Goal: Transaction & Acquisition: Purchase product/service

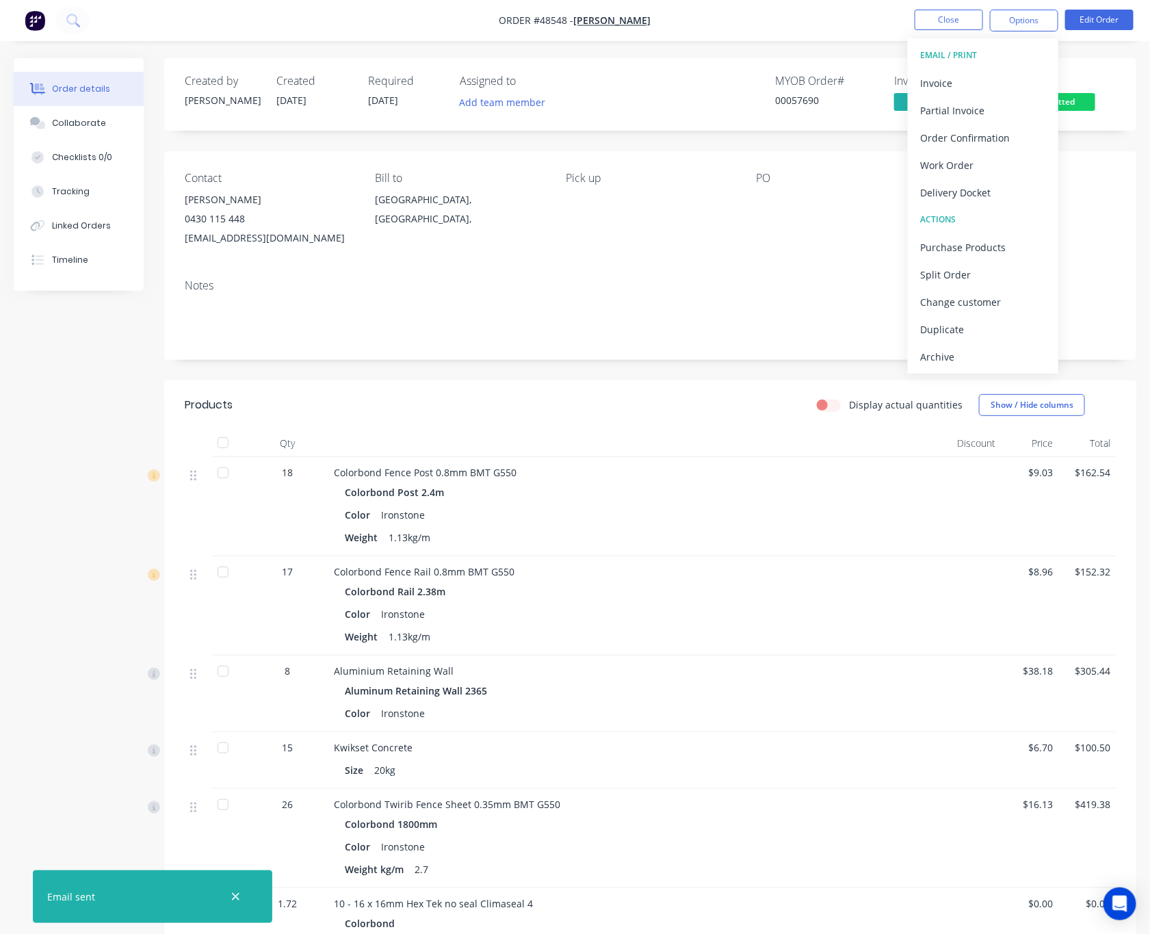
drag, startPoint x: 776, startPoint y: 272, endPoint x: 821, endPoint y: 257, distance: 47.4
click at [776, 272] on div "Notes" at bounding box center [650, 314] width 972 height 92
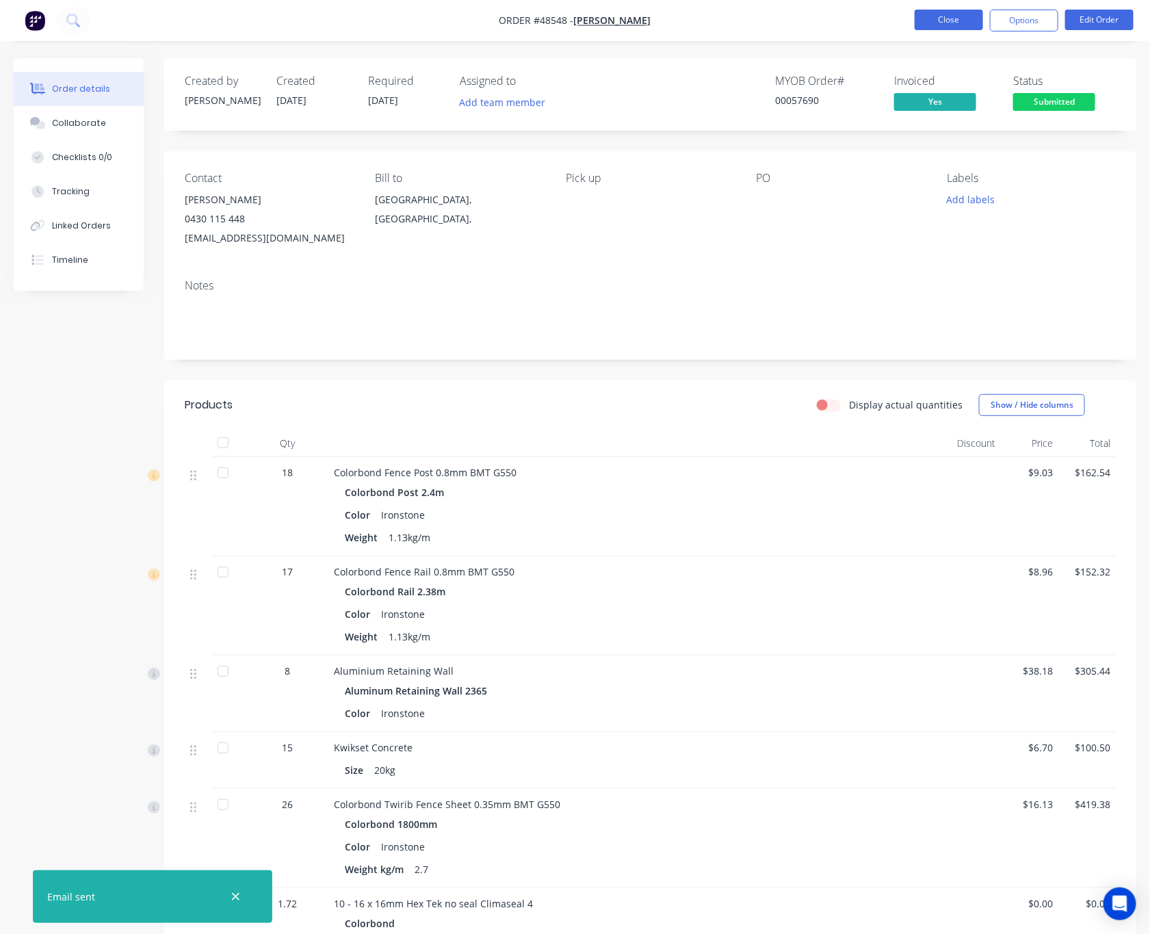
click at [947, 21] on button "Close" at bounding box center [948, 20] width 68 height 21
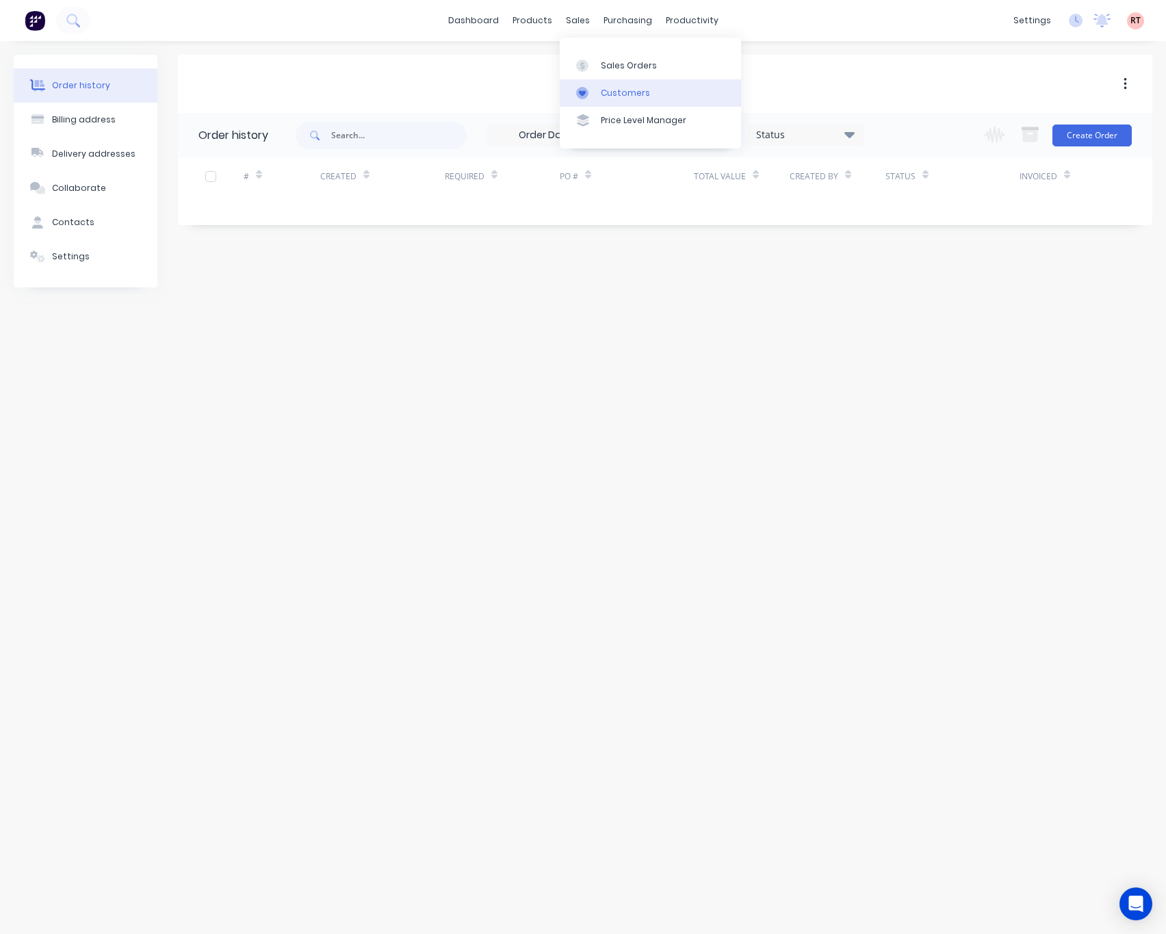
click at [614, 88] on div "Customers" at bounding box center [625, 93] width 49 height 12
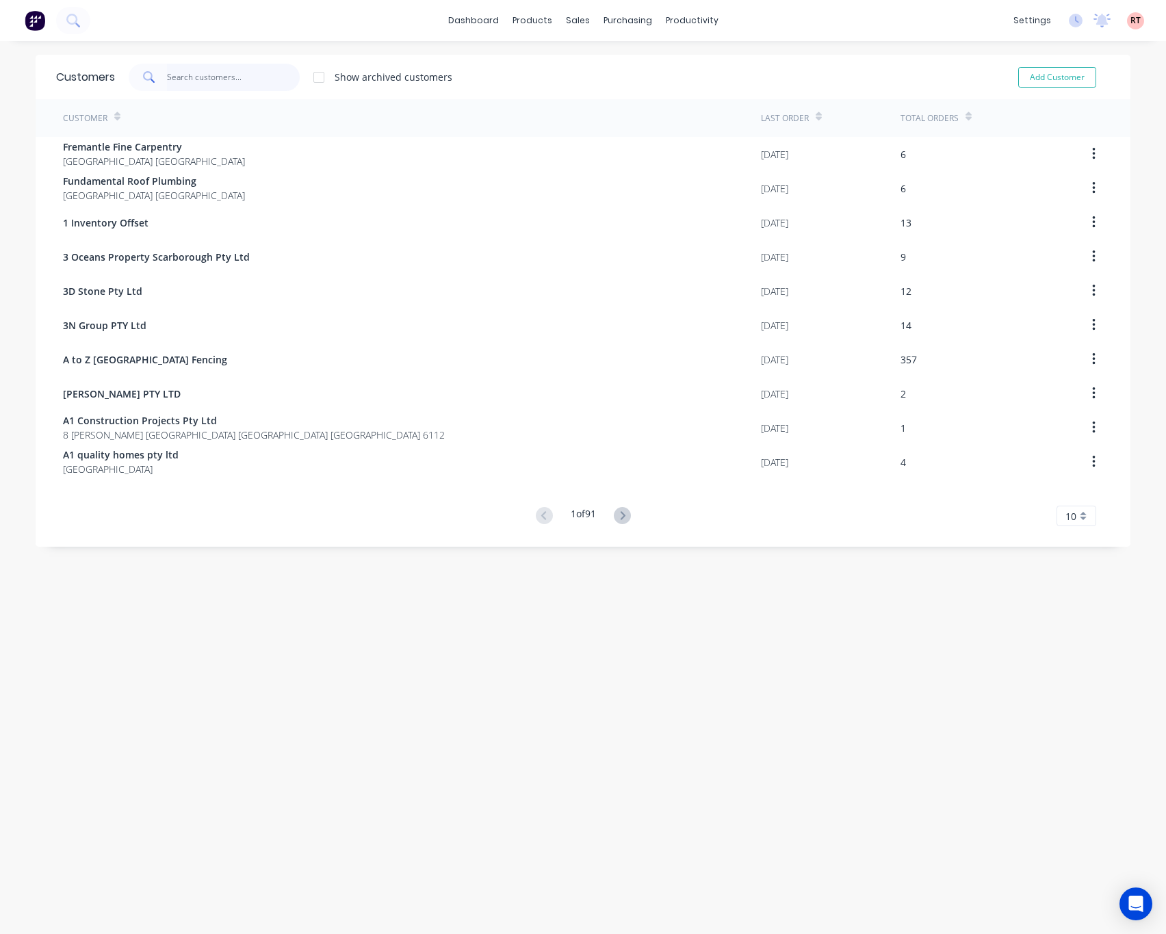
click at [228, 76] on input "text" at bounding box center [233, 77] width 133 height 27
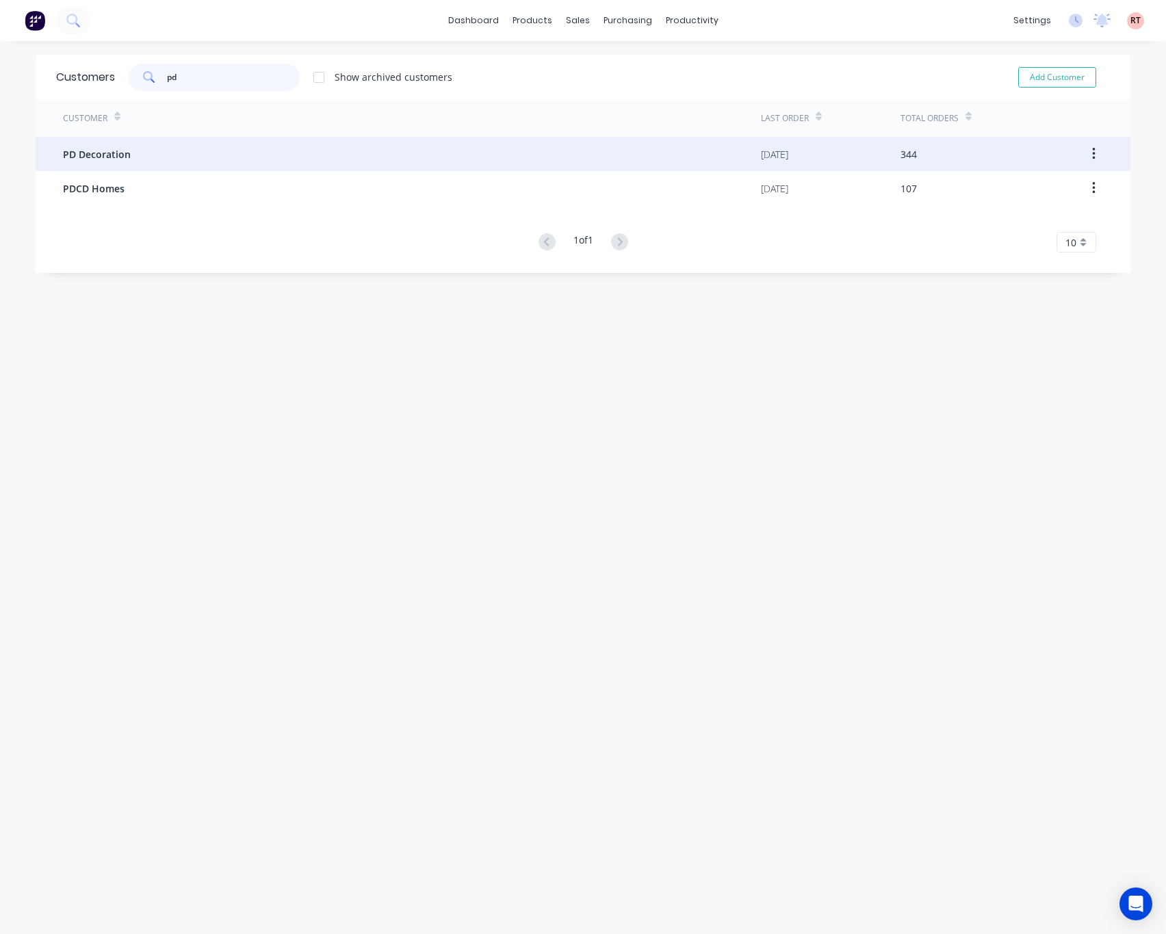
type input "pd"
click at [267, 158] on div "PD Decoration" at bounding box center [412, 154] width 698 height 34
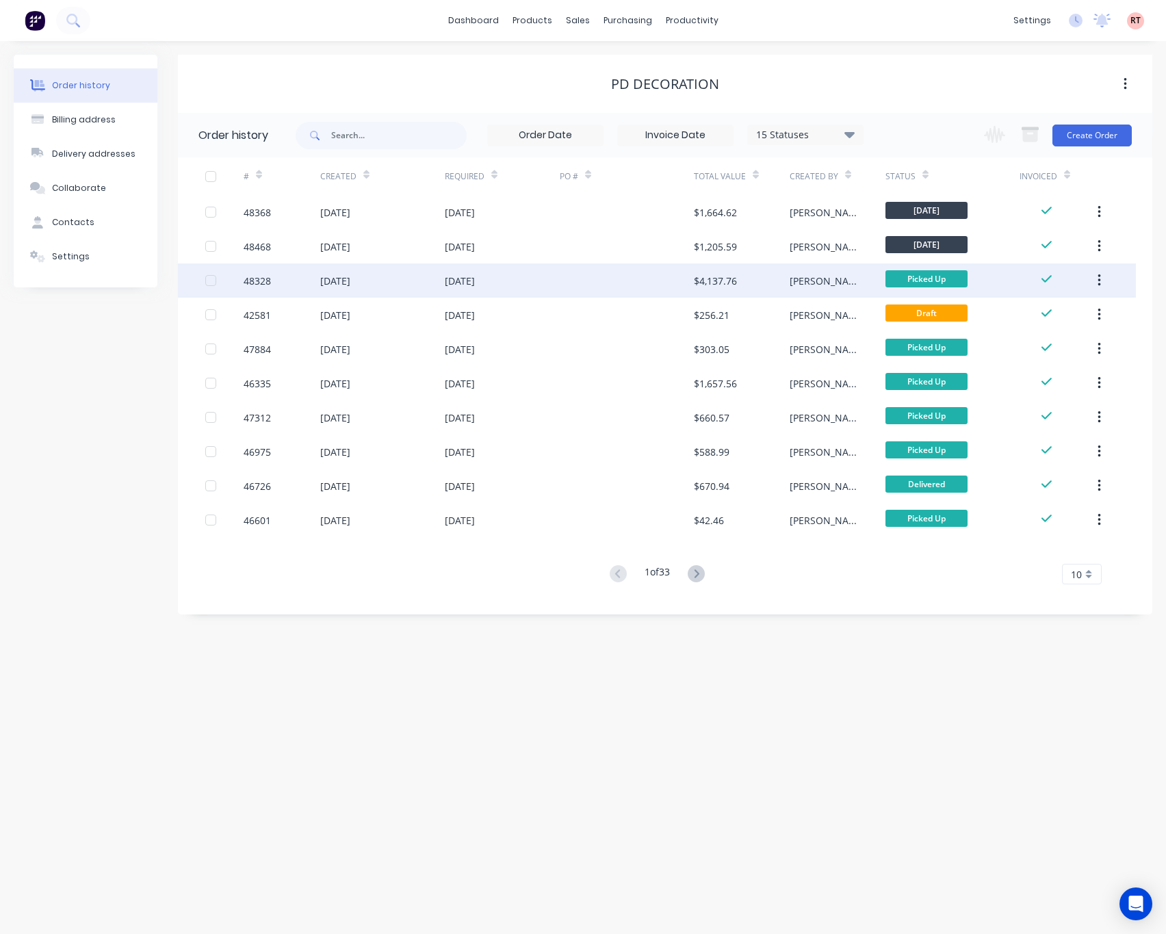
click at [347, 282] on div "20 Aug 2025" at bounding box center [335, 281] width 30 height 14
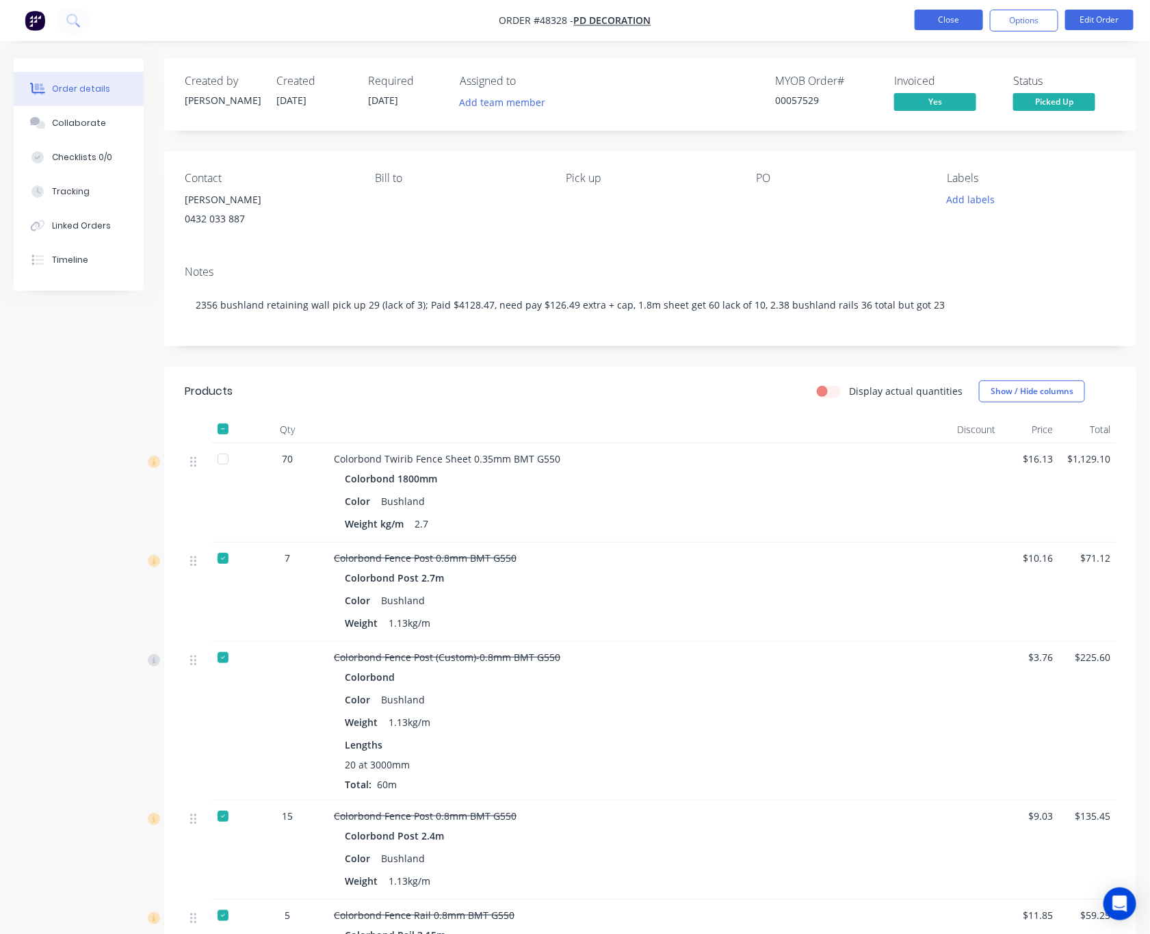
click at [934, 13] on button "Close" at bounding box center [948, 20] width 68 height 21
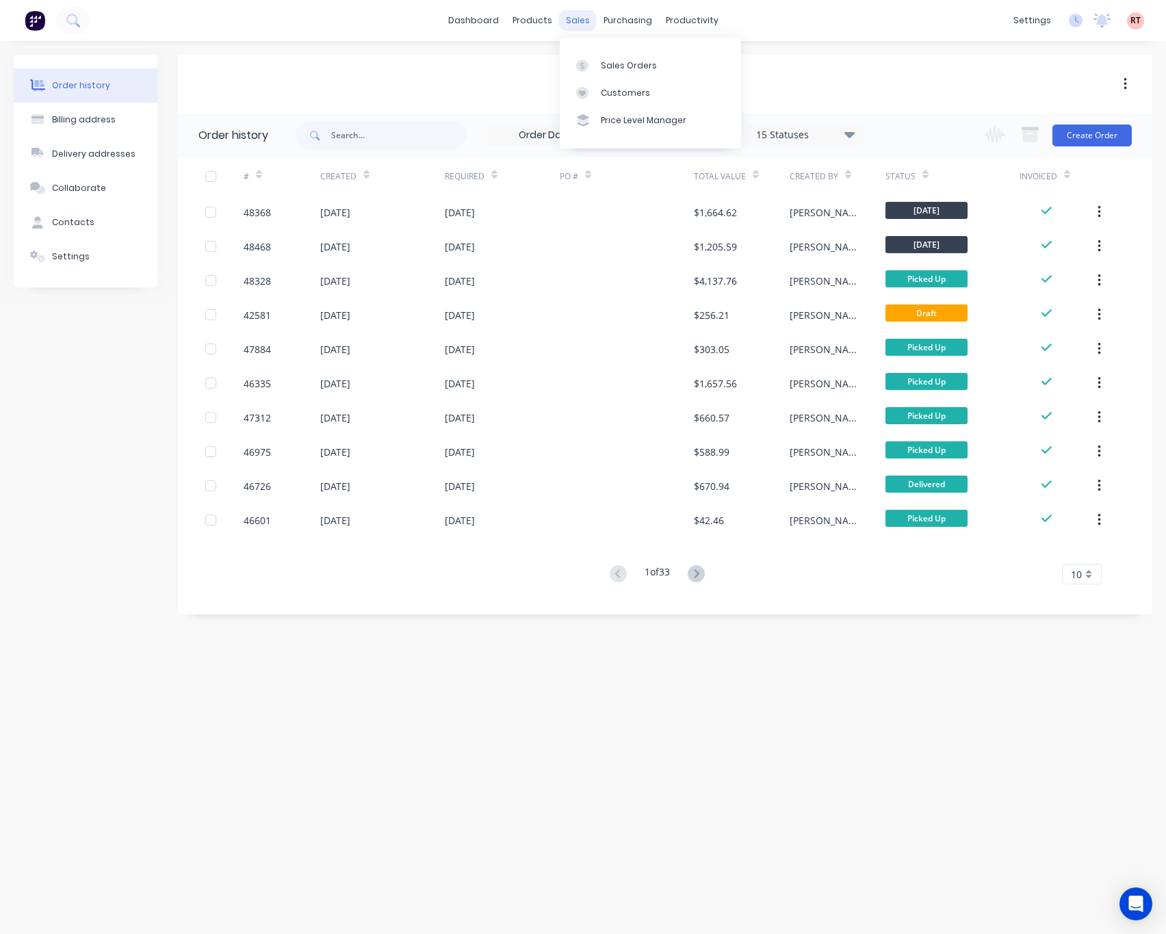
click at [570, 10] on div "sales" at bounding box center [578, 20] width 38 height 21
click at [570, 21] on div "sales" at bounding box center [578, 20] width 38 height 21
click at [609, 81] on link "Customers" at bounding box center [650, 92] width 181 height 27
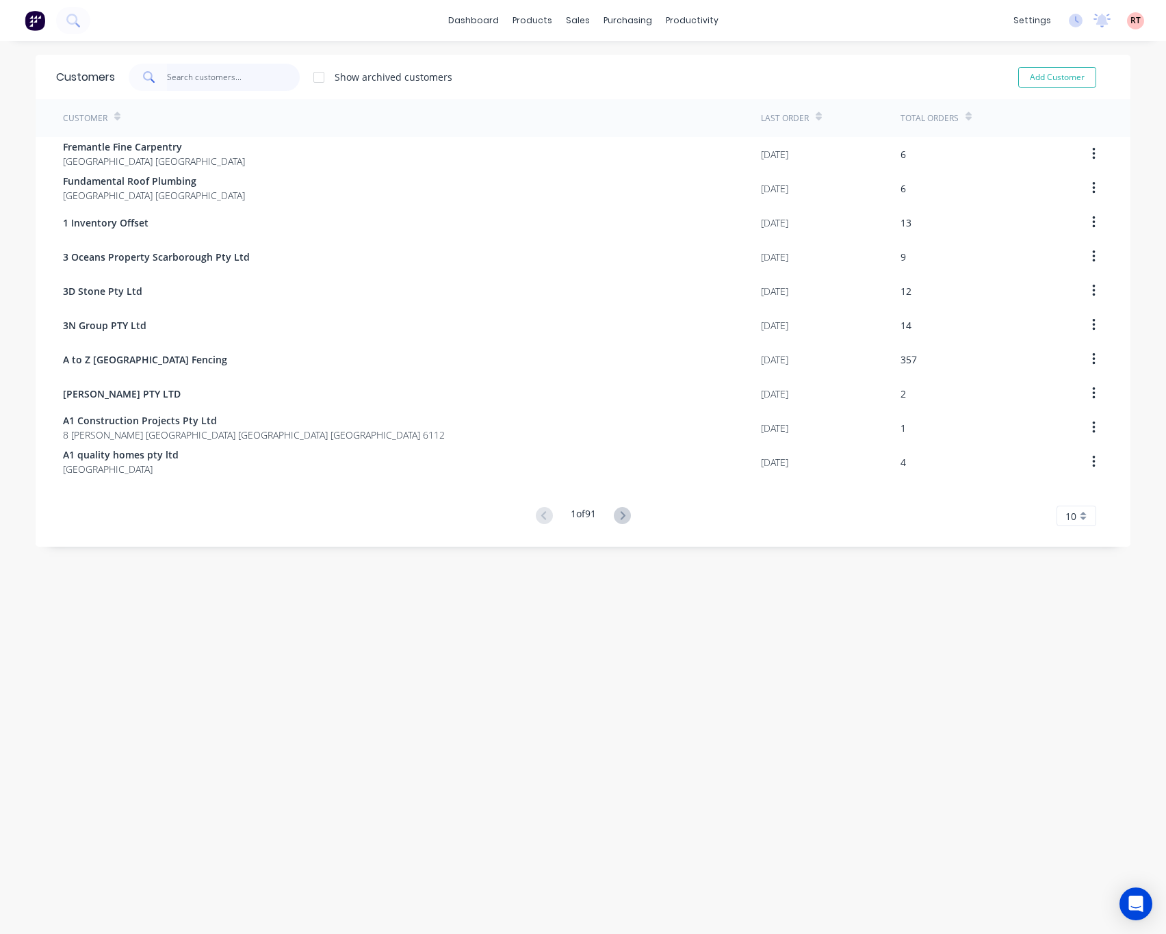
click at [251, 73] on input "text" at bounding box center [233, 77] width 133 height 27
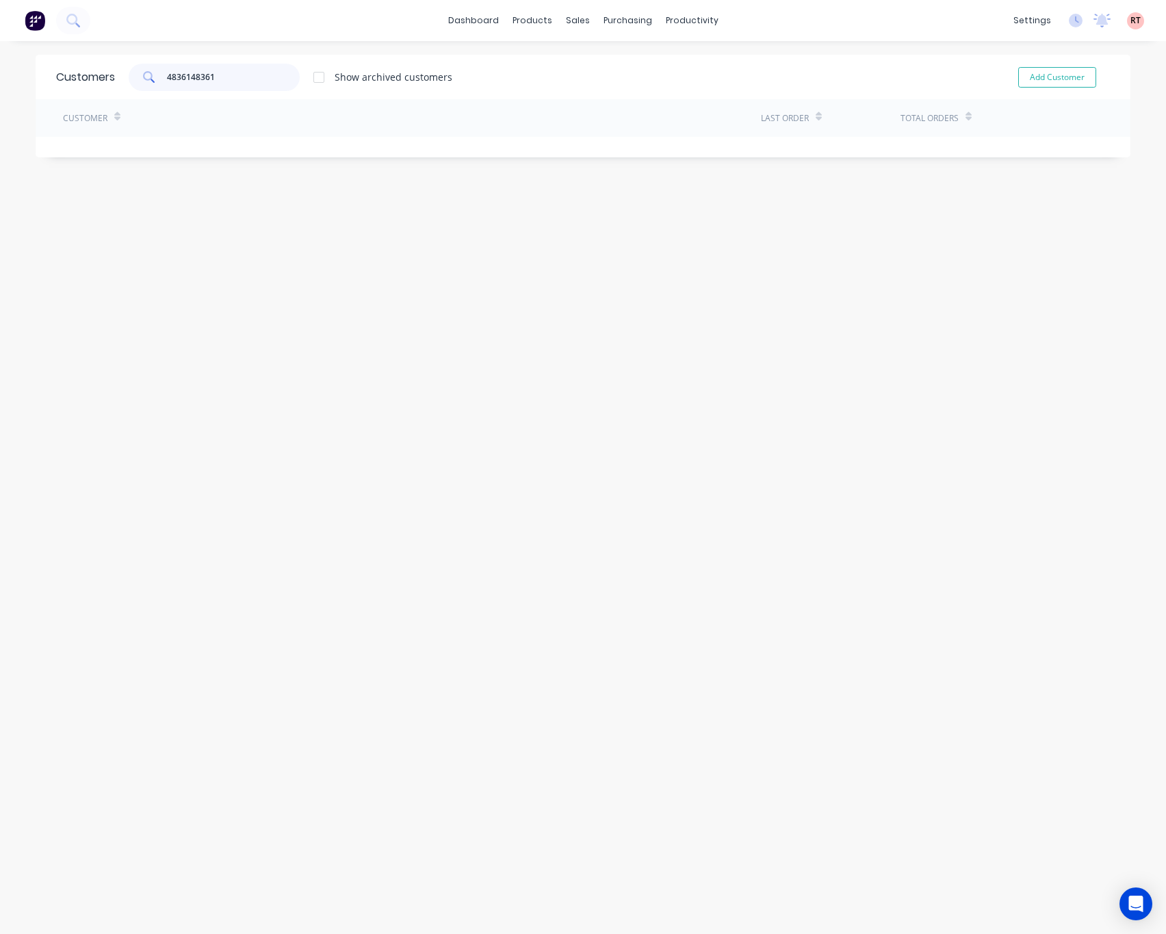
drag, startPoint x: 218, startPoint y: 73, endPoint x: 185, endPoint y: 75, distance: 32.9
click at [185, 75] on input "4836148361" at bounding box center [233, 77] width 133 height 27
click at [222, 73] on input "4836148361" at bounding box center [233, 77] width 133 height 27
drag, startPoint x: 222, startPoint y: 75, endPoint x: 187, endPoint y: 81, distance: 35.4
click at [187, 81] on input "4836148361" at bounding box center [233, 77] width 133 height 27
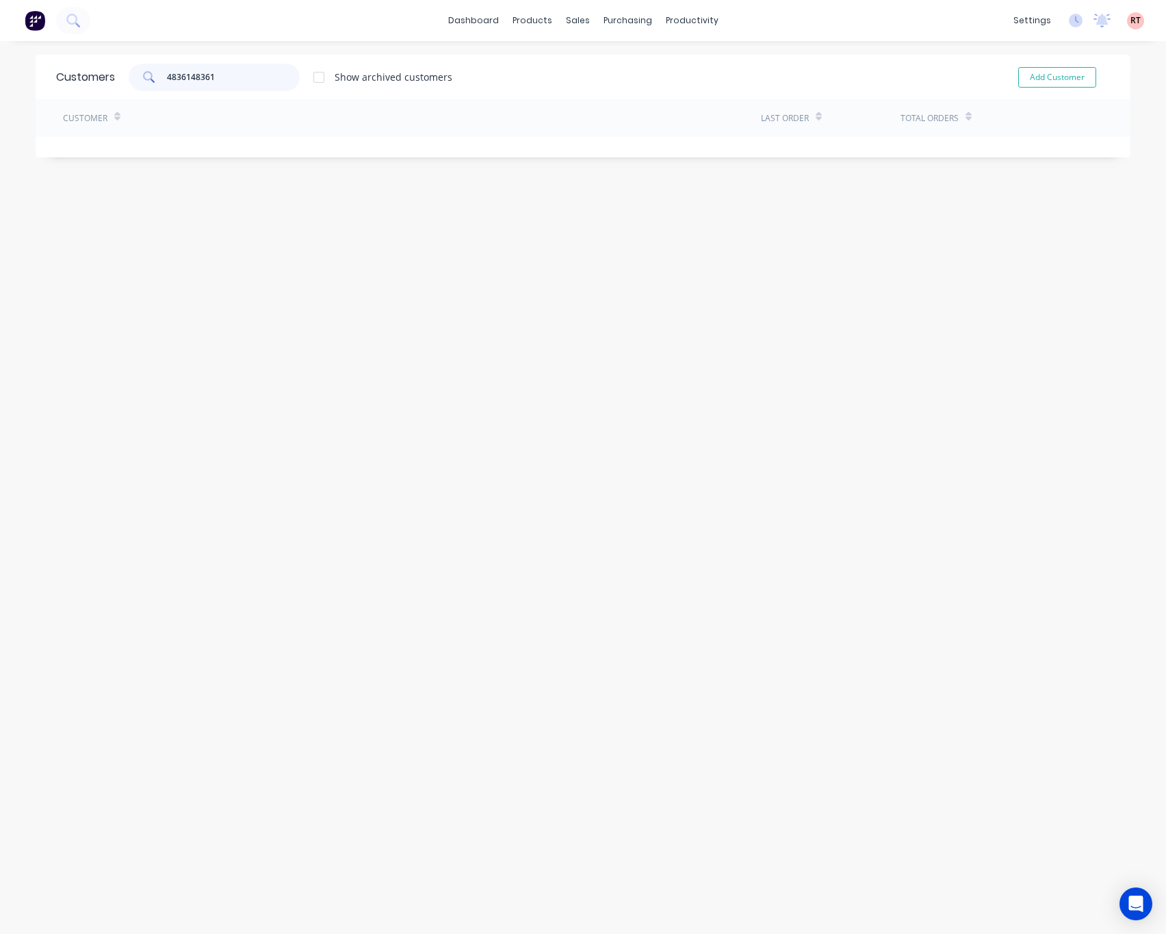
drag, startPoint x: 185, startPoint y: 79, endPoint x: 209, endPoint y: 73, distance: 24.7
click at [187, 78] on input "4836148361" at bounding box center [233, 77] width 133 height 27
click at [212, 74] on input "4836148361" at bounding box center [233, 77] width 133 height 27
click at [224, 83] on input "4836148361" at bounding box center [233, 77] width 133 height 27
type input "4"
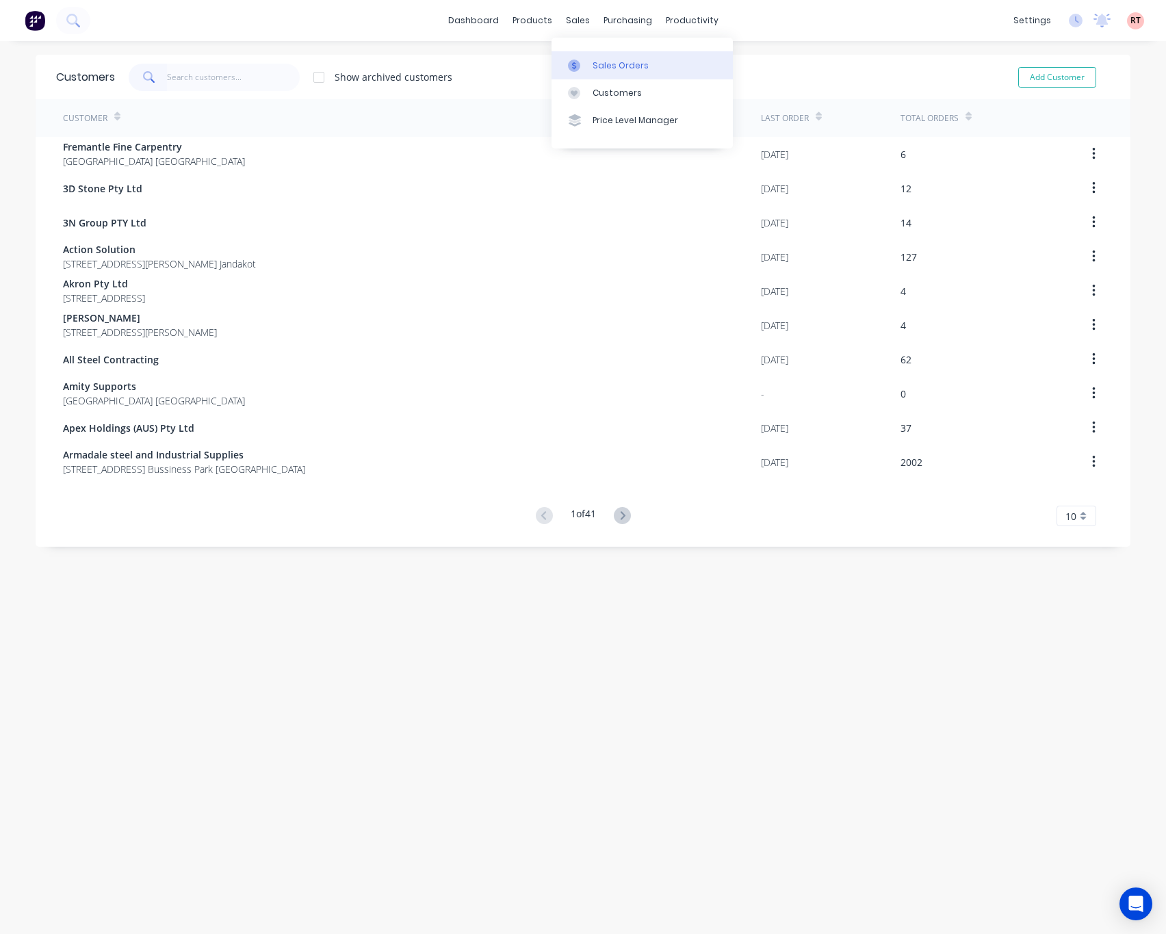
click at [568, 60] on icon at bounding box center [574, 66] width 12 height 12
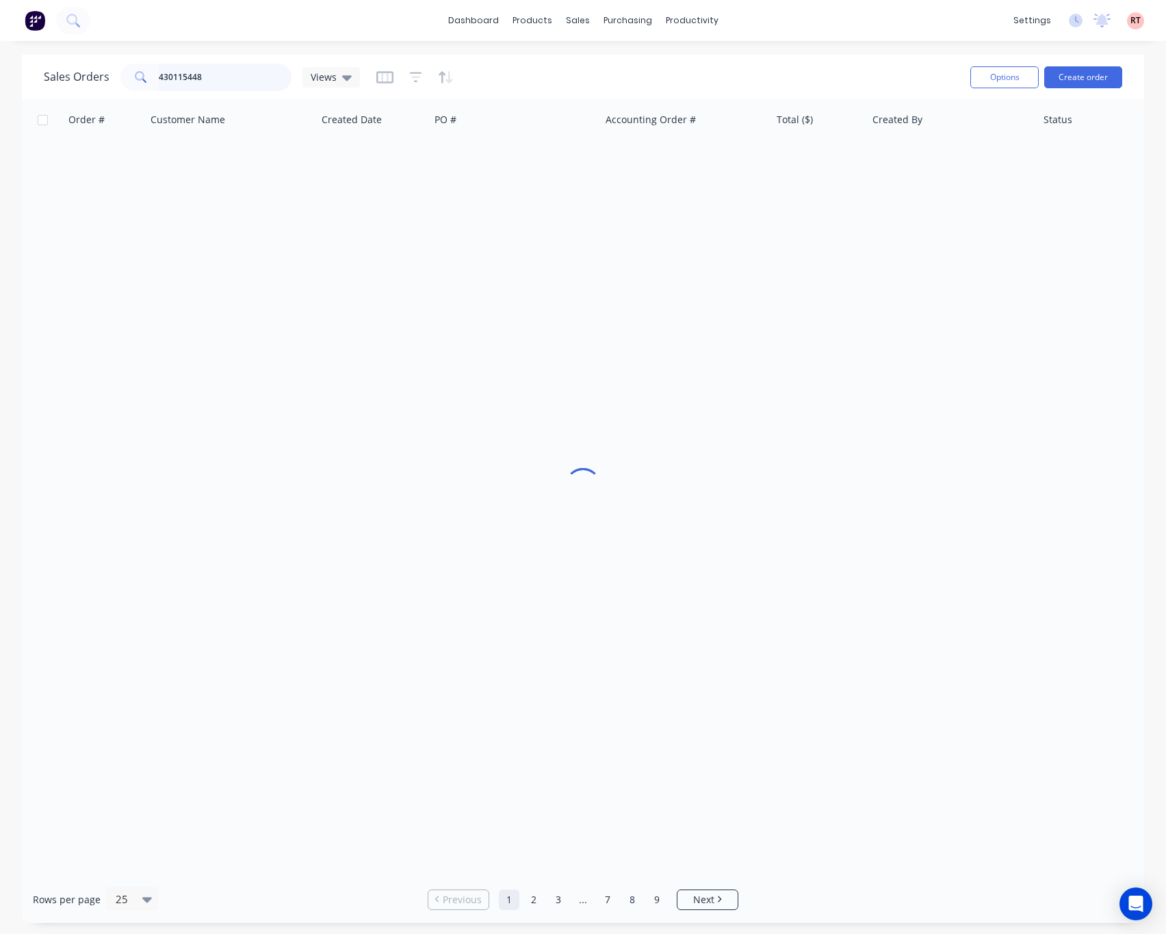
click at [169, 81] on input "430115448" at bounding box center [225, 77] width 133 height 27
drag, startPoint x: 222, startPoint y: 80, endPoint x: 129, endPoint y: 80, distance: 93.0
click at [129, 80] on div "430115448" at bounding box center [205, 77] width 171 height 27
type input "48361"
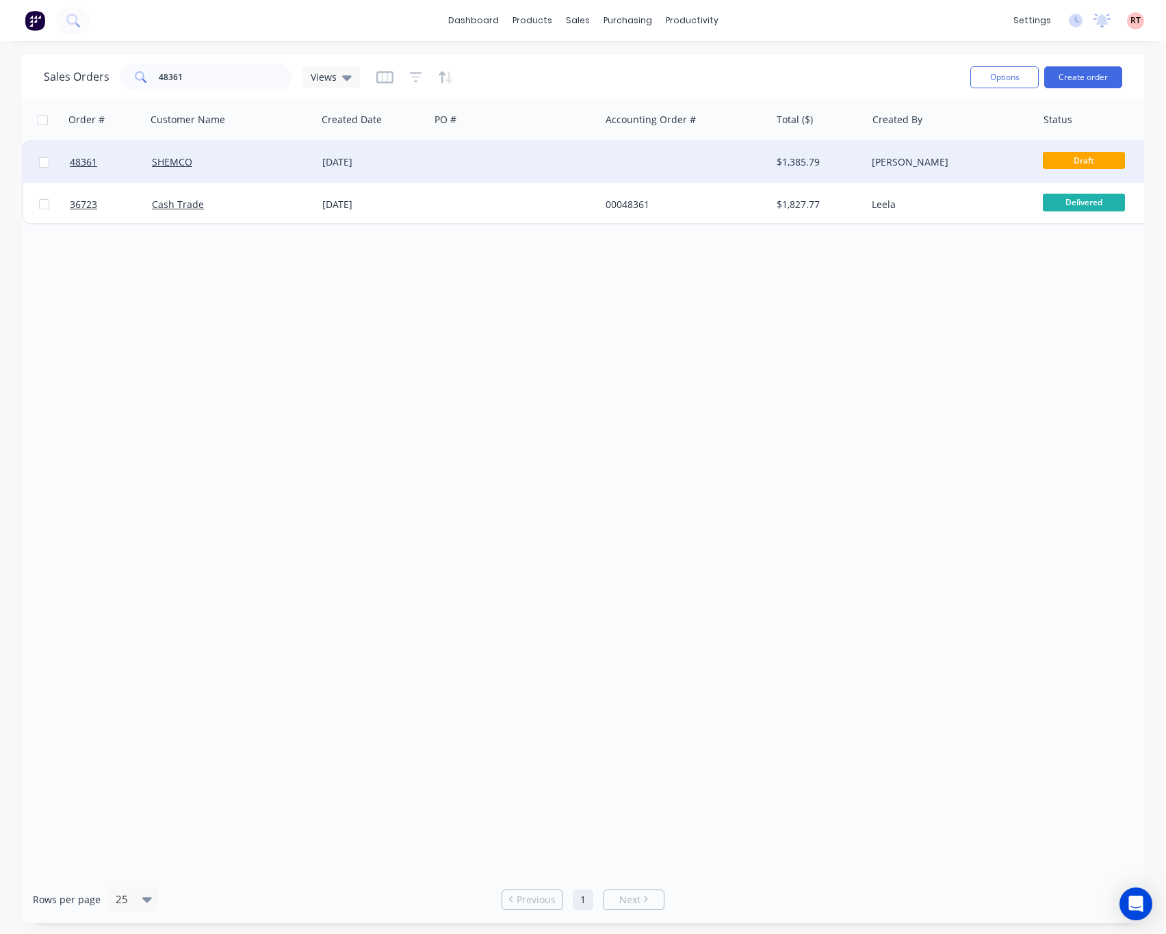
click at [452, 169] on div at bounding box center [515, 162] width 170 height 41
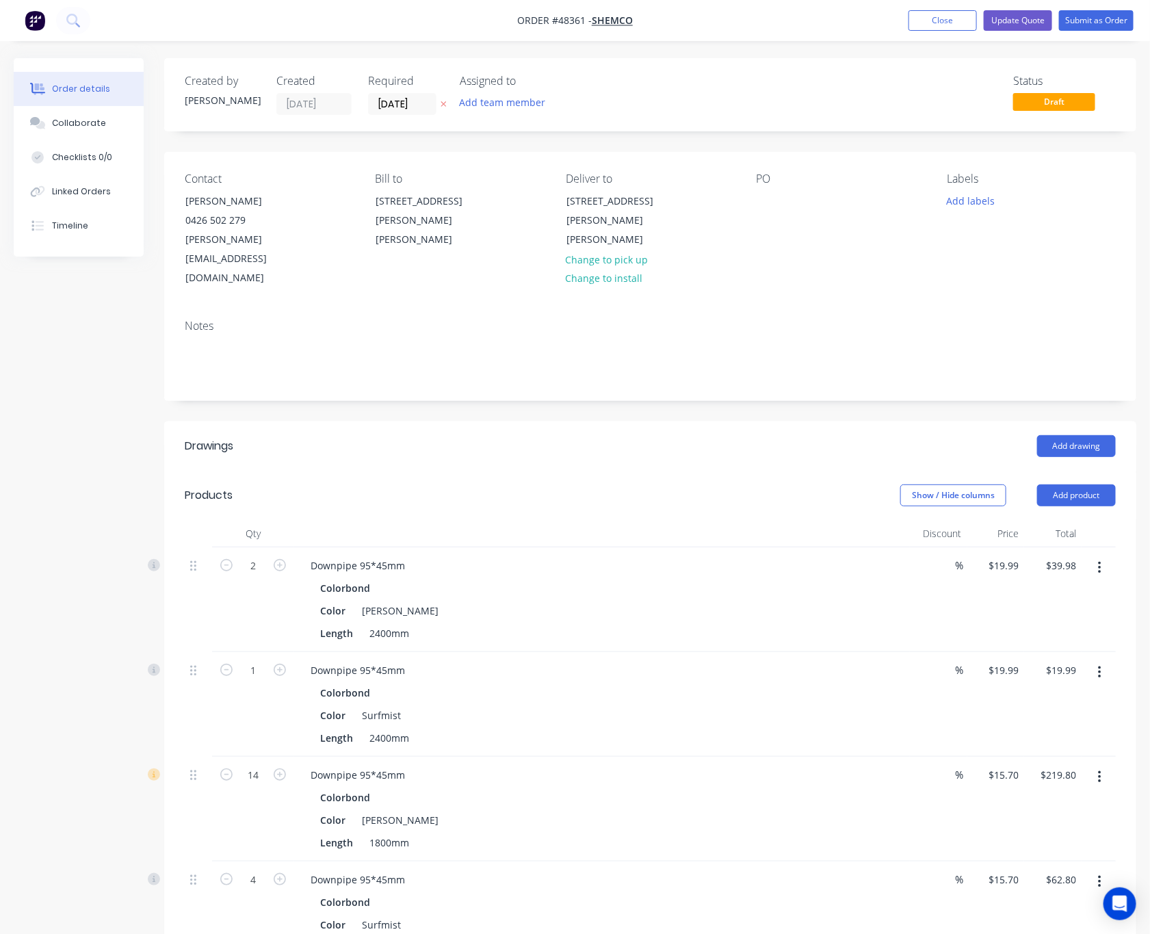
click at [733, 114] on div "Status Draft" at bounding box center [855, 95] width 519 height 40
click at [417, 105] on input "21/08/25" at bounding box center [402, 104] width 67 height 21
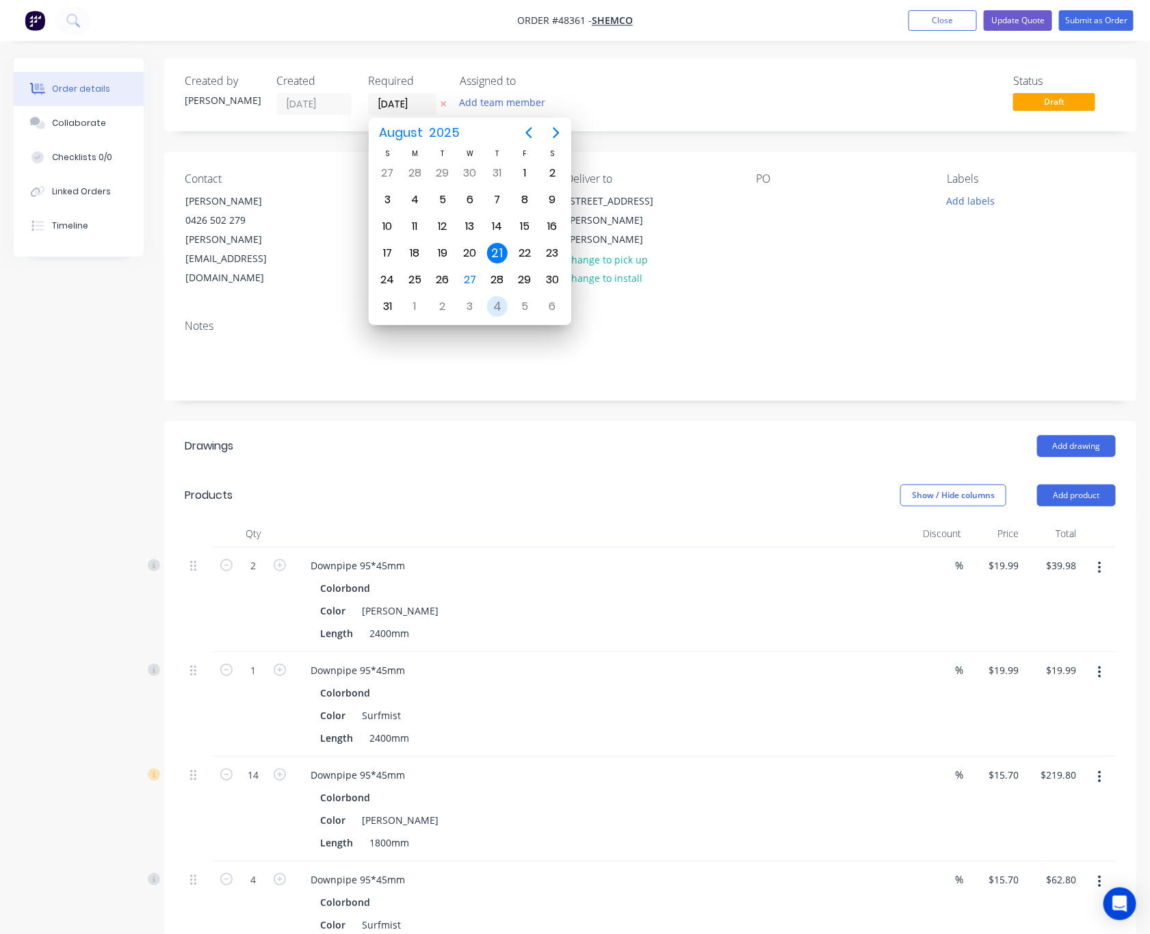
click at [497, 304] on div "4" at bounding box center [497, 306] width 21 height 21
type input "04/09/25"
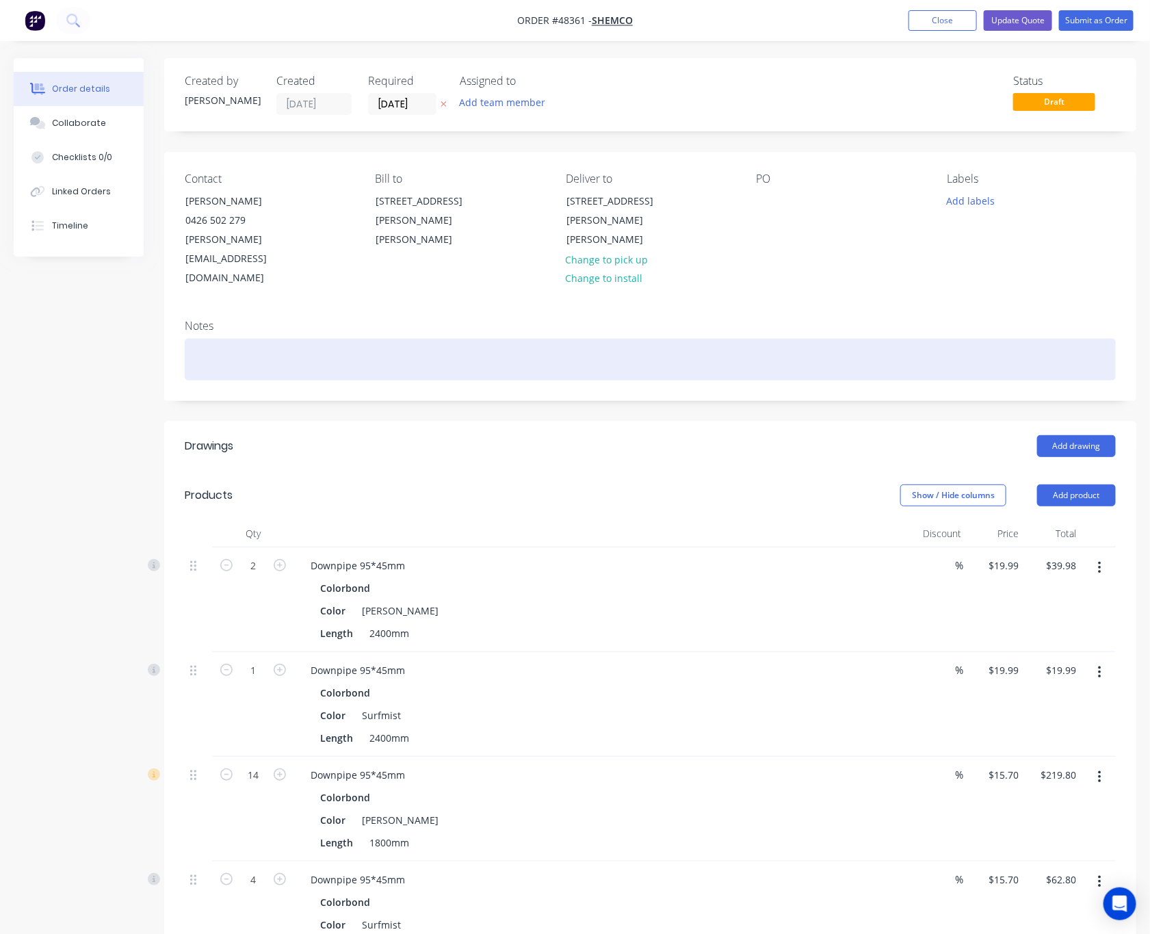
click at [995, 339] on div at bounding box center [650, 360] width 931 height 42
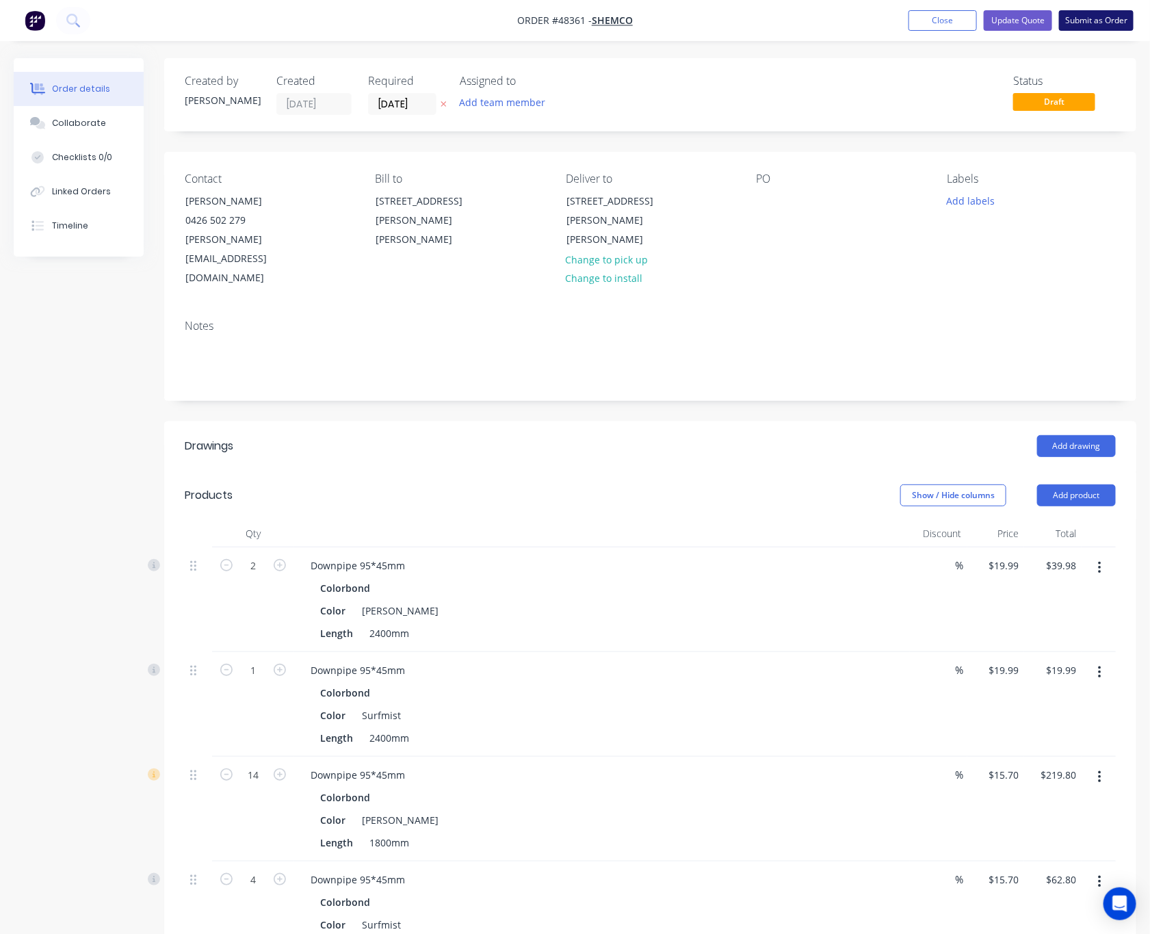
click at [1079, 27] on button "Submit as Order" at bounding box center [1096, 20] width 75 height 21
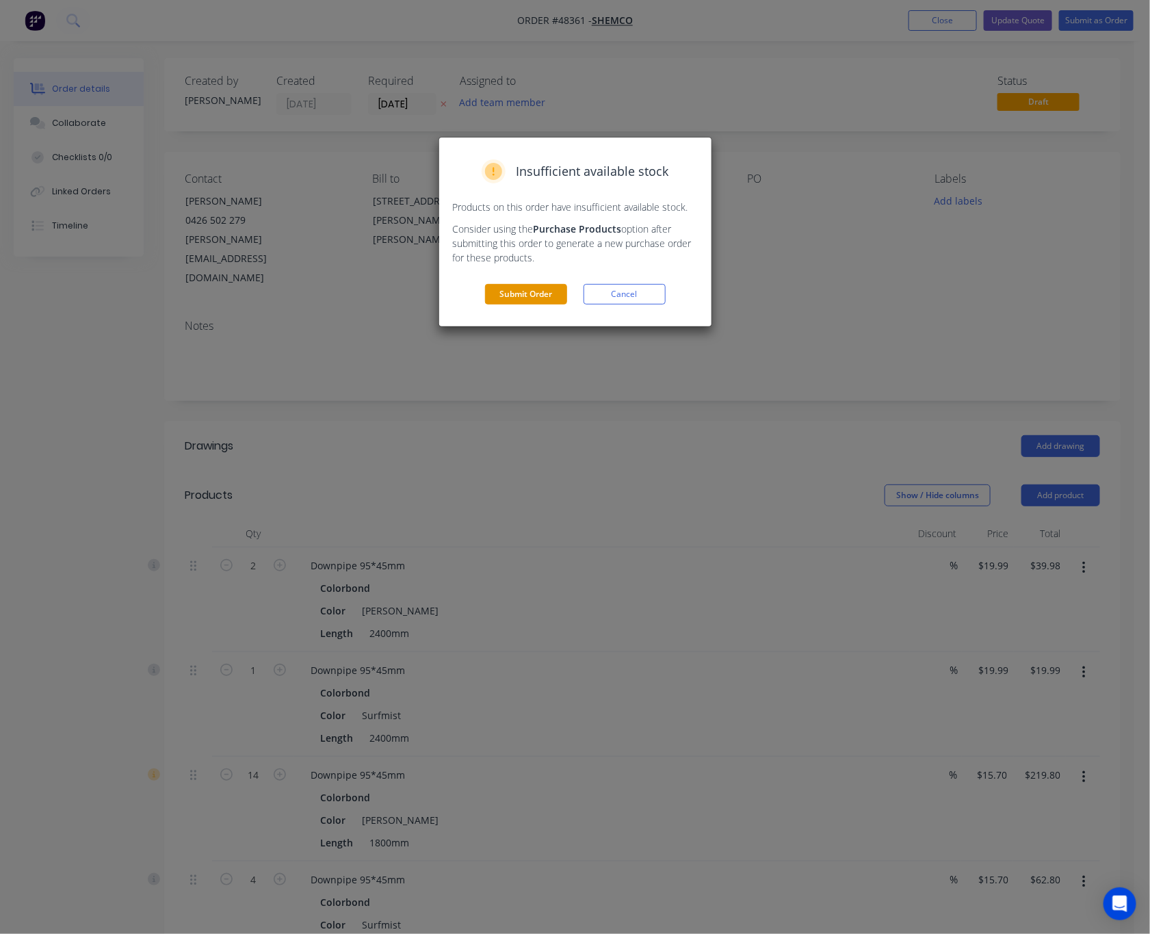
click at [519, 298] on button "Submit Order" at bounding box center [526, 294] width 82 height 21
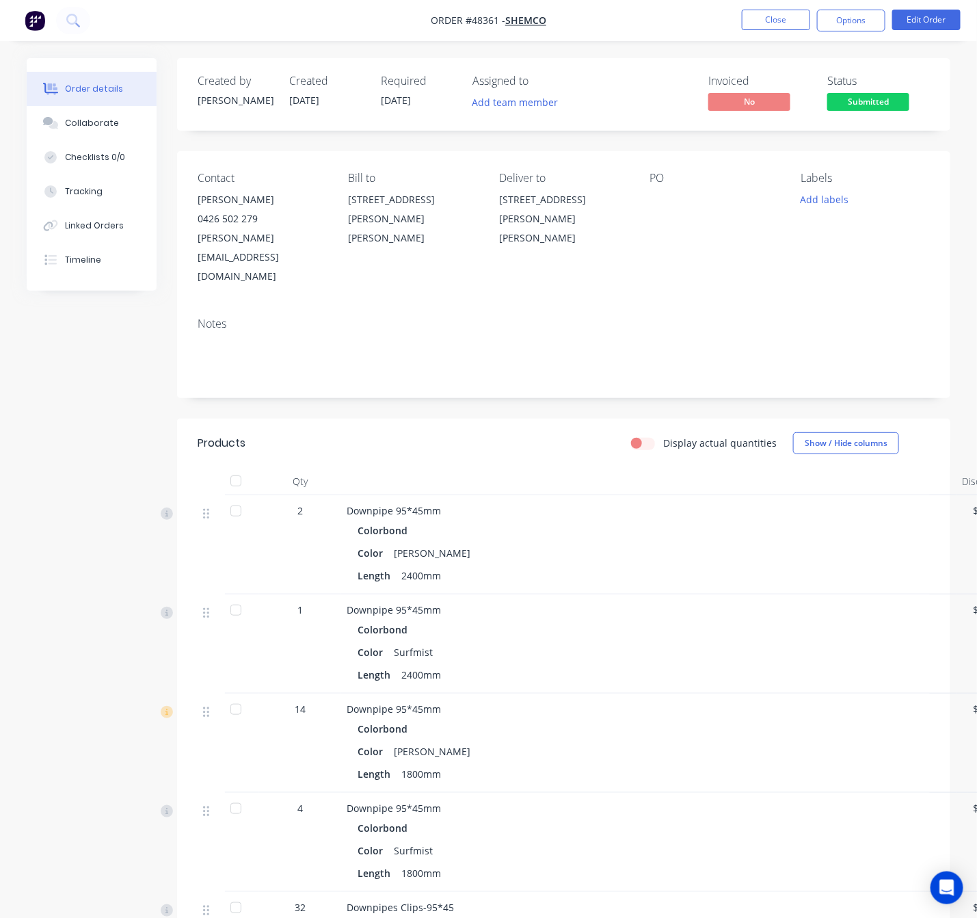
drag, startPoint x: 474, startPoint y: 98, endPoint x: 547, endPoint y: 87, distance: 73.4
click at [489, 87] on div "Assigned to Add team member" at bounding box center [541, 95] width 137 height 40
click at [917, 15] on button "Edit Order" at bounding box center [927, 20] width 68 height 21
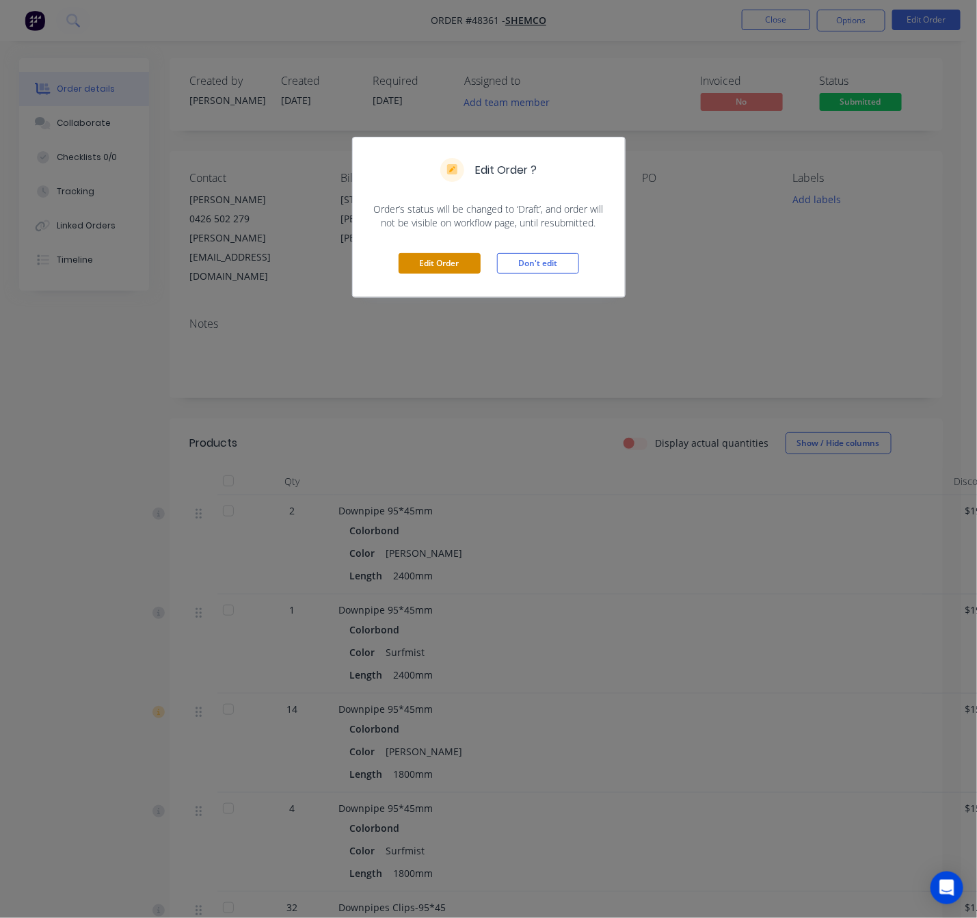
click at [456, 267] on button "Edit Order" at bounding box center [440, 263] width 82 height 21
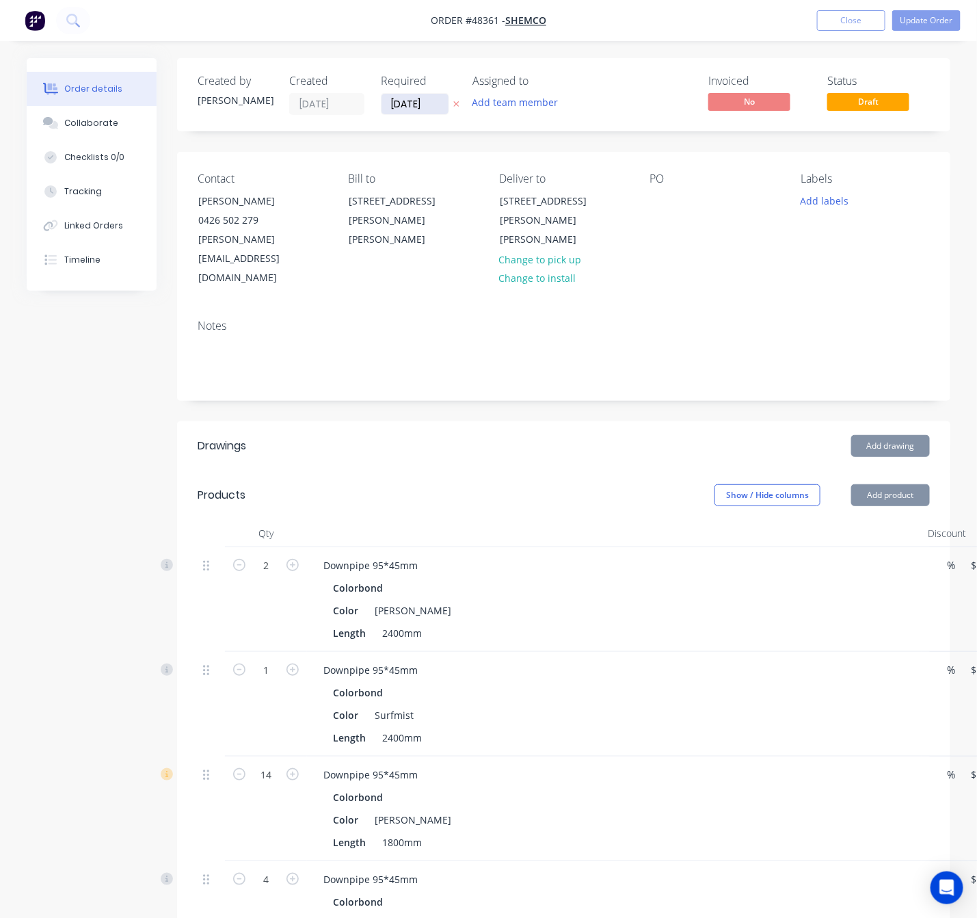
click at [421, 109] on input "04/09/25" at bounding box center [415, 104] width 67 height 21
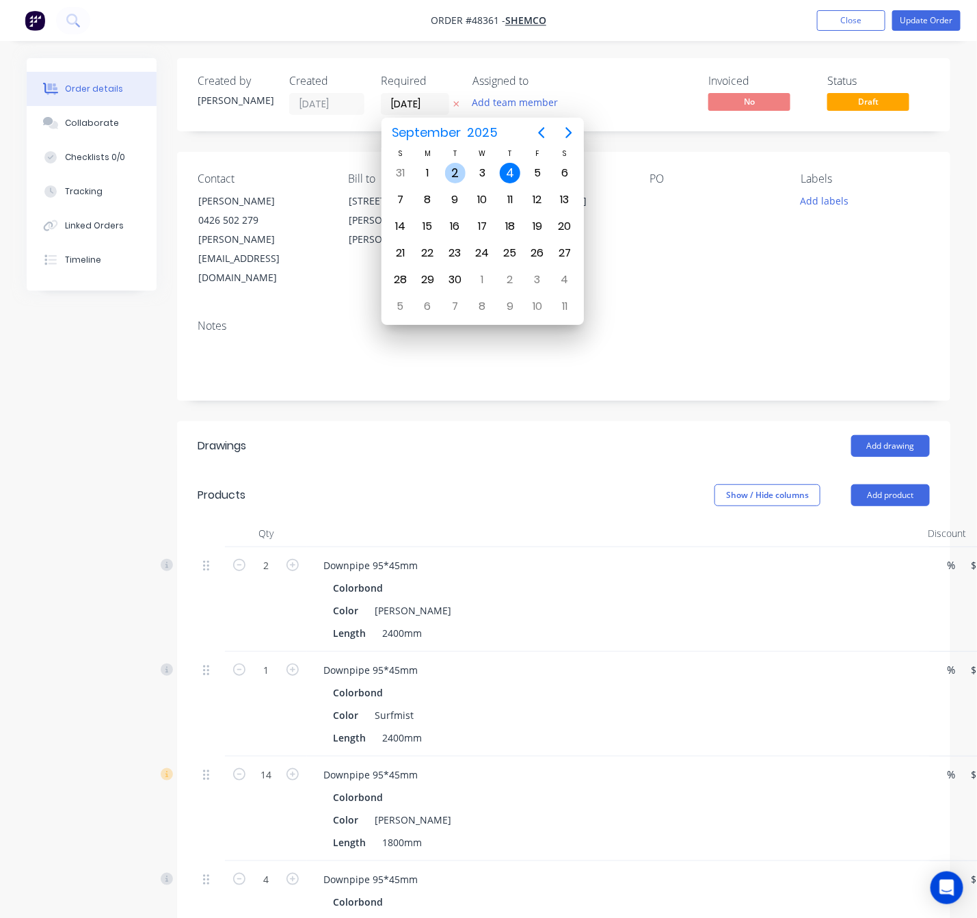
click at [458, 168] on div "2" at bounding box center [455, 173] width 21 height 21
type input "02/09/25"
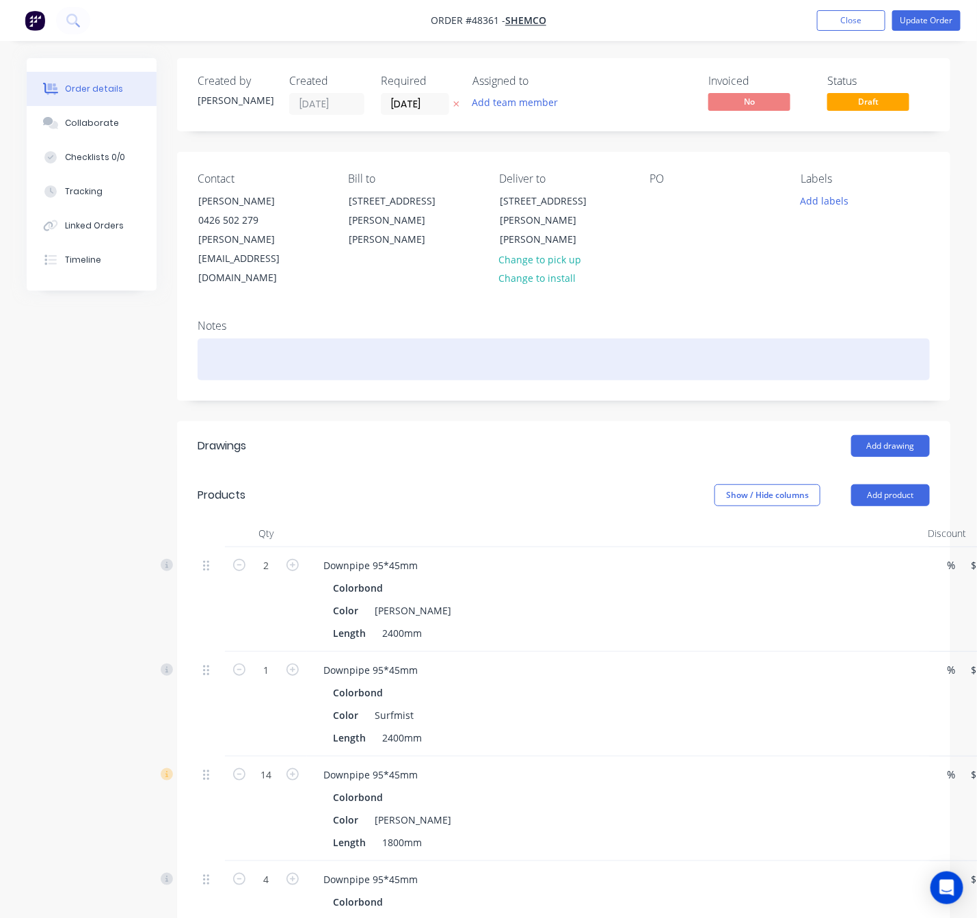
click at [792, 339] on div at bounding box center [564, 360] width 733 height 42
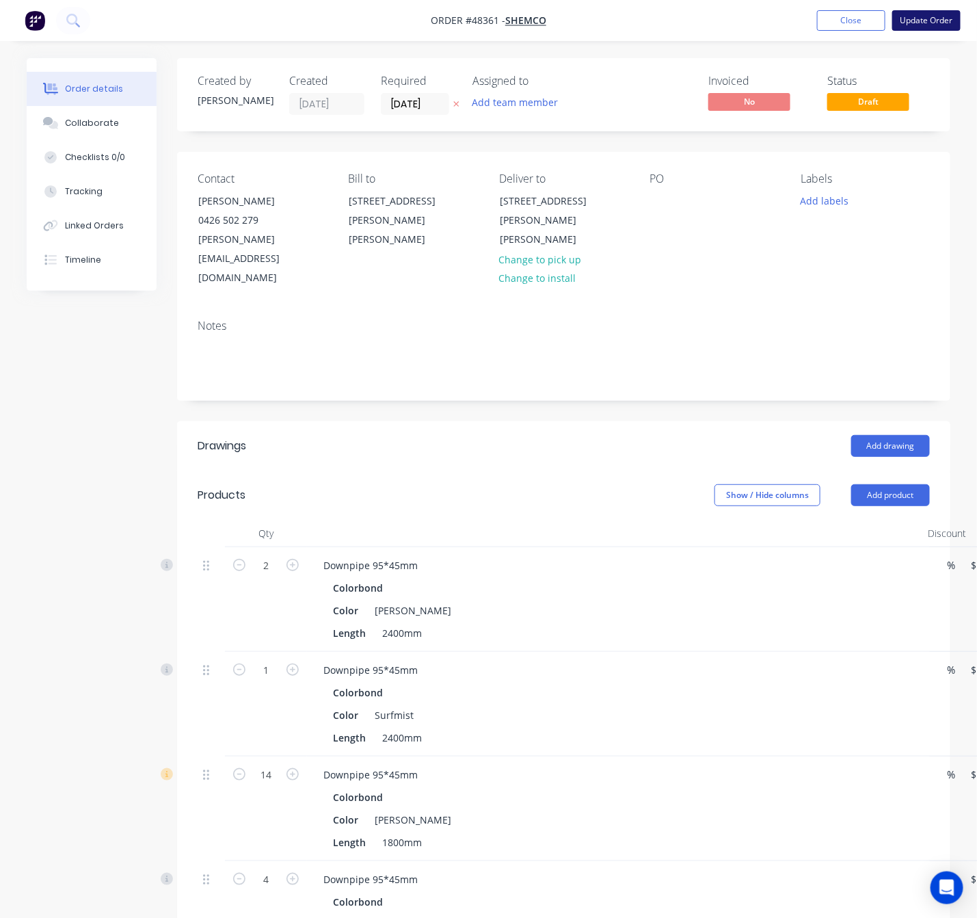
click at [934, 19] on button "Update Order" at bounding box center [927, 20] width 68 height 21
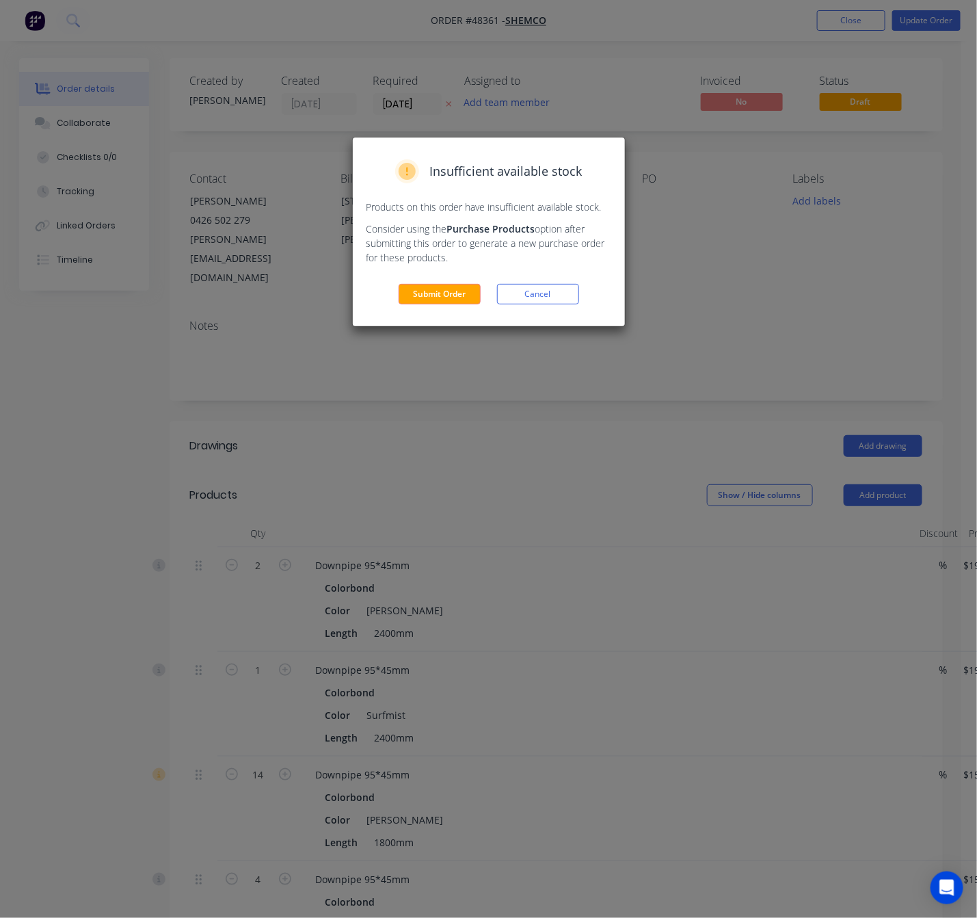
click at [481, 306] on div "Insufficient available stock Products on this order have insufficient available…" at bounding box center [489, 231] width 272 height 189
click at [460, 302] on button "Submit Order" at bounding box center [440, 294] width 82 height 21
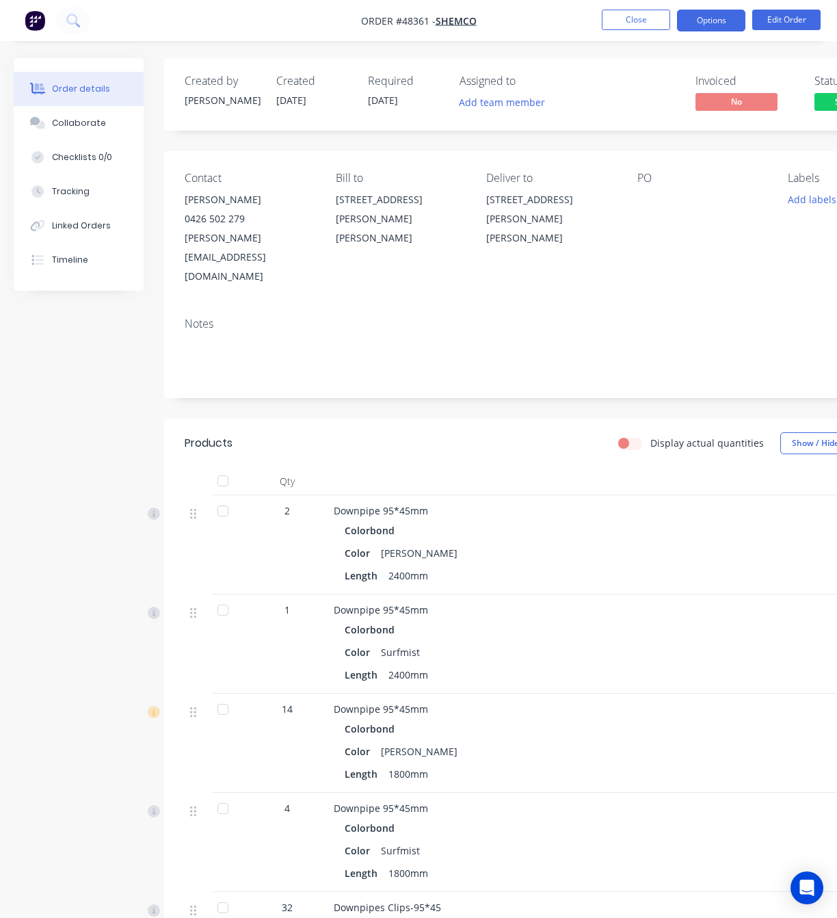
click at [714, 16] on button "Options" at bounding box center [711, 21] width 68 height 22
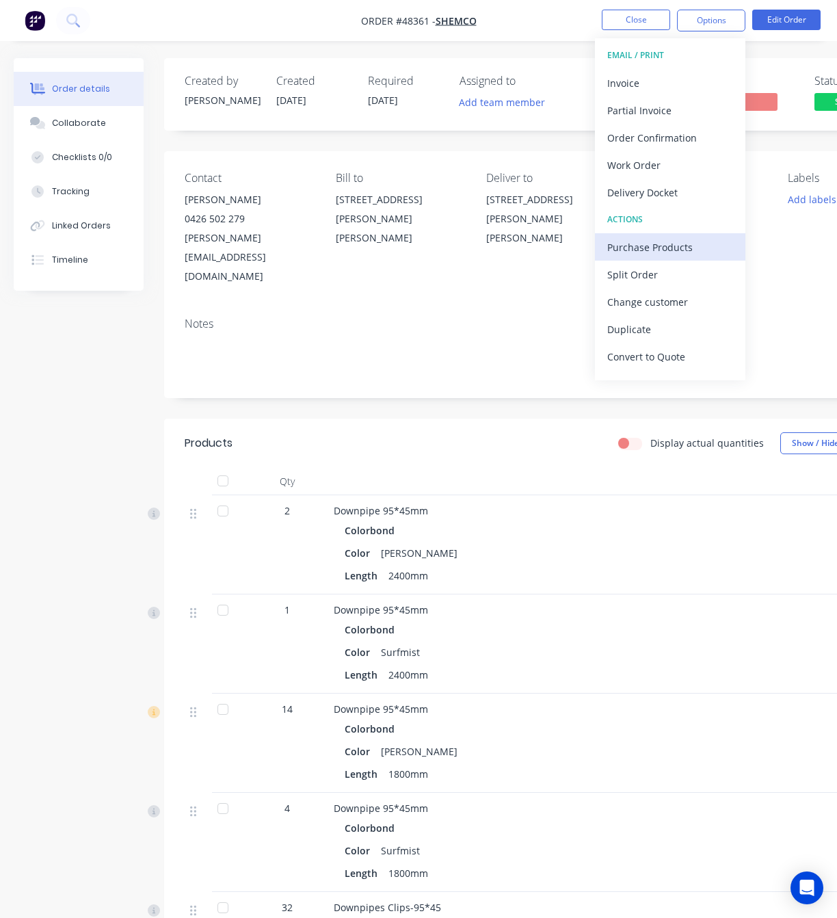
click at [679, 241] on div "Purchase Products" at bounding box center [670, 247] width 126 height 20
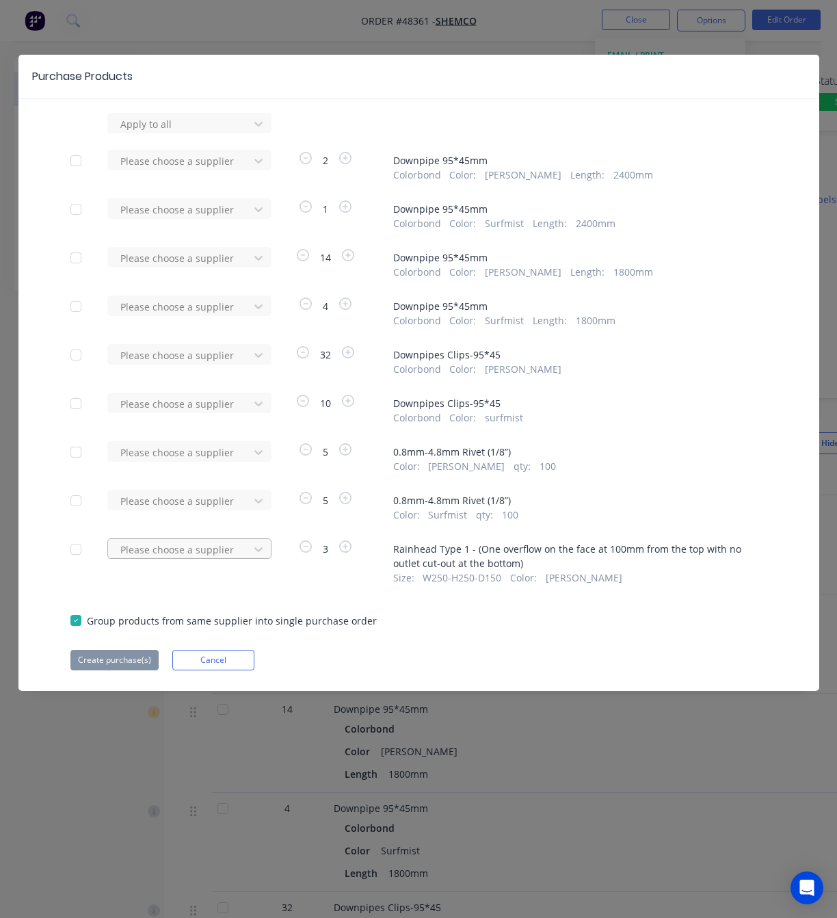
click at [239, 133] on div at bounding box center [180, 124] width 123 height 17
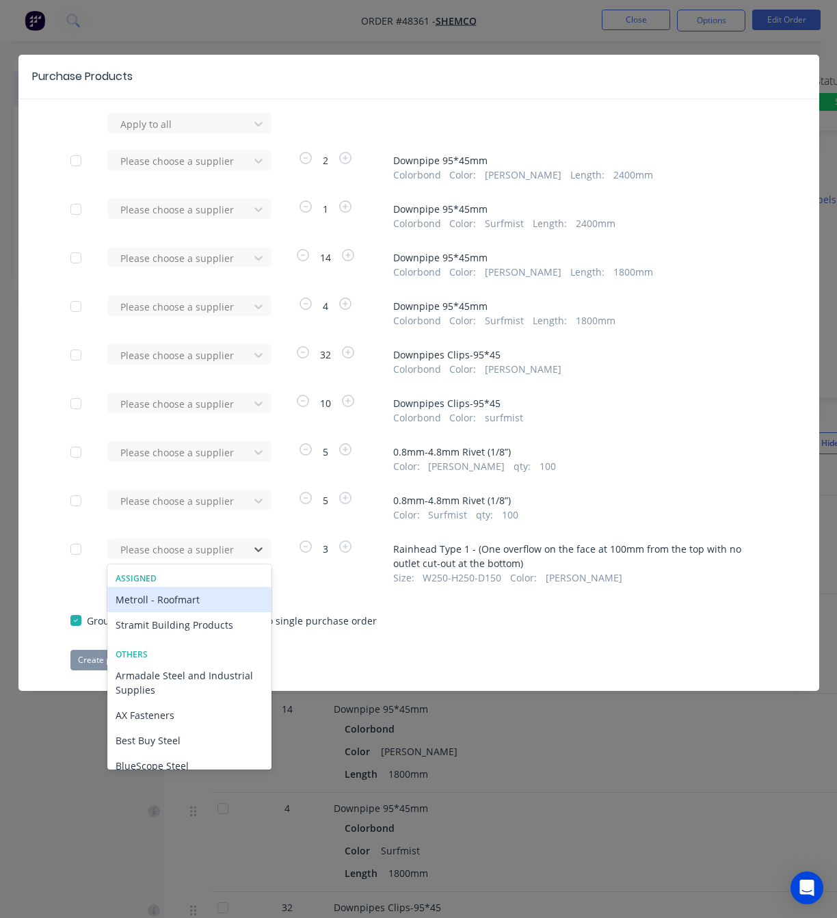
click at [206, 596] on div "Metroll - Roofmart" at bounding box center [189, 599] width 164 height 25
click at [209, 602] on div "Apply to all Please choose a supplier 2 Downpipe 95*45mm Colorbond Color : Shal…" at bounding box center [418, 391] width 801 height 557
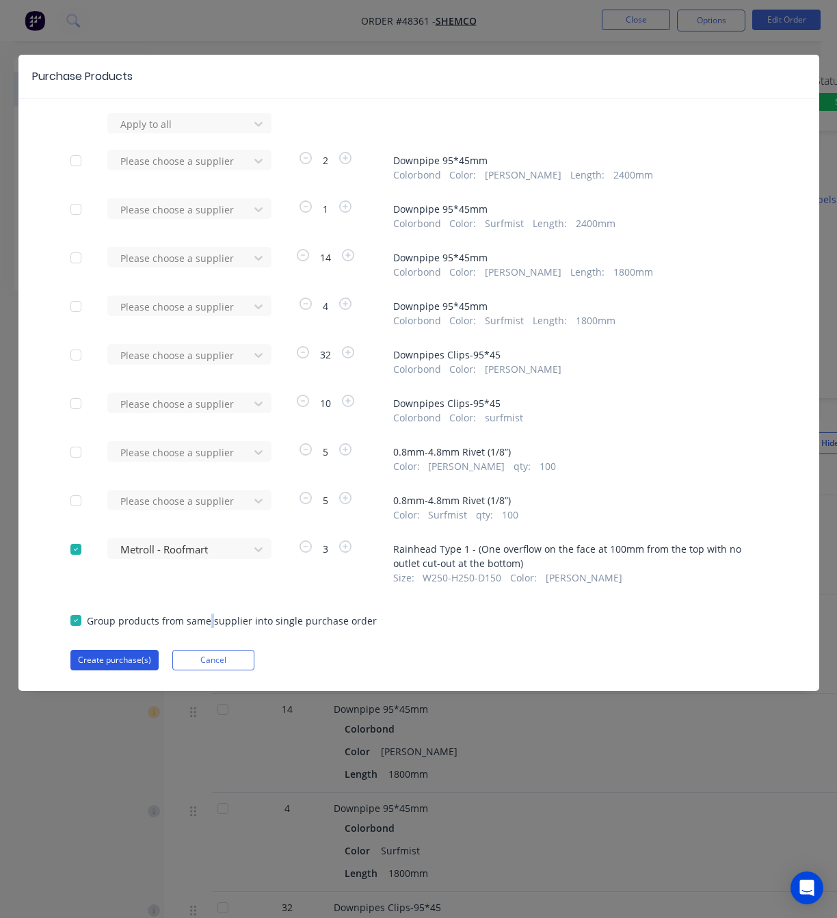
click at [105, 661] on button "Create purchase(s)" at bounding box center [114, 660] width 88 height 21
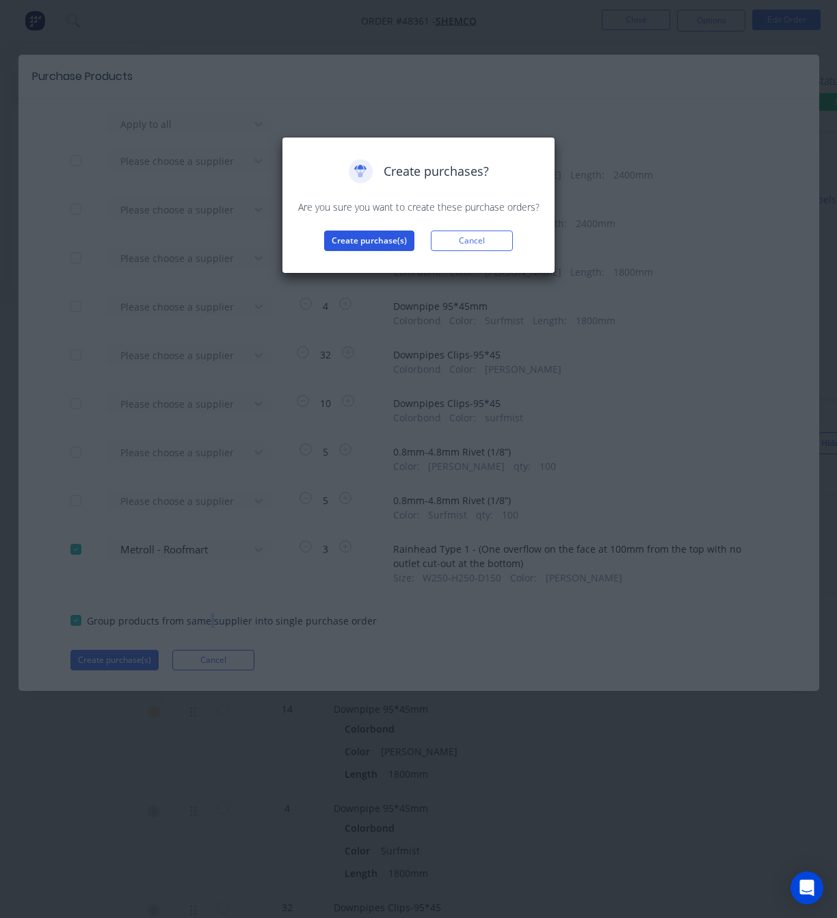
click at [376, 237] on button "Create purchase(s)" at bounding box center [369, 241] width 90 height 21
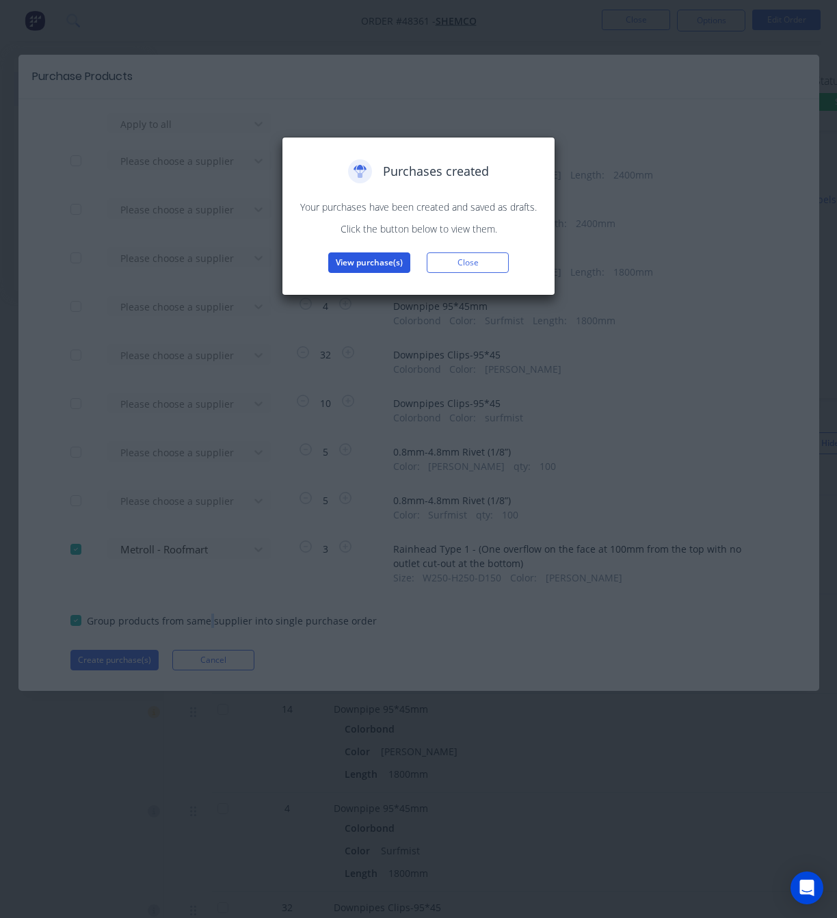
click at [382, 267] on button "View purchase(s)" at bounding box center [369, 262] width 82 height 21
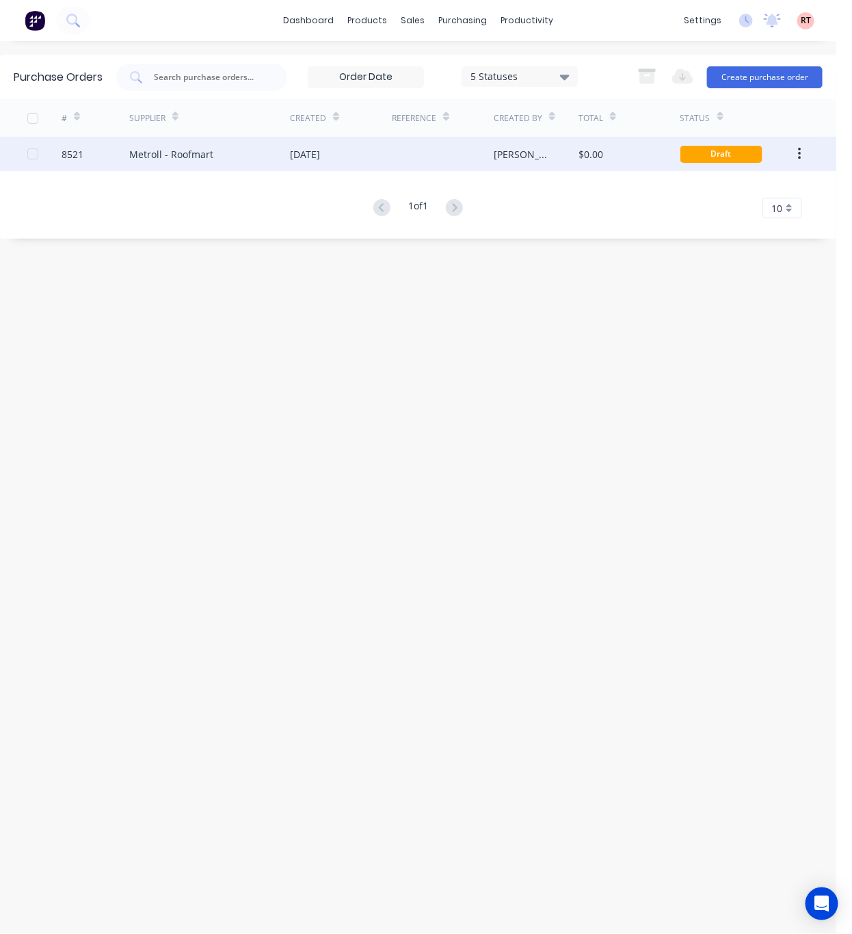
click at [583, 157] on div "$0.00" at bounding box center [591, 154] width 25 height 14
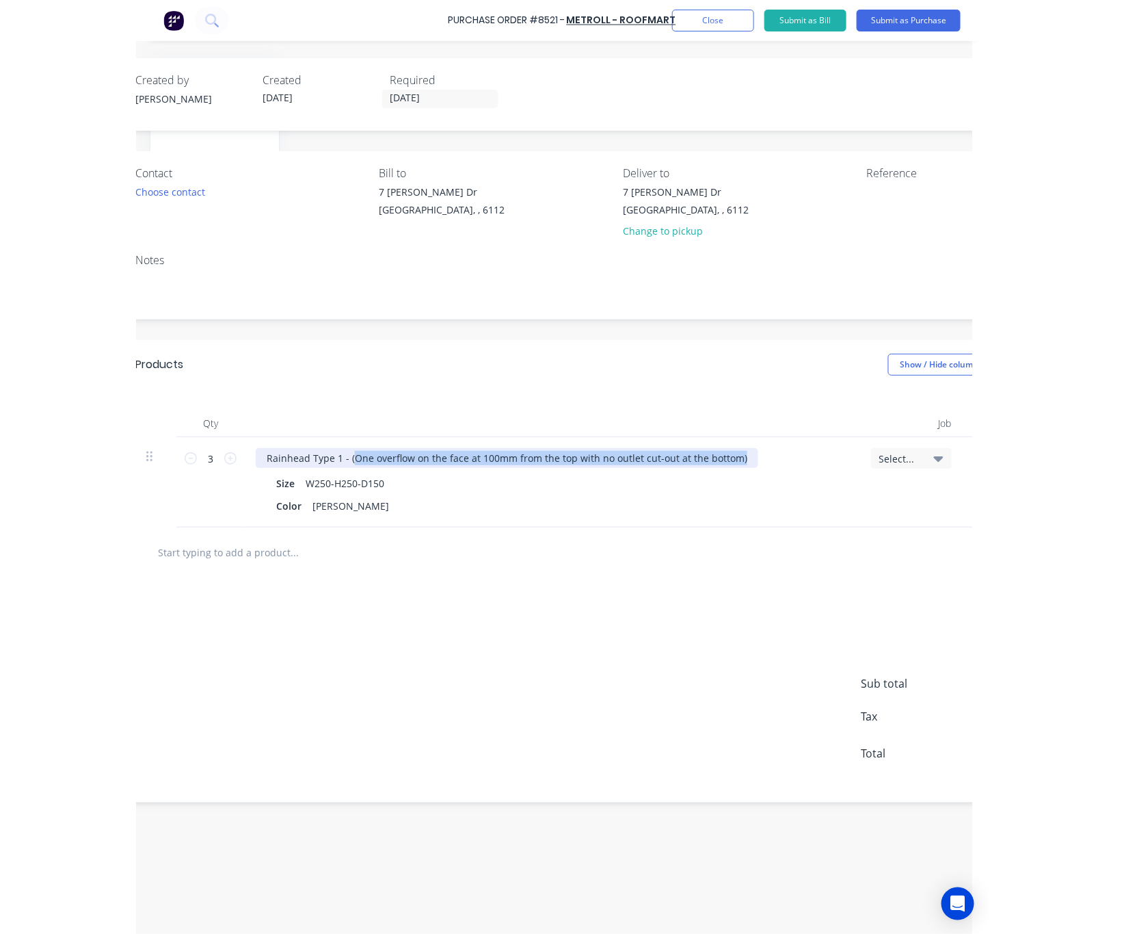
scroll to position [0, 349]
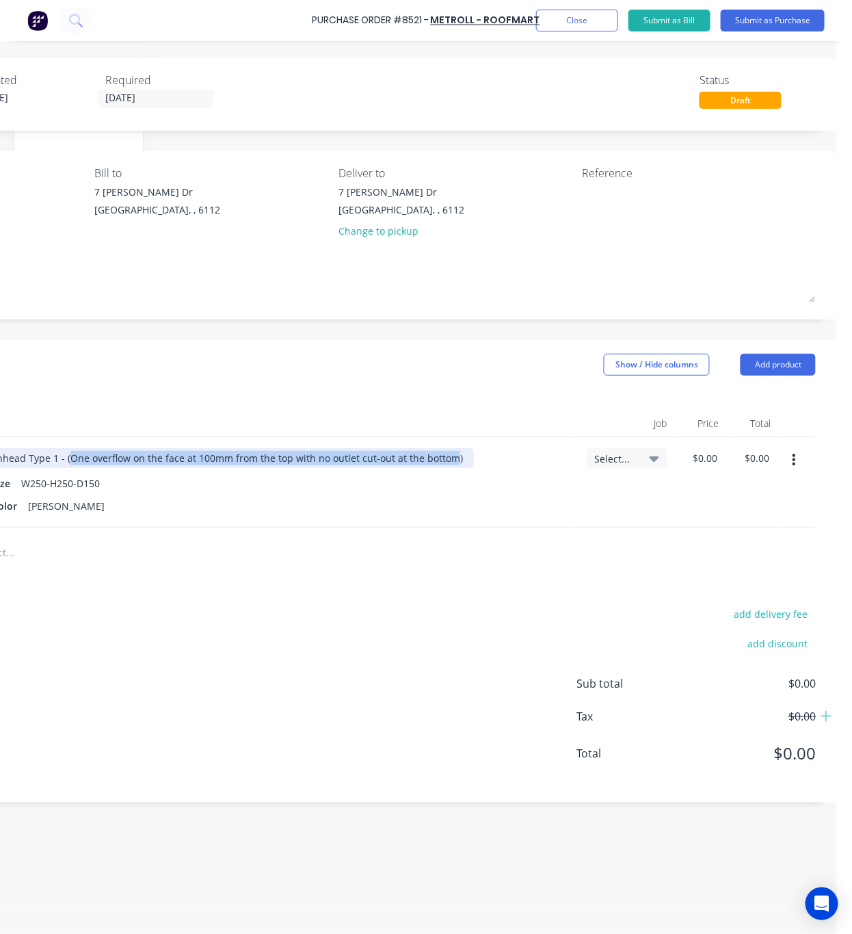
drag, startPoint x: 400, startPoint y: 458, endPoint x: 434, endPoint y: 466, distance: 34.5
click at [434, 466] on div "Rainhead Type 1 - (One overflow on the face at 100mm from the top with no outle…" at bounding box center [222, 458] width 503 height 20
copy div "One overflow on the face at 100mm from the top with no outlet cut-out at the bo…"
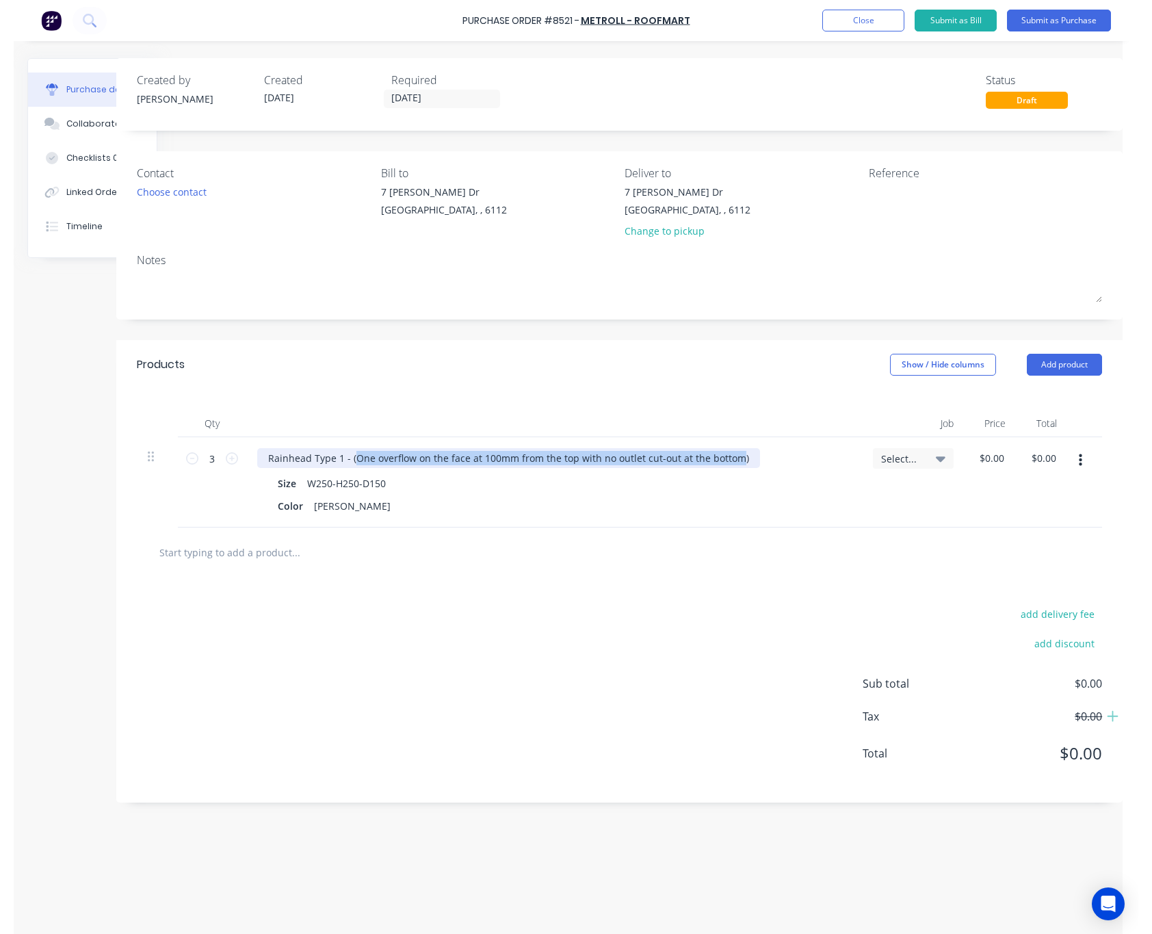
scroll to position [0, 46]
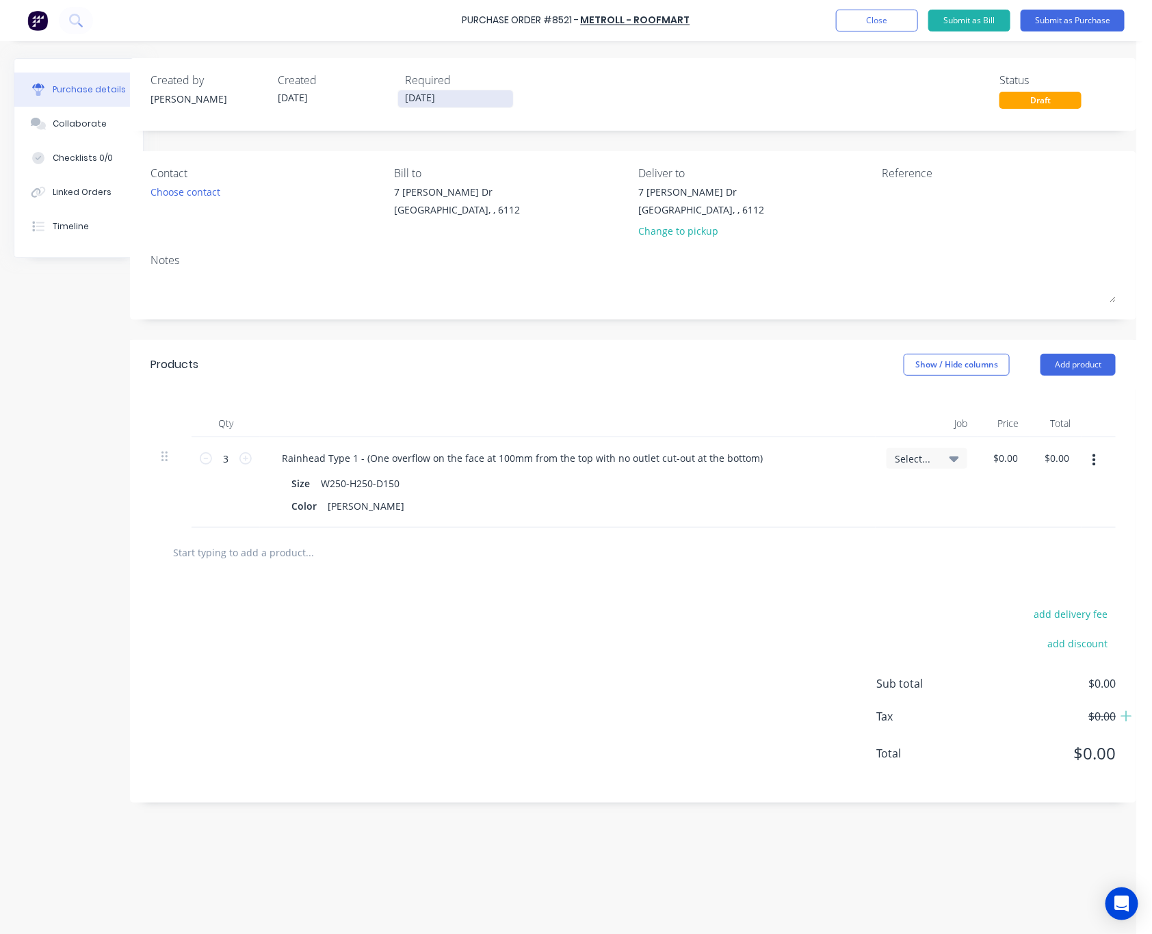
click at [466, 92] on input "[DATE]" at bounding box center [455, 98] width 115 height 17
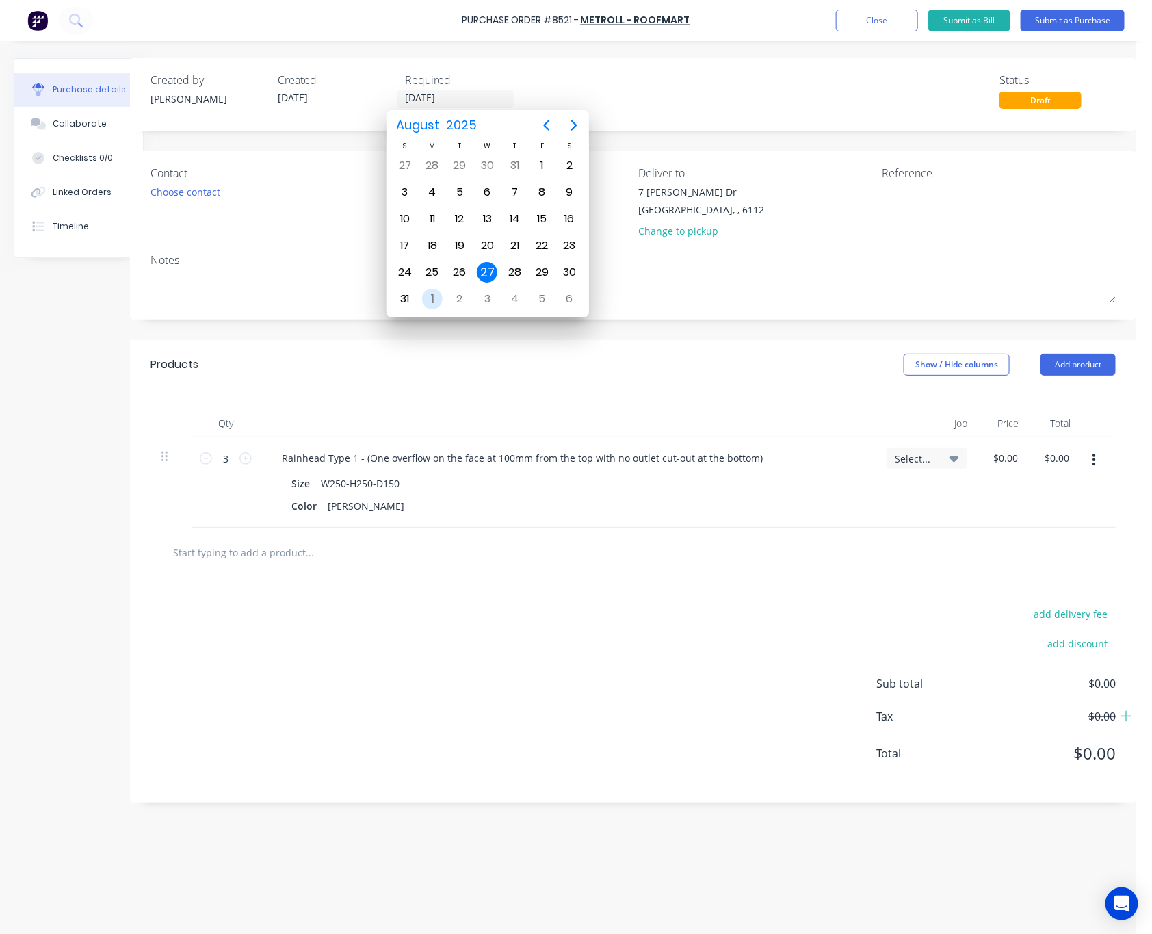
click at [440, 296] on div "1" at bounding box center [432, 299] width 21 height 21
type input "01/09/25"
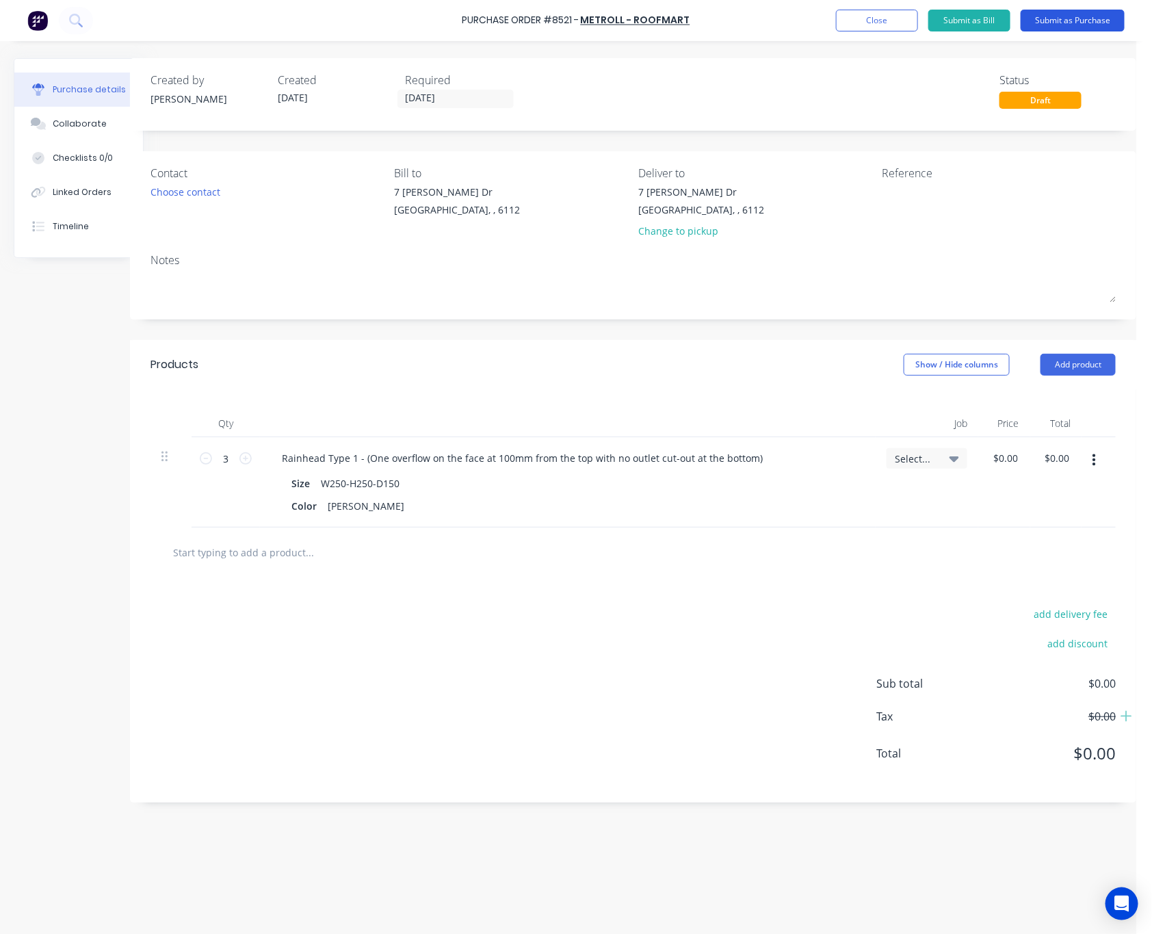
click at [1094, 19] on button "Submit as Purchase" at bounding box center [1073, 21] width 104 height 22
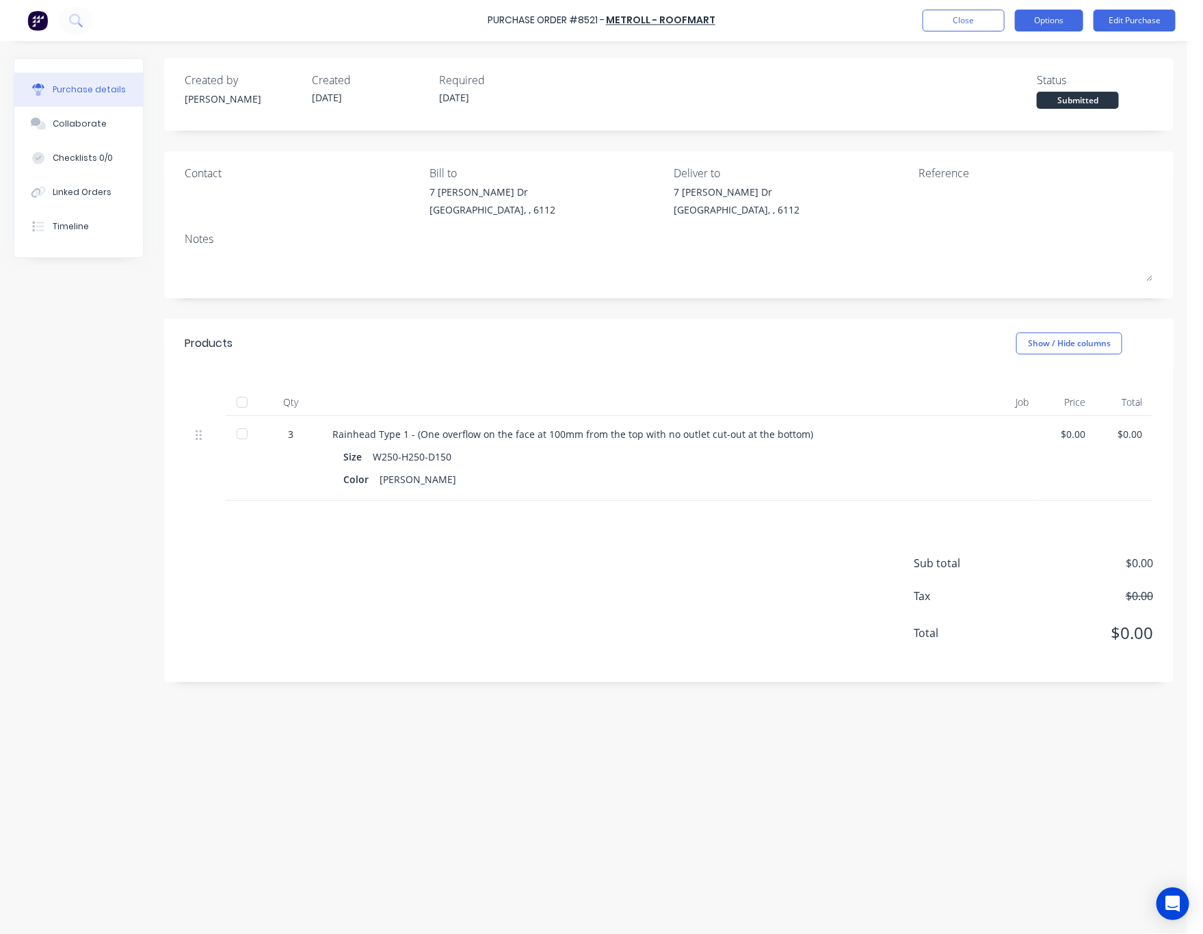
click at [1039, 23] on button "Options" at bounding box center [1049, 21] width 68 height 22
click at [1051, 15] on button "Options" at bounding box center [1049, 21] width 68 height 22
click at [848, 298] on div "Contact Bill to 7 Cartwright Dr Forrestdale, , 6112 Deliver to 7 Cartwright Dr …" at bounding box center [669, 224] width 1010 height 147
click at [1051, 17] on button "Options" at bounding box center [1049, 21] width 68 height 22
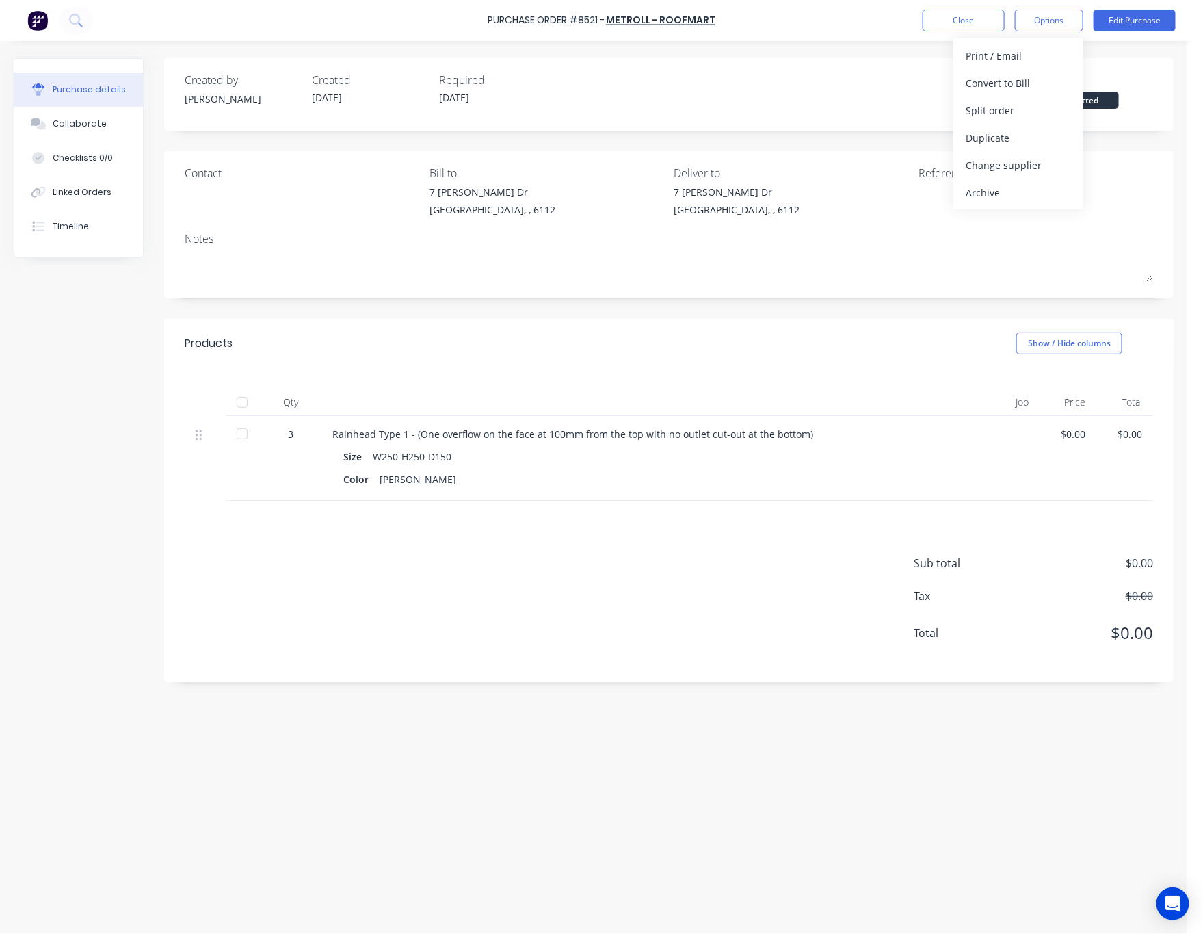
click at [1149, 76] on div "Created by Rachel Created 27/08/25 Required 01/09/25 Status Submitted" at bounding box center [669, 94] width 1010 height 73
click at [1051, 17] on button "Options" at bounding box center [1049, 21] width 68 height 22
click at [1034, 56] on div "Print / Email" at bounding box center [1018, 56] width 105 height 20
click at [1047, 109] on div "Without pricing" at bounding box center [1018, 111] width 105 height 20
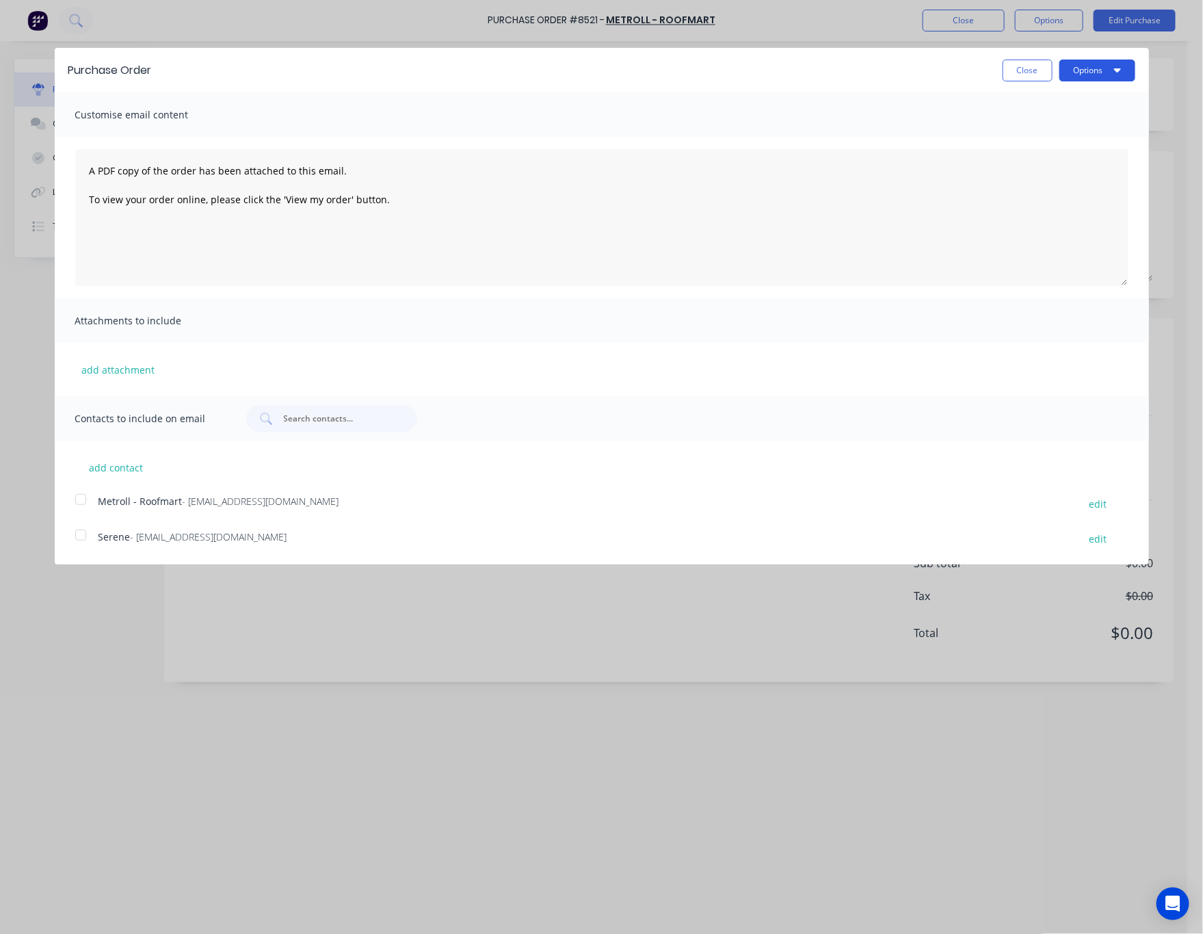
click at [1100, 68] on button "Options" at bounding box center [1098, 71] width 76 height 22
click at [1084, 105] on div "Print" at bounding box center [1070, 105] width 105 height 20
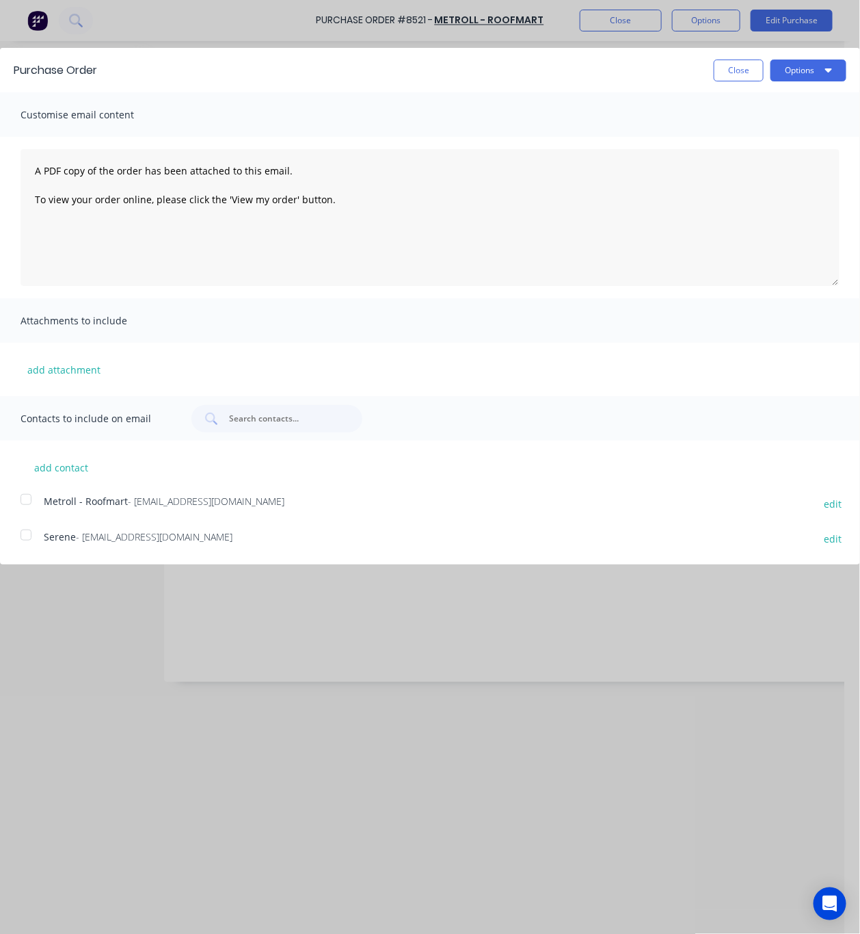
click at [384, 33] on div "Purchase Order Close Options Customise email content A PDF copy of the order ha…" at bounding box center [430, 467] width 860 height 934
click at [228, 25] on div "Purchase Order Close Options Customise email content A PDF copy of the order ha…" at bounding box center [430, 467] width 860 height 934
click at [252, 42] on div "Purchase Order Close Options Customise email content A PDF copy of the order ha…" at bounding box center [430, 467] width 860 height 934
click at [746, 70] on button "Close" at bounding box center [739, 71] width 50 height 22
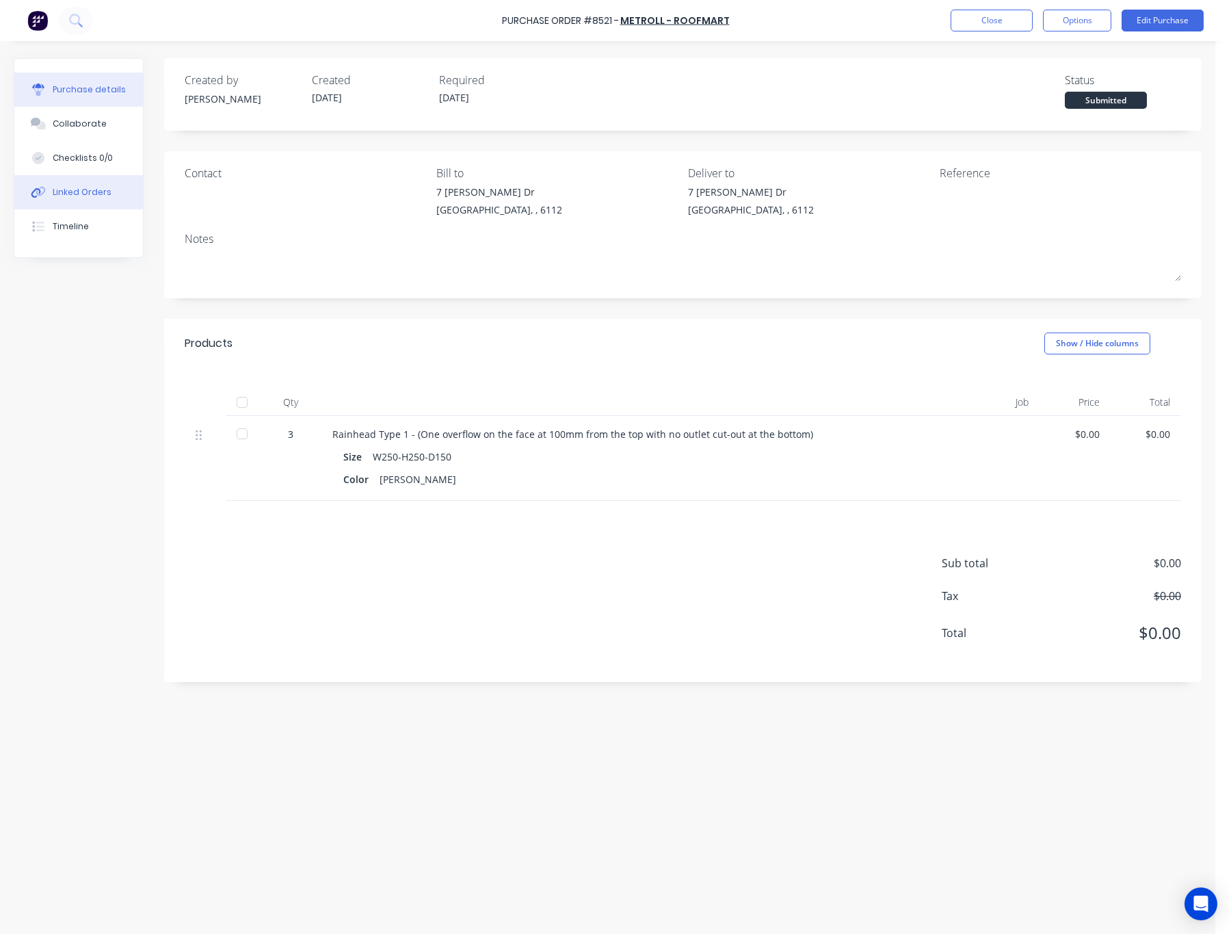
click at [103, 189] on div "Linked Orders" at bounding box center [82, 192] width 59 height 12
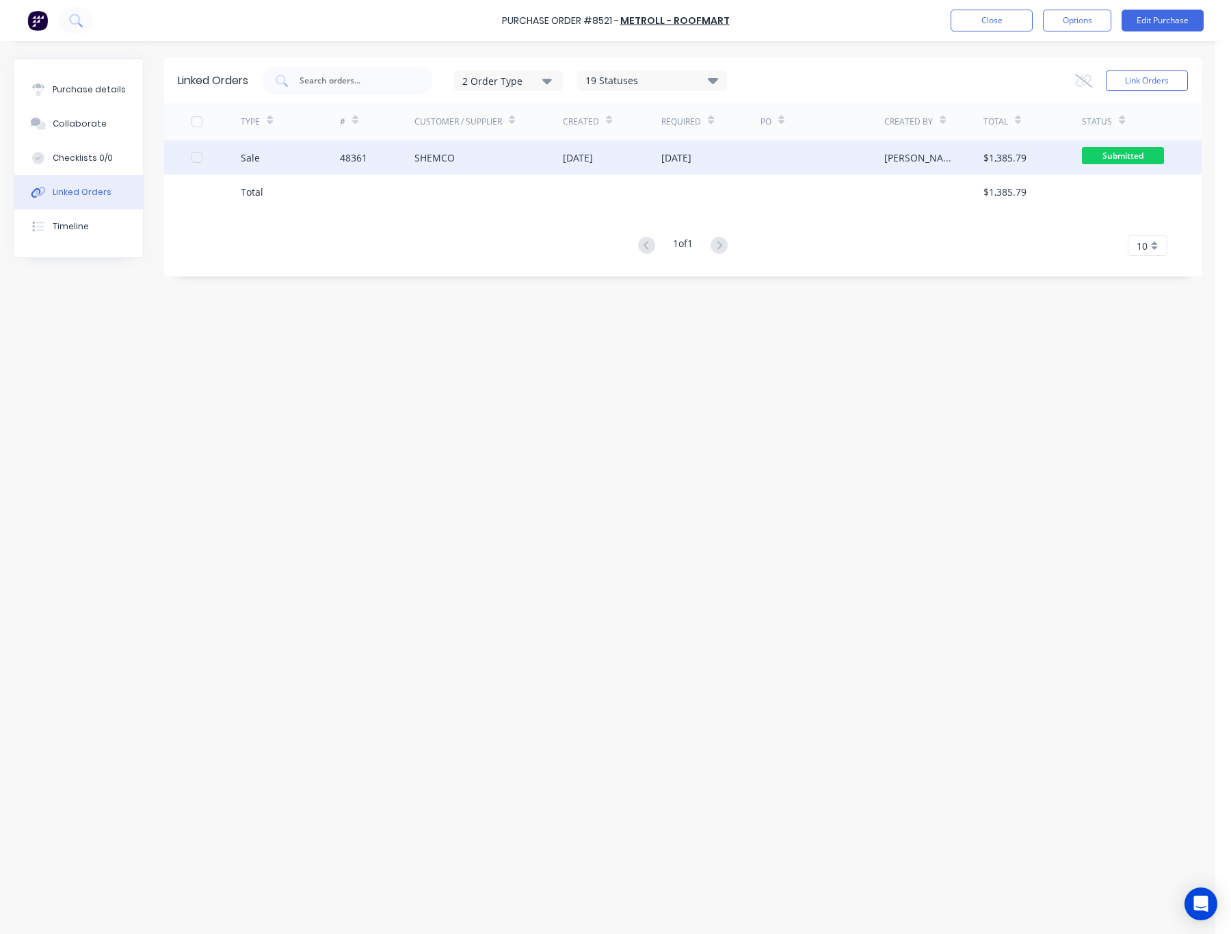
click at [764, 162] on div at bounding box center [823, 157] width 124 height 34
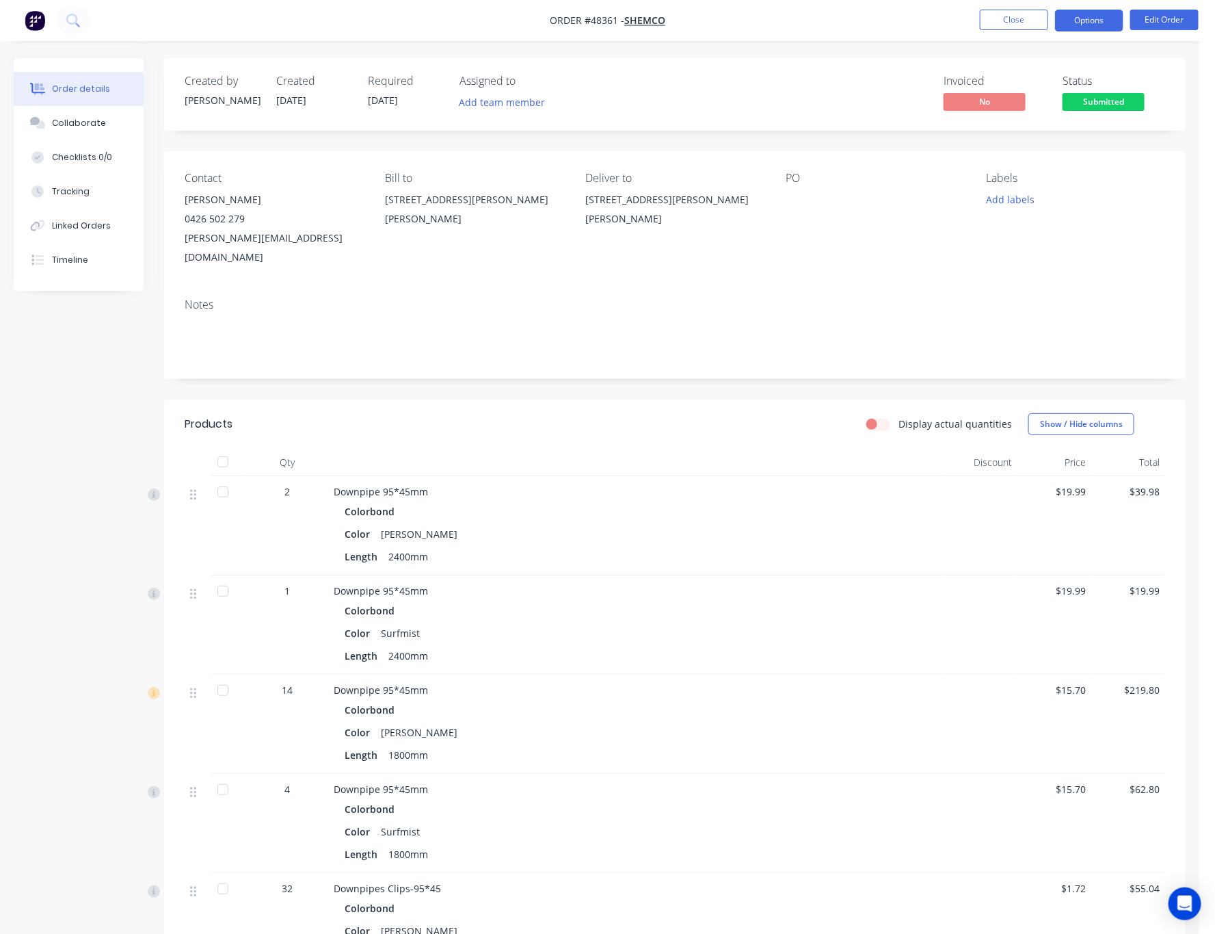
click at [1096, 11] on button "Options" at bounding box center [1089, 21] width 68 height 22
click at [1077, 23] on button "Options" at bounding box center [1089, 21] width 68 height 22
click at [1096, 17] on button "Options" at bounding box center [1089, 21] width 68 height 22
click at [1088, 15] on button "Options" at bounding box center [1089, 21] width 68 height 22
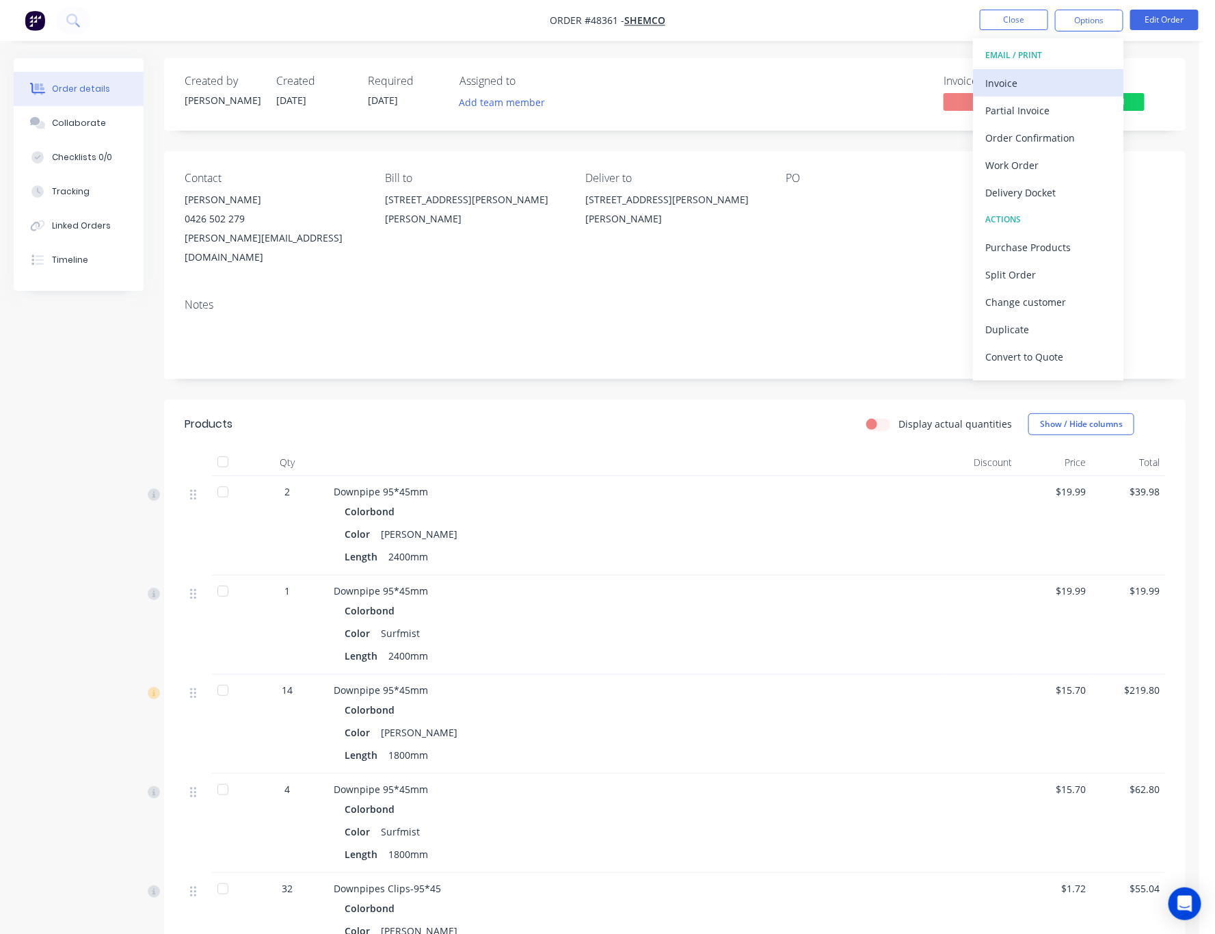
click at [1051, 72] on button "Invoice" at bounding box center [1048, 82] width 150 height 27
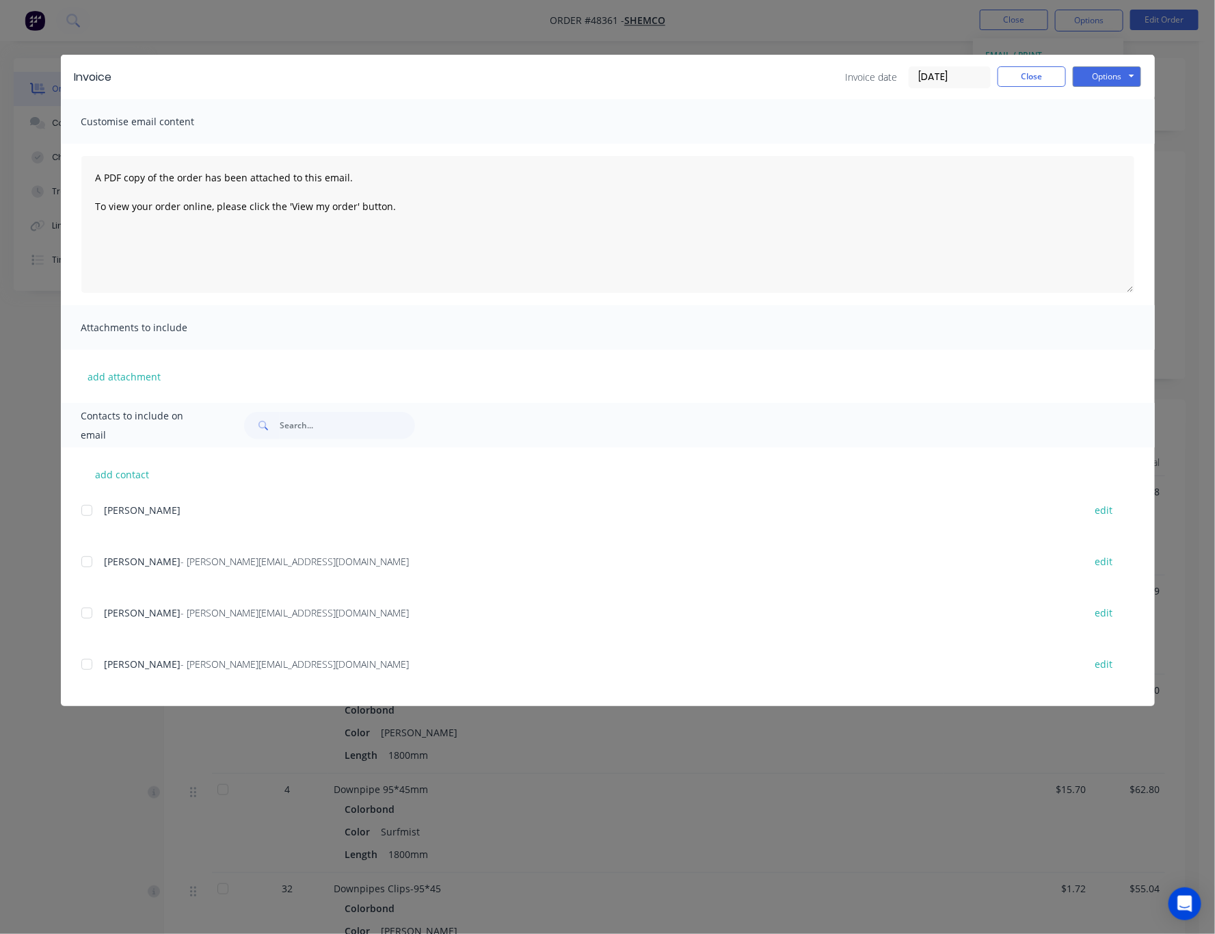
click at [92, 665] on div at bounding box center [86, 663] width 27 height 27
click at [1111, 79] on button "Options" at bounding box center [1107, 76] width 68 height 21
click at [88, 612] on div at bounding box center [86, 612] width 27 height 27
click at [1124, 86] on div "Options Preview Print Email" at bounding box center [1107, 77] width 68 height 22
click at [1120, 73] on button "Options" at bounding box center [1107, 76] width 68 height 21
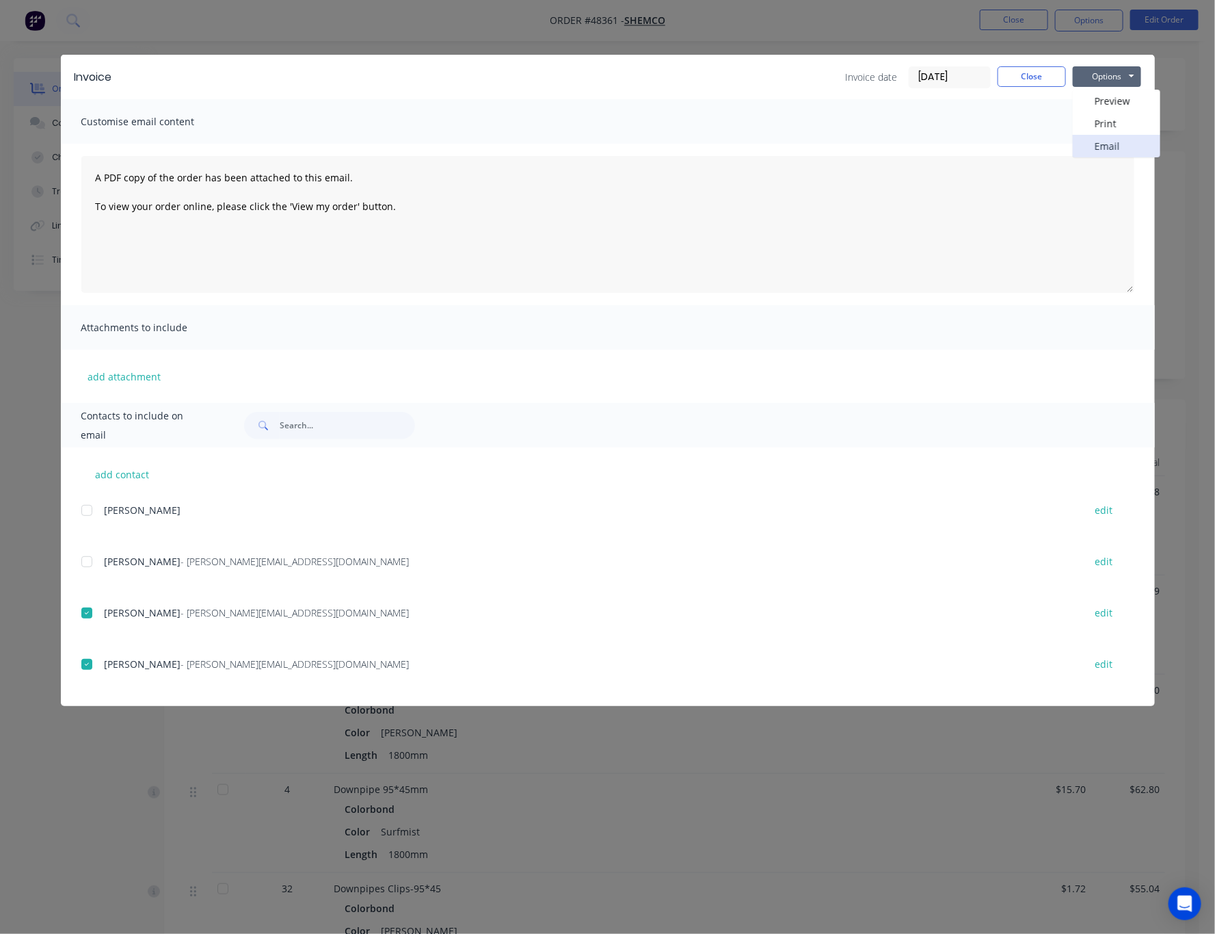
click at [1129, 148] on button "Email" at bounding box center [1117, 146] width 88 height 23
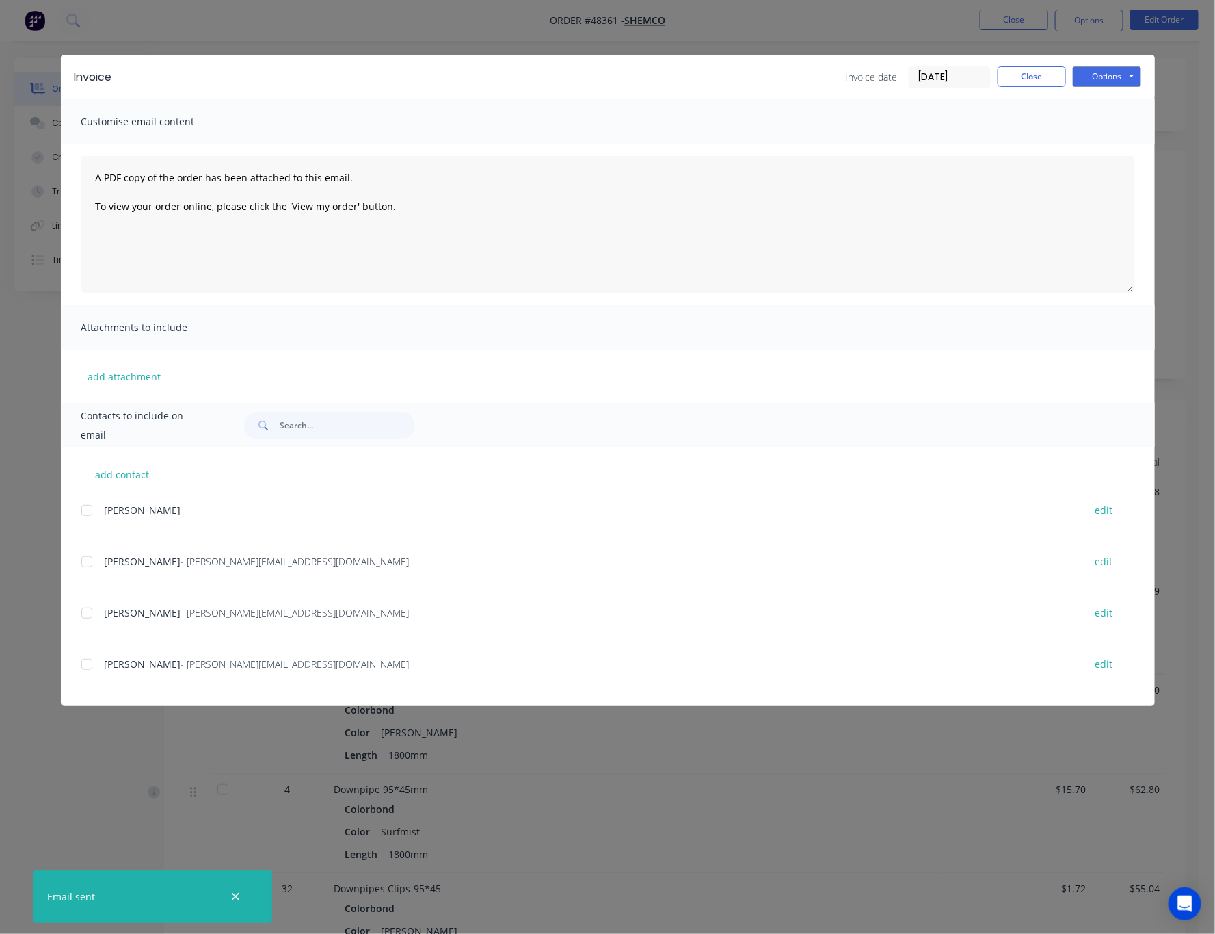
click at [1149, 159] on div "Invoice Invoice date 27/08/25 Close Options Preview Print Email Customise email…" at bounding box center [607, 467] width 1215 height 934
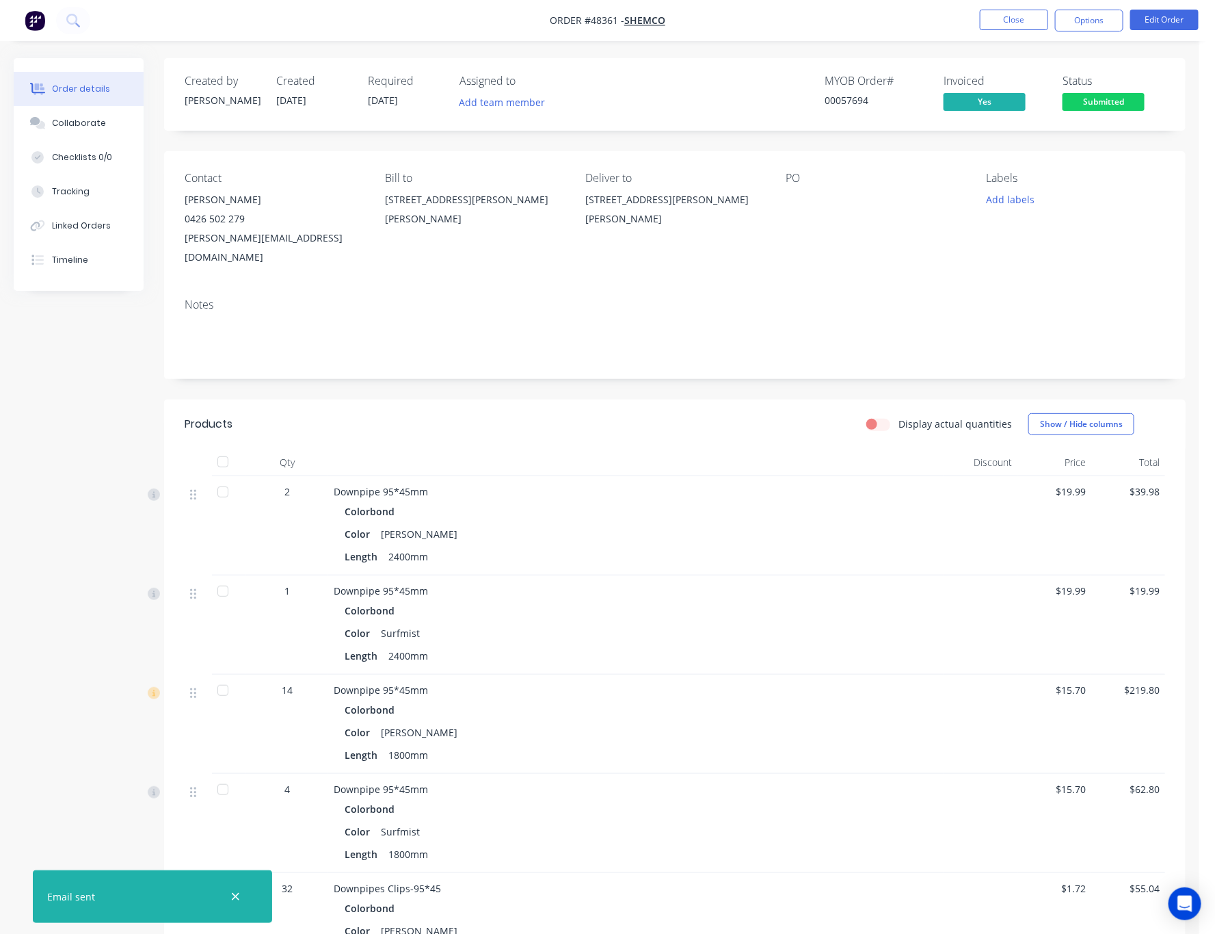
click at [1131, 95] on span "Submitted" at bounding box center [1104, 101] width 82 height 17
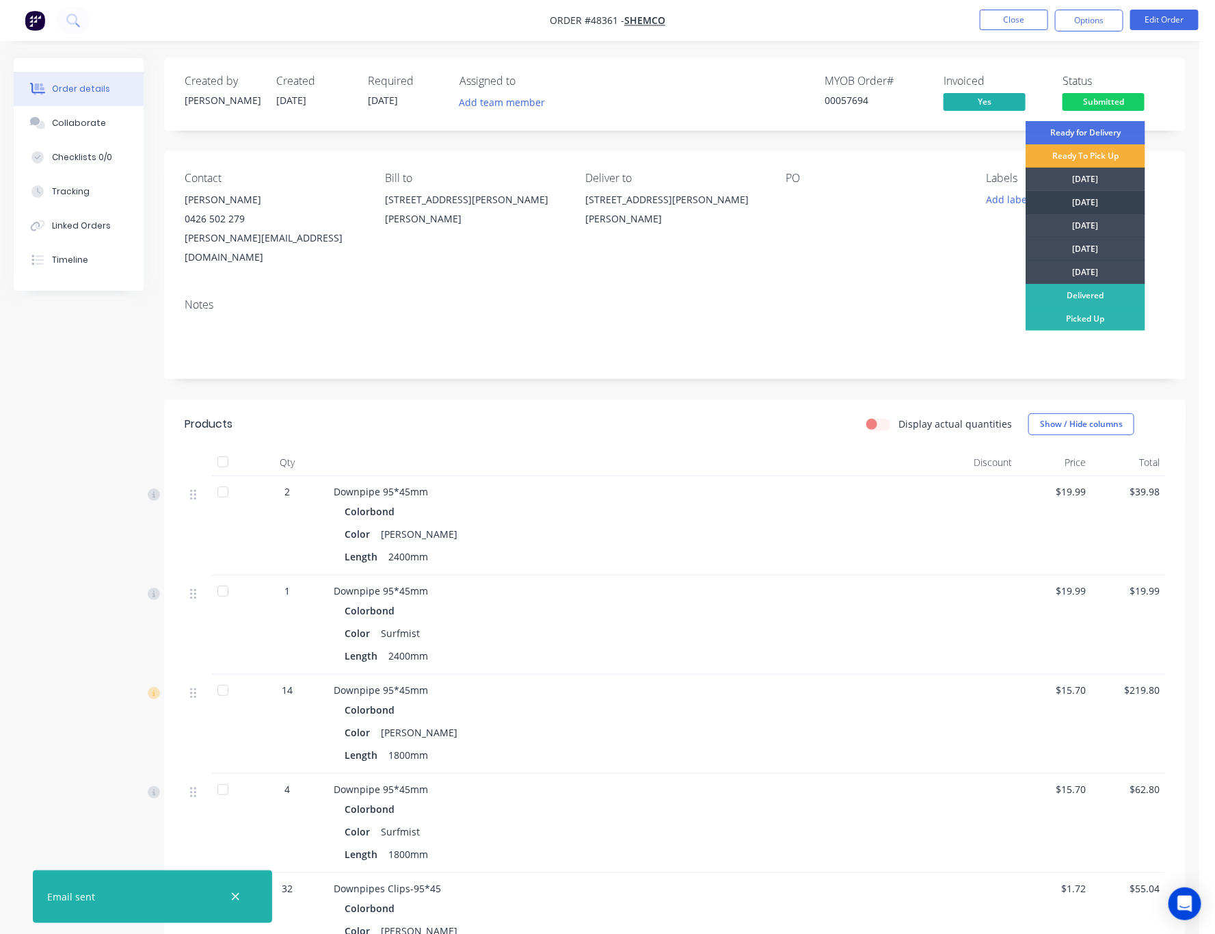
click at [1107, 197] on div "[DATE]" at bounding box center [1086, 202] width 120 height 23
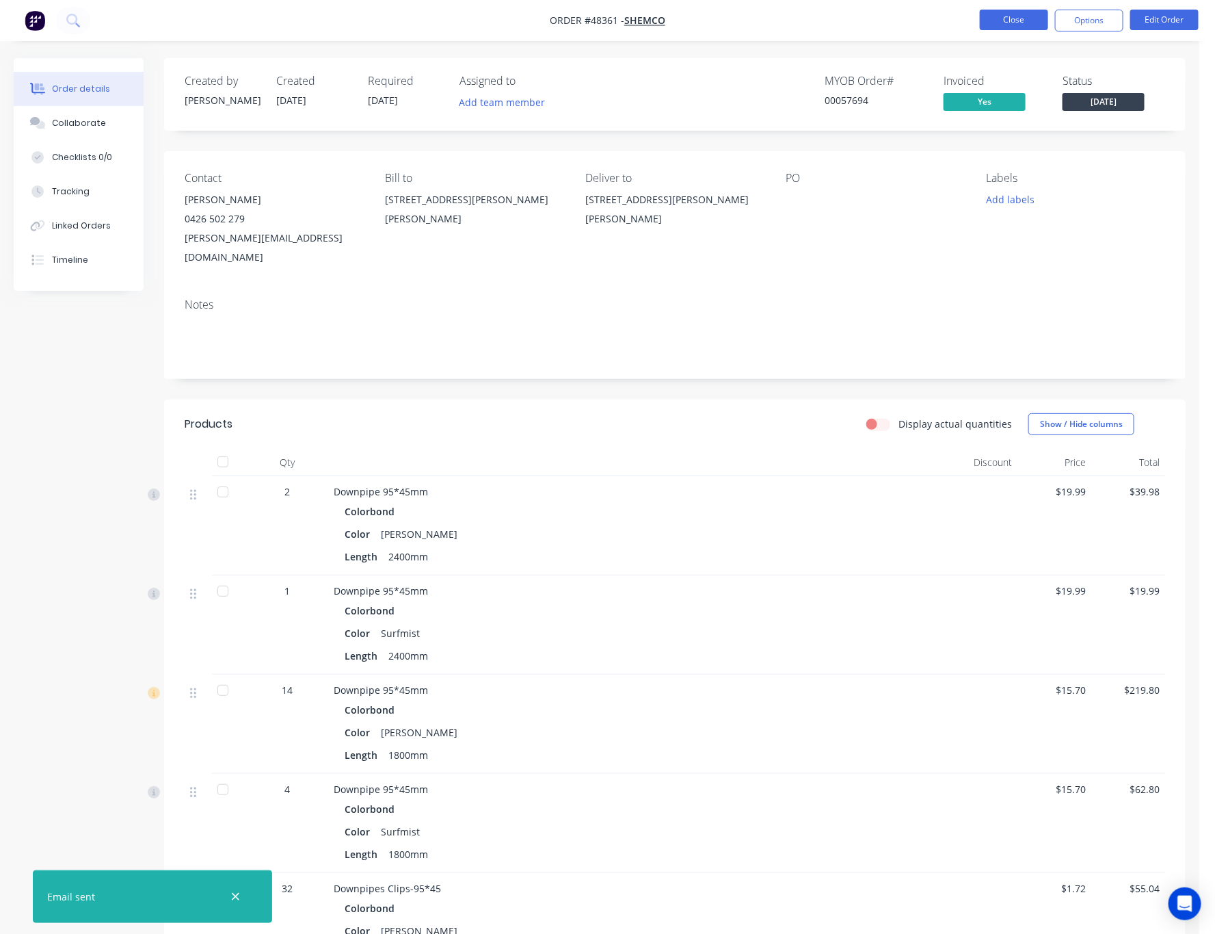
click at [998, 21] on button "Close" at bounding box center [1014, 20] width 68 height 21
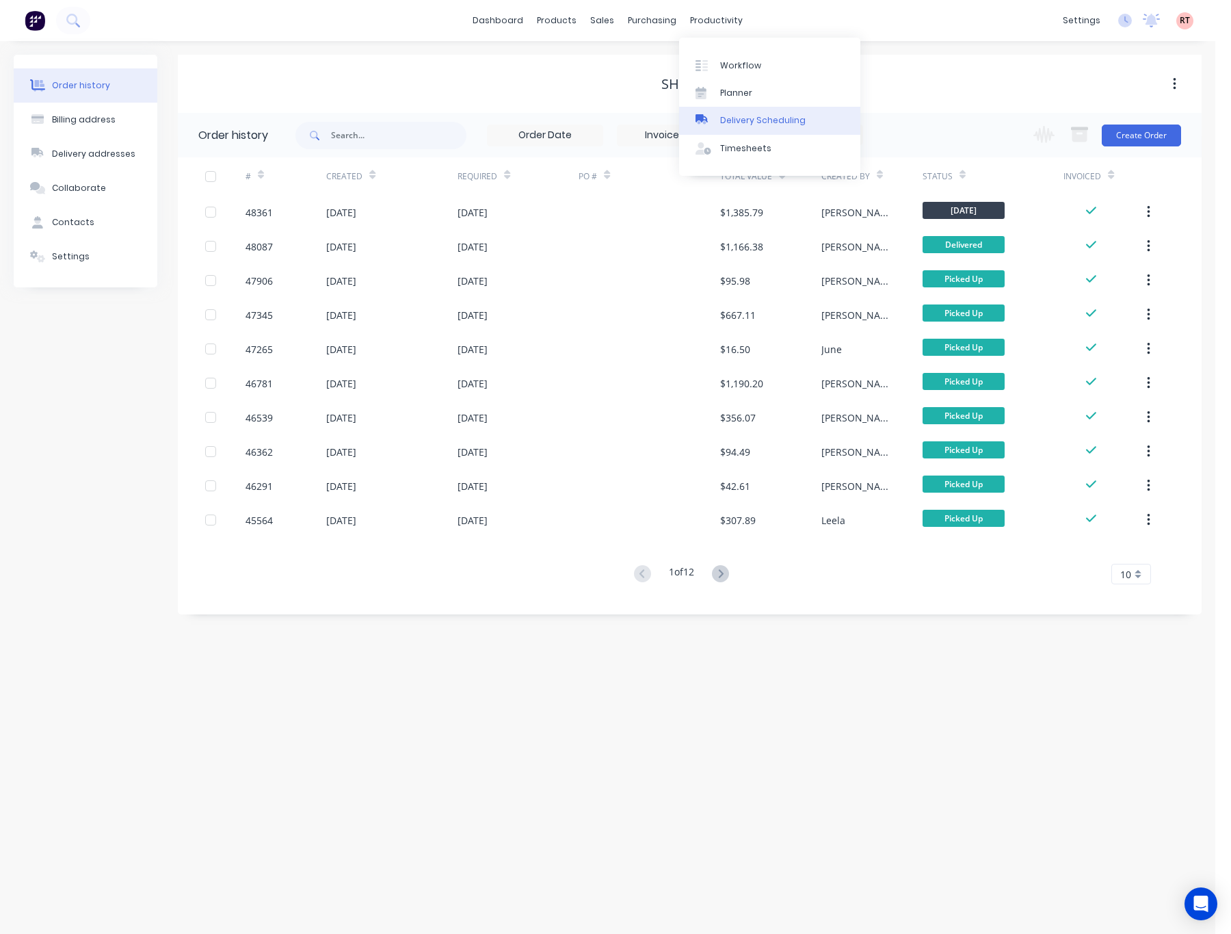
click at [805, 122] on link "Delivery Scheduling" at bounding box center [769, 120] width 181 height 27
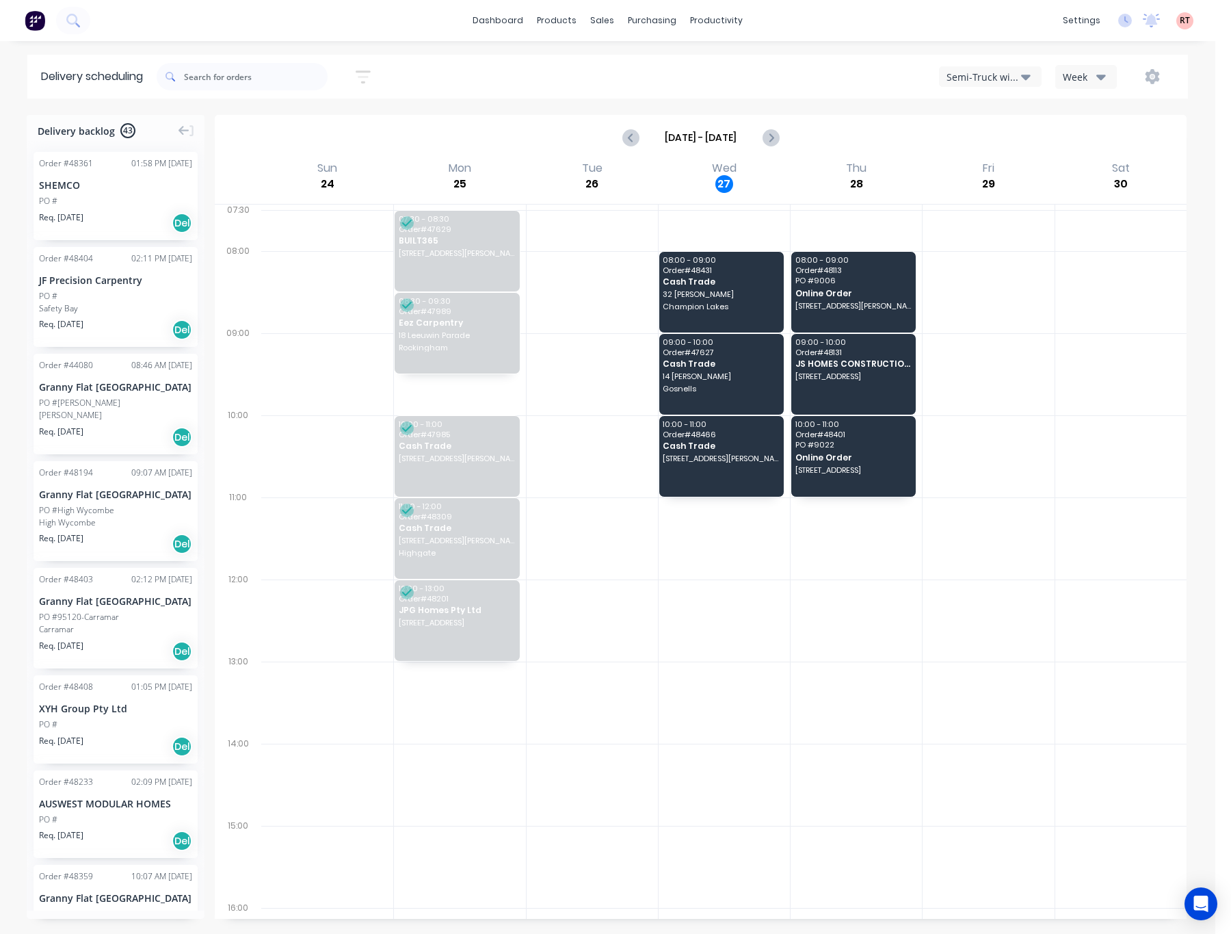
click at [1029, 82] on icon "button" at bounding box center [1026, 76] width 10 height 15
click at [1036, 163] on div "Utes Delivery" at bounding box center [1007, 166] width 135 height 27
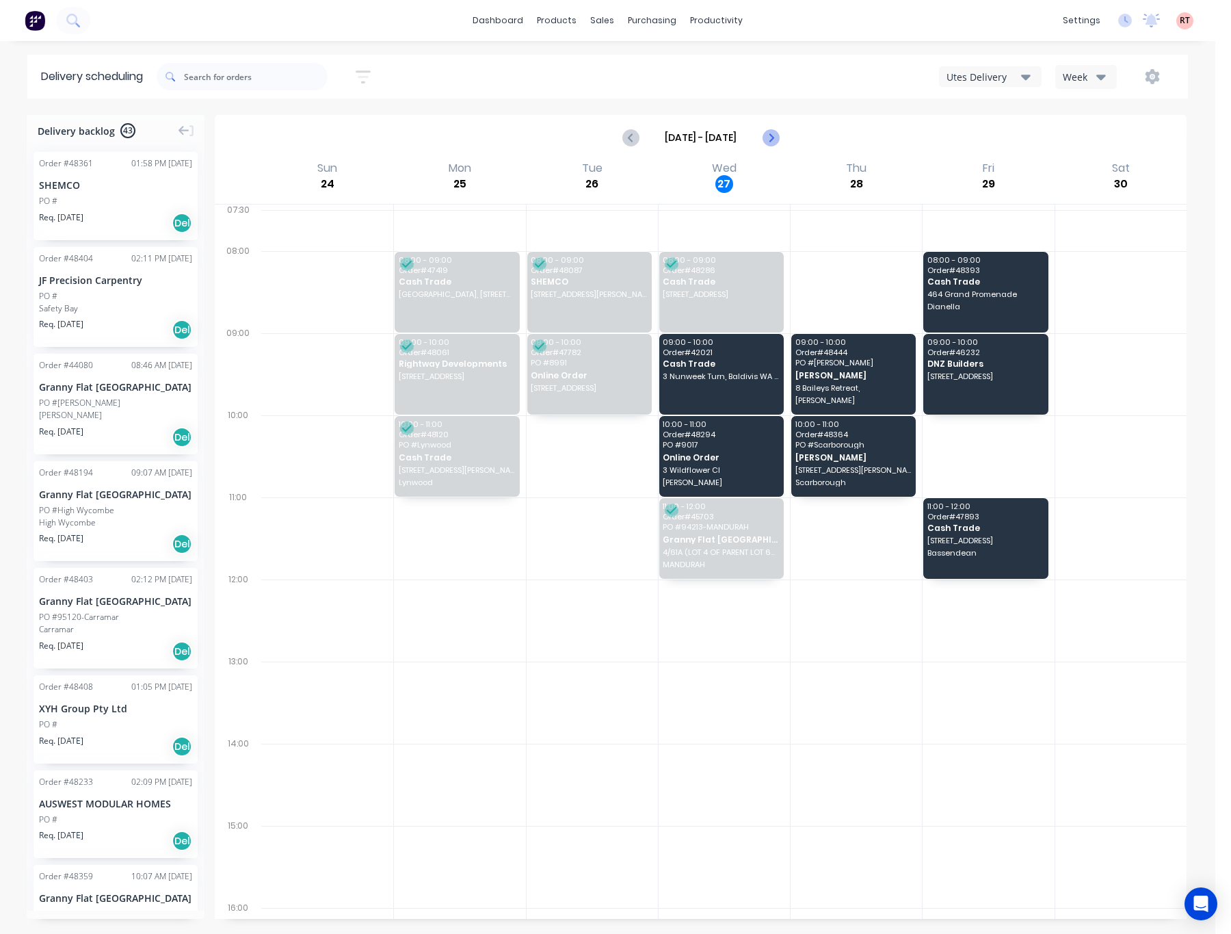
click at [776, 140] on icon "Next page" at bounding box center [770, 137] width 16 height 16
type input "Aug 31 - Sep 6"
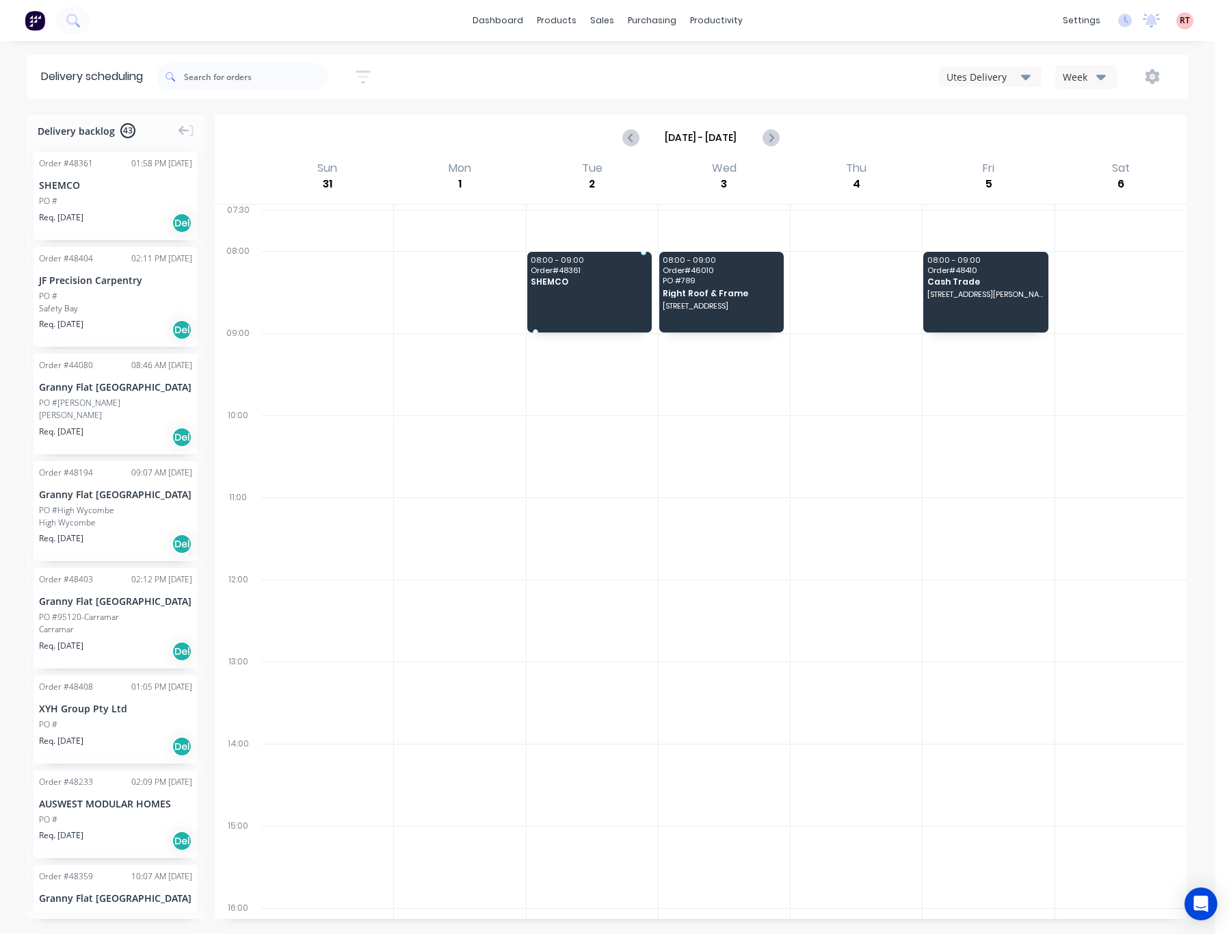
drag, startPoint x: 107, startPoint y: 198, endPoint x: 618, endPoint y: 278, distance: 517.2
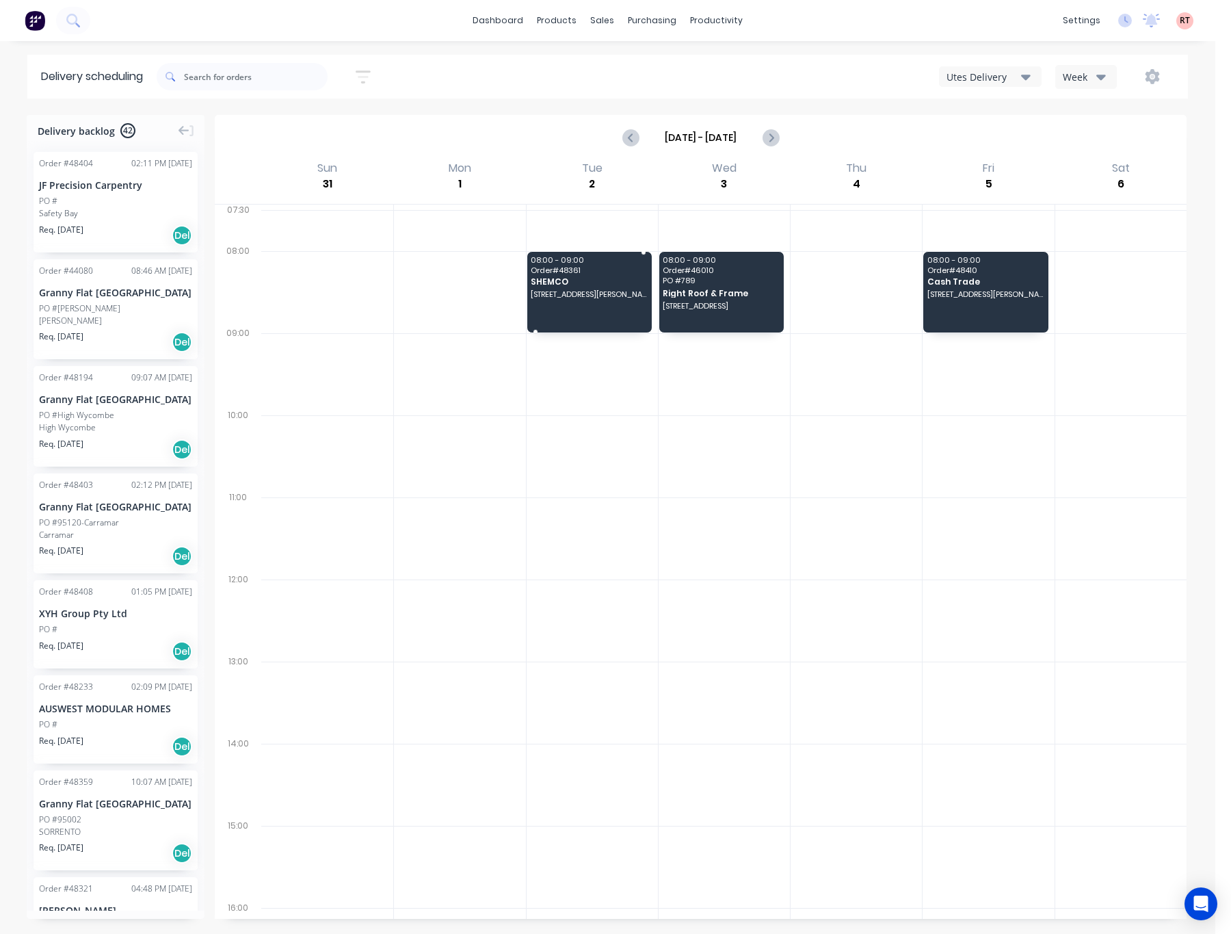
click at [577, 274] on span "Order # 48361" at bounding box center [589, 270] width 116 height 8
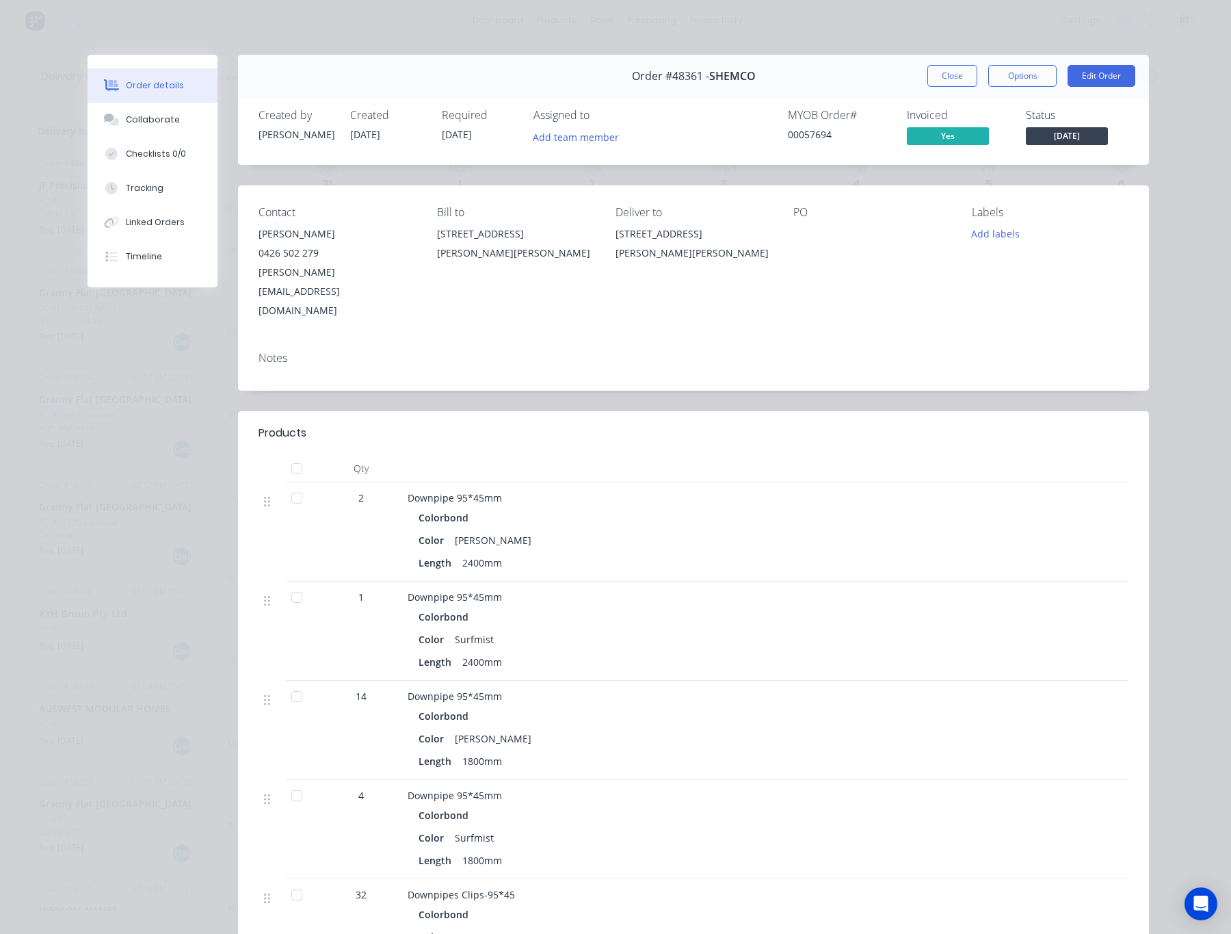
click at [823, 235] on div at bounding box center [871, 233] width 157 height 19
click at [162, 222] on div "Linked Orders" at bounding box center [155, 222] width 59 height 12
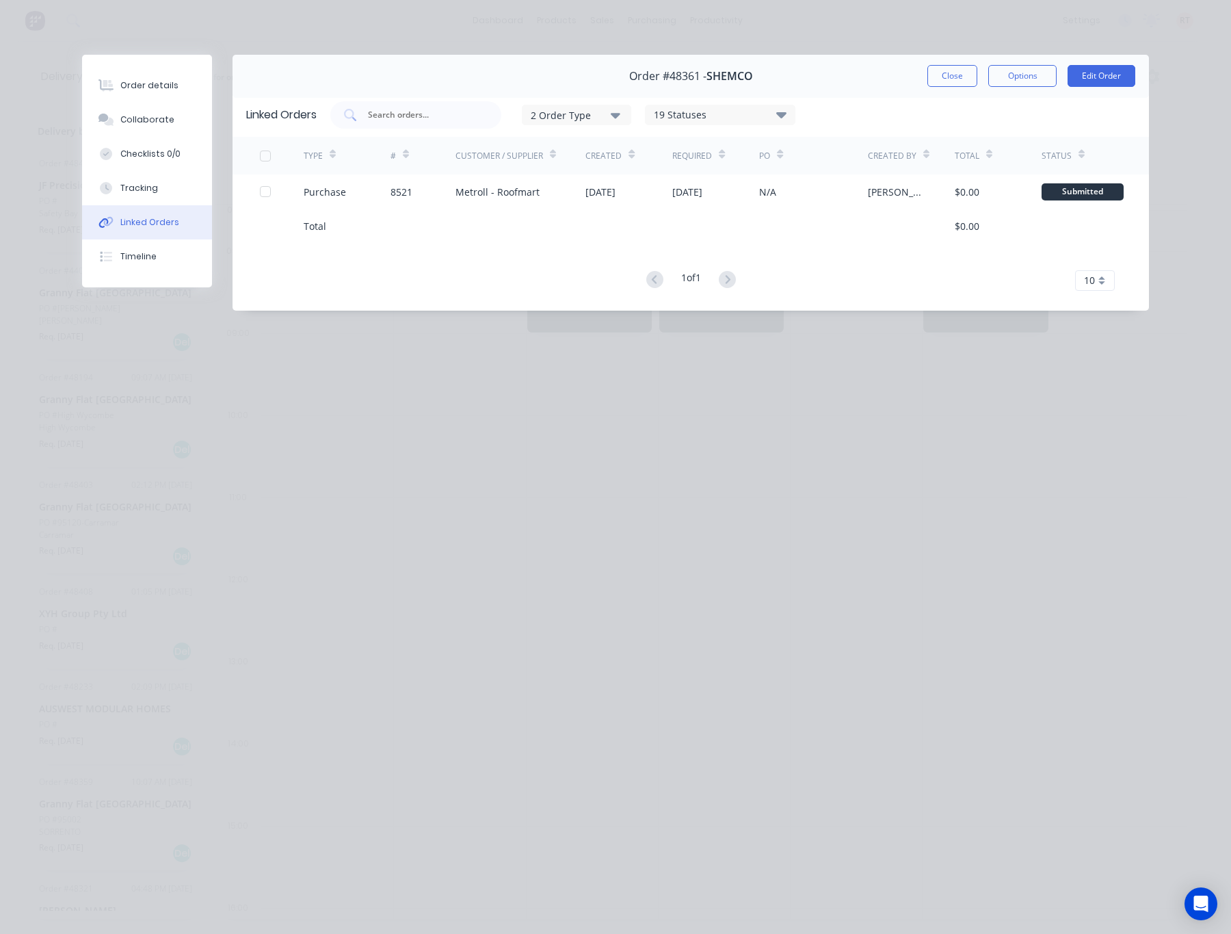
click at [689, 450] on div "Order details Collaborate Checklists 0/0 Tracking Linked Orders Timeline Order …" at bounding box center [615, 467] width 1231 height 934
click at [161, 80] on div "Order details" at bounding box center [149, 85] width 58 height 12
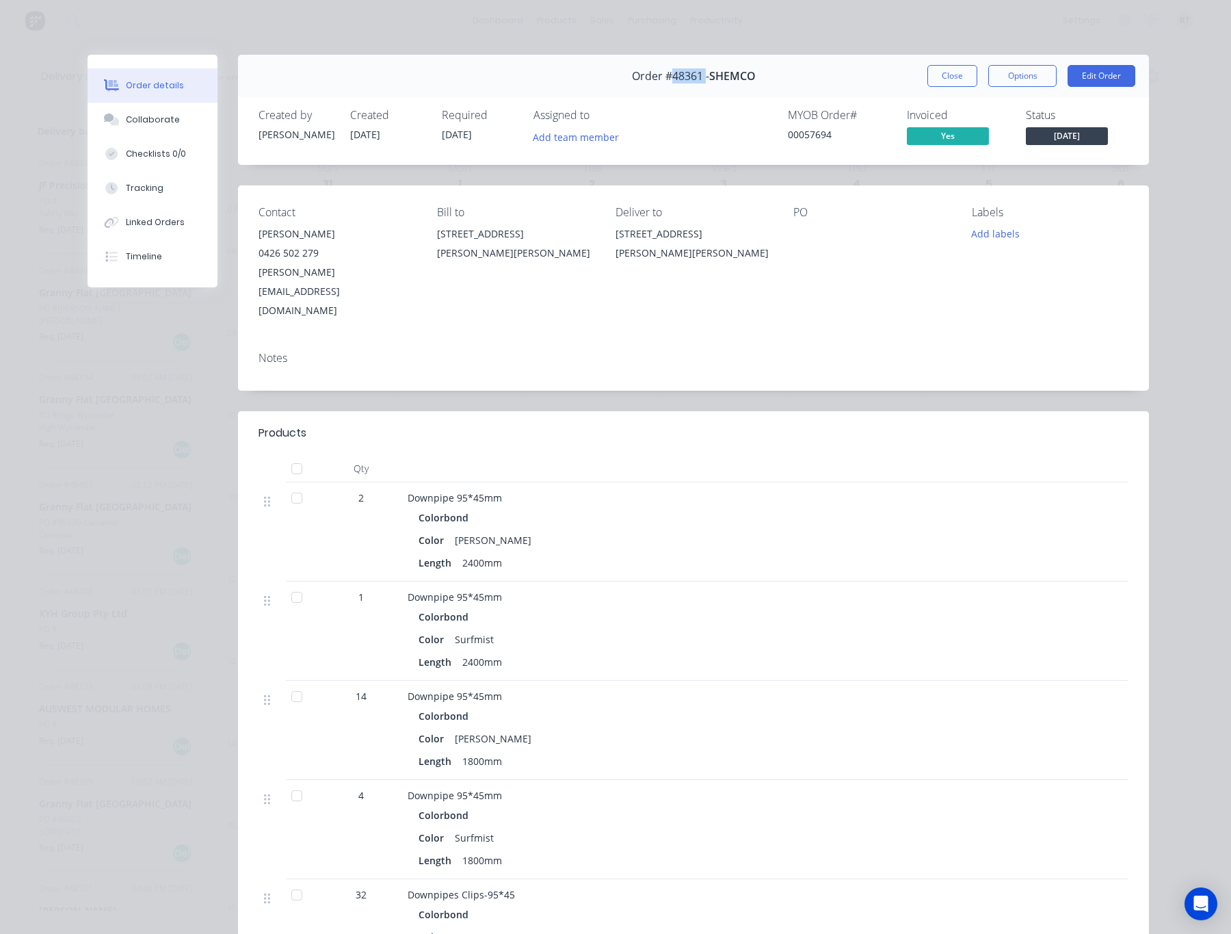
drag, startPoint x: 698, startPoint y: 78, endPoint x: 665, endPoint y: 83, distance: 33.2
click at [665, 83] on div "Order #48361 - SHEMCO" at bounding box center [694, 76] width 124 height 40
copy span "48361"
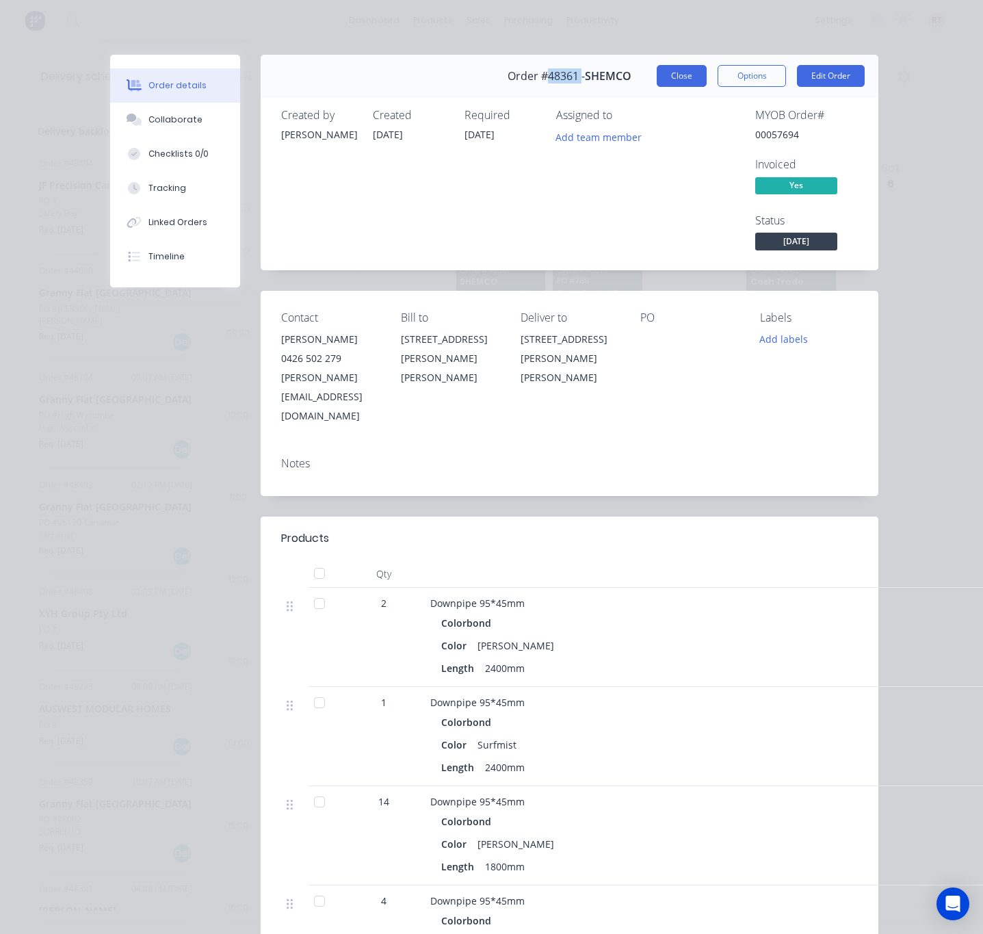
click at [677, 77] on button "Close" at bounding box center [682, 76] width 50 height 22
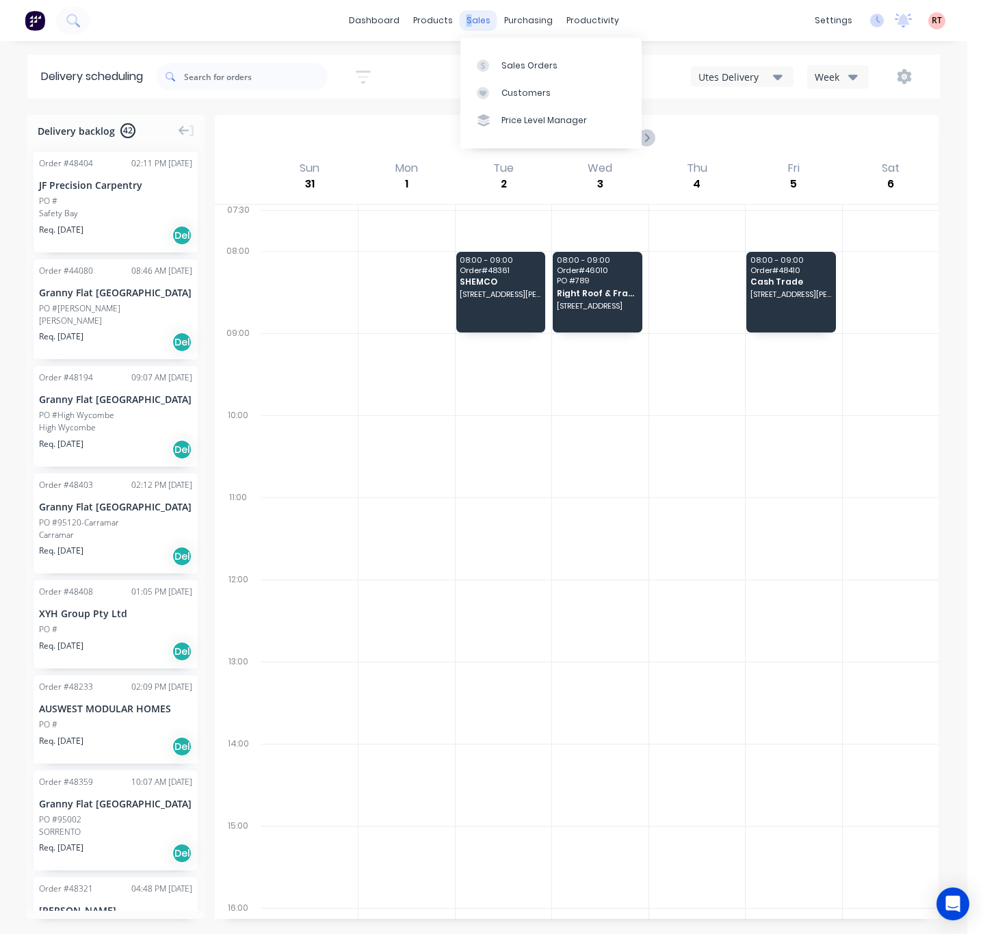
click at [471, 21] on div "sales" at bounding box center [479, 20] width 38 height 21
click at [501, 64] on div "Sales Orders" at bounding box center [529, 66] width 56 height 12
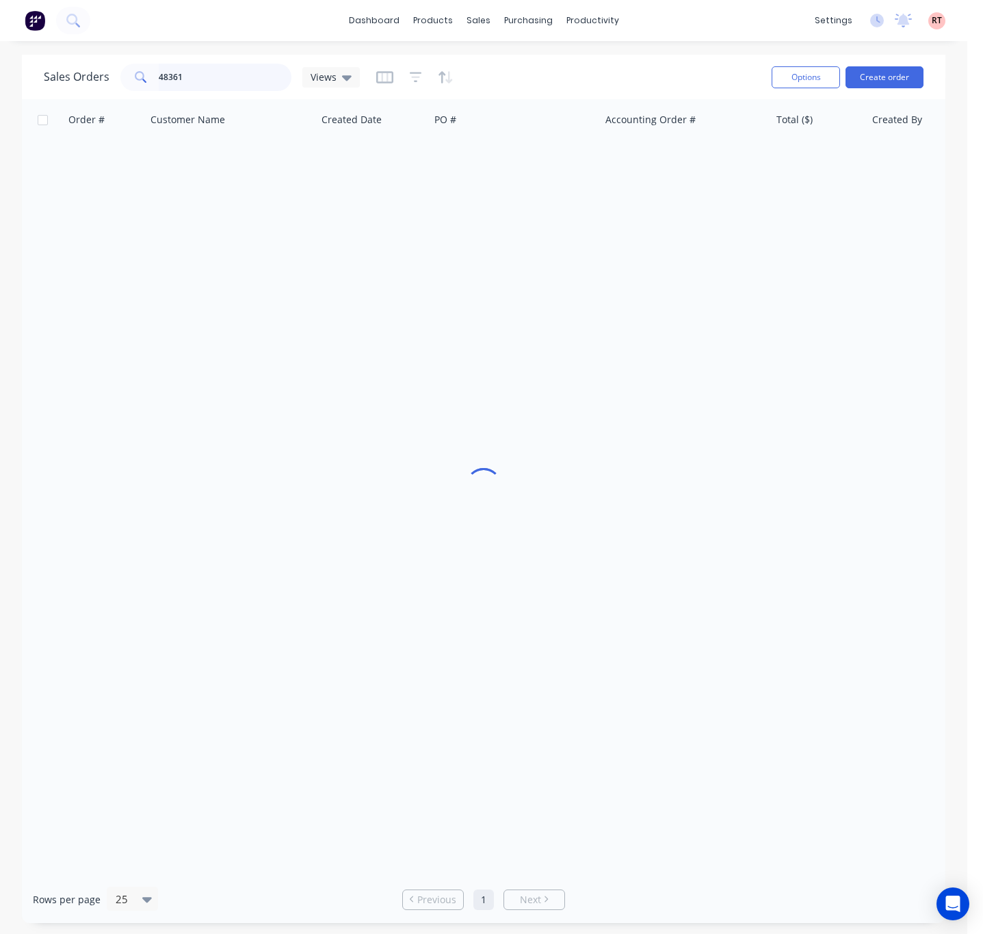
drag, startPoint x: 243, startPoint y: 76, endPoint x: 85, endPoint y: 84, distance: 158.2
click at [92, 84] on div "Sales Orders 48361 Views" at bounding box center [202, 77] width 316 height 27
type input "48361"
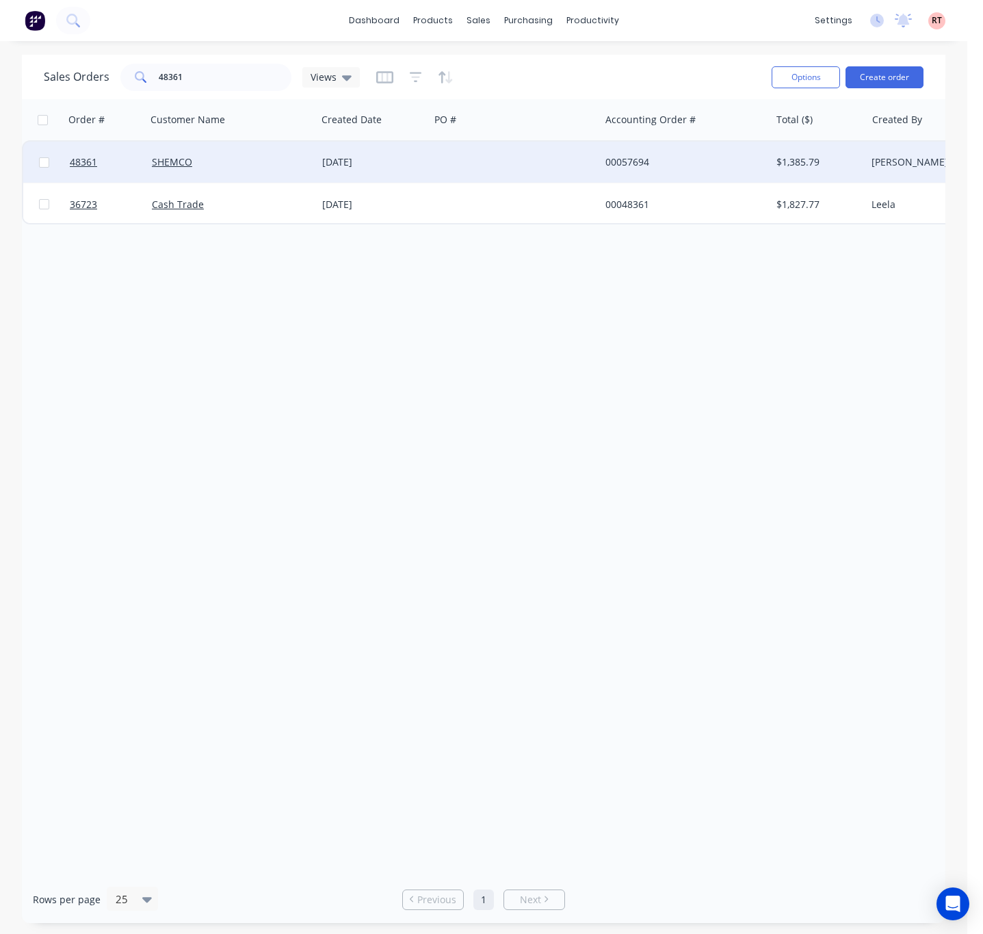
click at [485, 169] on div at bounding box center [515, 162] width 170 height 41
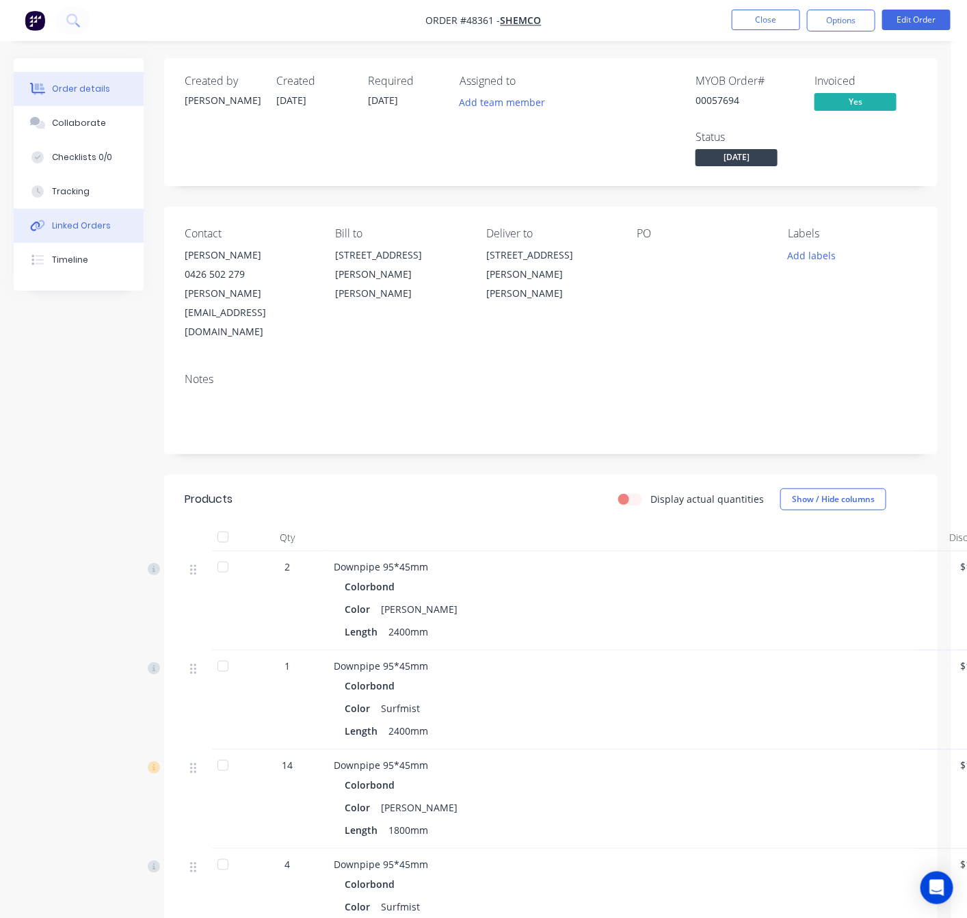
click at [103, 220] on div "Linked Orders" at bounding box center [81, 226] width 59 height 12
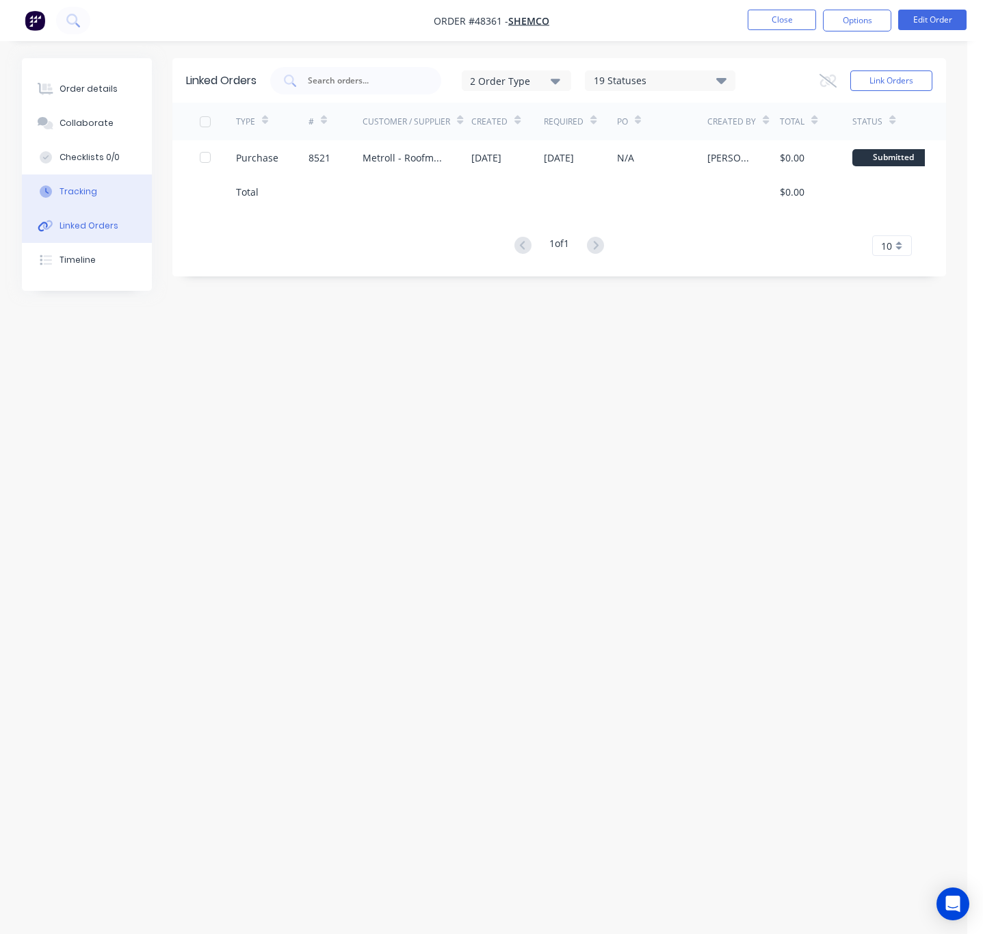
click at [95, 192] on button "Tracking" at bounding box center [87, 191] width 130 height 34
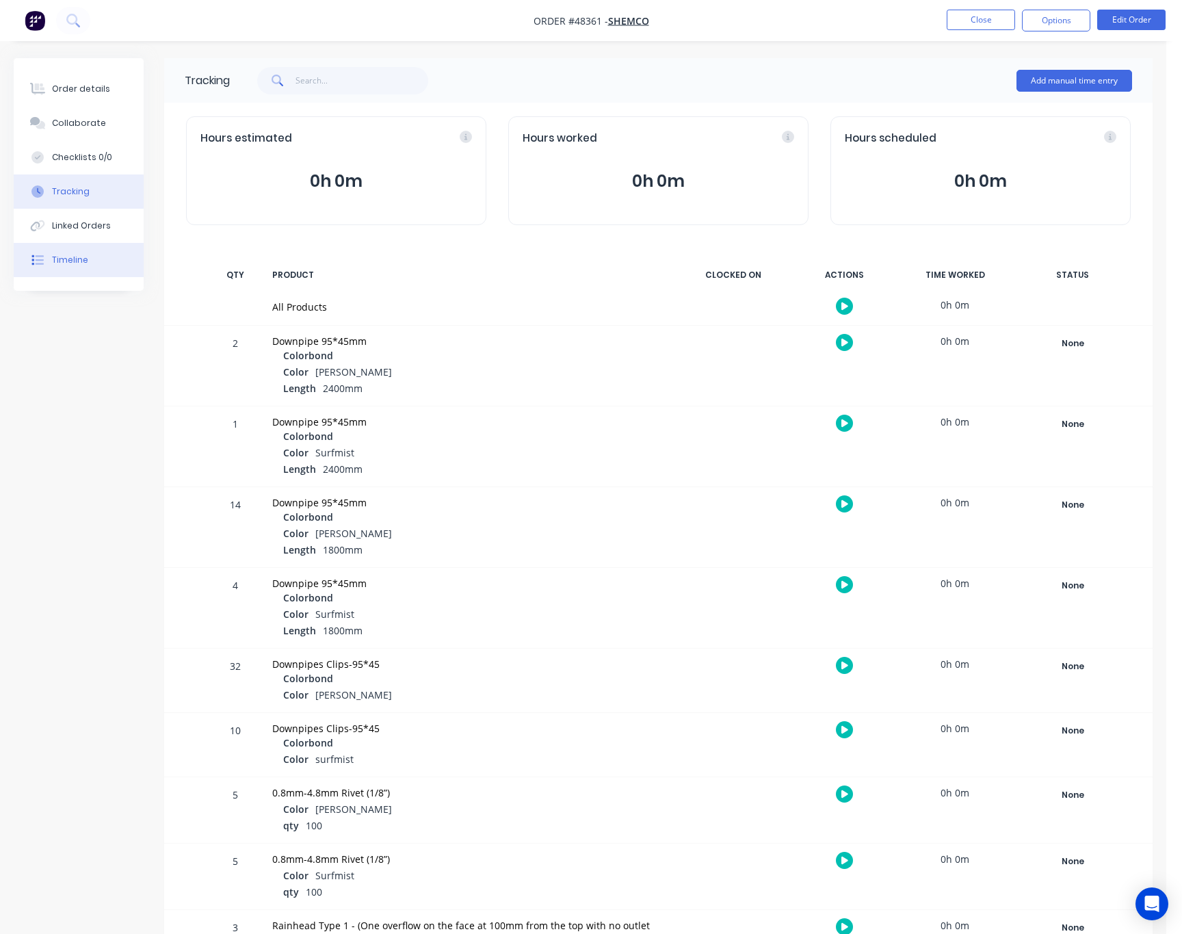
click at [78, 263] on div "Timeline" at bounding box center [70, 260] width 36 height 12
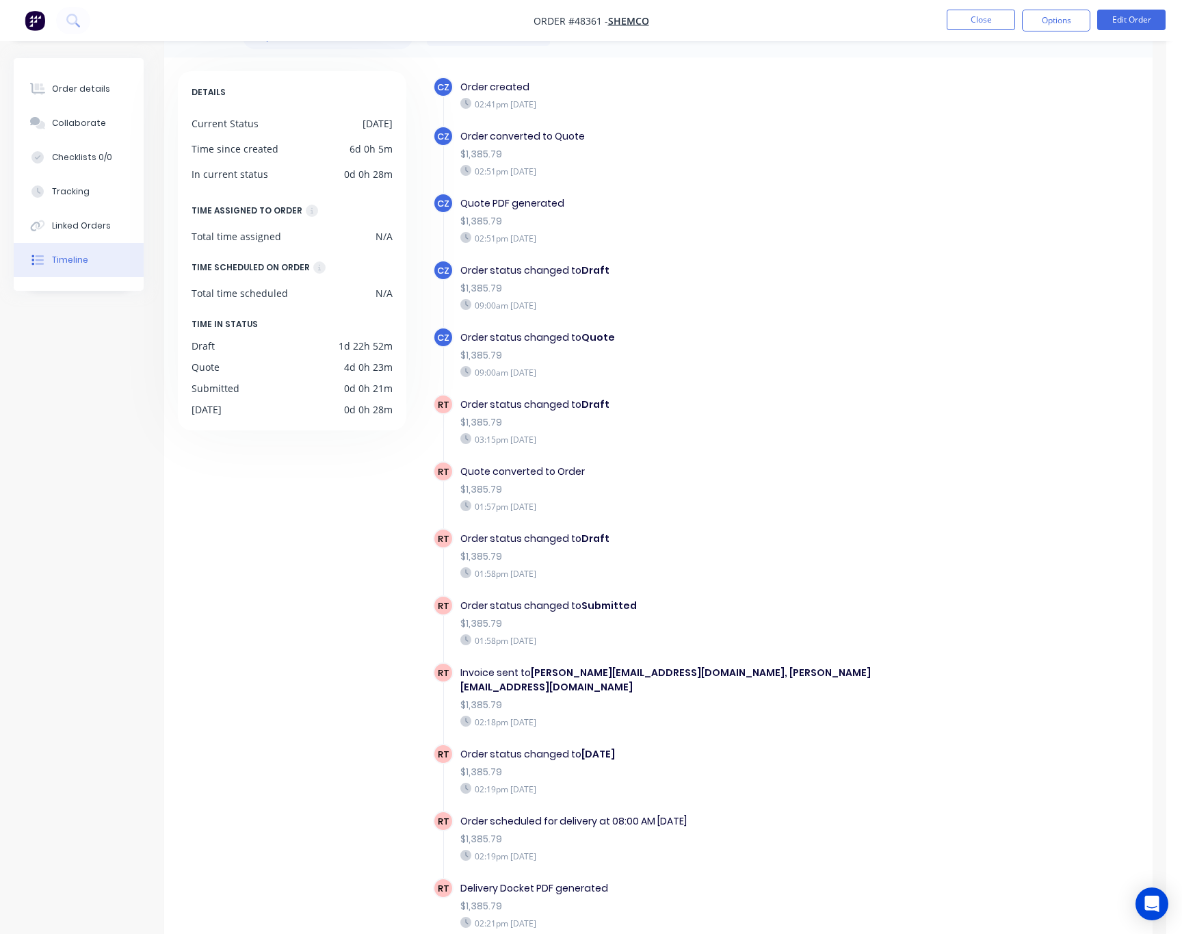
scroll to position [90, 0]
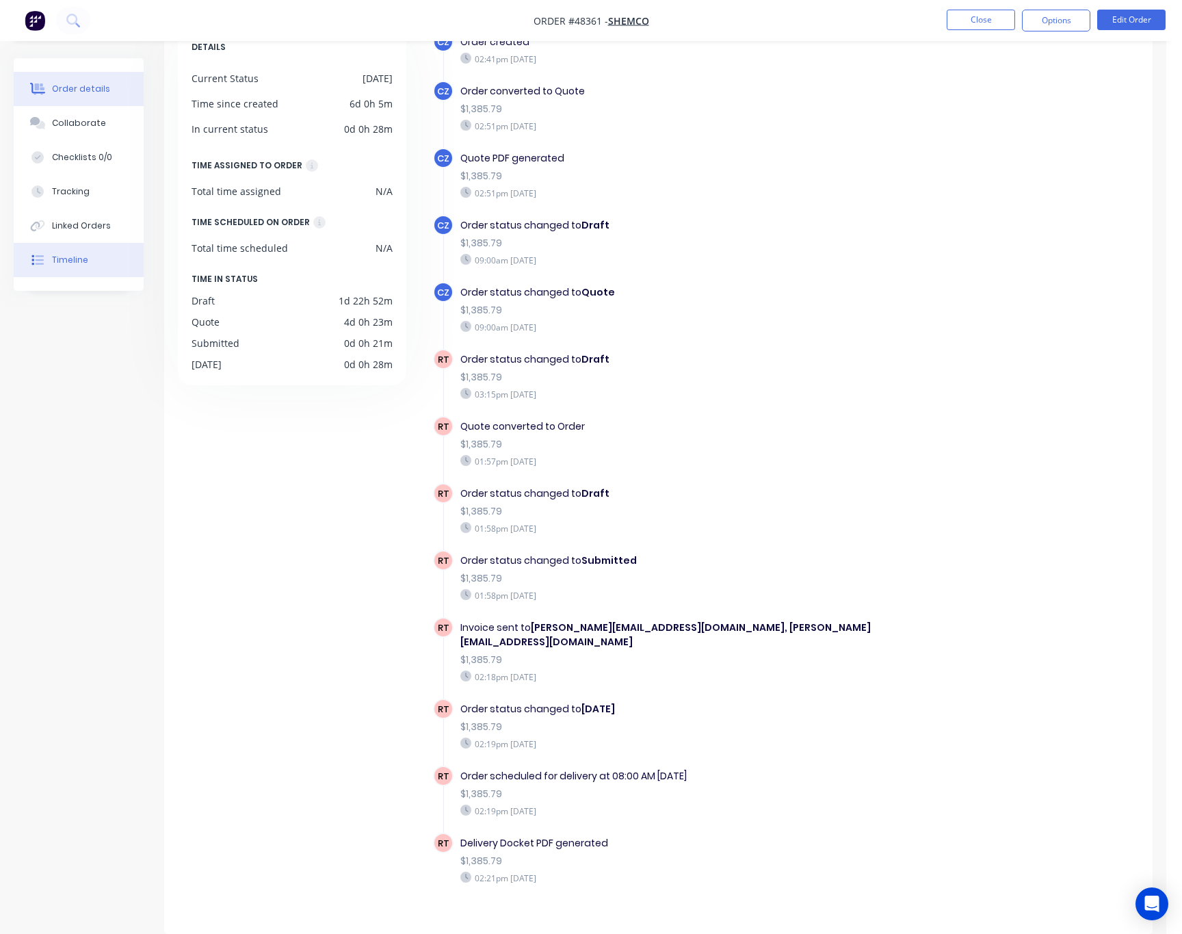
click at [109, 84] on button "Order details" at bounding box center [79, 89] width 130 height 34
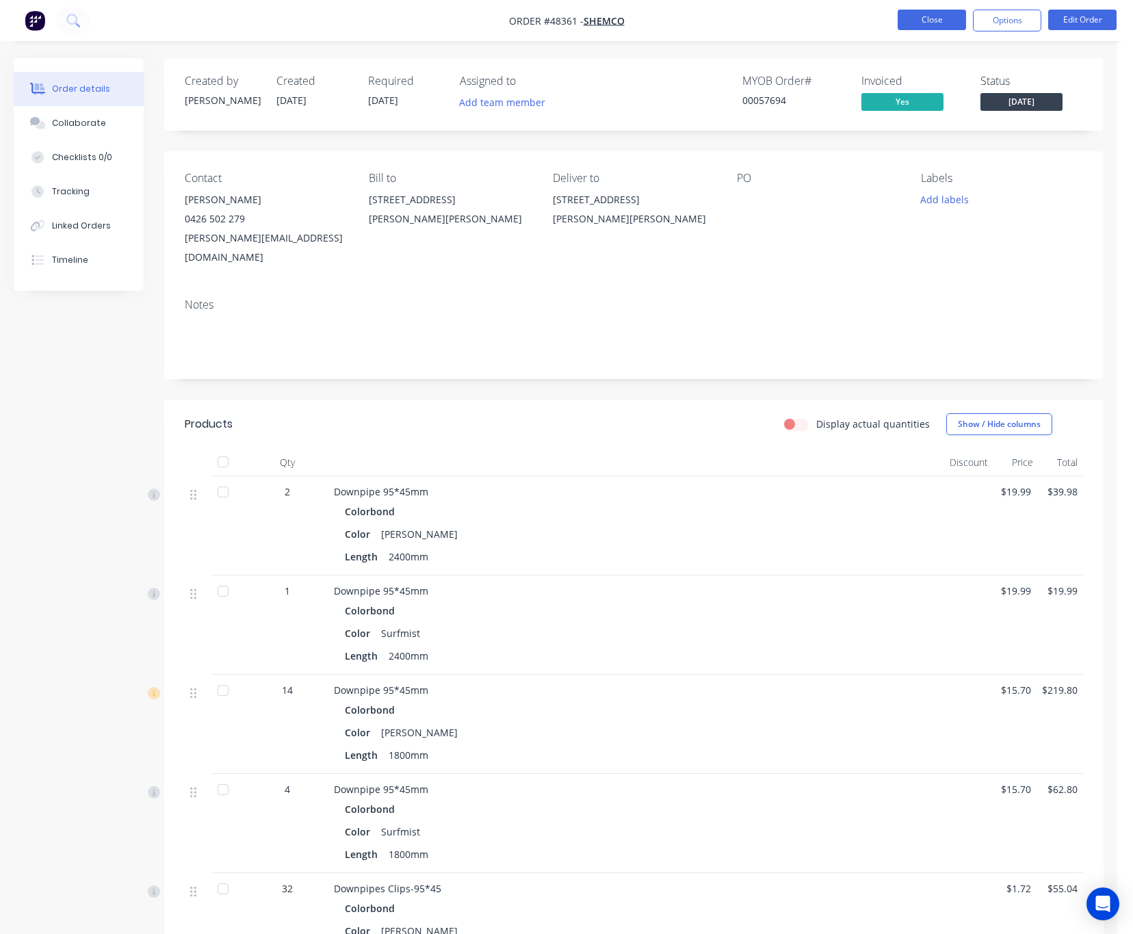
click at [916, 19] on button "Close" at bounding box center [931, 20] width 68 height 21
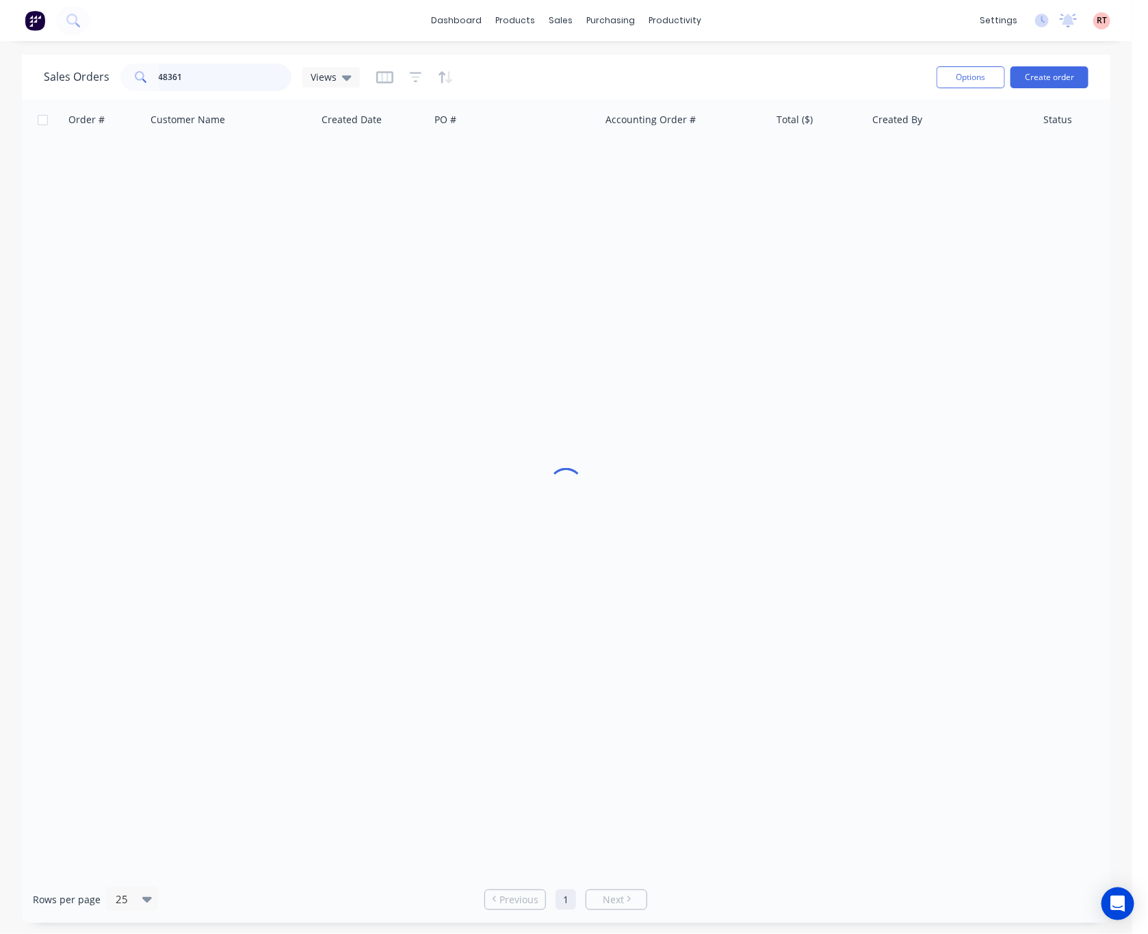
drag, startPoint x: 255, startPoint y: 68, endPoint x: -14, endPoint y: 72, distance: 269.5
click at [0, 72] on html "dashboard products sales purchasing productivity dashboard products Product Cat…" at bounding box center [574, 467] width 1148 height 934
type input "57366"
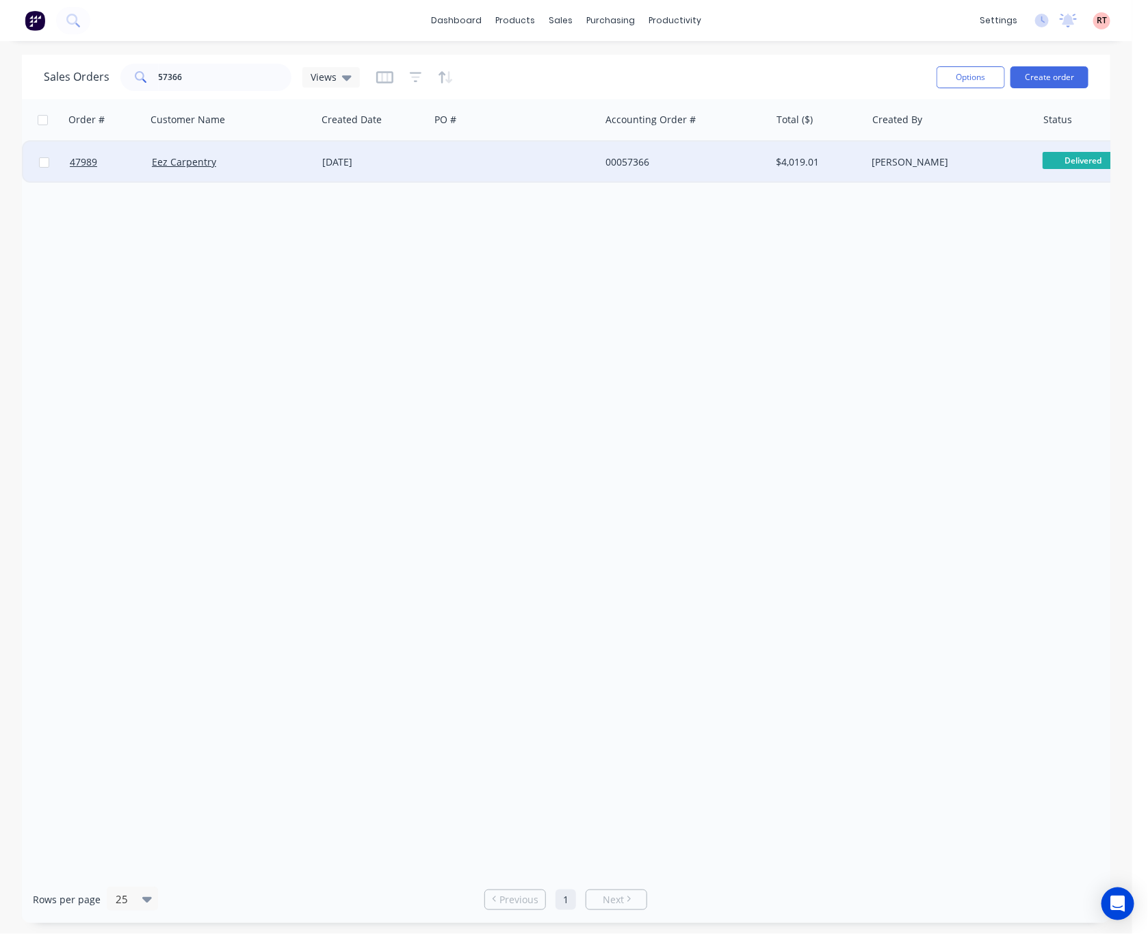
click at [514, 157] on div at bounding box center [515, 162] width 170 height 41
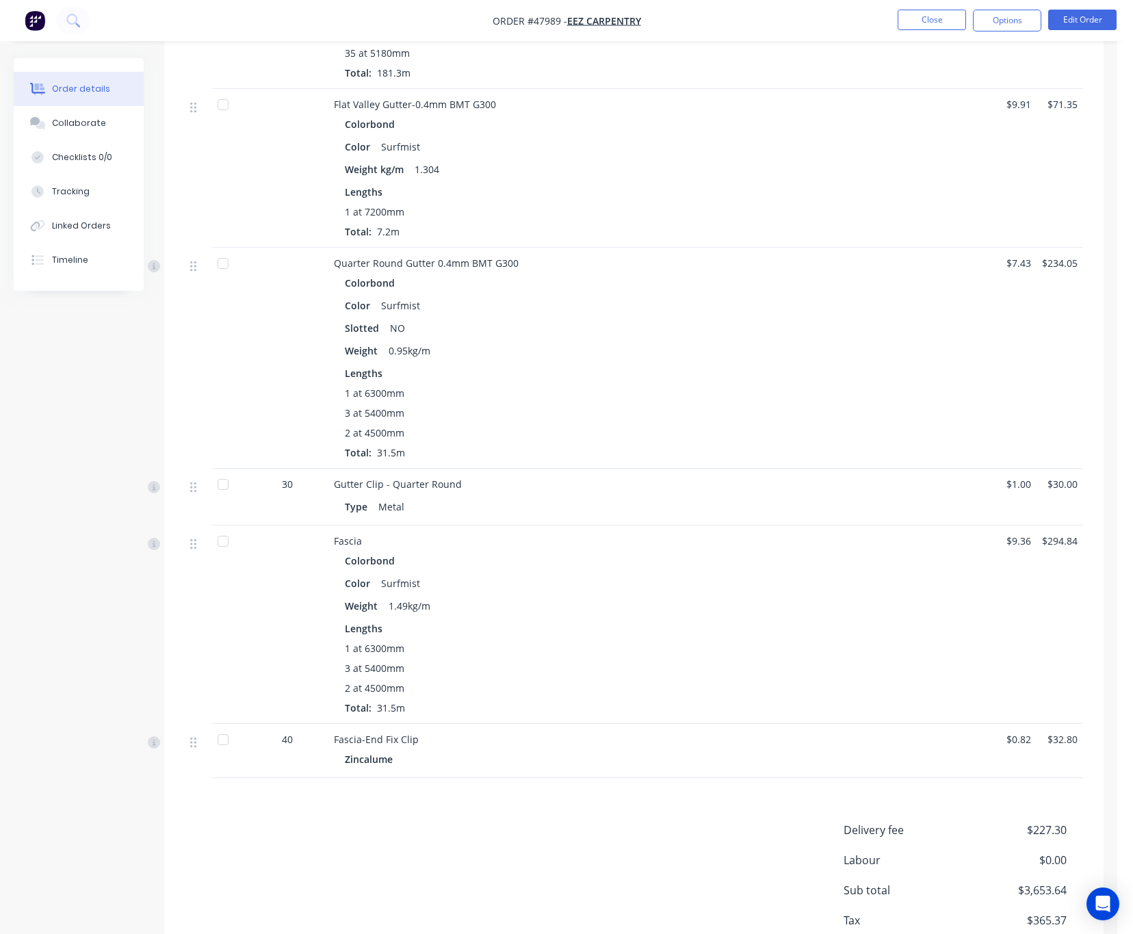
scroll to position [904, 0]
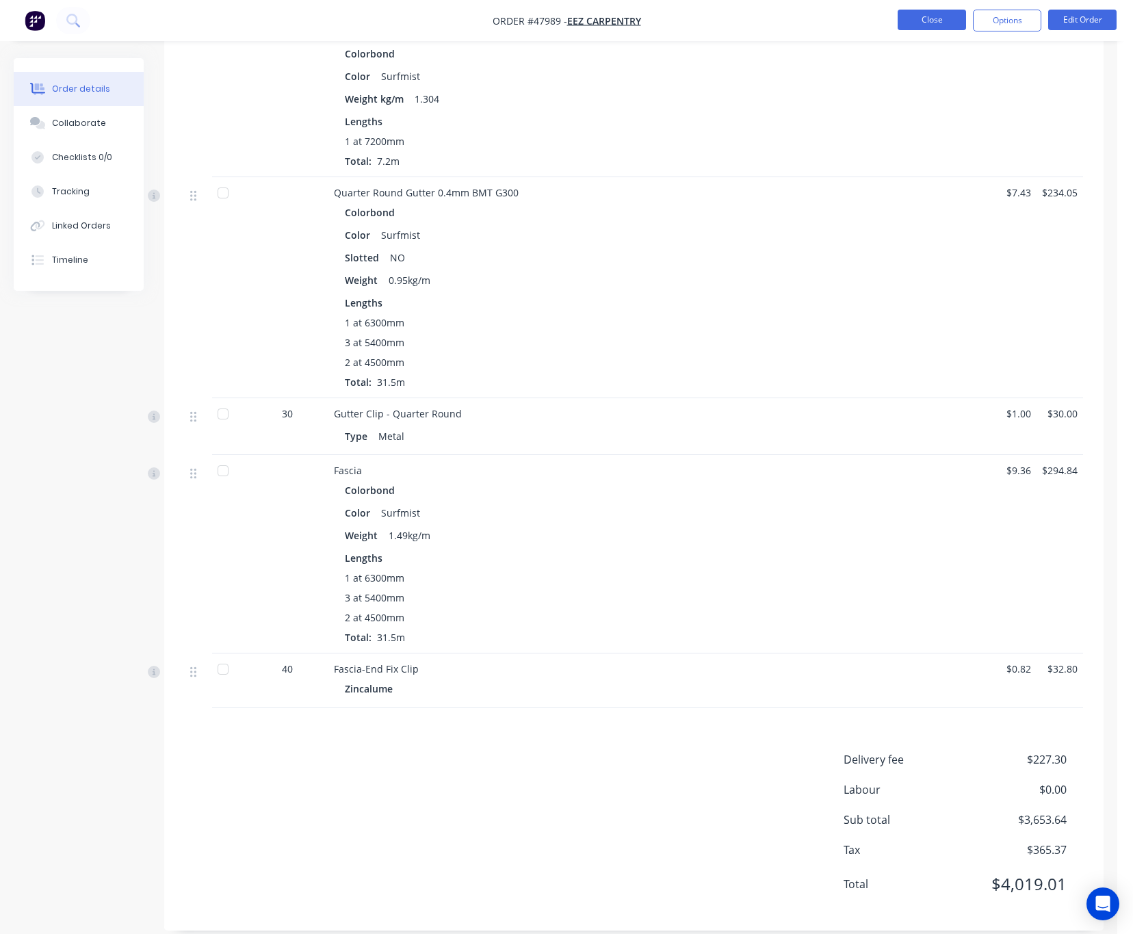
click at [926, 18] on button "Close" at bounding box center [931, 20] width 68 height 21
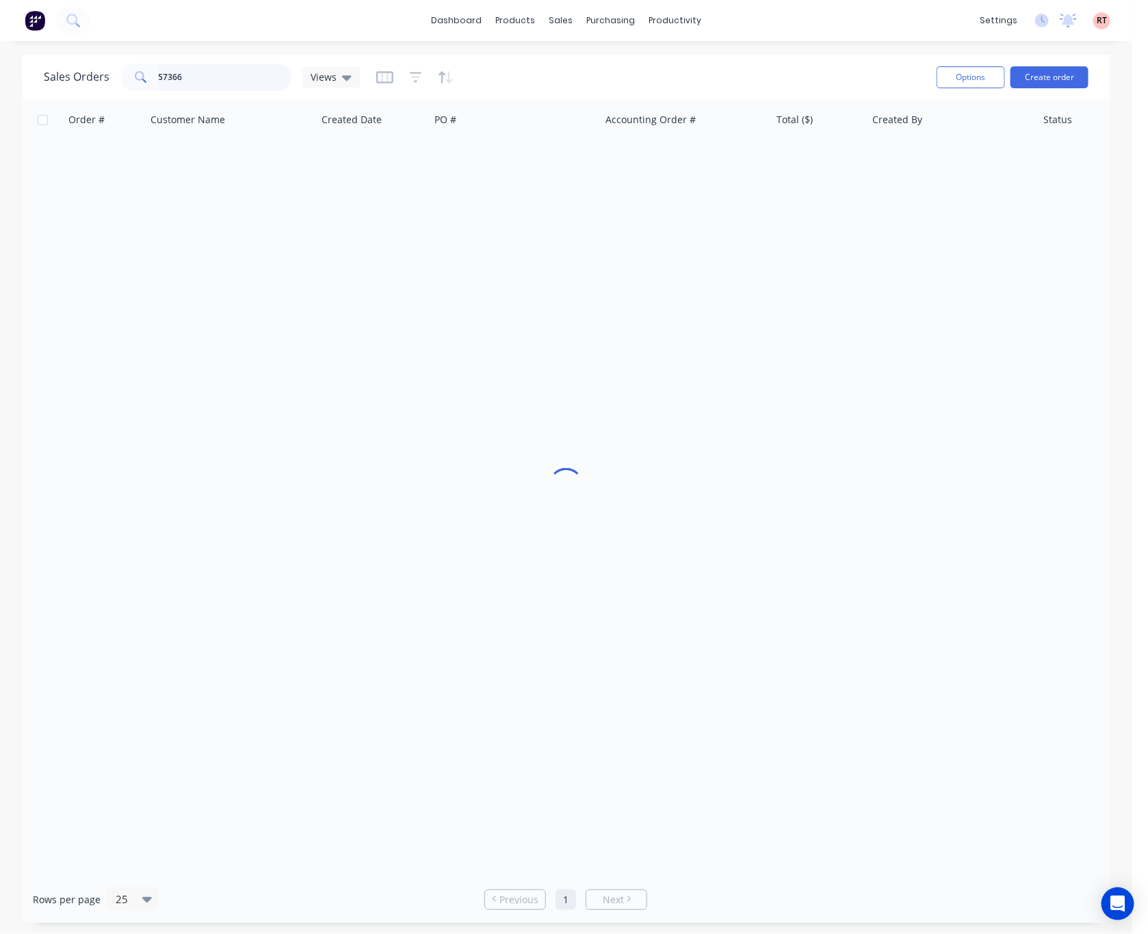
drag, startPoint x: 208, startPoint y: 85, endPoint x: 57, endPoint y: 101, distance: 151.4
click at [60, 101] on div "Sales Orders 57366 Views Options Create order Order # Customer Name Created Dat…" at bounding box center [566, 489] width 1088 height 868
type input "48225"
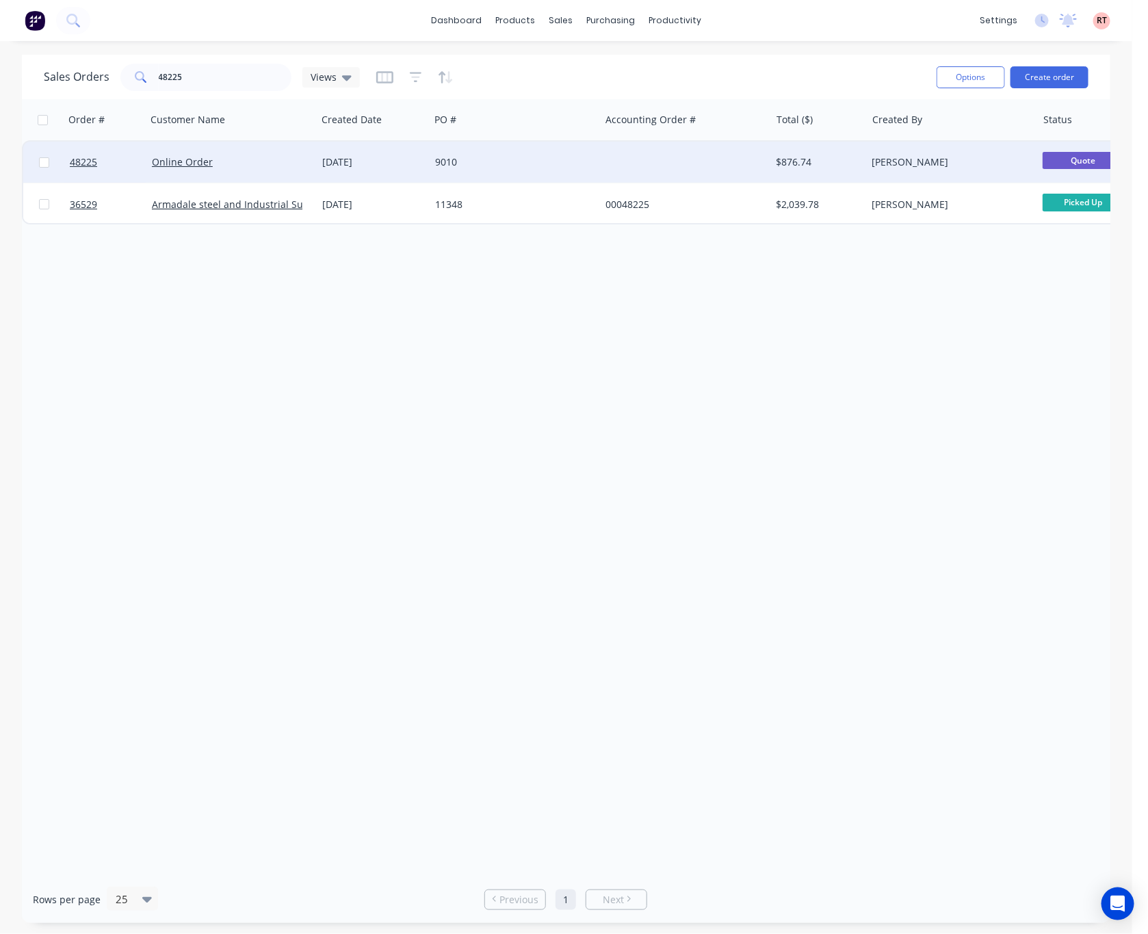
click at [685, 166] on div at bounding box center [685, 162] width 170 height 41
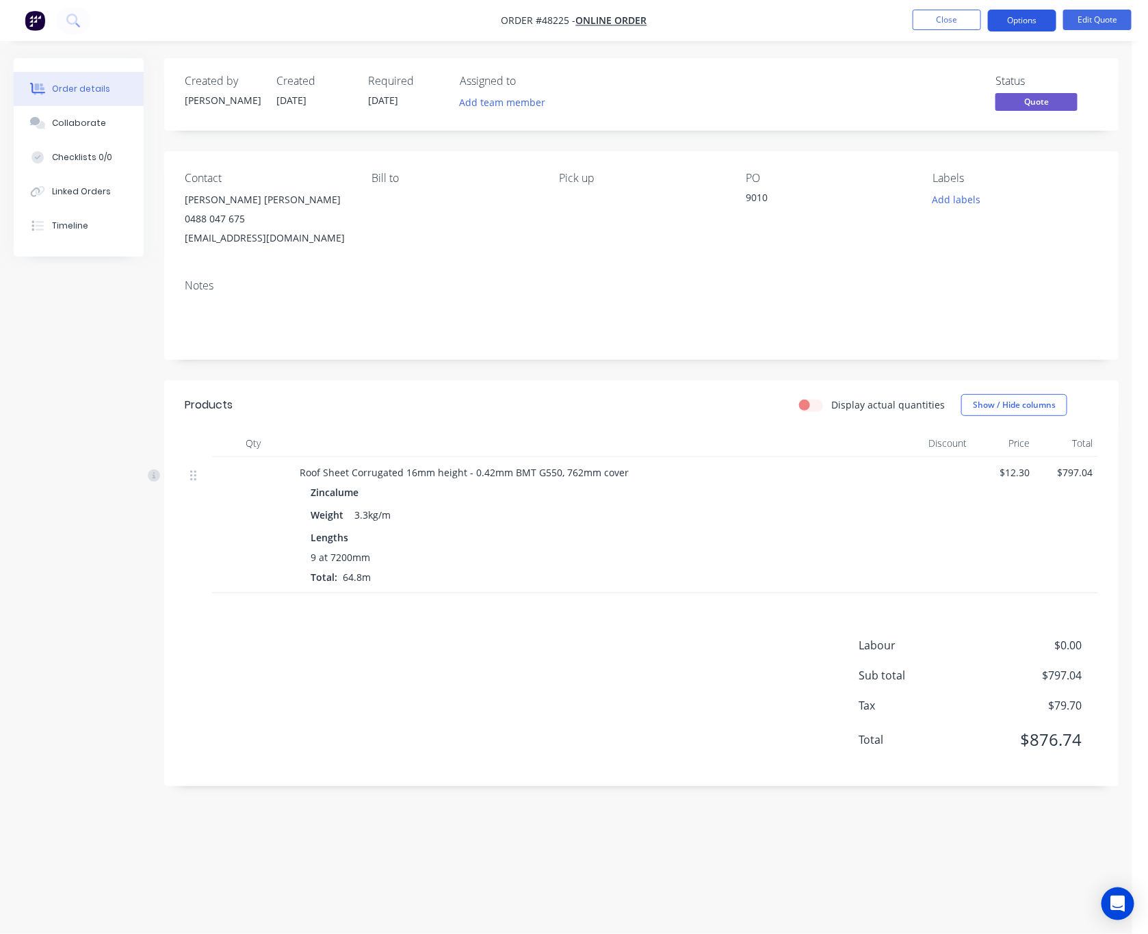
click at [1008, 10] on button "Options" at bounding box center [1022, 21] width 68 height 22
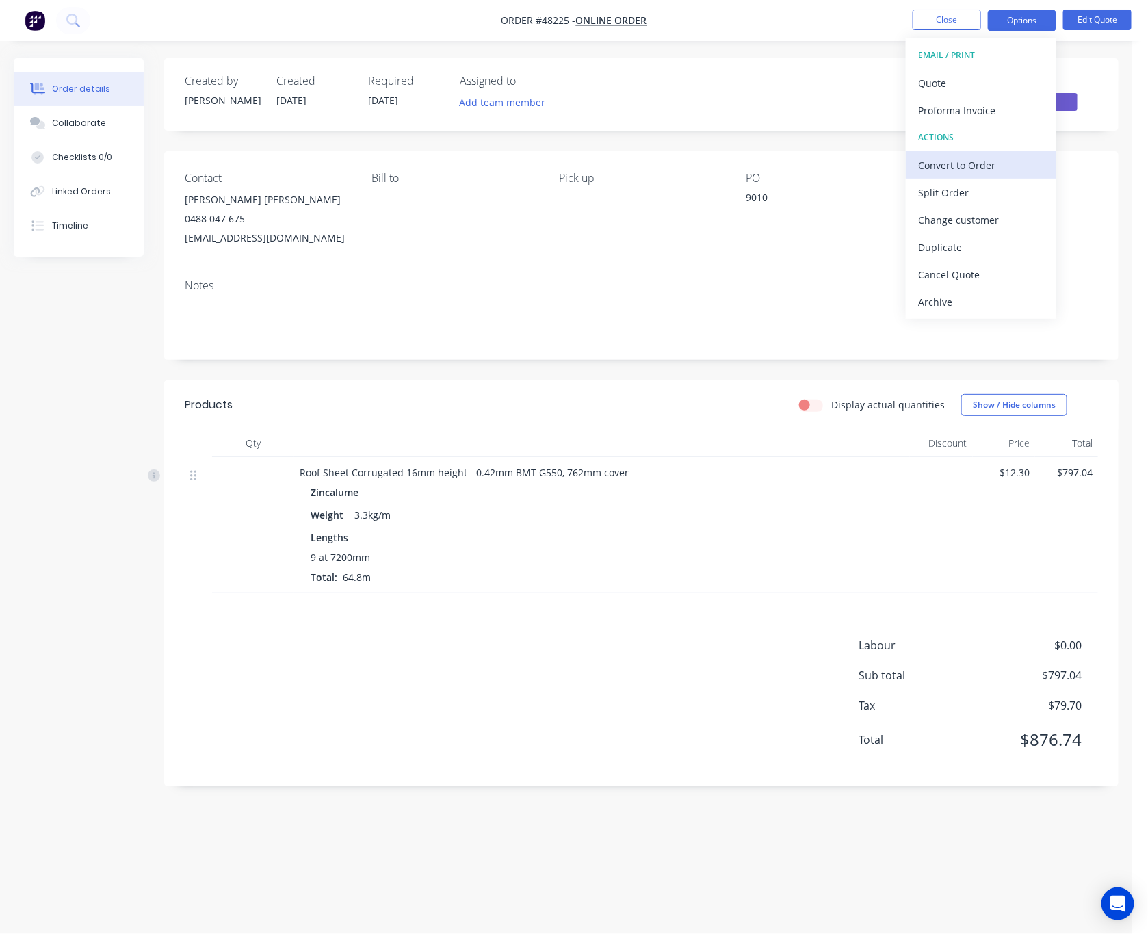
click at [1010, 171] on div "Convert to Order" at bounding box center [981, 165] width 126 height 20
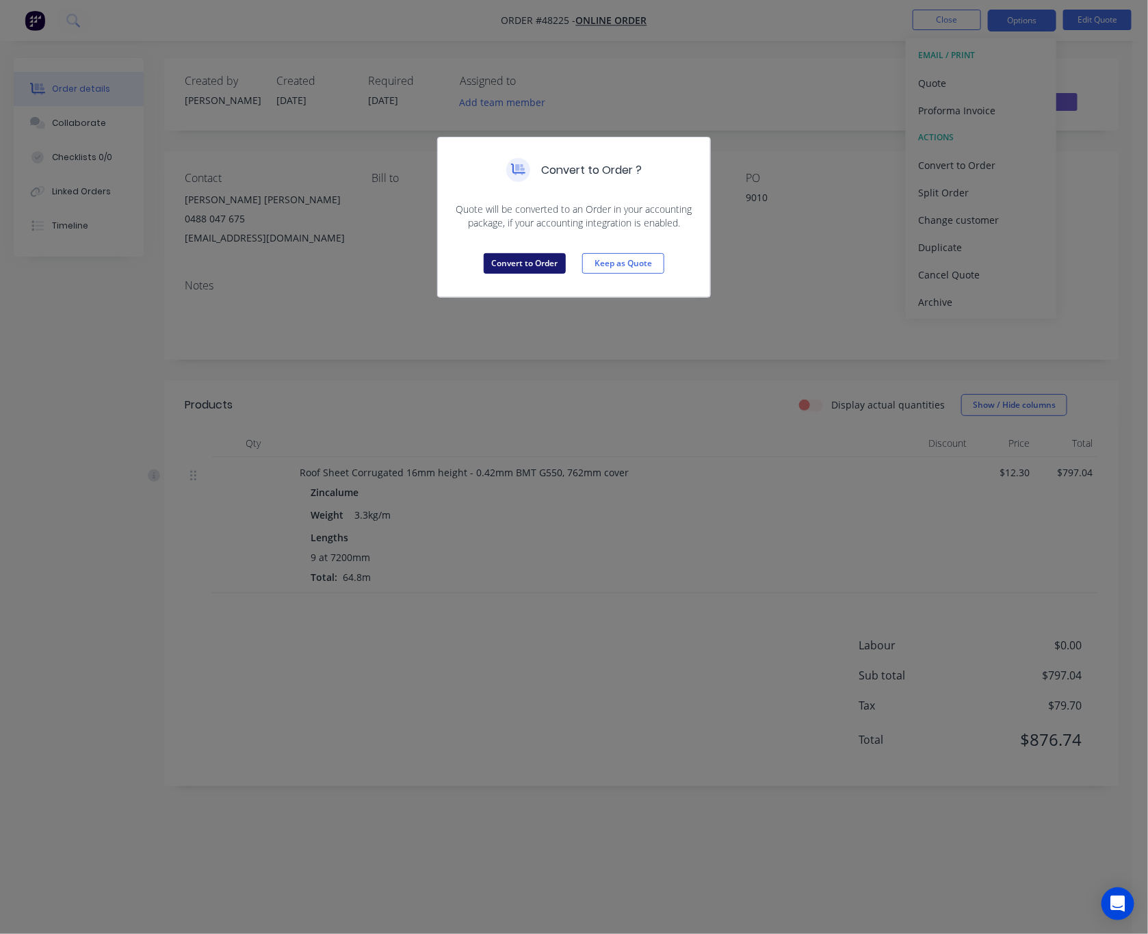
click at [534, 265] on button "Convert to Order" at bounding box center [525, 263] width 82 height 21
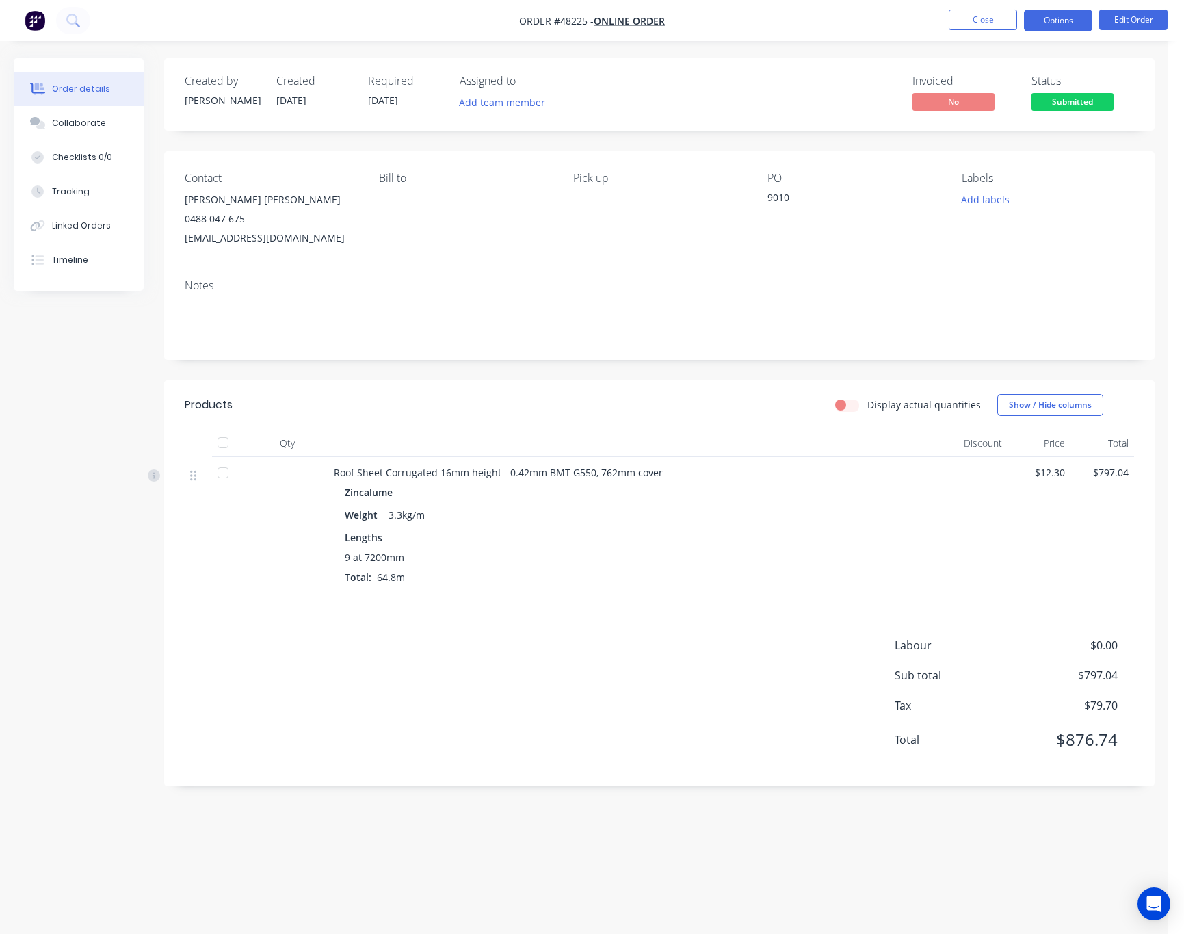
click at [1064, 12] on button "Options" at bounding box center [1058, 21] width 68 height 22
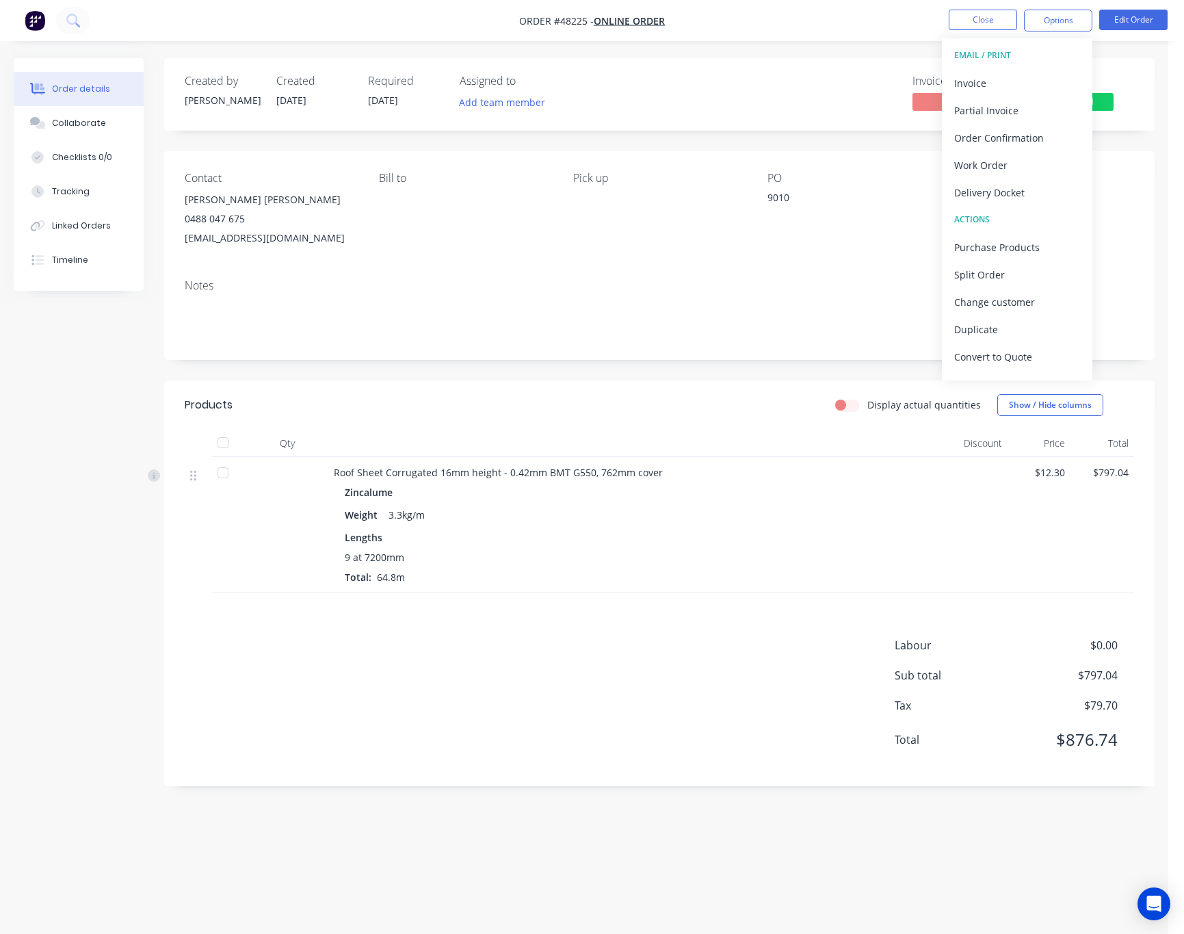
click at [721, 271] on div "Notes" at bounding box center [659, 314] width 990 height 92
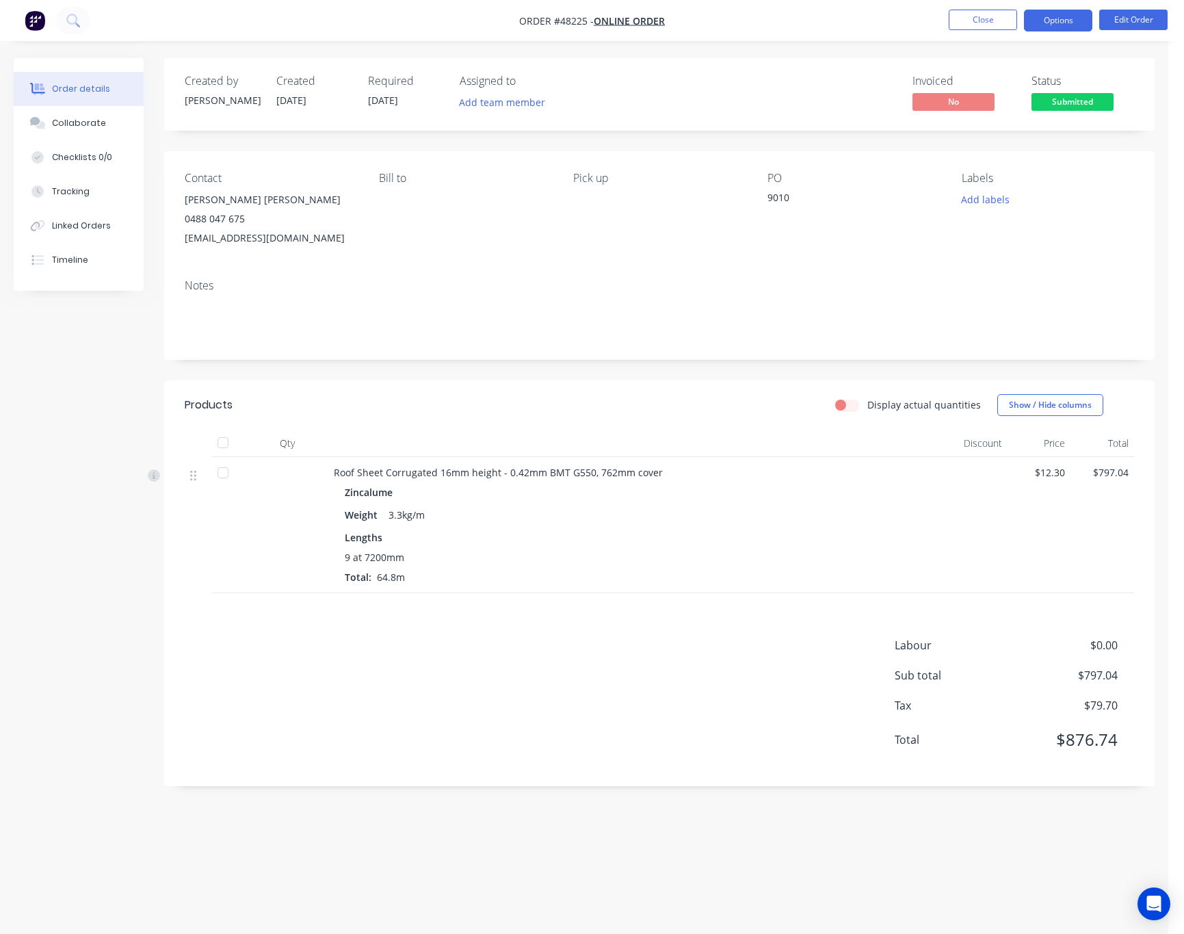
click at [1049, 25] on button "Options" at bounding box center [1058, 21] width 68 height 22
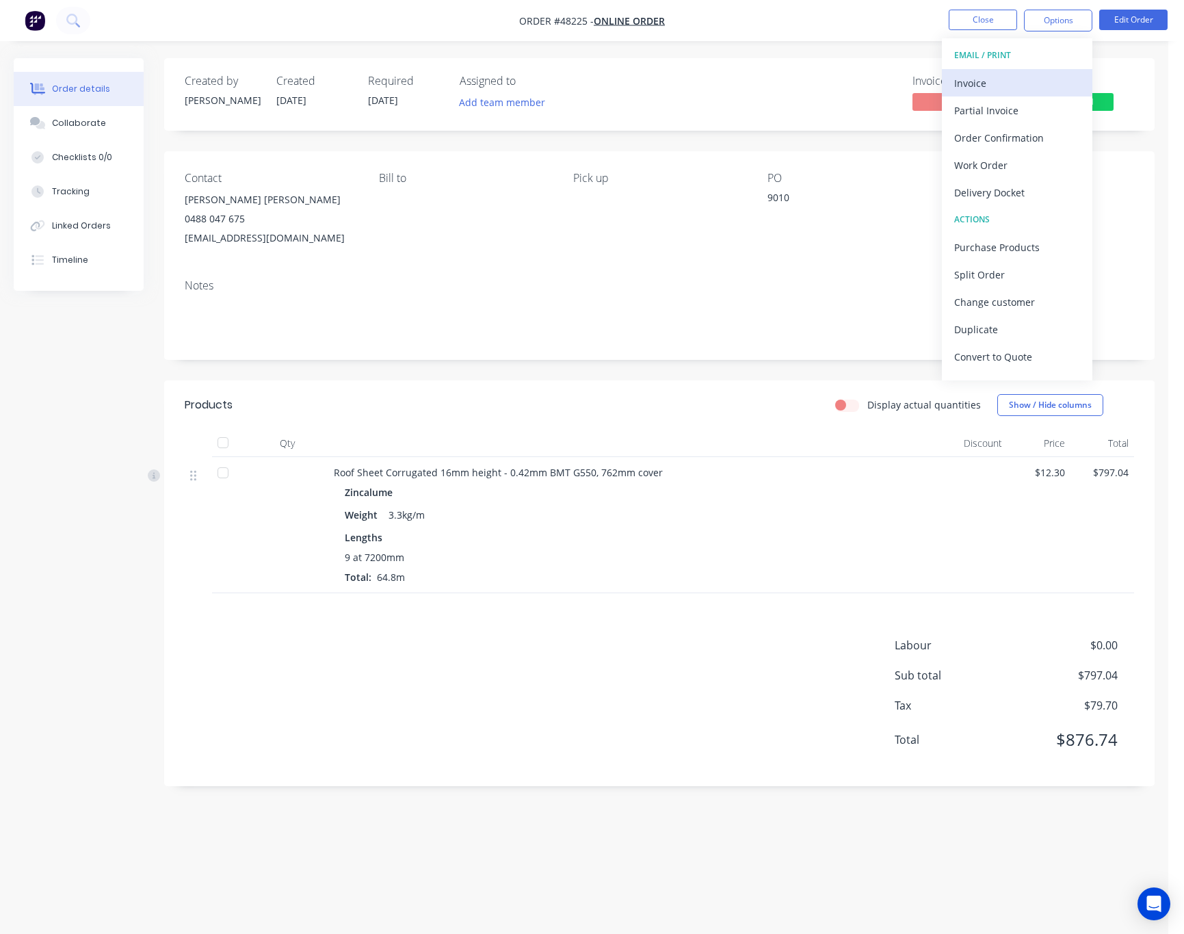
click at [1025, 81] on div "Invoice" at bounding box center [1017, 83] width 126 height 20
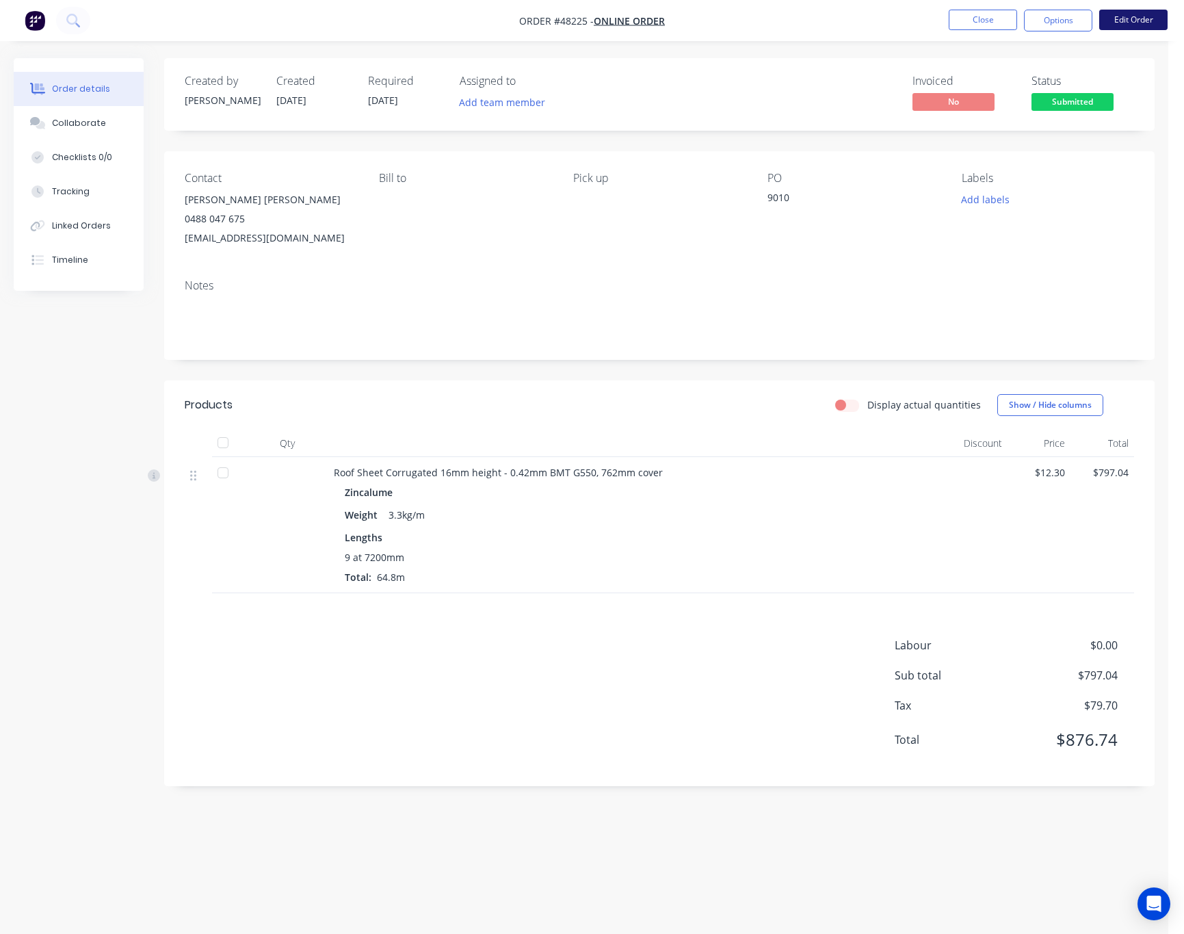
click at [1110, 11] on button "Edit Order" at bounding box center [1133, 20] width 68 height 21
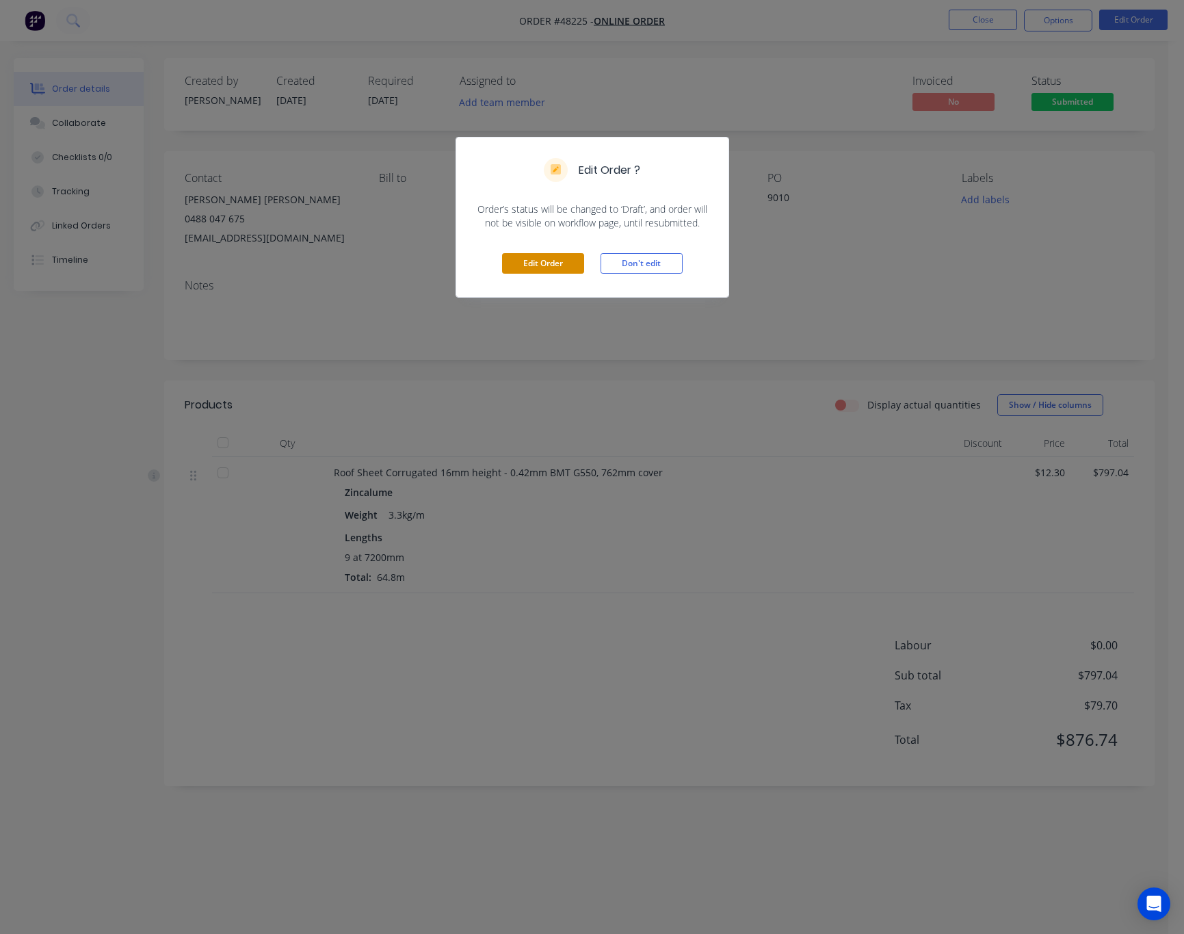
click at [542, 269] on button "Edit Order" at bounding box center [543, 263] width 82 height 21
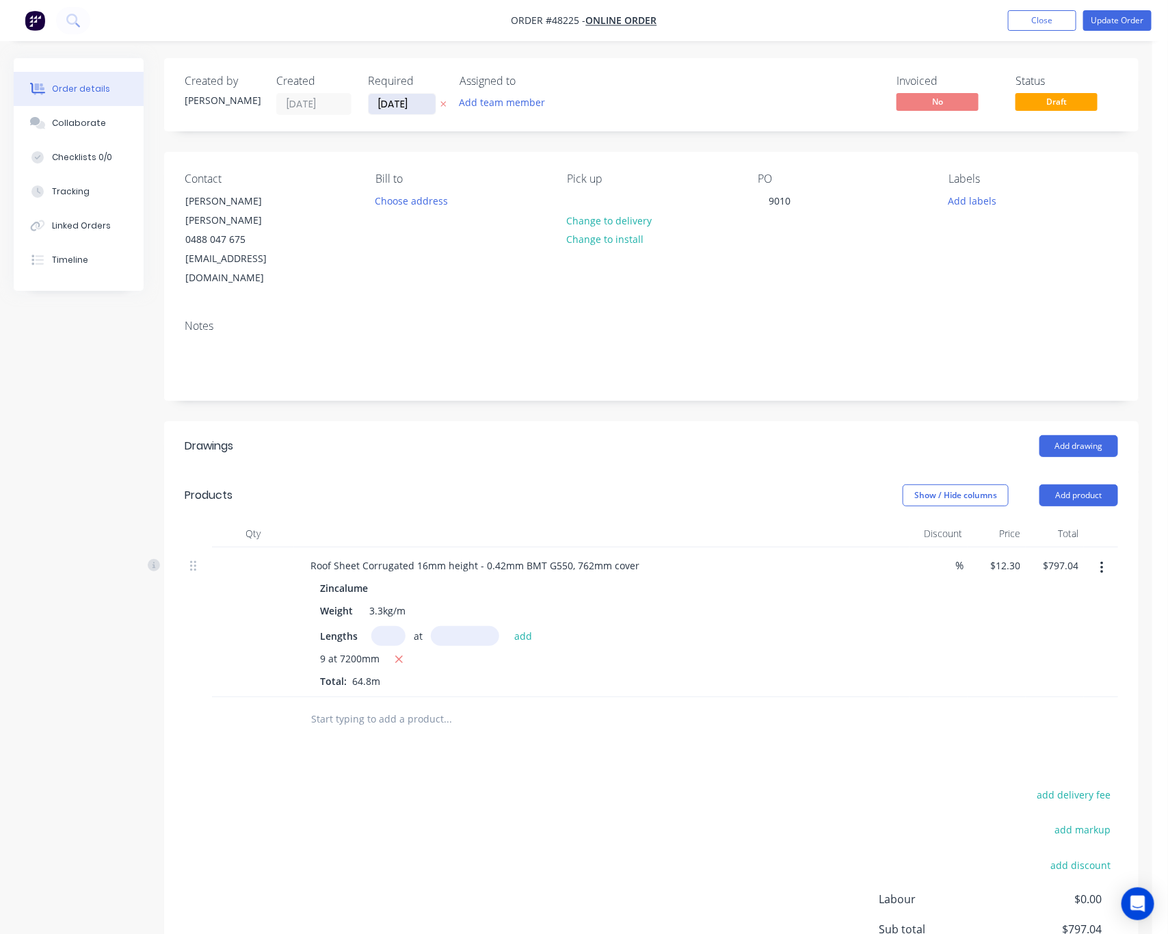
click at [417, 97] on input "26/08/25" at bounding box center [402, 104] width 67 height 21
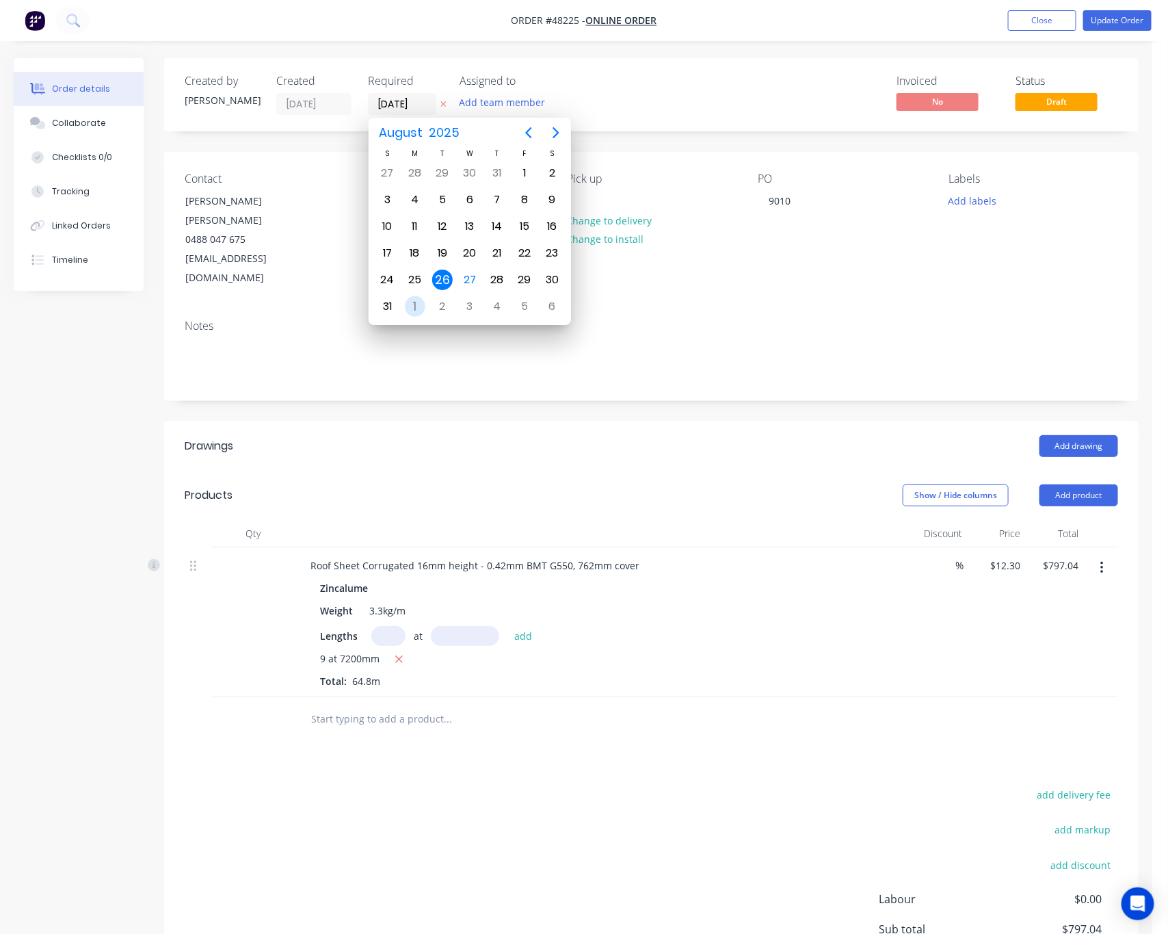
click at [413, 306] on div "1" at bounding box center [415, 306] width 21 height 21
type input "01/09/25"
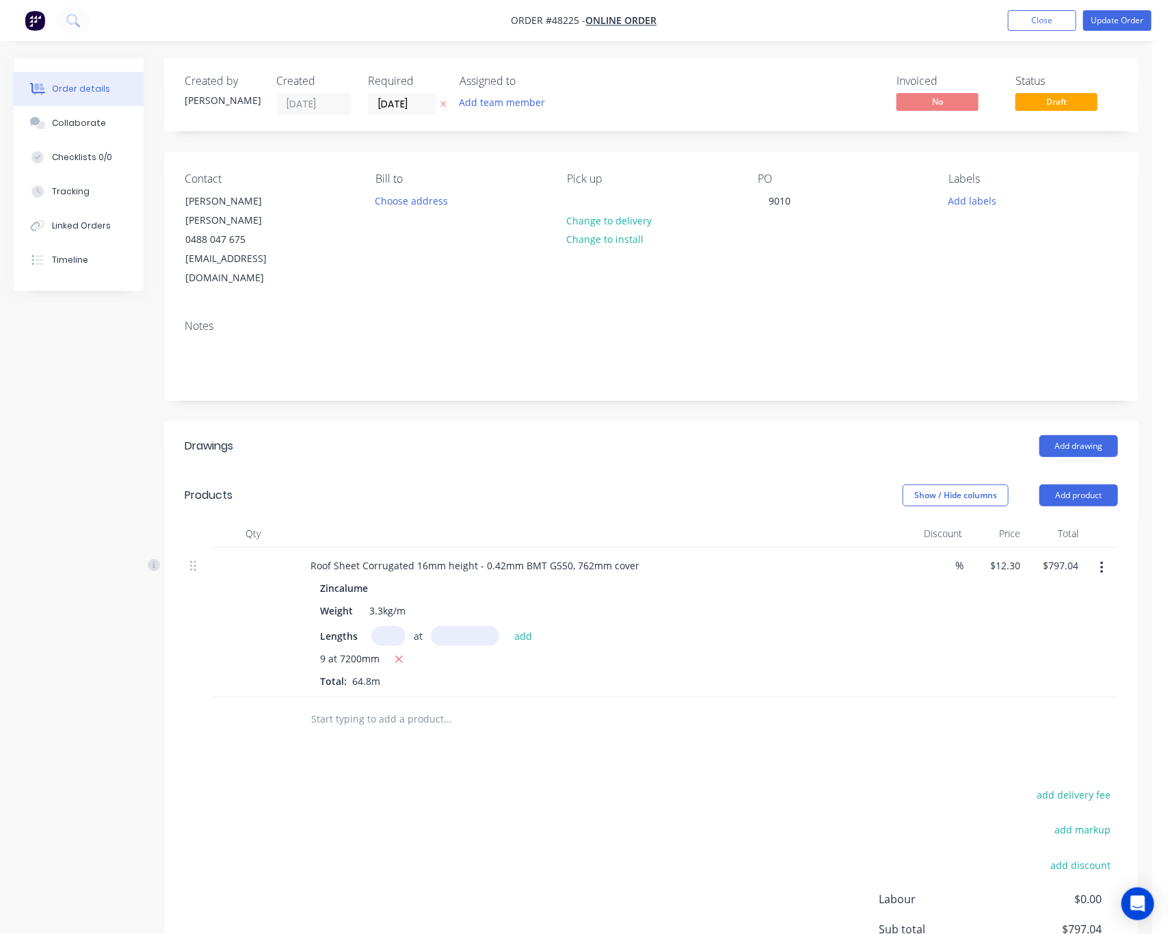
click at [1135, 8] on nav "Order #48225 - Online Order Add product Close Update Order" at bounding box center [584, 20] width 1168 height 41
click at [1131, 23] on button "Update Order" at bounding box center [1117, 20] width 68 height 21
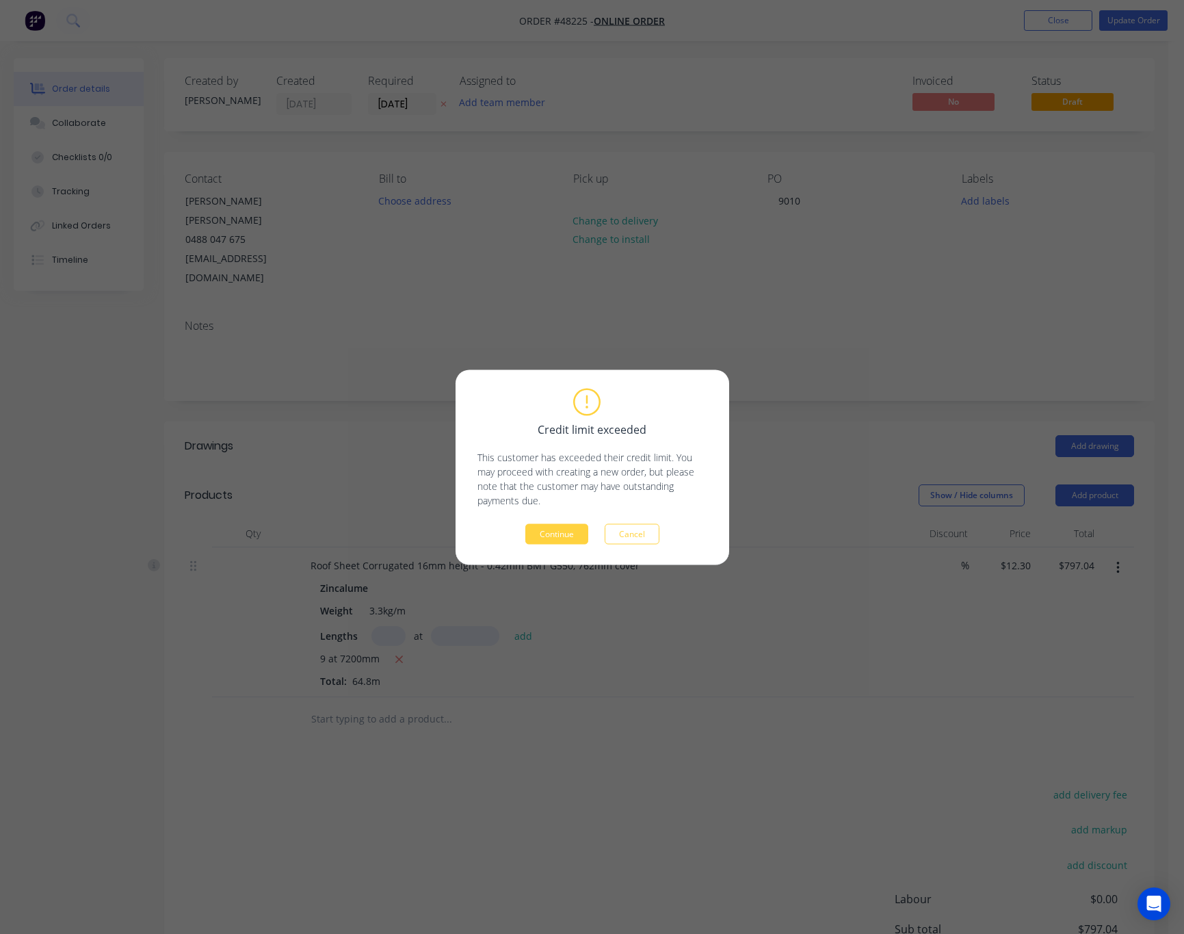
click at [721, 729] on div "Credit limit exceeded This customer has exceeded their credit limit. You may pr…" at bounding box center [592, 467] width 1184 height 934
click at [757, 653] on div "Credit limit exceeded This customer has exceeded their credit limit. You may pr…" at bounding box center [592, 467] width 1184 height 934
click at [650, 540] on button "Cancel" at bounding box center [632, 533] width 55 height 21
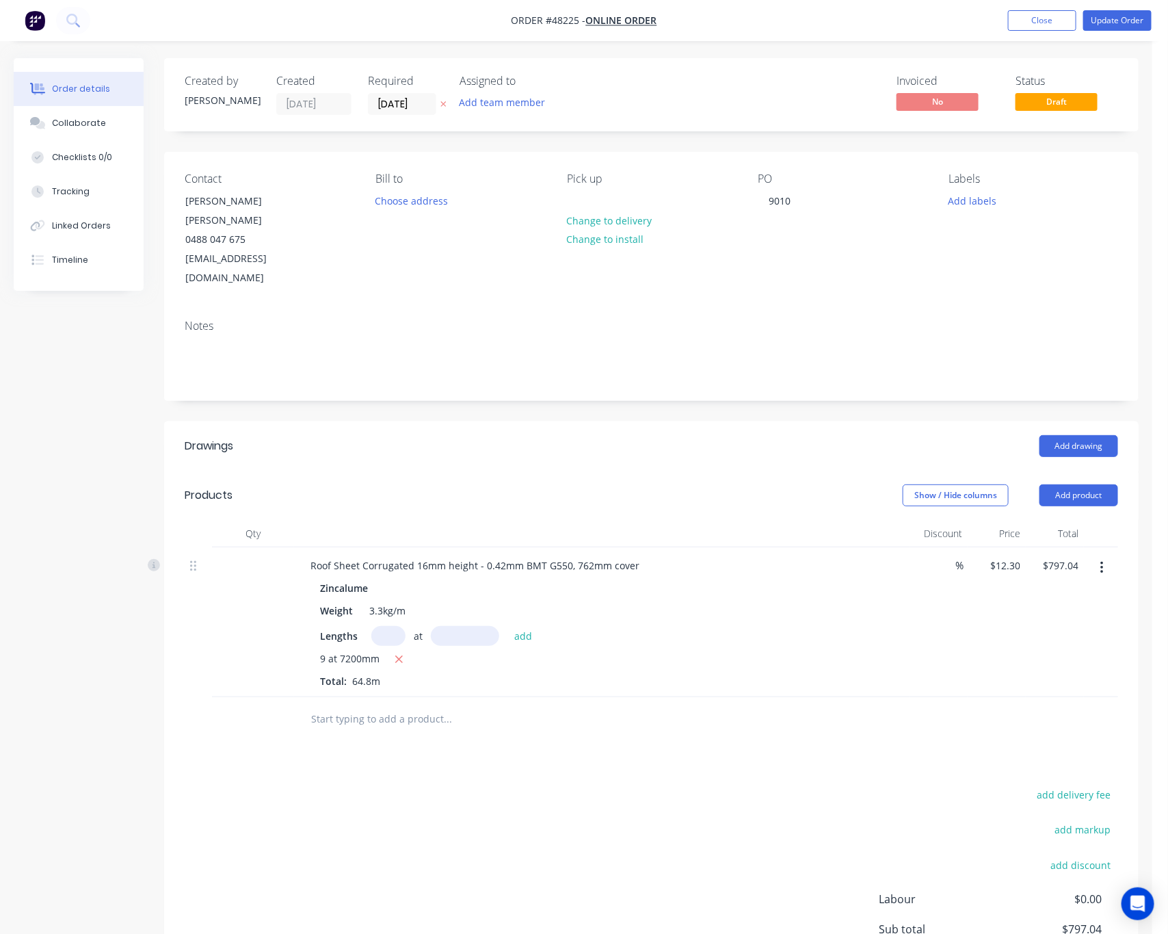
click at [724, 707] on div "Drawings Add drawing Products Show / Hide columns Add product Qty Discount Pric…" at bounding box center [651, 730] width 975 height 618
click at [1125, 21] on button "Update Order" at bounding box center [1117, 20] width 68 height 21
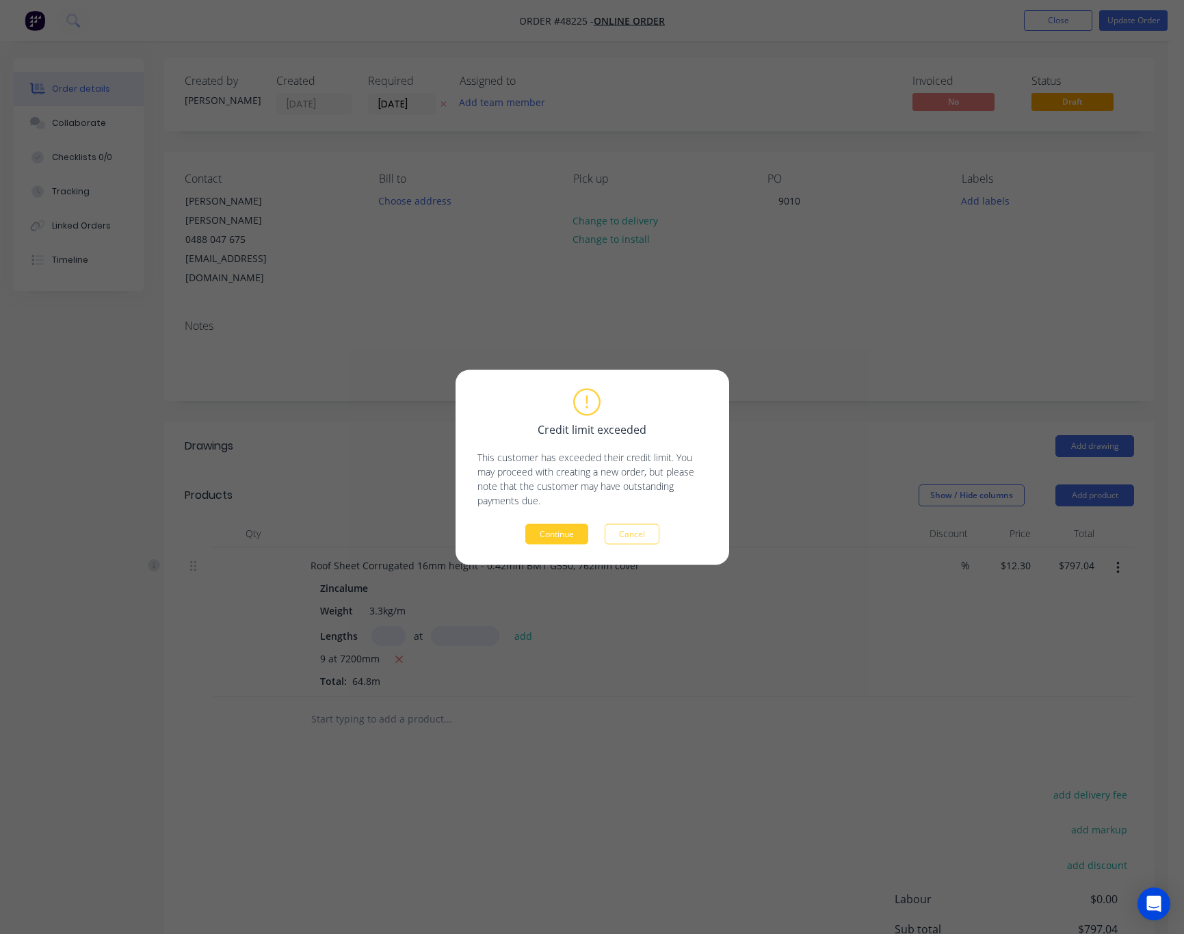
click at [555, 534] on button "Continue" at bounding box center [556, 533] width 63 height 21
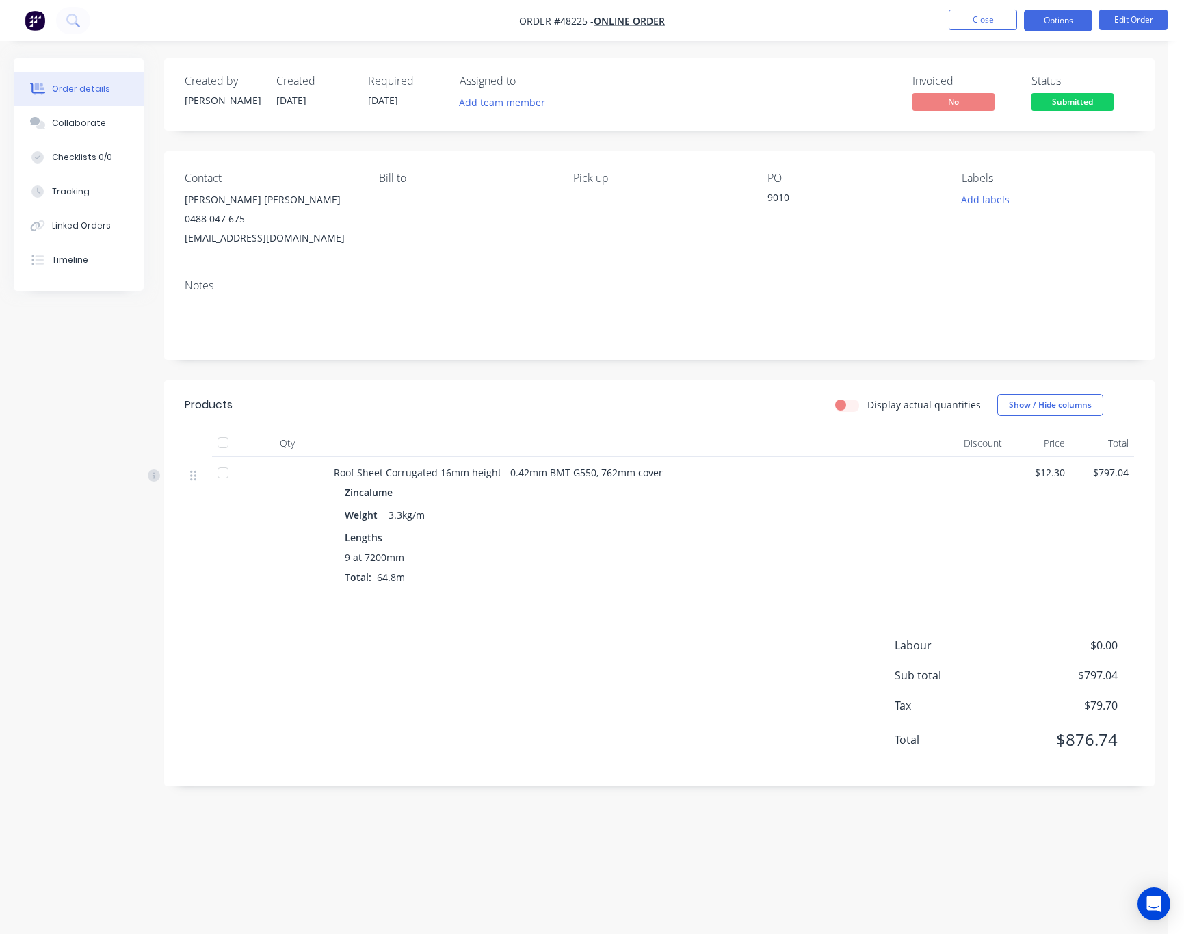
click at [1066, 17] on button "Options" at bounding box center [1058, 21] width 68 height 22
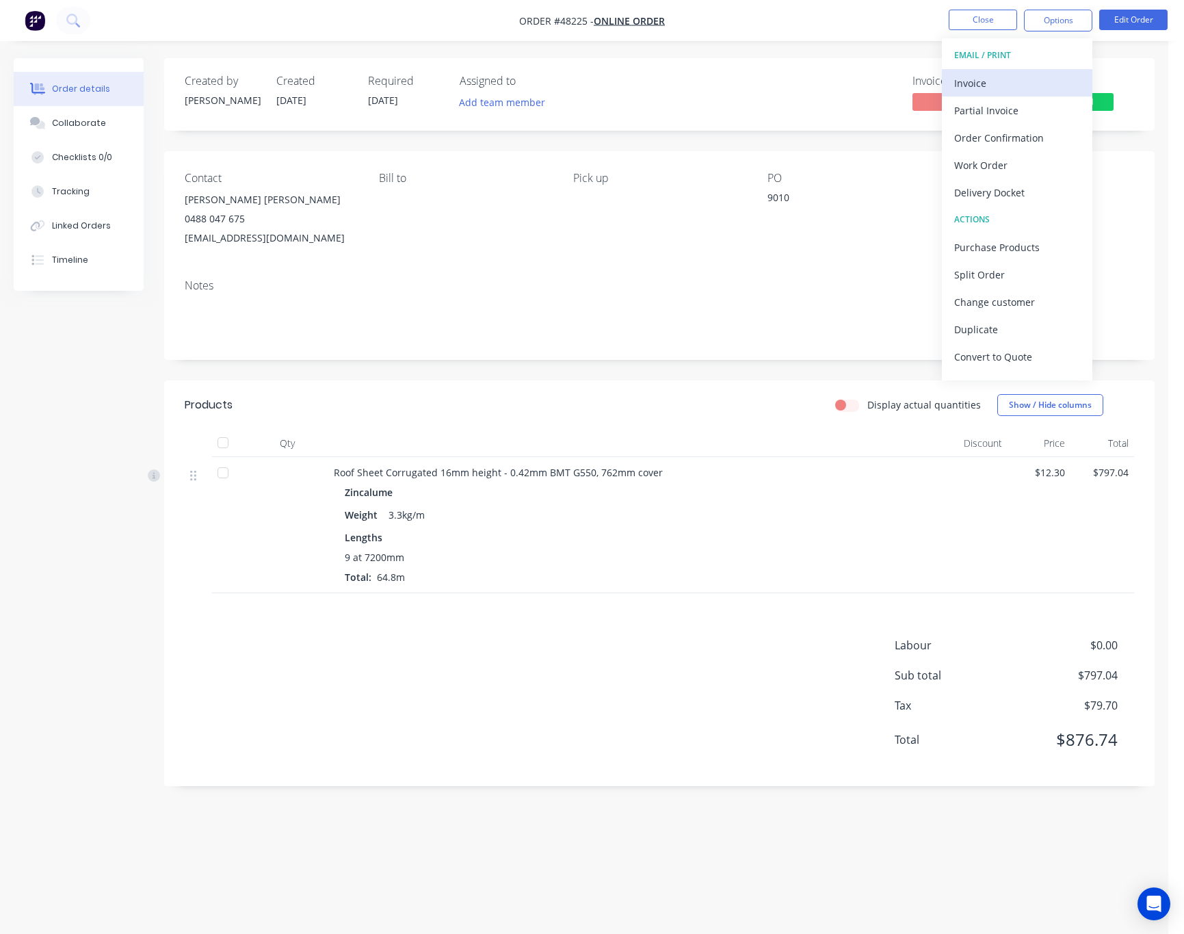
click at [1031, 86] on div "Invoice" at bounding box center [1017, 83] width 126 height 20
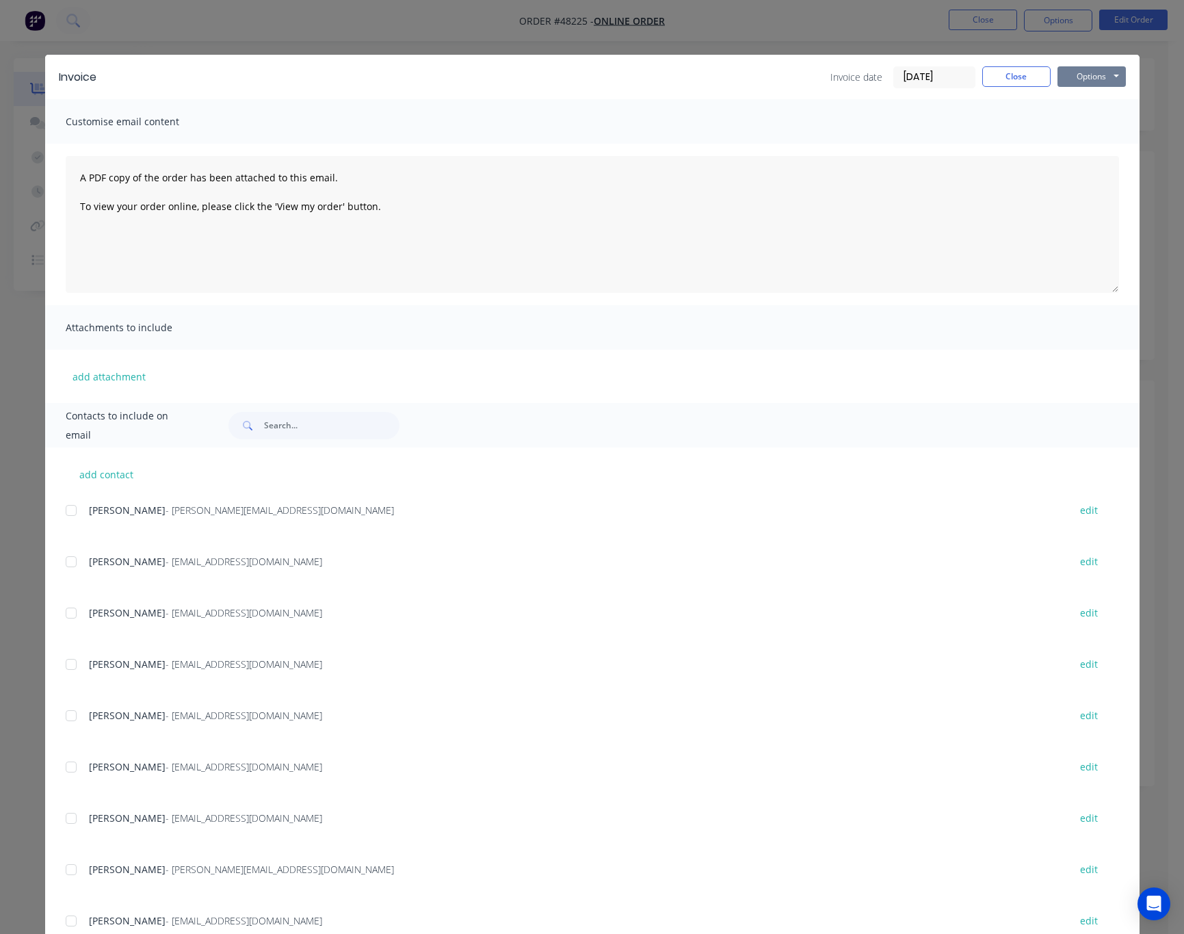
click at [1092, 73] on button "Options" at bounding box center [1091, 76] width 68 height 21
click at [1086, 124] on button "Print" at bounding box center [1101, 123] width 88 height 23
click at [871, 41] on div "Invoice Invoice date 27/08/25 Close Options Preview Print Email Customise email…" at bounding box center [592, 467] width 1184 height 934
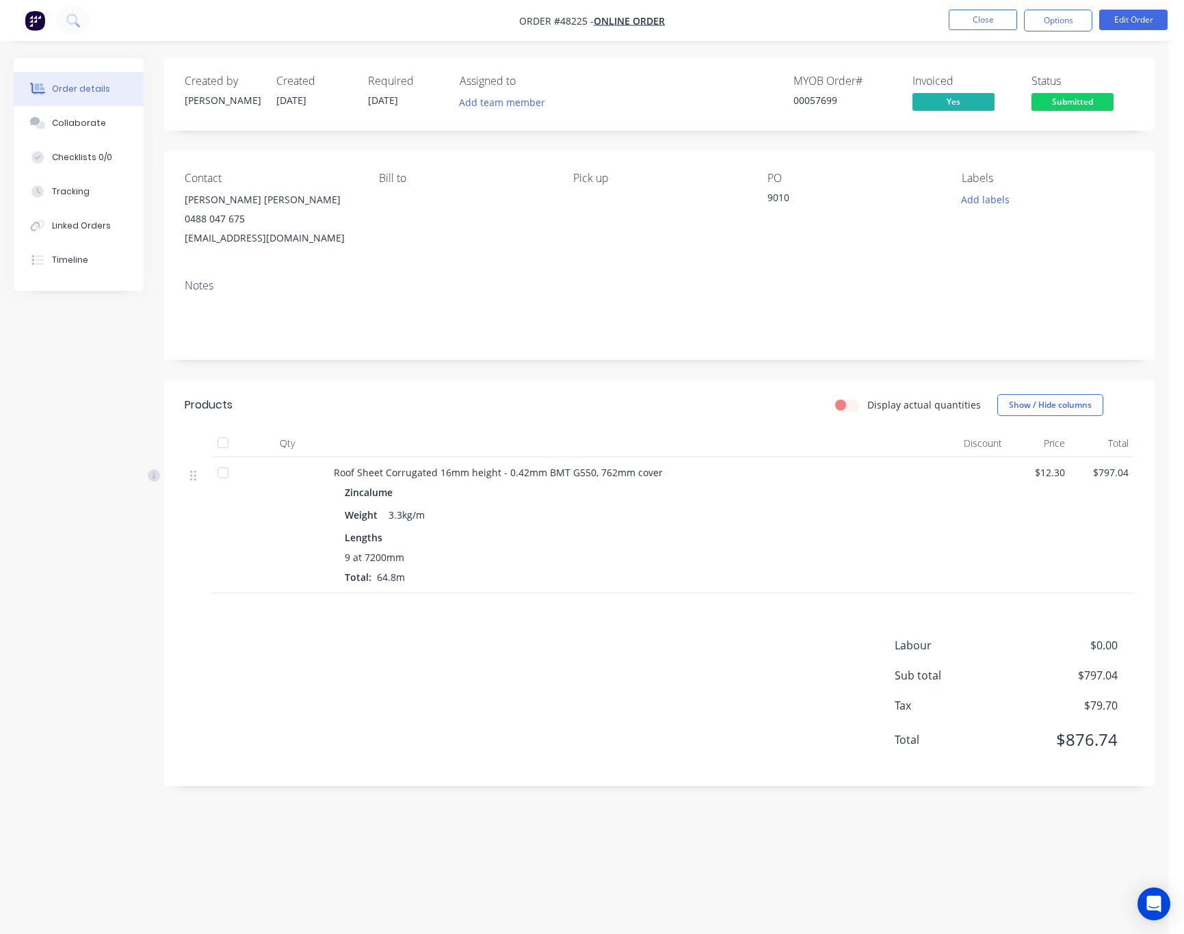
click at [746, 150] on div "Created by Rachel Created 27/08/25 Required 01/09/25 Assigned to Add team membe…" at bounding box center [659, 422] width 990 height 728
click at [1037, 15] on button "Options" at bounding box center [1058, 21] width 68 height 22
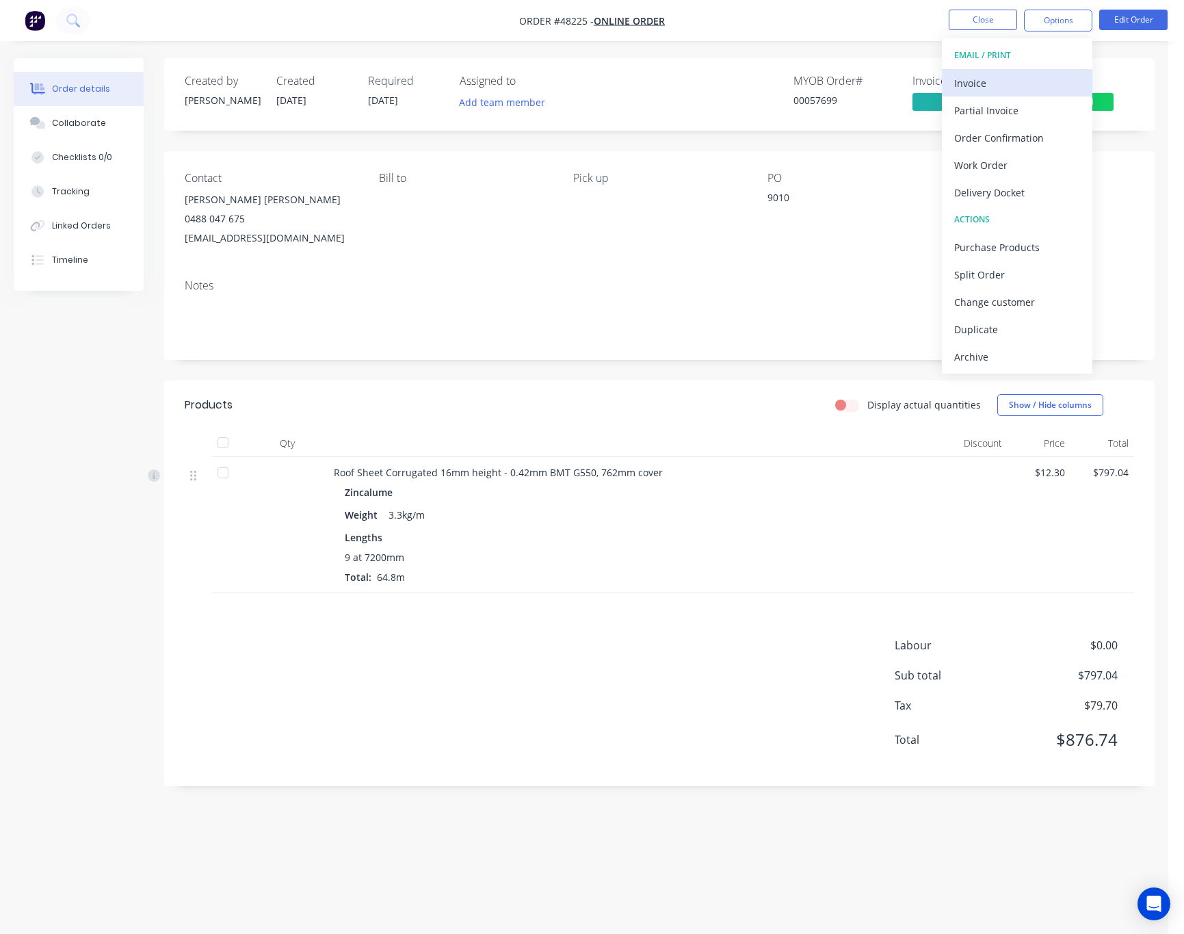
click at [1010, 74] on div "Invoice" at bounding box center [1017, 83] width 126 height 20
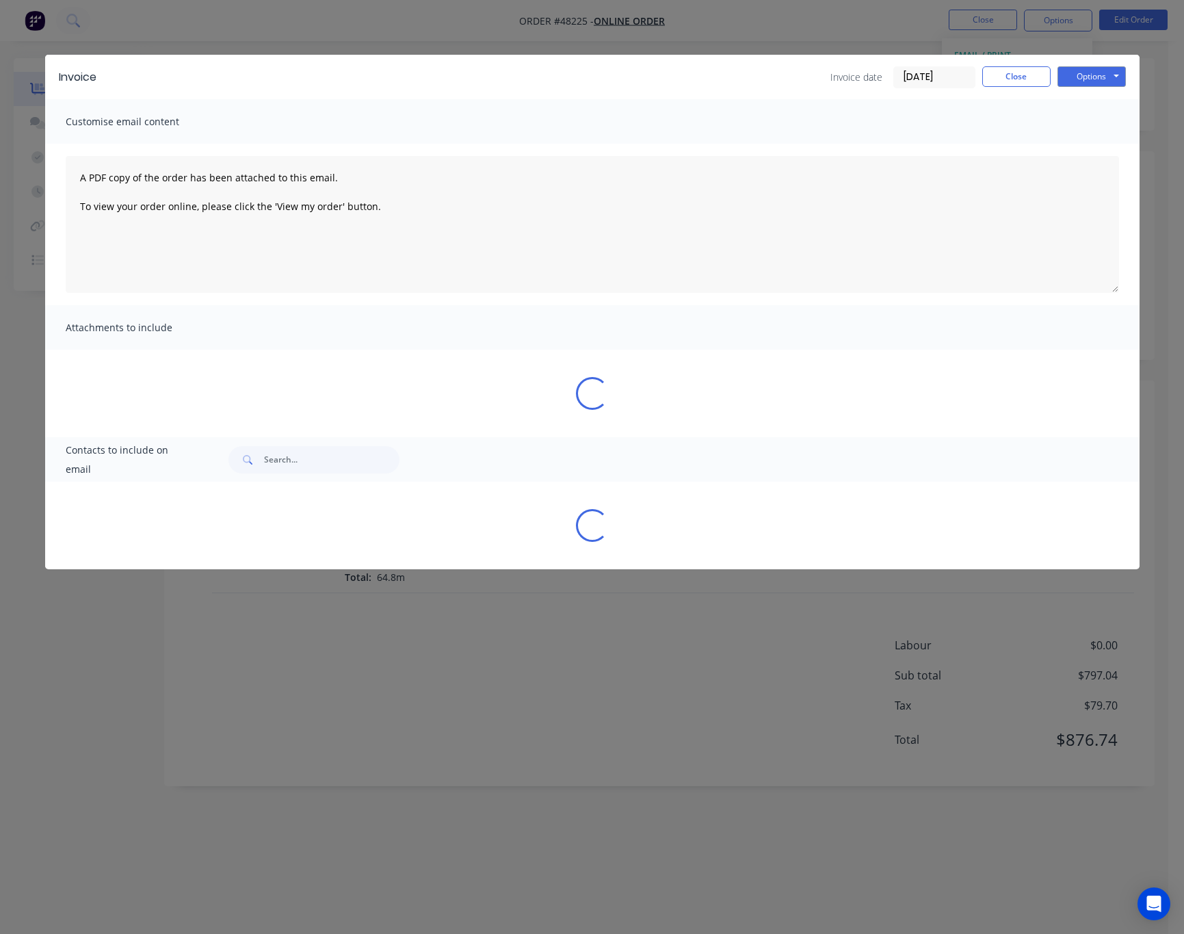
click at [1129, 68] on div "Invoice Invoice date 27/08/25 Close Options Preview Print Email" at bounding box center [592, 77] width 1094 height 44
click at [1098, 73] on button "Options" at bounding box center [1091, 76] width 68 height 21
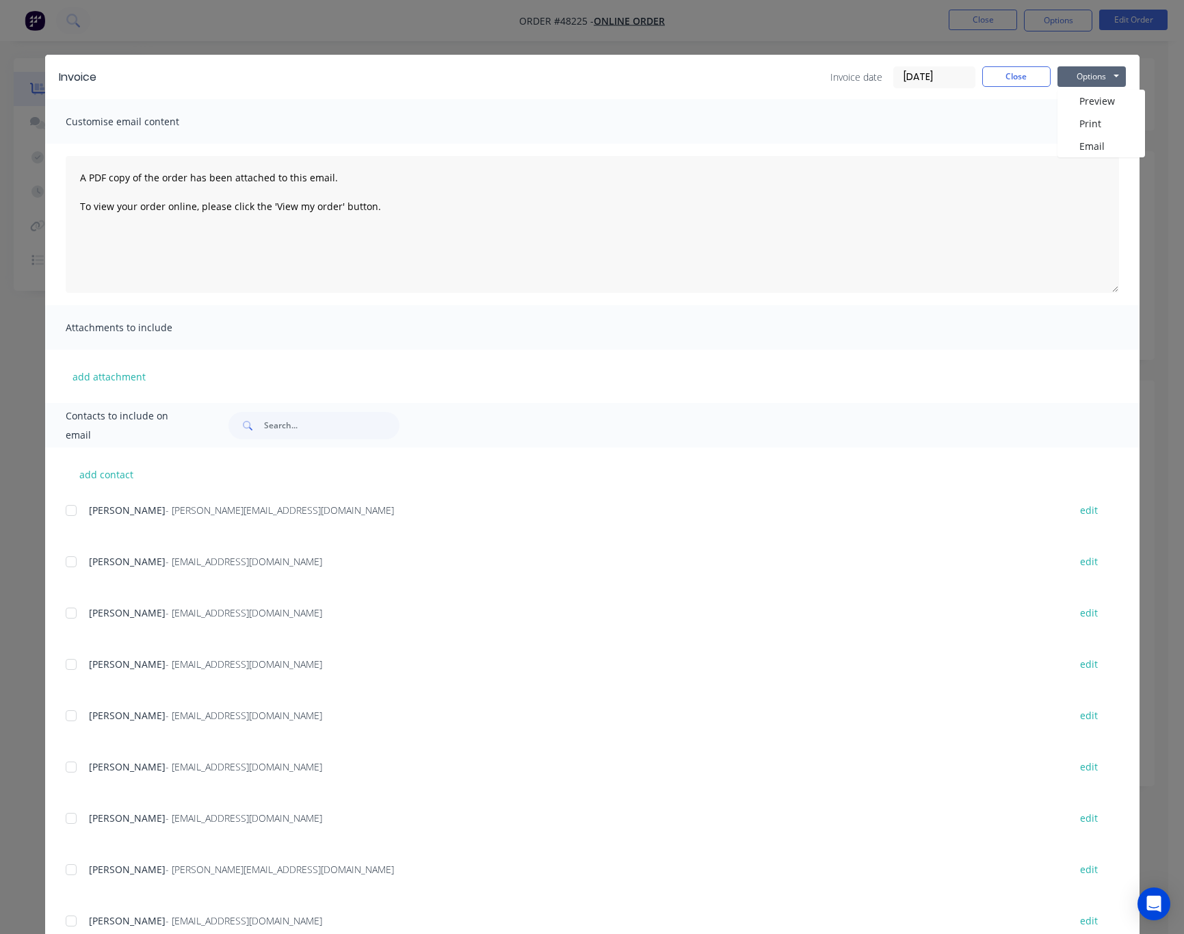
click at [486, 35] on div "Invoice Invoice date 27/08/25 Close Options Preview Print Email Customise email…" at bounding box center [592, 467] width 1184 height 934
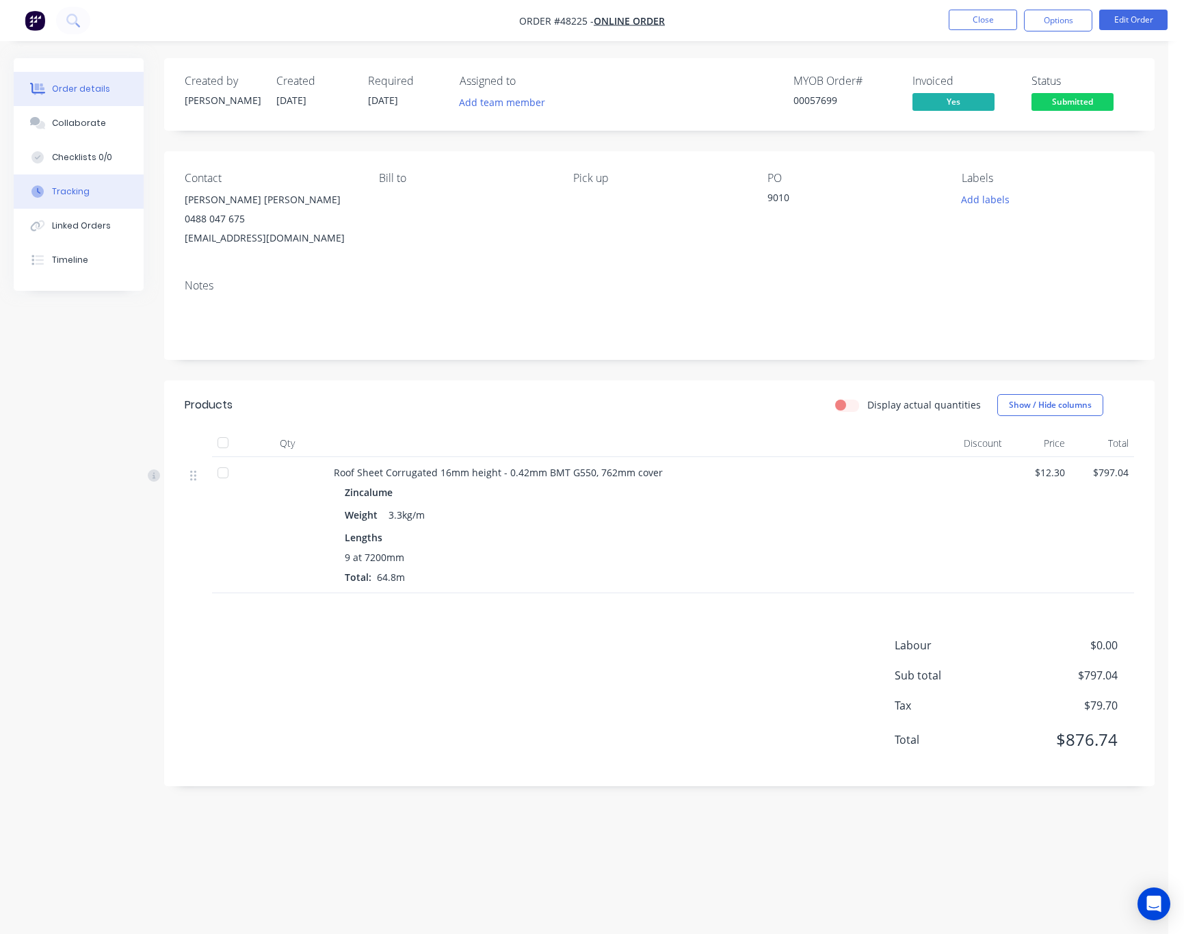
click at [84, 185] on div "Tracking" at bounding box center [71, 191] width 38 height 12
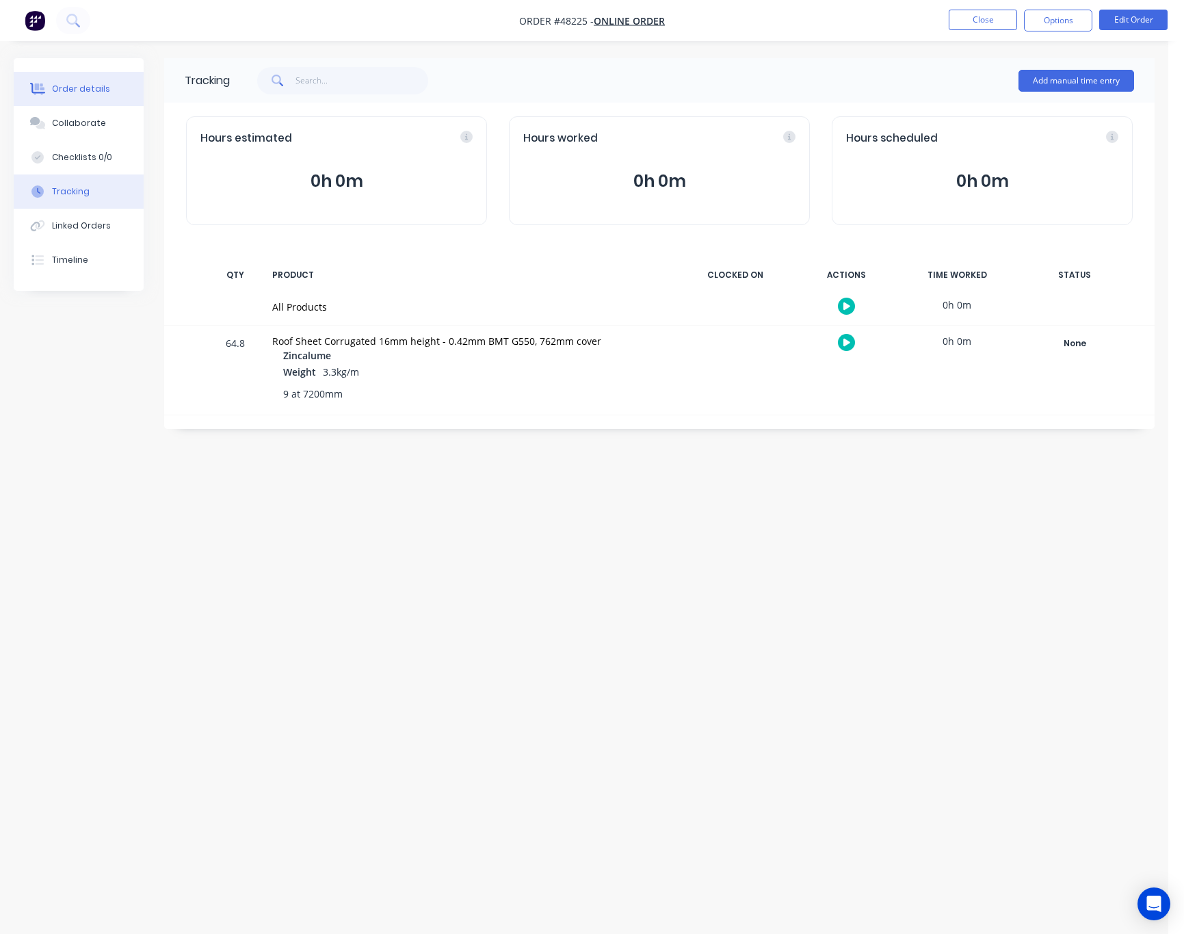
click at [91, 98] on button "Order details" at bounding box center [79, 89] width 130 height 34
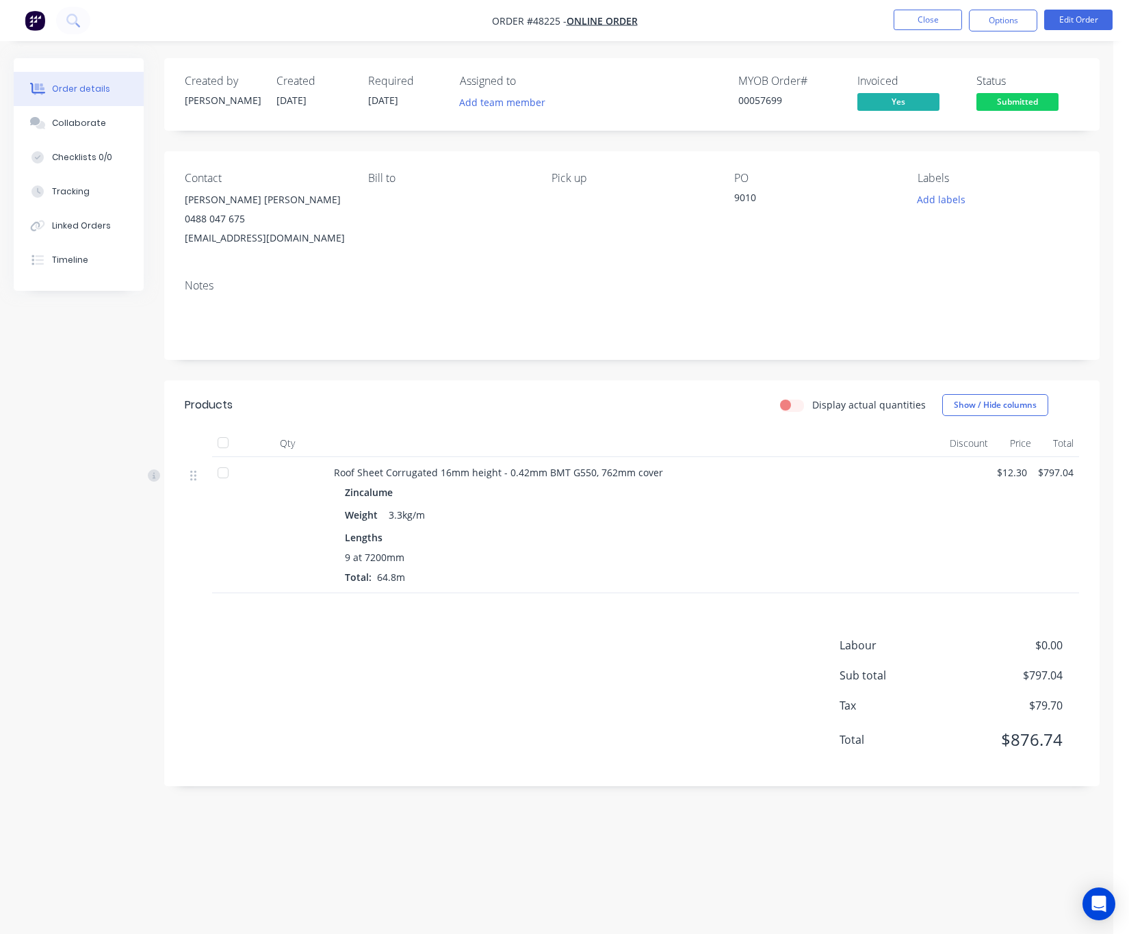
click at [25, 614] on div "Created by Rachel Created 27/08/25 Required 01/09/25 Assigned to Add team membe…" at bounding box center [556, 440] width 1085 height 765
click at [1109, 19] on button "Edit Order" at bounding box center [1078, 20] width 68 height 21
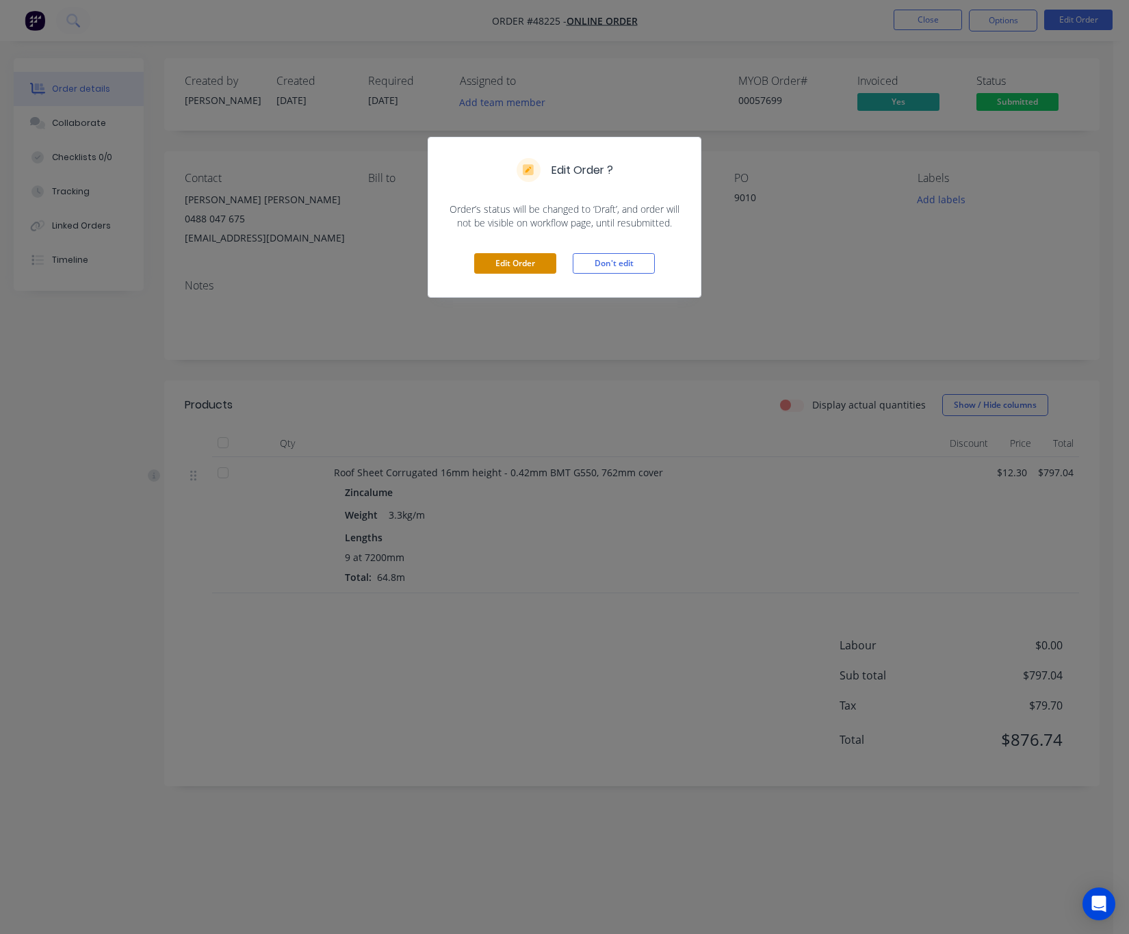
click at [521, 273] on button "Edit Order" at bounding box center [515, 263] width 82 height 21
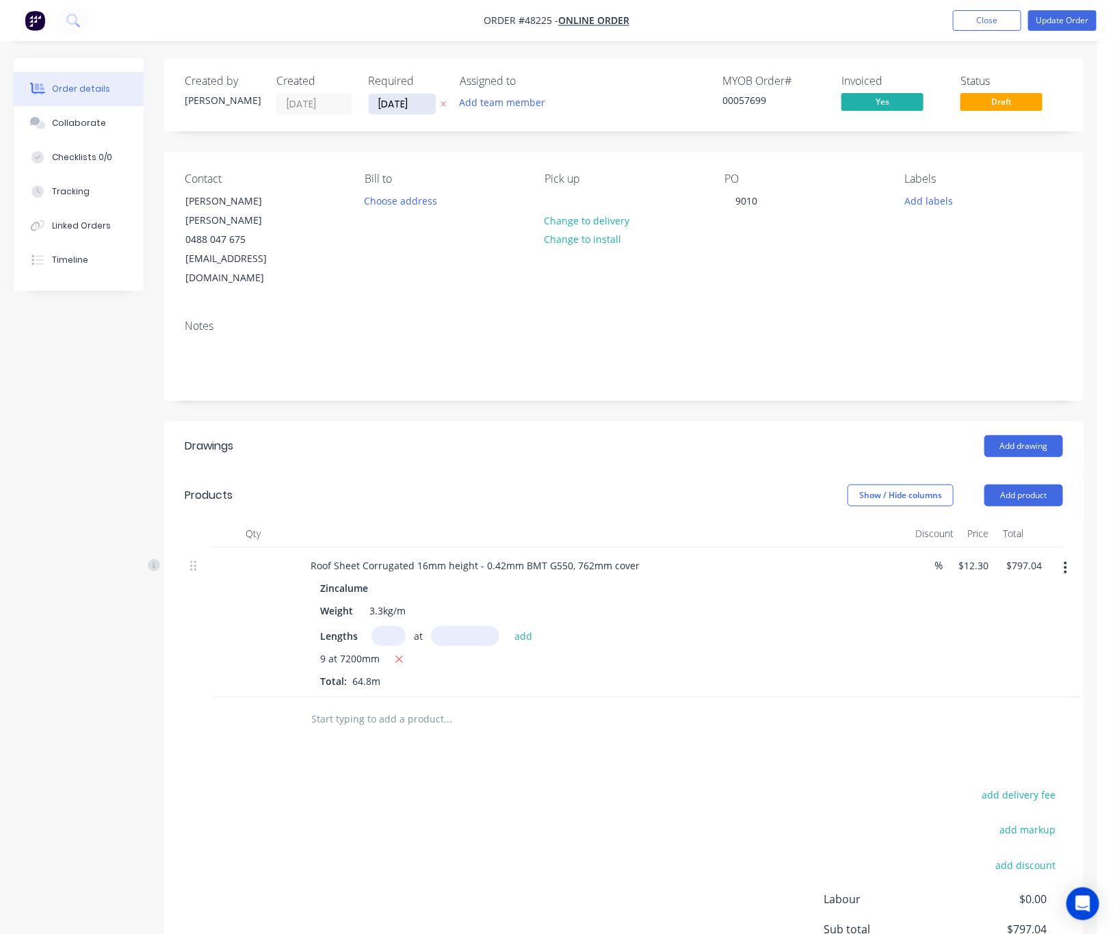
click at [397, 105] on input "01/09/25" at bounding box center [402, 104] width 67 height 21
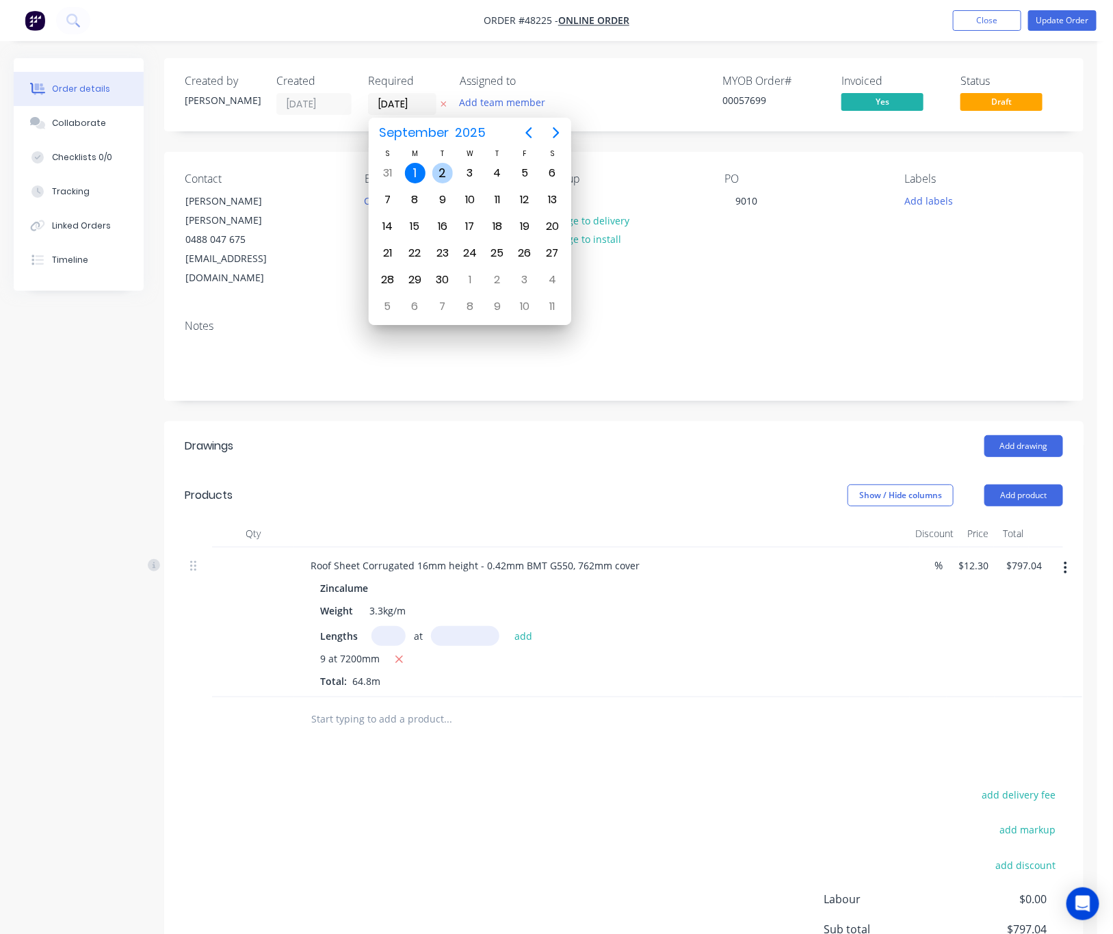
click at [445, 172] on div "2" at bounding box center [442, 173] width 21 height 21
type input "02/09/25"
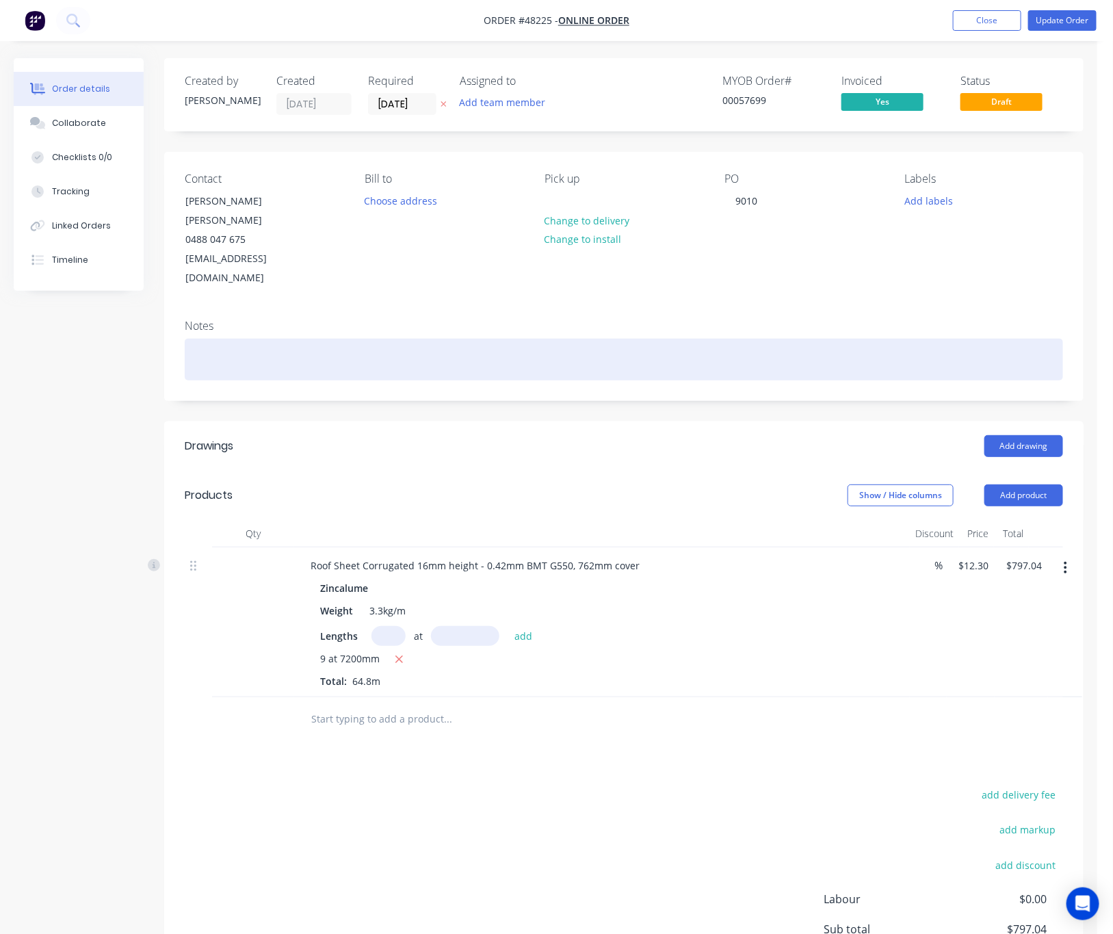
drag, startPoint x: 607, startPoint y: 314, endPoint x: 585, endPoint y: 306, distance: 23.1
click at [608, 339] on div at bounding box center [624, 360] width 878 height 42
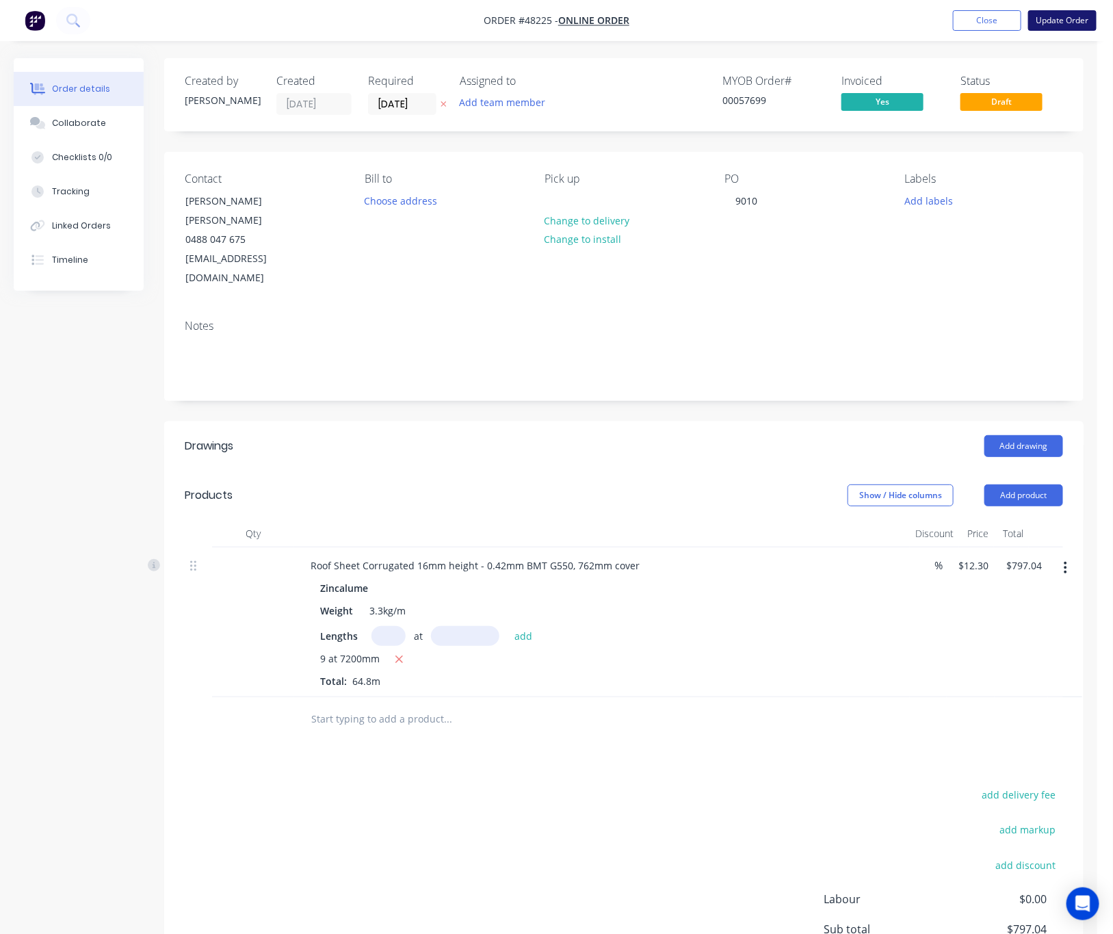
click at [1065, 18] on button "Update Order" at bounding box center [1062, 20] width 68 height 21
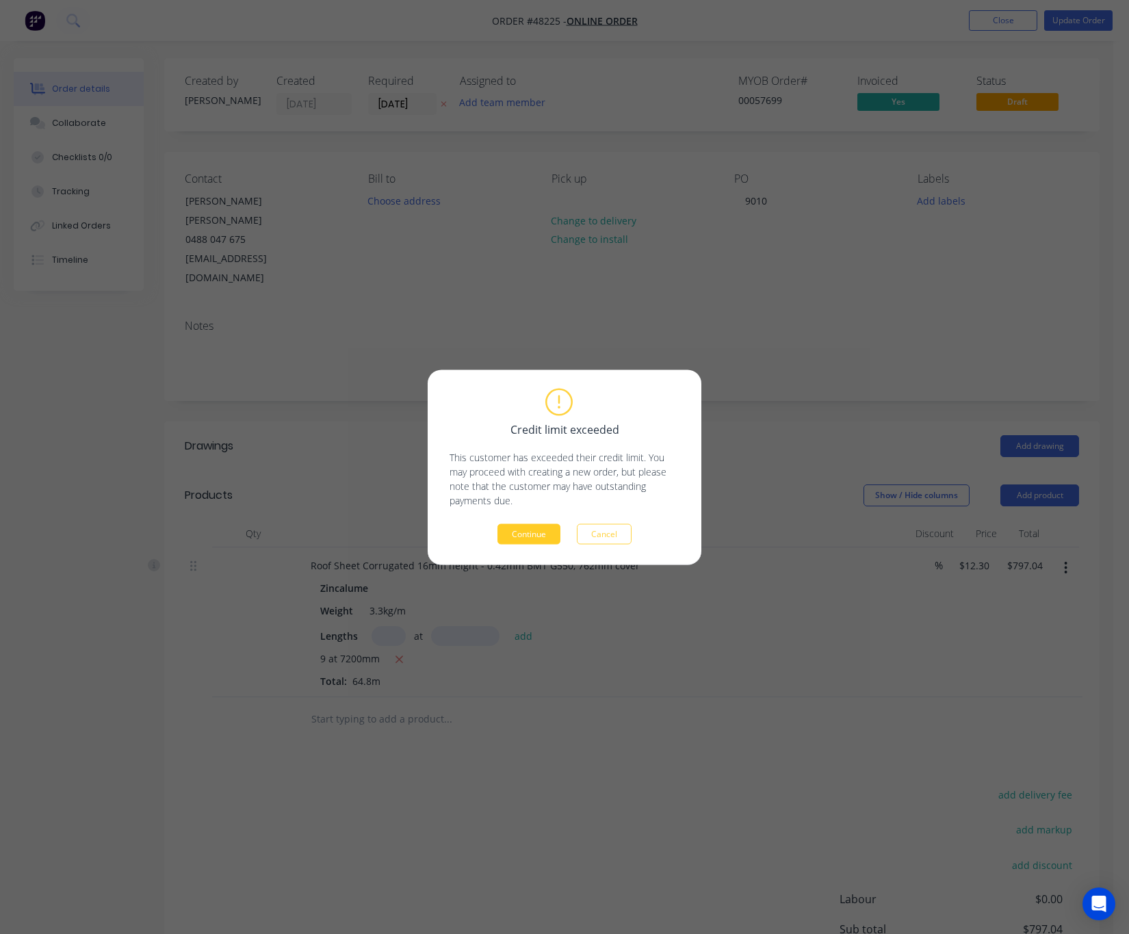
click at [527, 534] on button "Continue" at bounding box center [528, 533] width 63 height 21
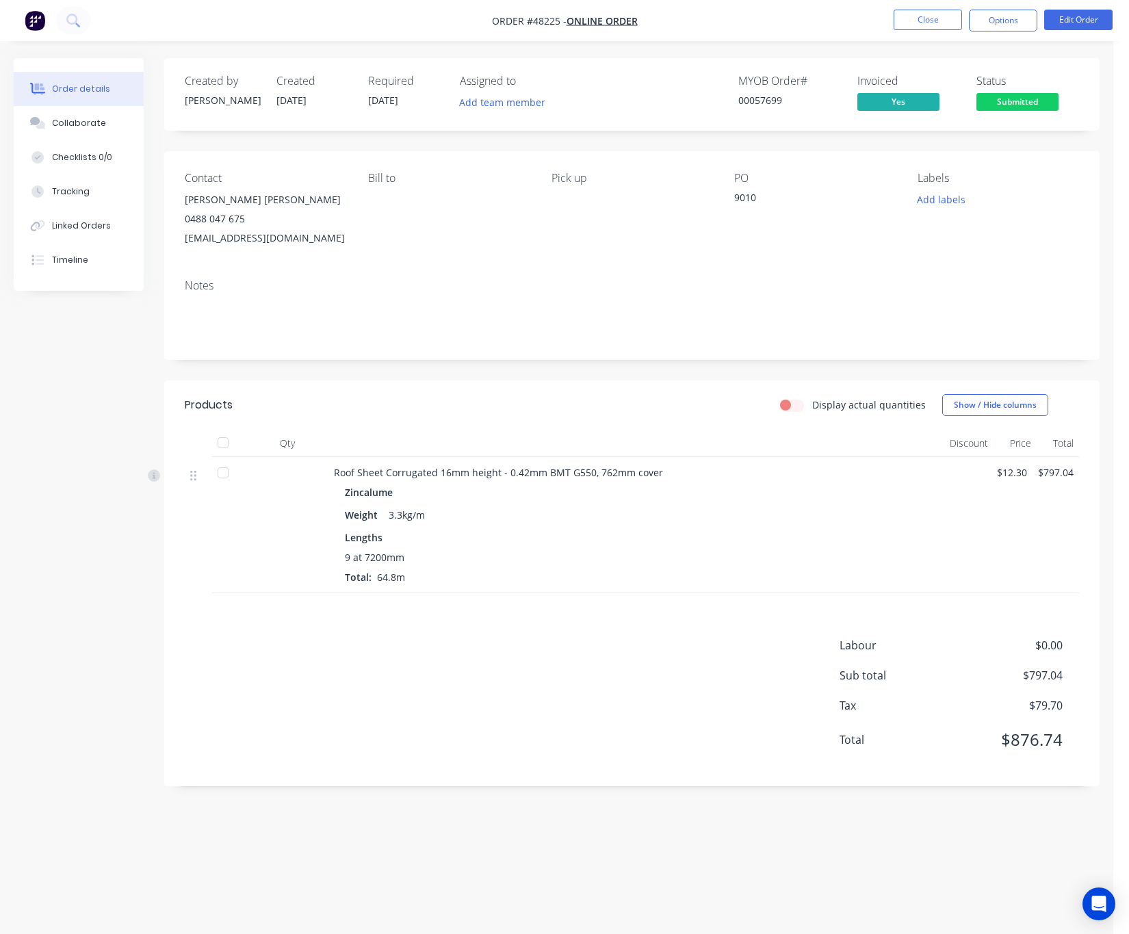
click at [1038, 95] on span "Submitted" at bounding box center [1017, 101] width 82 height 17
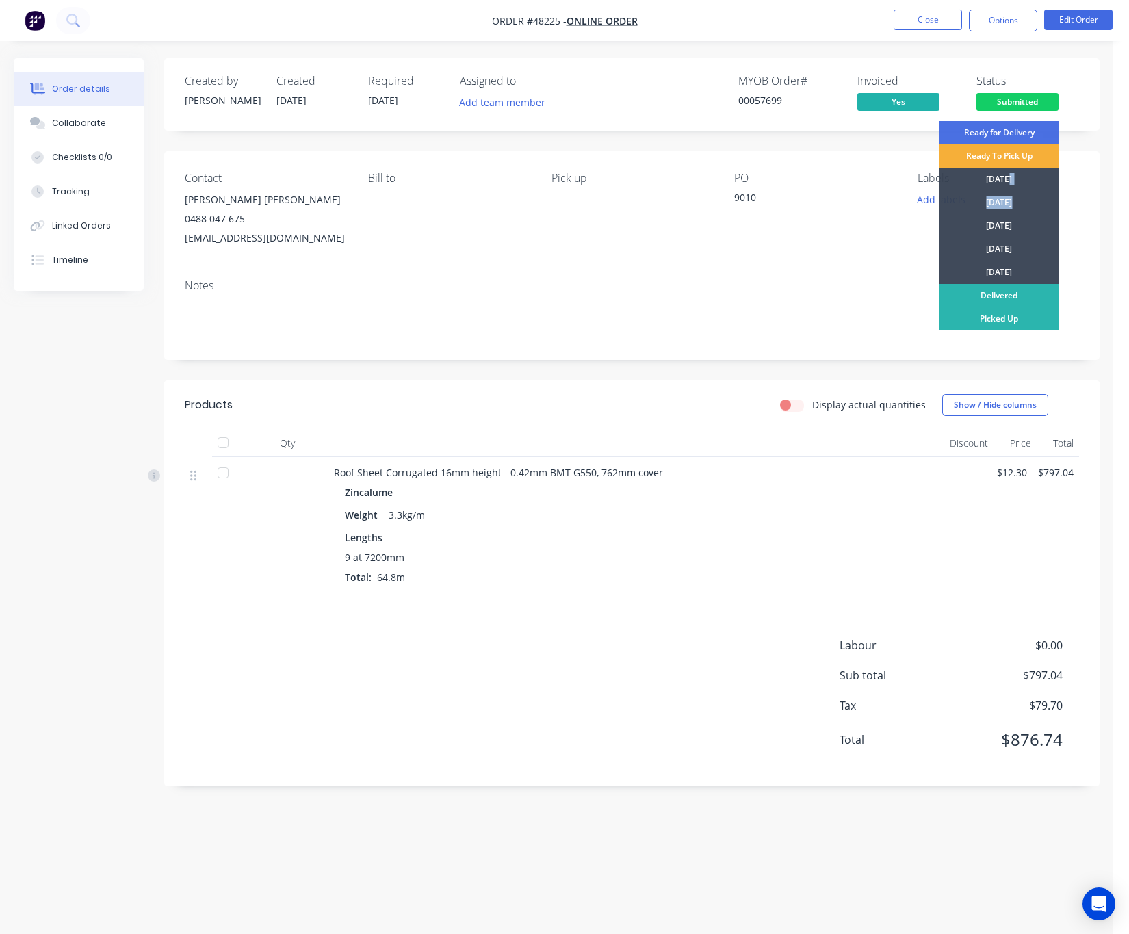
click at [1010, 189] on div "[DATE]" at bounding box center [999, 179] width 120 height 23
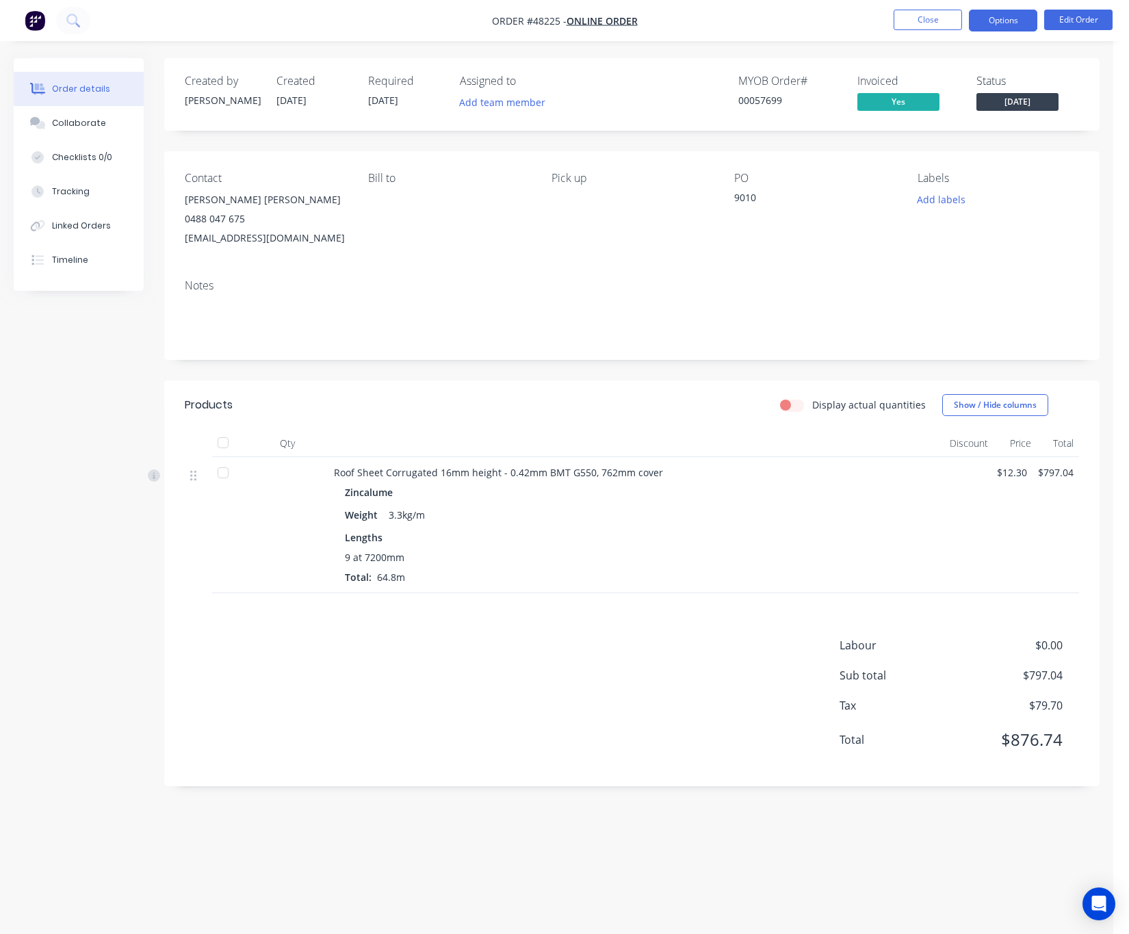
click at [1008, 19] on button "Options" at bounding box center [1003, 21] width 68 height 22
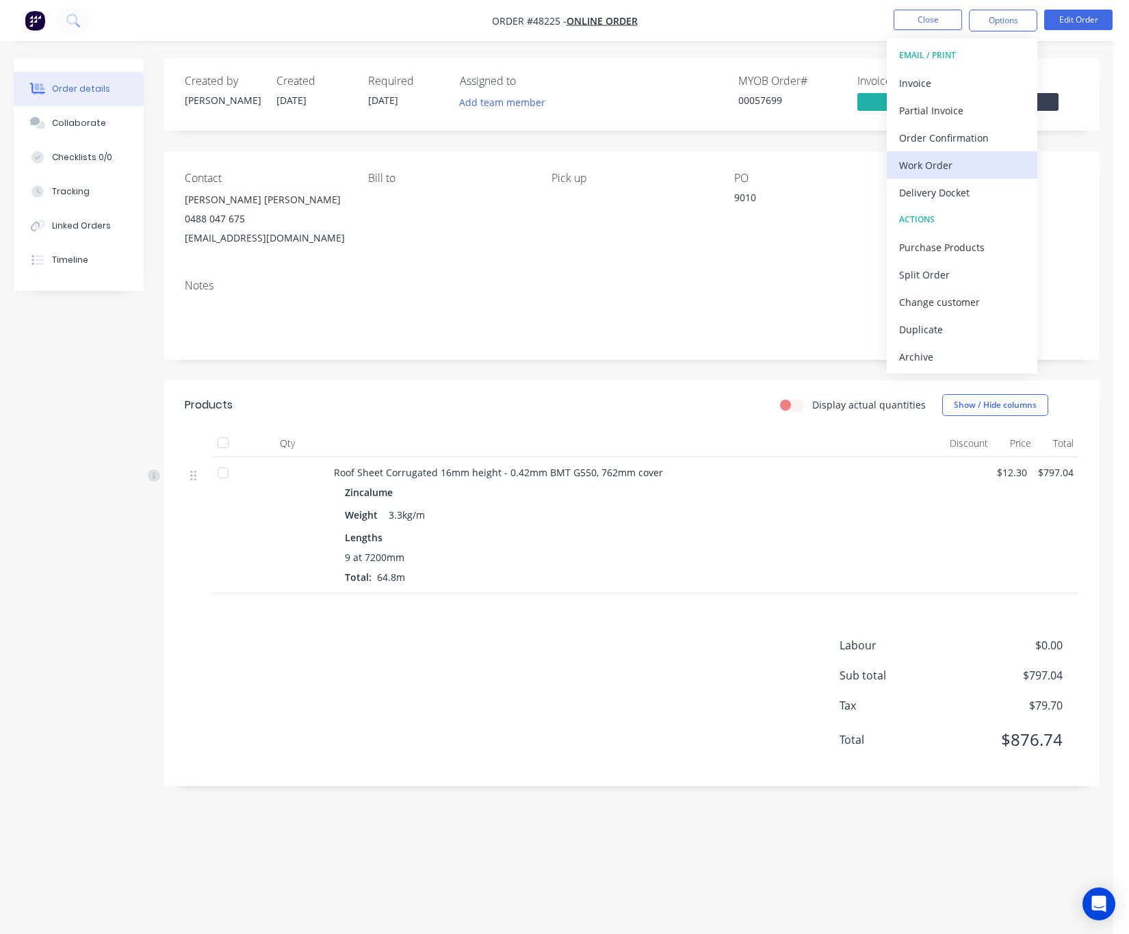
click at [975, 161] on div "Work Order" at bounding box center [962, 165] width 126 height 20
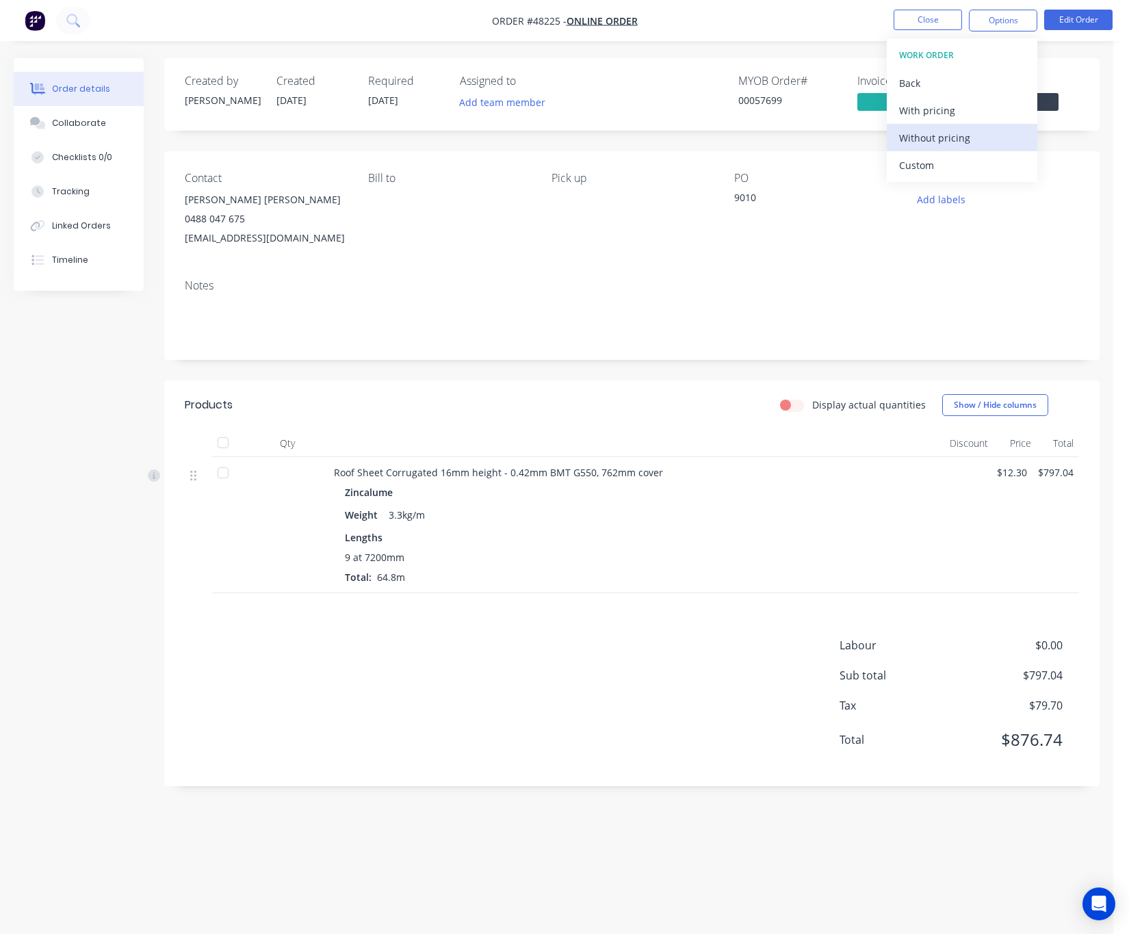
click at [984, 137] on div "Without pricing" at bounding box center [962, 138] width 126 height 20
click at [103, 400] on div "Created by Rachel Created 27/08/25 Required 02/09/25 Assigned to Add team membe…" at bounding box center [556, 440] width 1085 height 765
drag, startPoint x: 702, startPoint y: 879, endPoint x: 684, endPoint y: 885, distance: 18.8
click at [700, 879] on div "Order details Collaborate Checklists 0/0 Tracking Linked Orders Timeline Order …" at bounding box center [556, 467] width 1113 height 934
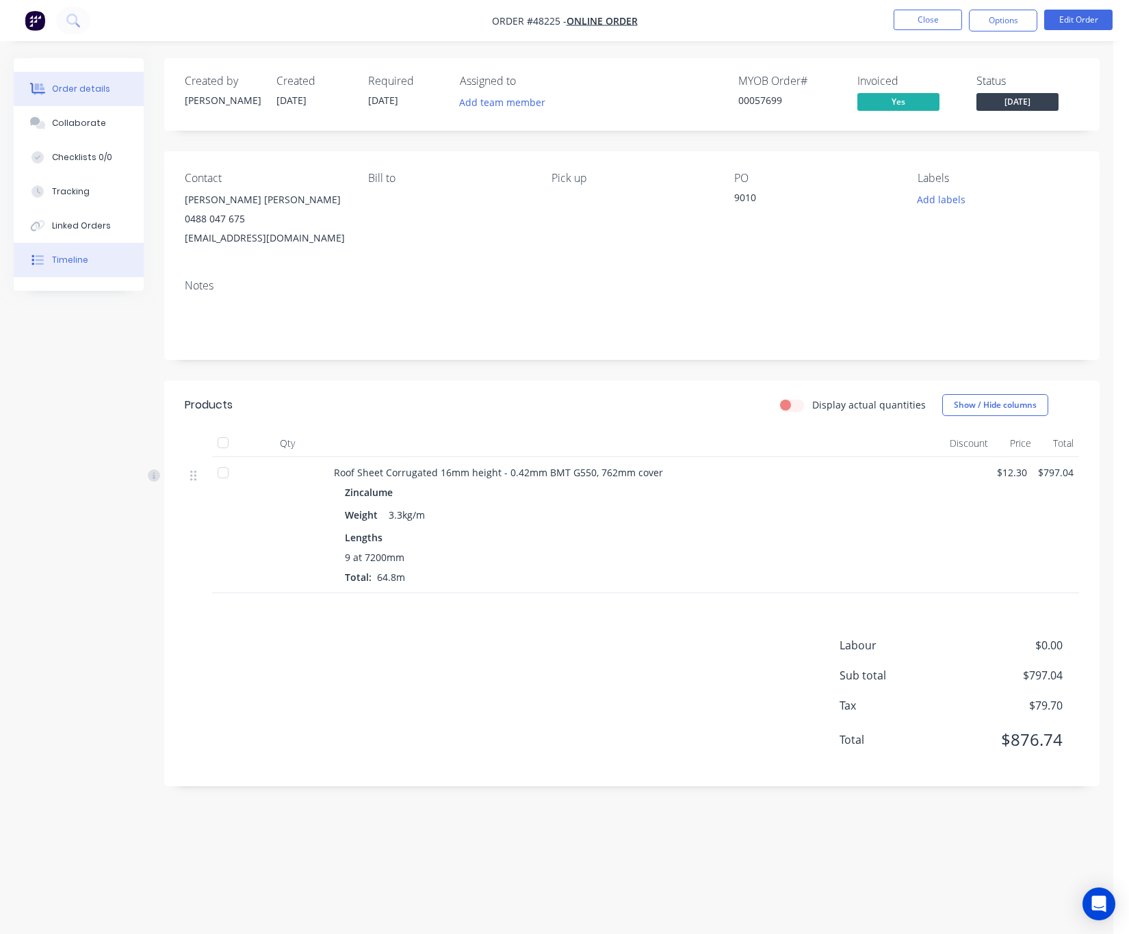
click at [103, 254] on button "Timeline" at bounding box center [79, 260] width 130 height 34
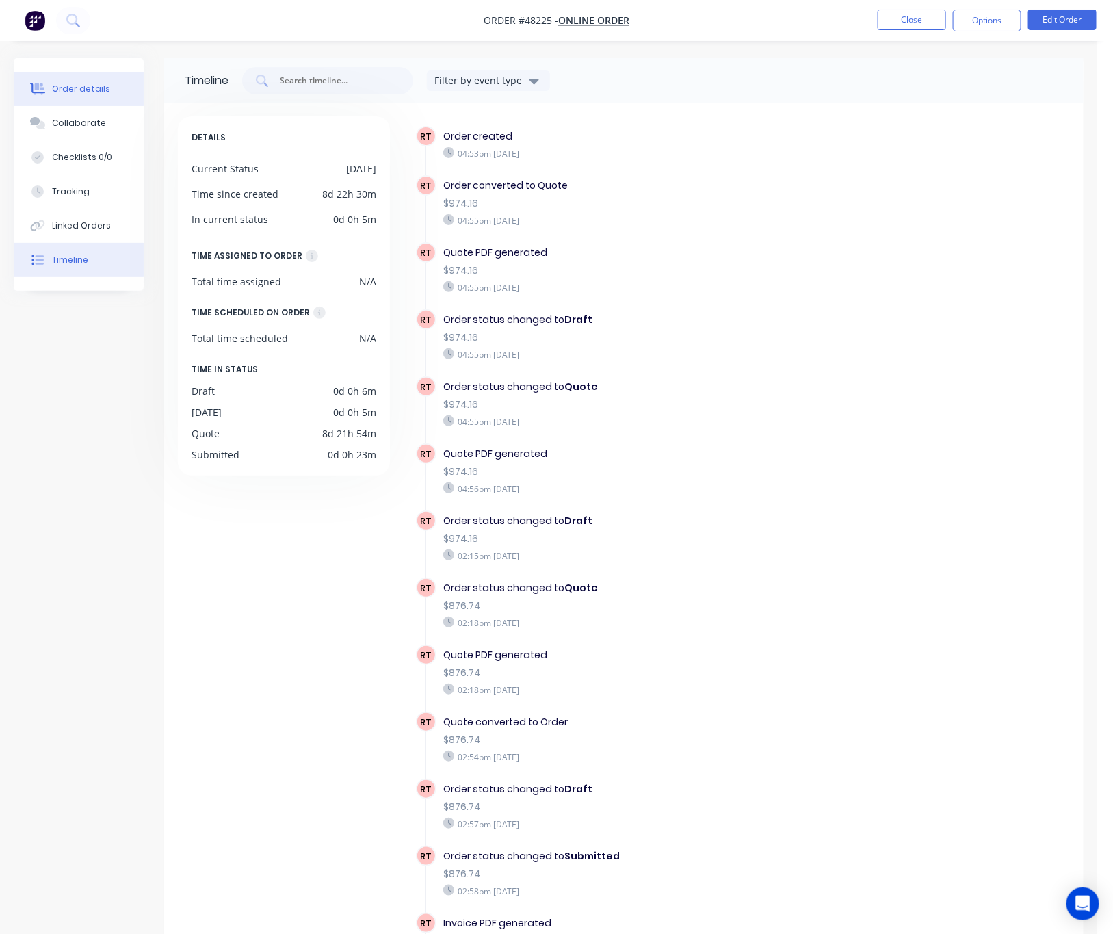
click at [86, 89] on div "Order details" at bounding box center [81, 89] width 58 height 12
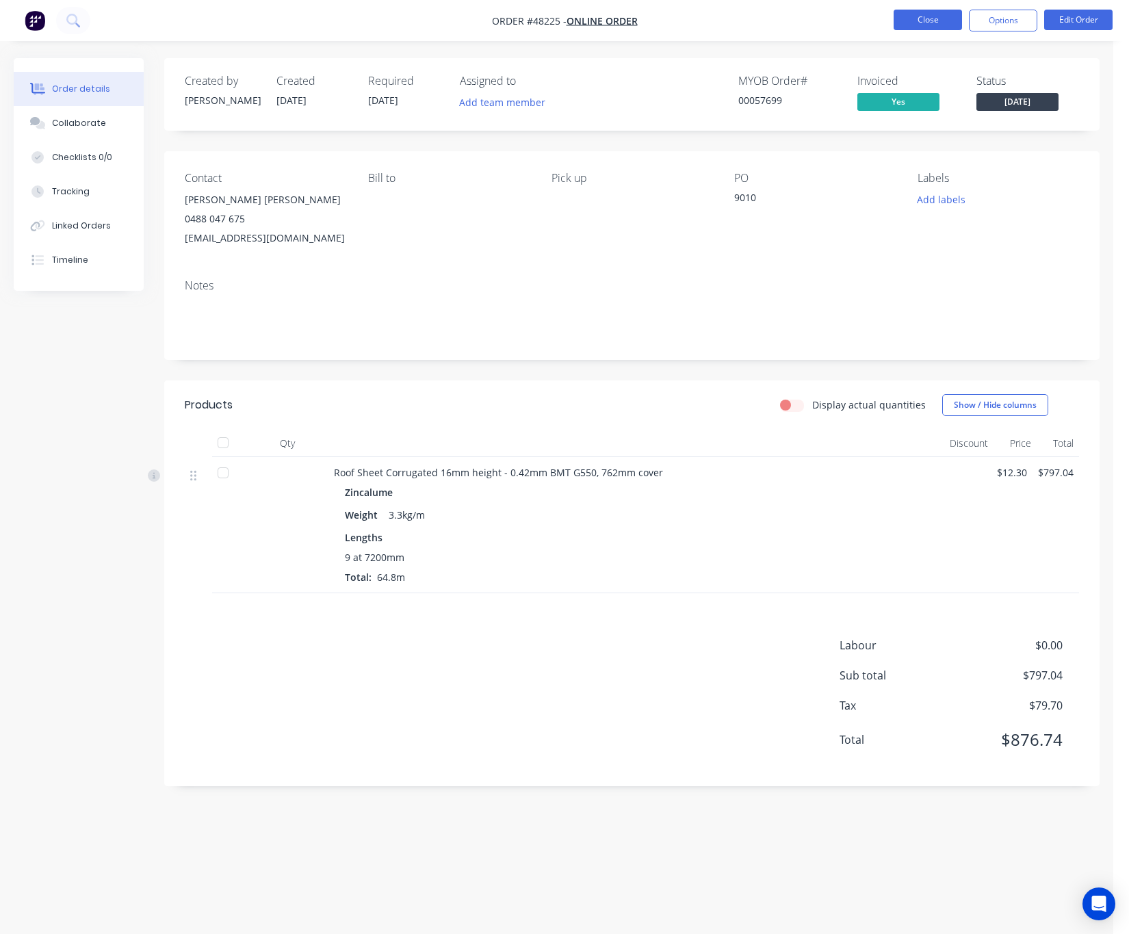
click at [919, 17] on button "Close" at bounding box center [927, 20] width 68 height 21
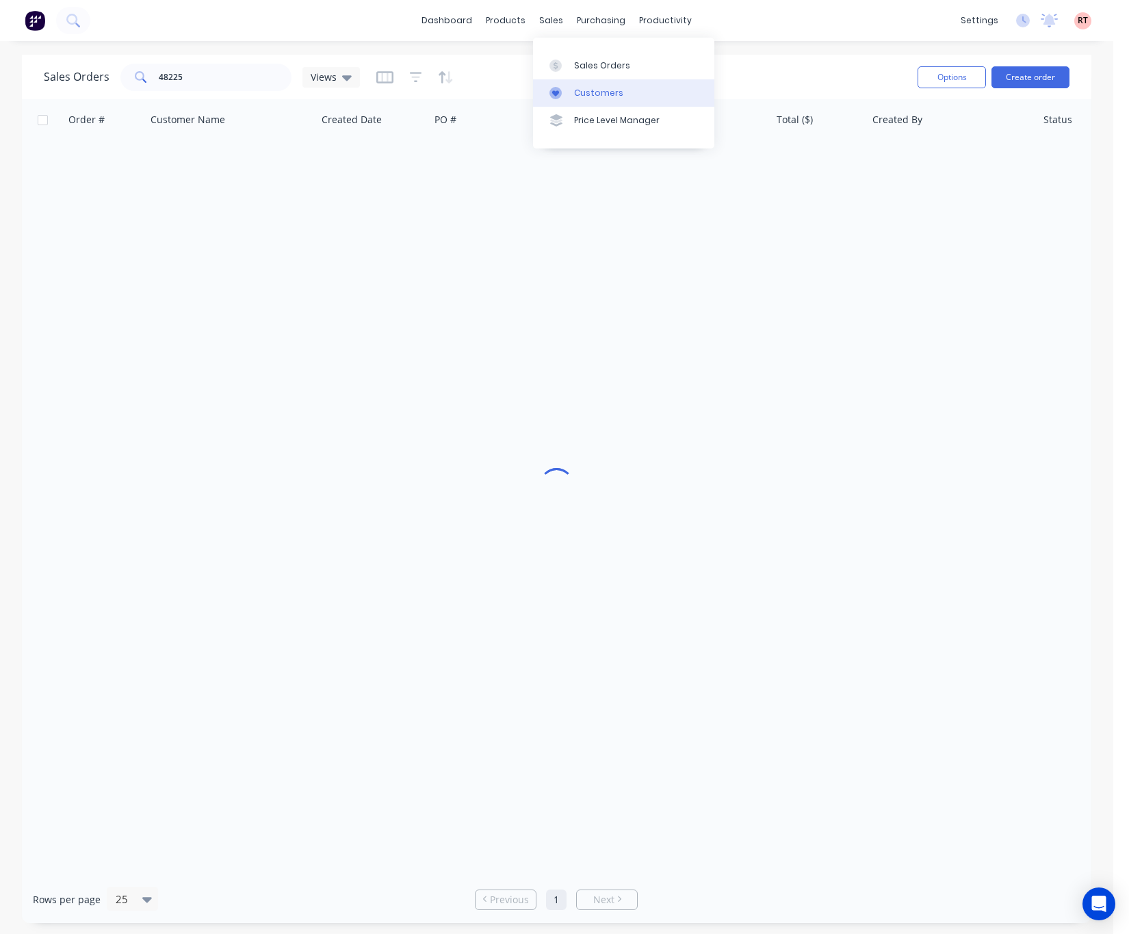
click at [587, 87] on div "Customers" at bounding box center [598, 93] width 49 height 12
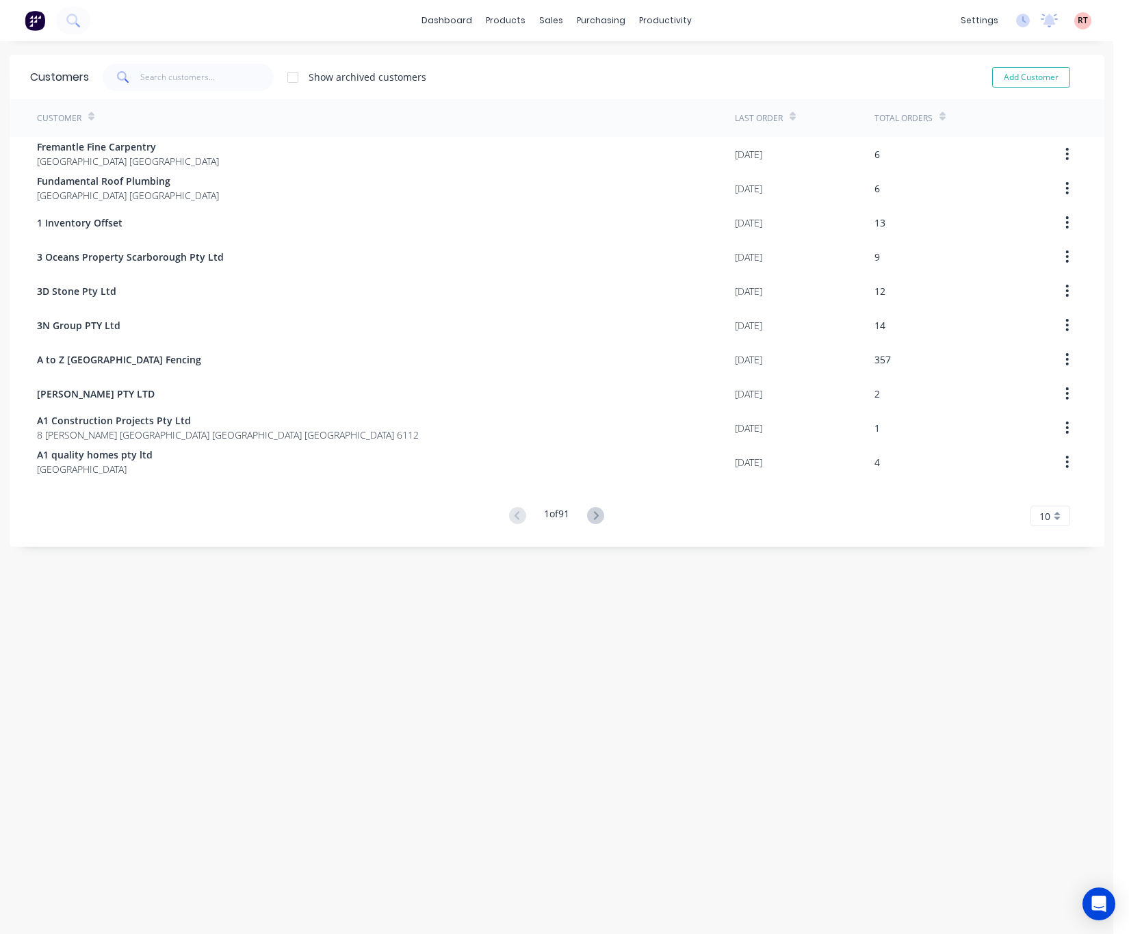
click at [130, 83] on span at bounding box center [122, 77] width 38 height 27
click at [152, 74] on input "text" at bounding box center [206, 77] width 133 height 27
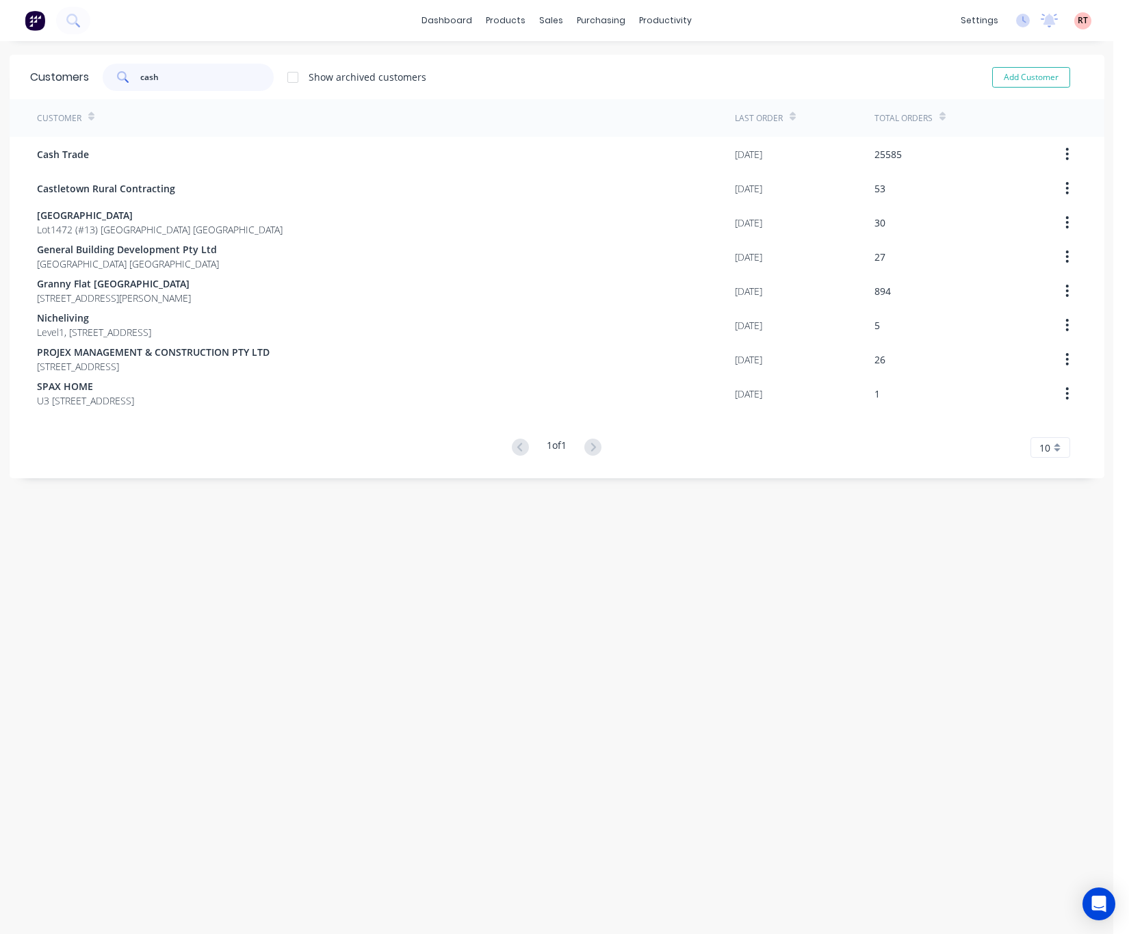
type input "cash"
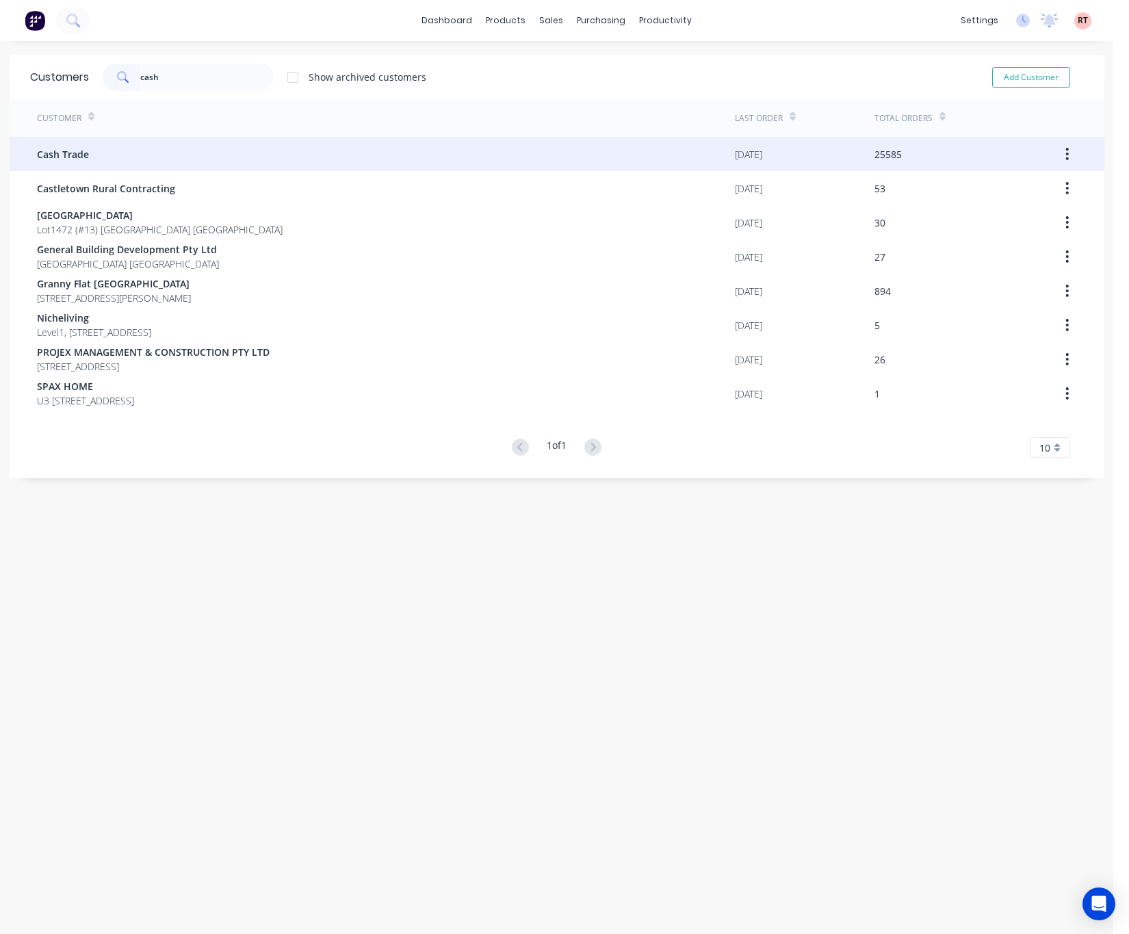
click at [173, 153] on div "Cash Trade" at bounding box center [386, 154] width 698 height 34
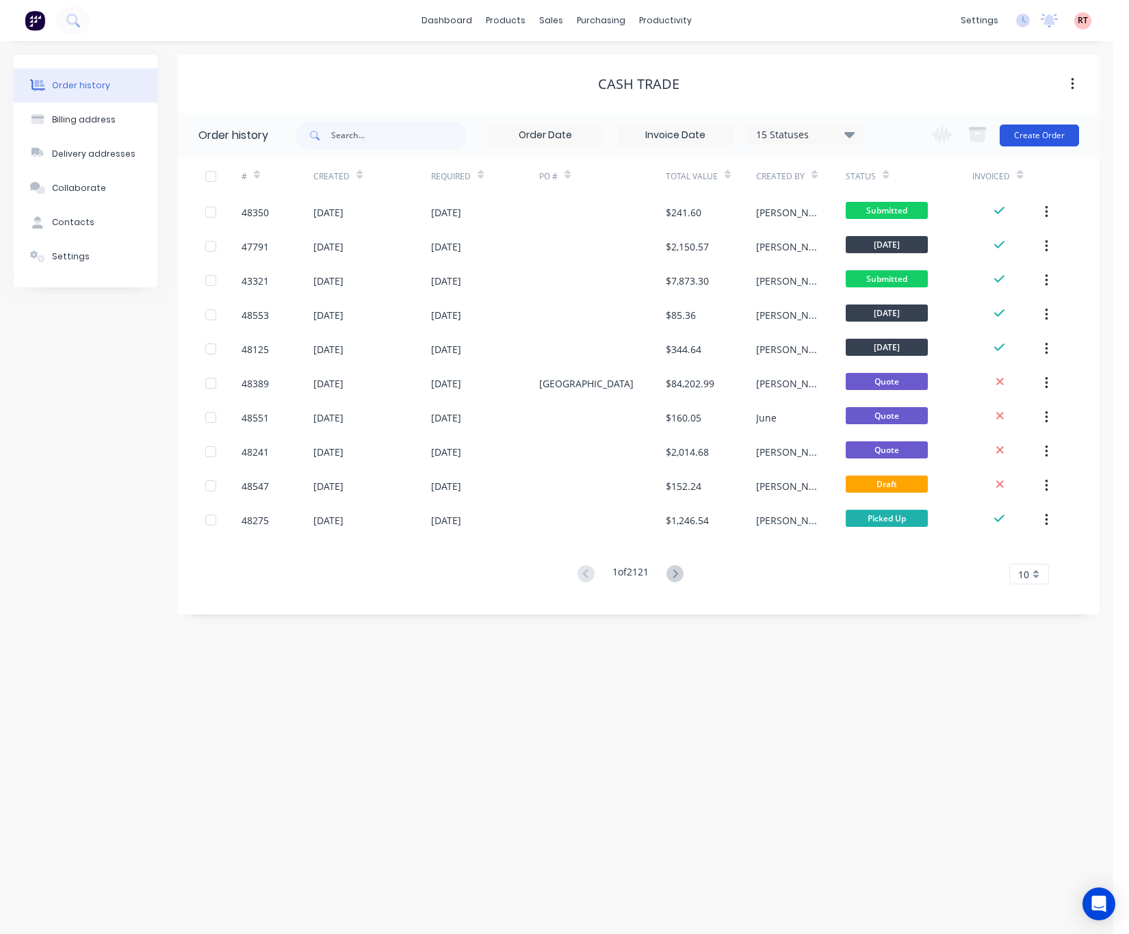
click at [1043, 137] on button "Create Order" at bounding box center [1038, 135] width 79 height 22
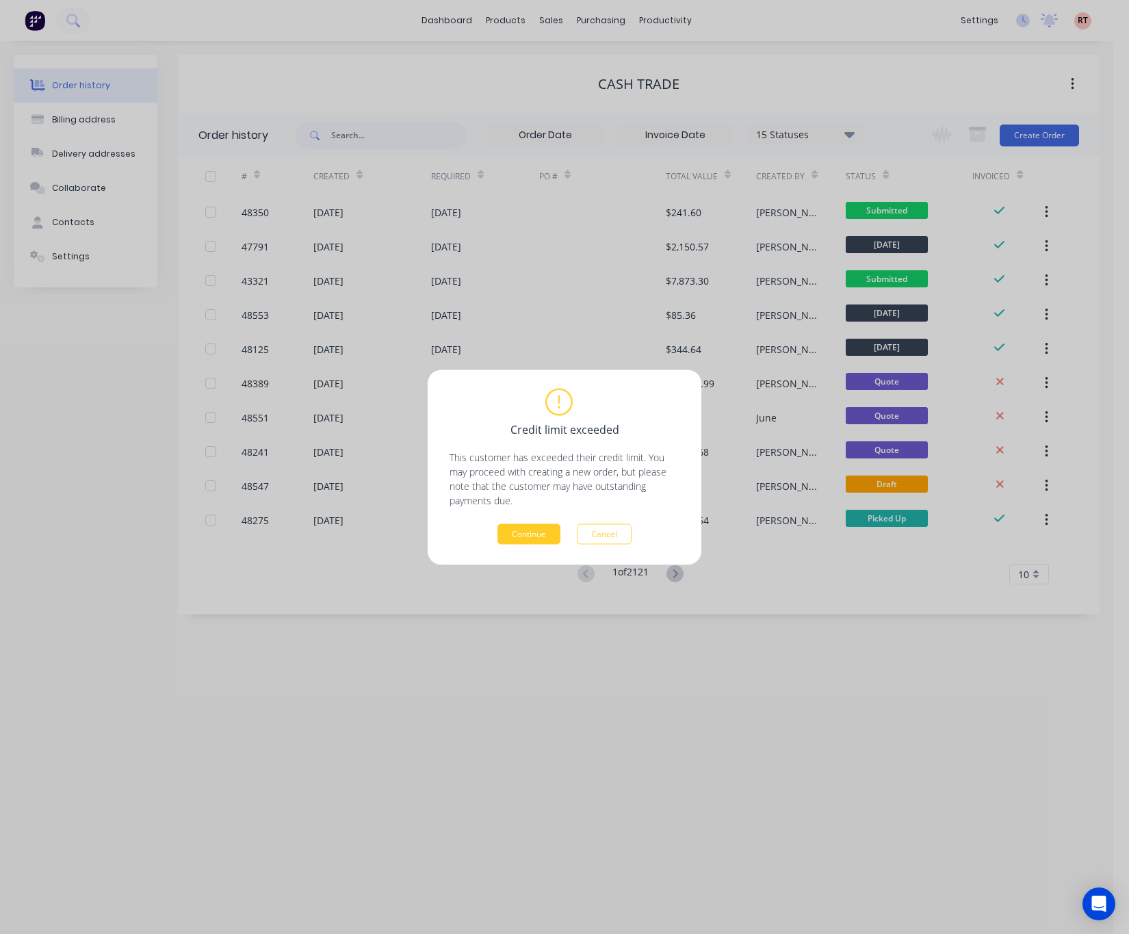
click at [538, 529] on button "Continue" at bounding box center [528, 533] width 63 height 21
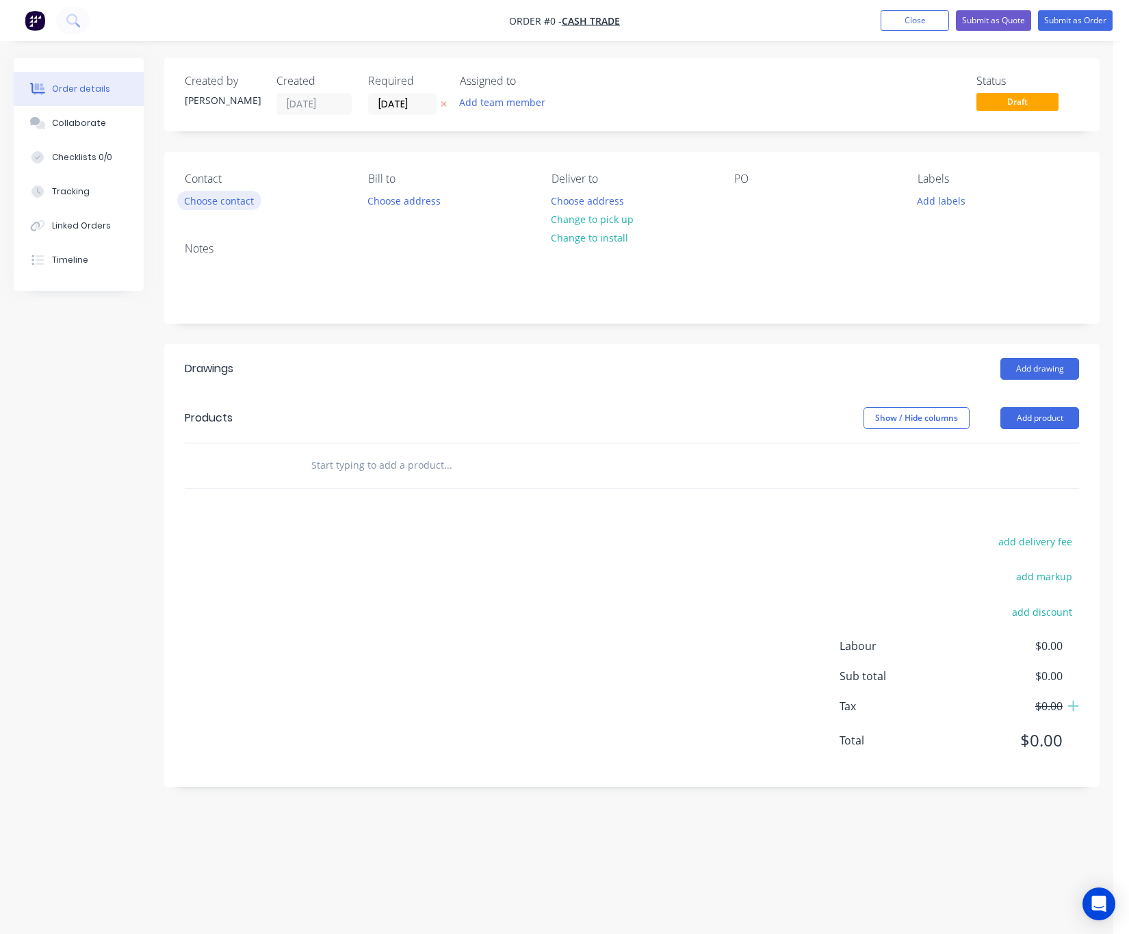
click at [242, 203] on button "Choose contact" at bounding box center [219, 200] width 84 height 18
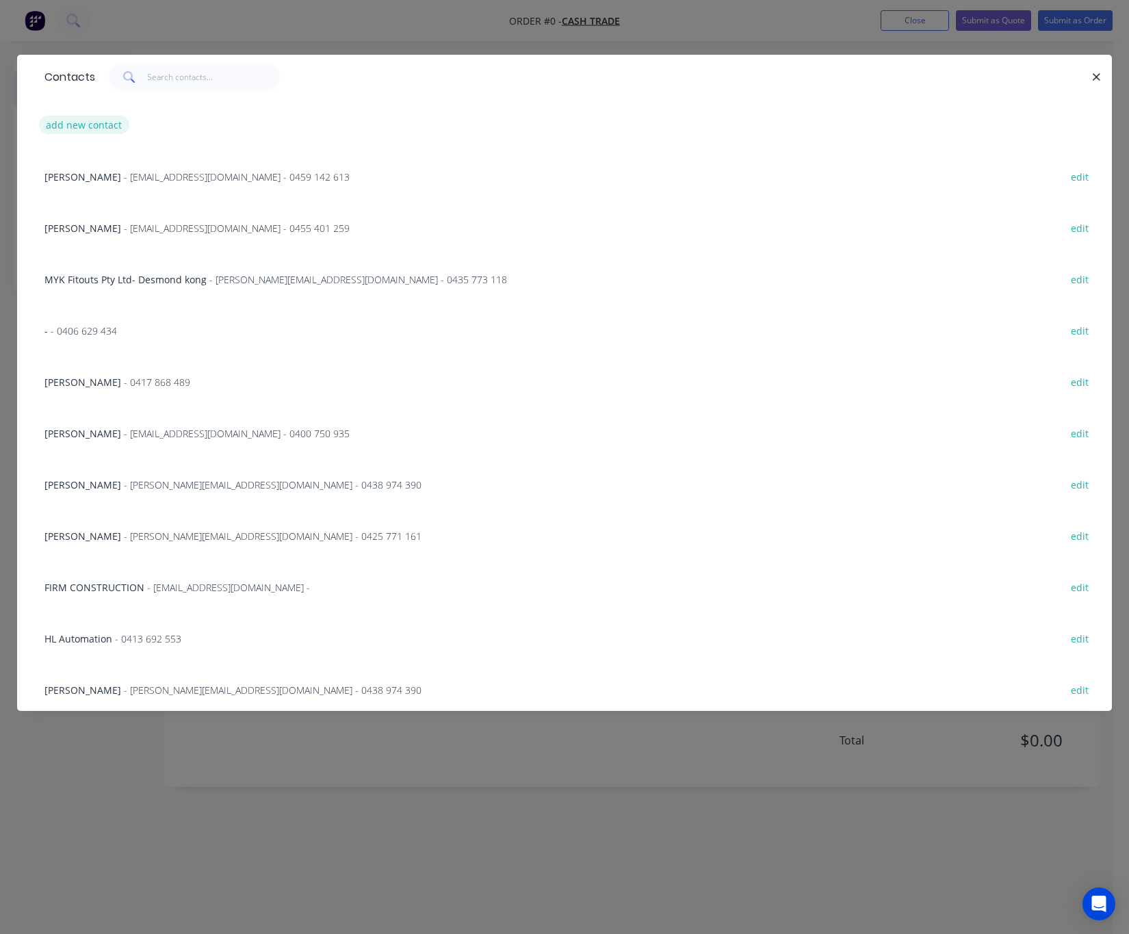
click at [94, 118] on button "add new contact" at bounding box center [84, 125] width 90 height 18
select select "AU"
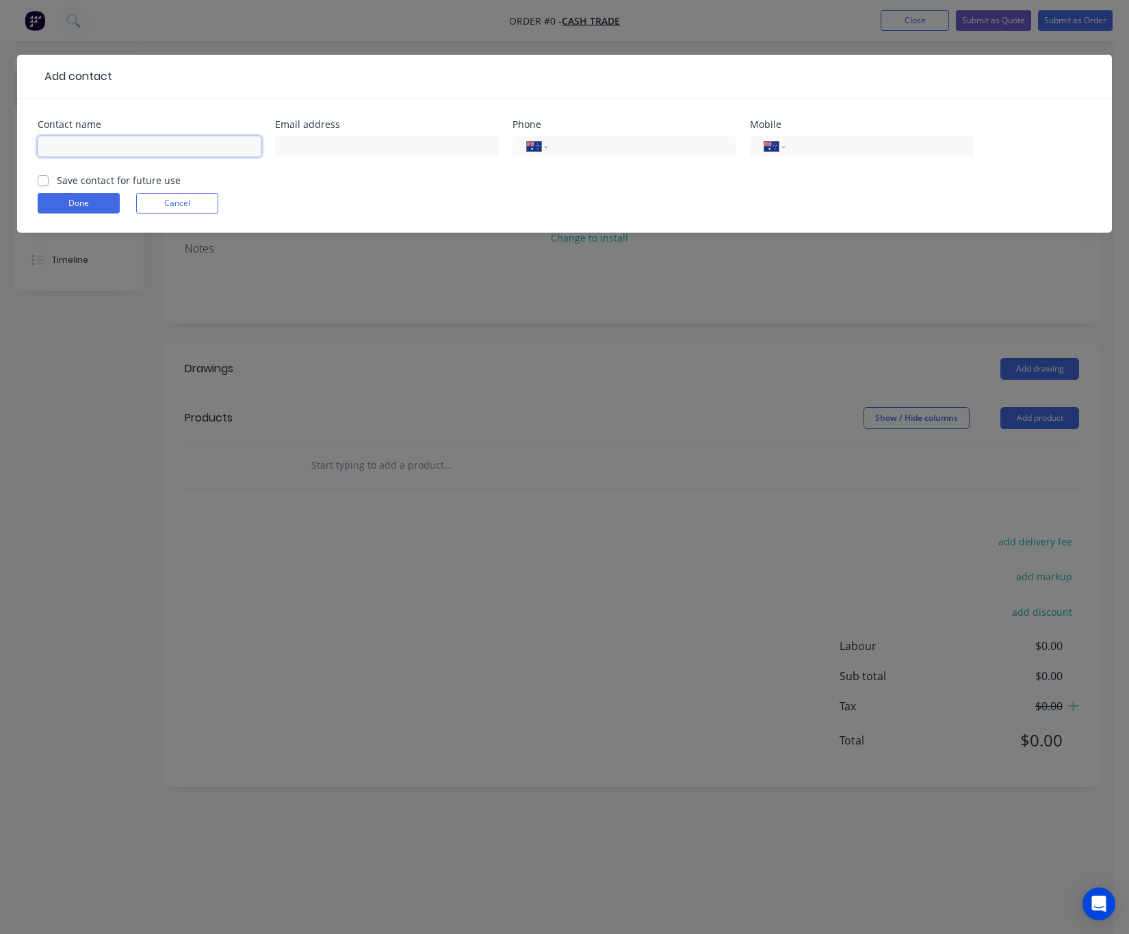
click at [176, 153] on input "text" at bounding box center [150, 146] width 224 height 21
type input "Tom"
click at [807, 148] on input "tel" at bounding box center [877, 147] width 164 height 16
click at [38, 193] on button "Done" at bounding box center [79, 203] width 82 height 21
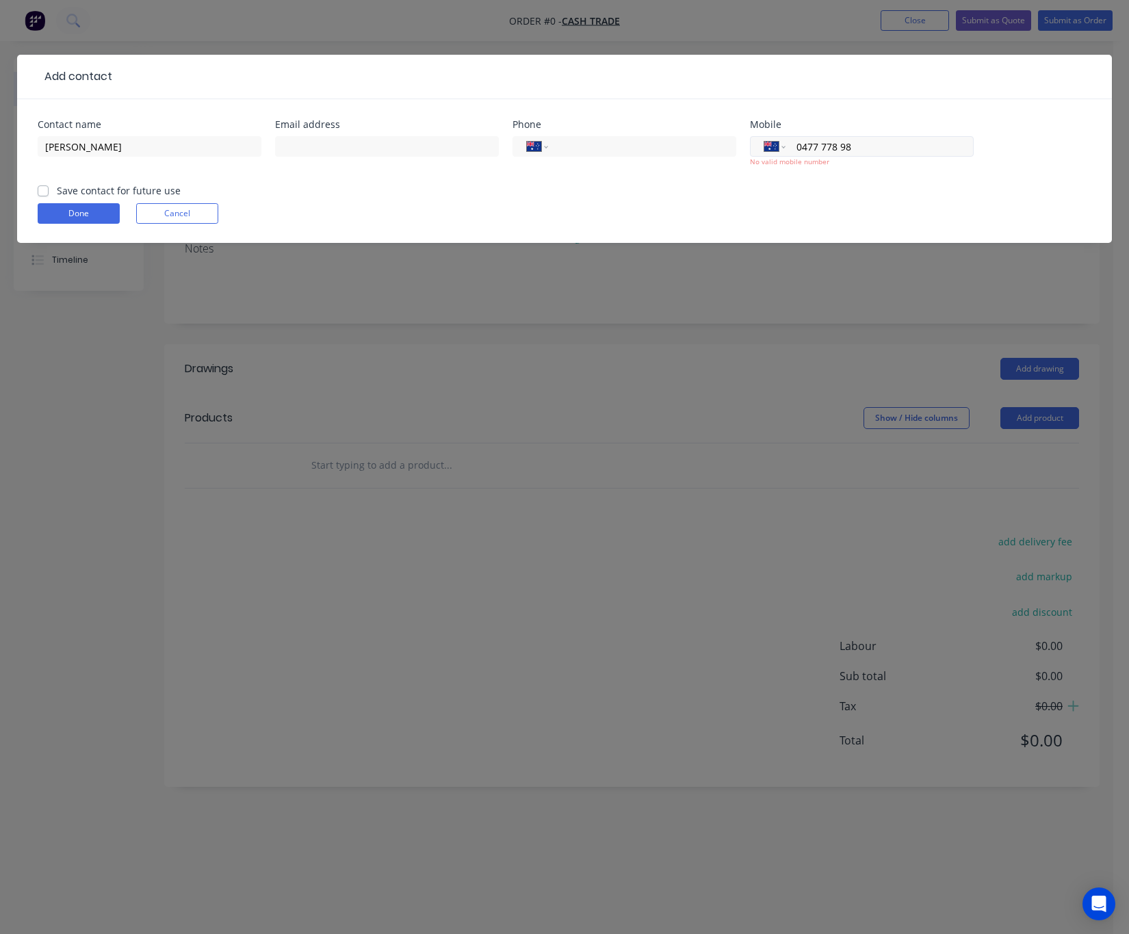
click at [806, 144] on input "0477 778 98" at bounding box center [877, 147] width 164 height 16
type input "0497 777 898"
click at [83, 209] on button "Done" at bounding box center [79, 213] width 82 height 21
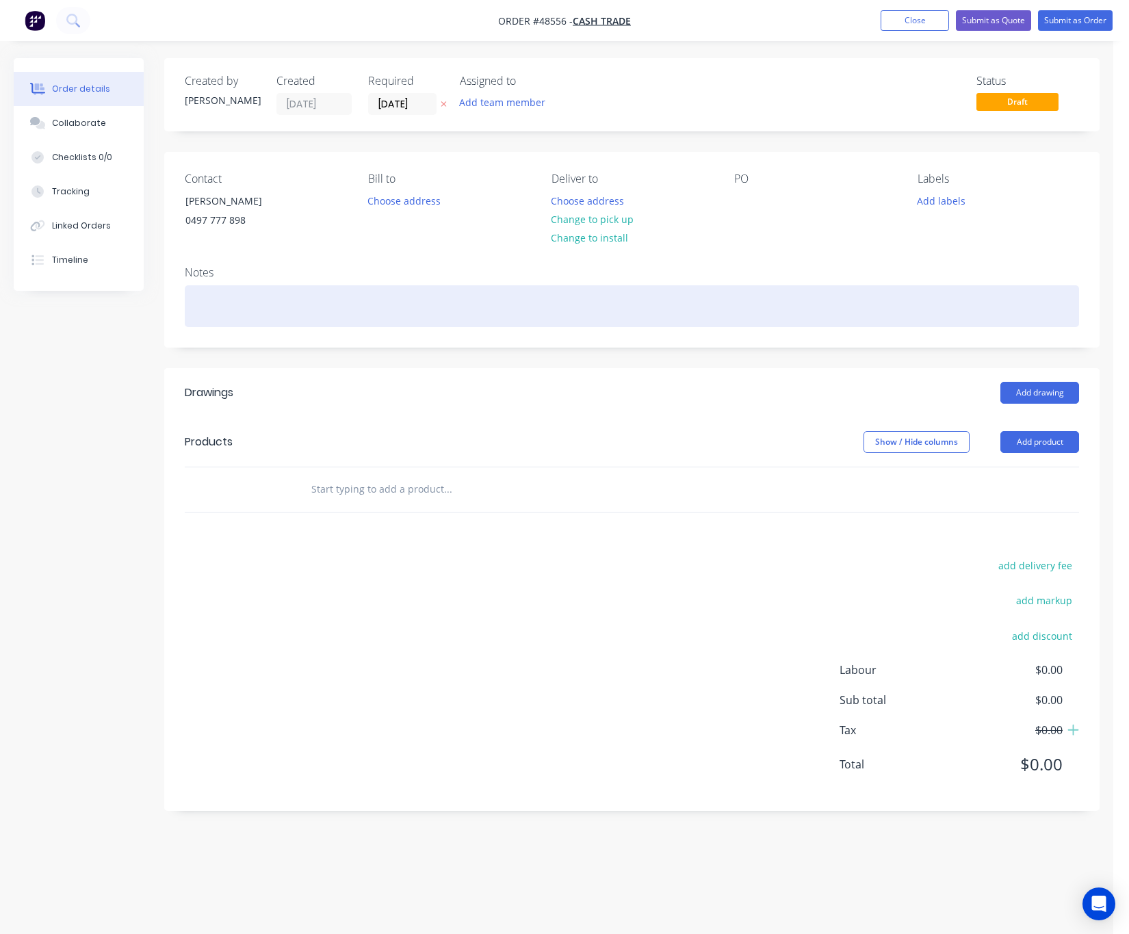
click at [614, 222] on button "Change to pick up" at bounding box center [591, 219] width 97 height 18
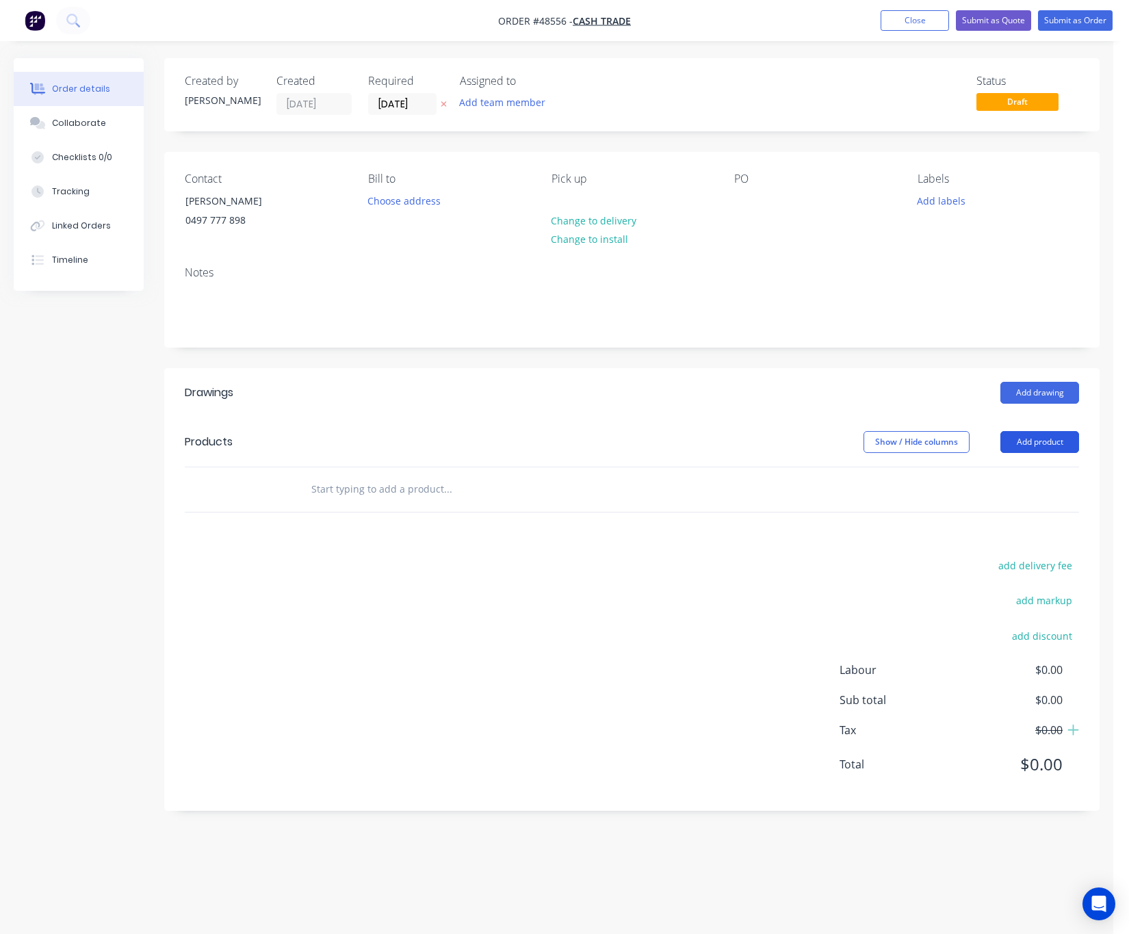
click at [1041, 443] on button "Add product" at bounding box center [1039, 442] width 79 height 22
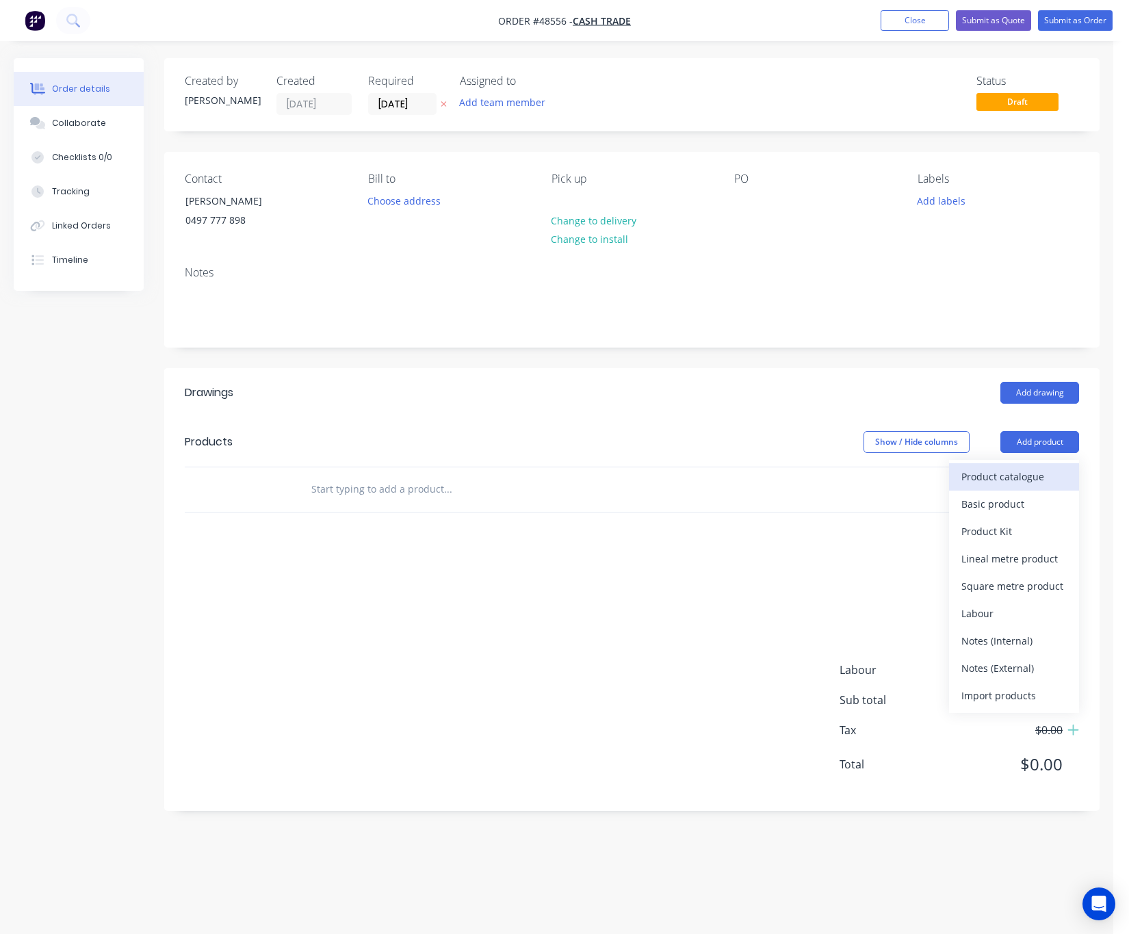
click at [1040, 476] on div "Product catalogue" at bounding box center [1013, 476] width 105 height 20
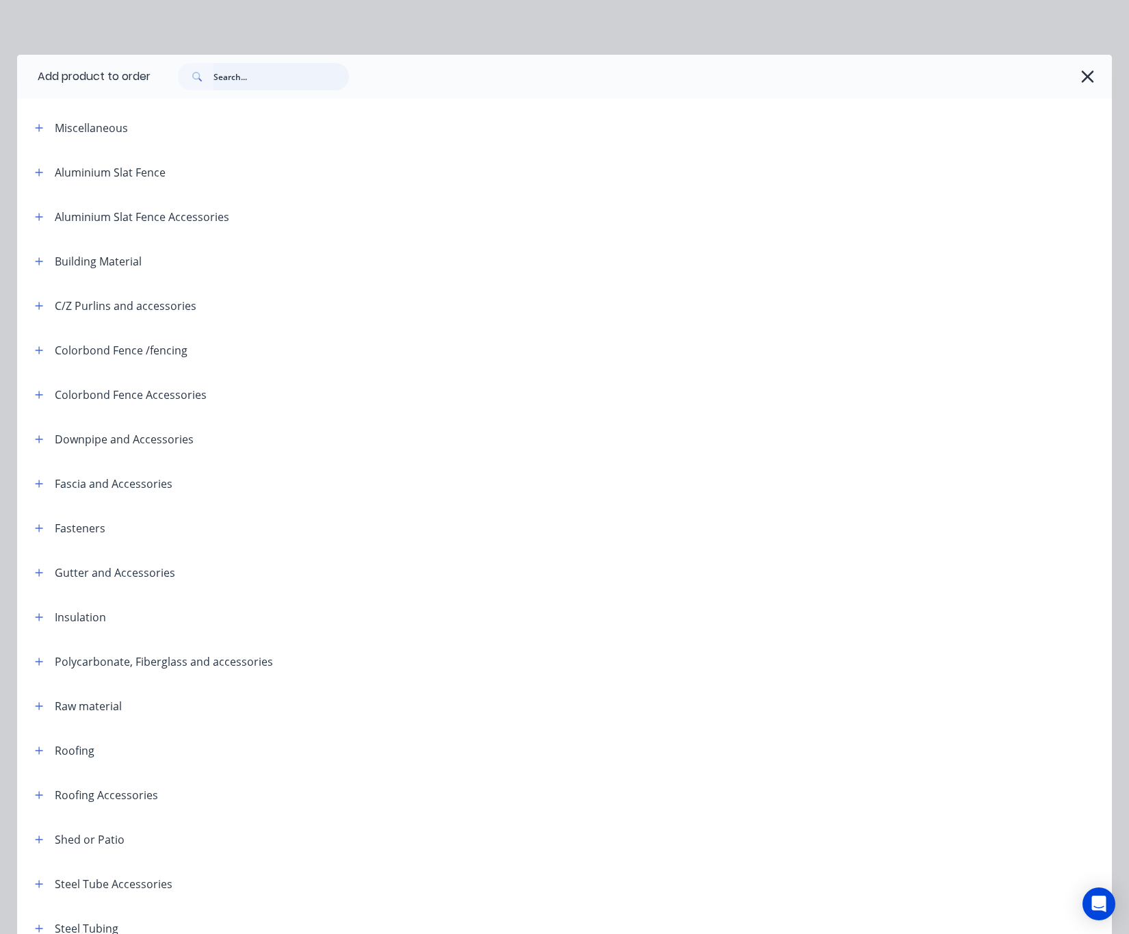
click at [242, 75] on input "text" at bounding box center [280, 76] width 135 height 27
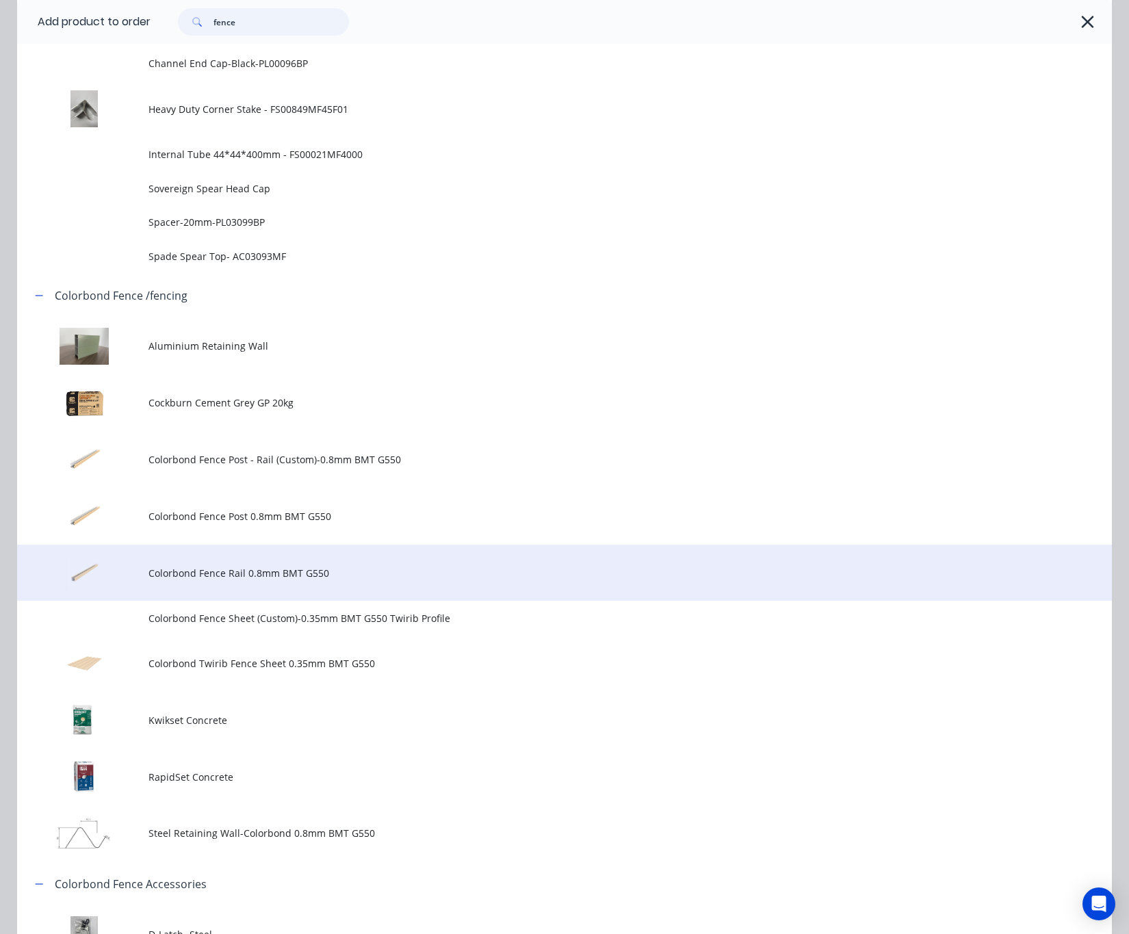
scroll to position [1026, 0]
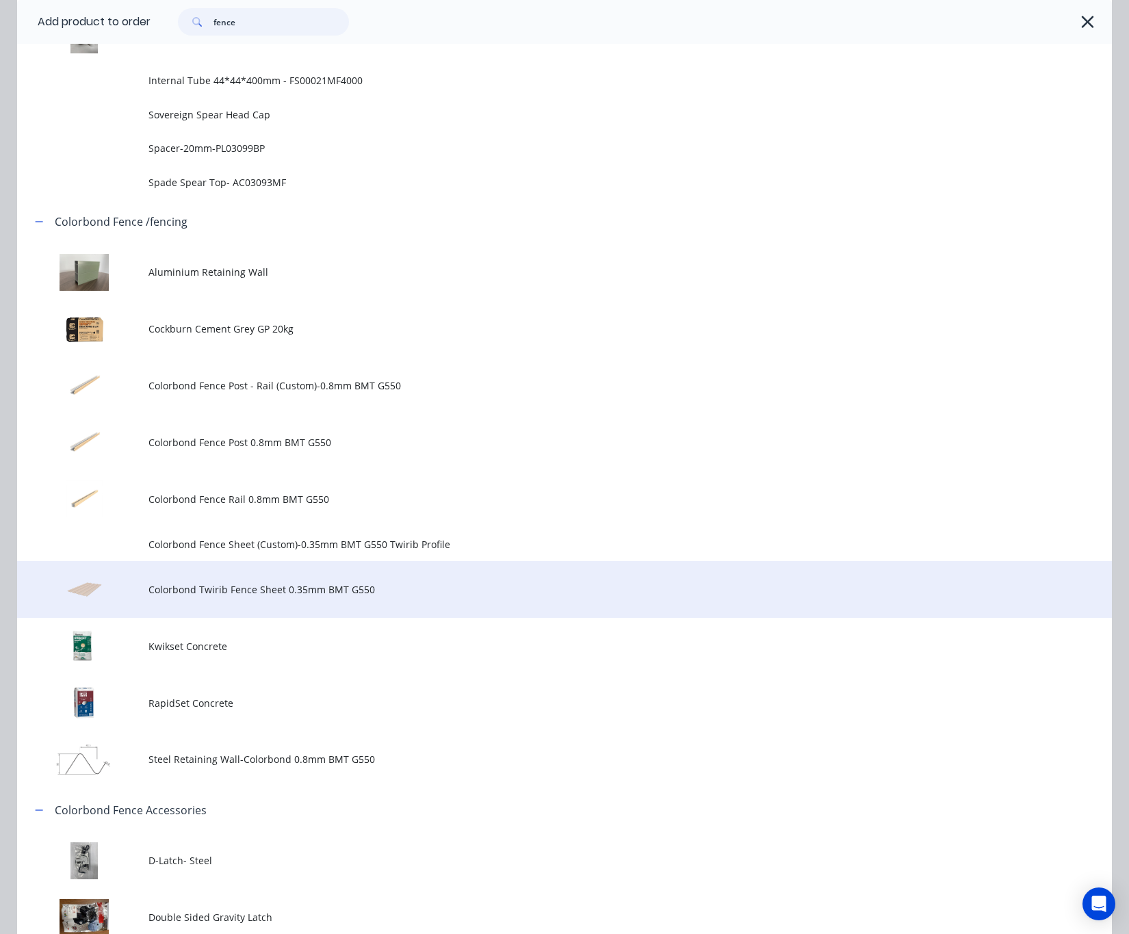
type input "fence"
click at [476, 601] on td "Colorbond Twirib Fence Sheet 0.35mm BMT G550" at bounding box center [629, 589] width 963 height 57
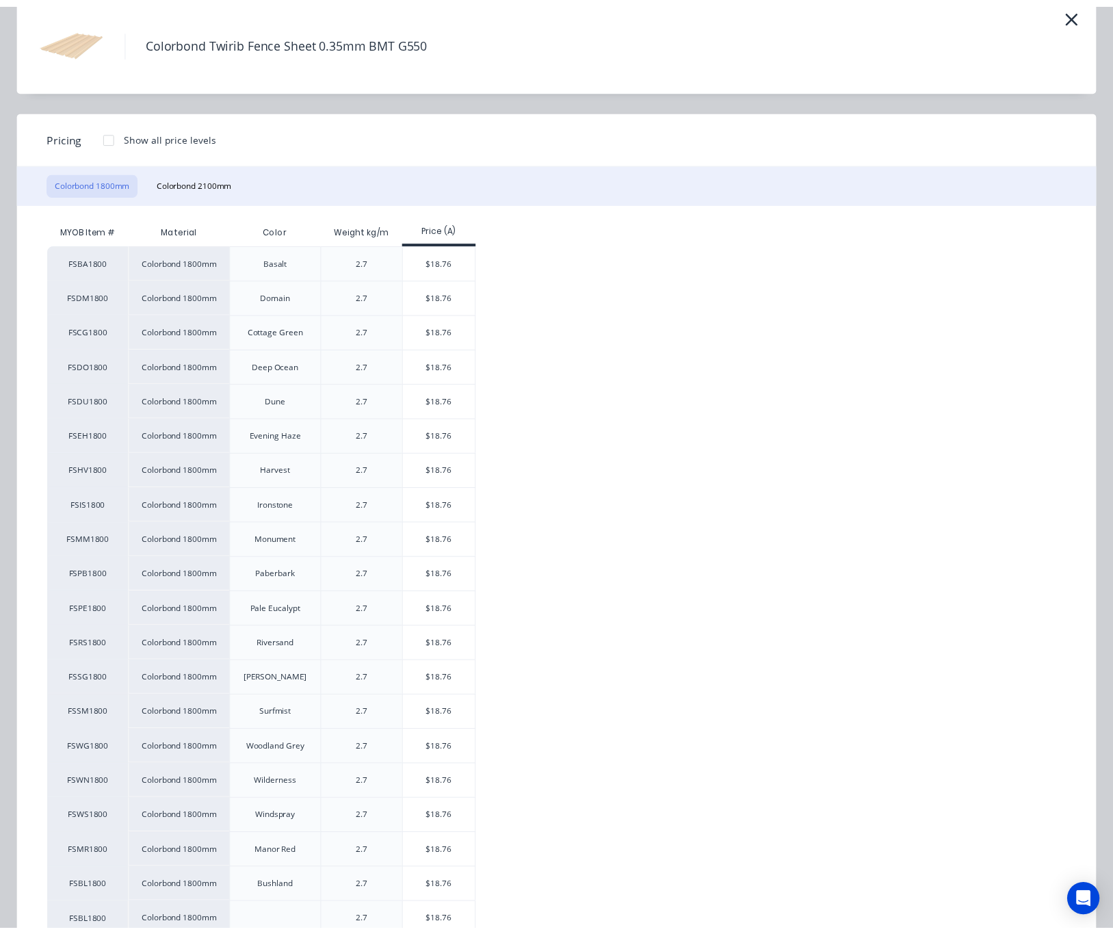
scroll to position [116, 0]
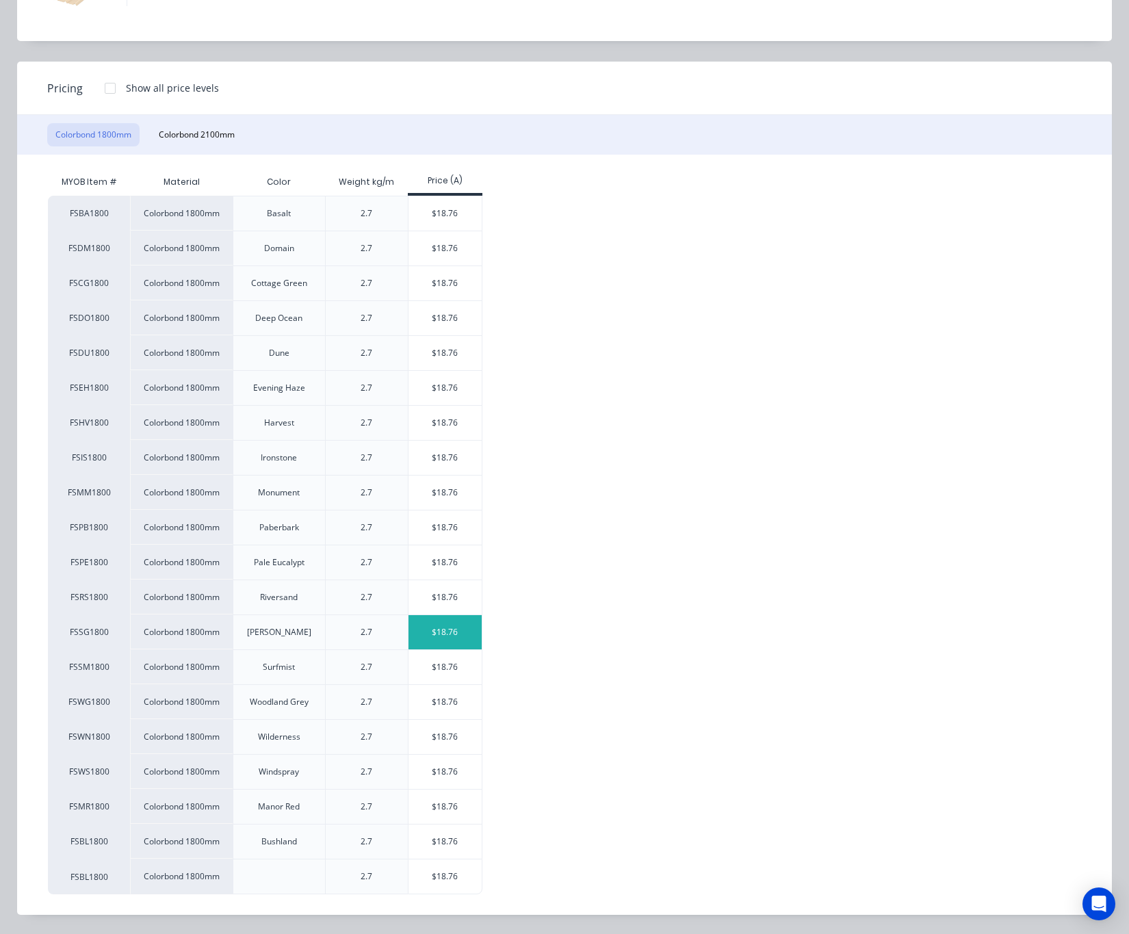
click at [460, 634] on div "$18.76" at bounding box center [444, 632] width 73 height 34
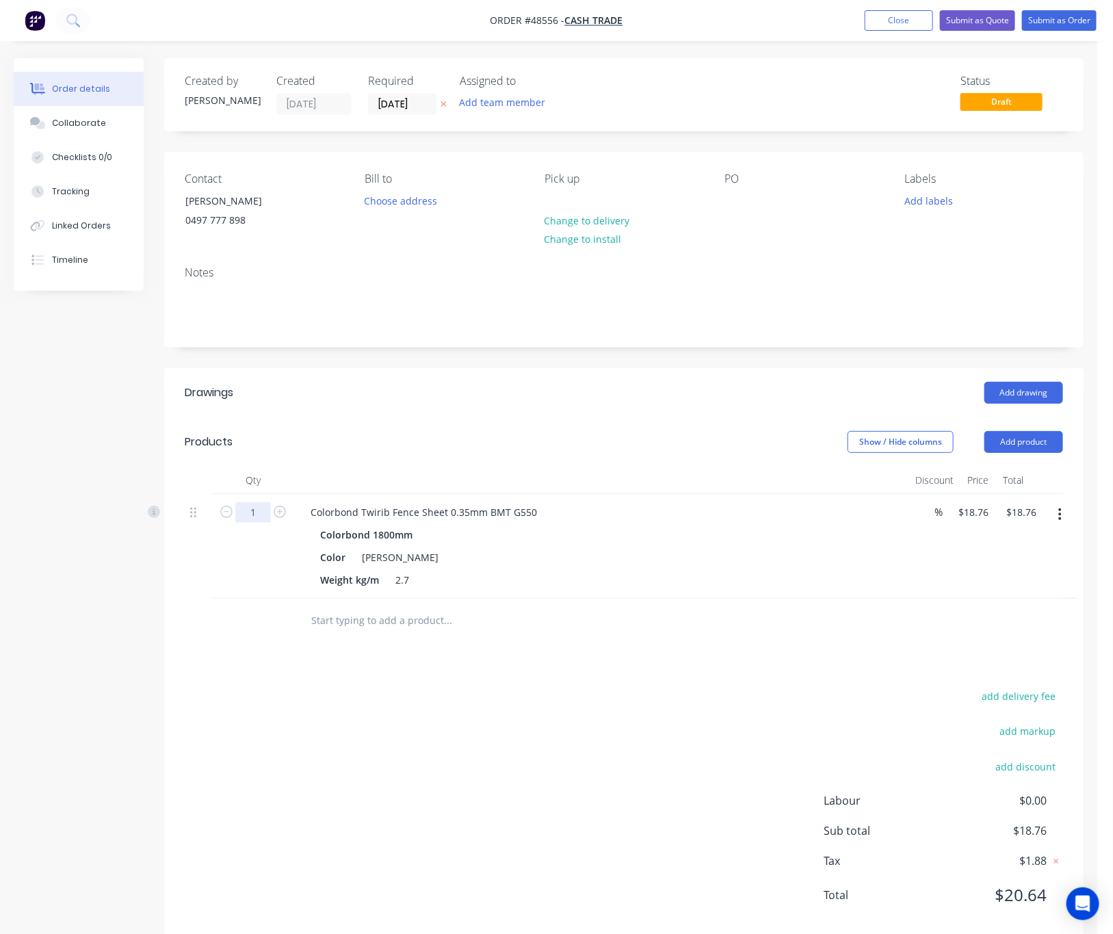
click at [252, 521] on input "1" at bounding box center [253, 512] width 36 height 21
type input "6"
type input "$112.56"
click at [626, 753] on div "add delivery fee add markup add discount Labour $0.00 Sub total $112.56 Tax $11…" at bounding box center [624, 804] width 878 height 234
click at [877, 23] on button "Close" at bounding box center [899, 20] width 68 height 21
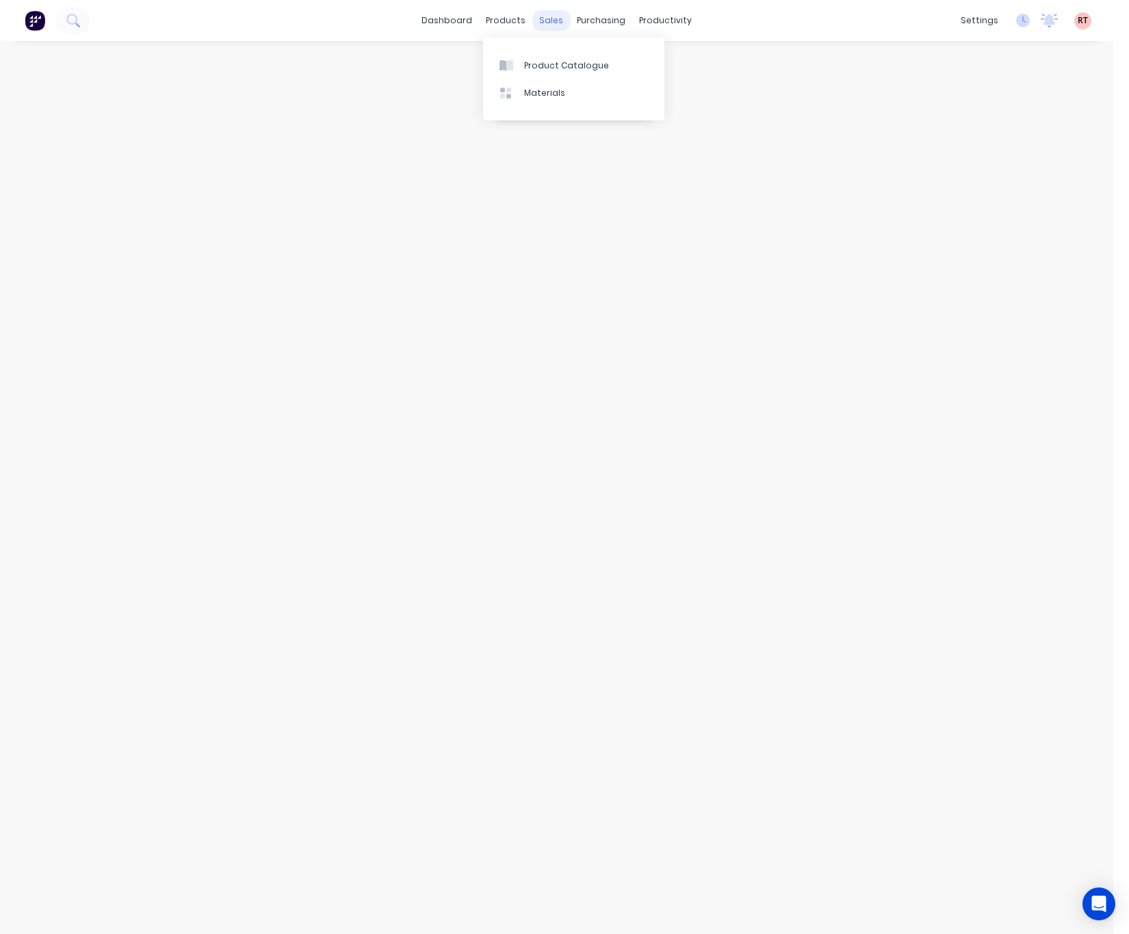
click at [552, 16] on div "sales" at bounding box center [551, 20] width 38 height 21
click at [590, 68] on div "Sales Orders" at bounding box center [602, 66] width 56 height 12
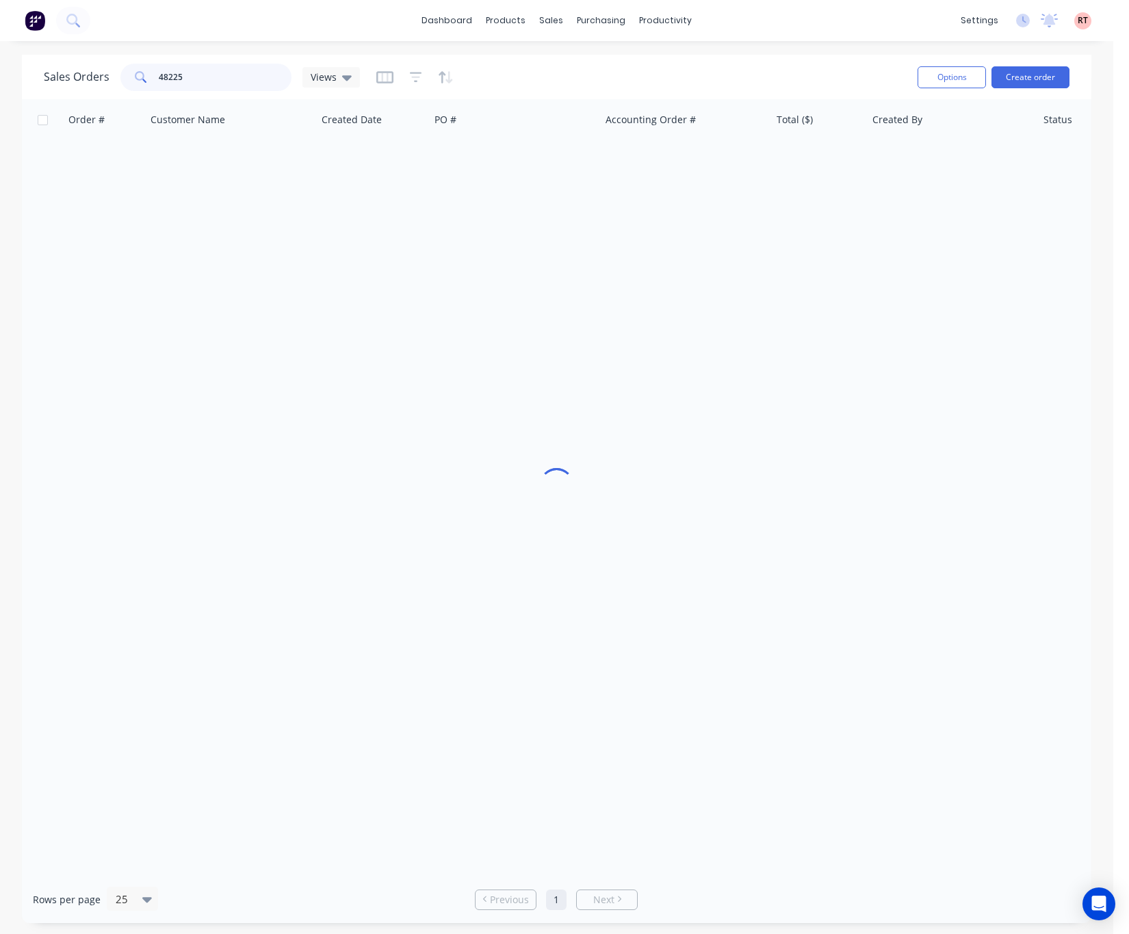
drag, startPoint x: 95, startPoint y: 93, endPoint x: 0, endPoint y: 94, distance: 95.1
click at [0, 94] on div "Sales Orders 48225 Views Options Create order Order # Customer Name Created Dat…" at bounding box center [556, 489] width 1113 height 868
click at [380, 284] on div at bounding box center [556, 487] width 1069 height 776
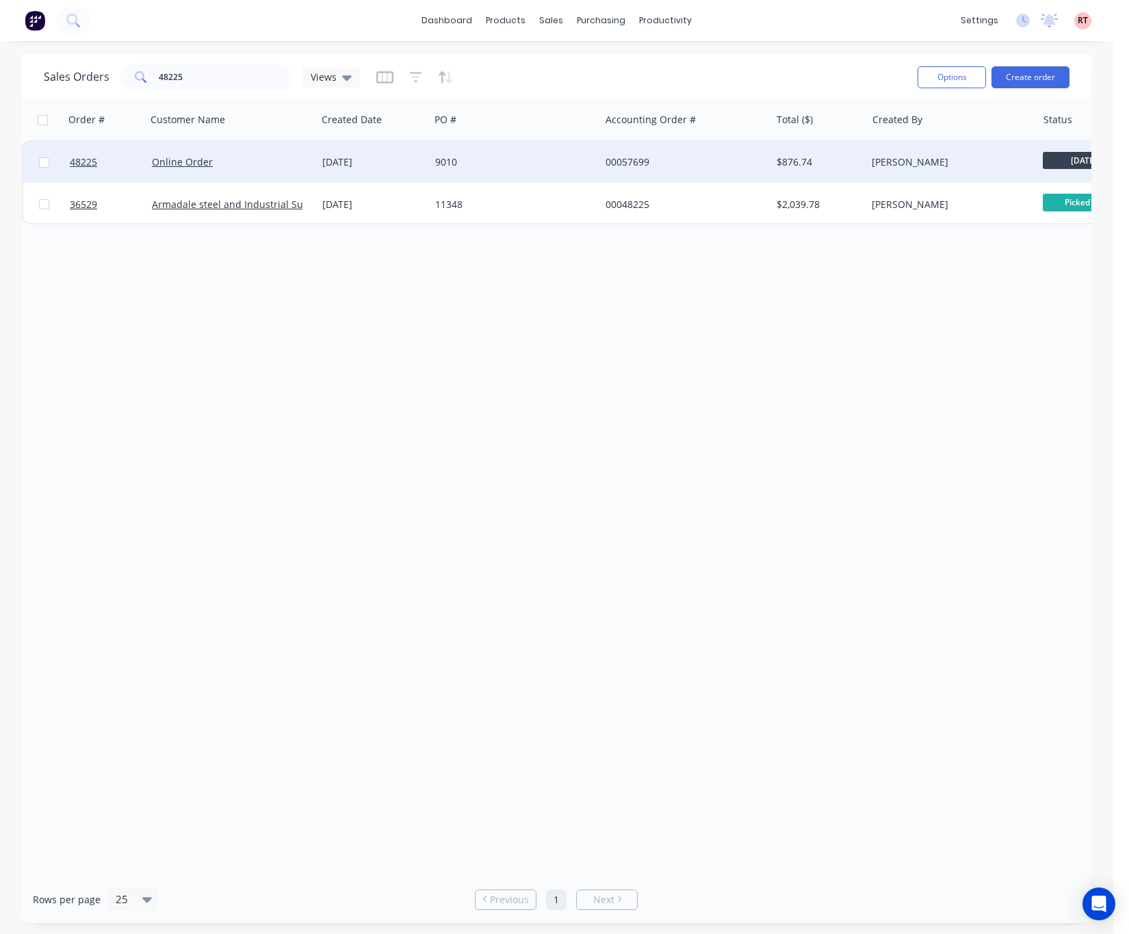
click at [536, 169] on div "9010" at bounding box center [515, 162] width 170 height 41
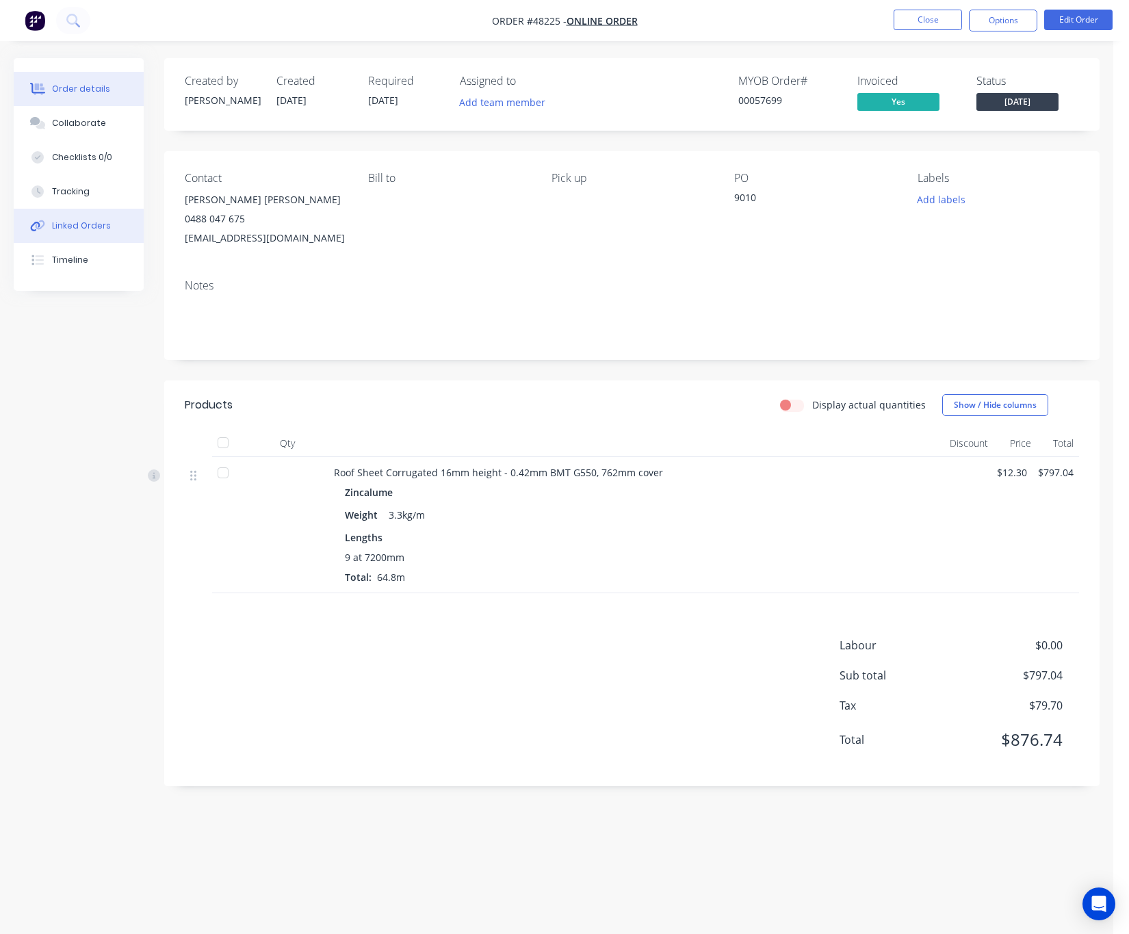
click at [98, 224] on div "Linked Orders" at bounding box center [81, 226] width 59 height 12
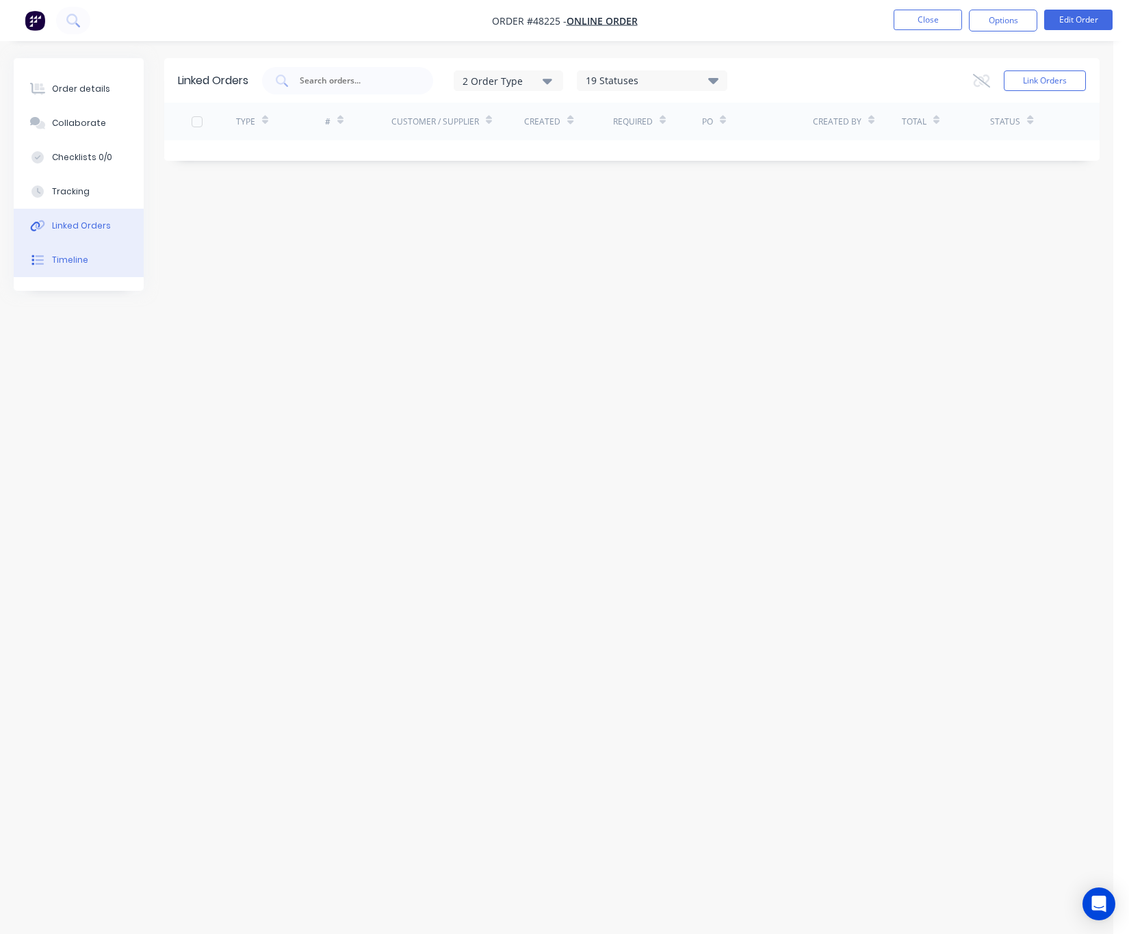
click at [85, 271] on button "Timeline" at bounding box center [79, 260] width 130 height 34
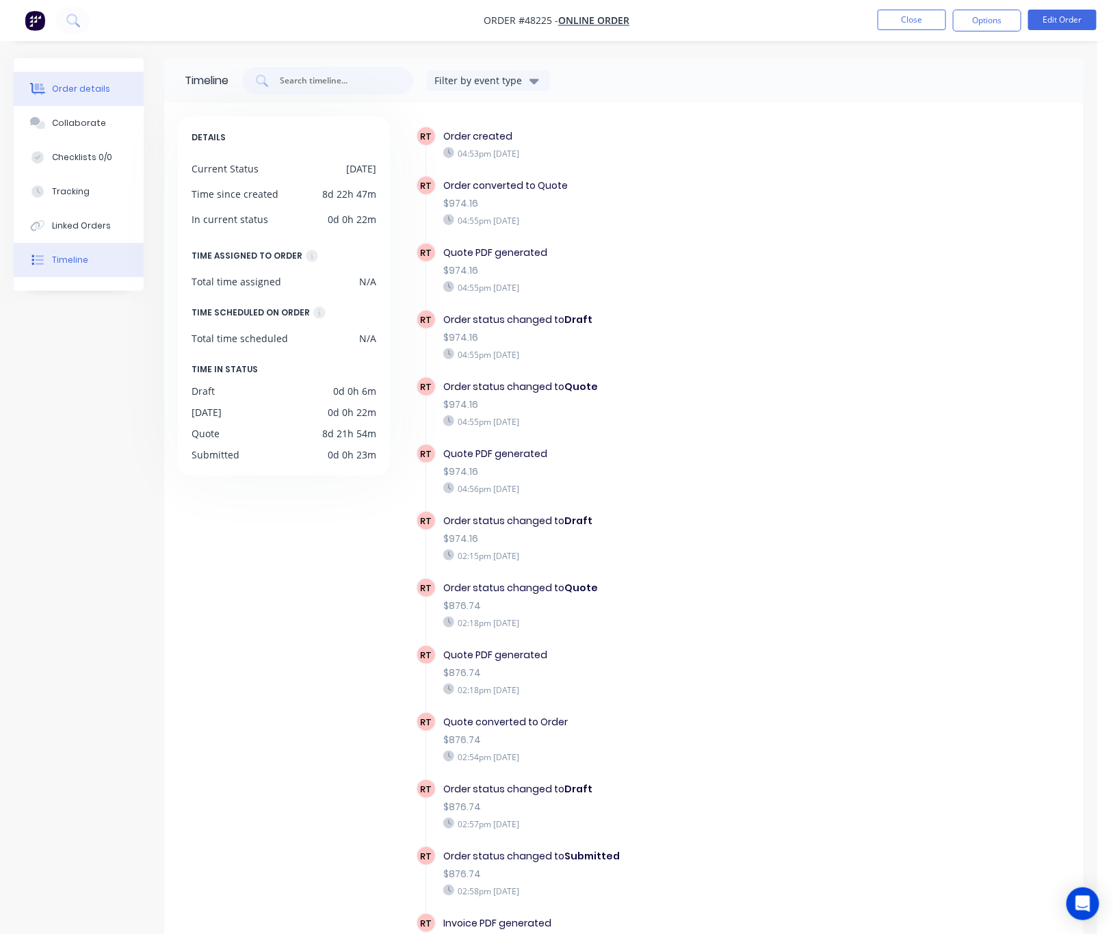
click at [78, 78] on button "Order details" at bounding box center [79, 89] width 130 height 34
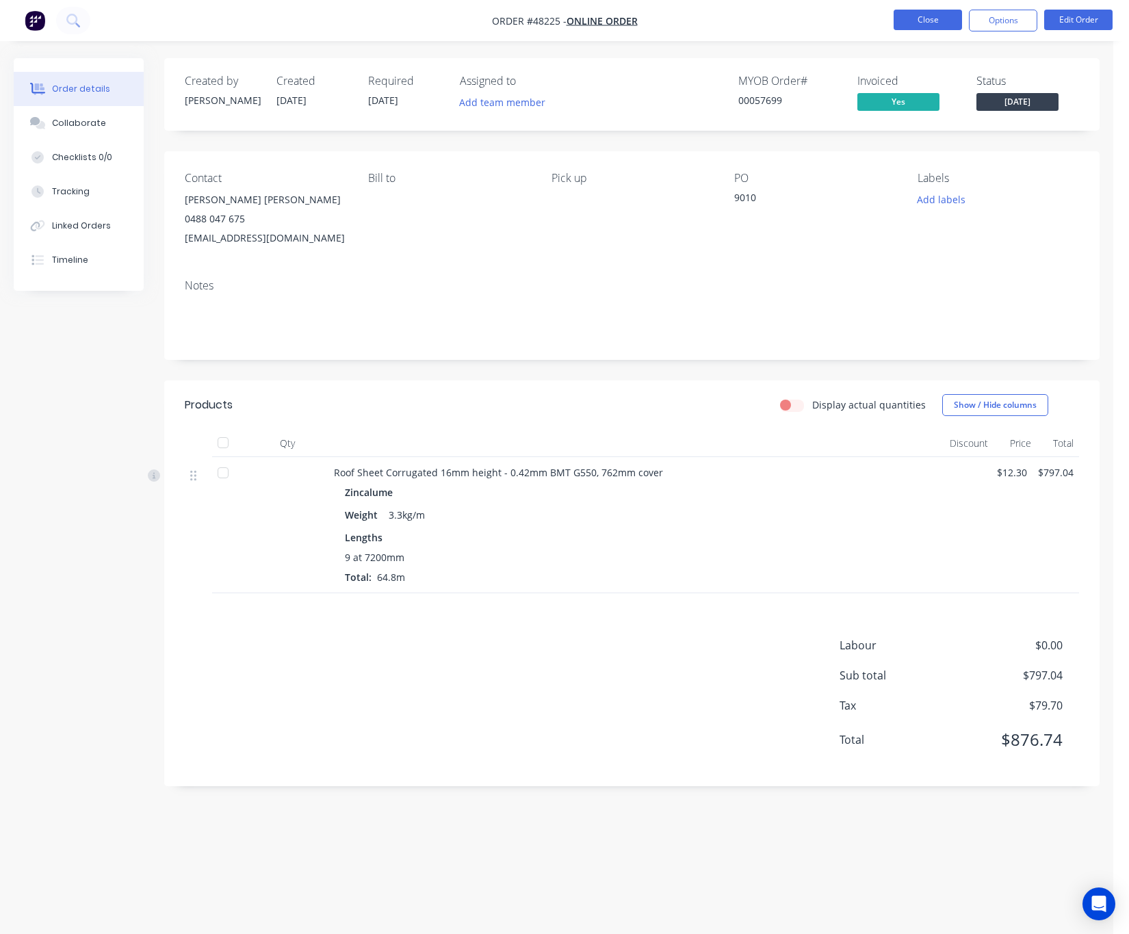
click at [911, 23] on button "Close" at bounding box center [927, 20] width 68 height 21
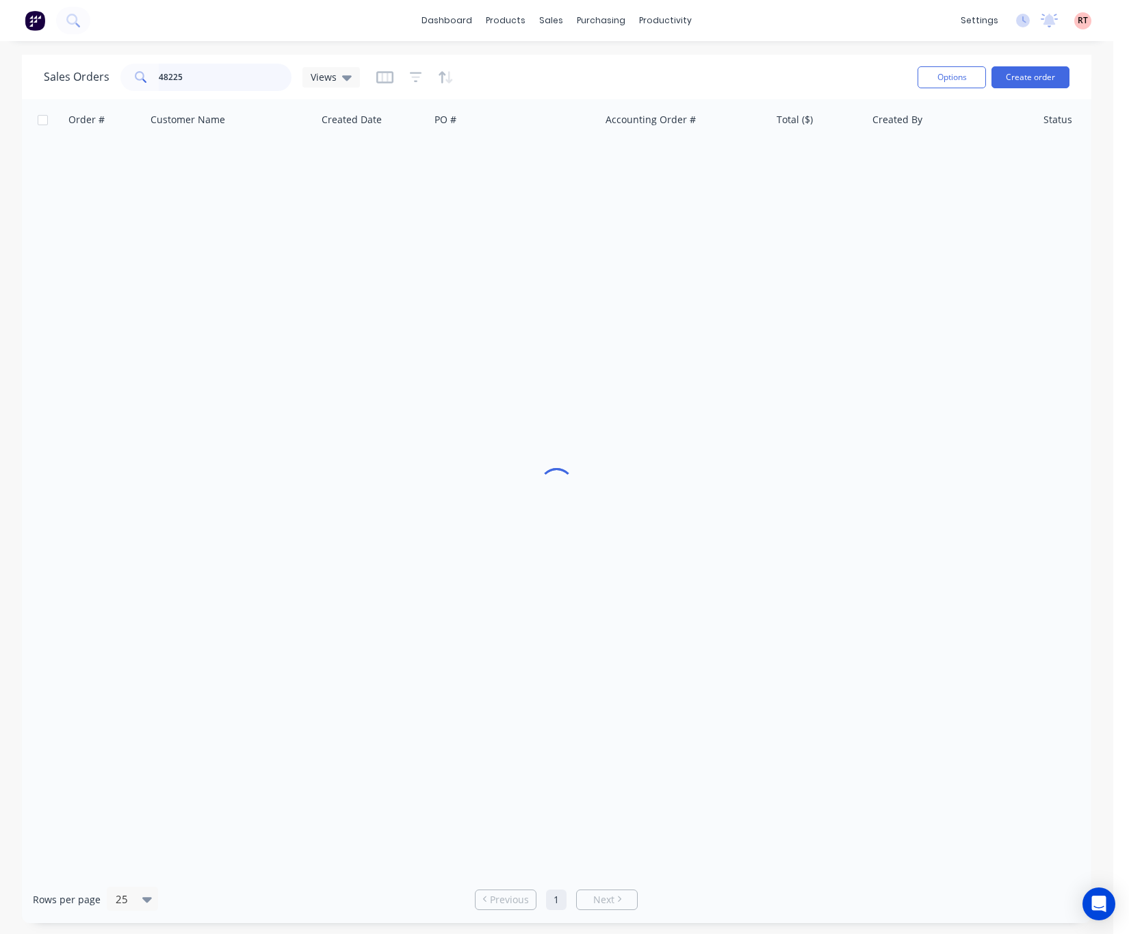
click at [86, 77] on div "Sales Orders 48225 Views" at bounding box center [202, 77] width 316 height 27
type input "48325"
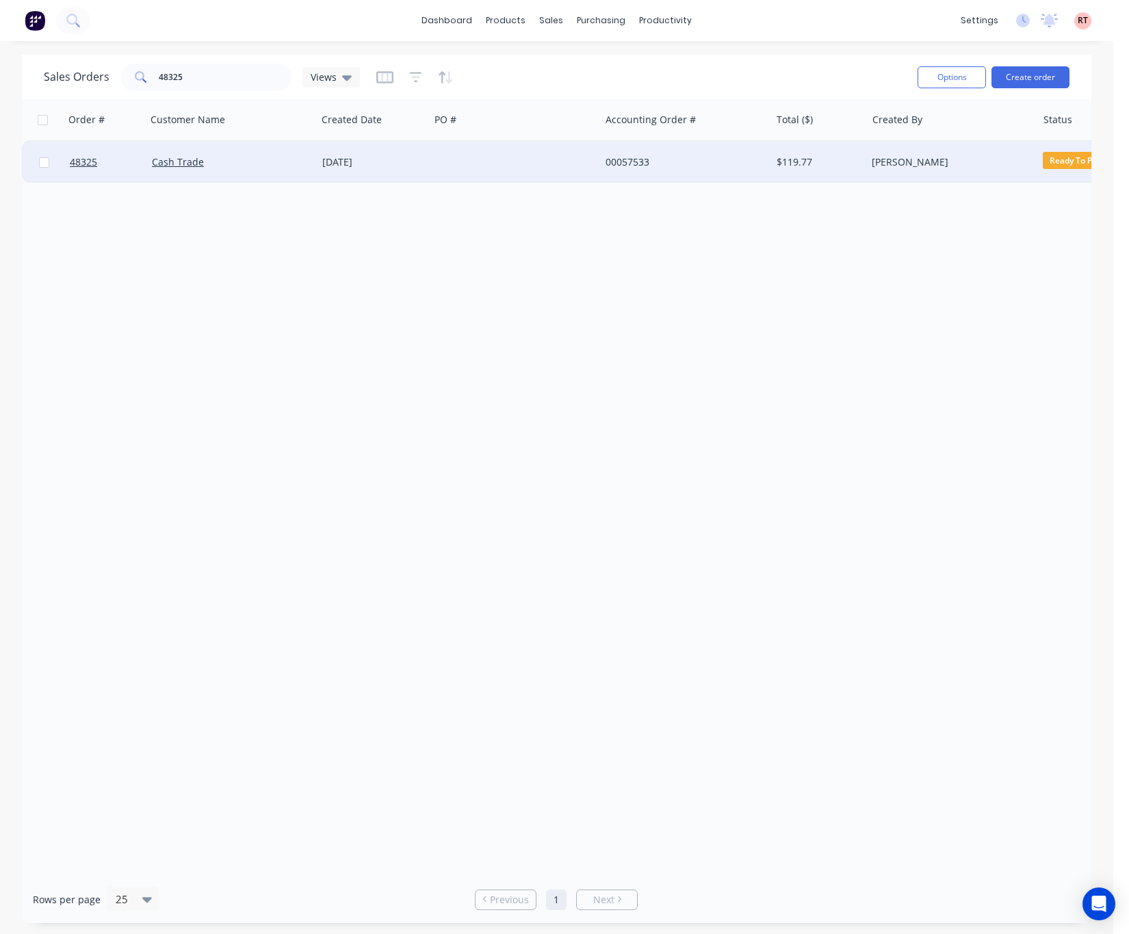
click at [712, 165] on div "00057533" at bounding box center [681, 162] width 152 height 14
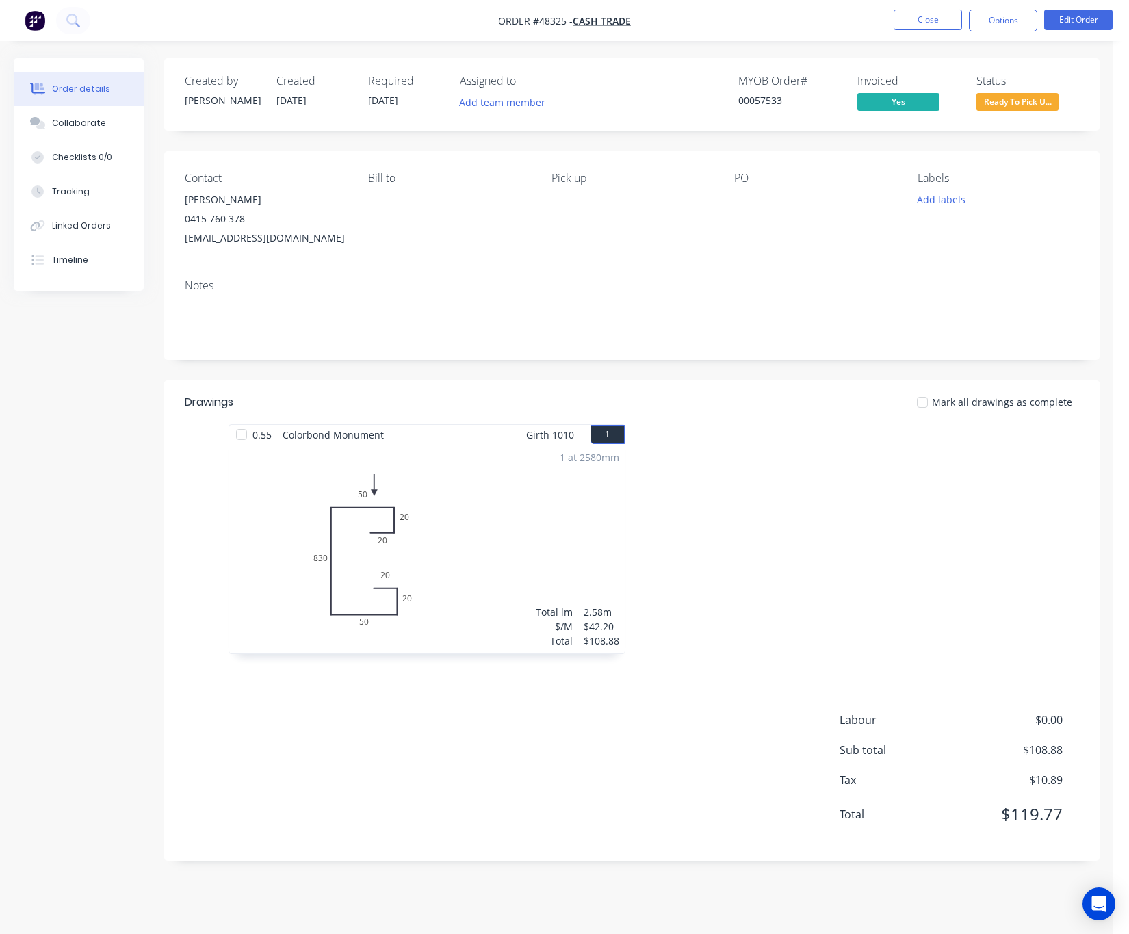
click at [1021, 94] on span "Ready To Pick U..." at bounding box center [1017, 101] width 82 height 17
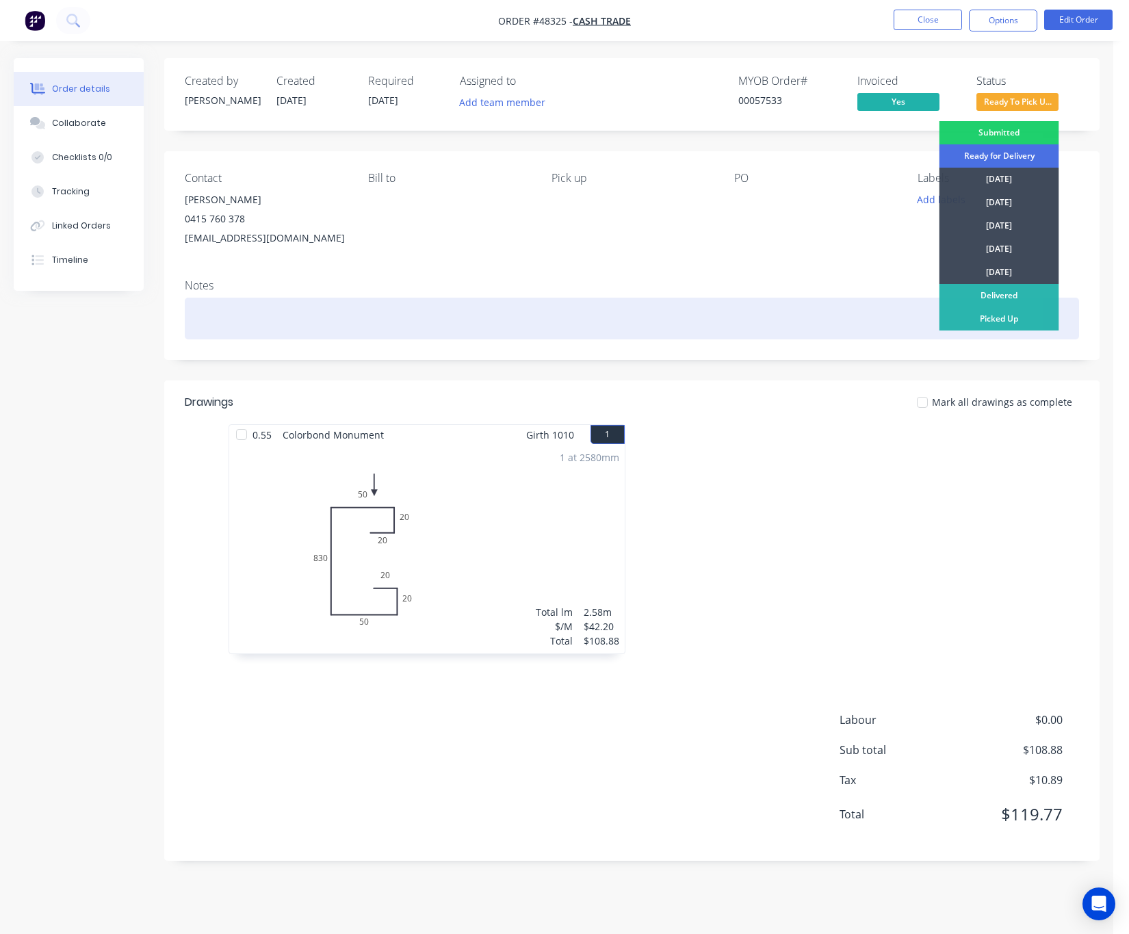
click at [1020, 315] on div "Picked Up" at bounding box center [999, 318] width 120 height 23
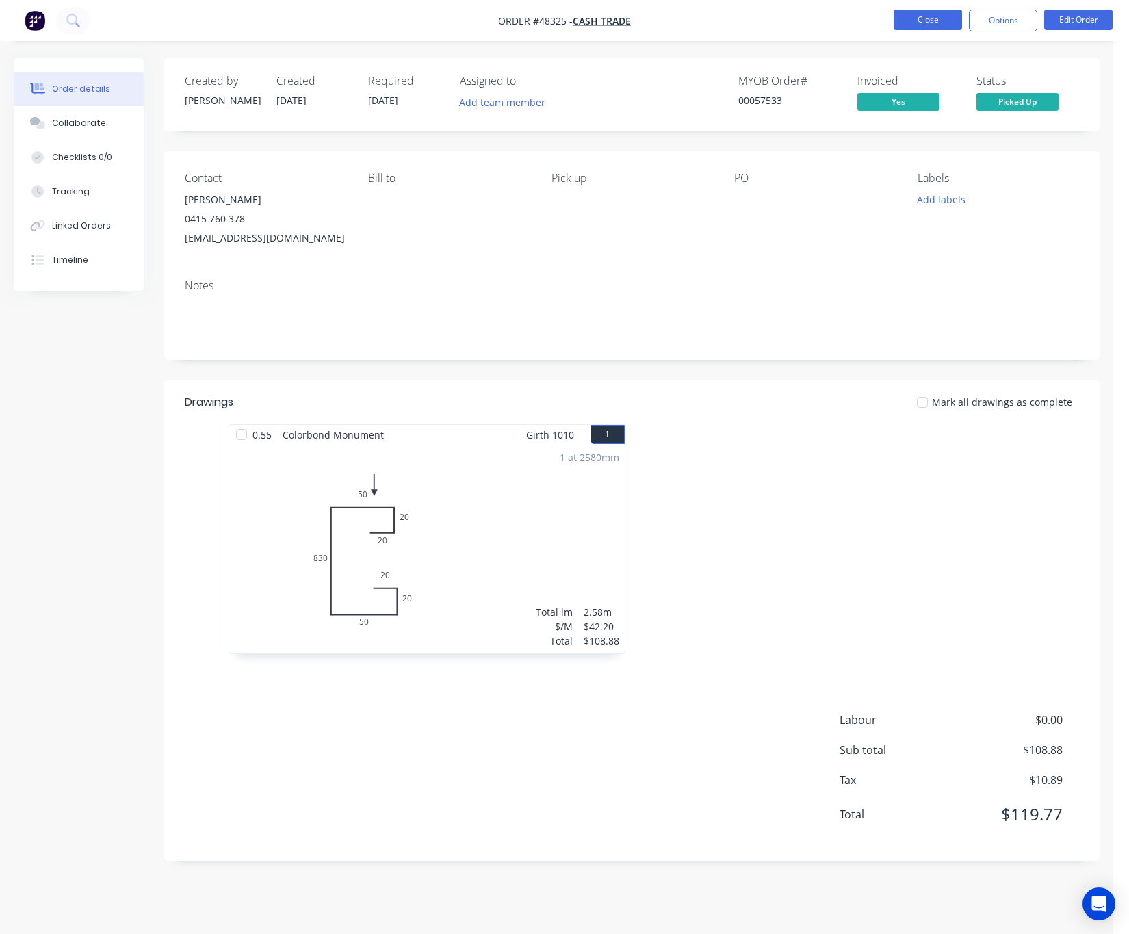
click at [926, 17] on button "Close" at bounding box center [927, 20] width 68 height 21
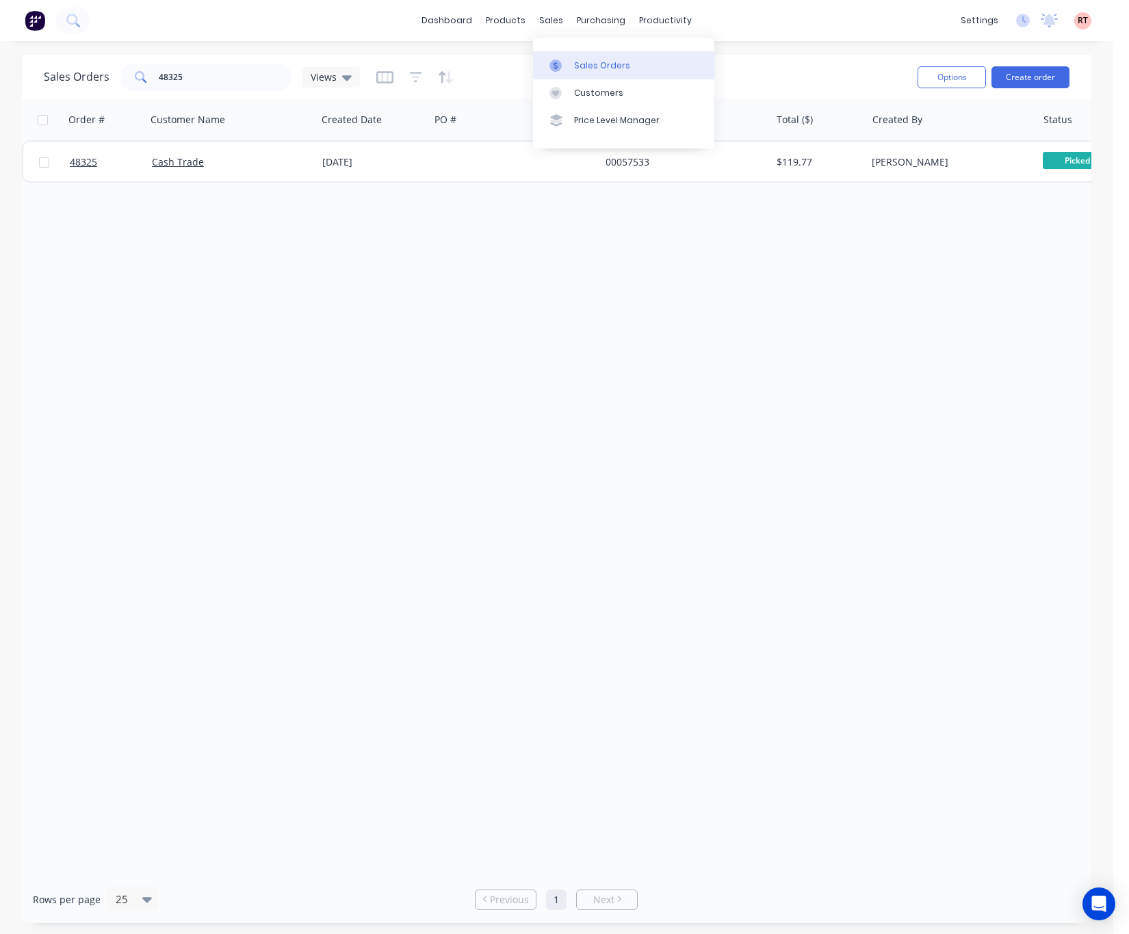
click at [569, 62] on div at bounding box center [559, 66] width 21 height 12
click at [616, 60] on div "Sales Orders" at bounding box center [602, 66] width 56 height 12
drag, startPoint x: 246, startPoint y: 77, endPoint x: 2, endPoint y: 70, distance: 244.3
click at [44, 75] on div "Sales Orders 48325 Views" at bounding box center [202, 77] width 316 height 27
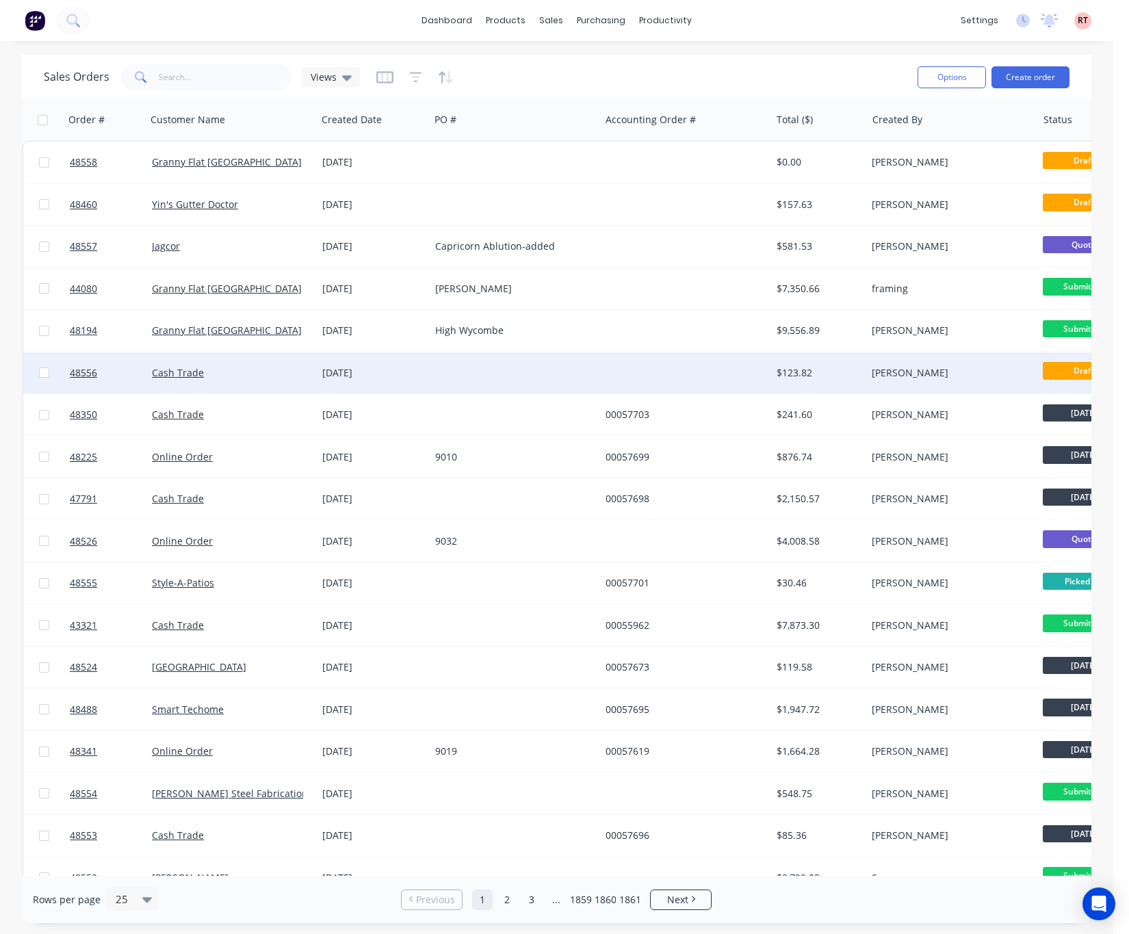
click at [663, 373] on div at bounding box center [685, 372] width 170 height 41
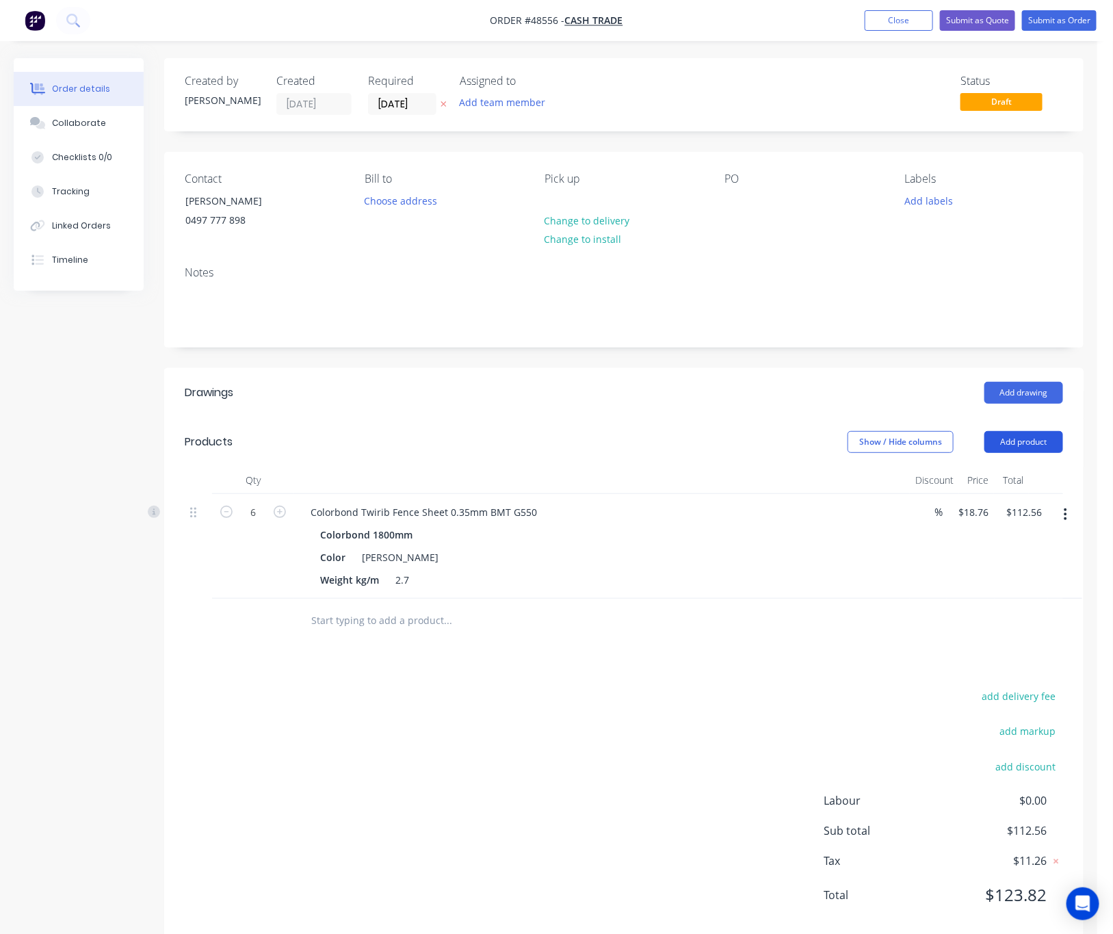
click at [1018, 435] on button "Add product" at bounding box center [1023, 442] width 79 height 22
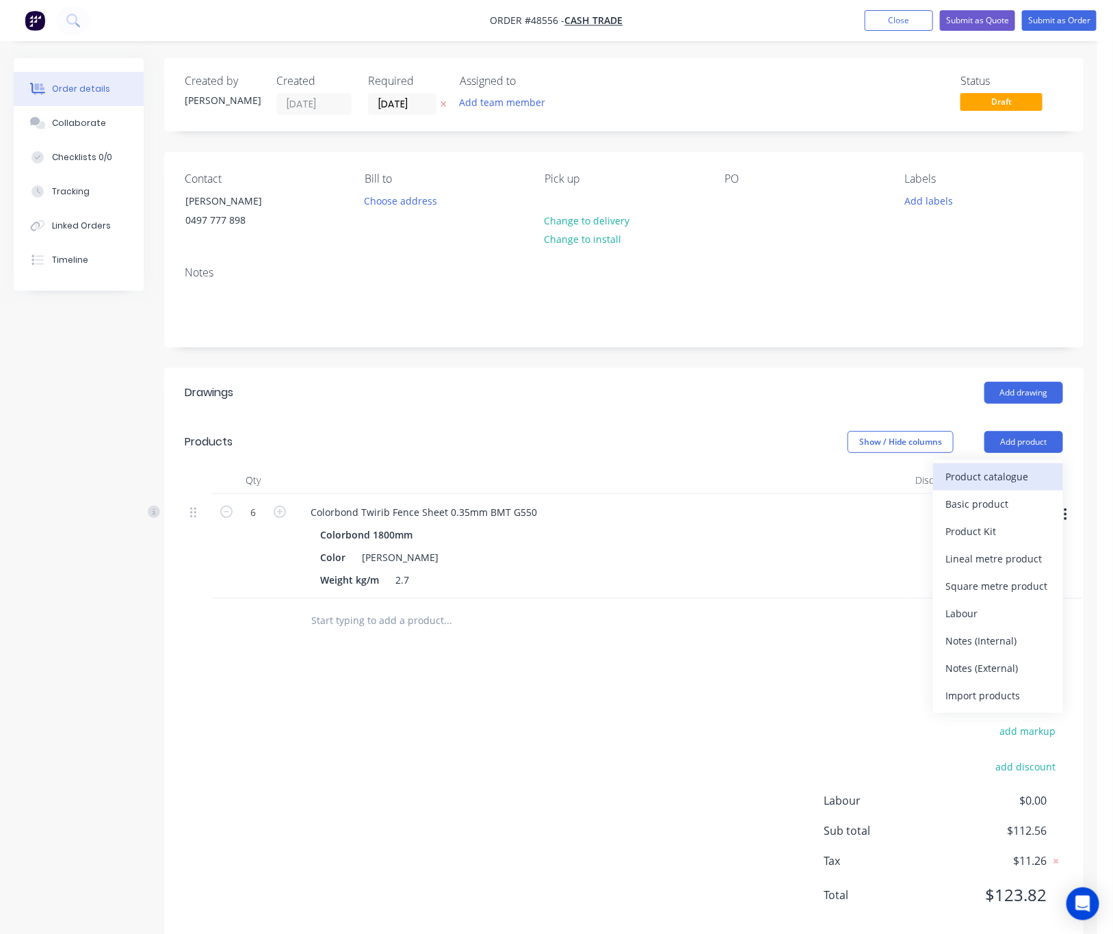
click at [1006, 483] on div "Product catalogue" at bounding box center [997, 476] width 105 height 20
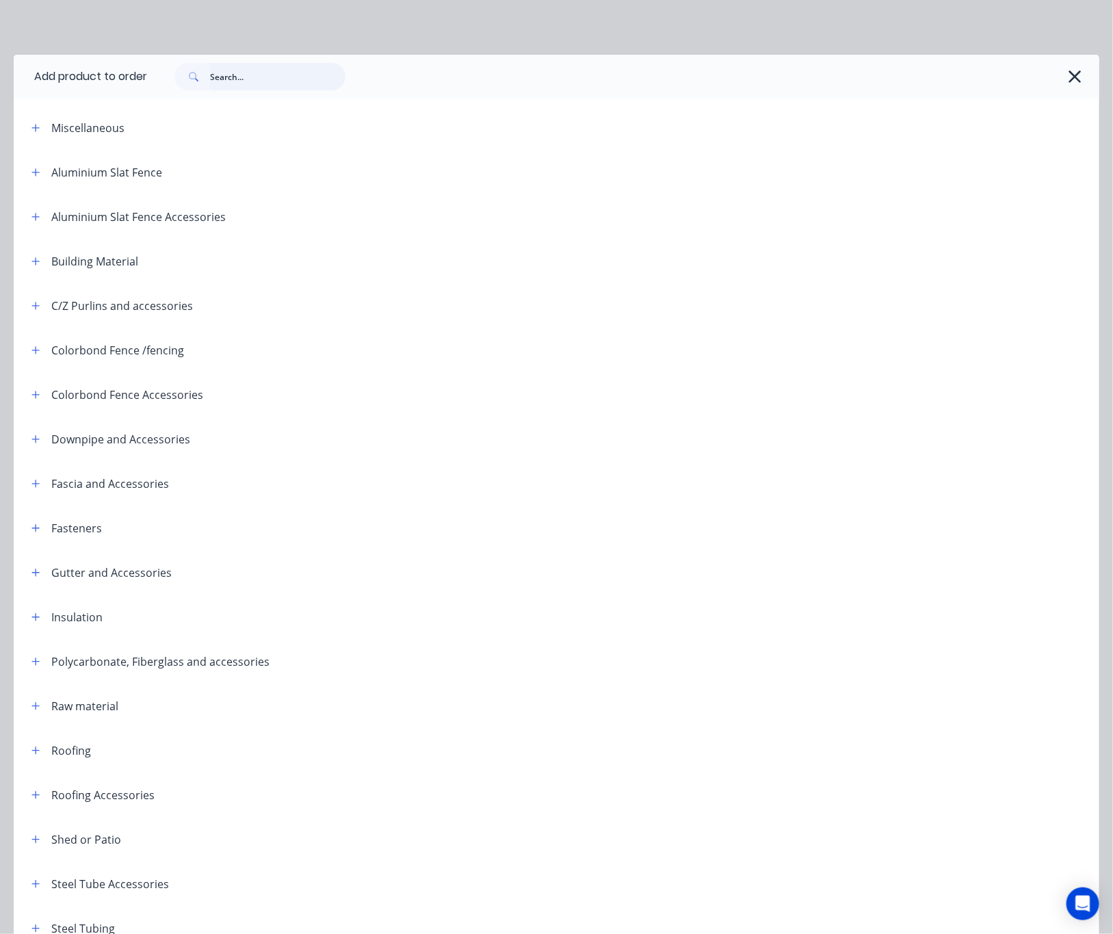
click at [224, 76] on input "text" at bounding box center [277, 76] width 135 height 27
type input "fence gate"
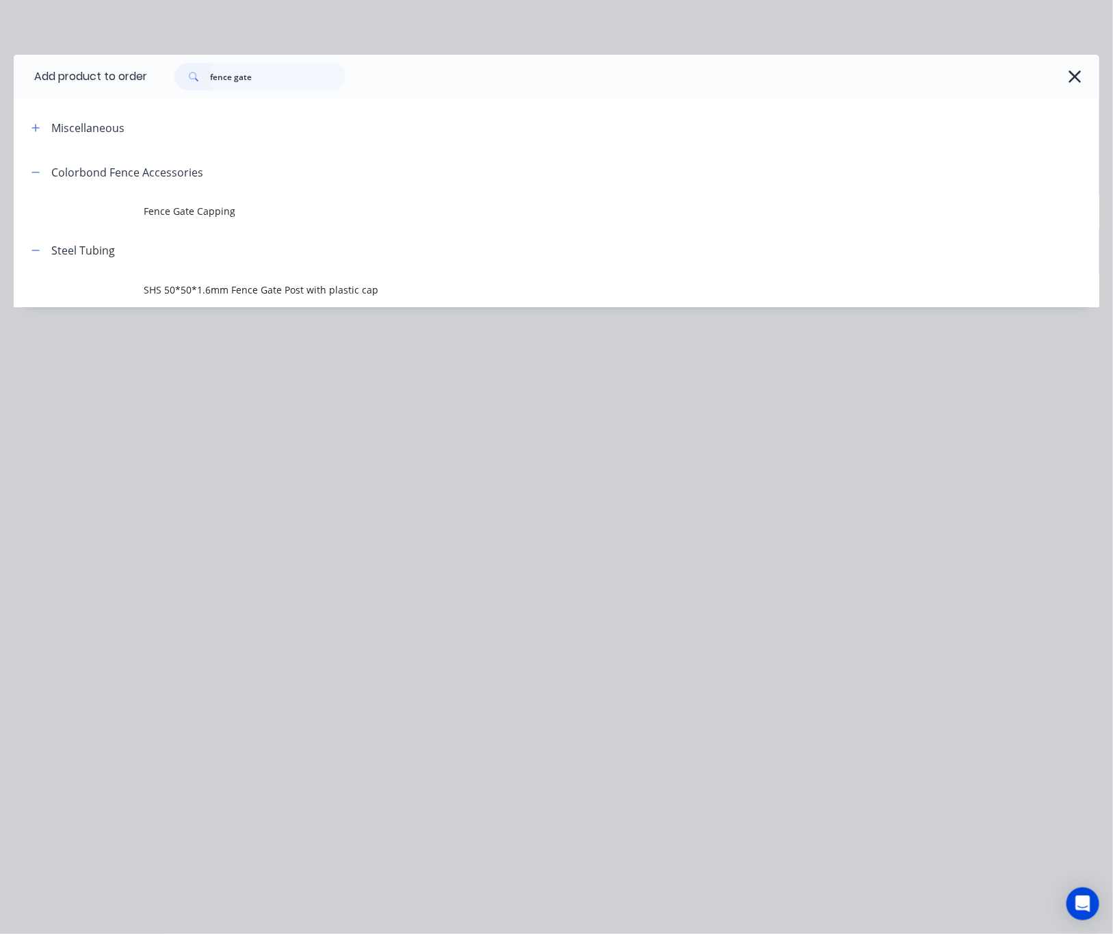
click at [281, 231] on header "Steel Tubing" at bounding box center [556, 250] width 1085 height 44
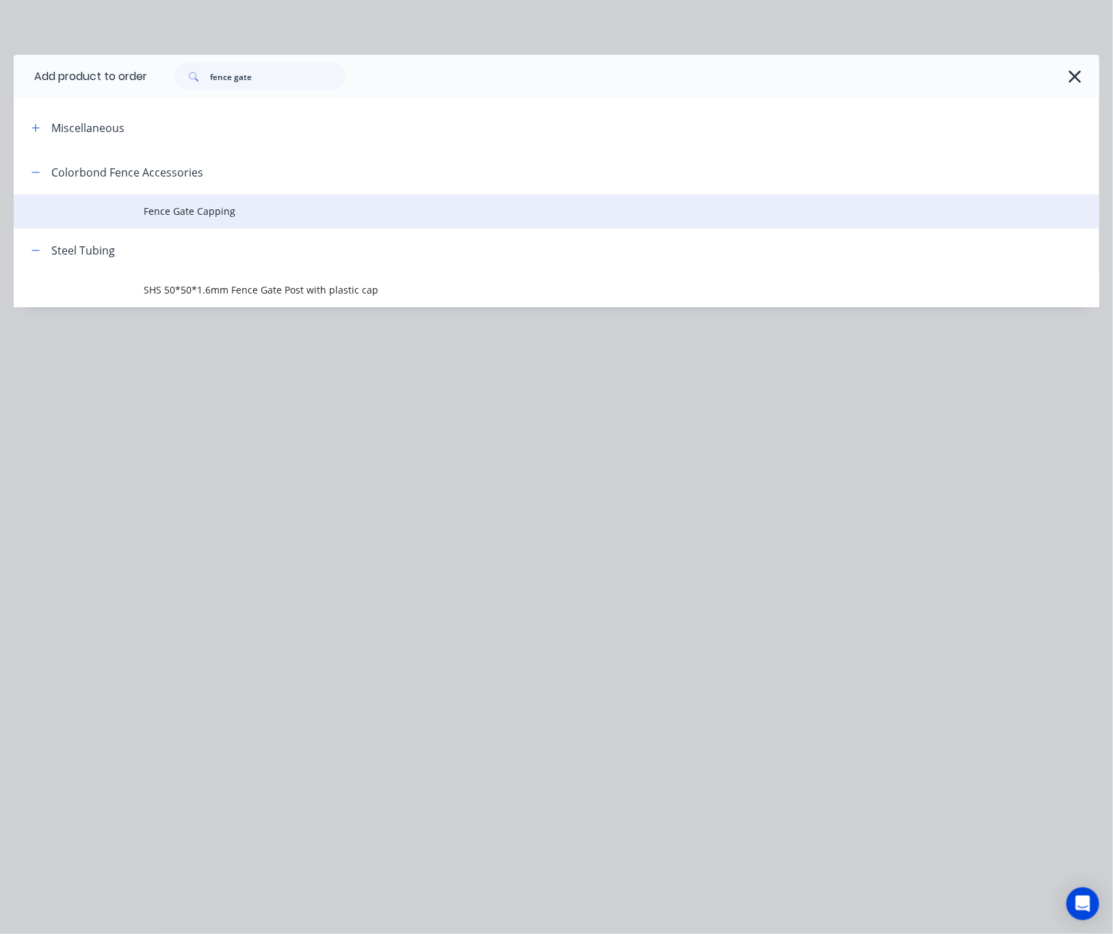
click at [280, 210] on span "Fence Gate Capping" at bounding box center [526, 211] width 764 height 14
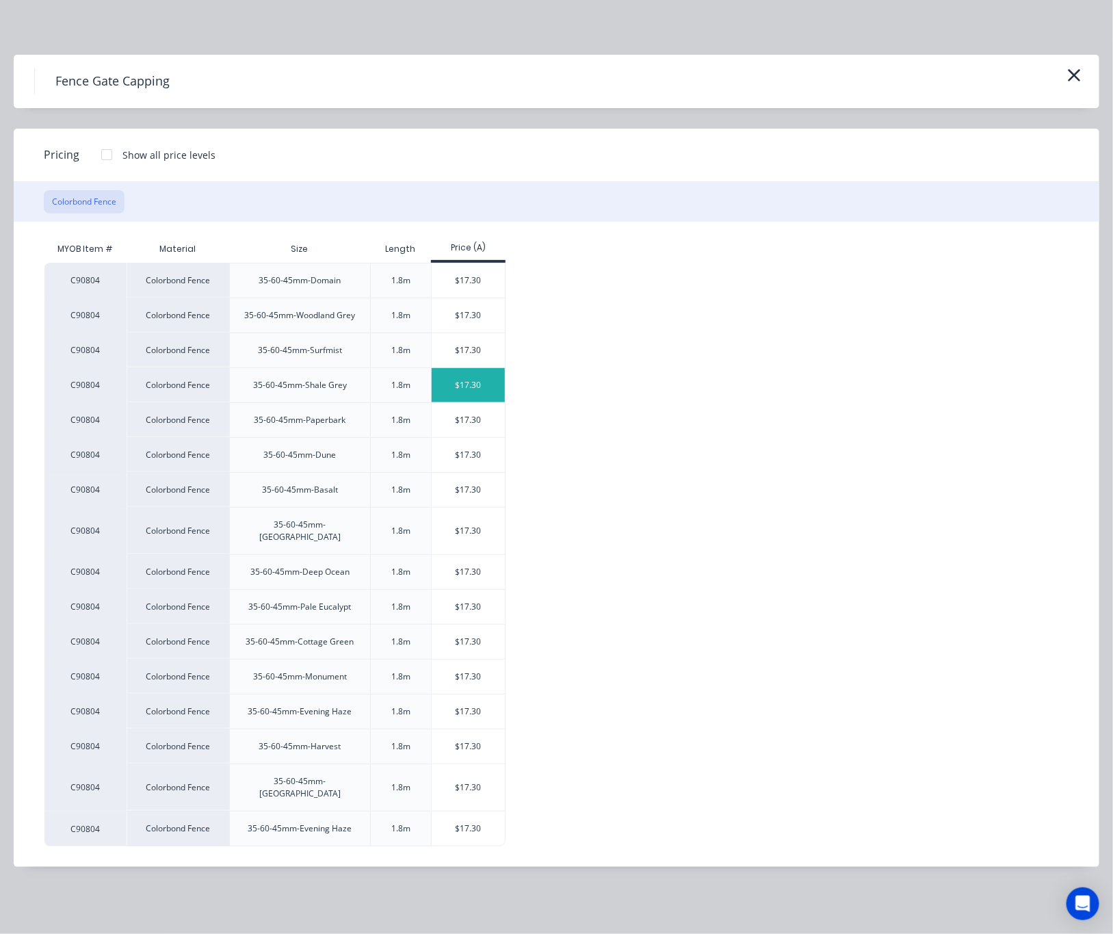
click at [477, 380] on div "$17.30" at bounding box center [468, 385] width 73 height 34
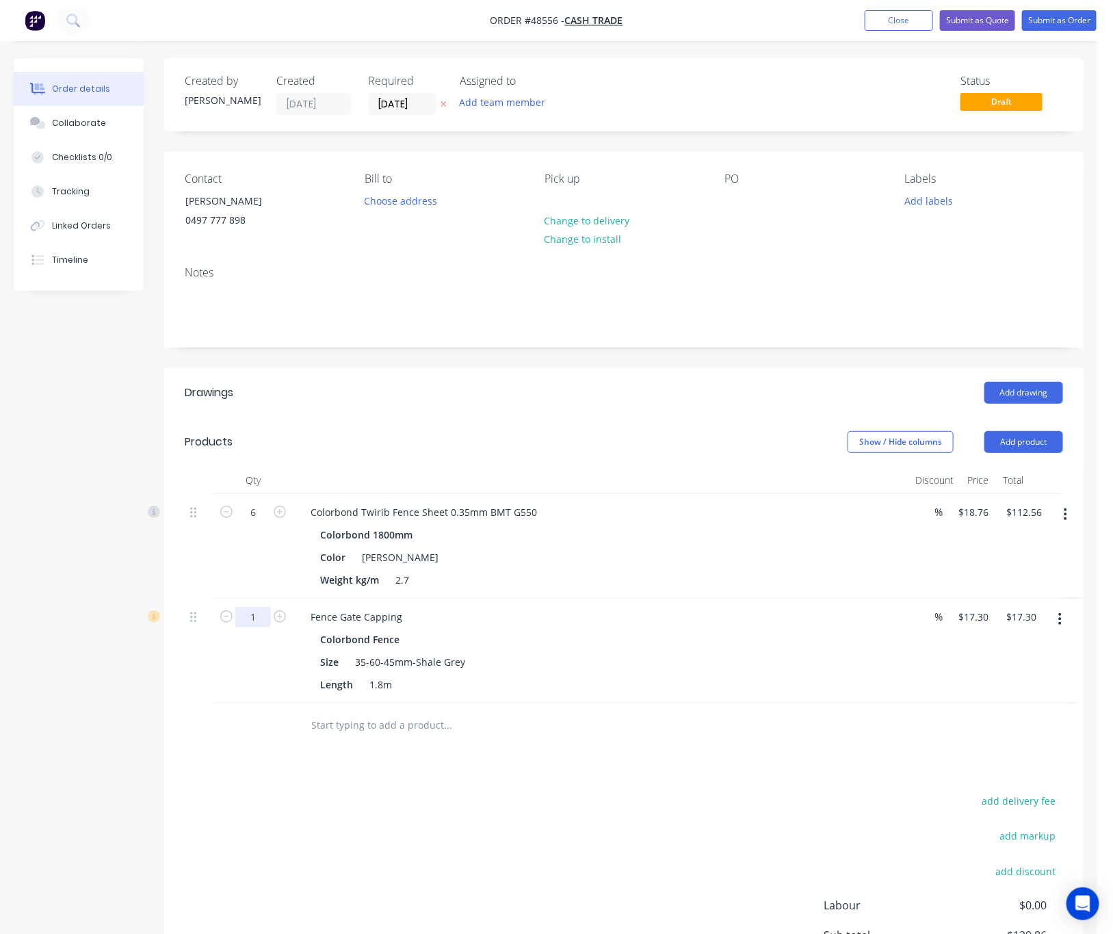
click at [265, 523] on input "1" at bounding box center [253, 512] width 36 height 21
type input "8"
type input "$138.40"
click at [429, 728] on input "text" at bounding box center [448, 724] width 274 height 27
click at [241, 220] on div "0497 777 898" at bounding box center [242, 220] width 114 height 19
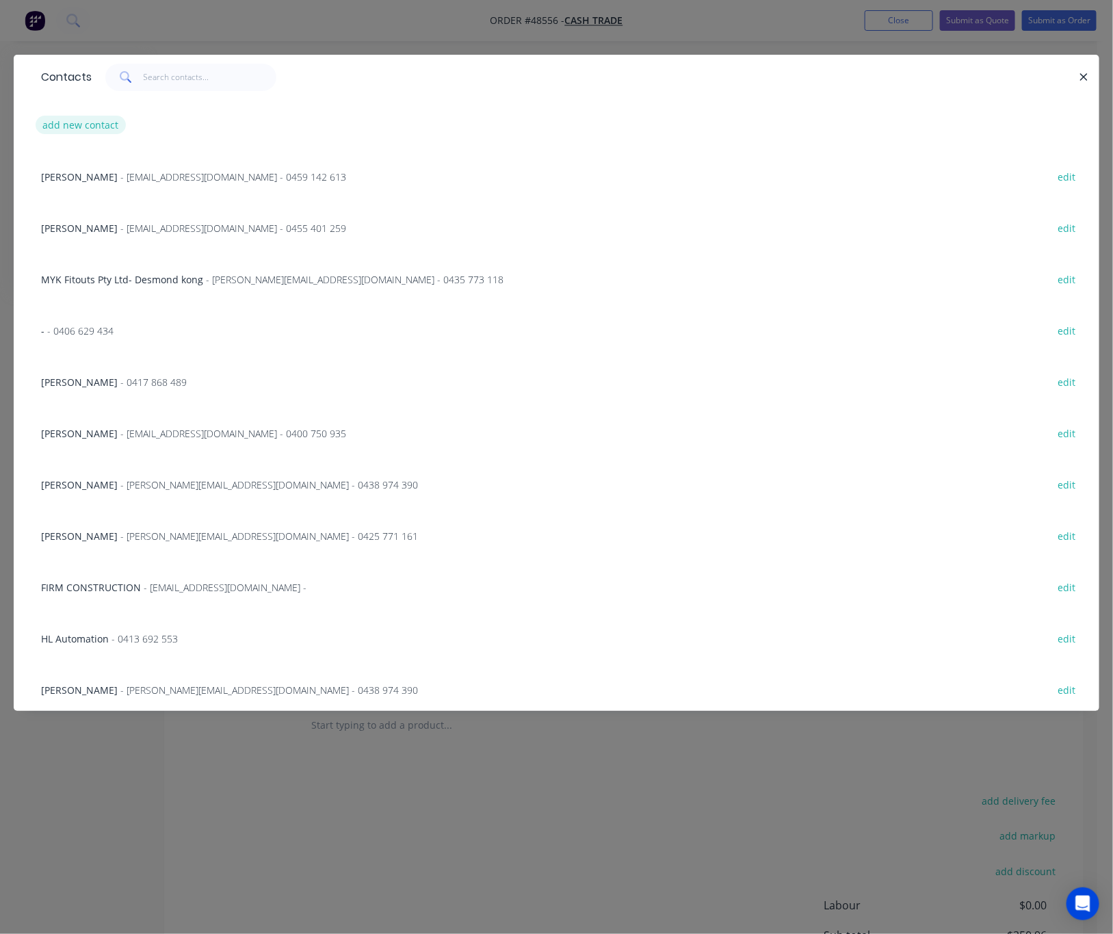
click at [101, 126] on button "add new contact" at bounding box center [81, 125] width 90 height 18
select select "AU"
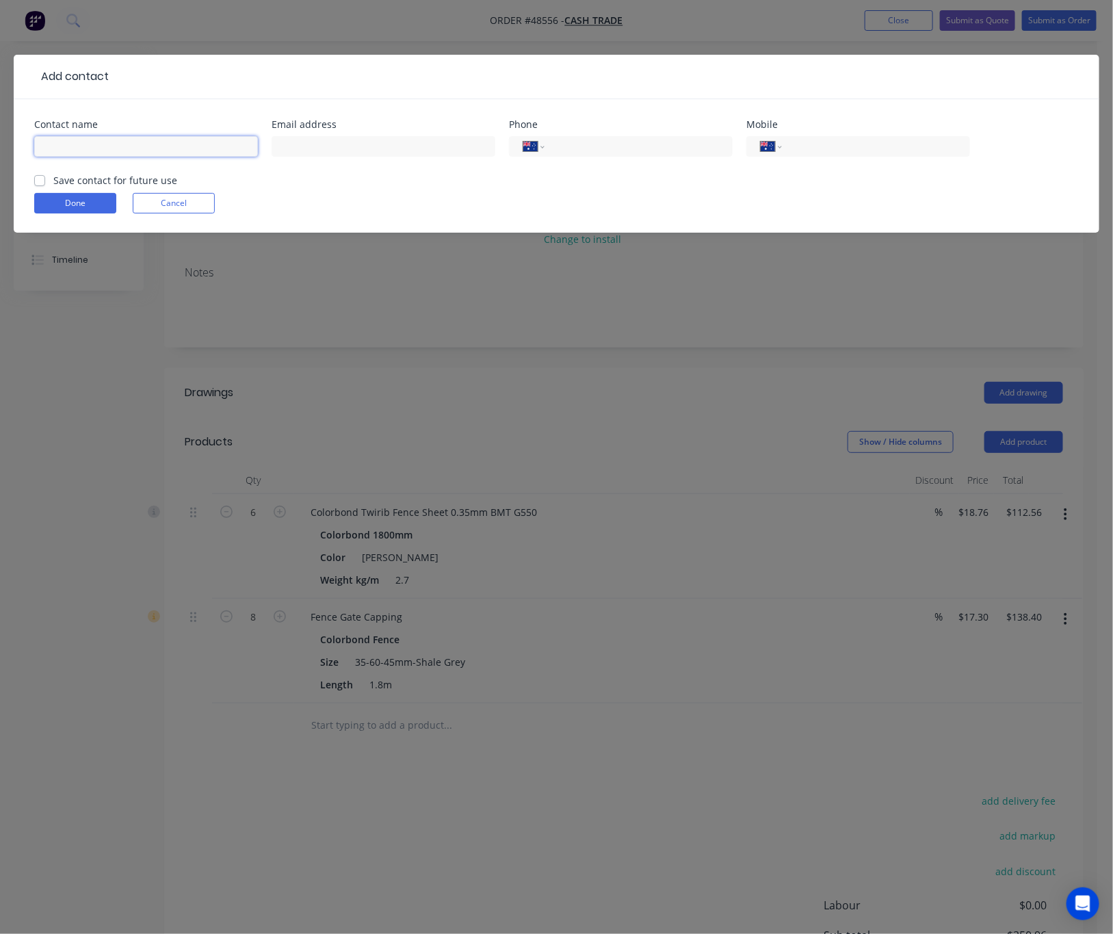
click at [170, 148] on input "text" at bounding box center [146, 146] width 224 height 21
type input "Tom"
click at [466, 148] on input "text" at bounding box center [384, 146] width 224 height 21
click at [278, 148] on input "ardenbuilding" at bounding box center [384, 146] width 224 height 21
click at [423, 146] on input "wa@ardenbuilding" at bounding box center [384, 146] width 224 height 21
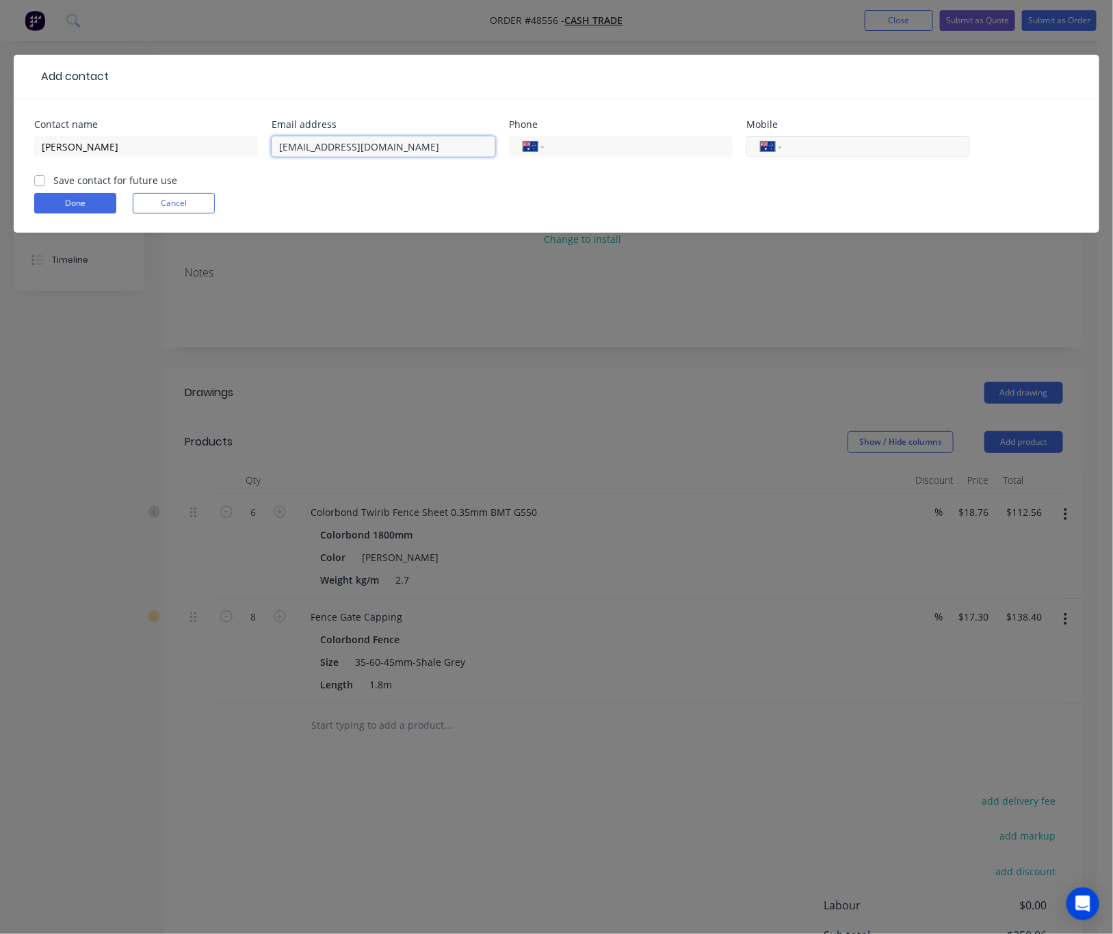
type input "wa@ardenbuilding.com"
click at [850, 146] on input "tel" at bounding box center [873, 147] width 164 height 16
type input "0497 777 898"
click at [70, 193] on button "Done" at bounding box center [75, 203] width 82 height 21
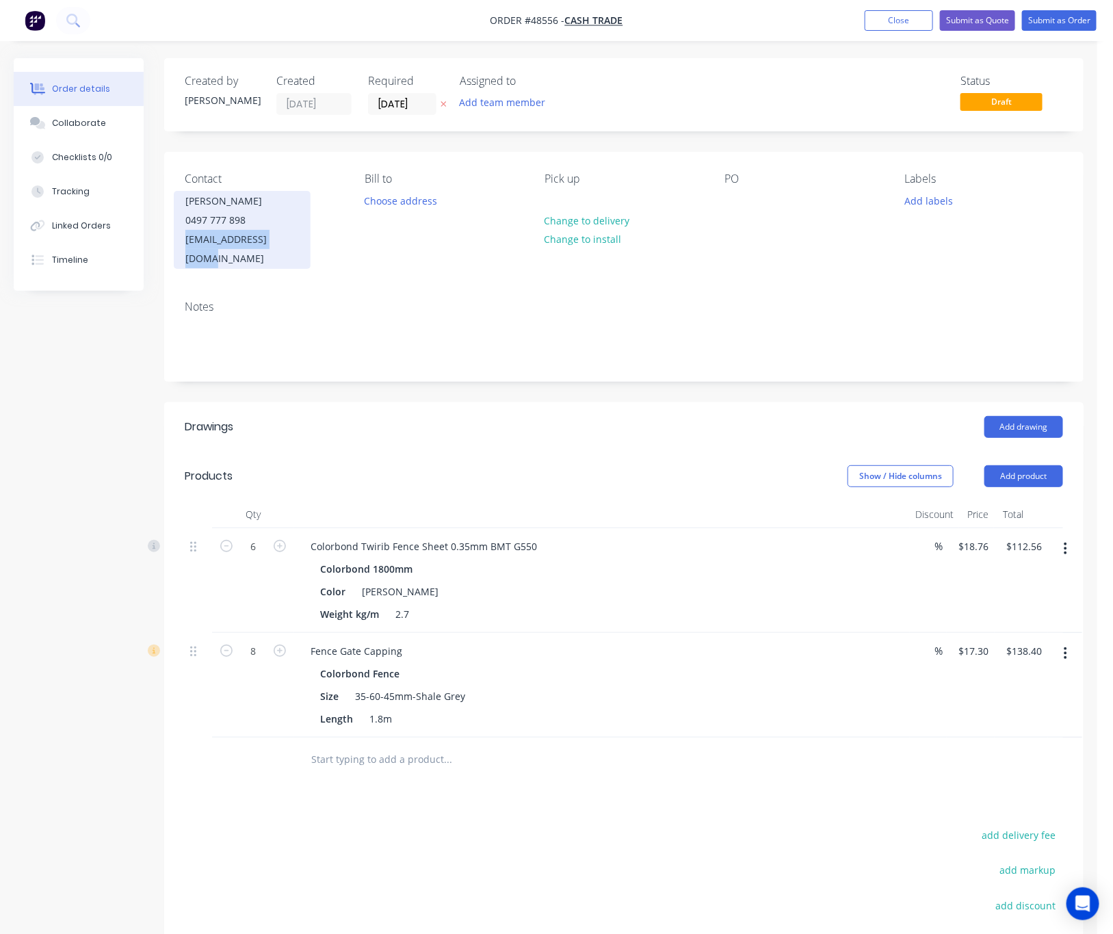
drag, startPoint x: 293, startPoint y: 240, endPoint x: 177, endPoint y: 237, distance: 116.3
click at [177, 237] on div "Tom 0497 777 898 wa@ardenbuilding.com" at bounding box center [242, 230] width 137 height 78
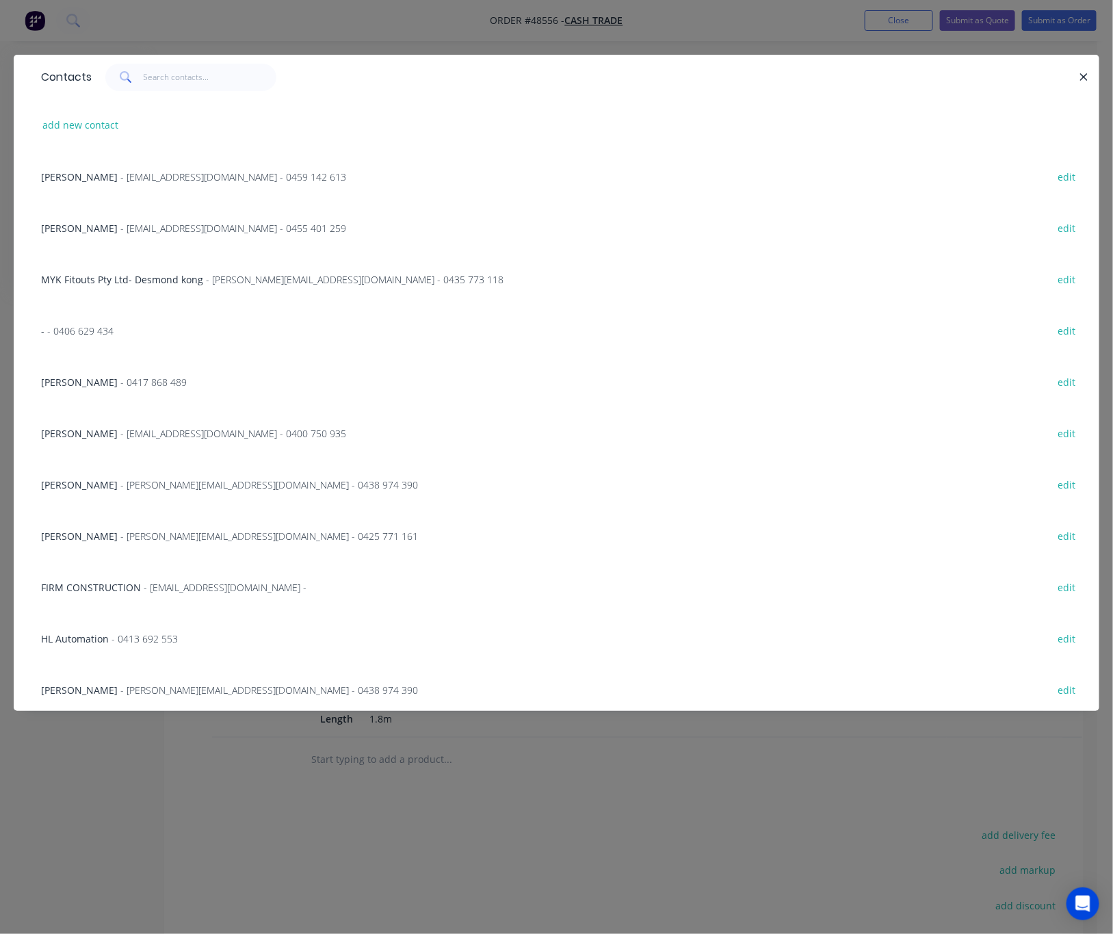
copy div "wa@ardenbuilding.com"
click at [366, 29] on div "Contacts add new contact Adrain - amcshedswa@gmail.com - 0459 142 613 edit Mich…" at bounding box center [556, 467] width 1113 height 934
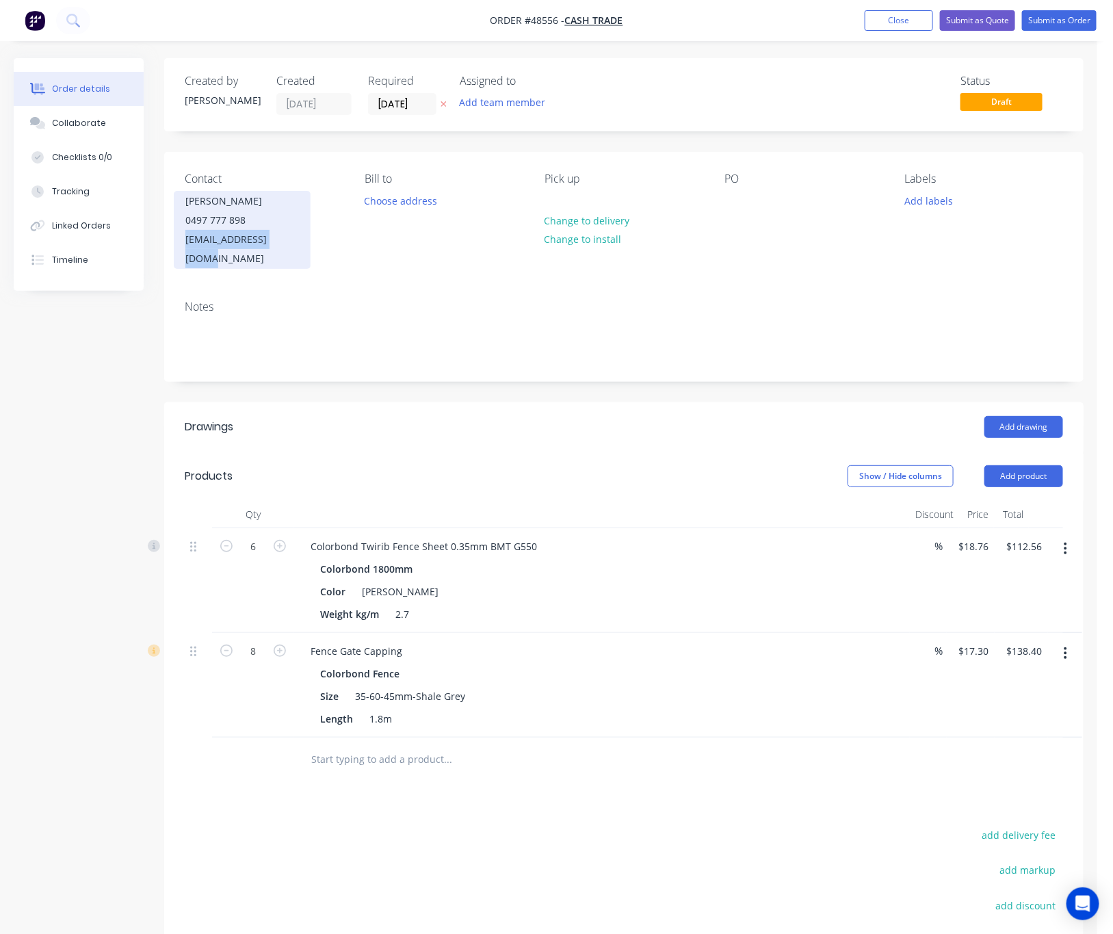
drag, startPoint x: 304, startPoint y: 243, endPoint x: 189, endPoint y: 249, distance: 115.1
click at [189, 249] on div "Tom 0497 777 898 wa@ardenbuilding.com" at bounding box center [242, 230] width 137 height 78
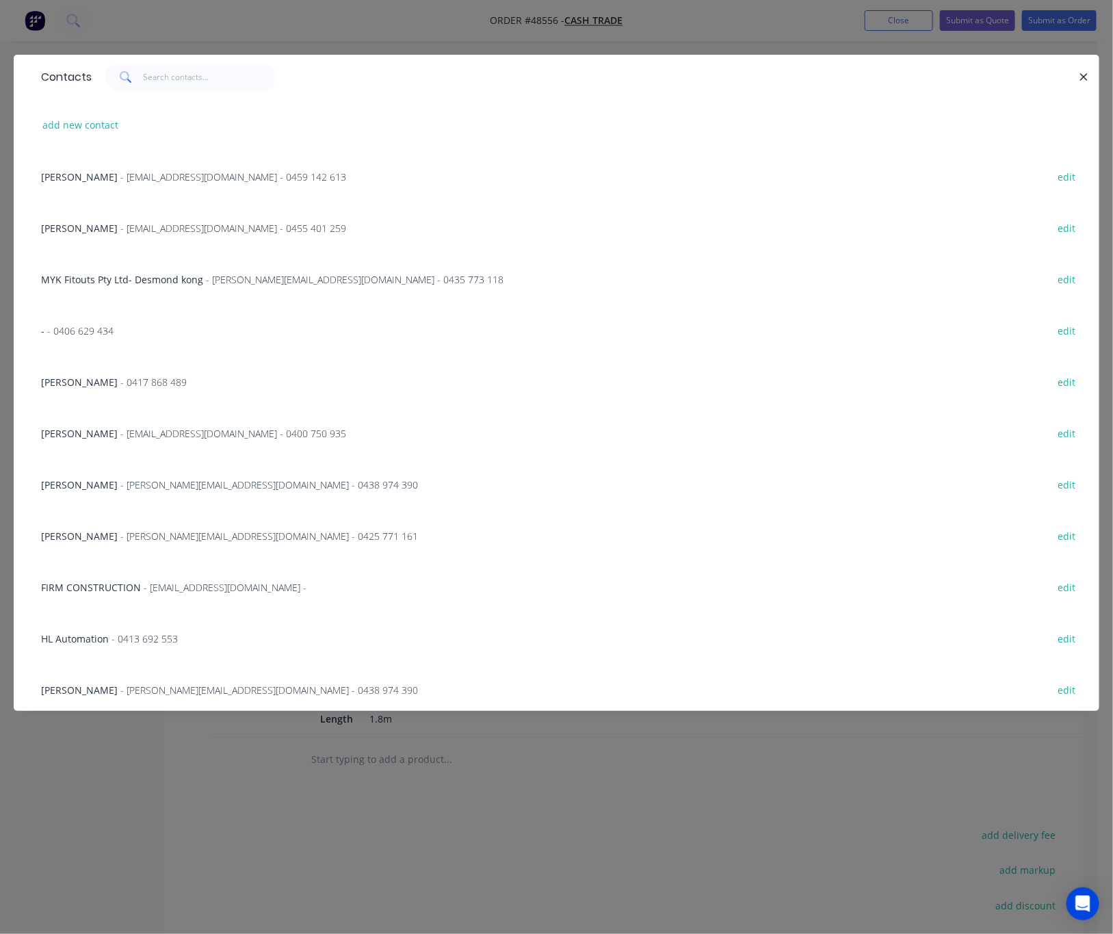
click at [492, 298] on div "MYK Fitouts Pty Ltd- Desmond kong - desmond@mykfitouts.com.au - 0435 773 118 ed…" at bounding box center [556, 278] width 1044 height 51
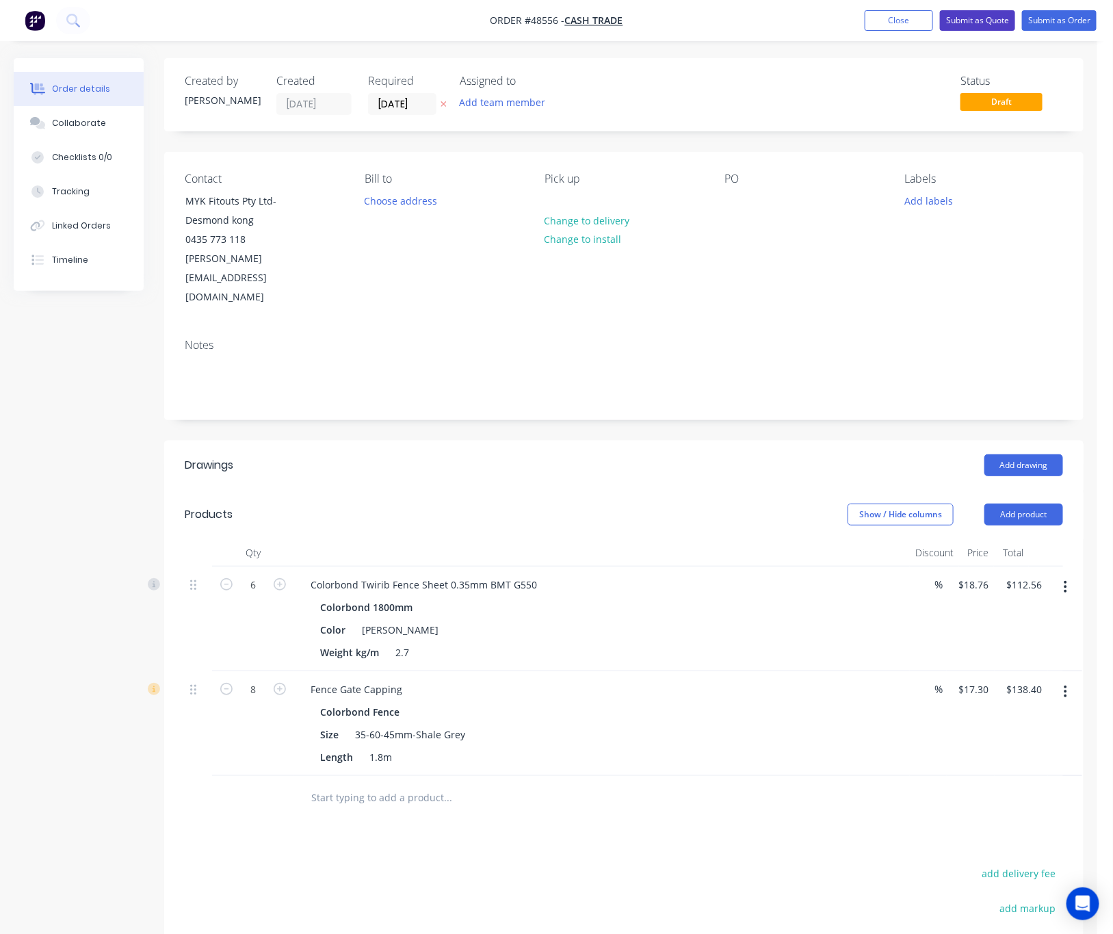
click at [977, 15] on button "Submit as Quote" at bounding box center [977, 20] width 75 height 21
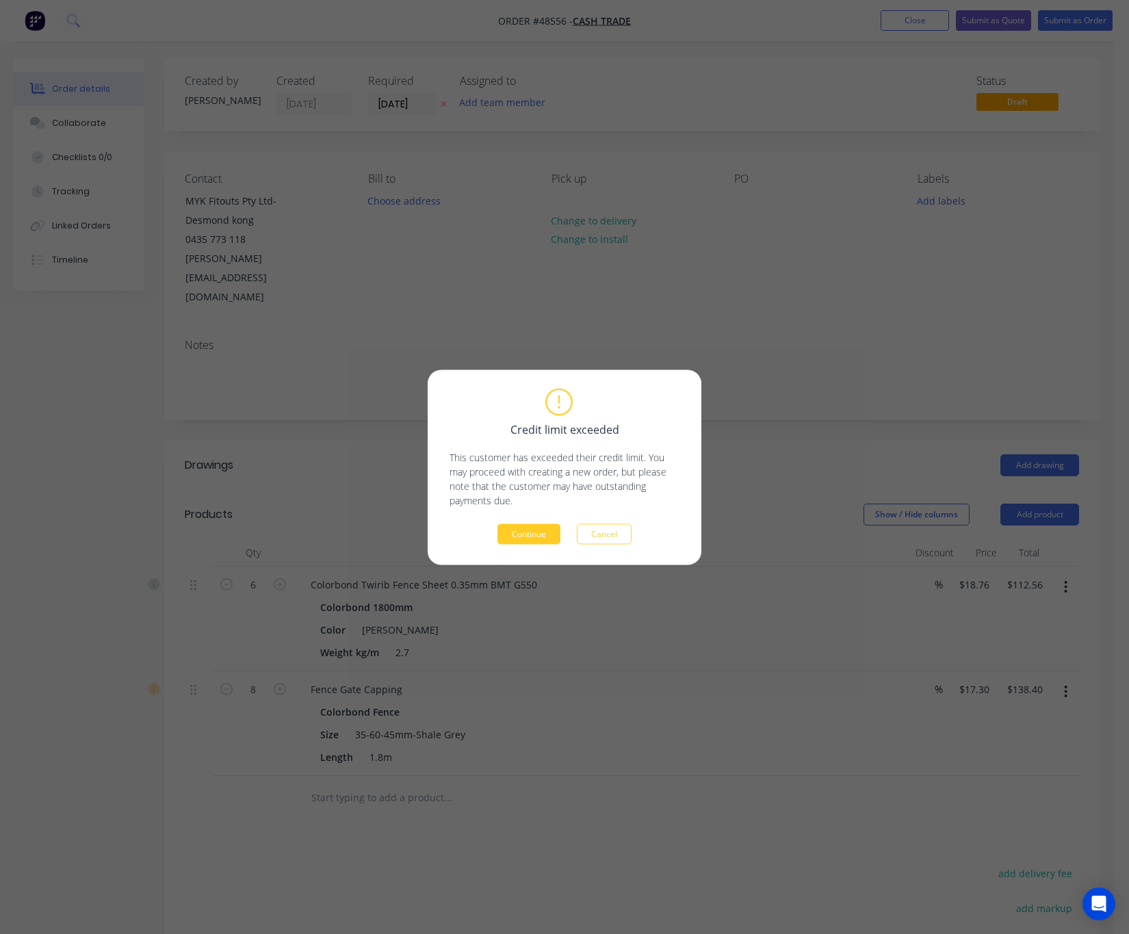
click at [525, 532] on button "Continue" at bounding box center [528, 533] width 63 height 21
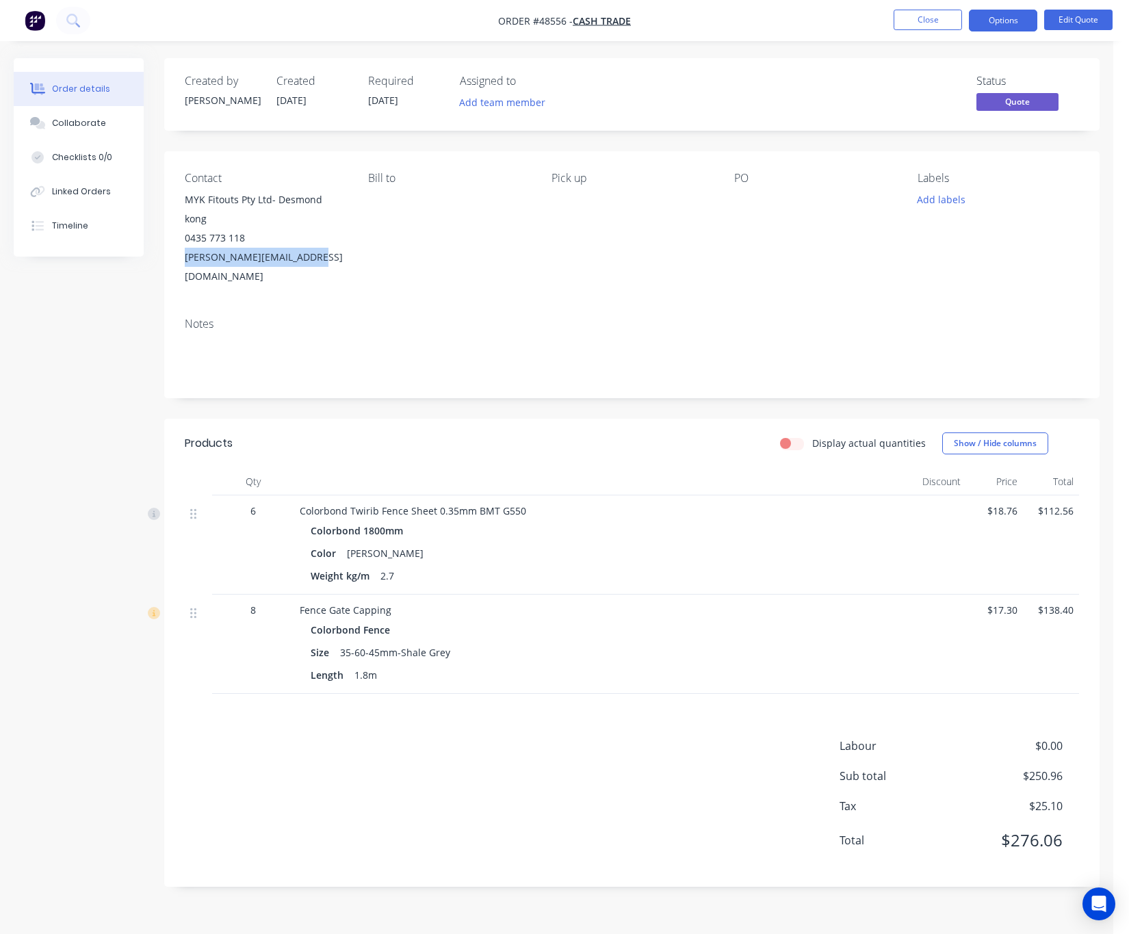
drag, startPoint x: 332, startPoint y: 231, endPoint x: 179, endPoint y: 255, distance: 155.9
click at [179, 255] on div "Contact MYK Fitouts Pty Ltd- Desmond kong 0435 773 118 desmond@mykfitouts.com.a…" at bounding box center [631, 228] width 935 height 155
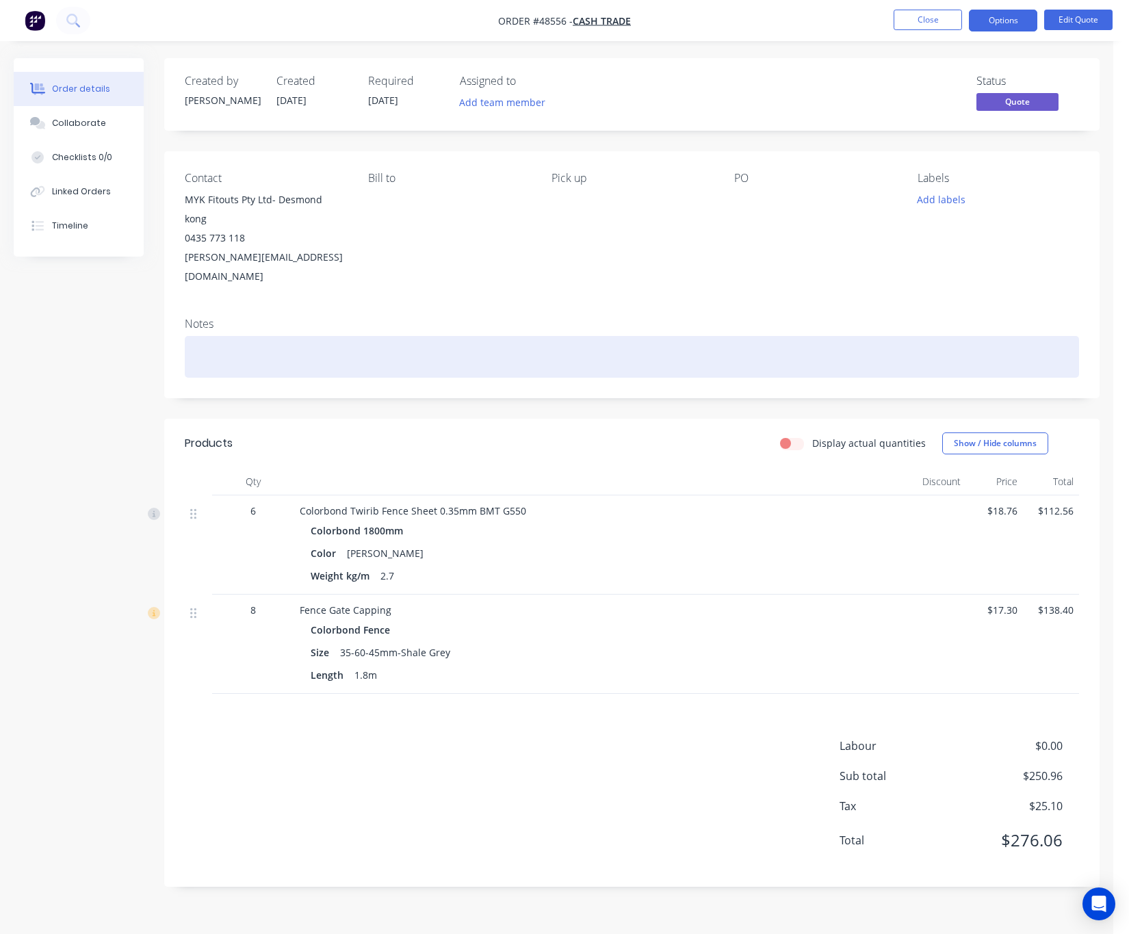
click at [425, 336] on div at bounding box center [632, 357] width 894 height 42
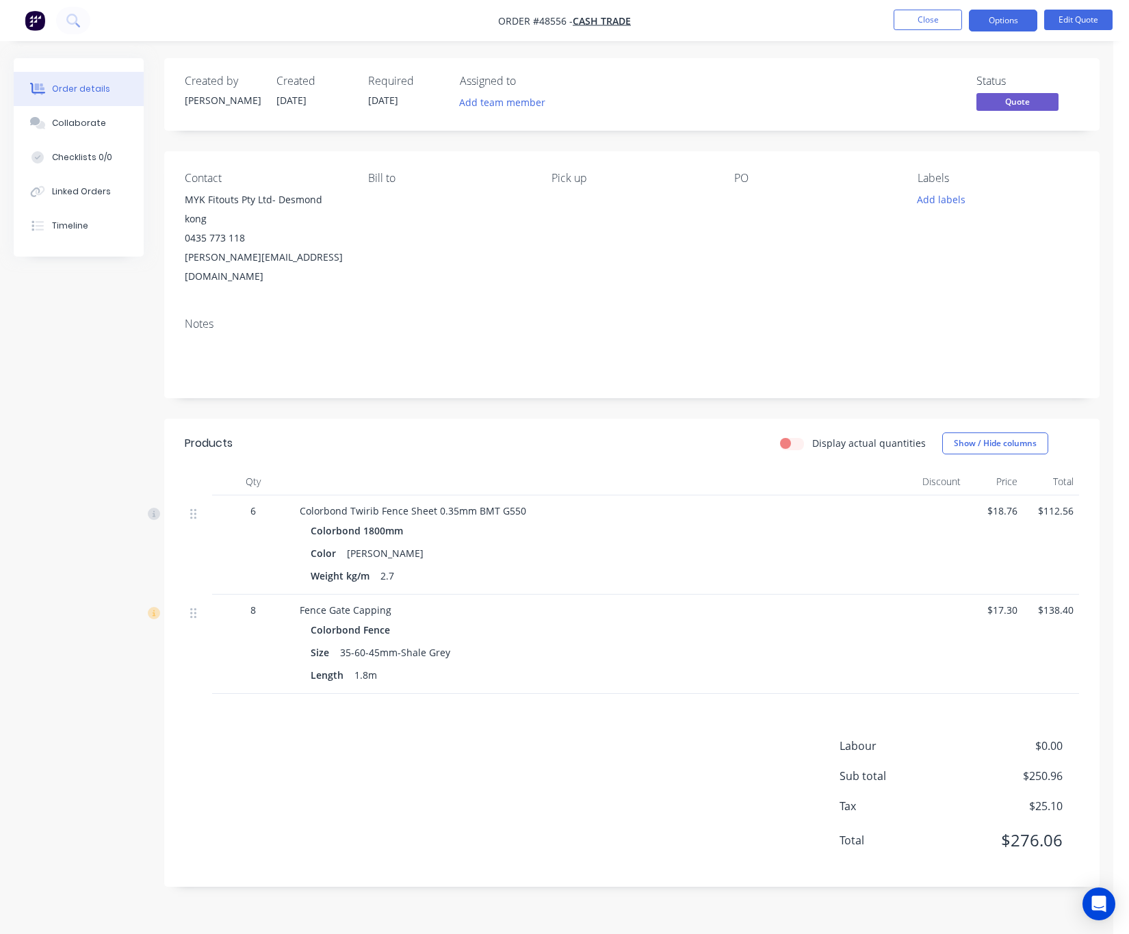
click at [432, 317] on div "Notes" at bounding box center [632, 323] width 894 height 13
click at [1076, 23] on button "Edit Quote" at bounding box center [1078, 20] width 68 height 21
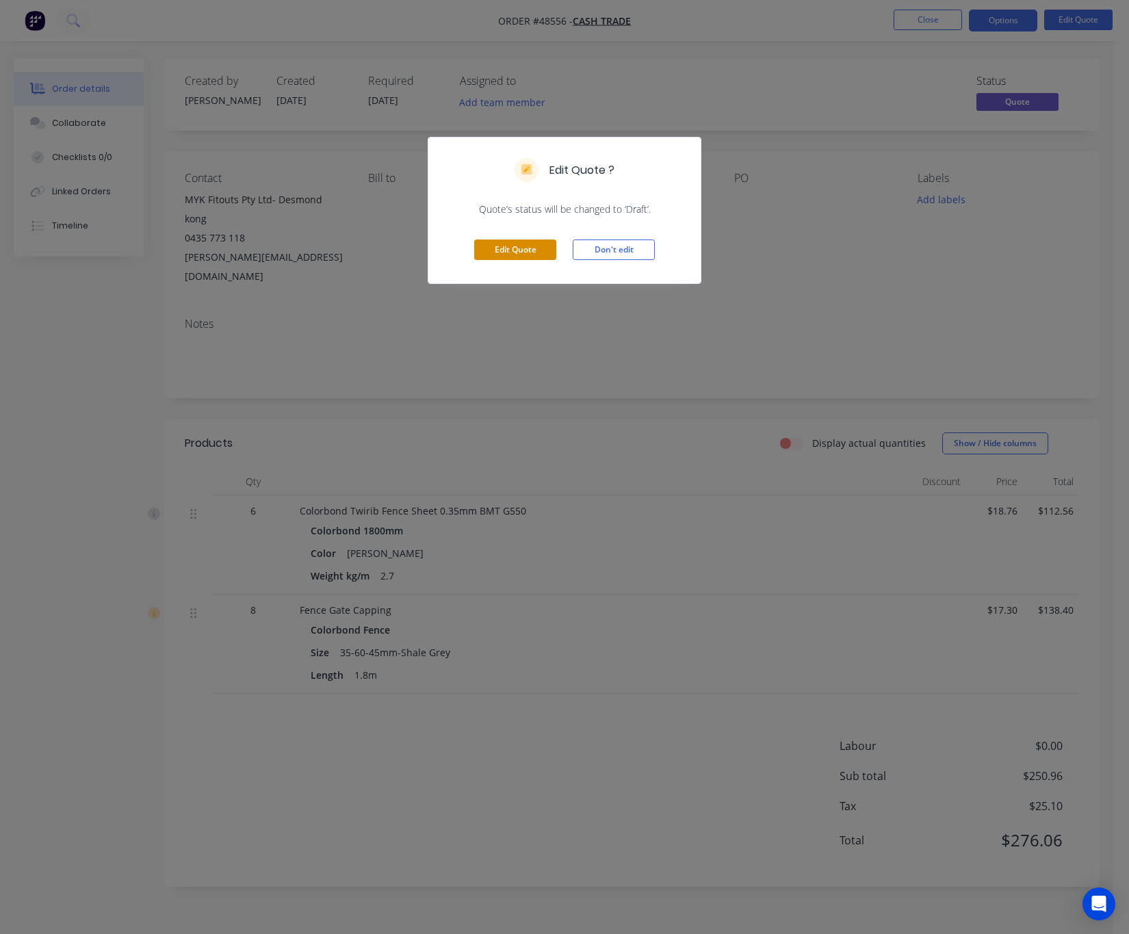
click at [508, 241] on button "Edit Quote" at bounding box center [515, 249] width 82 height 21
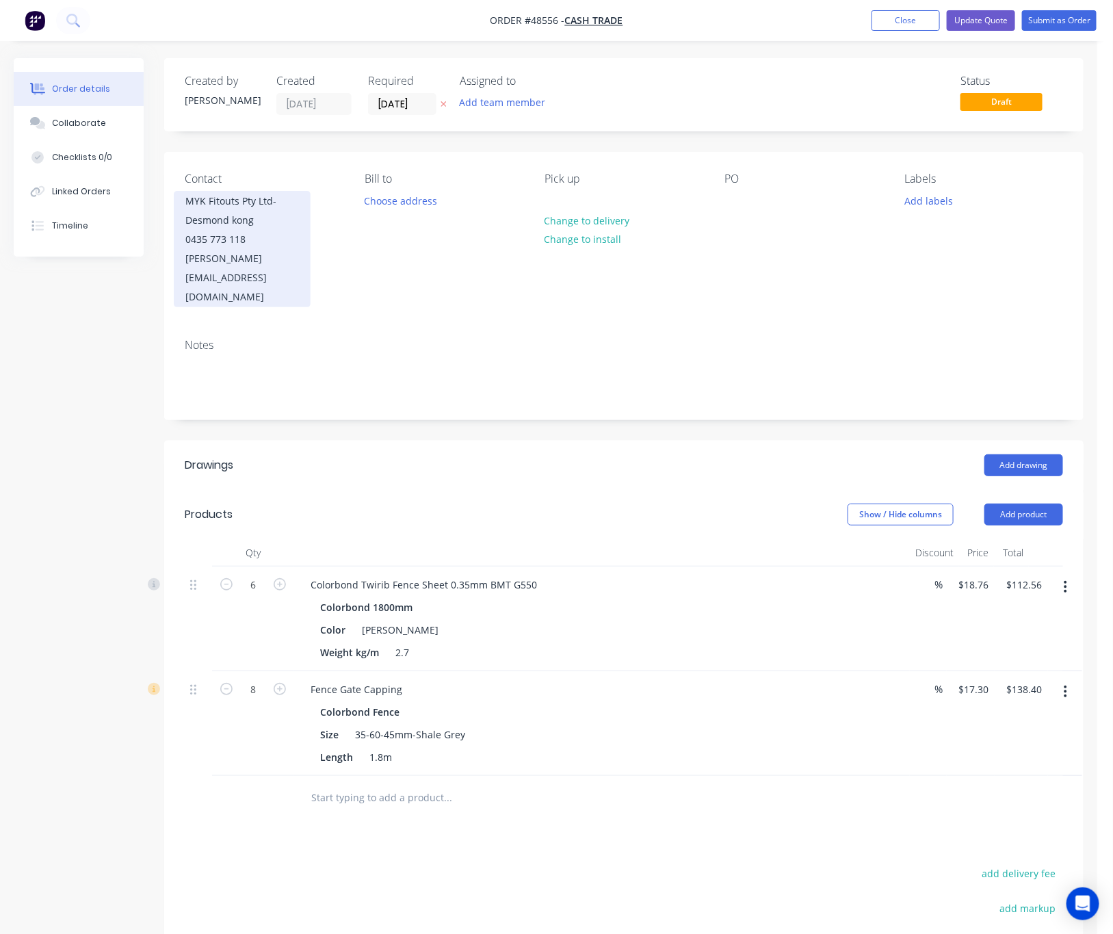
click at [255, 238] on div "0435 773 118" at bounding box center [242, 239] width 114 height 19
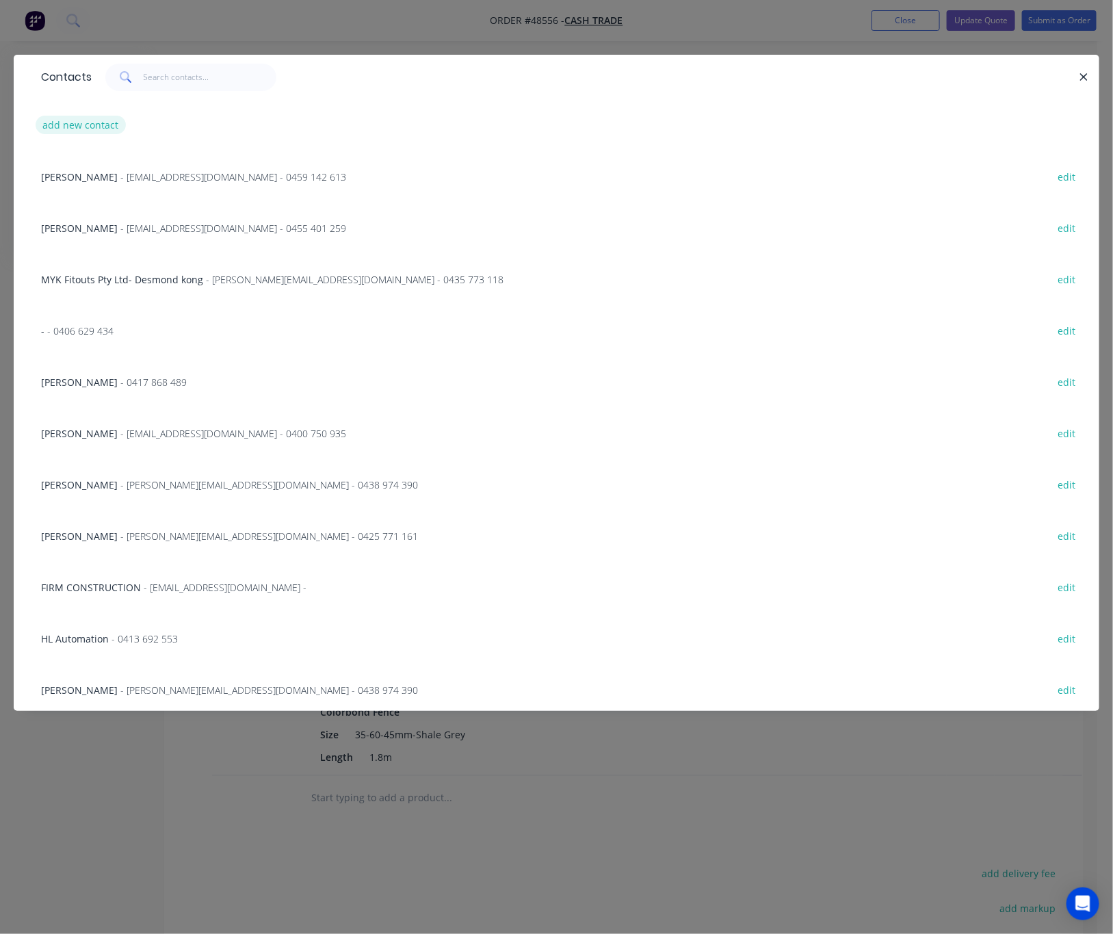
click at [109, 120] on button "add new contact" at bounding box center [81, 125] width 90 height 18
select select "AU"
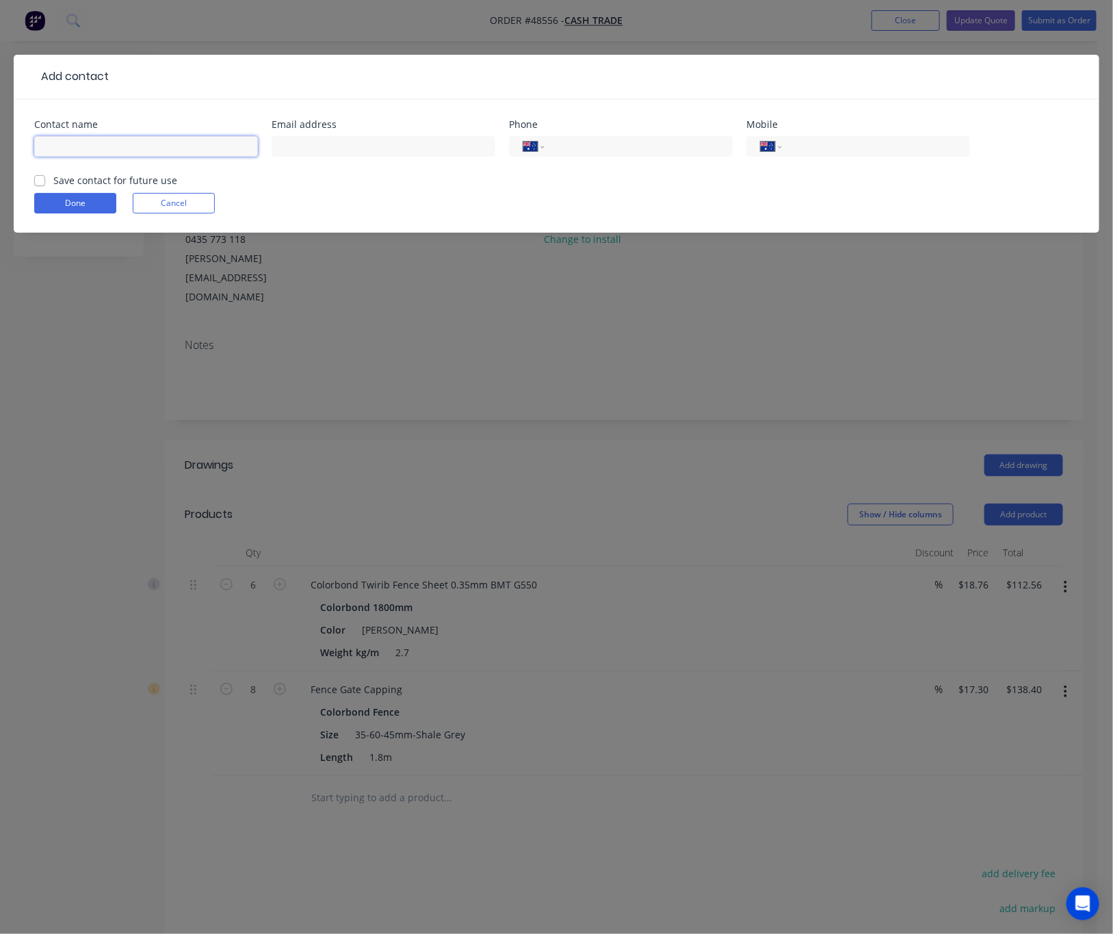
click at [99, 150] on input "text" at bounding box center [146, 146] width 224 height 21
type input "Tom"
click at [357, 146] on input "text" at bounding box center [384, 146] width 224 height 21
type input "wa@ardenbuilding.com"
click at [858, 144] on input "tel" at bounding box center [873, 147] width 164 height 16
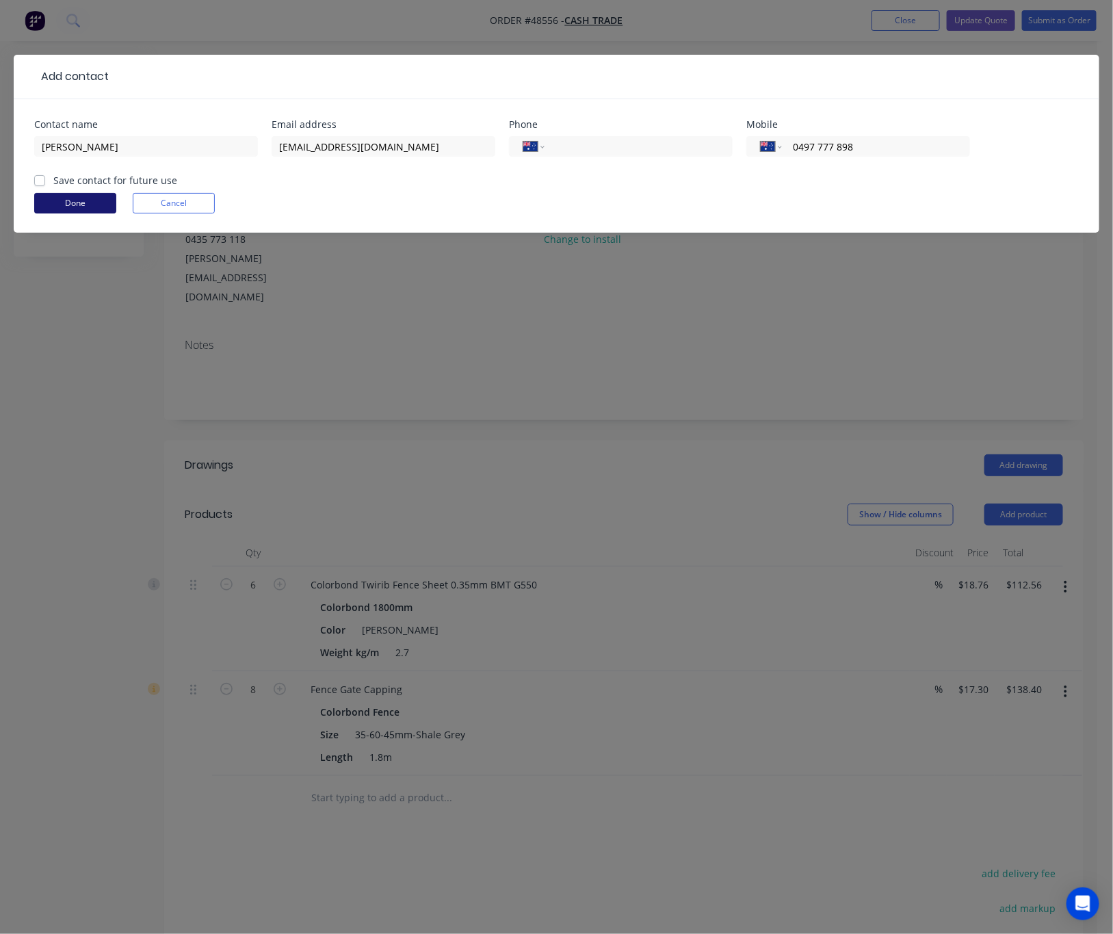
type input "0497 777 898"
click at [103, 206] on button "Done" at bounding box center [75, 203] width 82 height 21
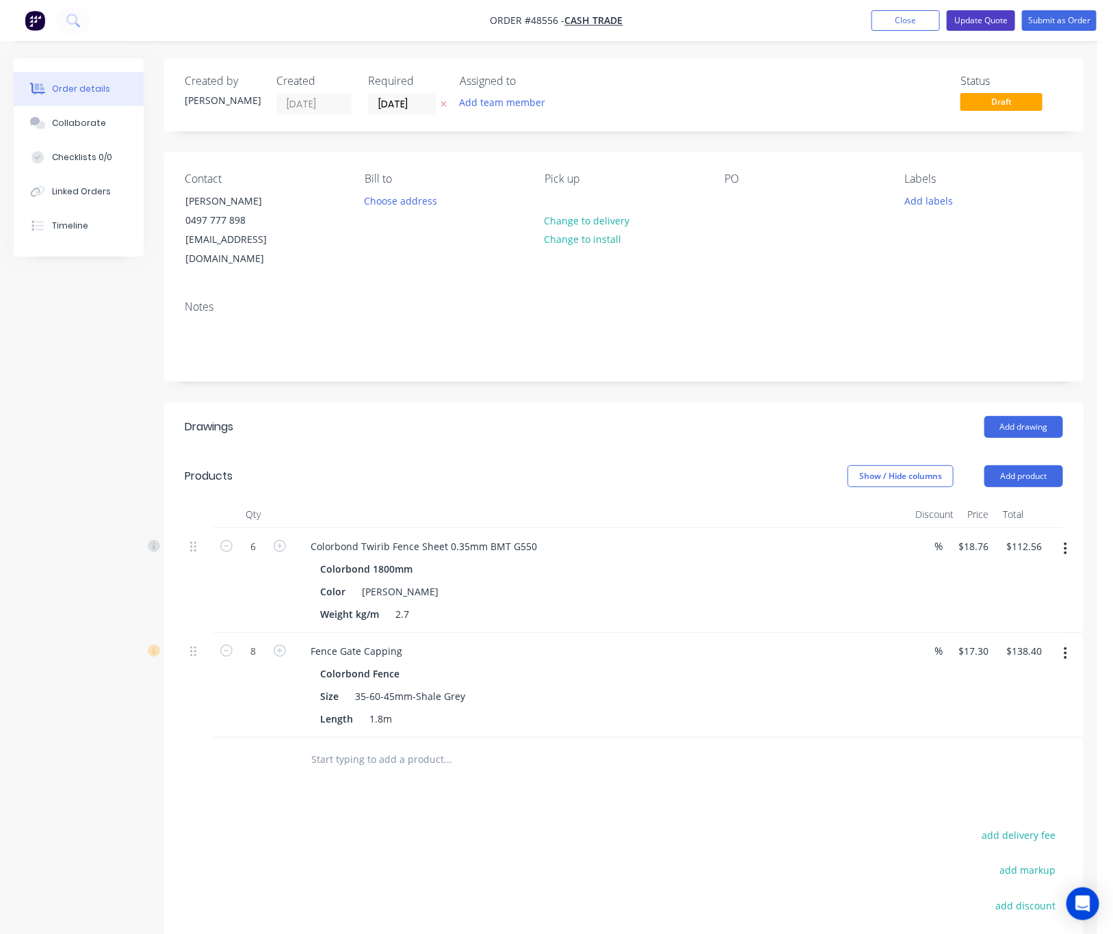
click at [964, 17] on button "Update Quote" at bounding box center [981, 20] width 68 height 21
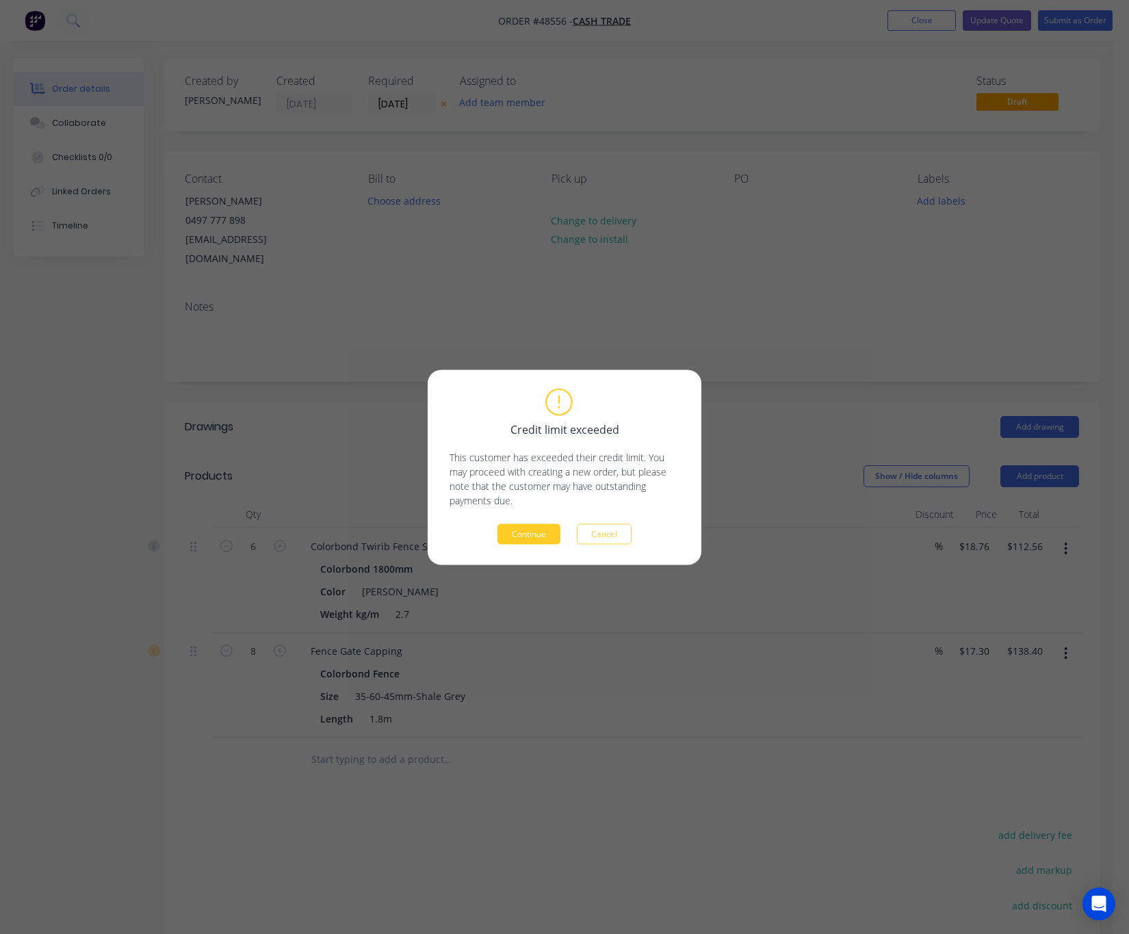
click at [540, 538] on button "Continue" at bounding box center [528, 533] width 63 height 21
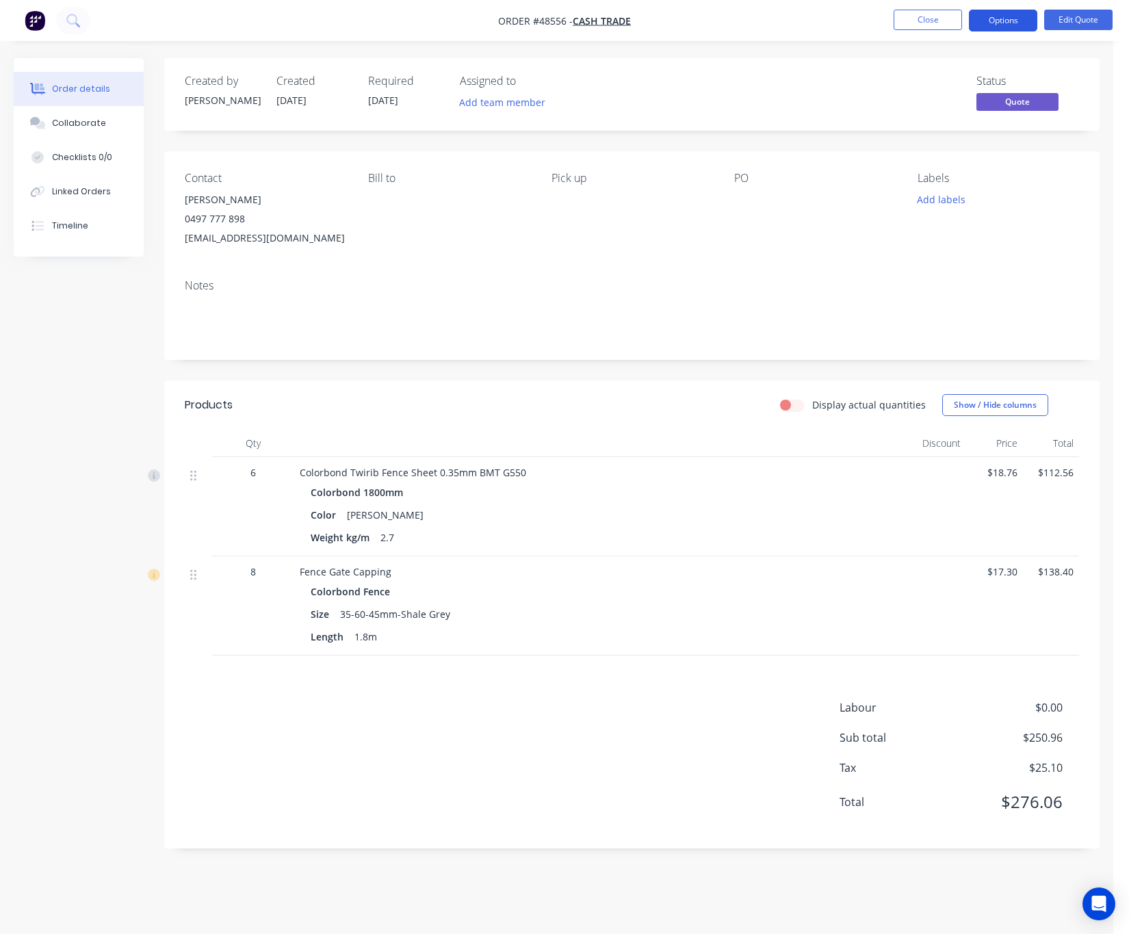
click at [992, 12] on button "Options" at bounding box center [1003, 21] width 68 height 22
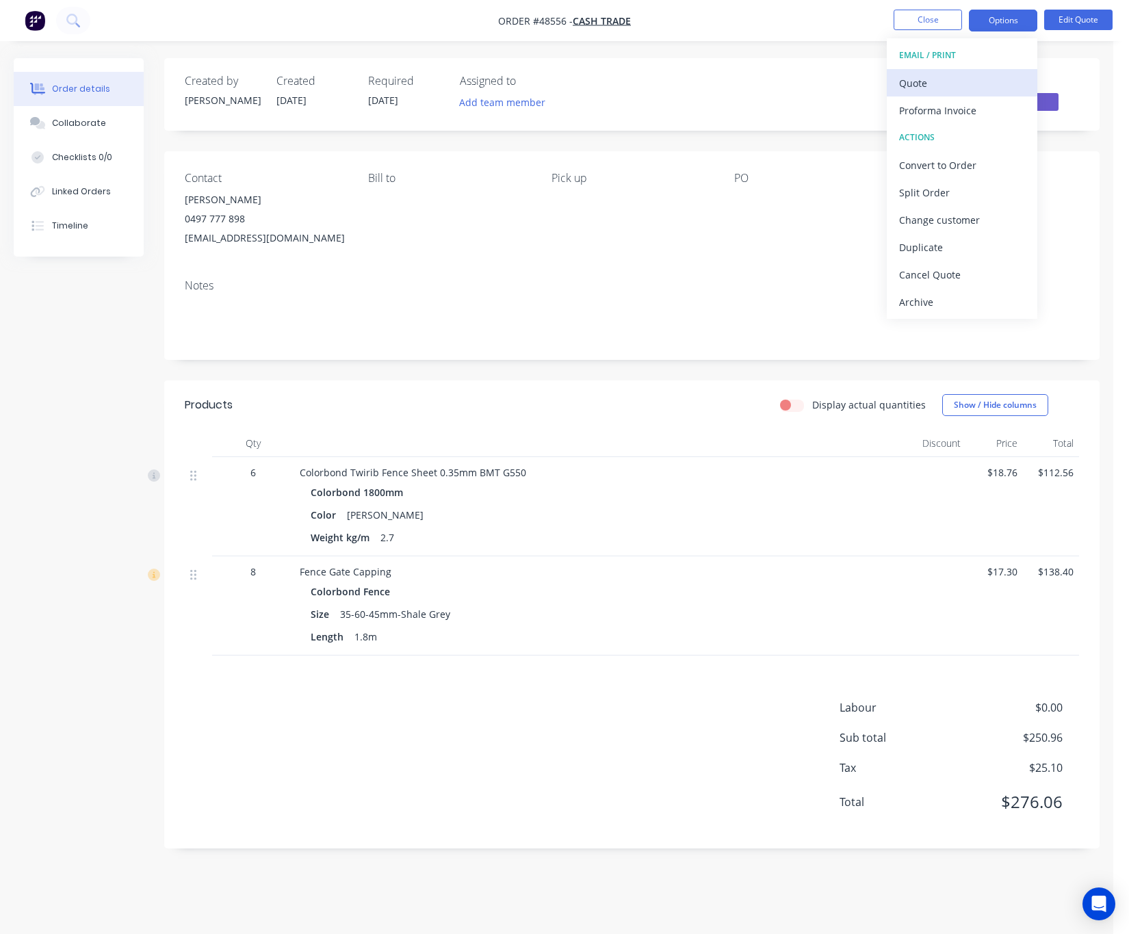
click at [971, 82] on div "Quote" at bounding box center [962, 83] width 126 height 20
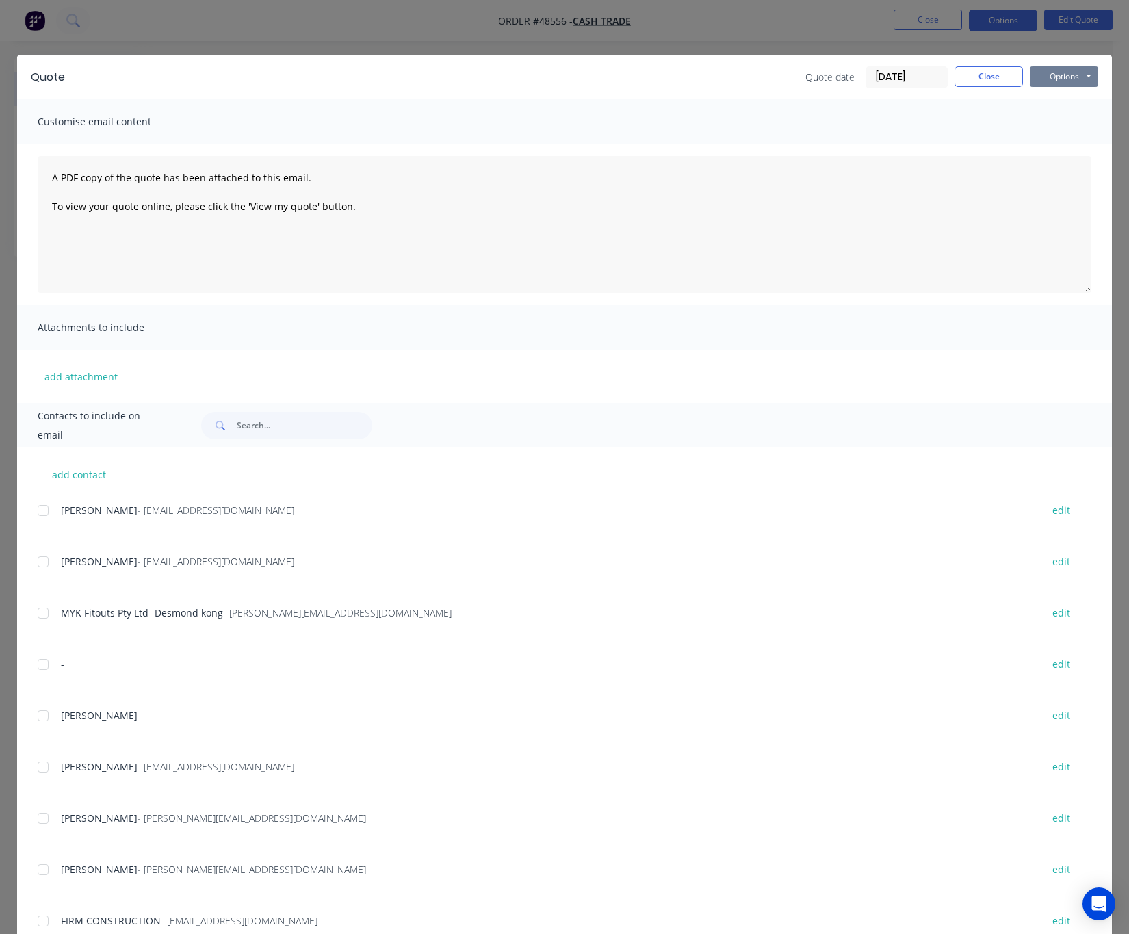
click at [1067, 77] on button "Options" at bounding box center [1063, 76] width 68 height 21
click at [1065, 120] on button "Print" at bounding box center [1073, 123] width 88 height 23
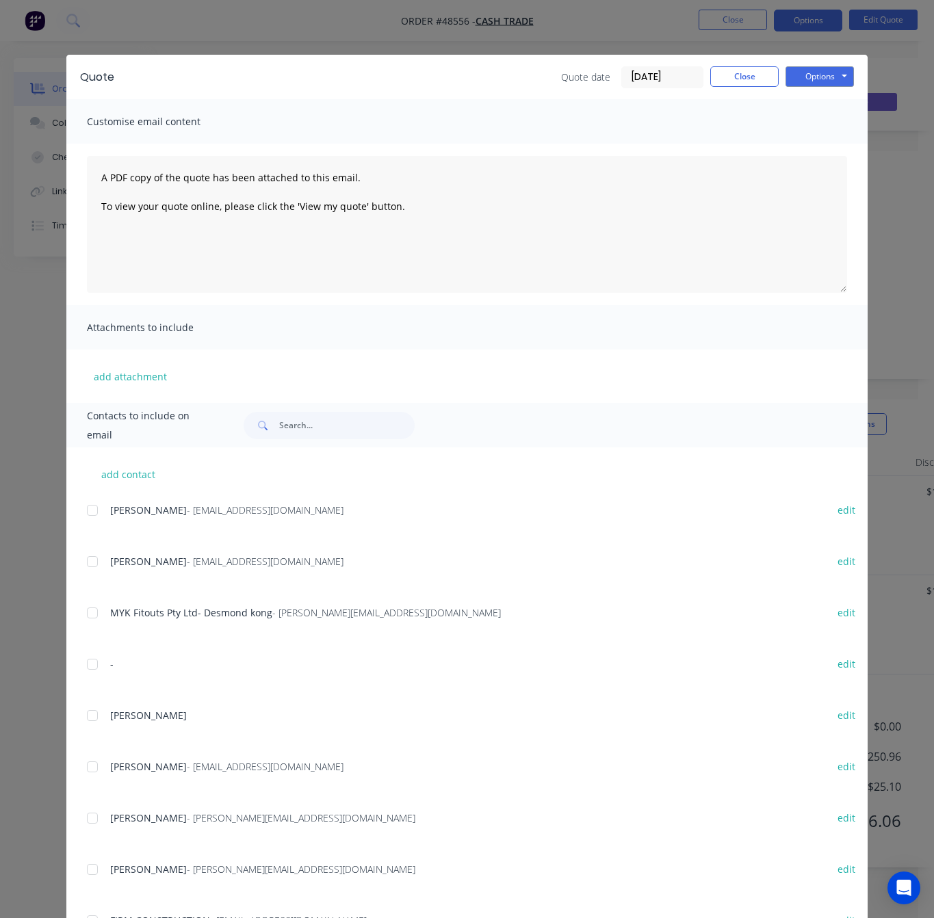
click at [361, 29] on div "Quote Quote date 27/08/25 Close Options Preview Print Email Customise email con…" at bounding box center [467, 459] width 934 height 918
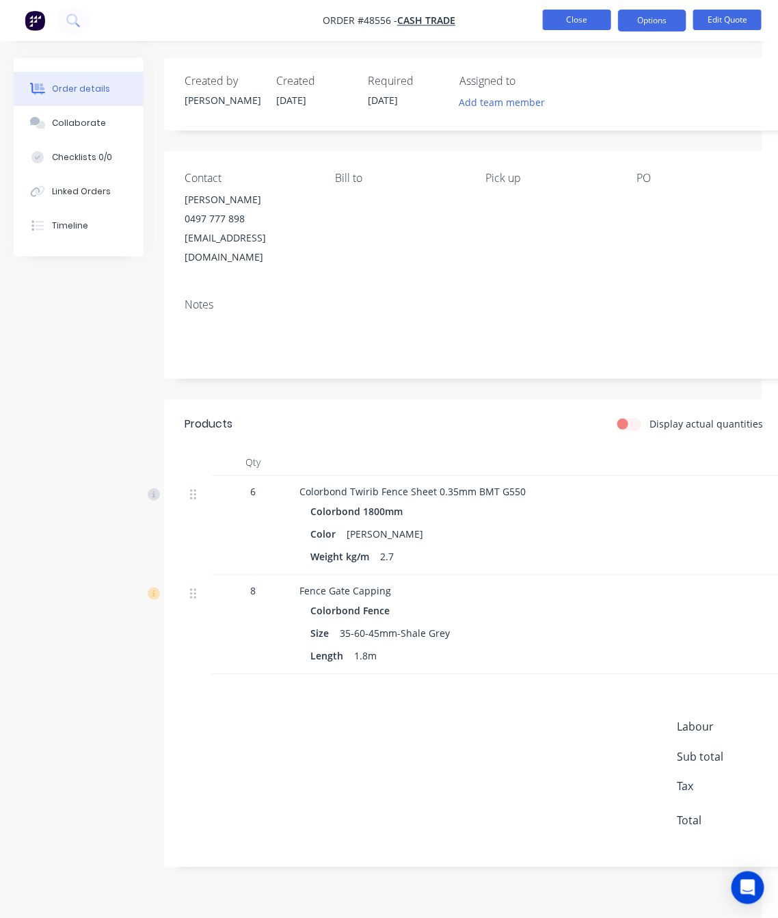
click at [570, 17] on button "Close" at bounding box center [577, 20] width 68 height 21
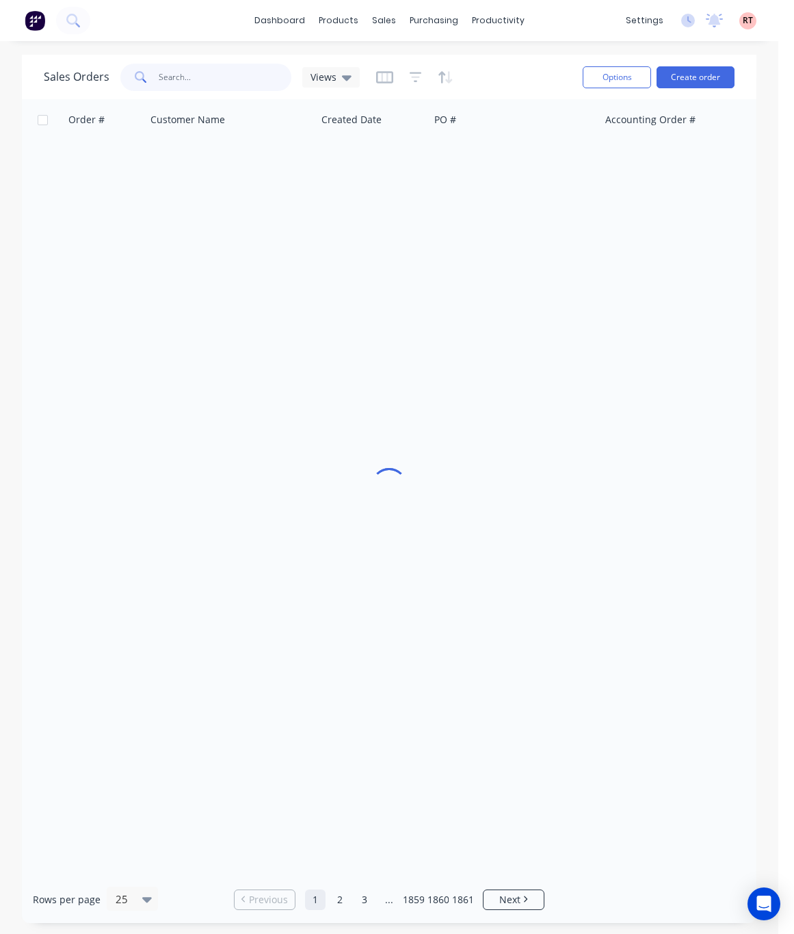
click at [168, 79] on input "text" at bounding box center [225, 77] width 133 height 27
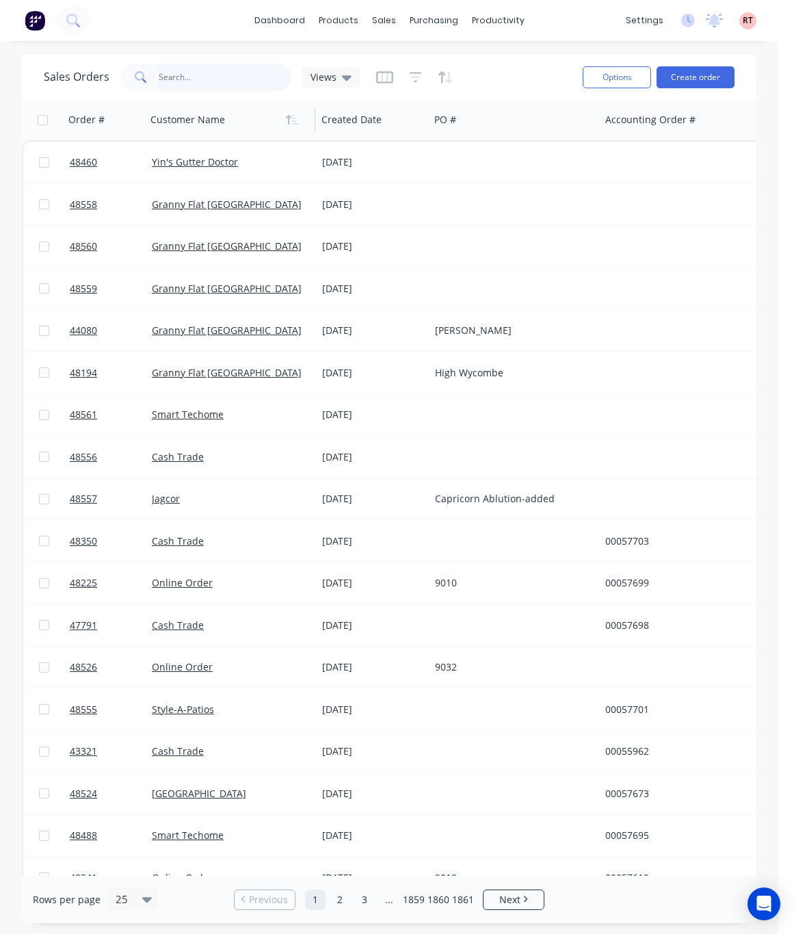
drag, startPoint x: 168, startPoint y: 73, endPoint x: 155, endPoint y: 109, distance: 39.4
click at [150, 114] on div "Sales Orders Views Options Create order Order # Customer Name Created Date PO #…" at bounding box center [389, 489] width 735 height 868
paste input "425010688"
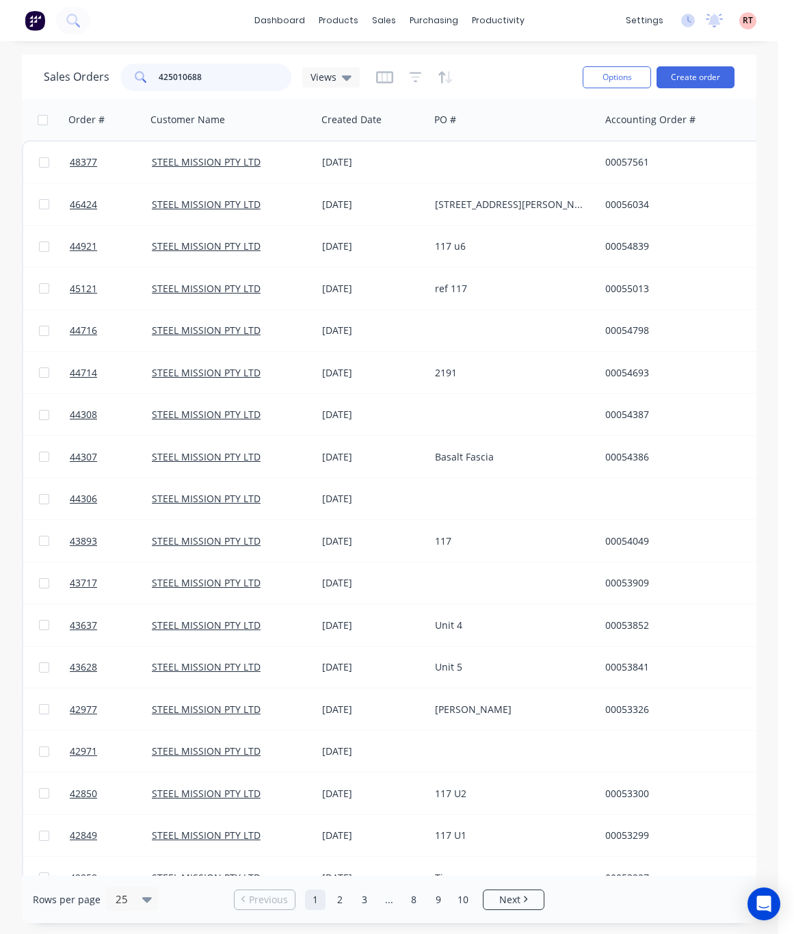
type input "425010688"
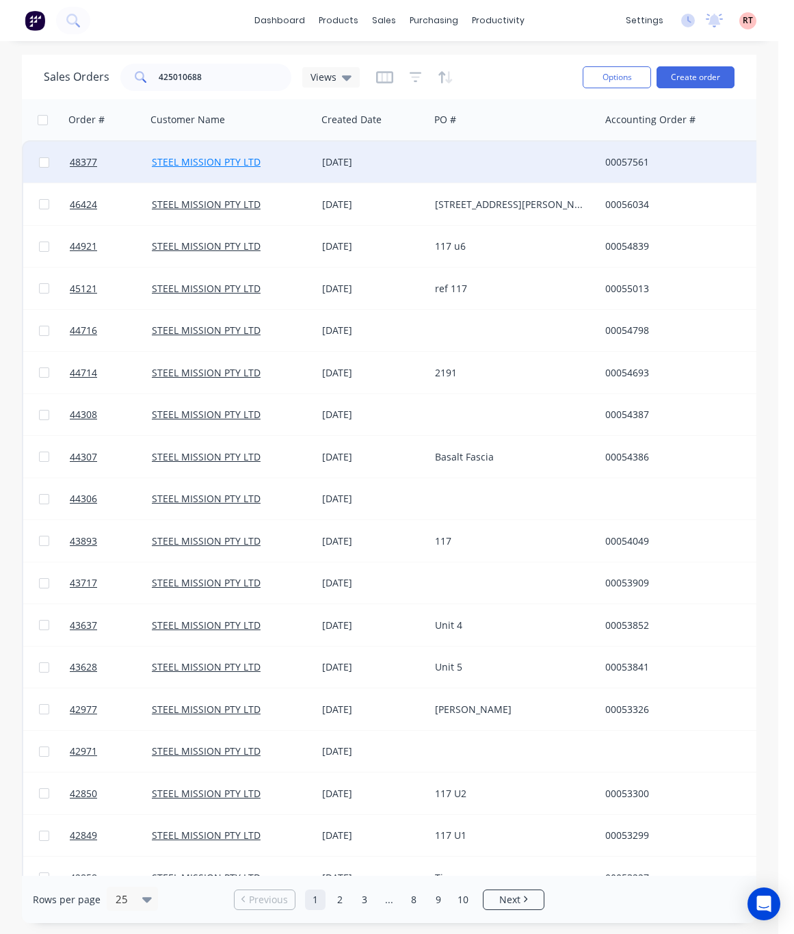
click at [183, 162] on link "STEEL MISSION PTY LTD" at bounding box center [206, 161] width 109 height 13
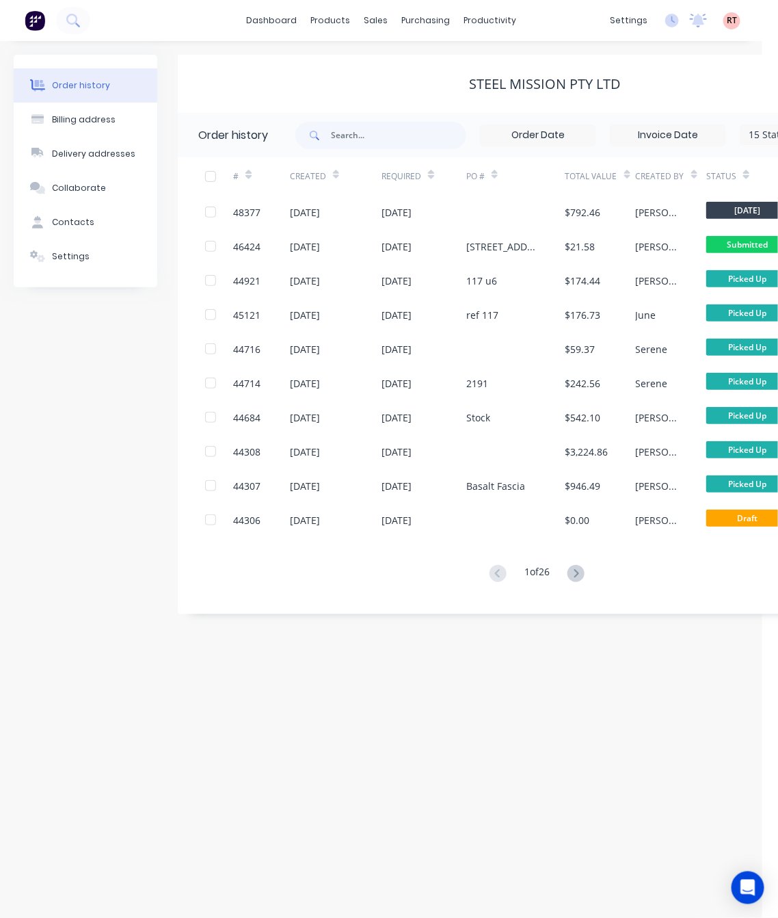
click at [1, 321] on div "Order history Billing address Delivery addresses Collaborate Contacts Settings …" at bounding box center [381, 479] width 763 height 877
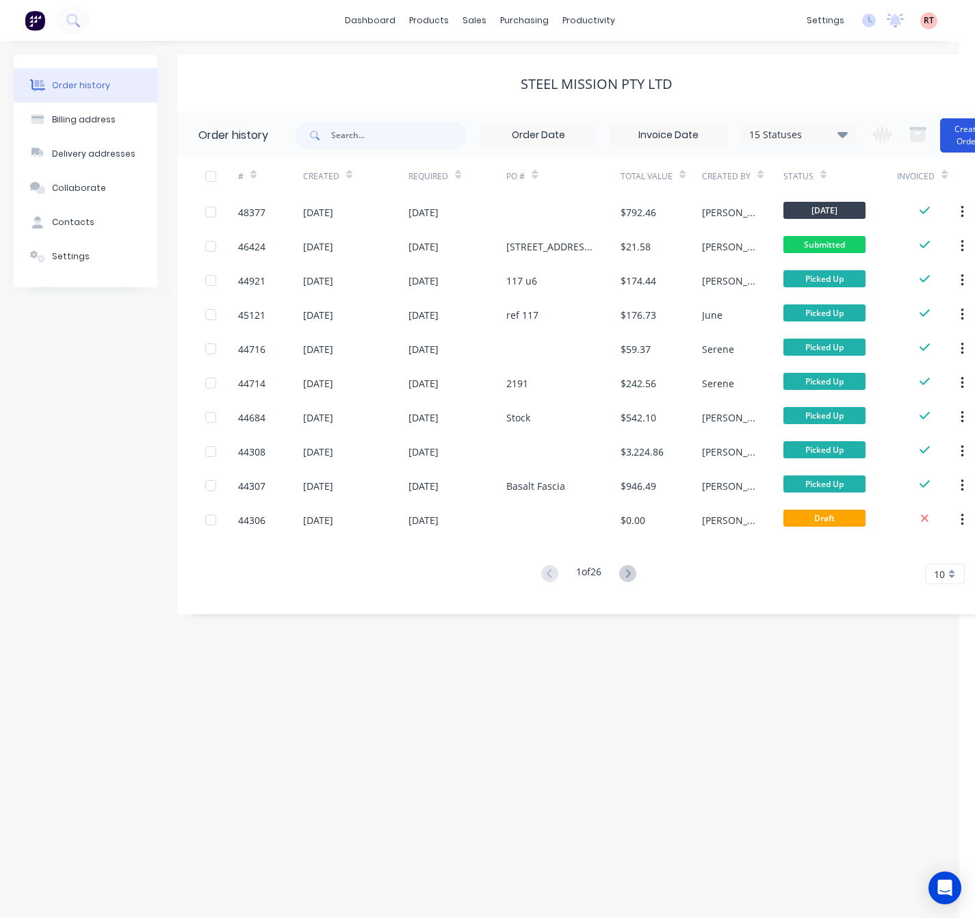
click at [963, 140] on button "Create Order" at bounding box center [967, 135] width 55 height 34
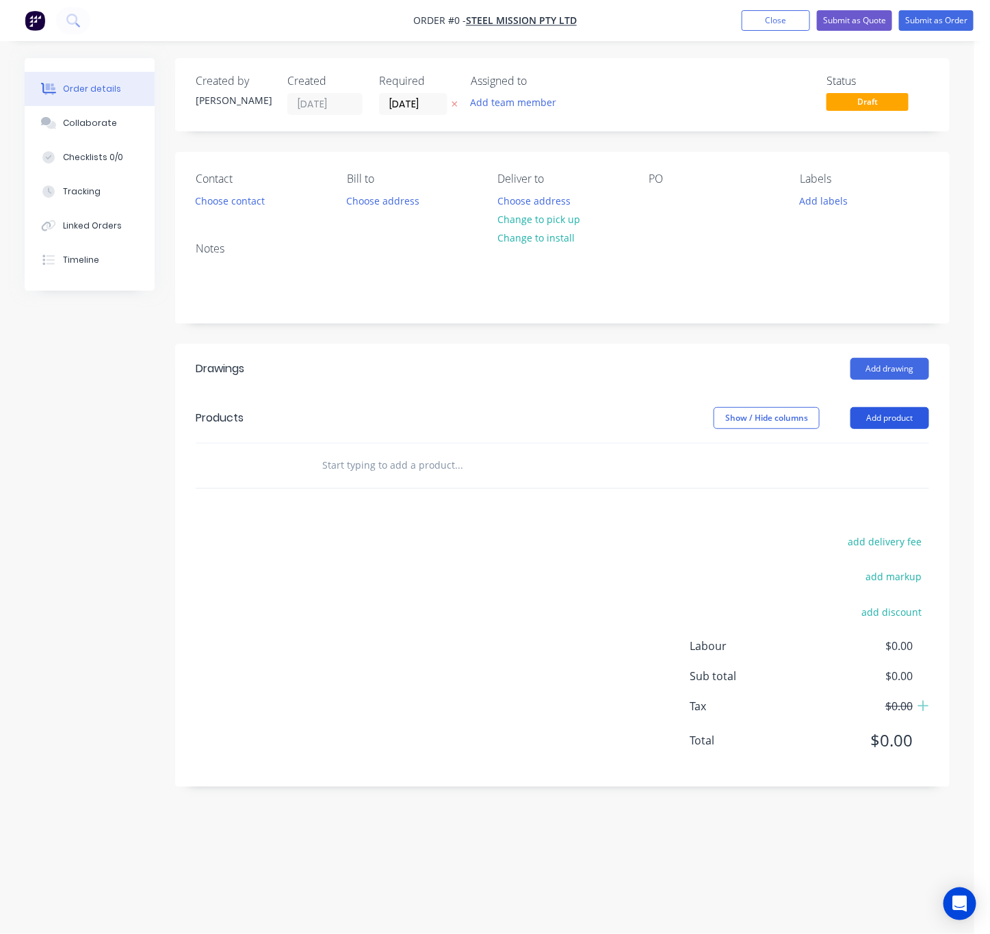
click at [906, 413] on button "Add product" at bounding box center [889, 418] width 79 height 22
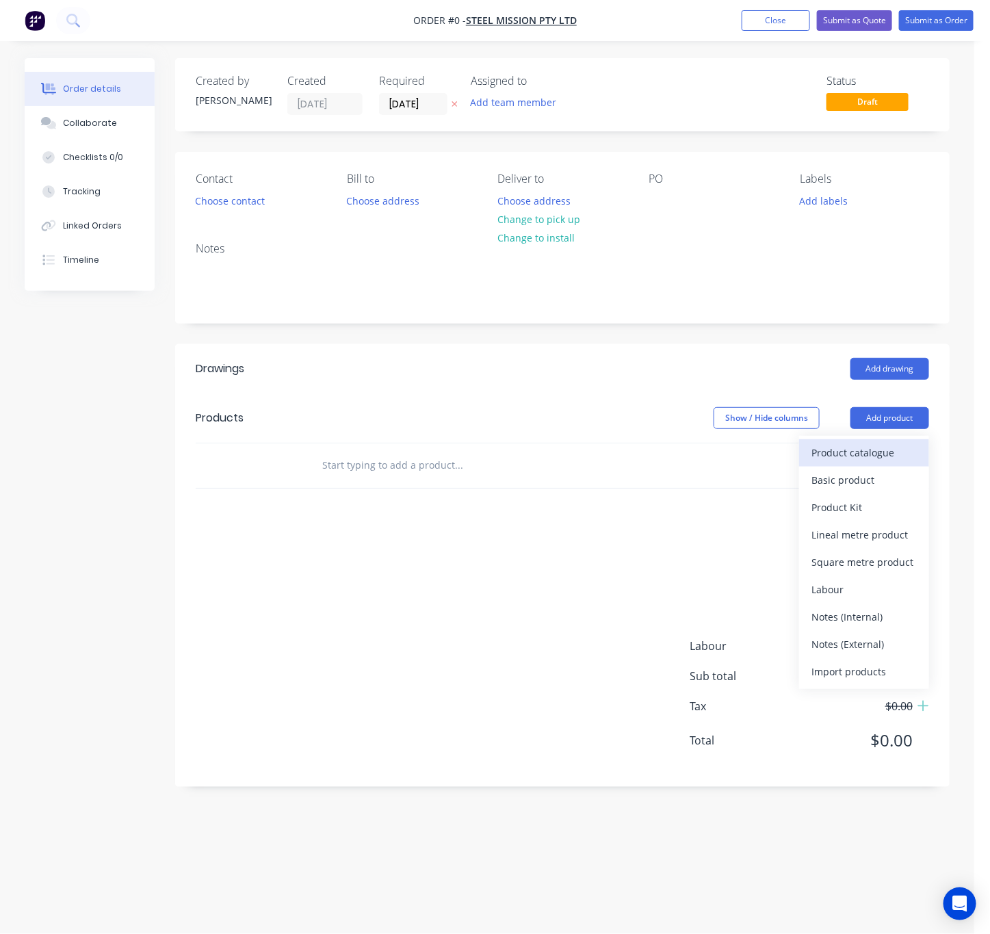
click at [908, 454] on div "Product catalogue" at bounding box center [863, 453] width 105 height 20
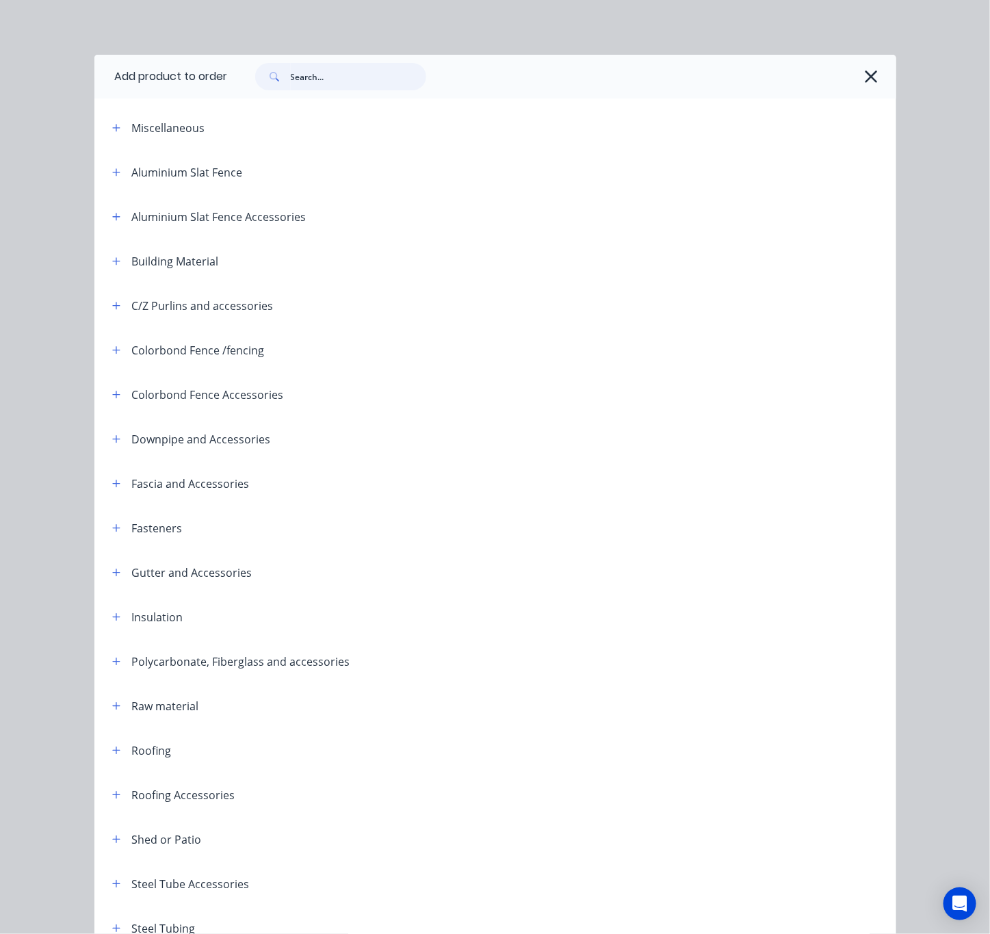
click at [332, 79] on input "text" at bounding box center [358, 76] width 135 height 27
type input "fascia"
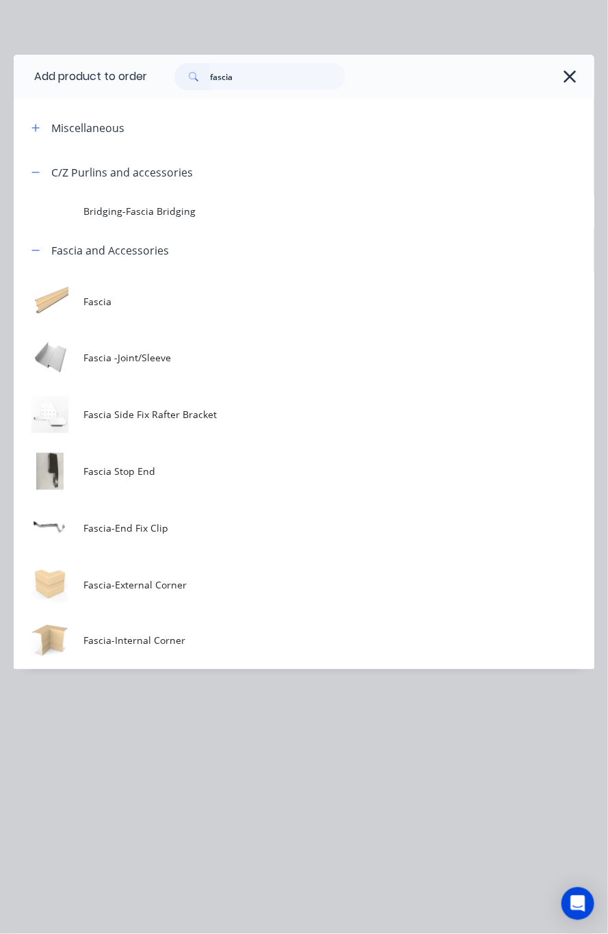
click at [564, 77] on icon "button" at bounding box center [570, 76] width 14 height 19
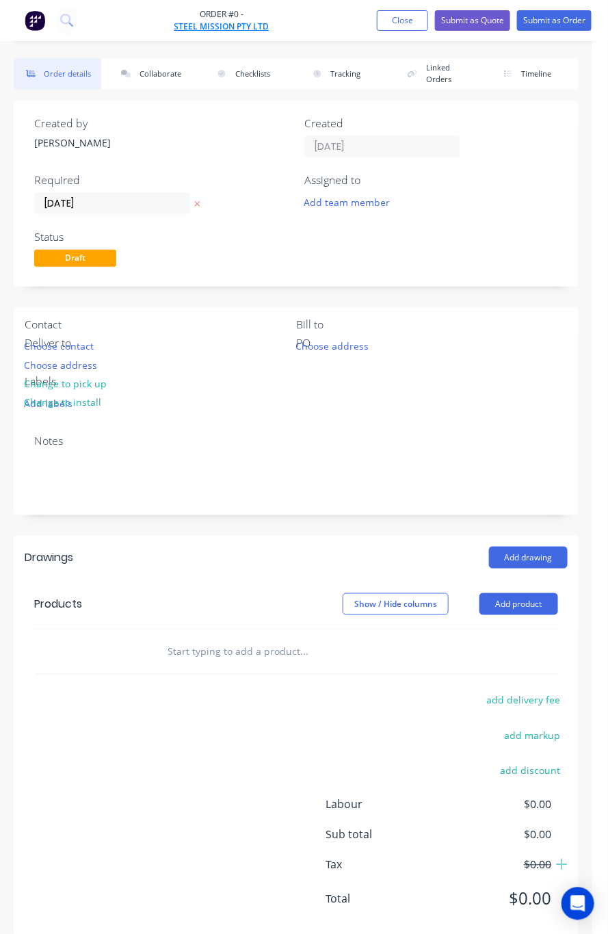
click at [239, 21] on span "STEEL MISSION PTY LTD" at bounding box center [221, 27] width 95 height 12
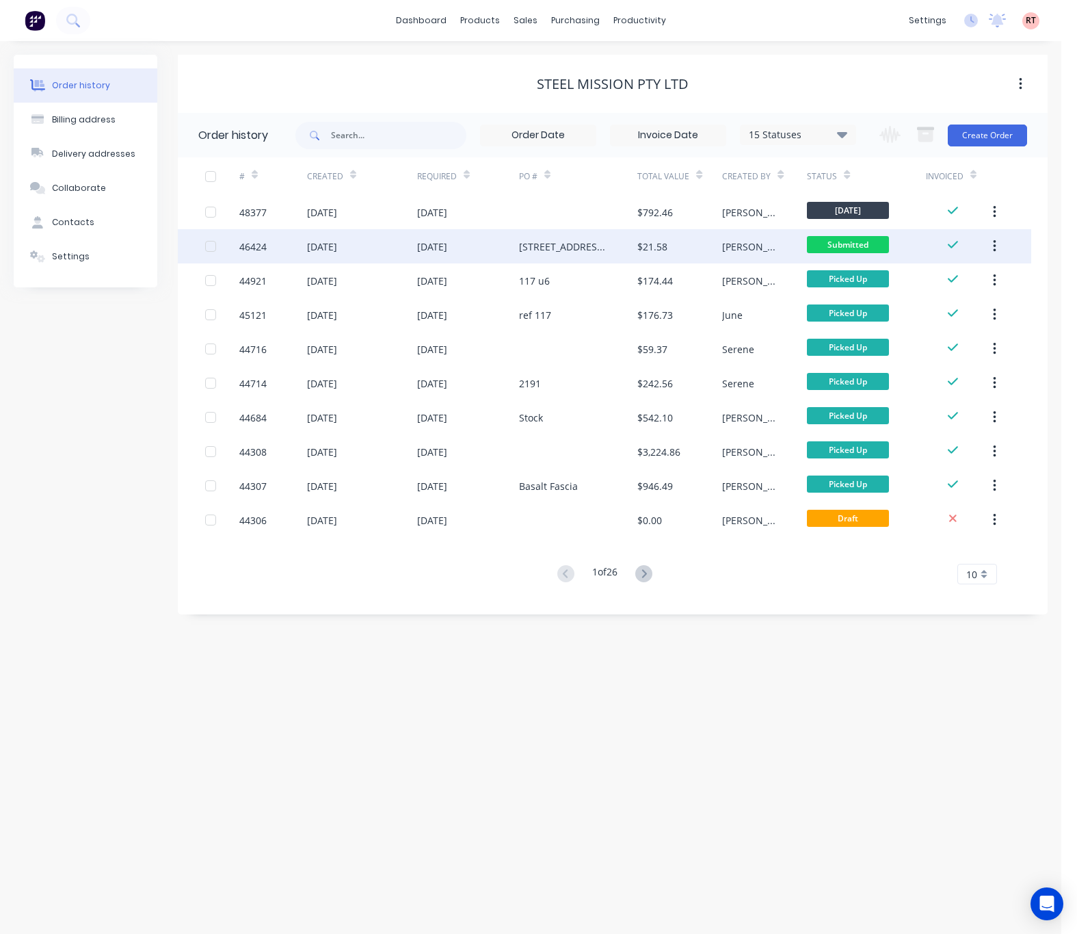
click at [411, 245] on div "02 Jul 2025" at bounding box center [362, 246] width 110 height 34
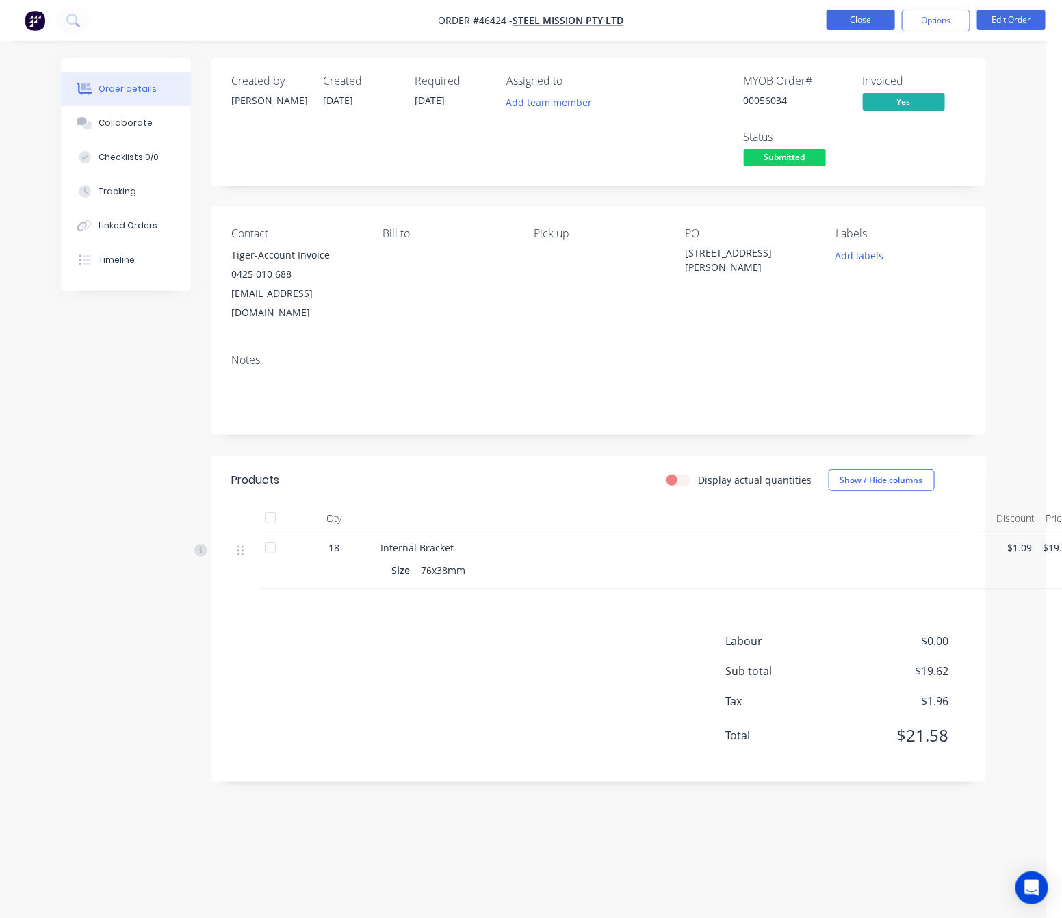
click at [852, 23] on button "Close" at bounding box center [860, 20] width 68 height 21
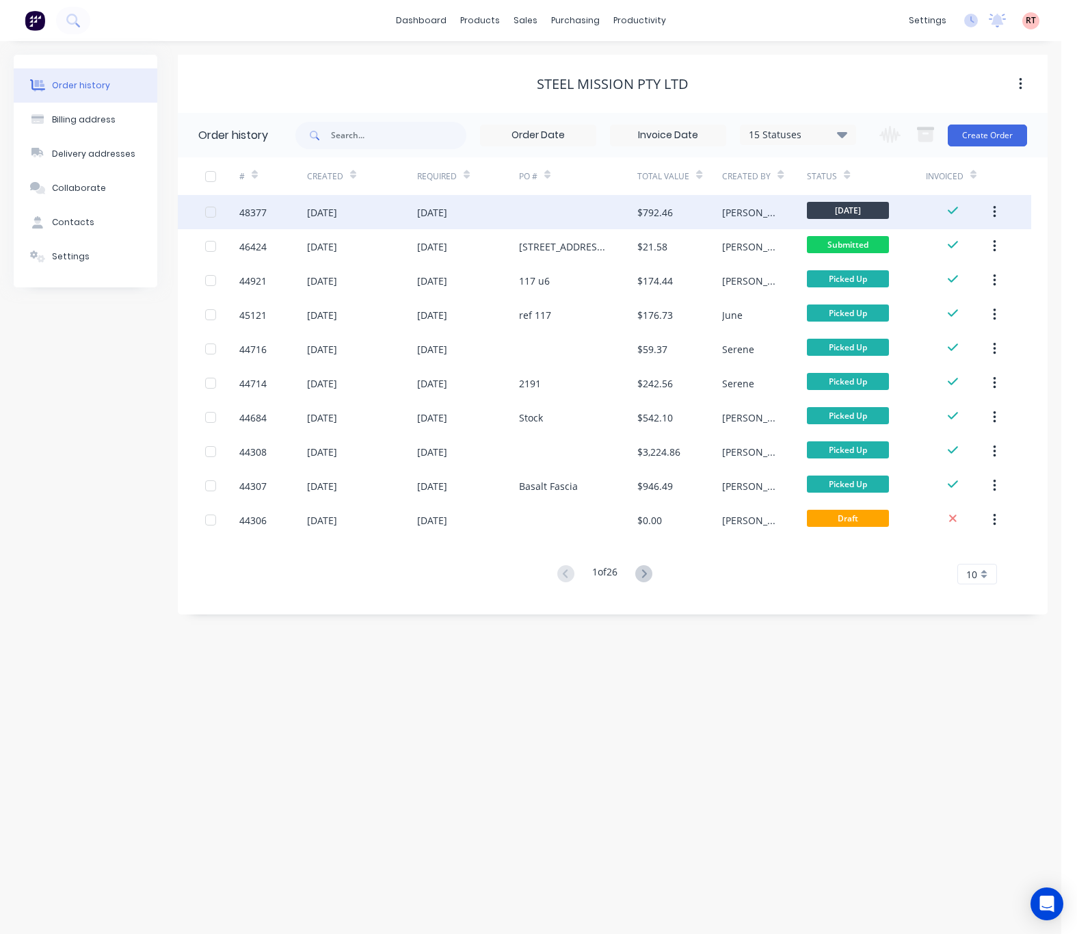
click at [597, 209] on div at bounding box center [578, 212] width 119 height 34
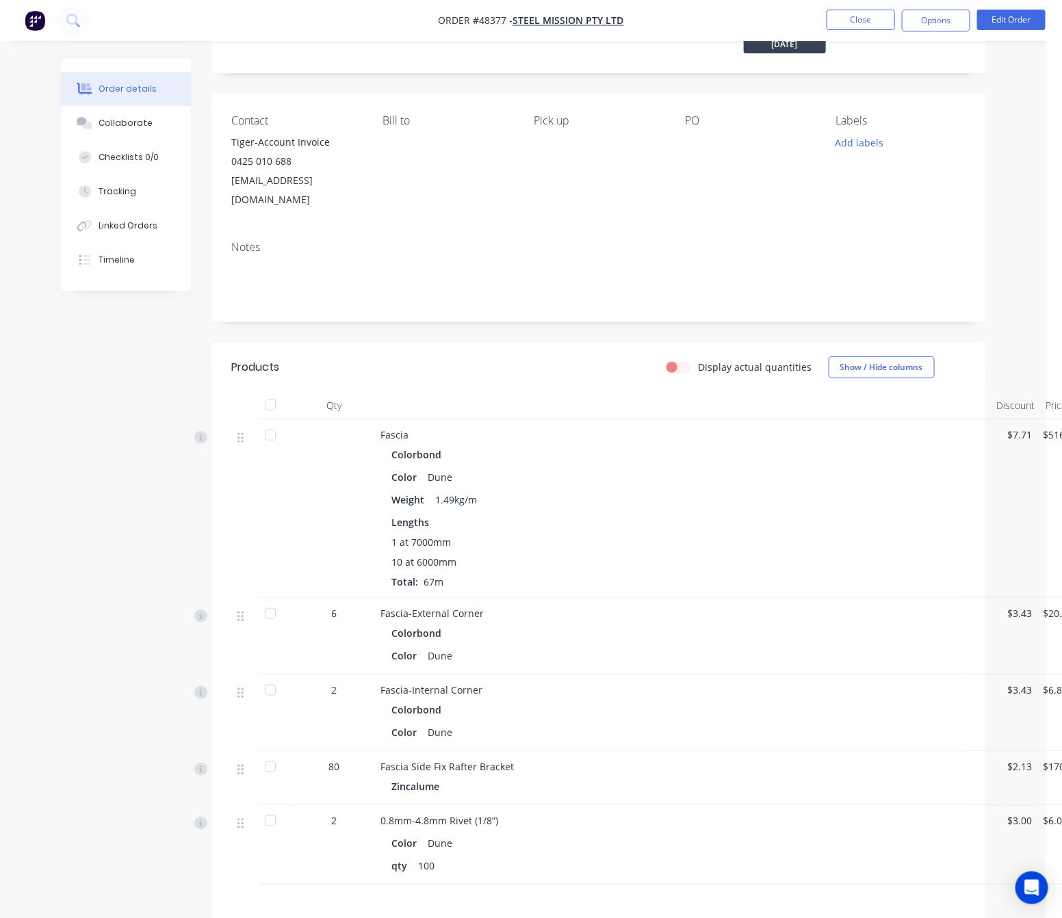
scroll to position [275, 0]
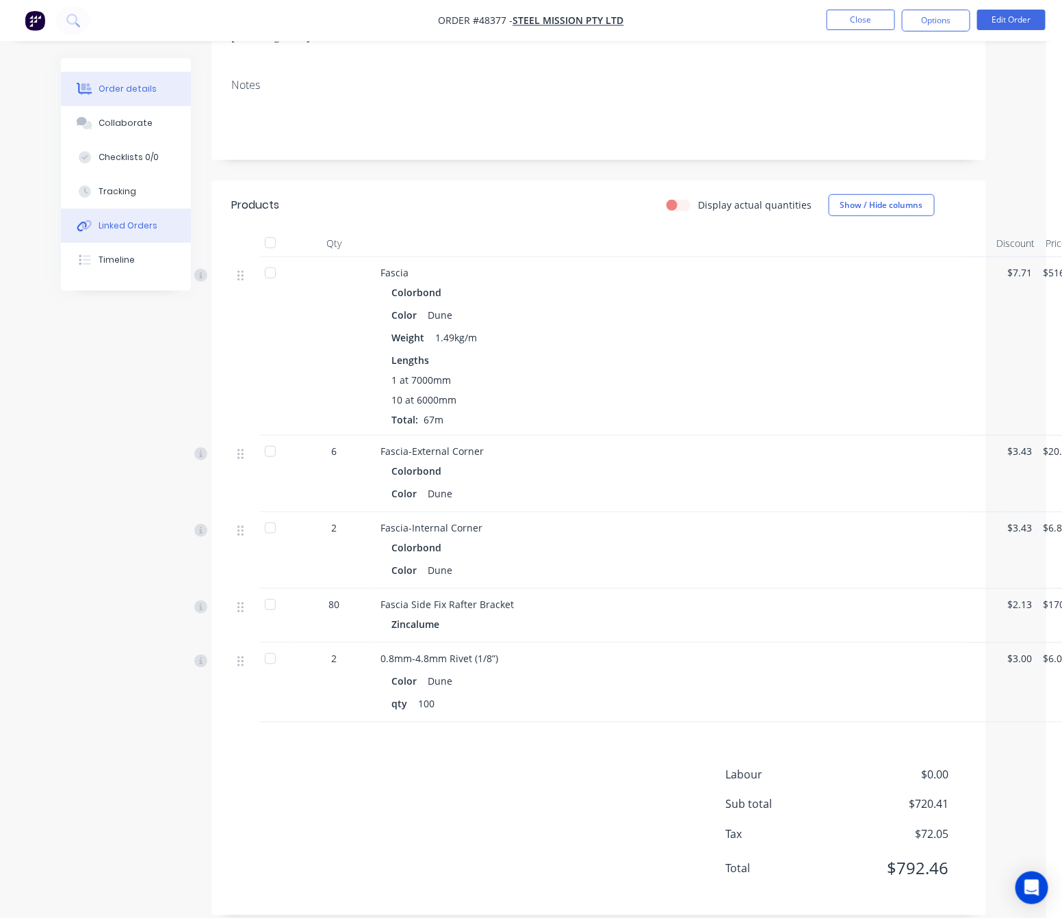
click at [127, 220] on div "Linked Orders" at bounding box center [127, 226] width 59 height 12
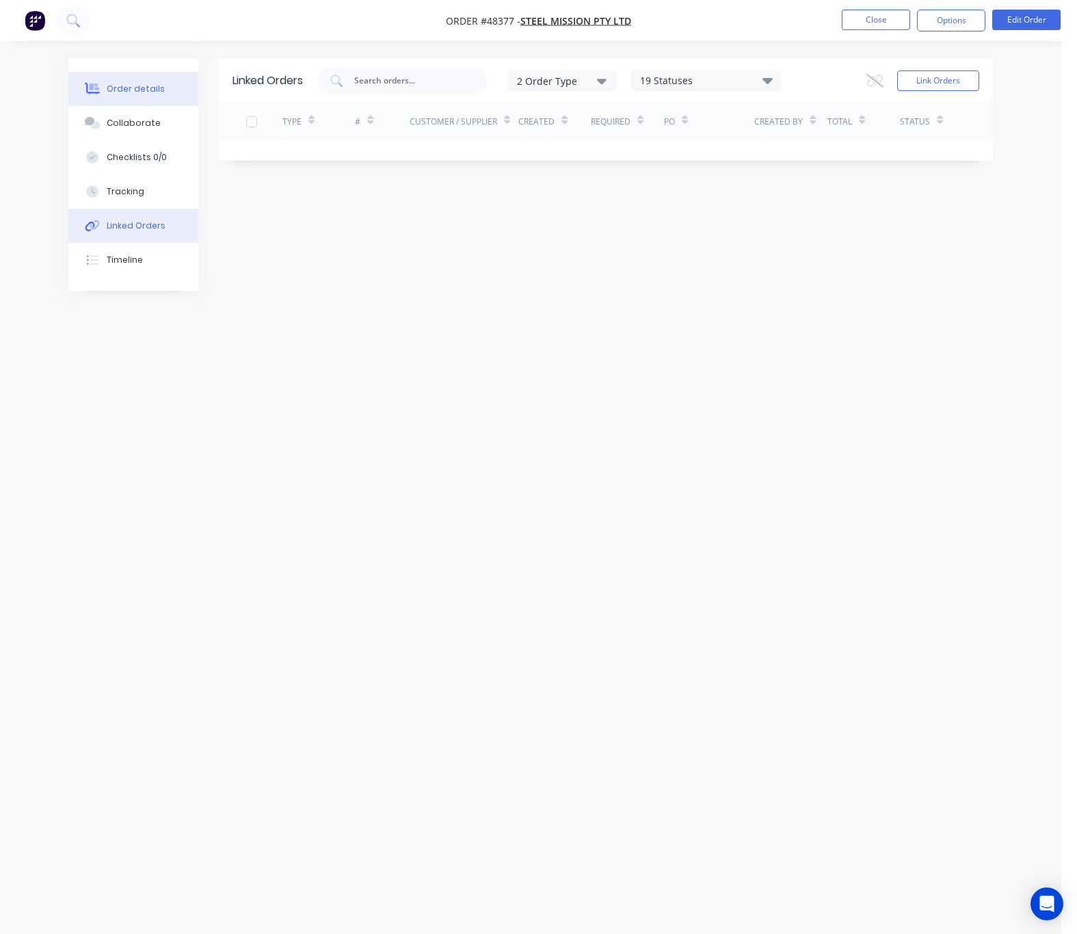
click at [146, 84] on div "Order details" at bounding box center [136, 89] width 58 height 12
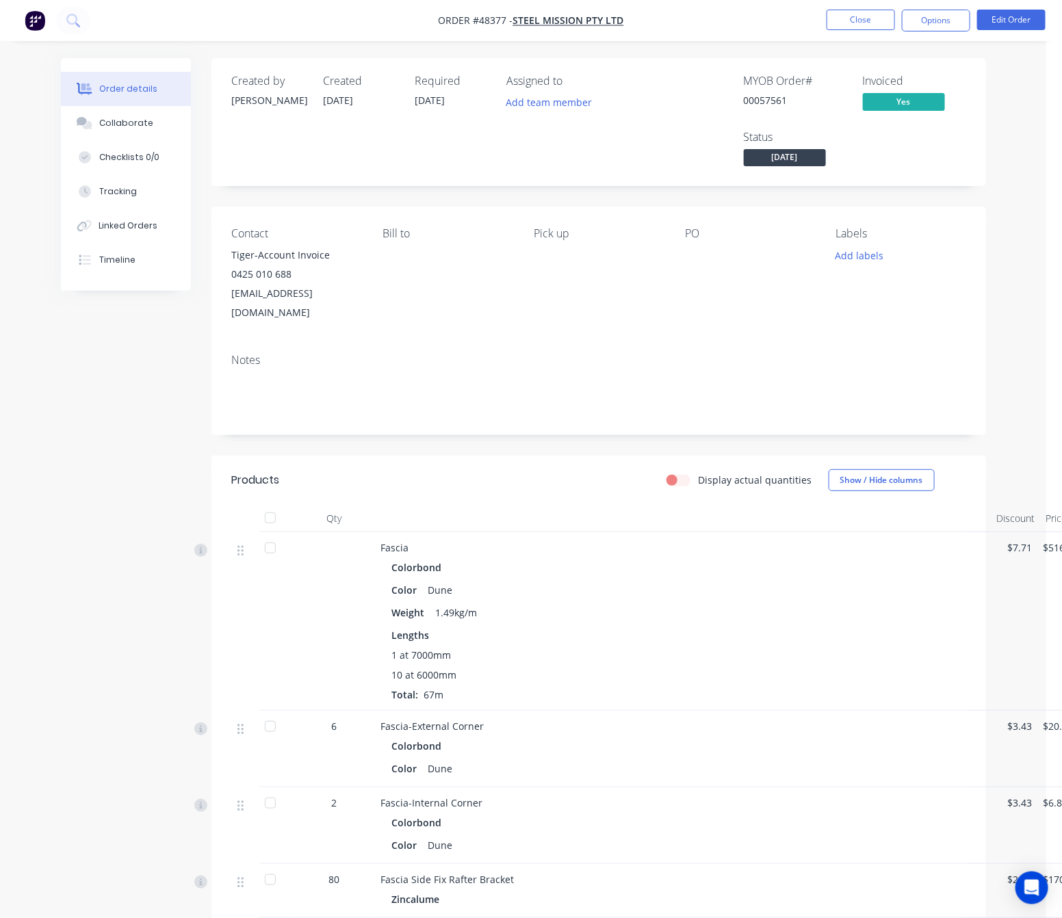
scroll to position [275, 0]
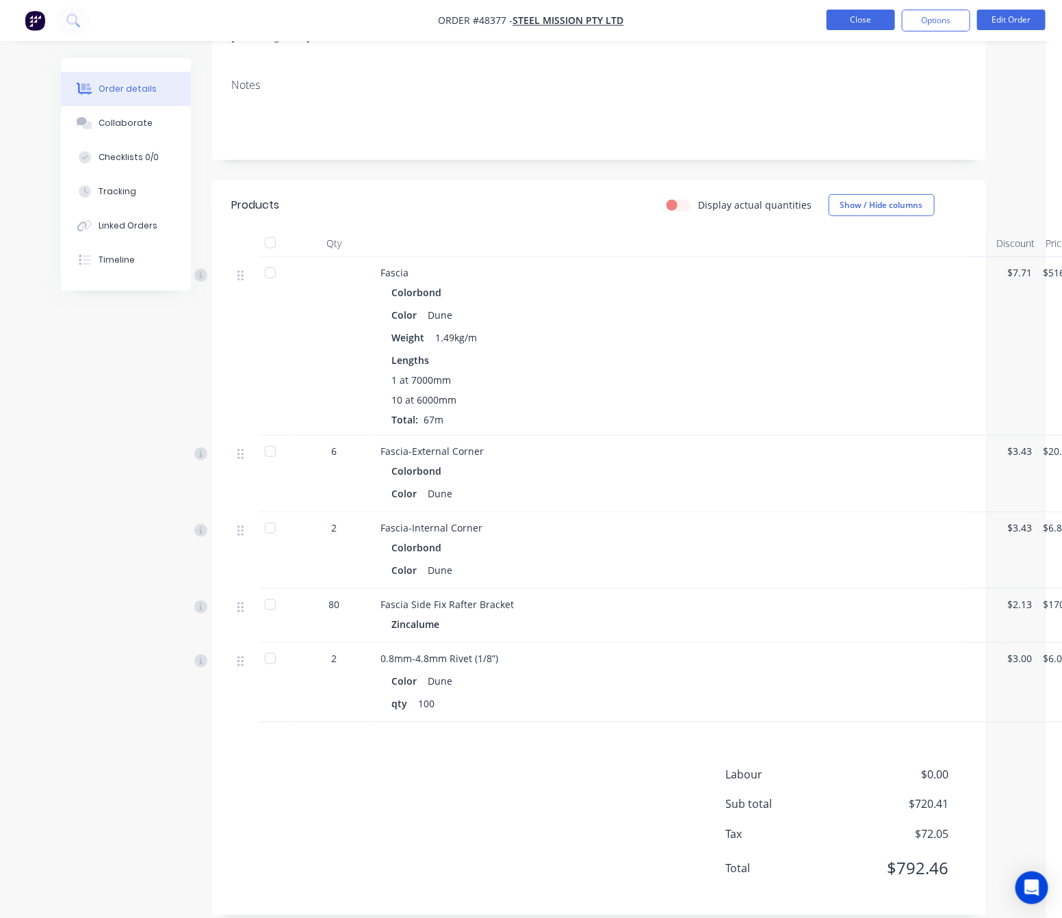
click at [850, 21] on button "Close" at bounding box center [860, 20] width 68 height 21
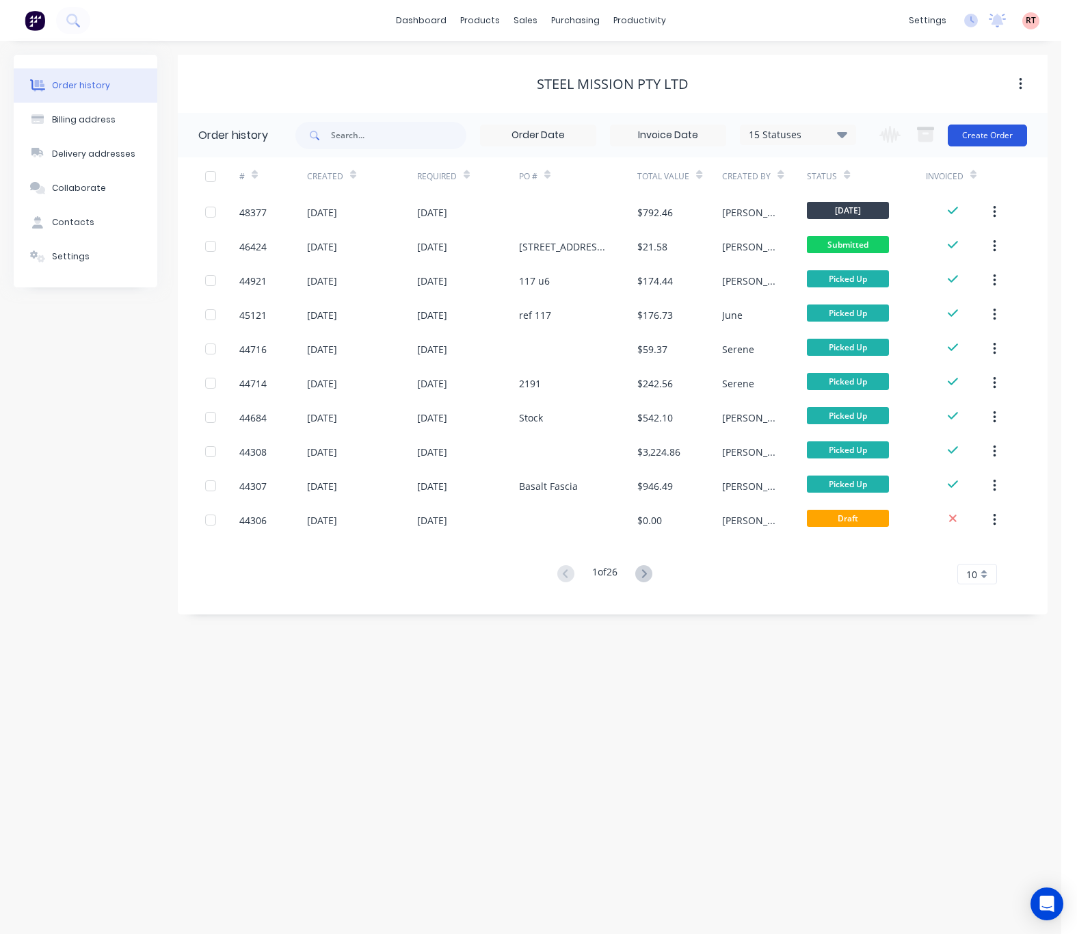
click at [982, 130] on button "Create Order" at bounding box center [987, 135] width 79 height 22
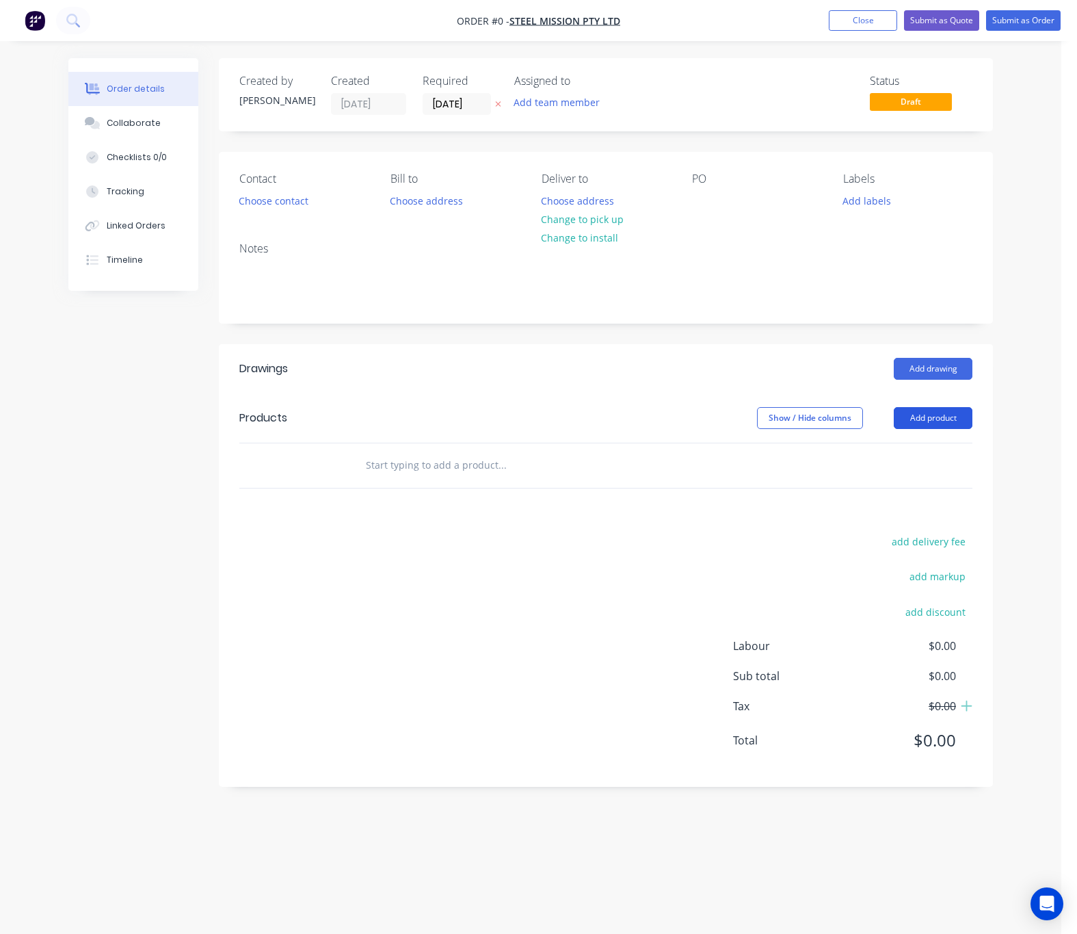
click at [938, 425] on button "Add product" at bounding box center [933, 418] width 79 height 22
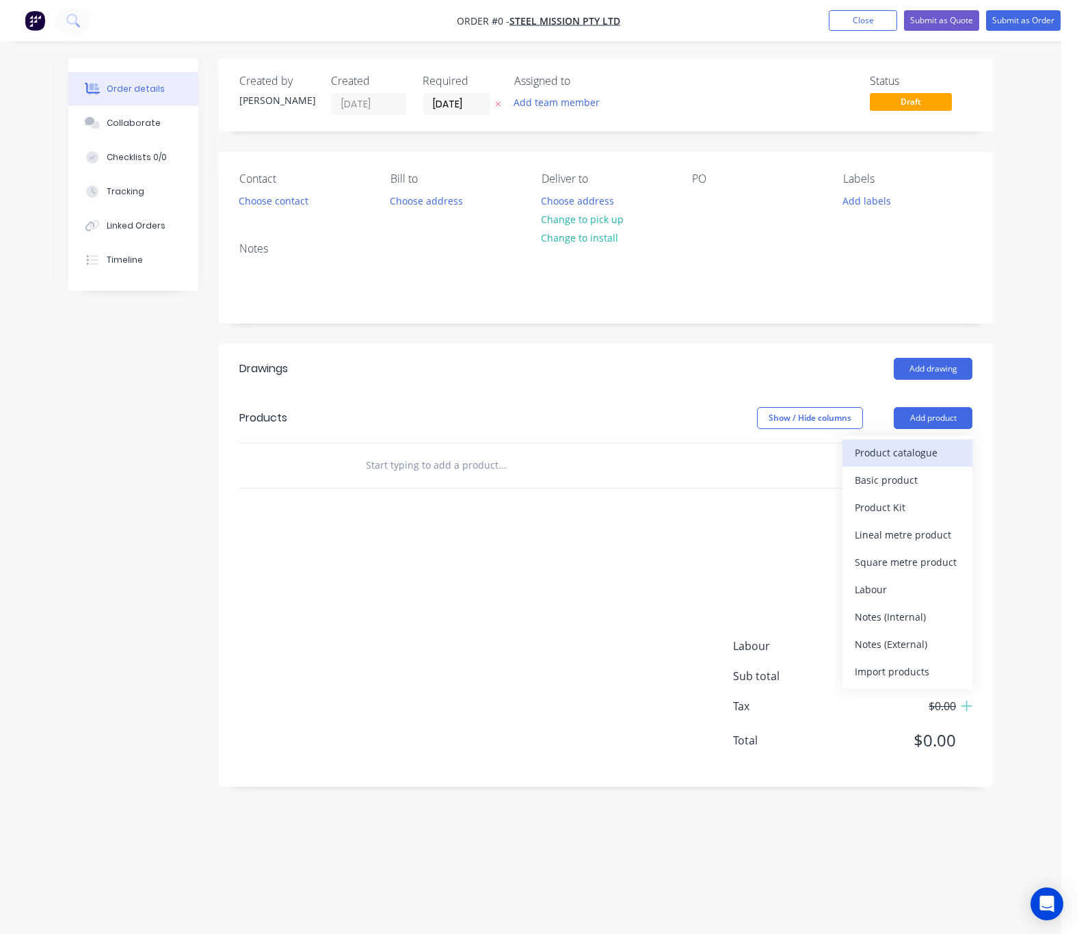
click at [917, 448] on div "Product catalogue" at bounding box center [907, 453] width 105 height 20
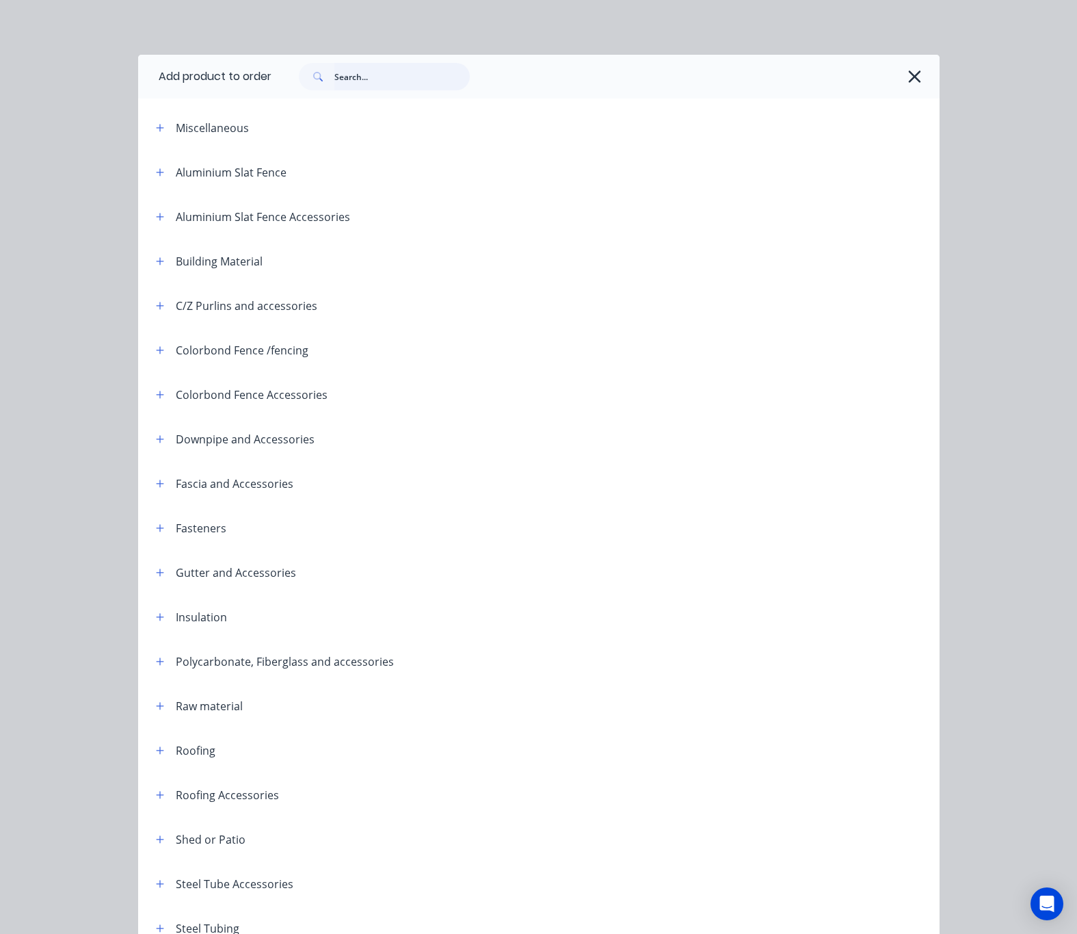
click at [347, 72] on input "text" at bounding box center [401, 76] width 135 height 27
type input "fascia"
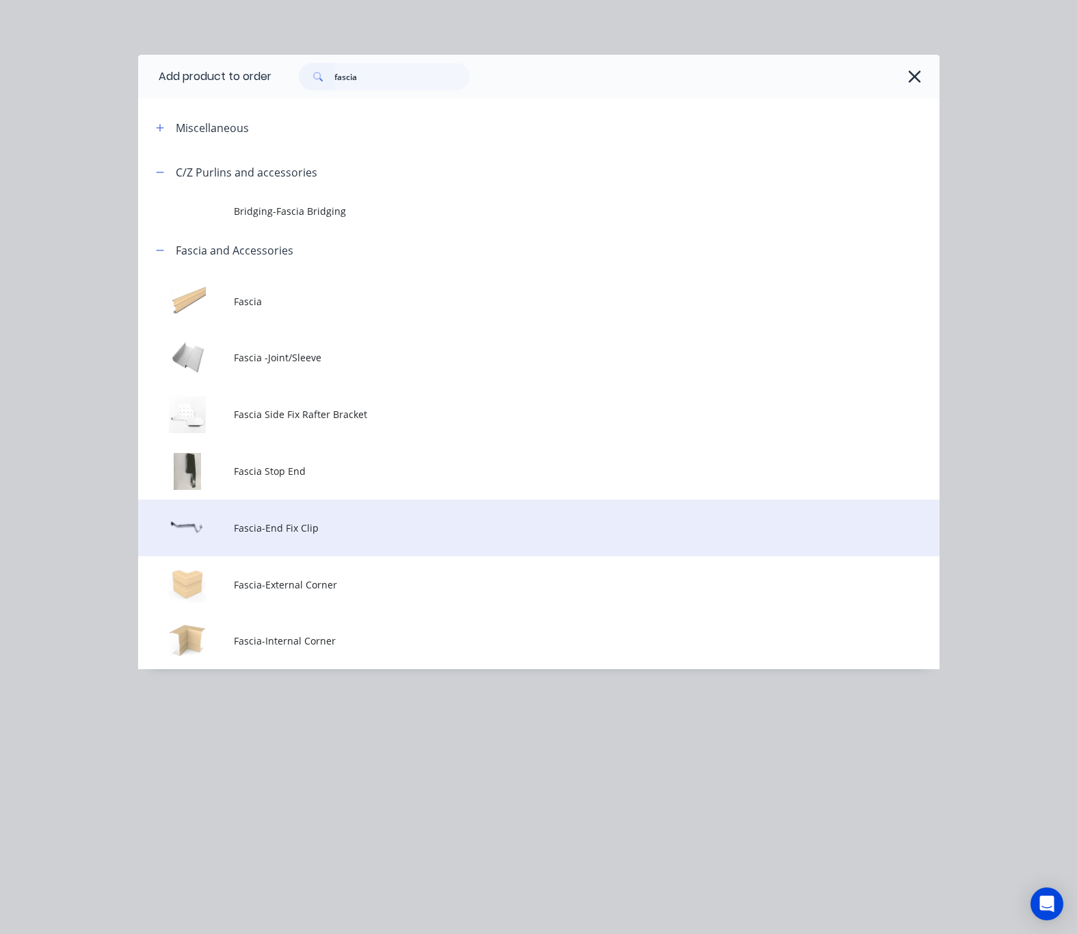
click at [447, 546] on td "Fascia-End Fix Clip" at bounding box center [586, 527] width 705 height 57
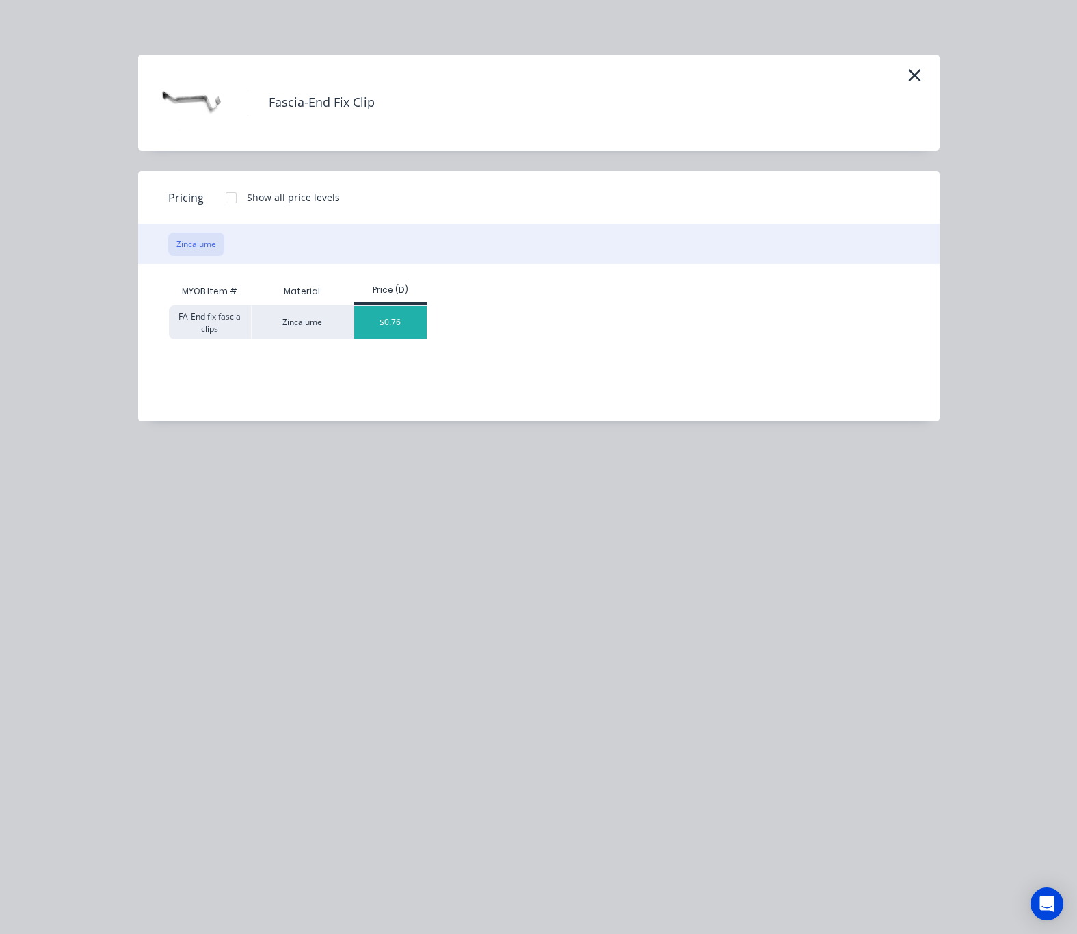
click at [392, 334] on div "$0.76" at bounding box center [390, 322] width 73 height 33
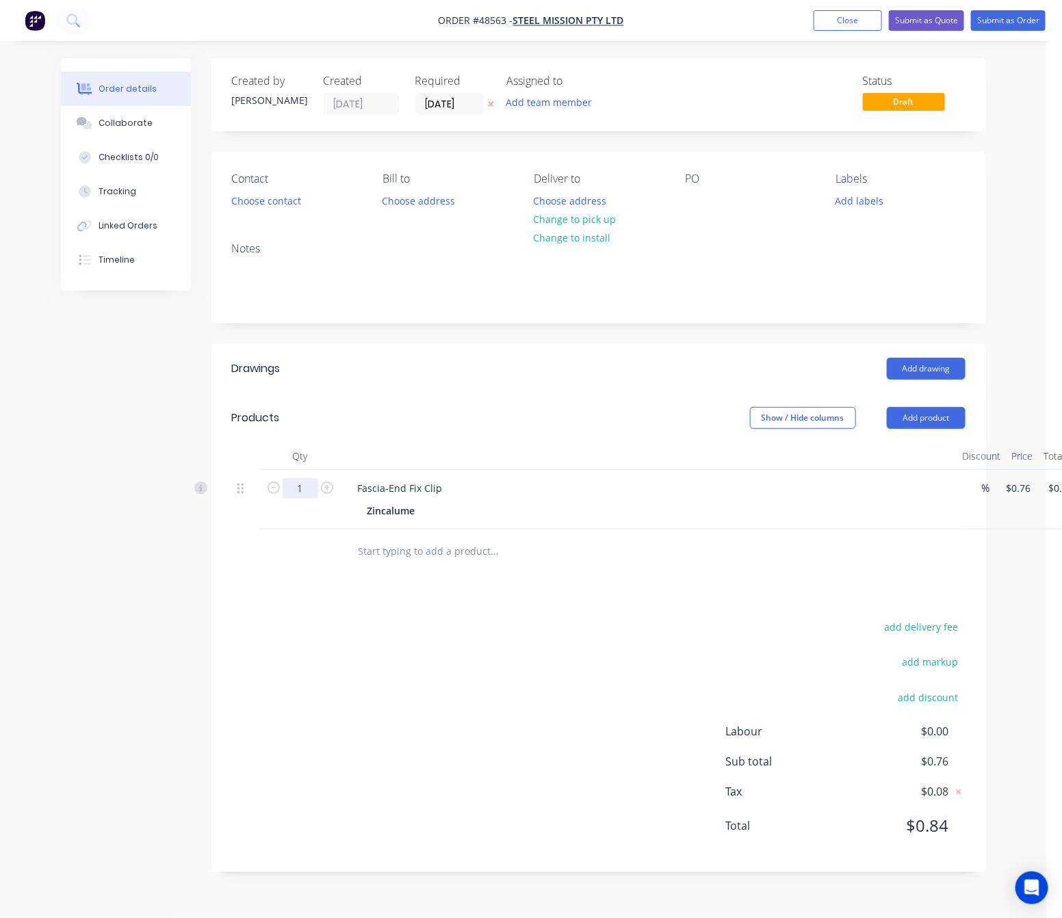
click at [308, 488] on input "1" at bounding box center [300, 488] width 36 height 21
type input "300"
type input "$228.00"
click at [400, 648] on div "add delivery fee add markup add discount Labour $0.00 Sub total $228.00 Tax $22…" at bounding box center [598, 735] width 733 height 234
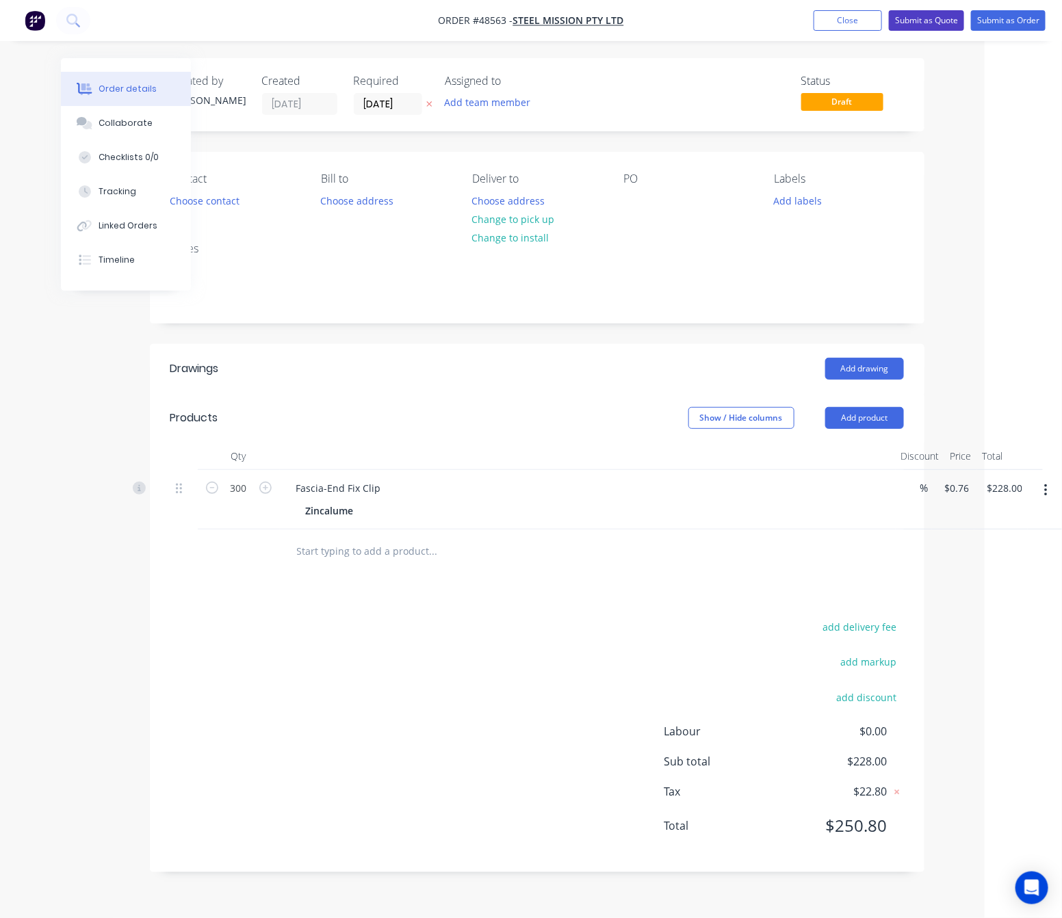
click at [930, 23] on button "Submit as Quote" at bounding box center [926, 20] width 75 height 21
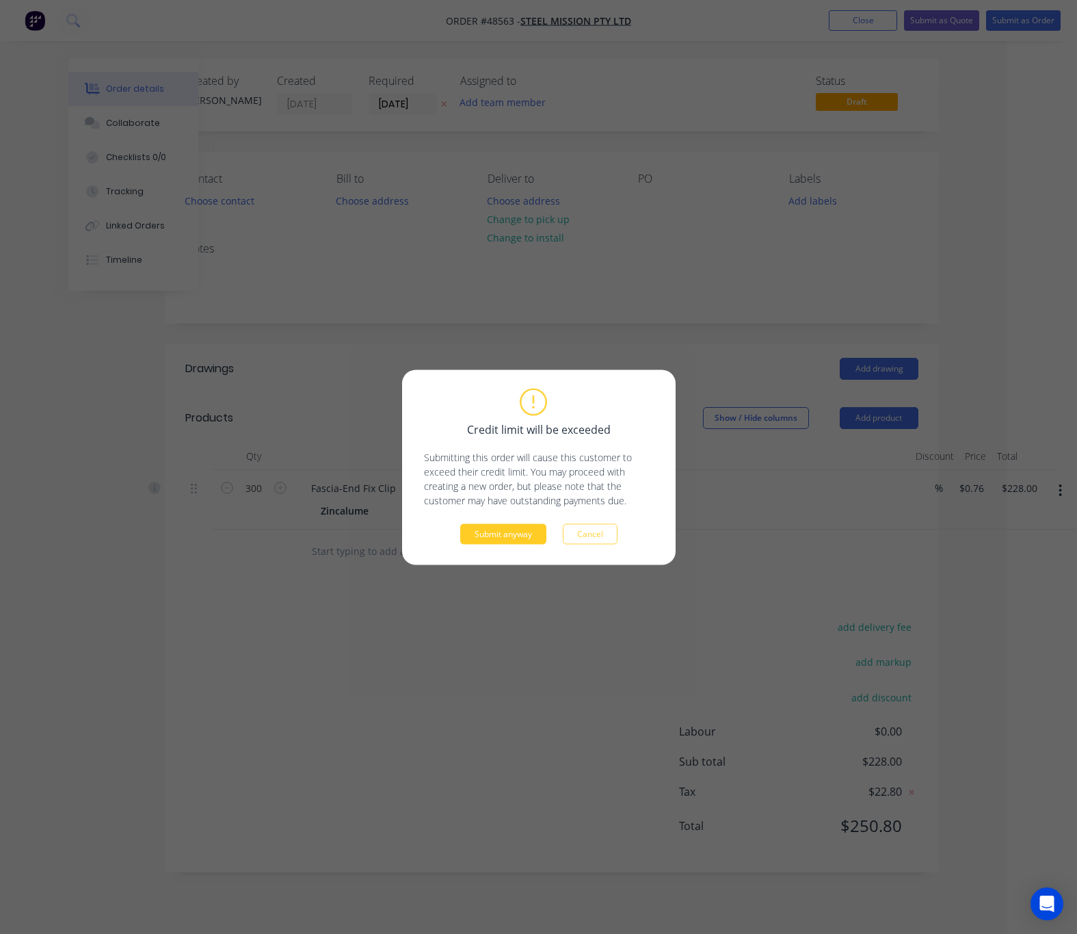
click at [512, 536] on button "Submit anyway" at bounding box center [503, 533] width 86 height 21
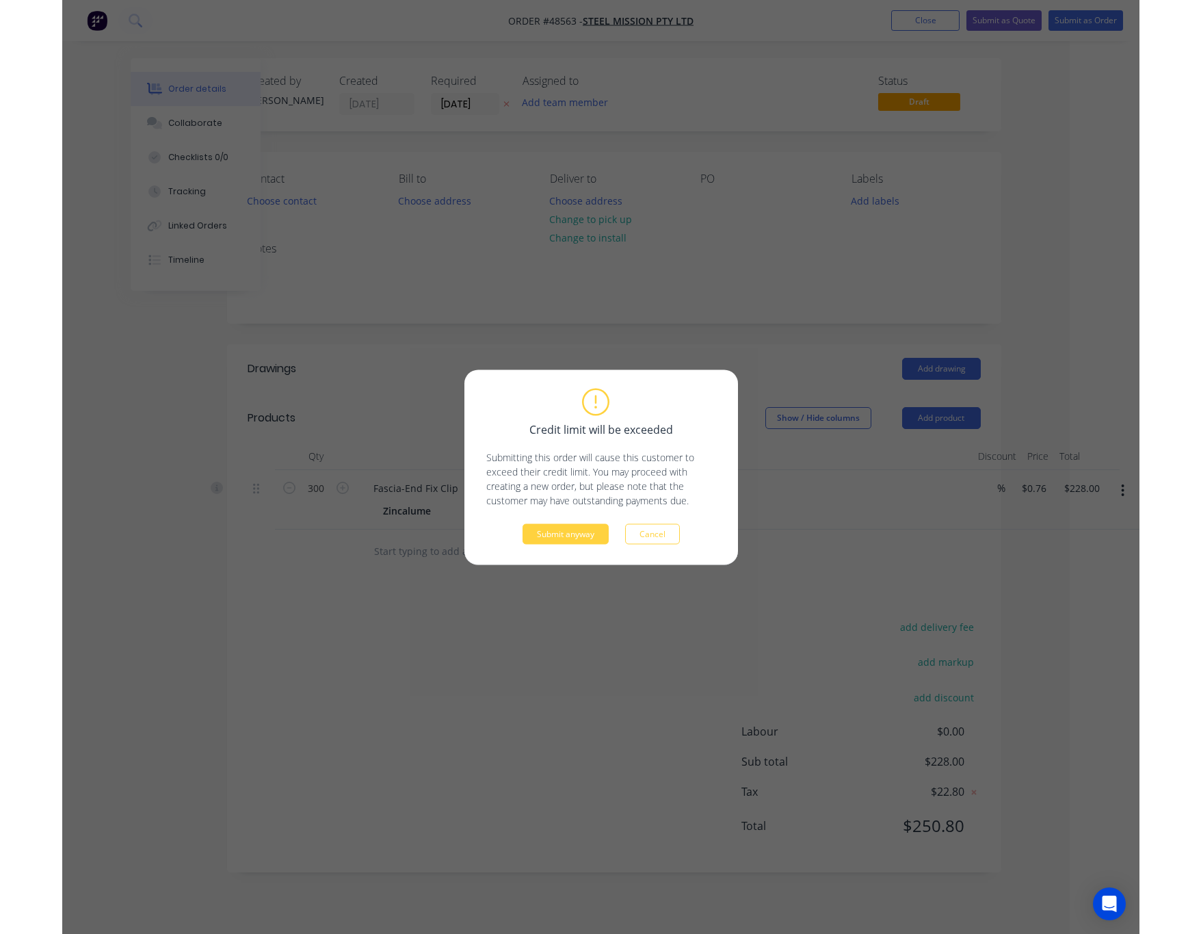
scroll to position [0, 0]
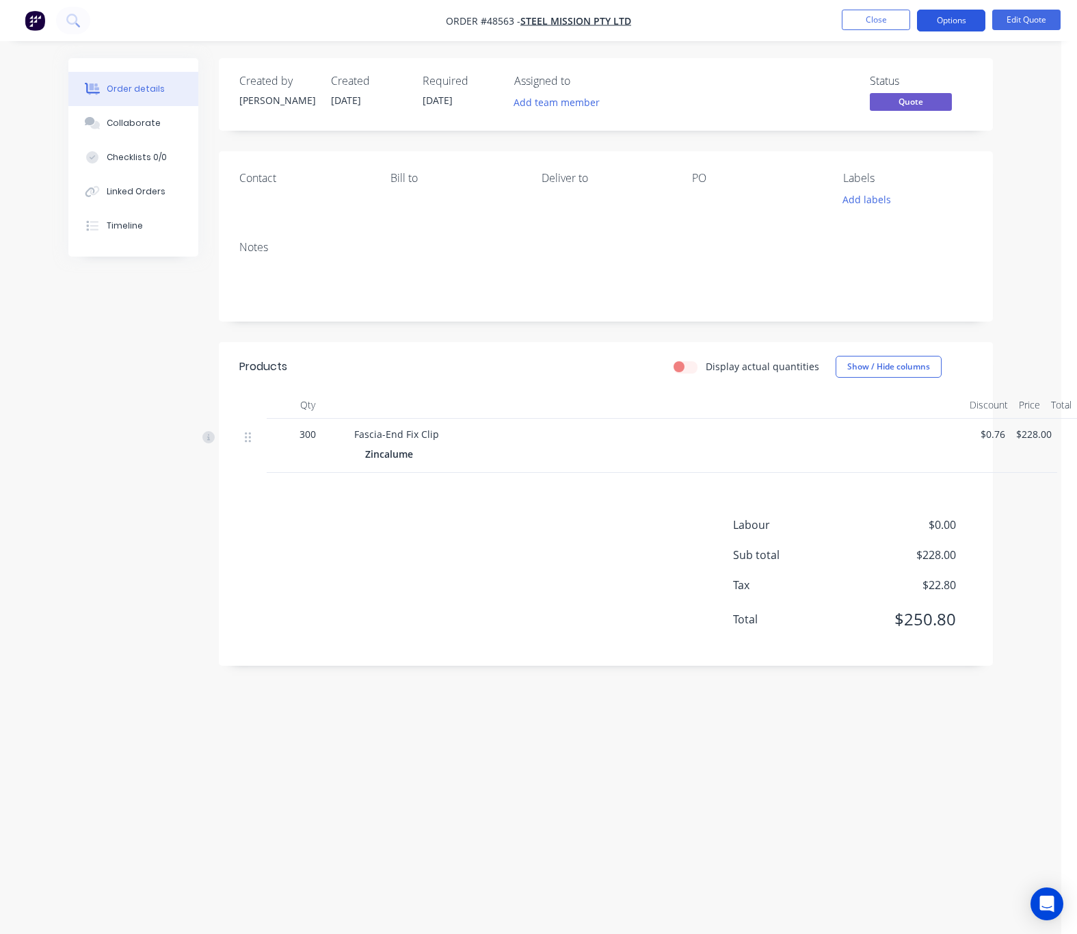
click at [938, 21] on button "Options" at bounding box center [951, 21] width 68 height 22
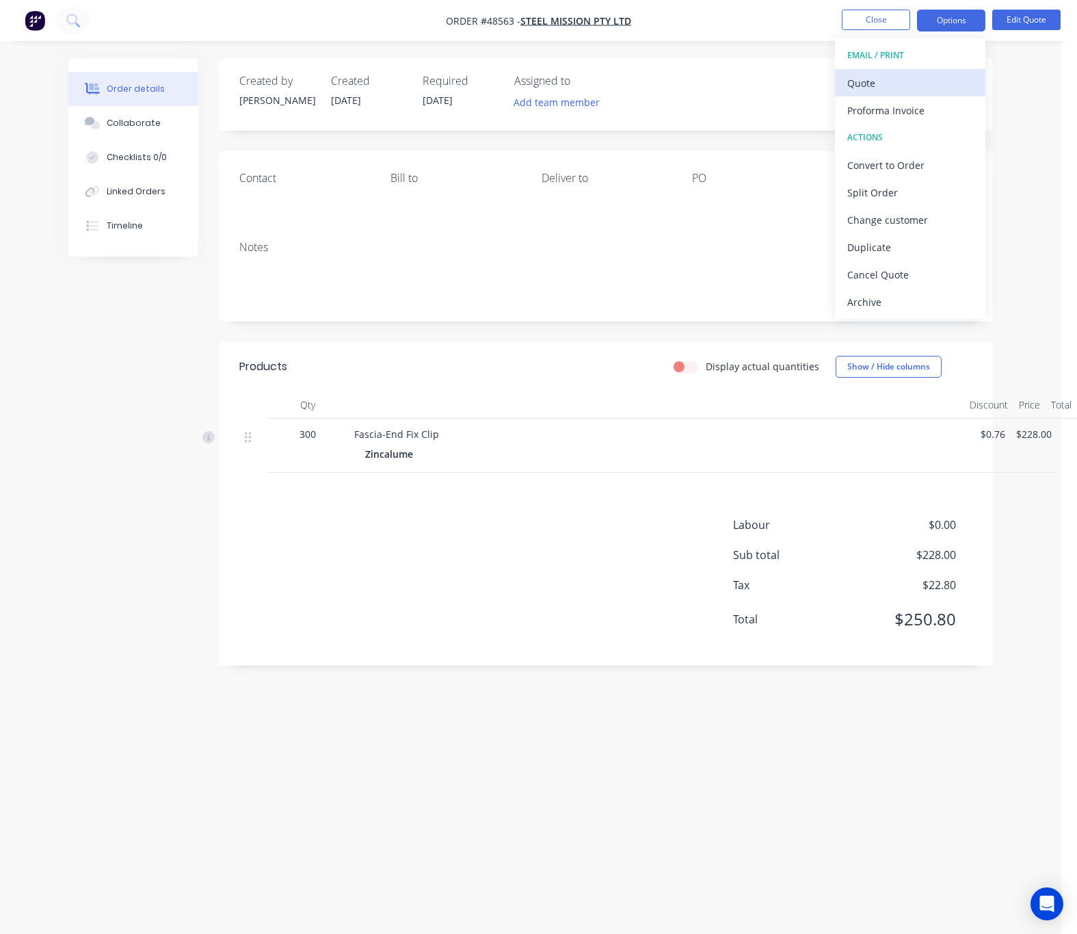
click at [943, 74] on div "Quote" at bounding box center [910, 83] width 126 height 20
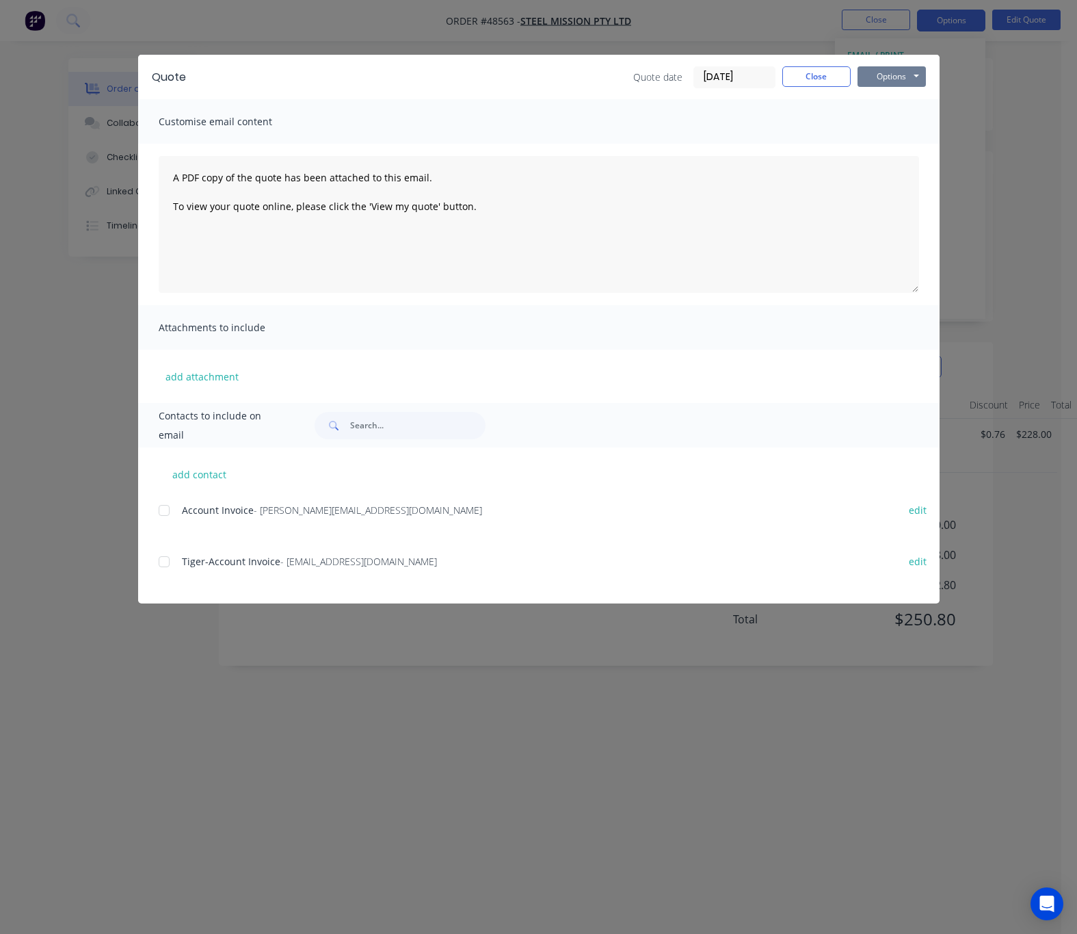
click at [910, 77] on button "Options" at bounding box center [892, 76] width 68 height 21
click at [912, 121] on button "Print" at bounding box center [902, 123] width 88 height 23
click at [667, 21] on div "Quote Quote date 27/08/25 Close Options Preview Print Email Customise email con…" at bounding box center [538, 467] width 1077 height 934
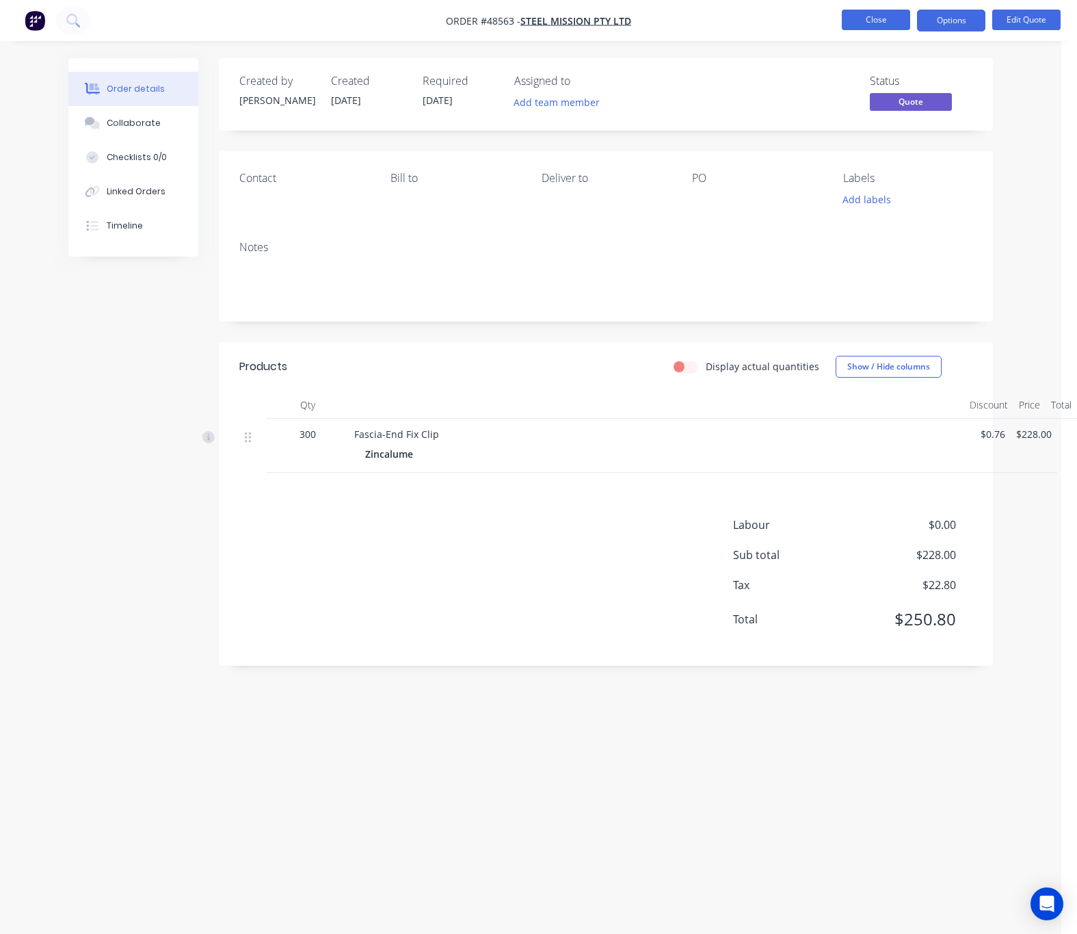
click at [868, 16] on button "Close" at bounding box center [876, 20] width 68 height 21
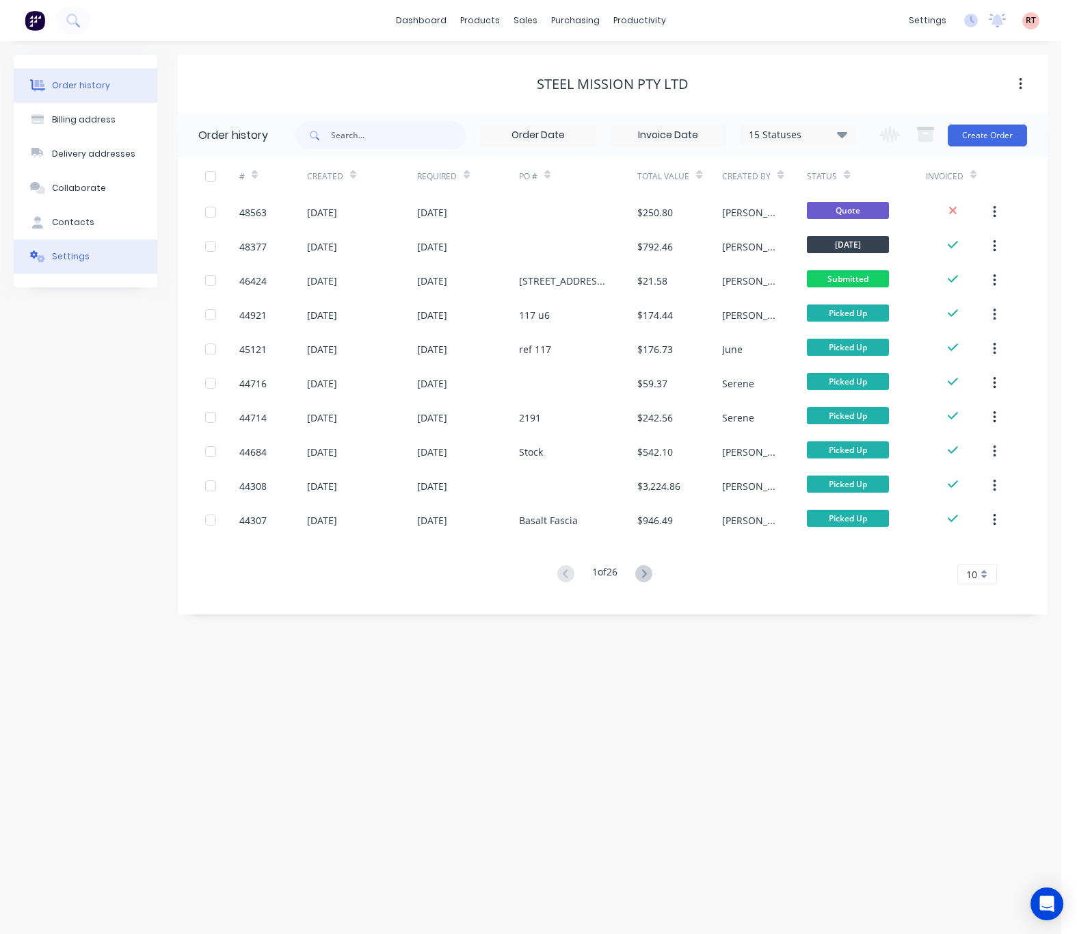
click at [113, 256] on button "Settings" at bounding box center [86, 256] width 144 height 34
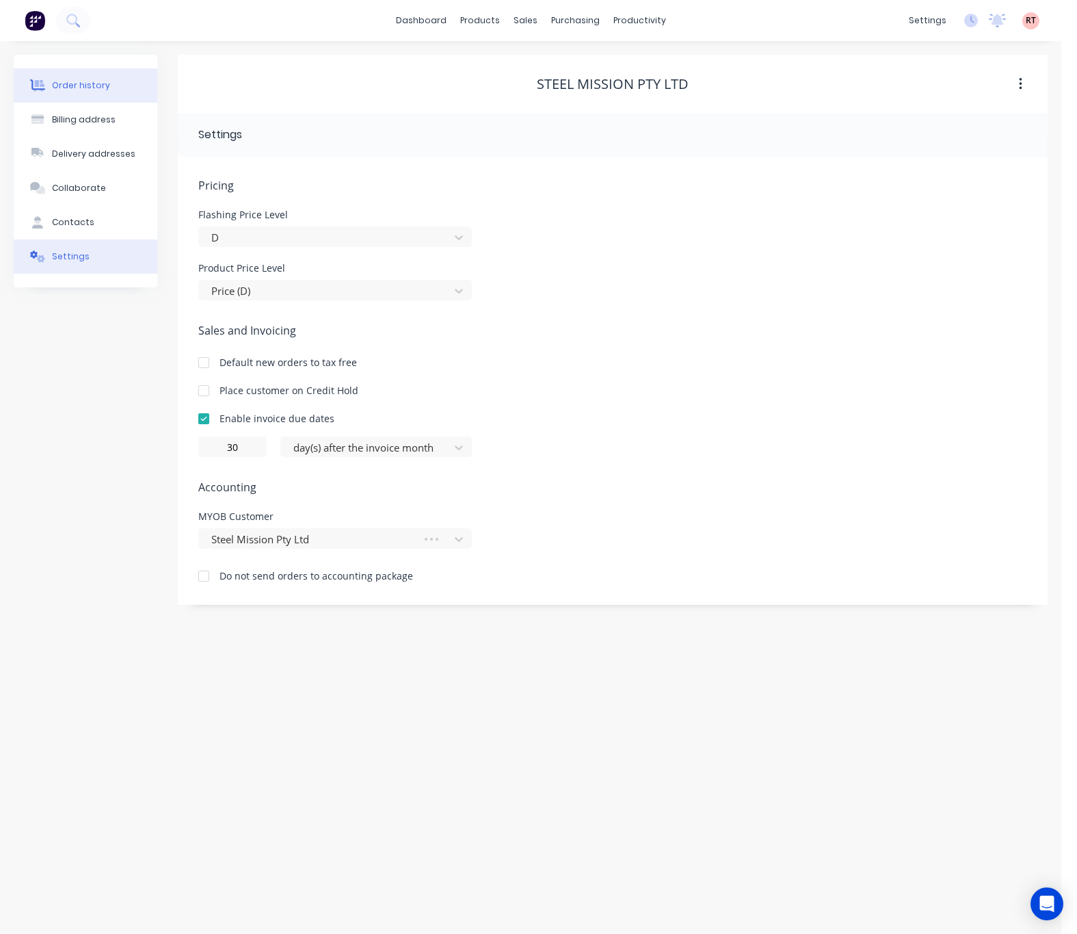
click at [113, 79] on button "Order history" at bounding box center [86, 85] width 144 height 34
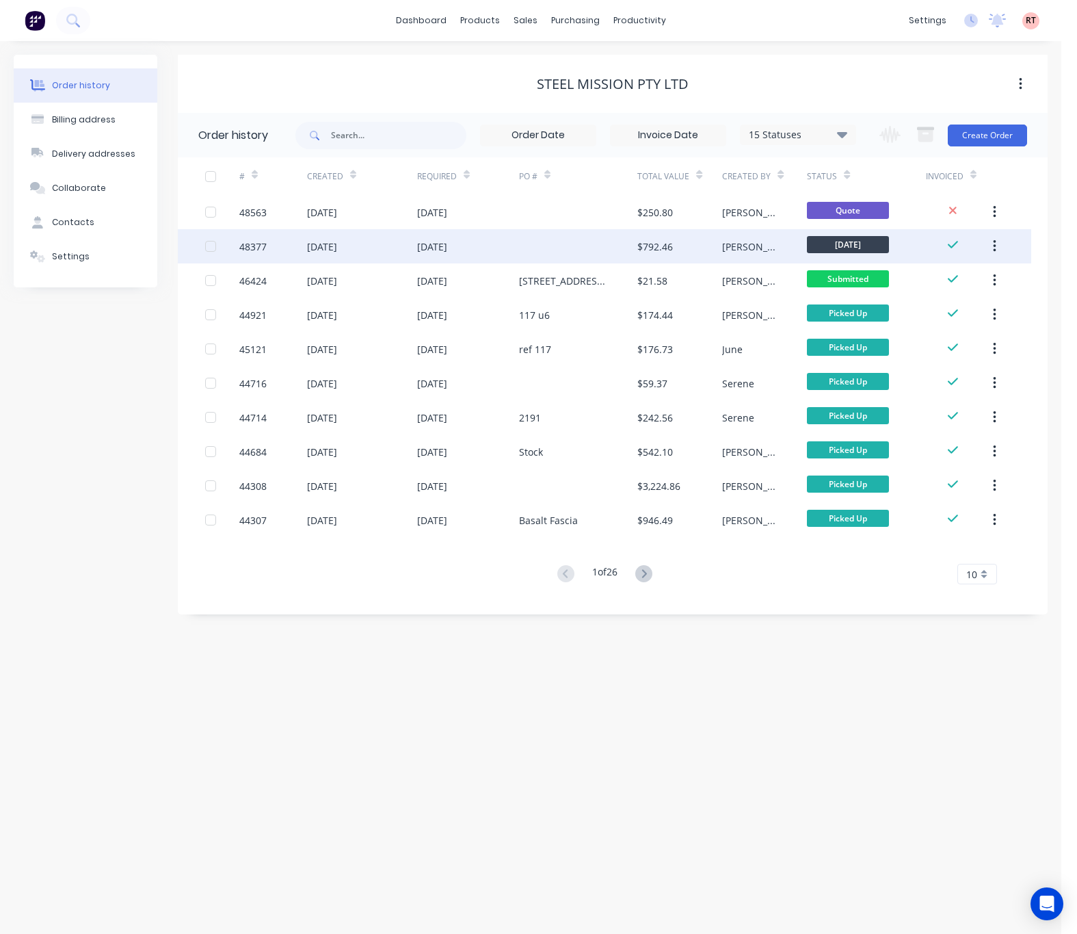
click at [581, 245] on div at bounding box center [578, 246] width 119 height 34
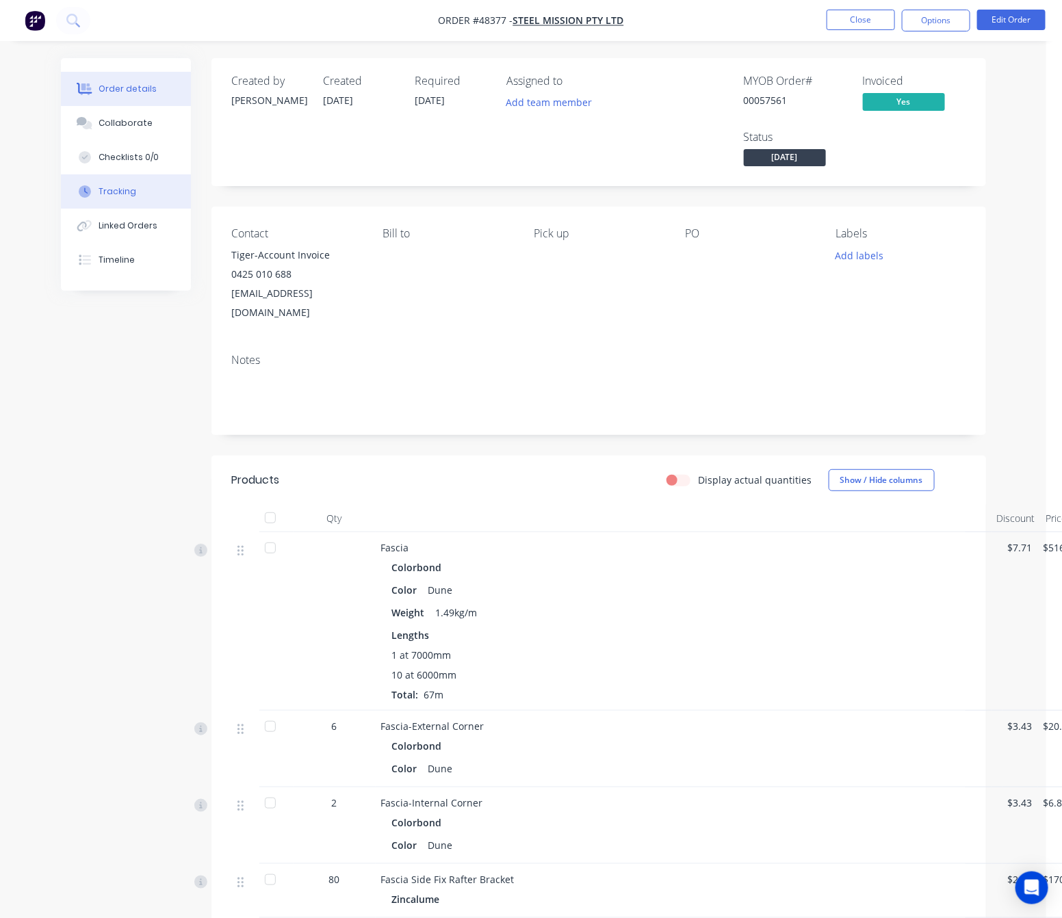
click at [148, 189] on button "Tracking" at bounding box center [126, 191] width 130 height 34
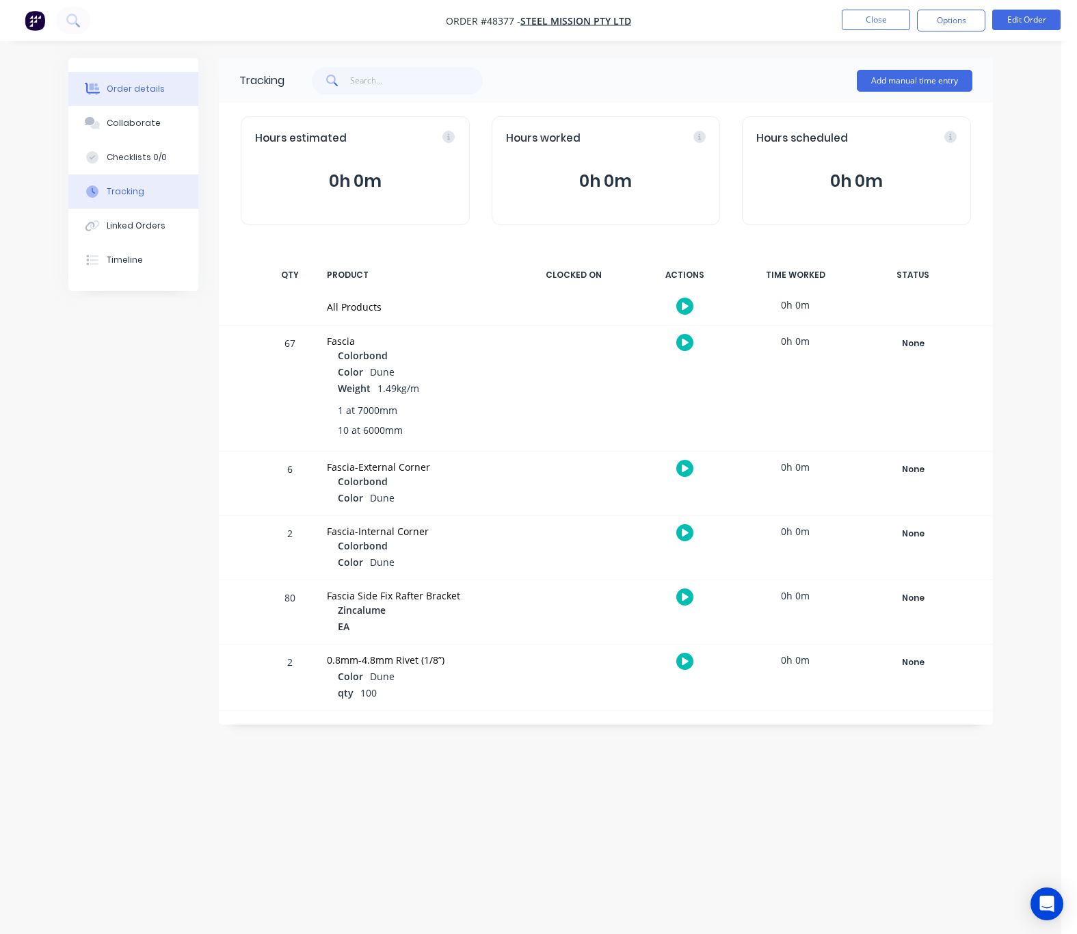
click at [170, 90] on button "Order details" at bounding box center [133, 89] width 130 height 34
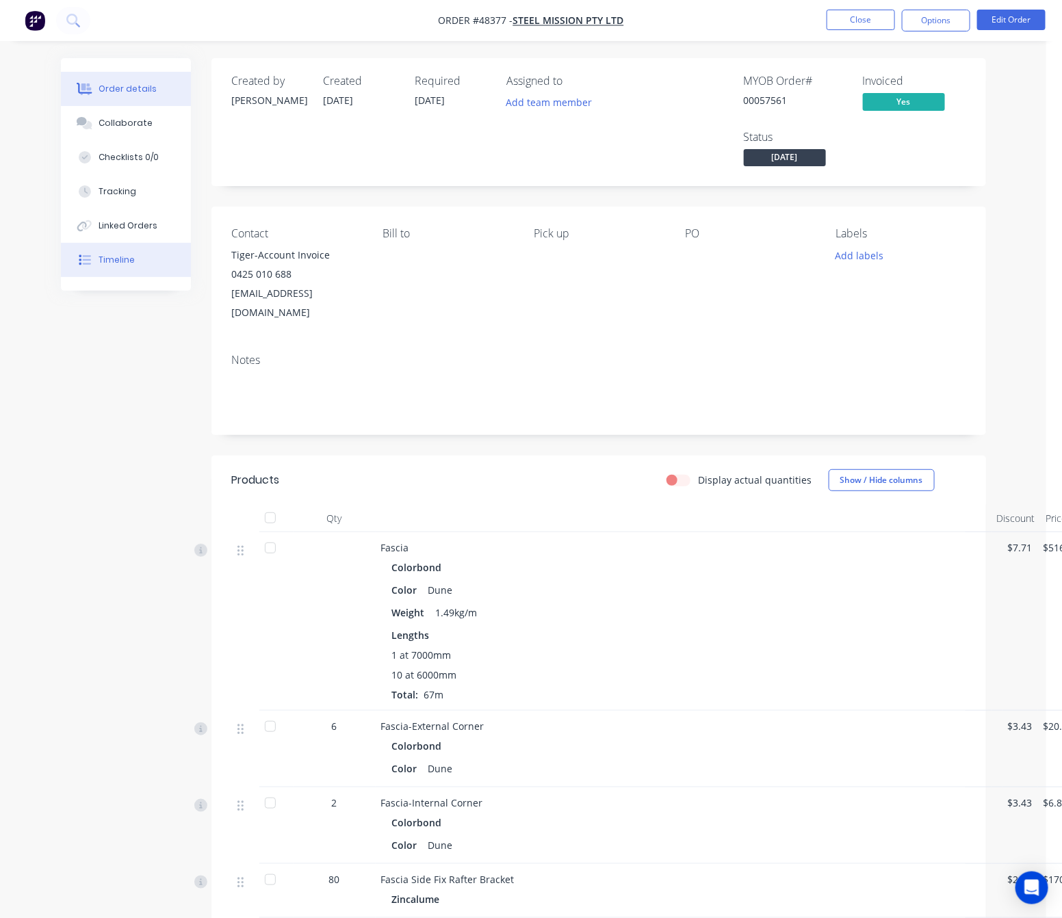
click at [156, 261] on button "Timeline" at bounding box center [126, 260] width 130 height 34
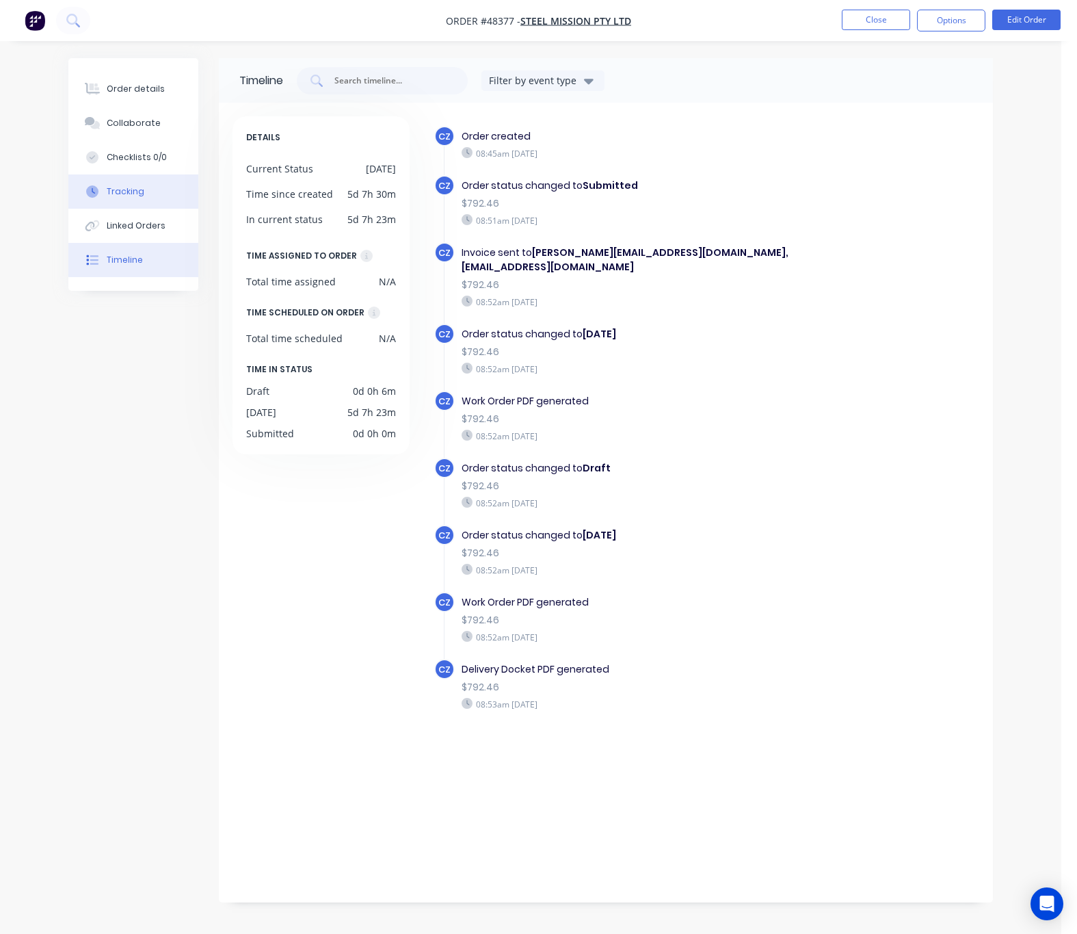
click at [153, 196] on button "Tracking" at bounding box center [133, 191] width 130 height 34
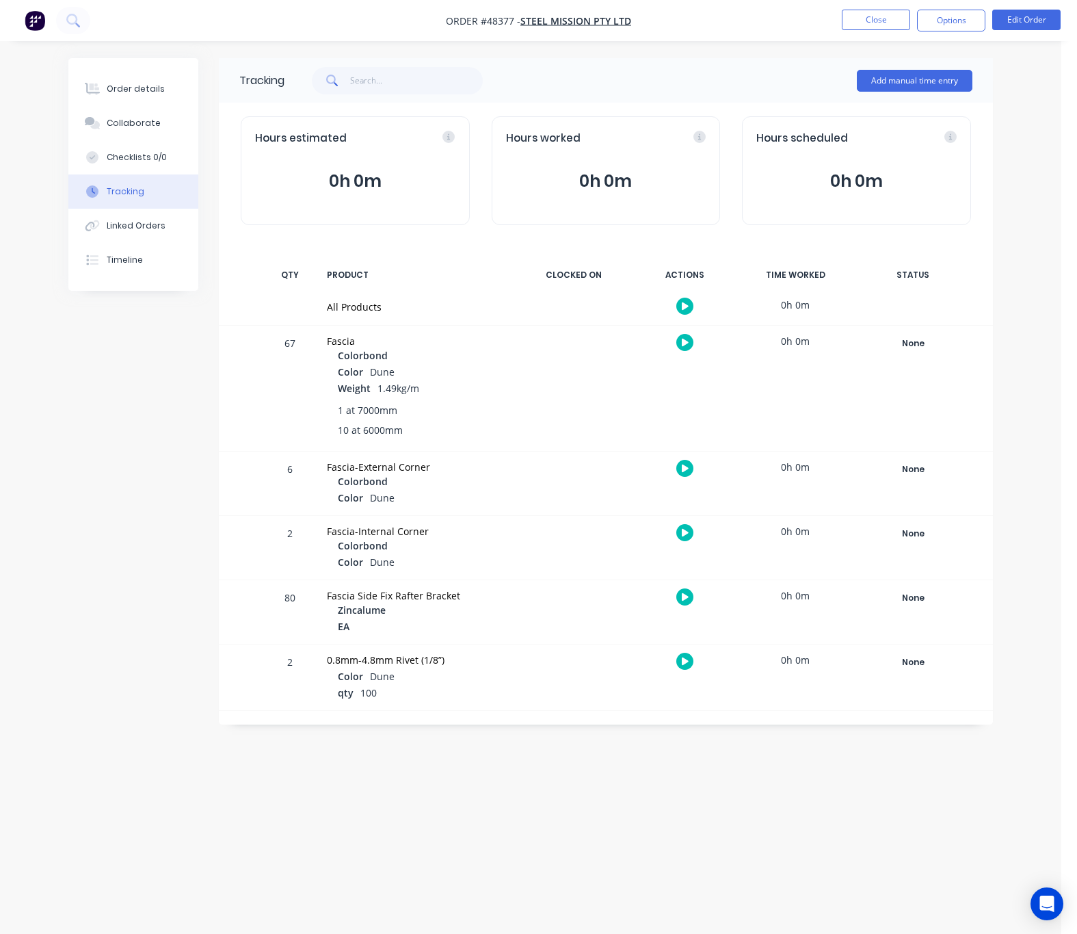
click at [528, 801] on div "Tracking Add manual time entry Hours estimated 0h 0m Hours worked 0h 0m Hours s…" at bounding box center [530, 440] width 925 height 765
click at [119, 101] on button "Order details" at bounding box center [133, 89] width 130 height 34
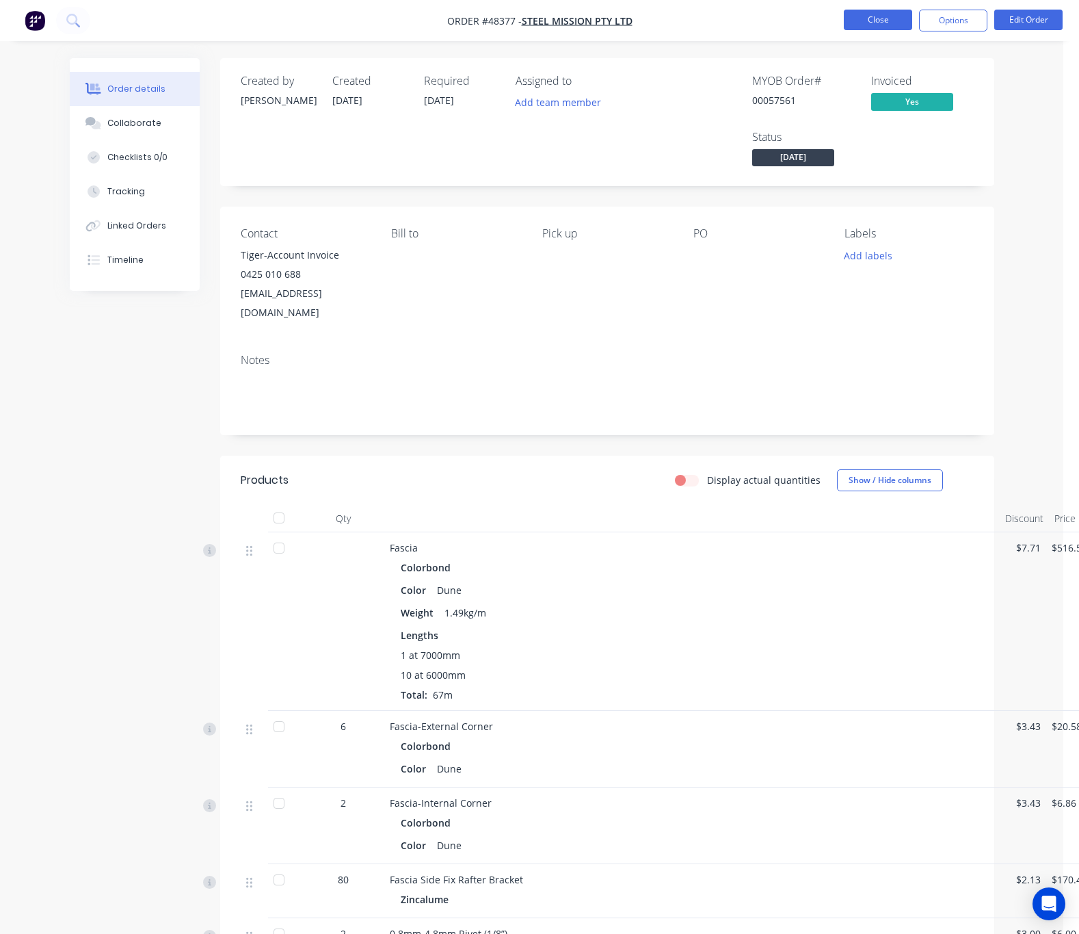
click at [887, 18] on button "Close" at bounding box center [878, 20] width 68 height 21
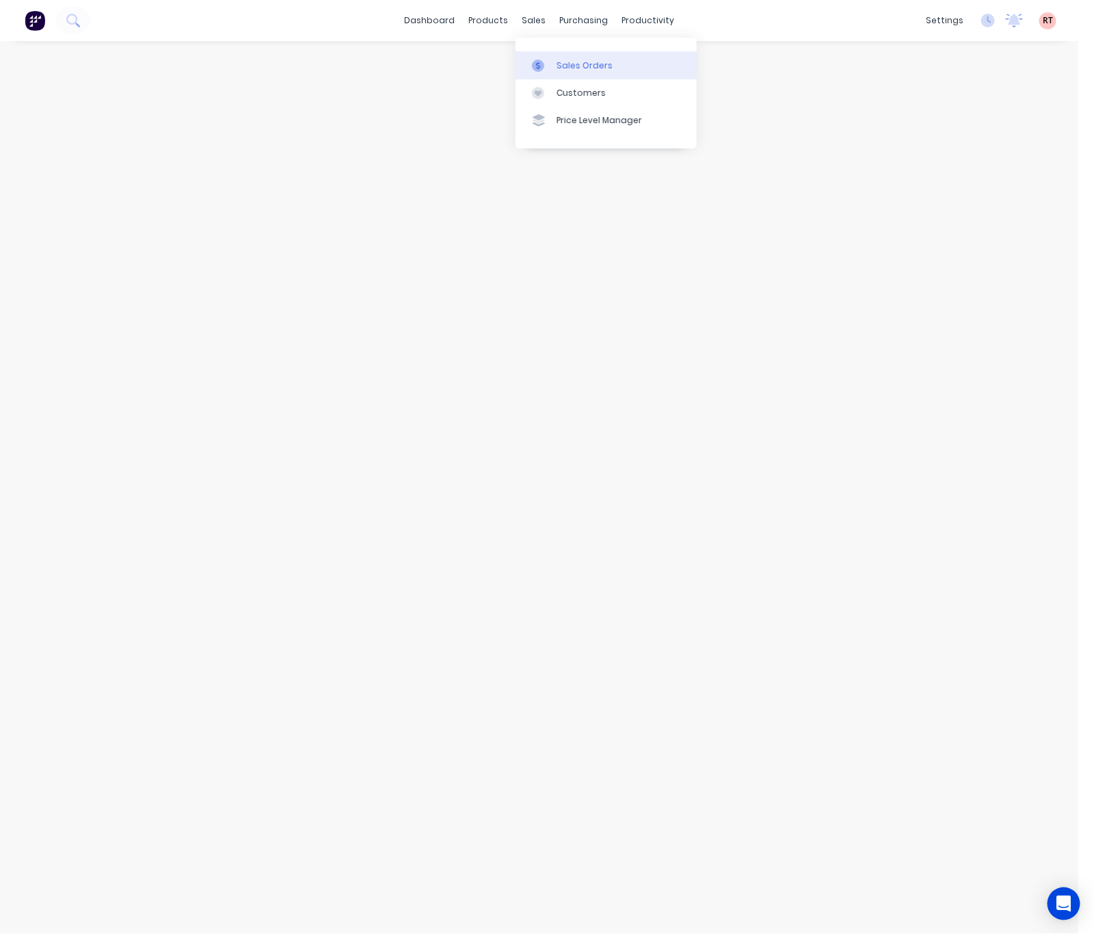
click at [559, 64] on div "Sales Orders" at bounding box center [585, 66] width 56 height 12
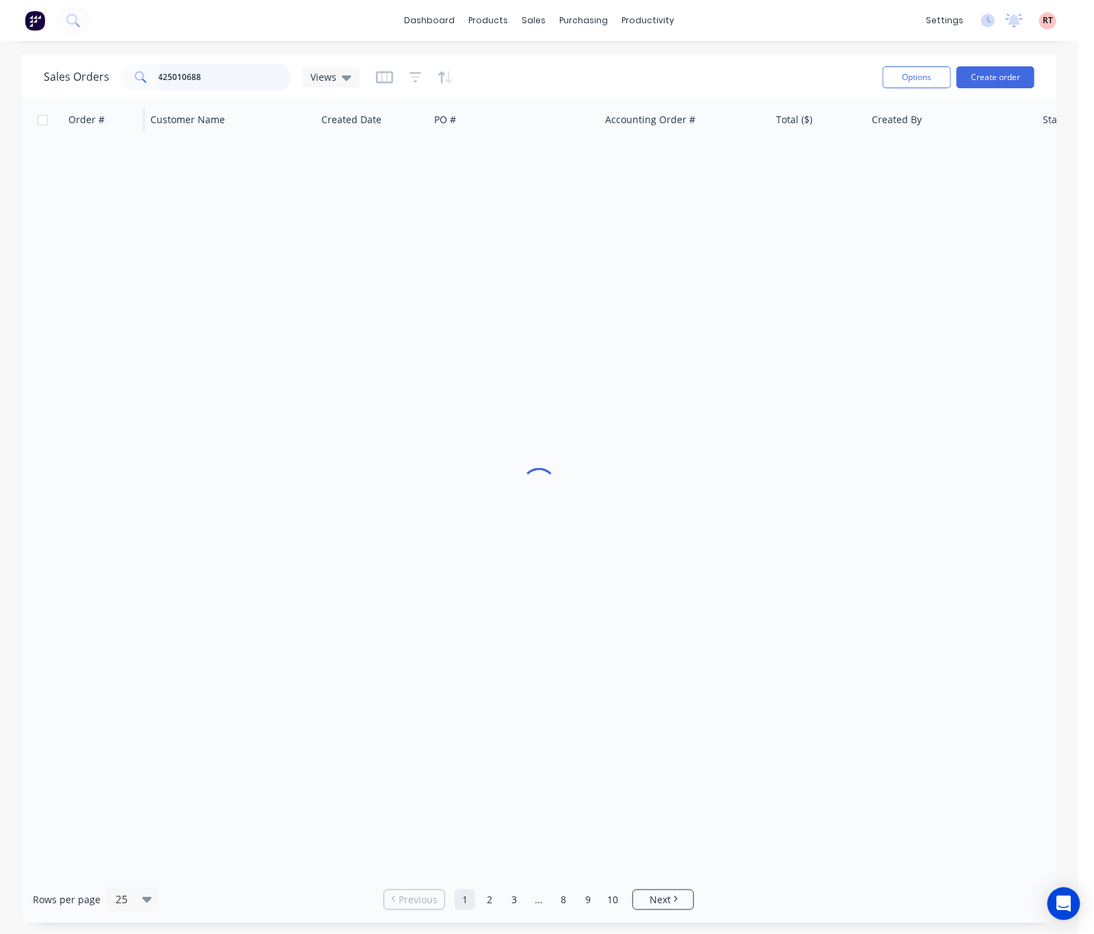
drag, startPoint x: 212, startPoint y: 75, endPoint x: 73, endPoint y: 101, distance: 141.9
click at [73, 101] on div "Sales Orders 425010688 Views Options Create order Order # Customer Name Created…" at bounding box center [539, 489] width 1035 height 868
type input "47638"
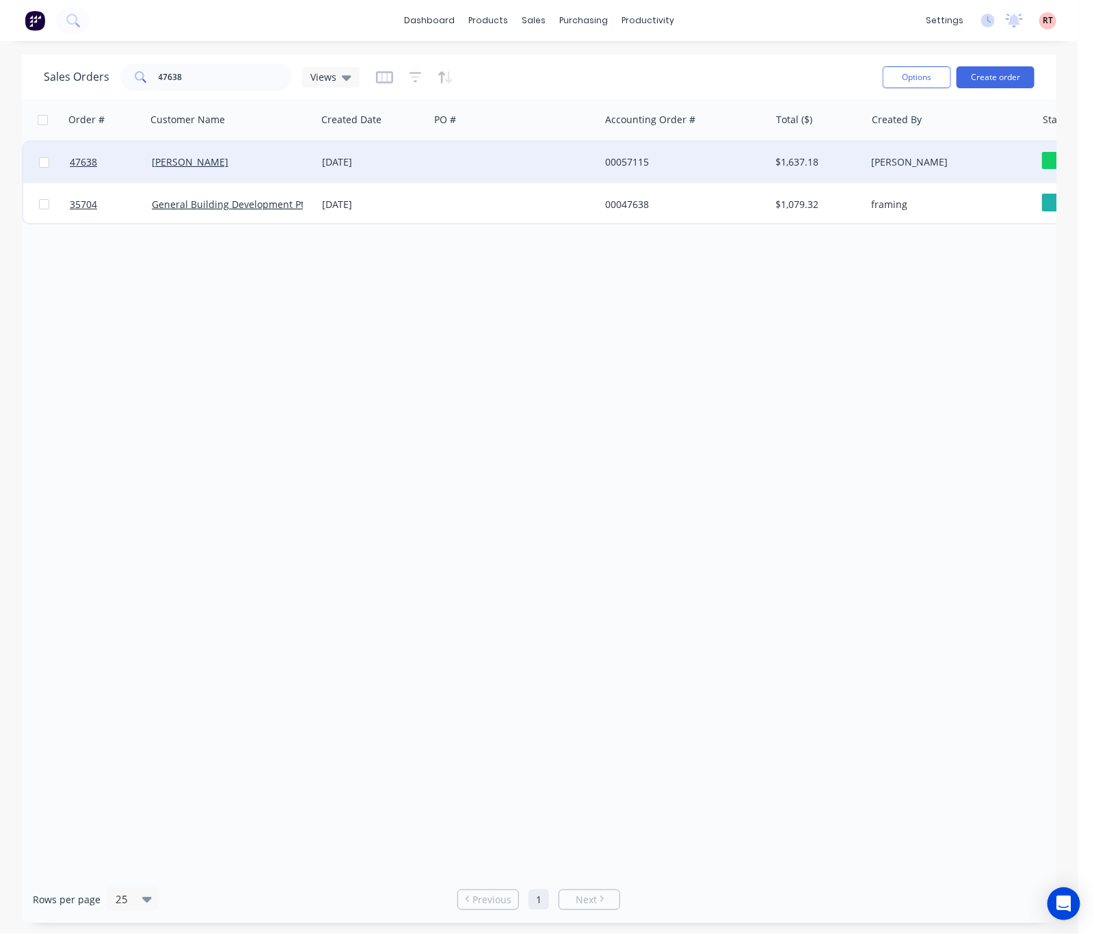
click at [573, 160] on div at bounding box center [515, 162] width 170 height 41
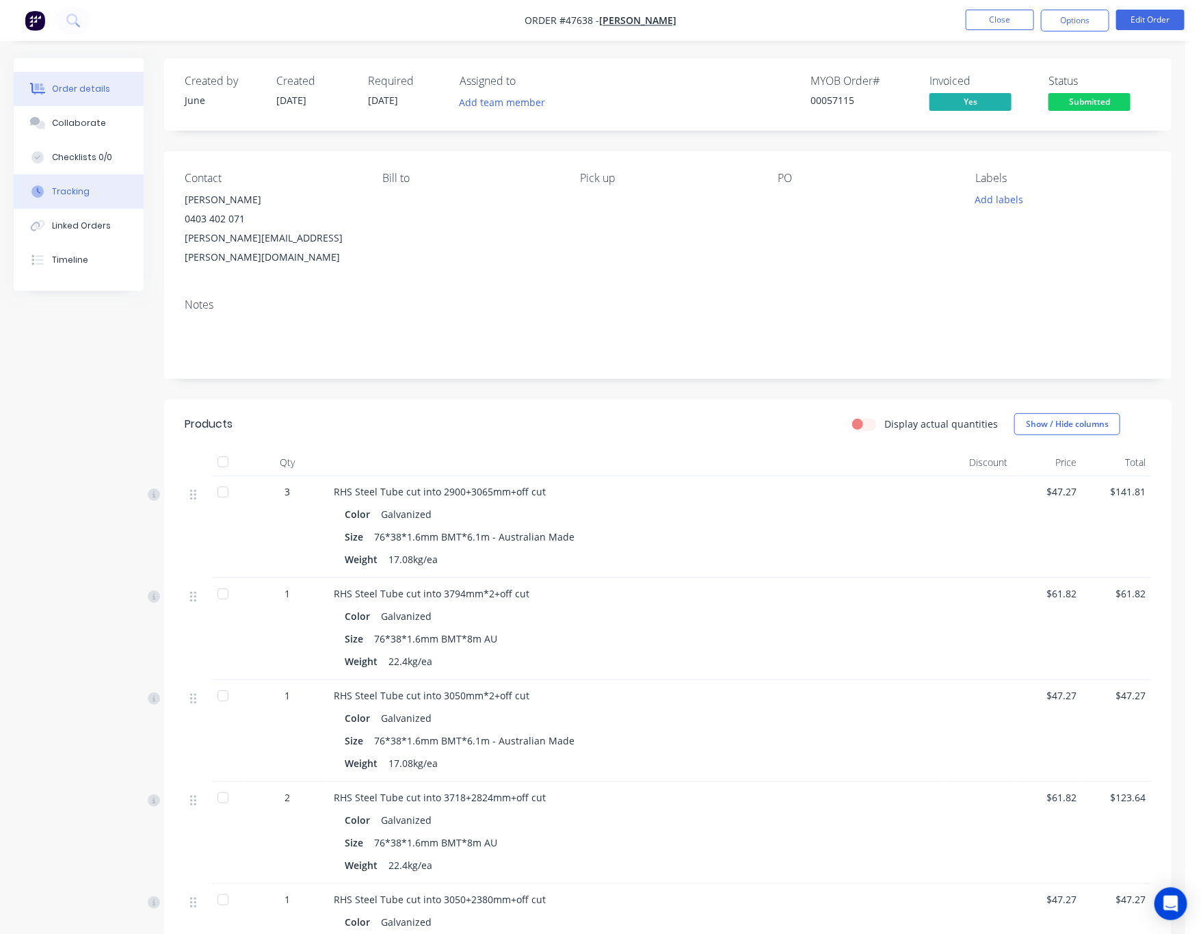
click at [94, 187] on button "Tracking" at bounding box center [79, 191] width 130 height 34
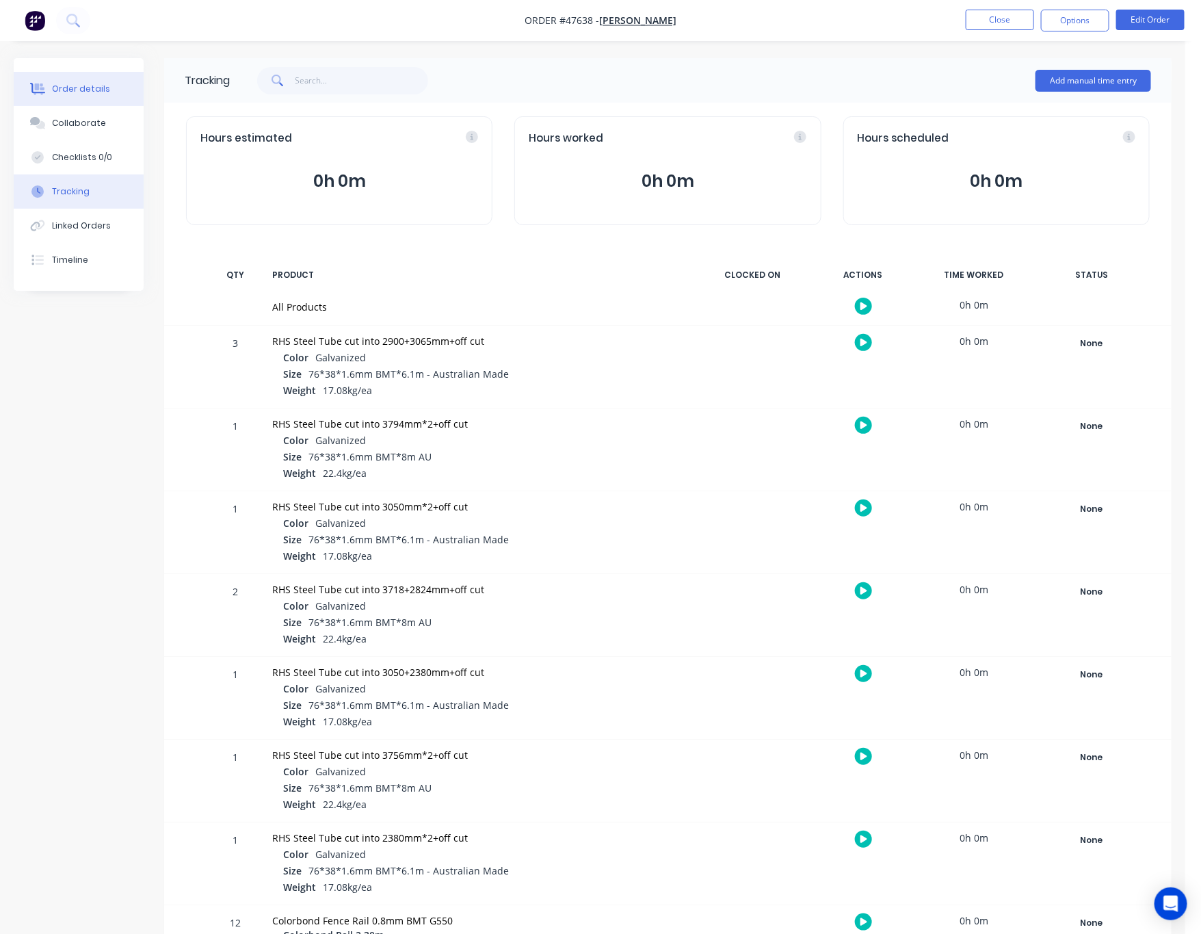
click at [85, 95] on button "Order details" at bounding box center [79, 89] width 130 height 34
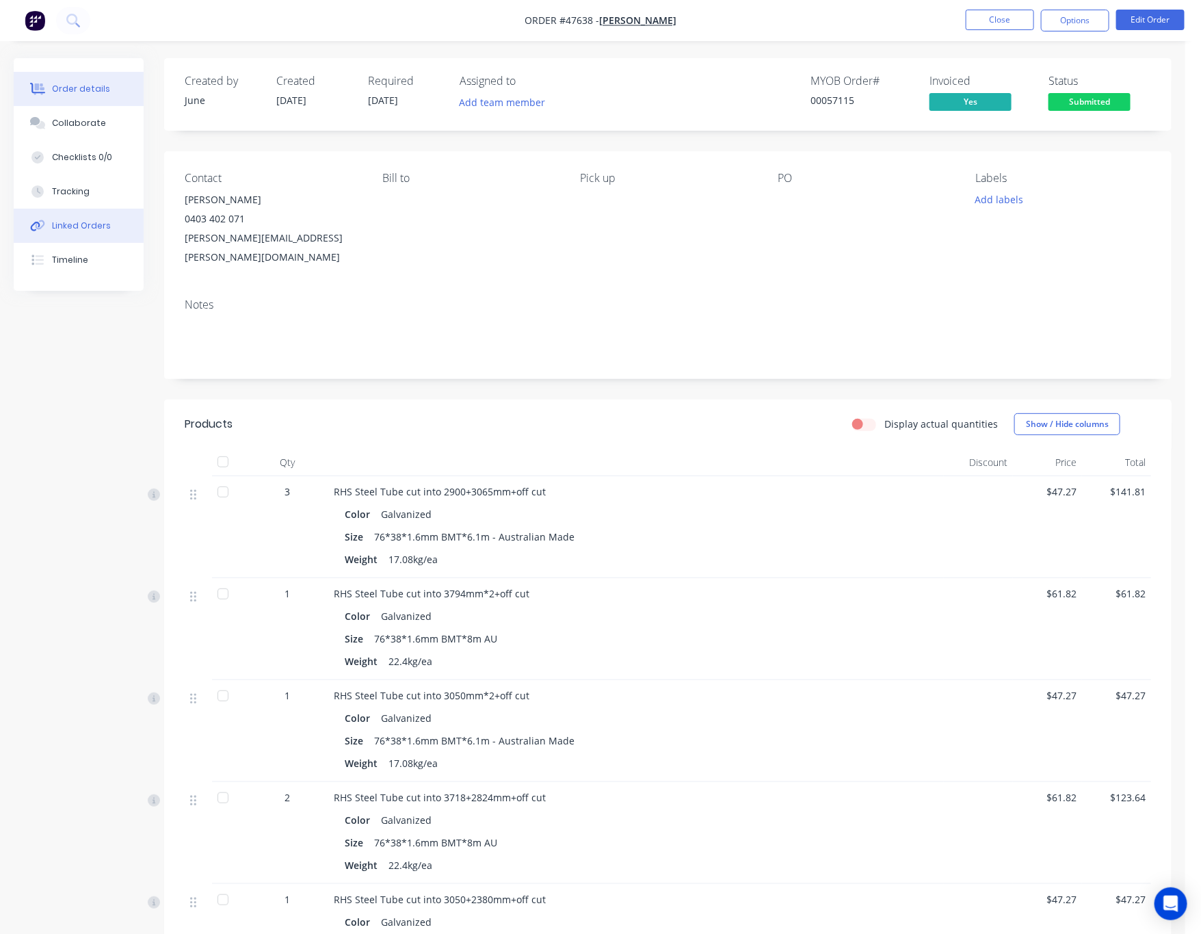
click at [99, 228] on div "Linked Orders" at bounding box center [81, 226] width 59 height 12
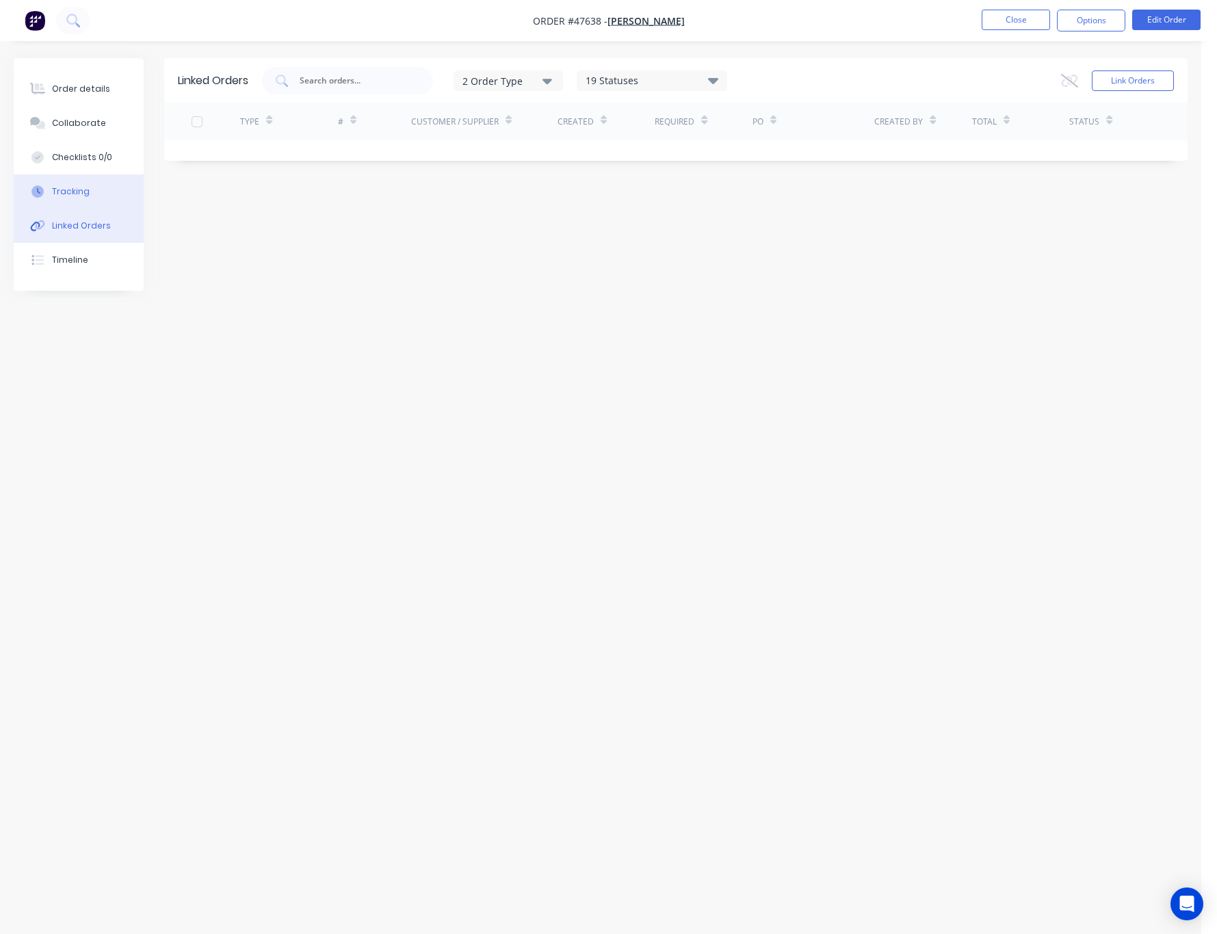
click at [101, 191] on button "Tracking" at bounding box center [79, 191] width 130 height 34
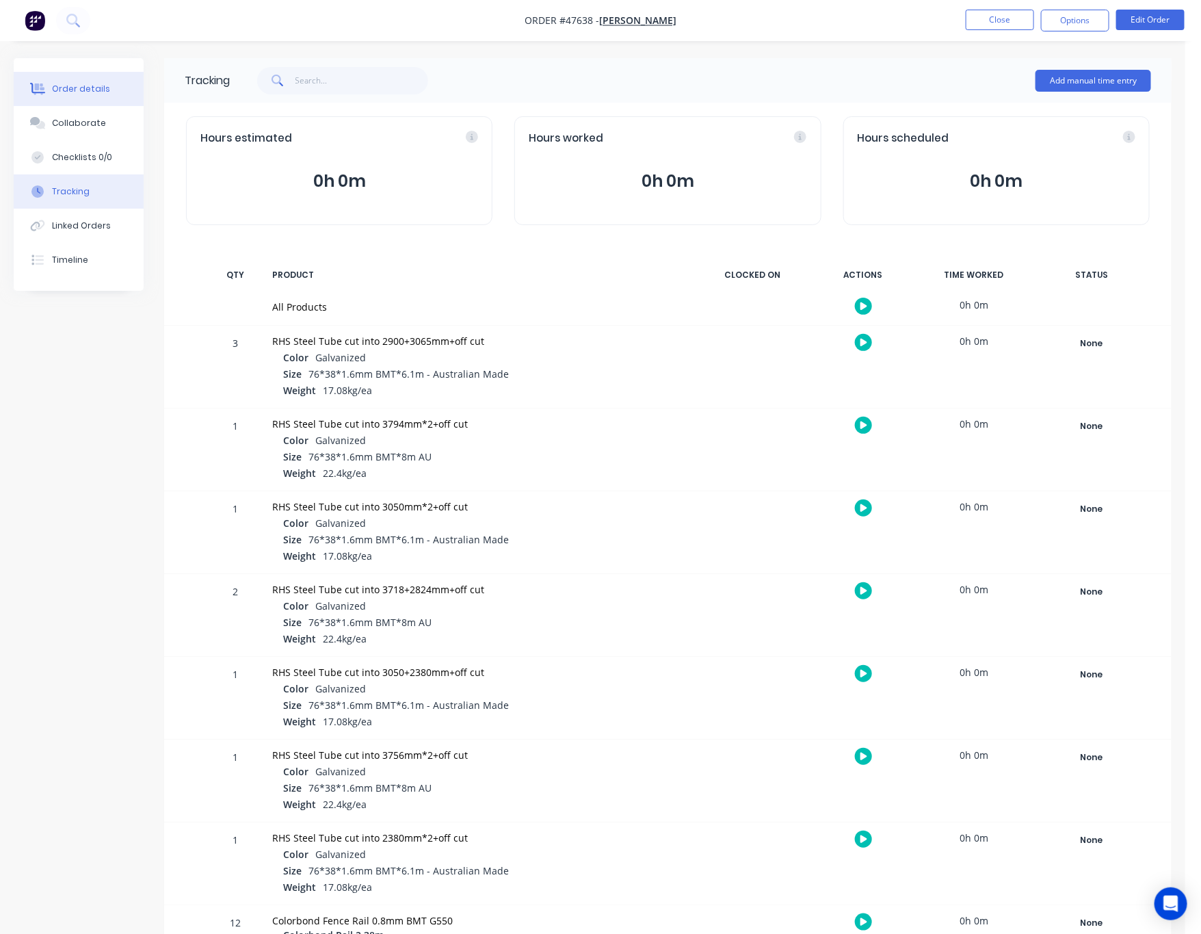
click at [75, 84] on div "Order details" at bounding box center [81, 89] width 58 height 12
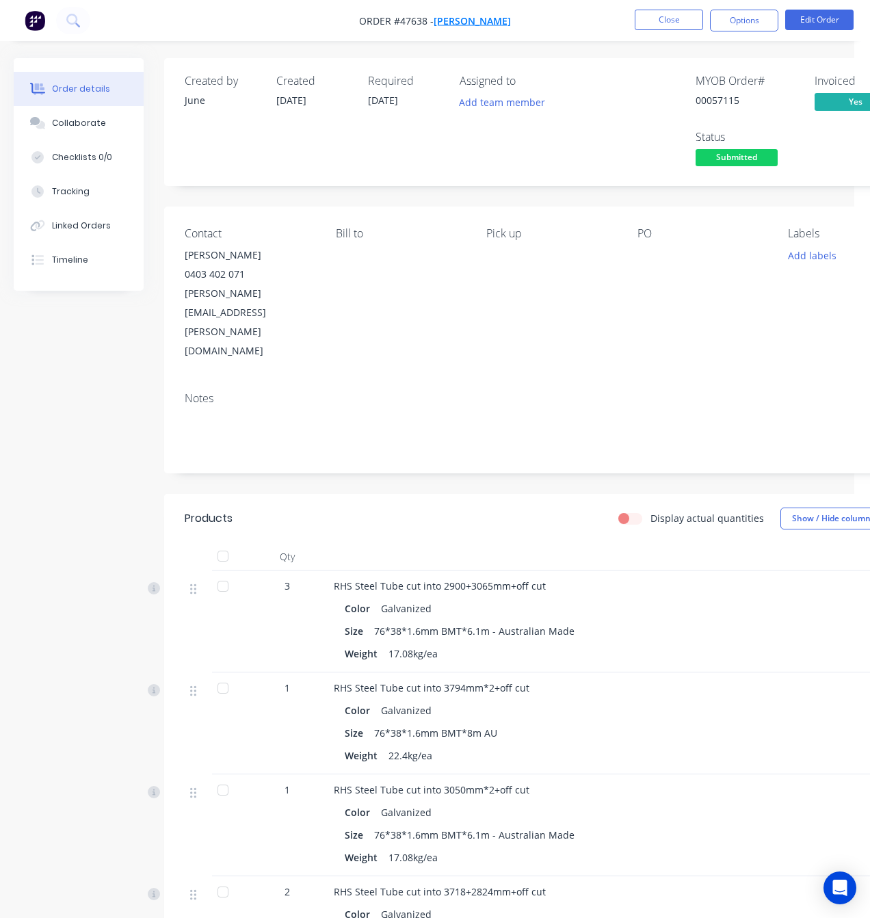
click at [488, 21] on span "Steve Veevers" at bounding box center [472, 20] width 77 height 13
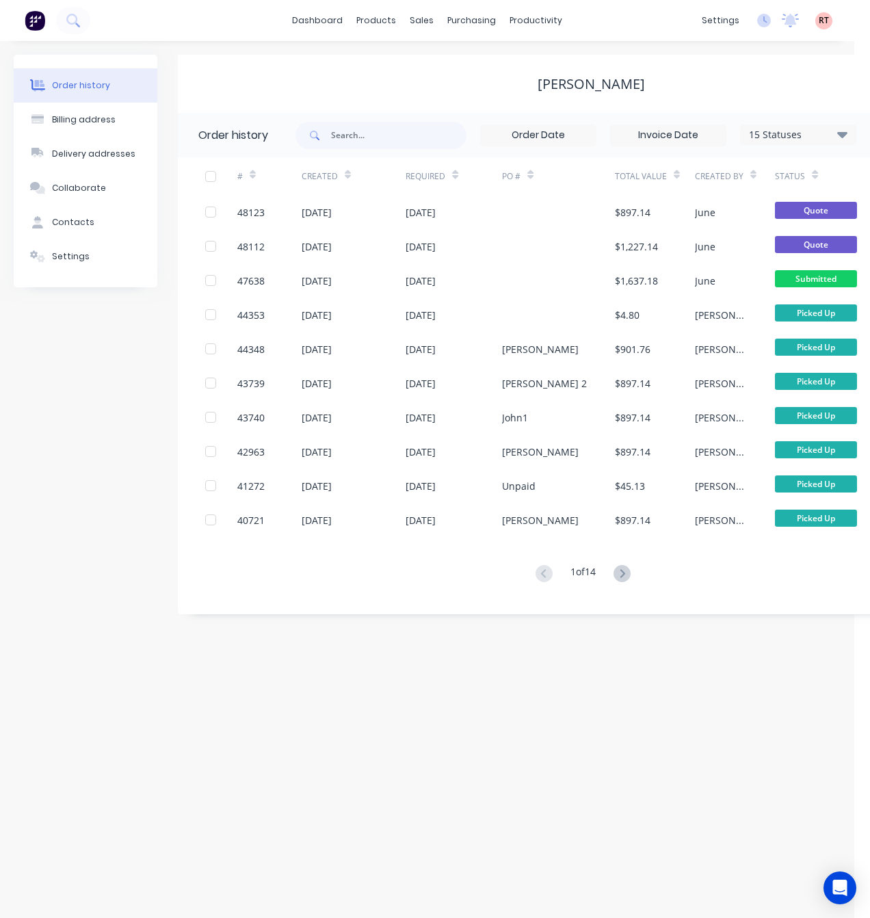
scroll to position [0, 146]
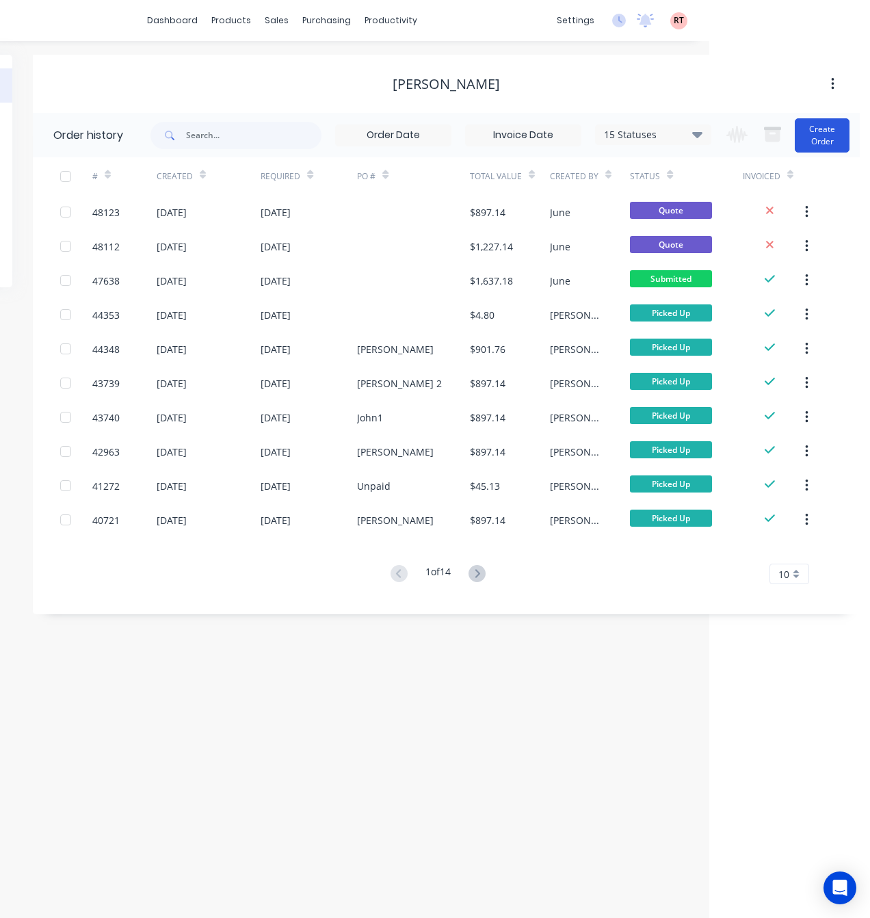
click at [830, 136] on button "Create Order" at bounding box center [822, 135] width 55 height 34
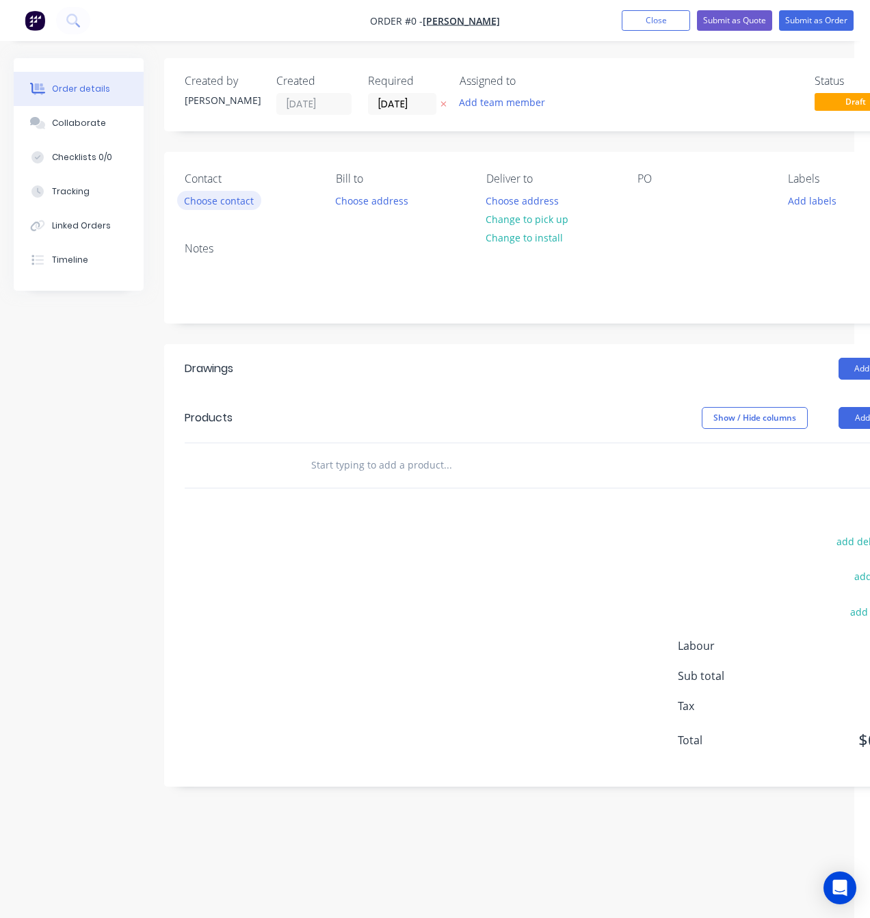
click at [237, 204] on button "Choose contact" at bounding box center [219, 200] width 84 height 18
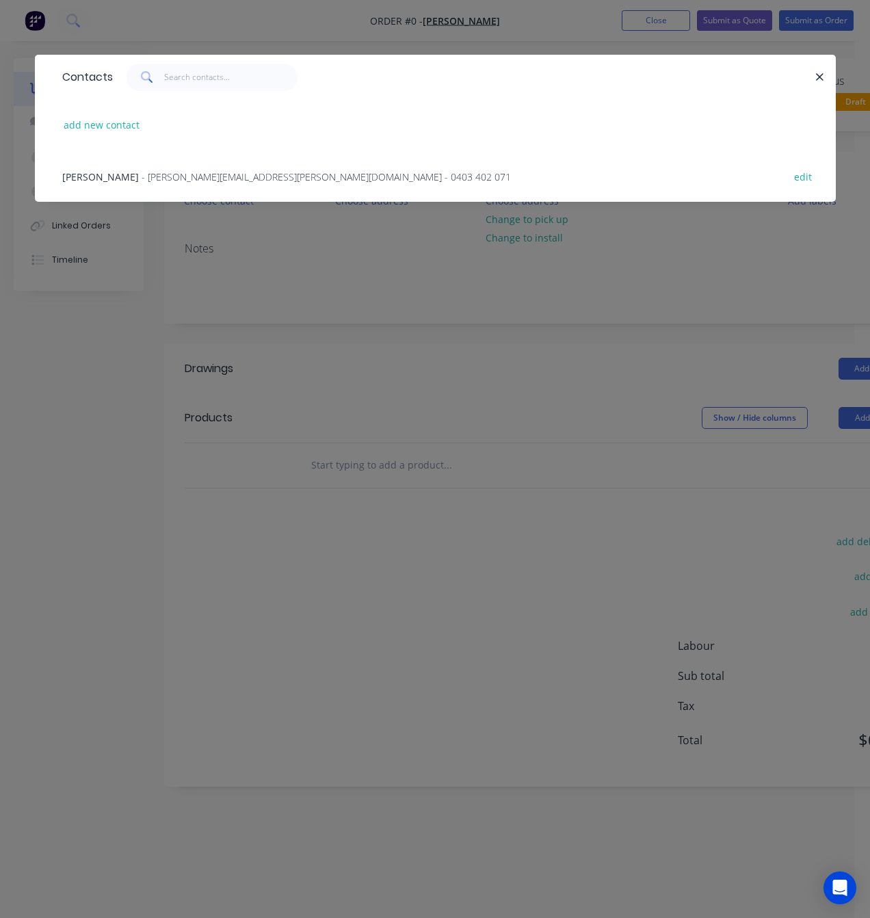
click at [204, 179] on span "- steve.veevers@hotmail.com - 0403 402 071" at bounding box center [326, 176] width 369 height 13
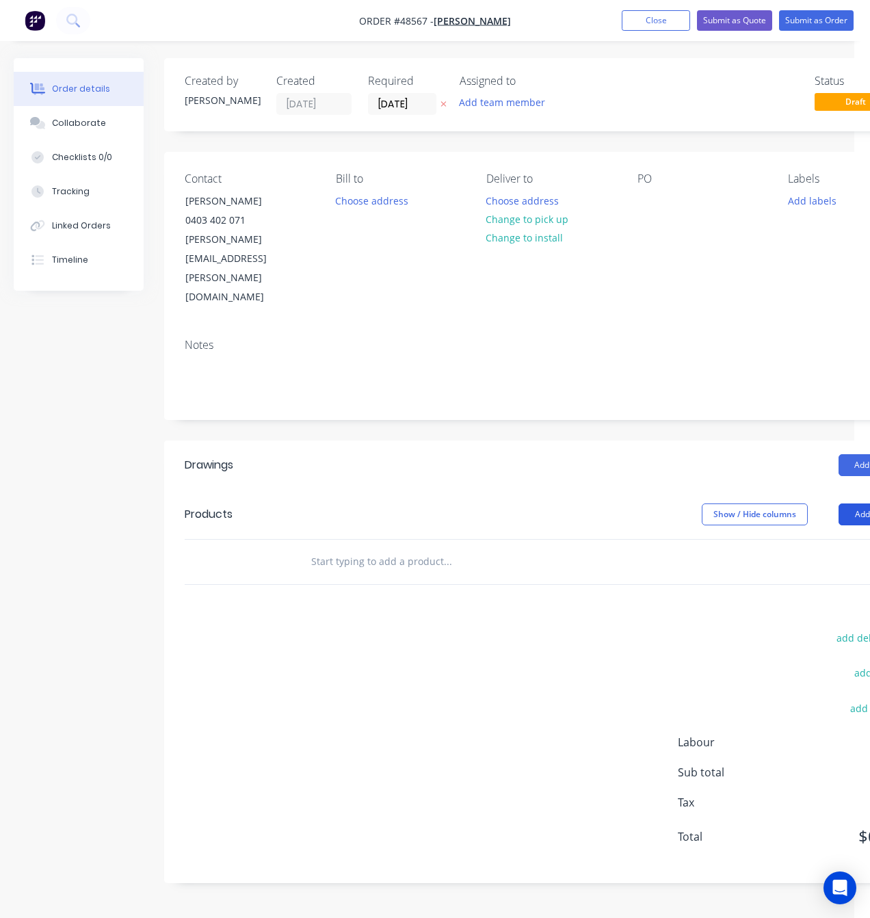
click at [847, 503] on button "Add product" at bounding box center [878, 514] width 79 height 22
click at [819, 539] on div "Product catalogue" at bounding box center [852, 549] width 105 height 20
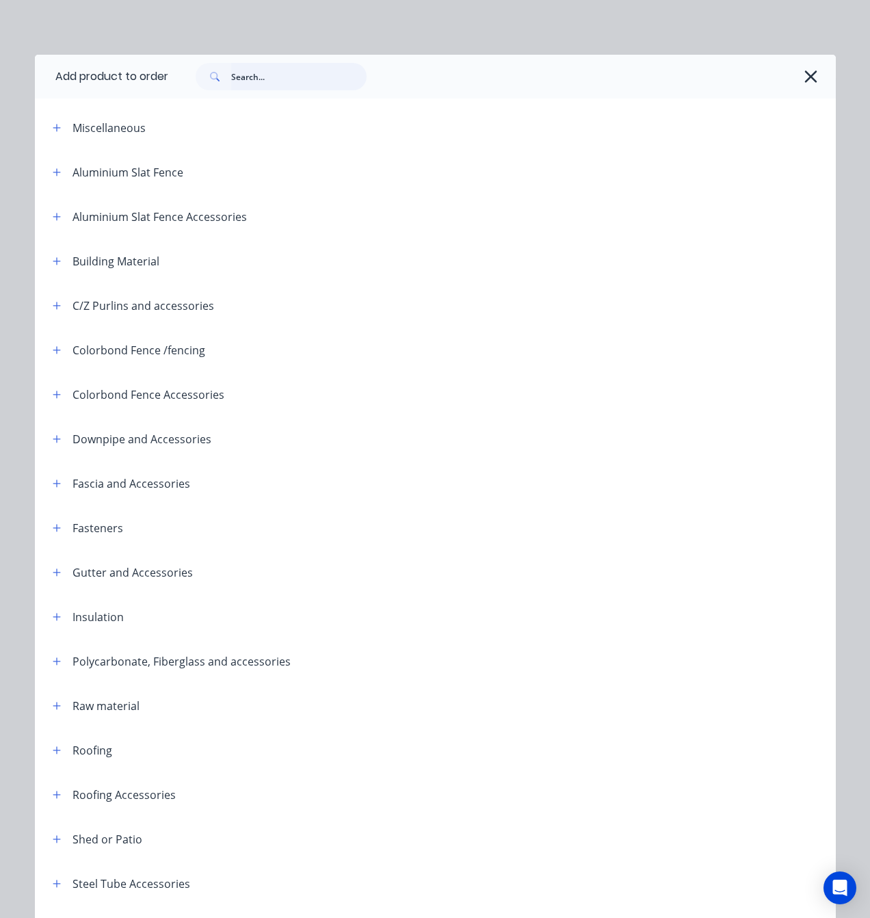
click at [279, 83] on input "text" at bounding box center [298, 76] width 135 height 27
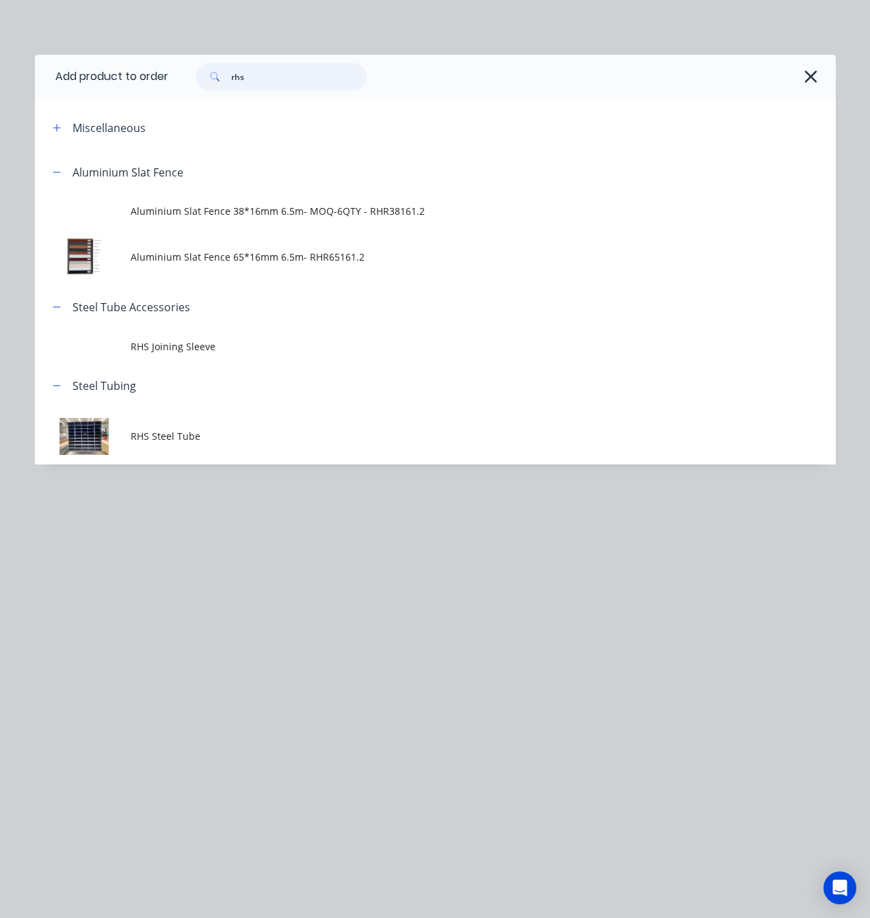
type input "rhs"
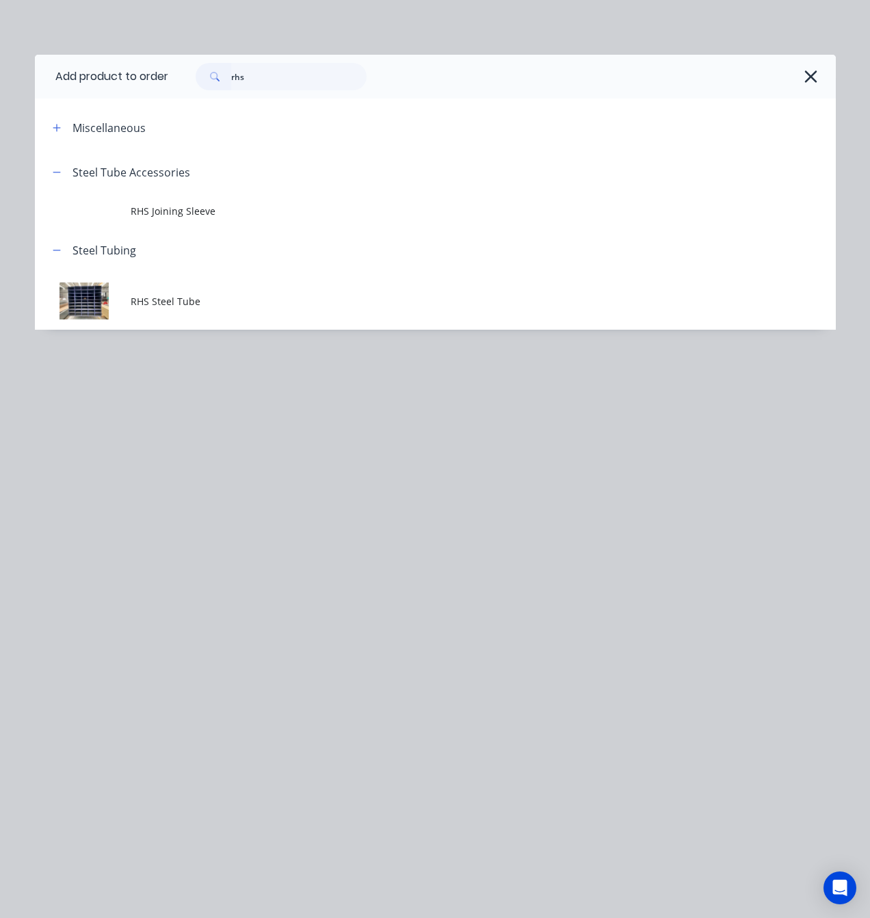
drag, startPoint x: 341, startPoint y: 302, endPoint x: 335, endPoint y: 293, distance: 10.3
click at [335, 294] on span "RHS Steel Tube" at bounding box center [413, 301] width 564 height 14
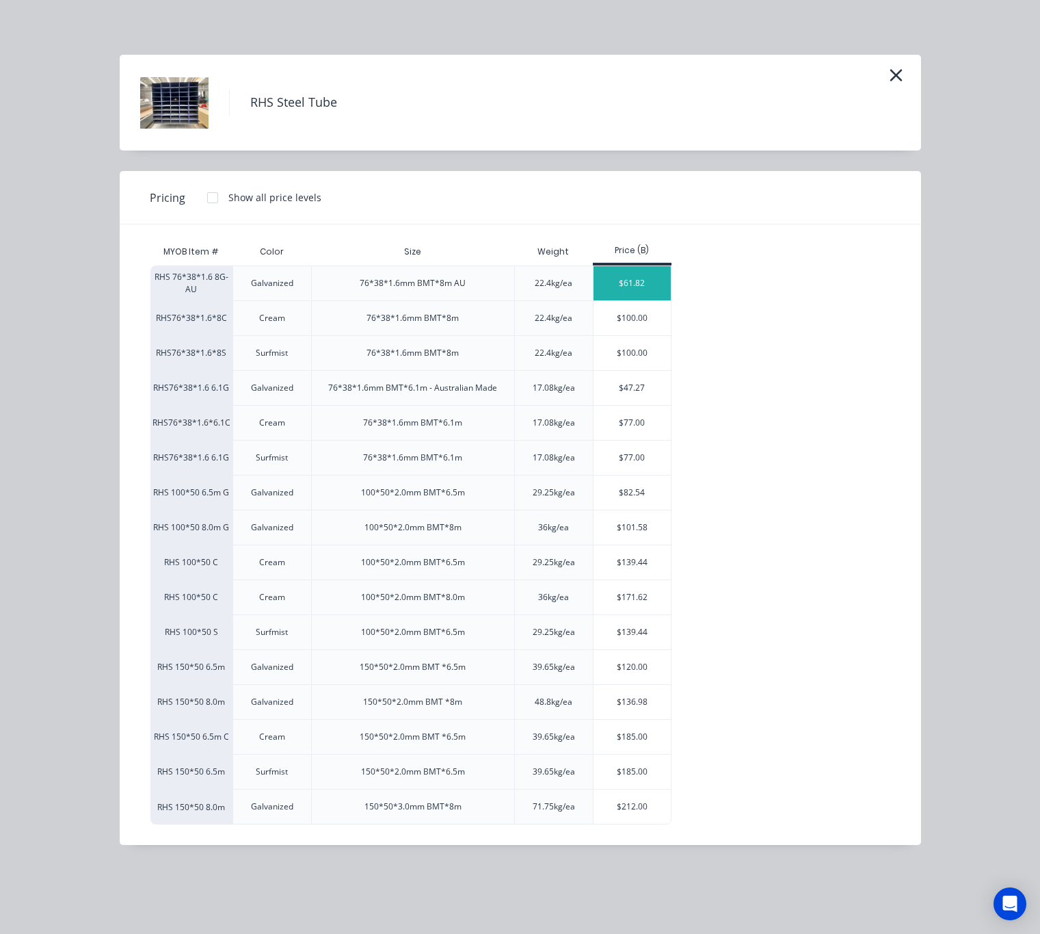
click at [636, 283] on div "$61.82" at bounding box center [632, 283] width 77 height 34
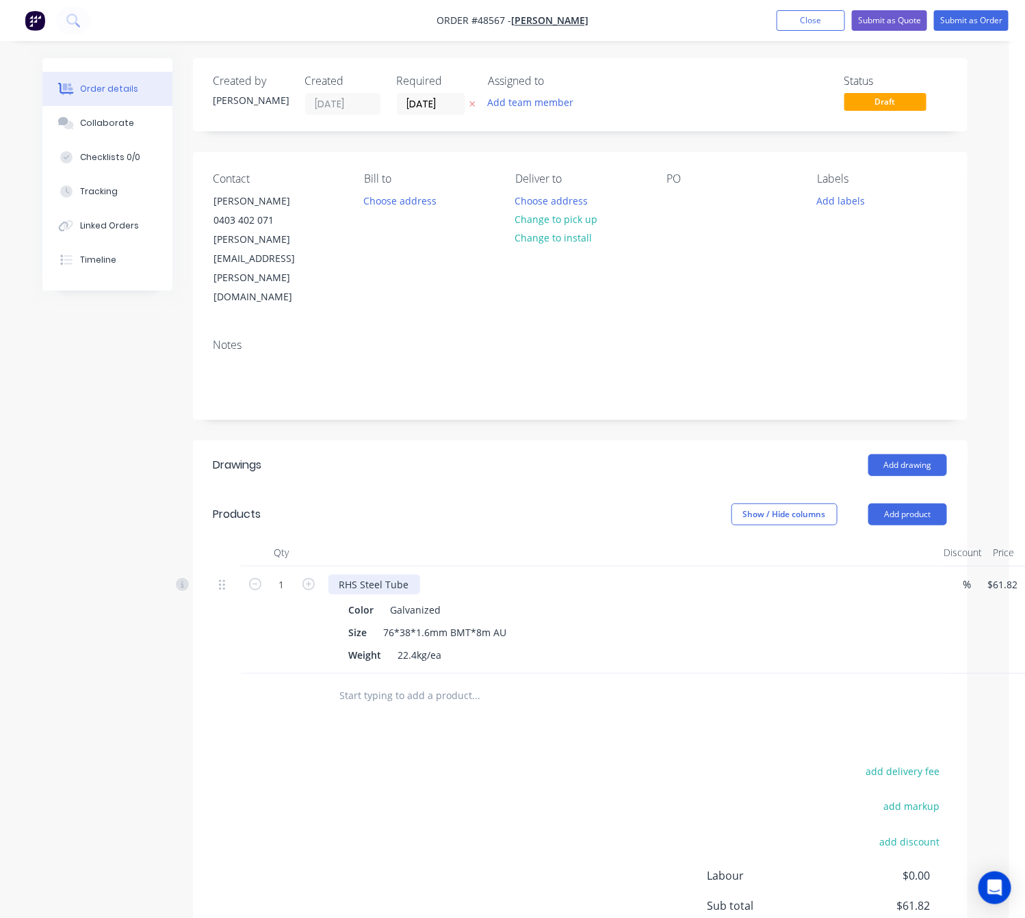
click at [407, 575] on div "RHS Steel Tube" at bounding box center [374, 585] width 92 height 20
click at [521, 690] on div "Drawings Add drawing Products Show / Hide columns Add product Qty Discount Pric…" at bounding box center [580, 728] width 774 height 576
click at [291, 575] on input "1" at bounding box center [282, 585] width 36 height 21
type input "2"
type input "$123.64"
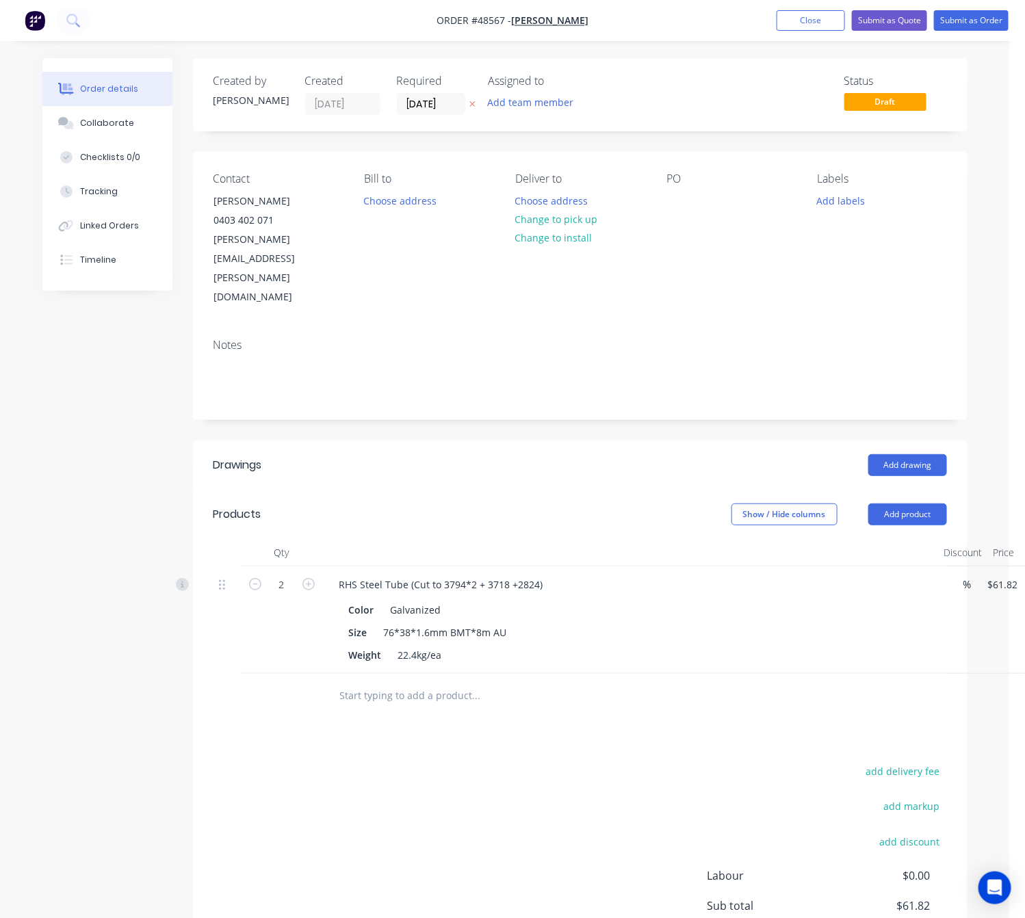
drag, startPoint x: 628, startPoint y: 684, endPoint x: 642, endPoint y: 671, distance: 19.4
click at [628, 684] on div "Drawings Add drawing Products Show / Hide columns Add product Qty Discount Pric…" at bounding box center [580, 728] width 774 height 576
click at [897, 503] on button "Add product" at bounding box center [907, 514] width 79 height 22
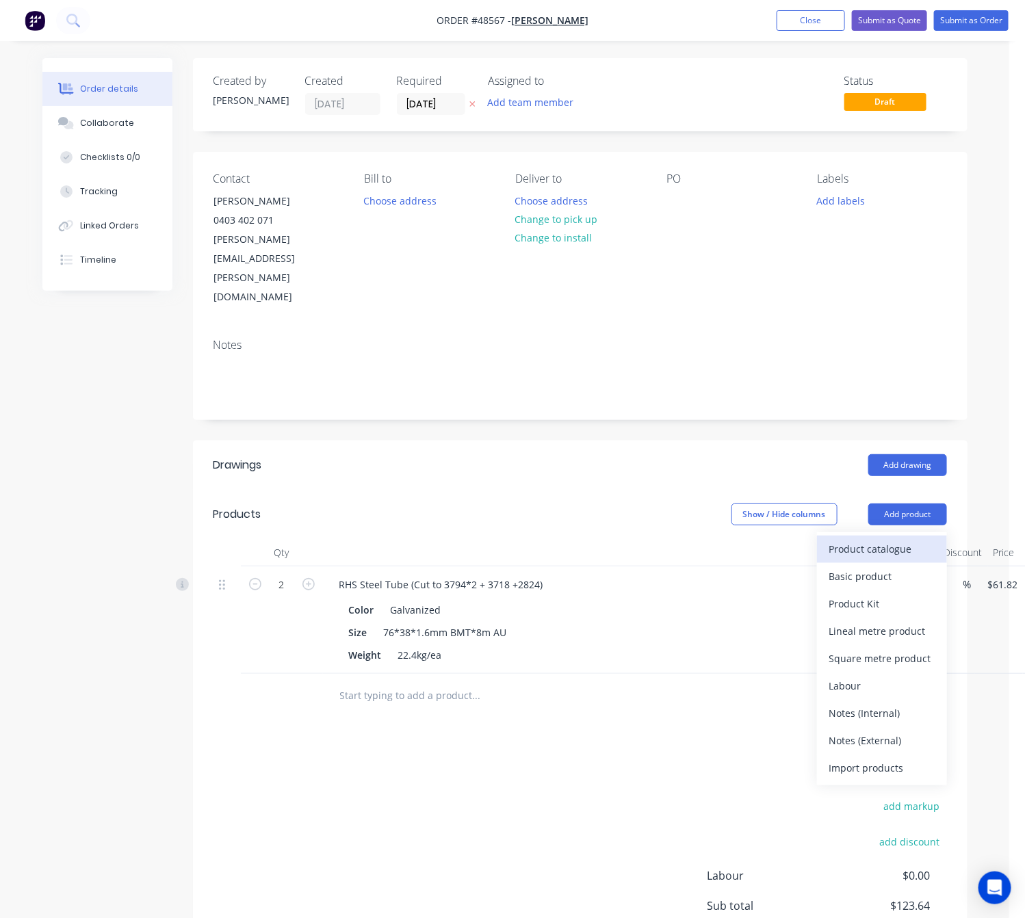
click at [889, 539] on div "Product catalogue" at bounding box center [881, 549] width 105 height 20
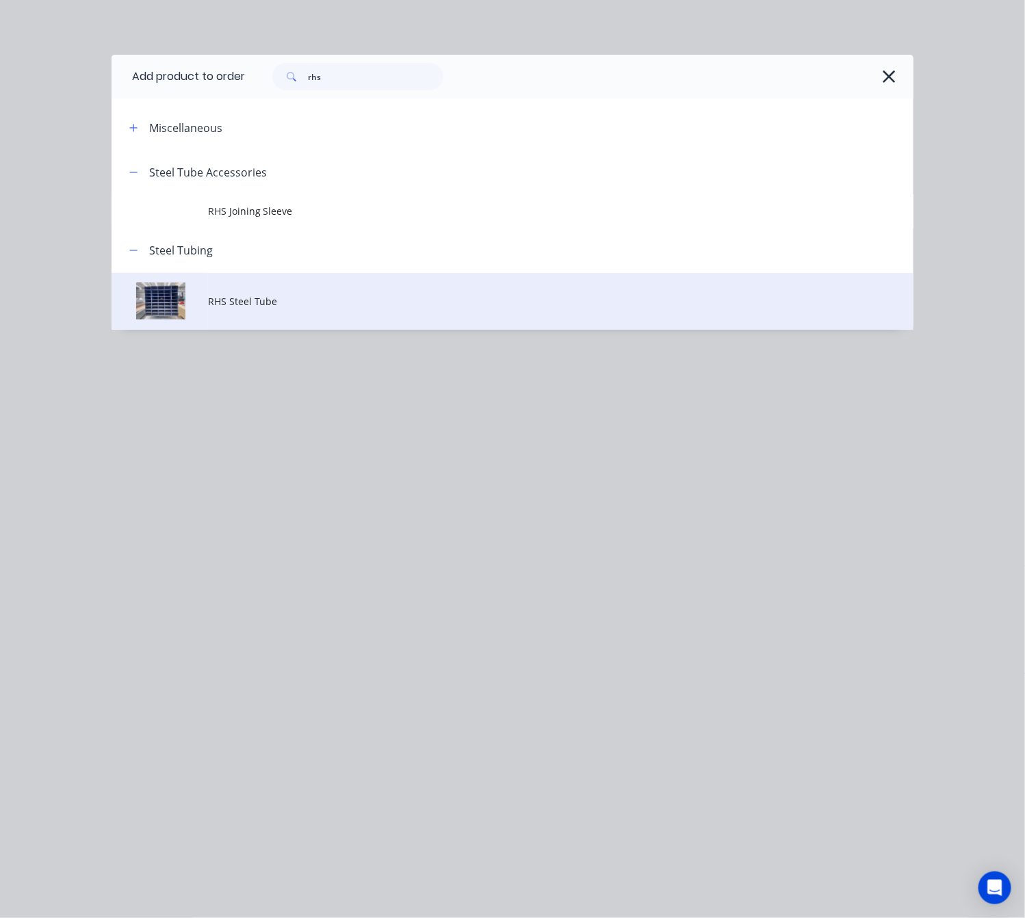
click at [298, 304] on span "RHS Steel Tube" at bounding box center [490, 301] width 564 height 14
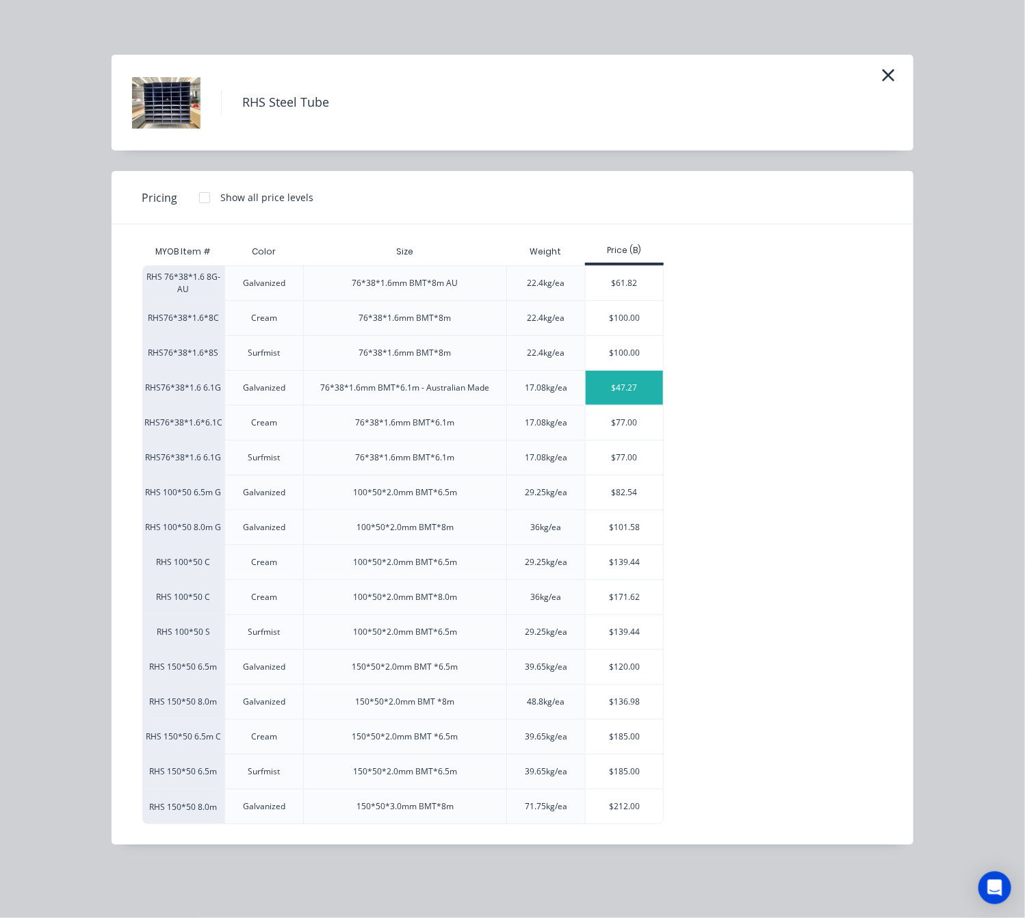
click at [634, 386] on div "$47.27" at bounding box center [623, 388] width 77 height 34
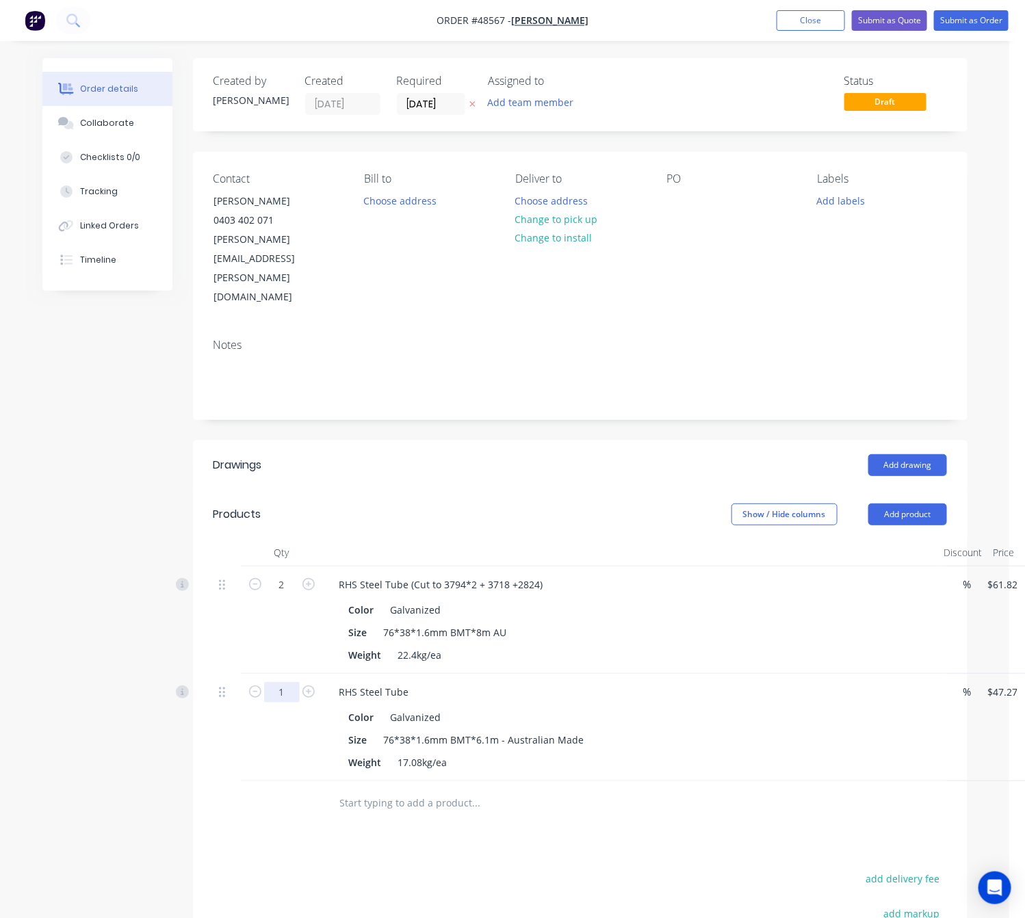
click at [293, 595] on input "1" at bounding box center [282, 585] width 36 height 21
type input "3"
type input "$141.81"
click at [220, 585] on div at bounding box center [226, 619] width 27 height 107
click at [417, 682] on div "RHS Steel Tube" at bounding box center [374, 692] width 92 height 20
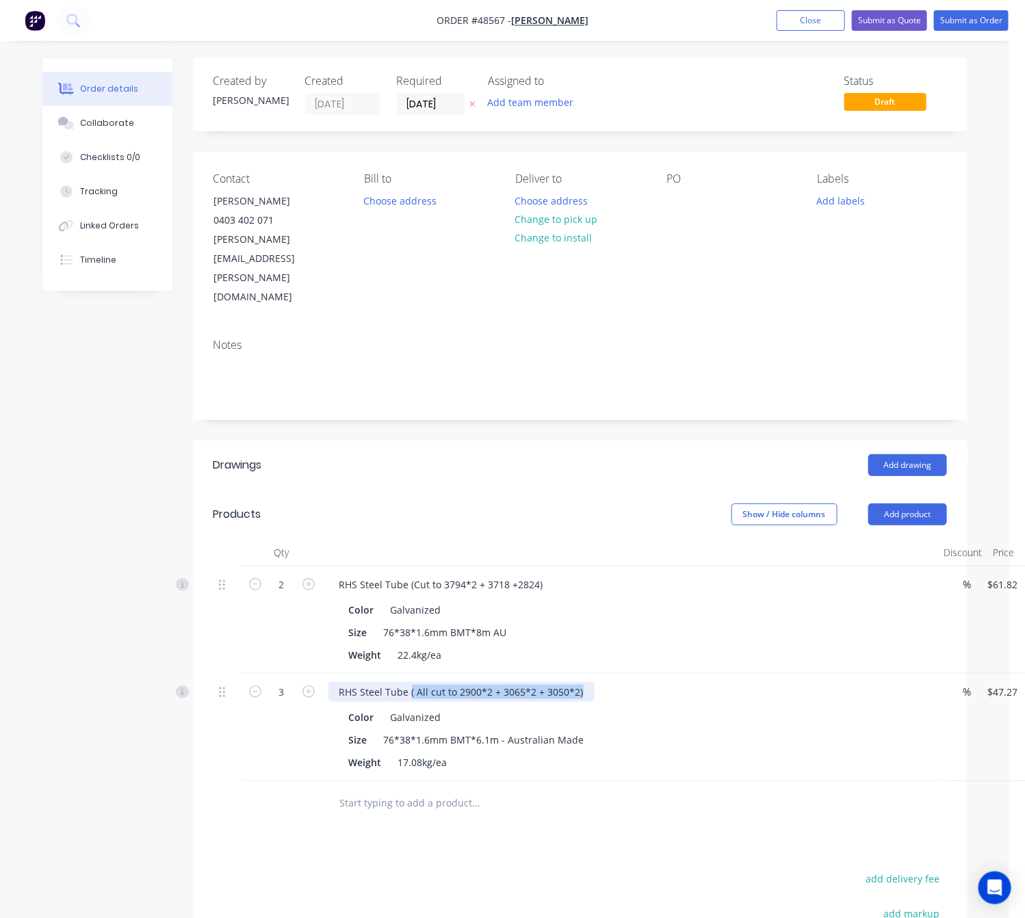
drag, startPoint x: 581, startPoint y: 635, endPoint x: 408, endPoint y: 647, distance: 172.8
click at [408, 674] on div "RHS Steel Tube ( All cut to 2900*2 + 3065*2 + 3050*2) Color Galvanized Size 76*…" at bounding box center [631, 727] width 616 height 107
click at [419, 682] on div "RHS Steel Tube" at bounding box center [630, 692] width 605 height 20
click at [406, 682] on div "RHS Steel Tube" at bounding box center [374, 692] width 92 height 20
drag, startPoint x: 540, startPoint y: 528, endPoint x: 409, endPoint y: 529, distance: 130.6
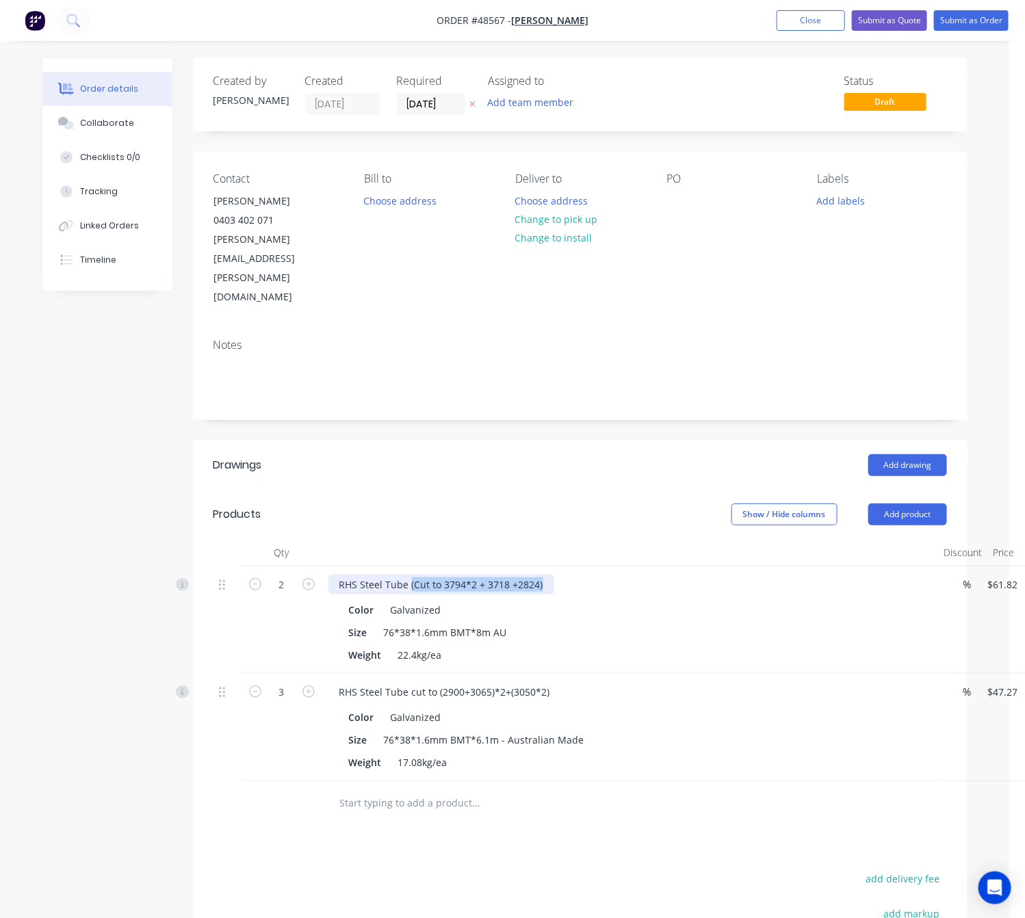
click at [409, 575] on div "RHS Steel Tube (Cut to 3794*2 + 3718 +2824)" at bounding box center [441, 585] width 226 height 20
click at [683, 600] on div "Color Galvanized" at bounding box center [627, 610] width 569 height 20
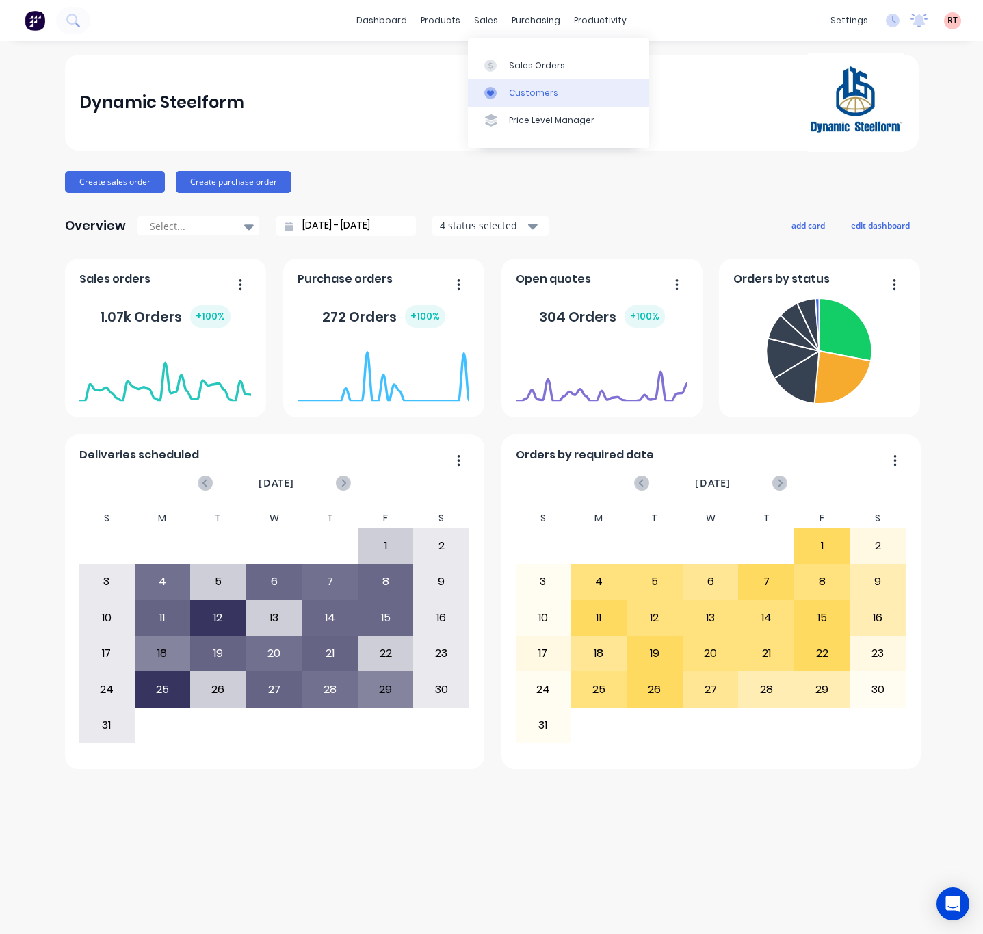
click at [529, 89] on div "Customers" at bounding box center [533, 93] width 49 height 12
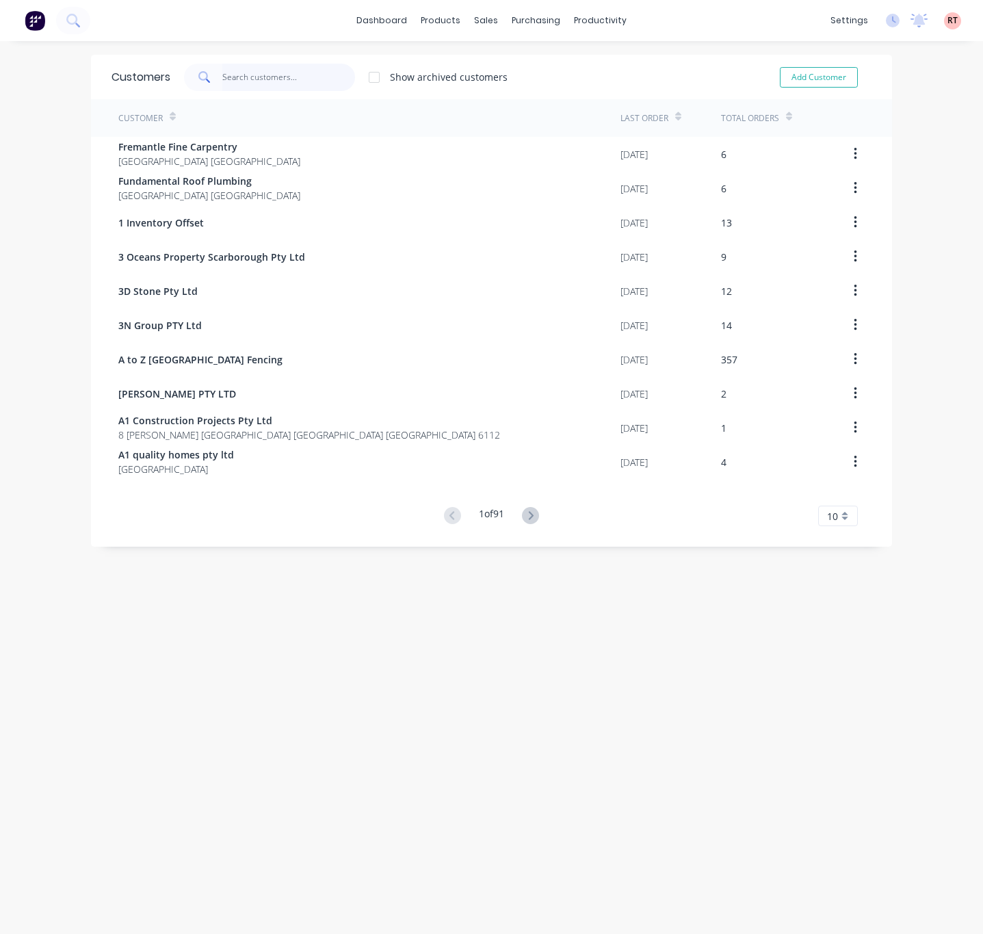
click at [269, 75] on input "text" at bounding box center [288, 77] width 133 height 27
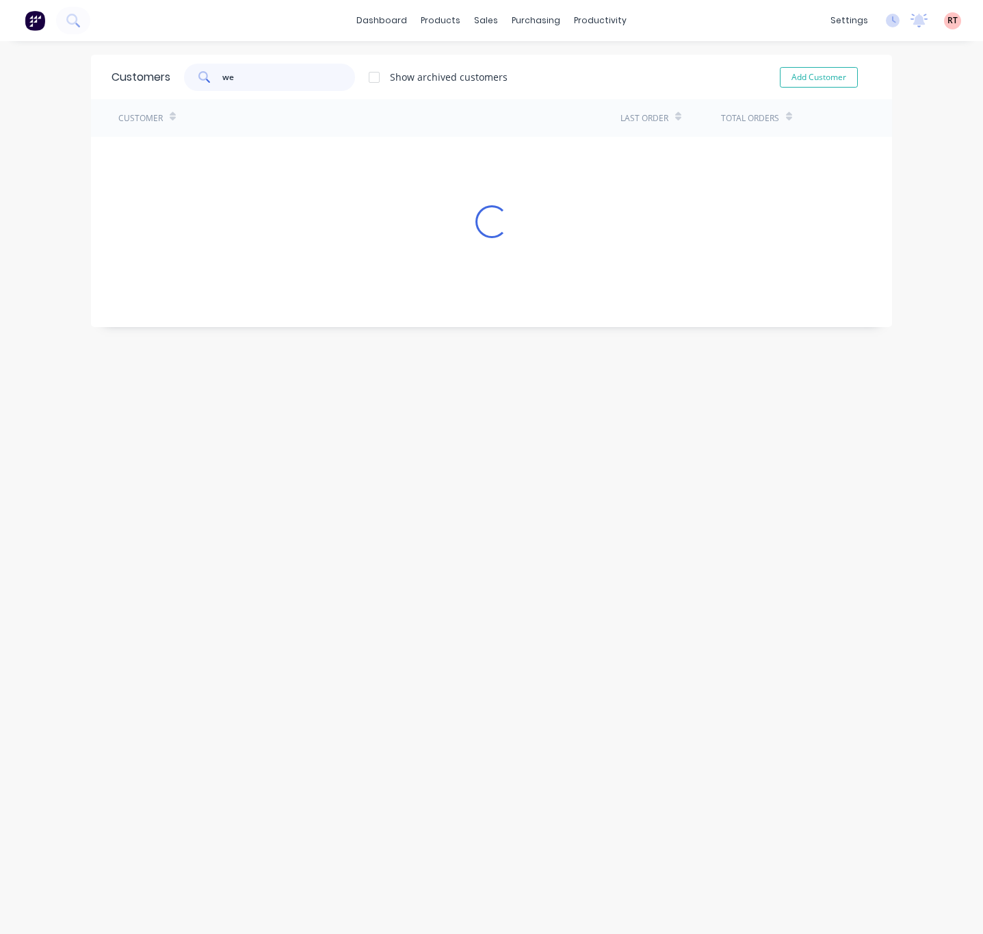
type input "w"
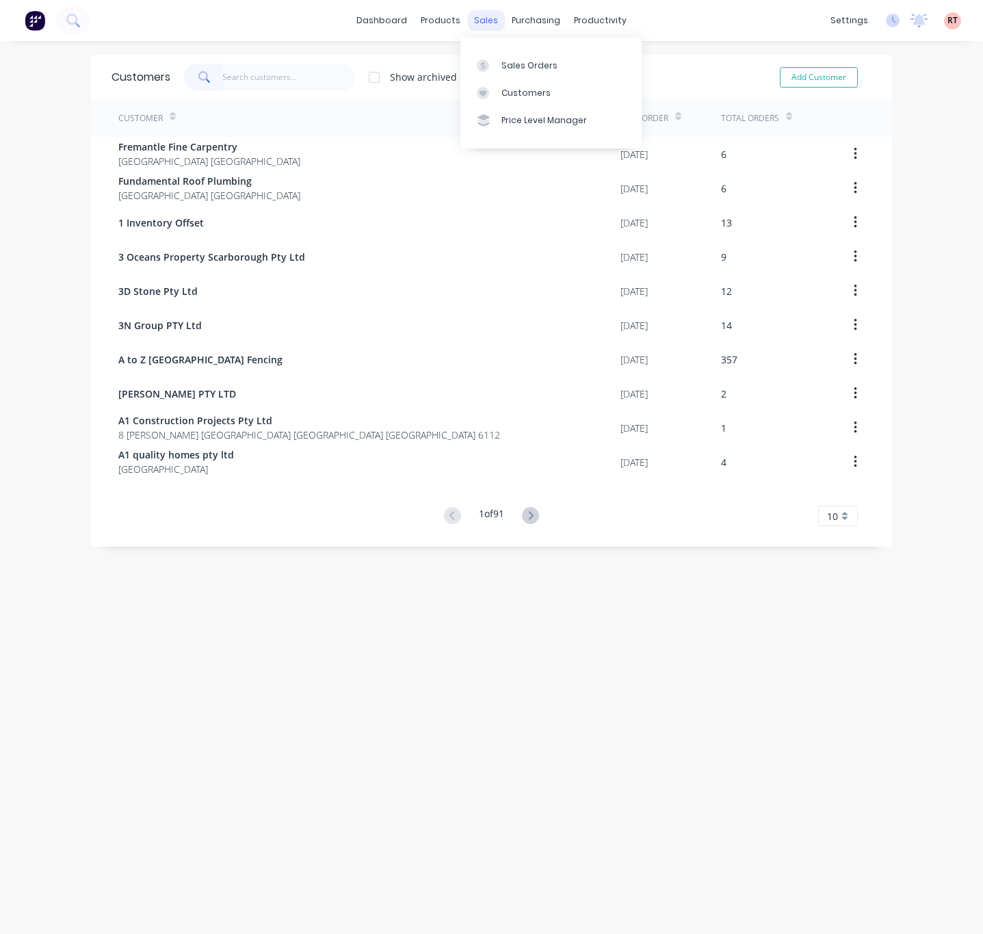
click at [479, 17] on div "sales" at bounding box center [486, 20] width 38 height 21
click at [507, 94] on div "Customers" at bounding box center [525, 93] width 49 height 12
click at [475, 21] on div "sales" at bounding box center [486, 20] width 38 height 21
click at [514, 62] on div "Sales Orders" at bounding box center [529, 66] width 56 height 12
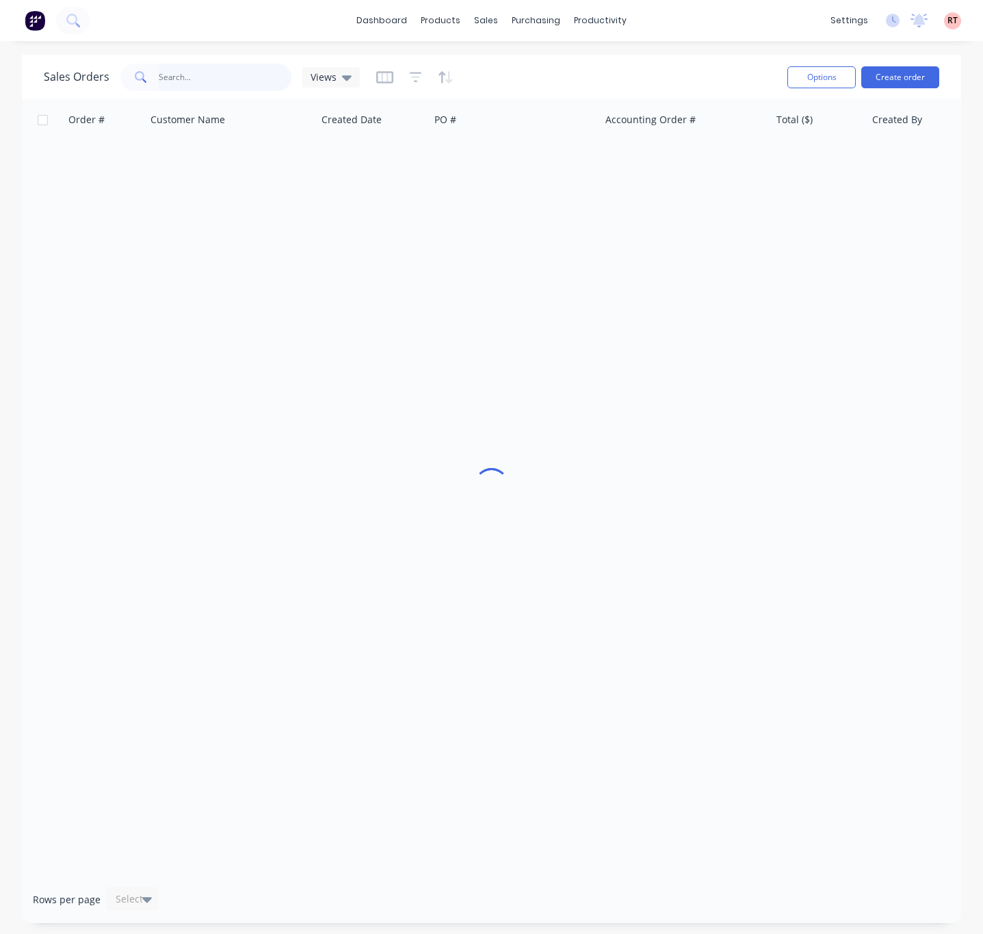
click at [239, 68] on input "text" at bounding box center [225, 77] width 133 height 27
type input "427659775"
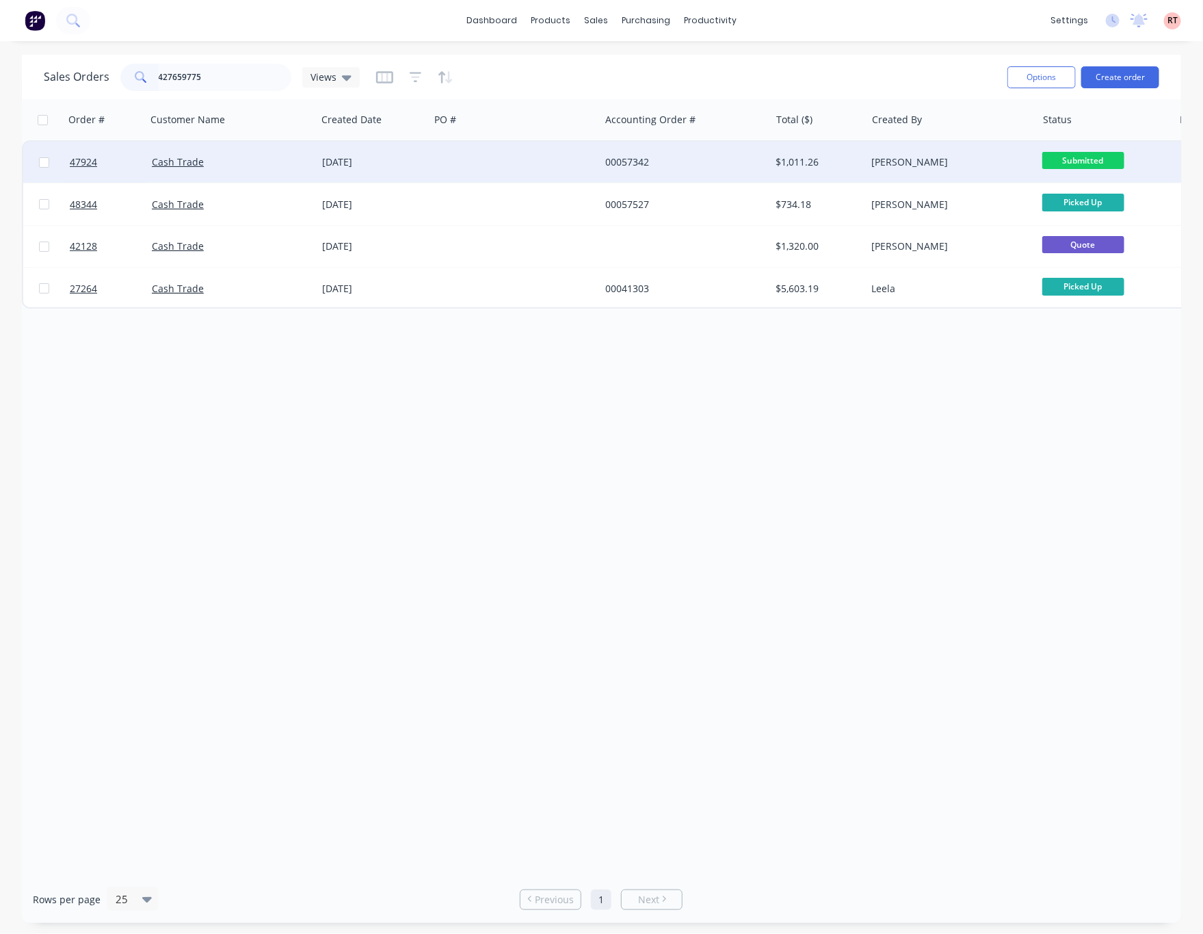
click at [493, 161] on div at bounding box center [515, 162] width 170 height 41
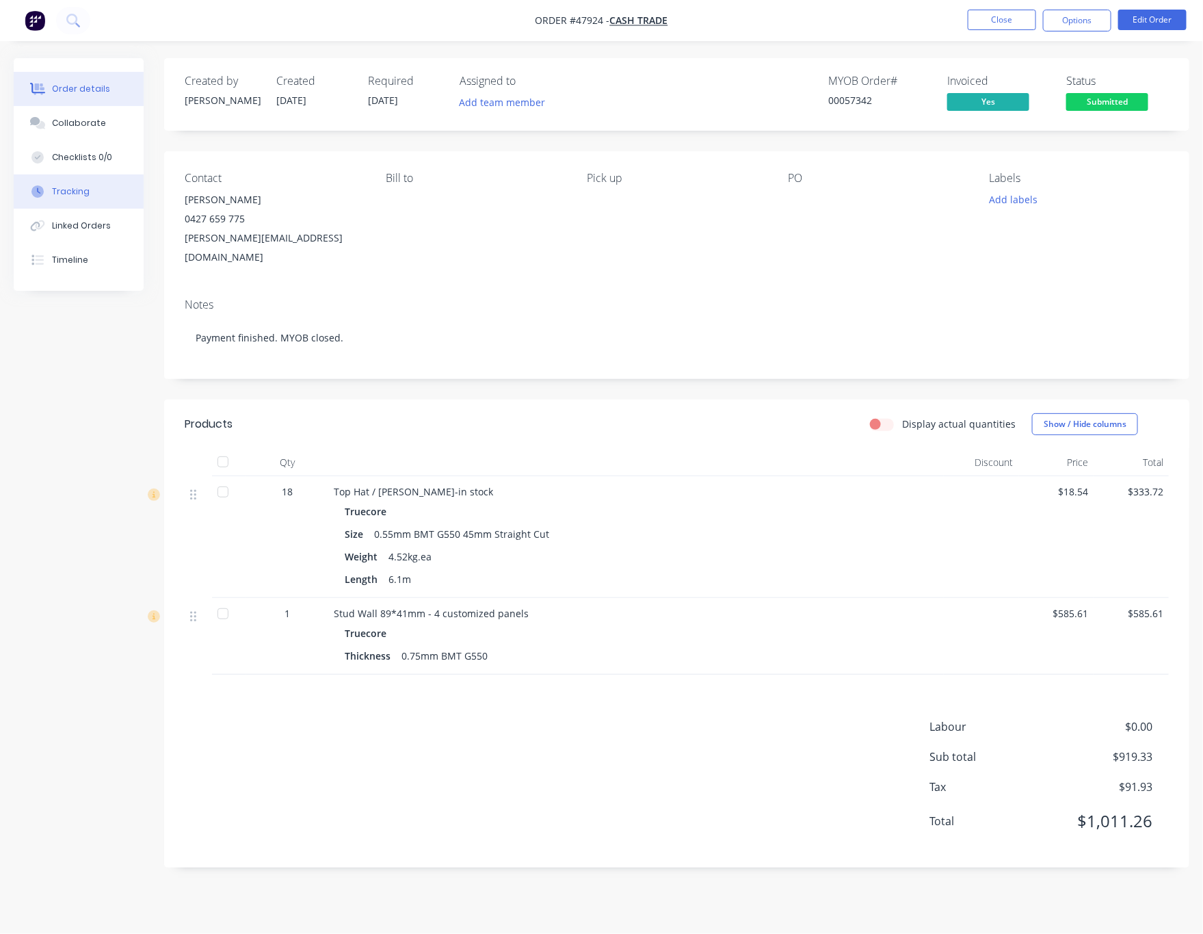
click at [92, 187] on button "Tracking" at bounding box center [79, 191] width 130 height 34
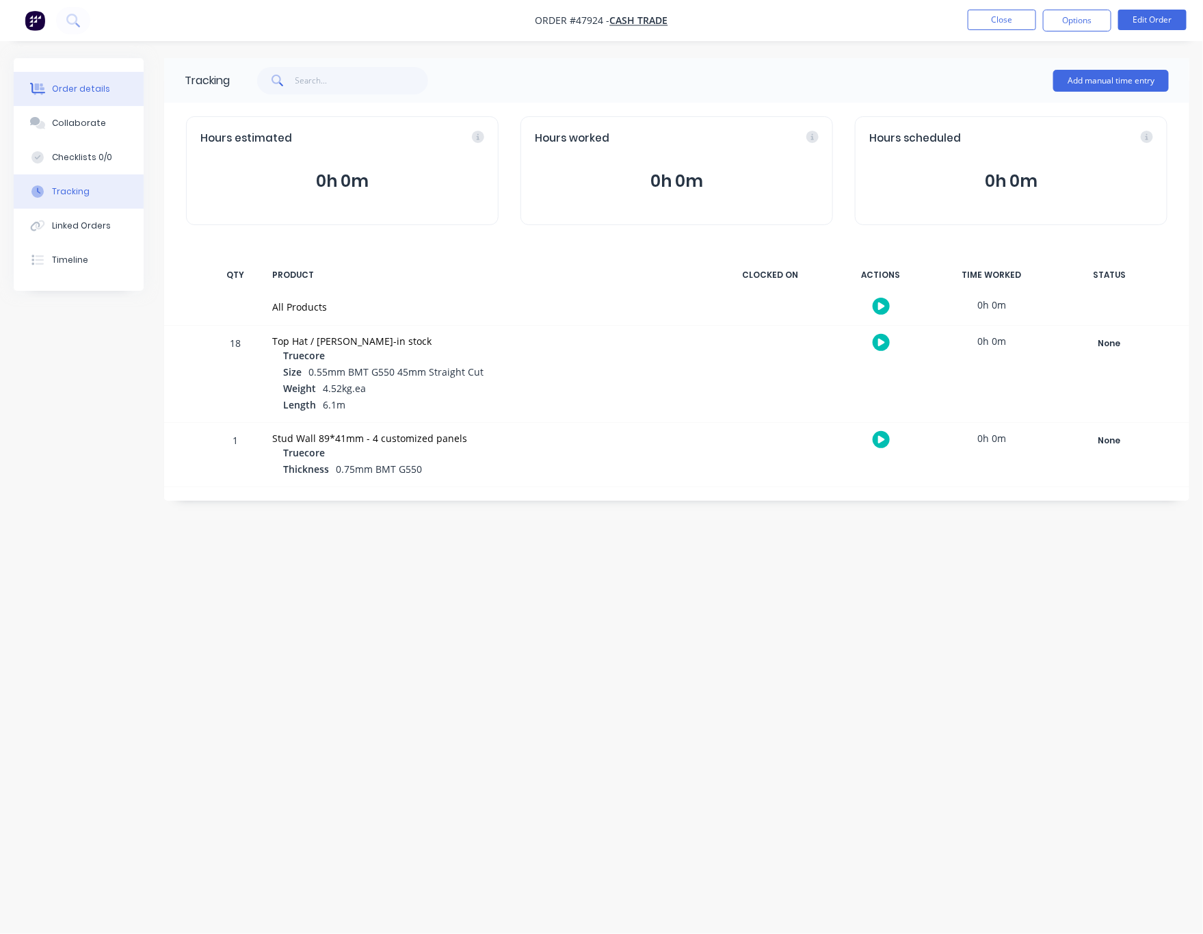
click at [105, 86] on button "Order details" at bounding box center [79, 89] width 130 height 34
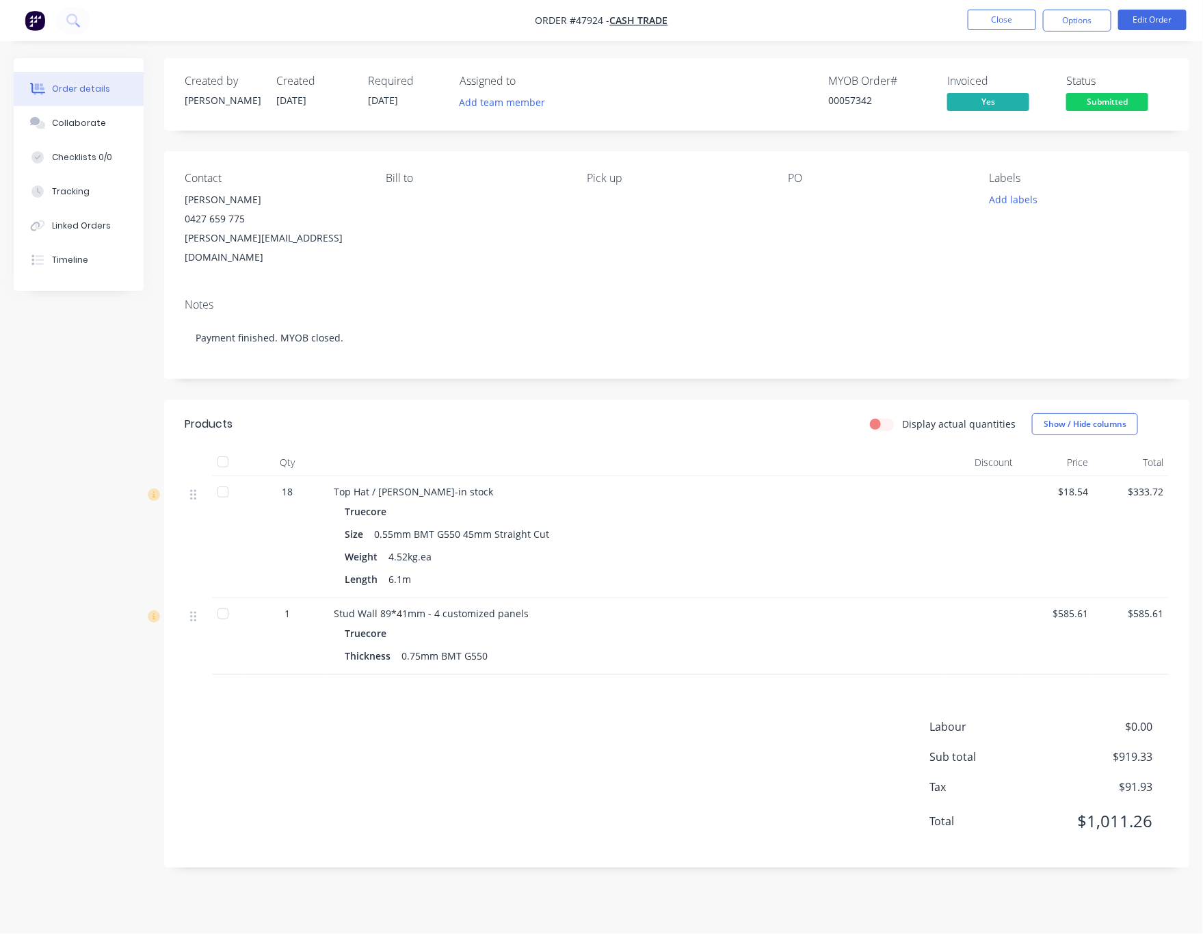
drag, startPoint x: 359, startPoint y: 92, endPoint x: 395, endPoint y: 105, distance: 37.6
click at [393, 105] on div "Created by Bob Created 15/08/25 Required 27/08/25 Assigned to Add team member" at bounding box center [391, 95] width 412 height 40
click at [77, 254] on div "Timeline" at bounding box center [70, 260] width 36 height 12
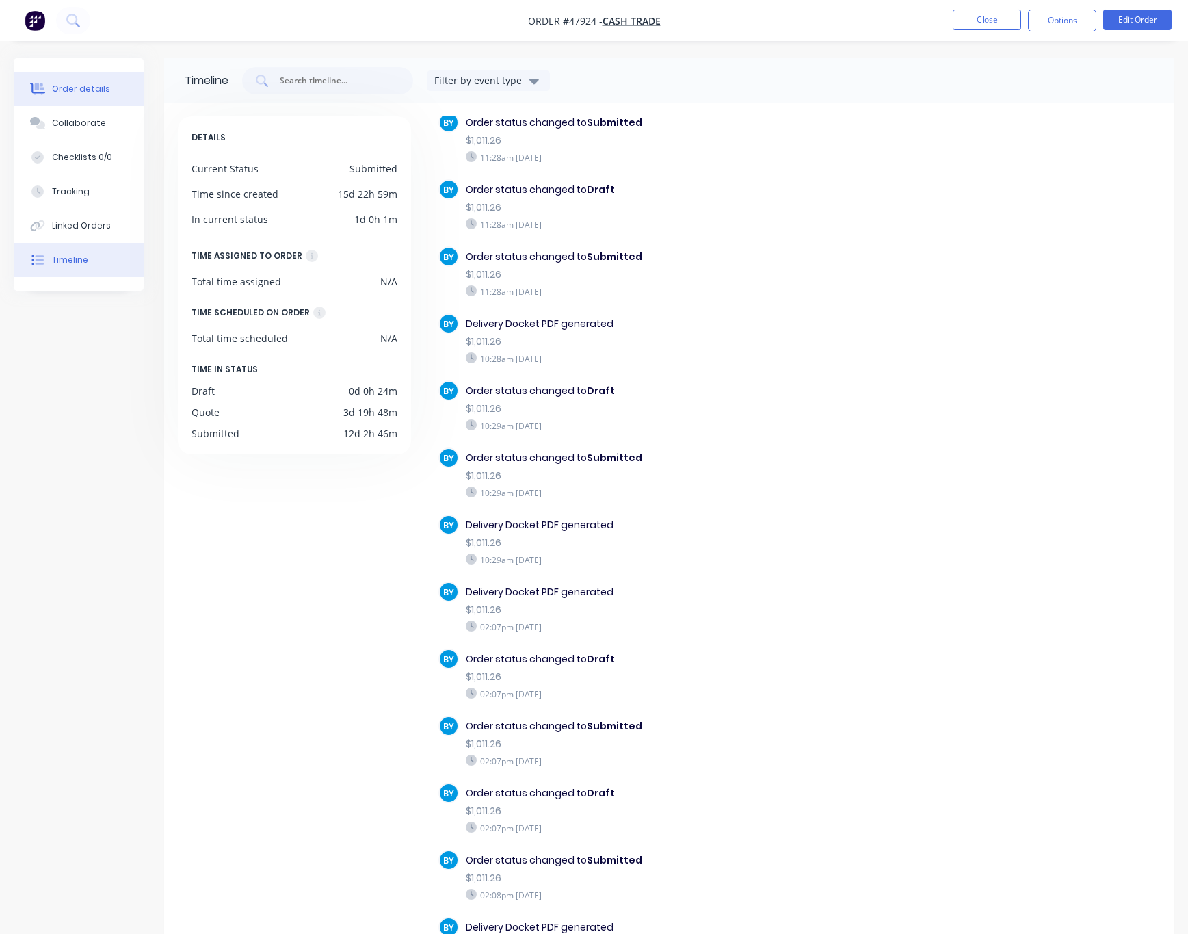
click at [101, 93] on div "Order details" at bounding box center [81, 89] width 58 height 12
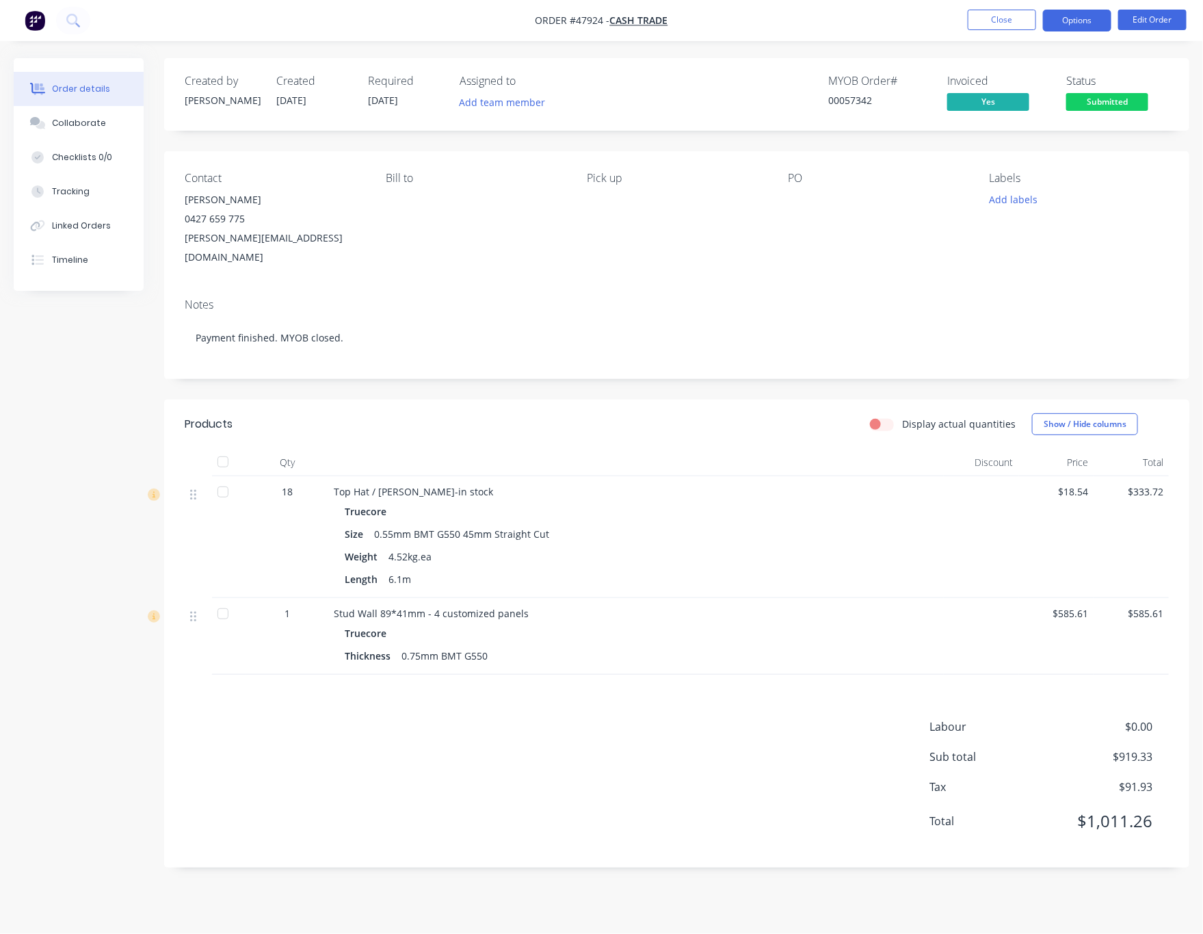
click at [982, 23] on button "Options" at bounding box center [1077, 21] width 68 height 22
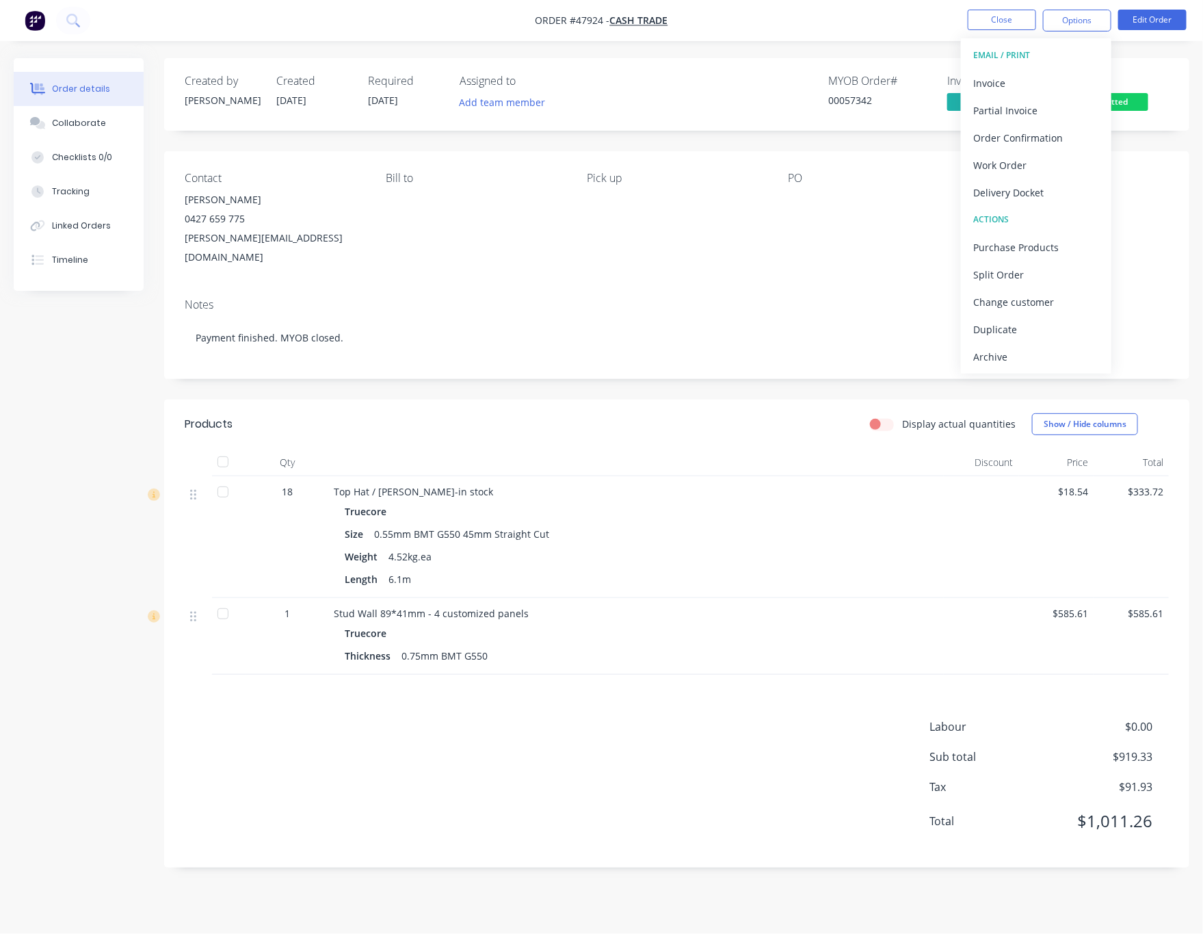
click at [982, 195] on div "Delivery Docket" at bounding box center [1036, 193] width 126 height 20
click at [982, 140] on div "Without pricing" at bounding box center [1036, 138] width 126 height 20
click at [852, 236] on div "Order #47924 - Cash Trade Close Options EMAIL / PRINT Invoice Partial Invoice O…" at bounding box center [601, 467] width 1203 height 934
click at [860, 251] on div "Contact Richard Rose 0427 659 775 richard@westernhay.com.au Bill to Pick up PO …" at bounding box center [676, 219] width 1025 height 136
click at [982, 101] on span "Submitted" at bounding box center [1107, 101] width 82 height 17
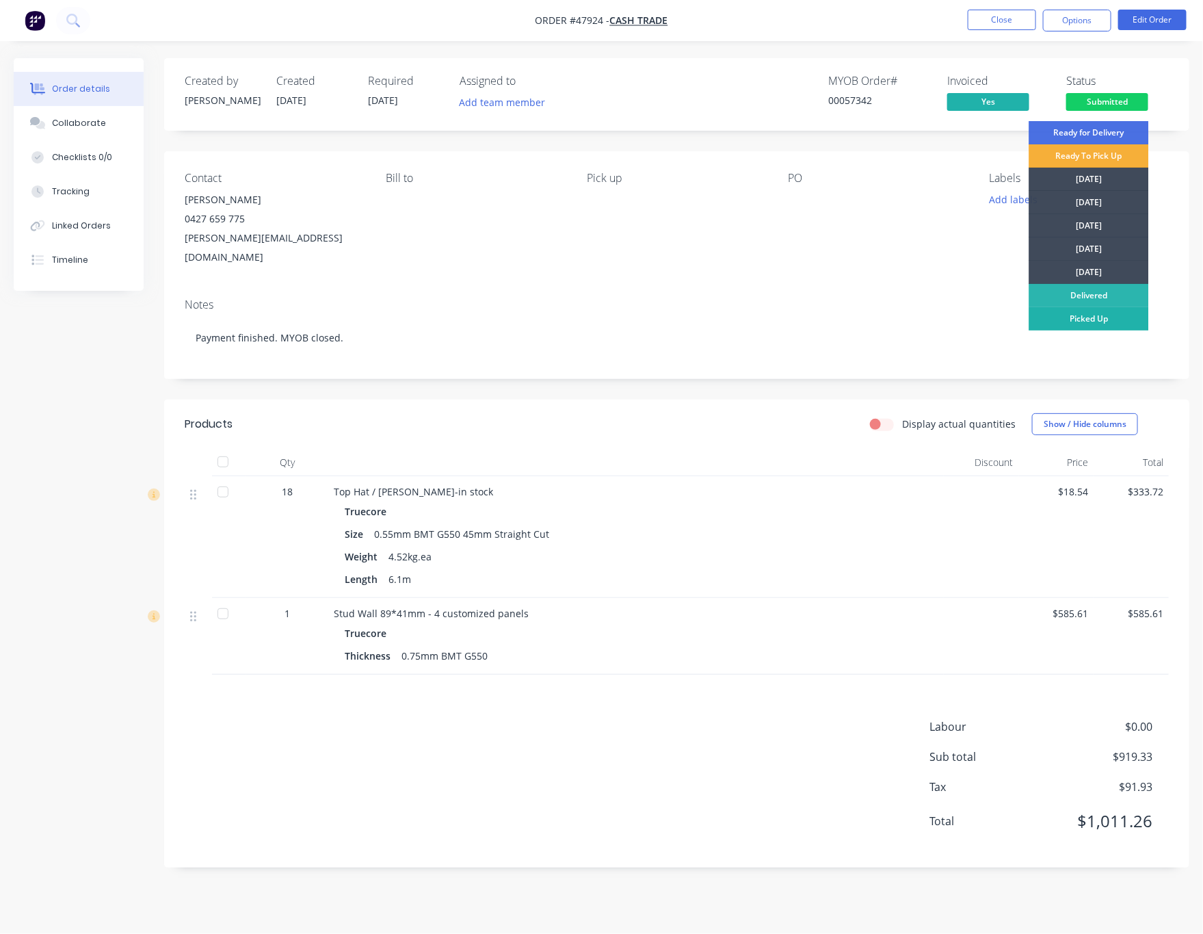
click at [982, 319] on div "Picked Up" at bounding box center [1089, 318] width 120 height 23
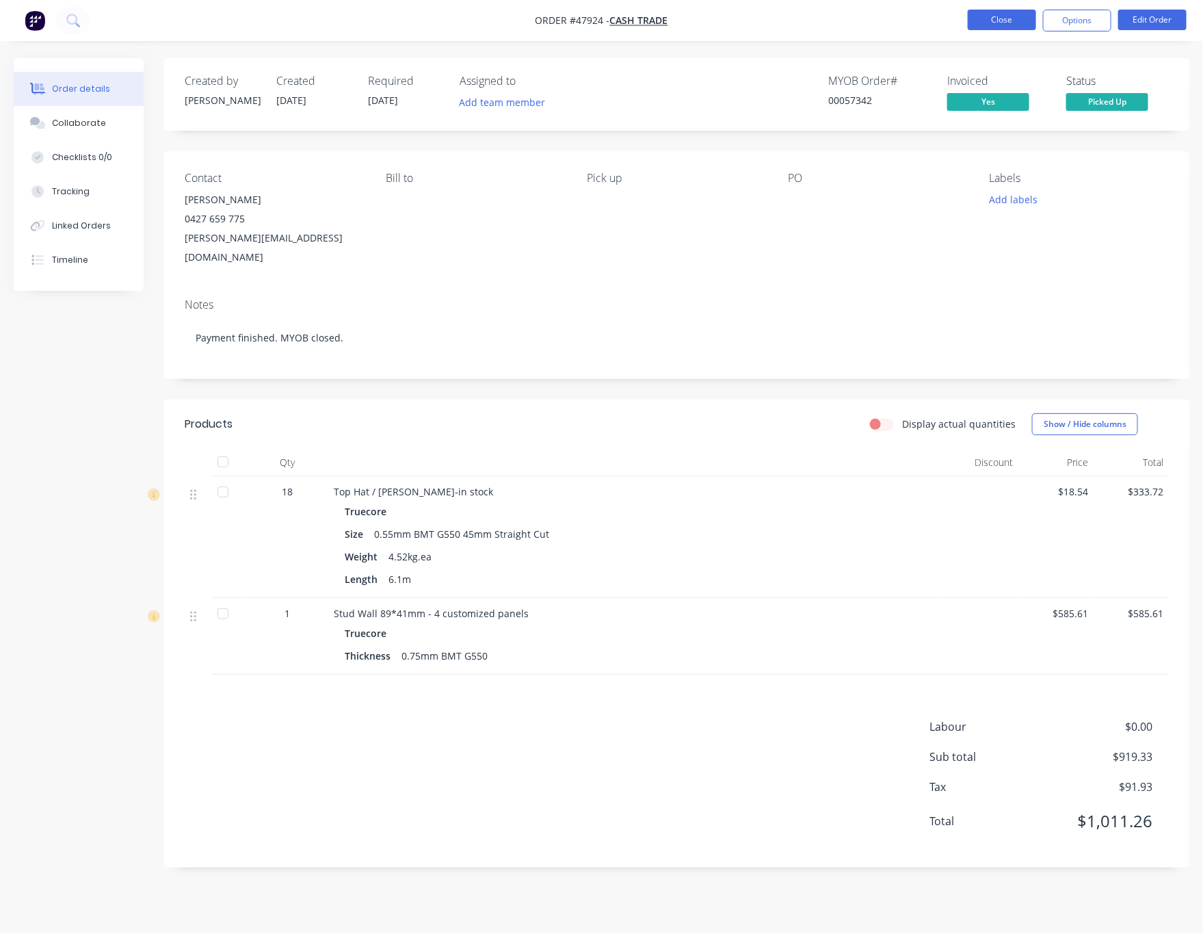
click at [982, 25] on button "Close" at bounding box center [1002, 20] width 68 height 21
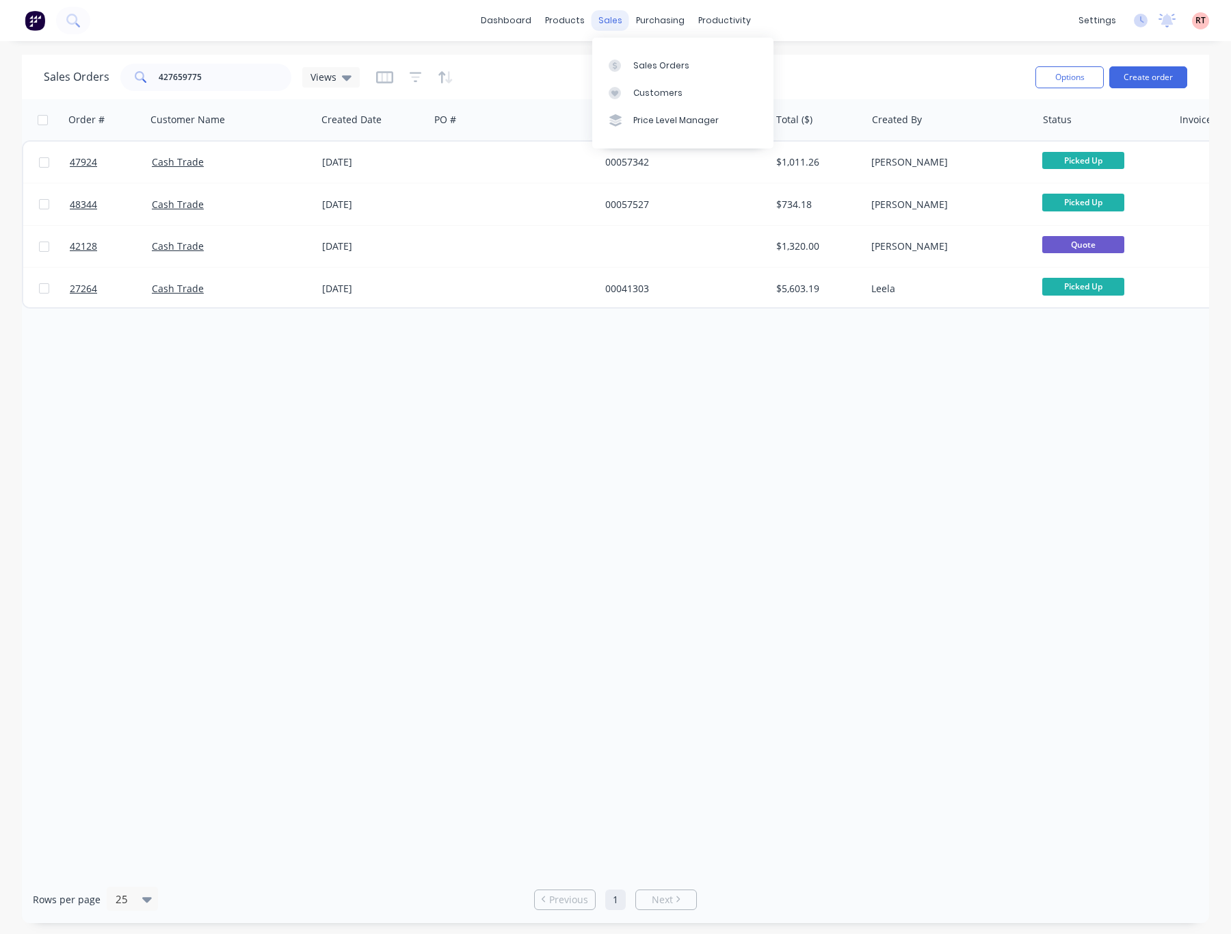
click at [599, 21] on div "sales" at bounding box center [611, 20] width 38 height 21
drag, startPoint x: 228, startPoint y: 81, endPoint x: 82, endPoint y: 89, distance: 145.9
click at [99, 89] on div "Sales Orders 427659775 Views" at bounding box center [202, 77] width 316 height 27
paste input "8361"
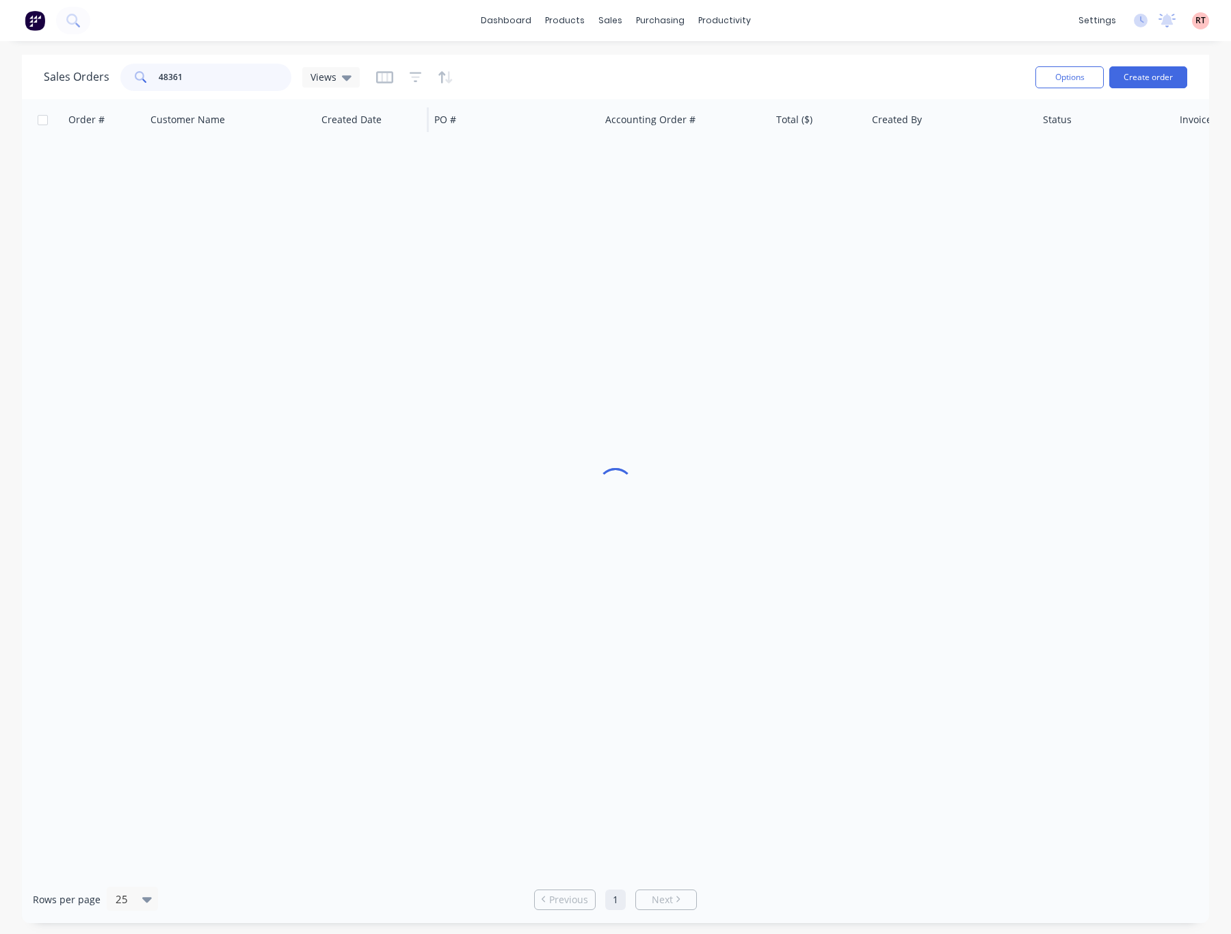
type input "48361"
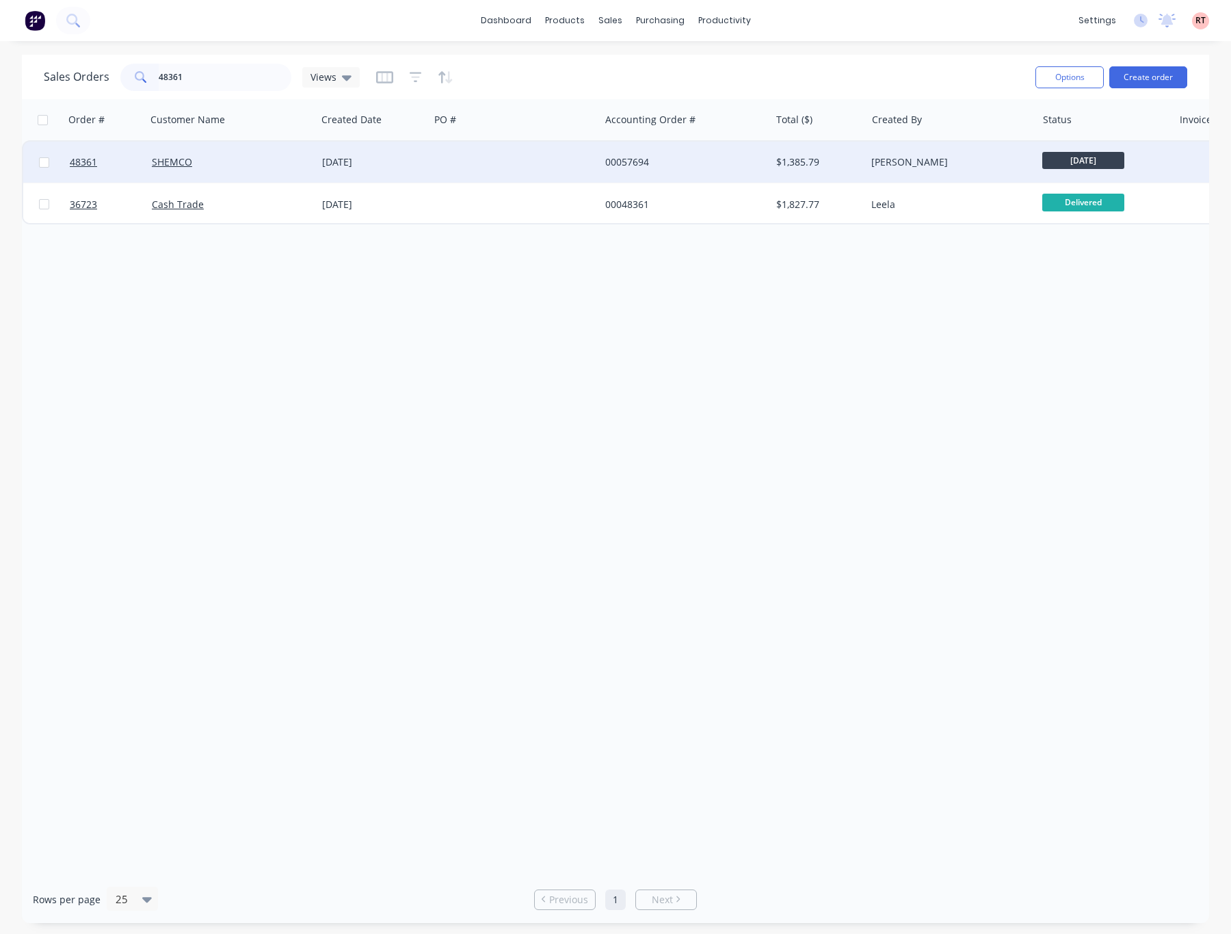
click at [629, 168] on div "00057694" at bounding box center [681, 162] width 152 height 14
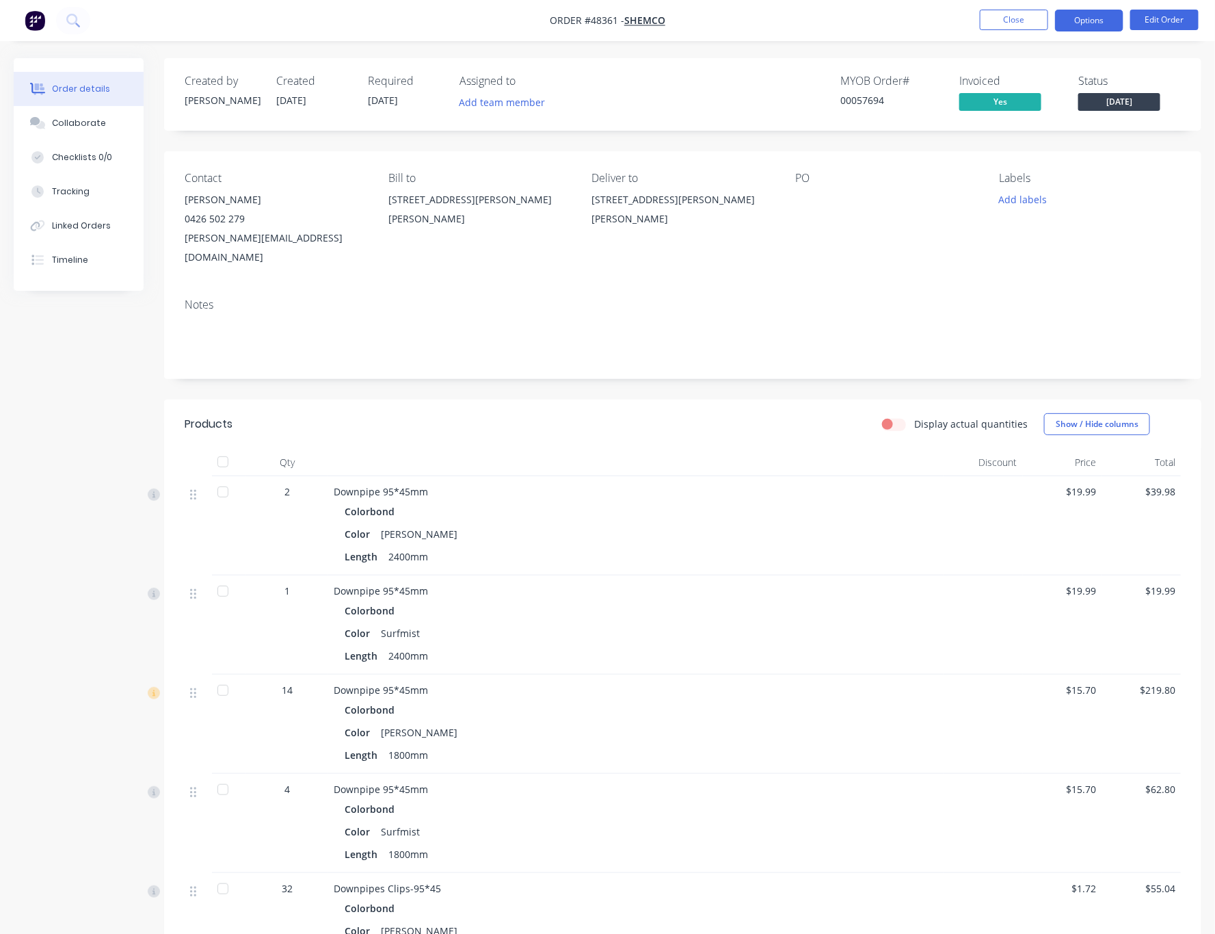
click at [982, 21] on button "Options" at bounding box center [1089, 21] width 68 height 22
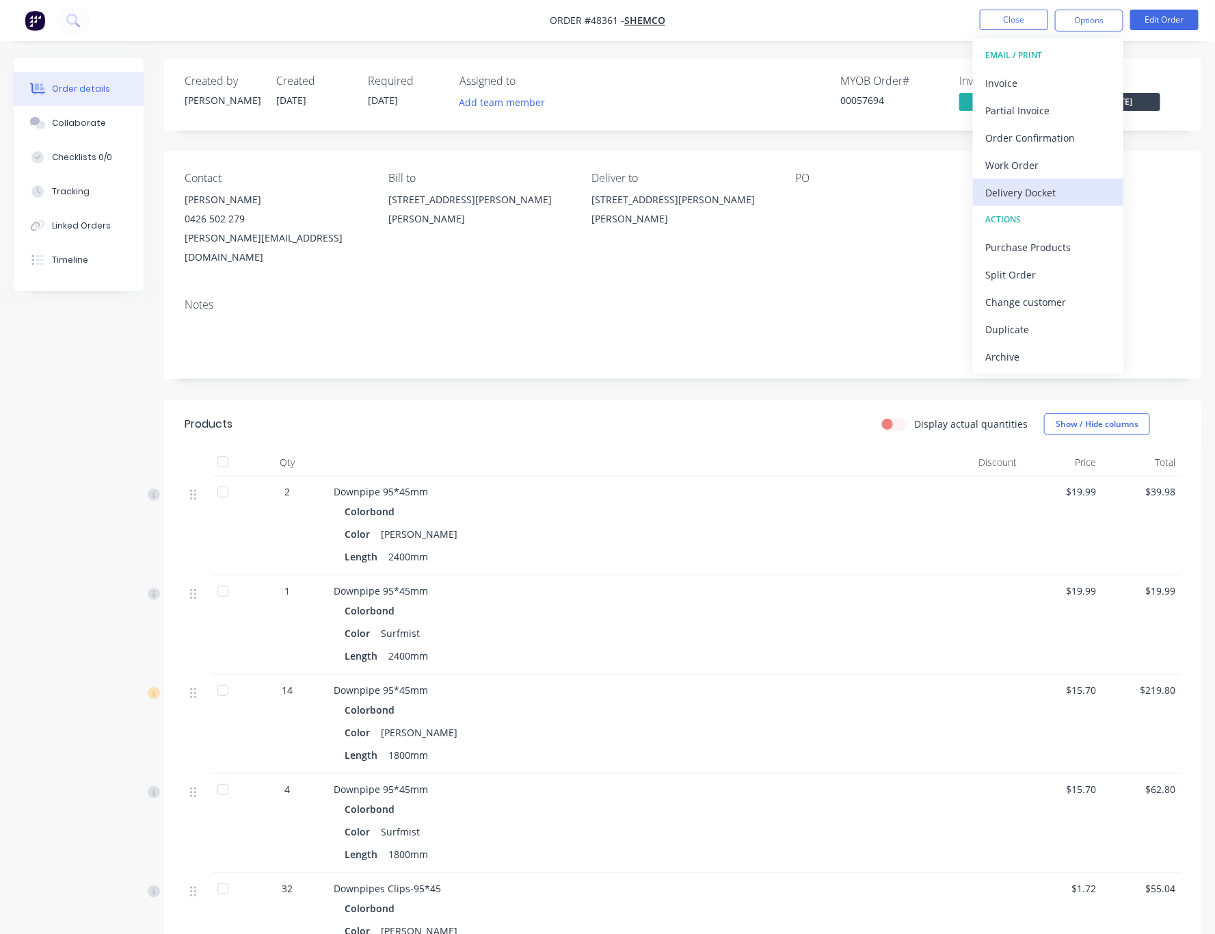
click at [982, 192] on div "Delivery Docket" at bounding box center [1049, 193] width 126 height 20
click at [982, 128] on div "Without pricing" at bounding box center [1049, 138] width 126 height 20
click at [805, 37] on nav "Order #48361 - SHEMCO Close Options EMAIL / PRINT Invoice Partial Invoice Order…" at bounding box center [607, 20] width 1215 height 41
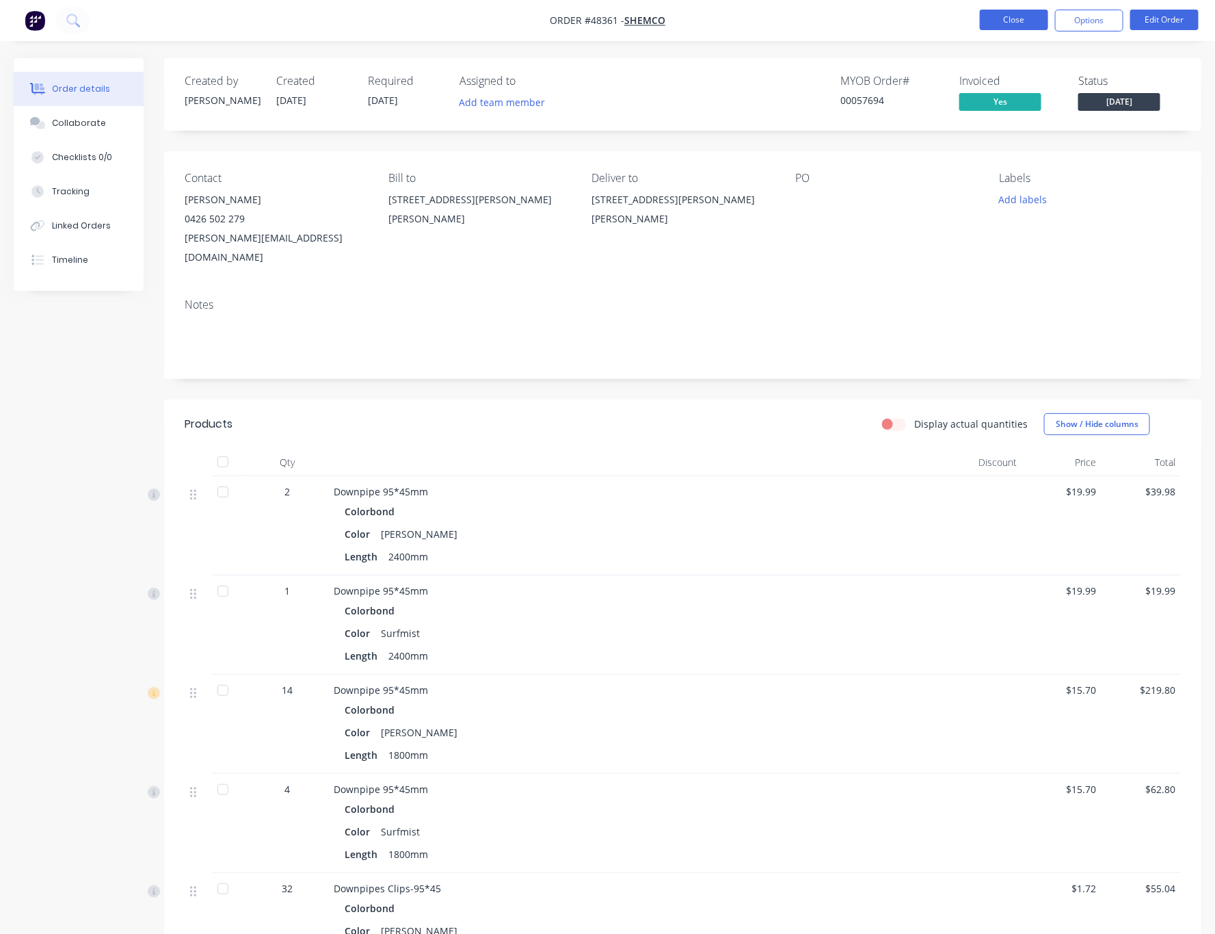
click at [982, 14] on button "Close" at bounding box center [1014, 20] width 68 height 21
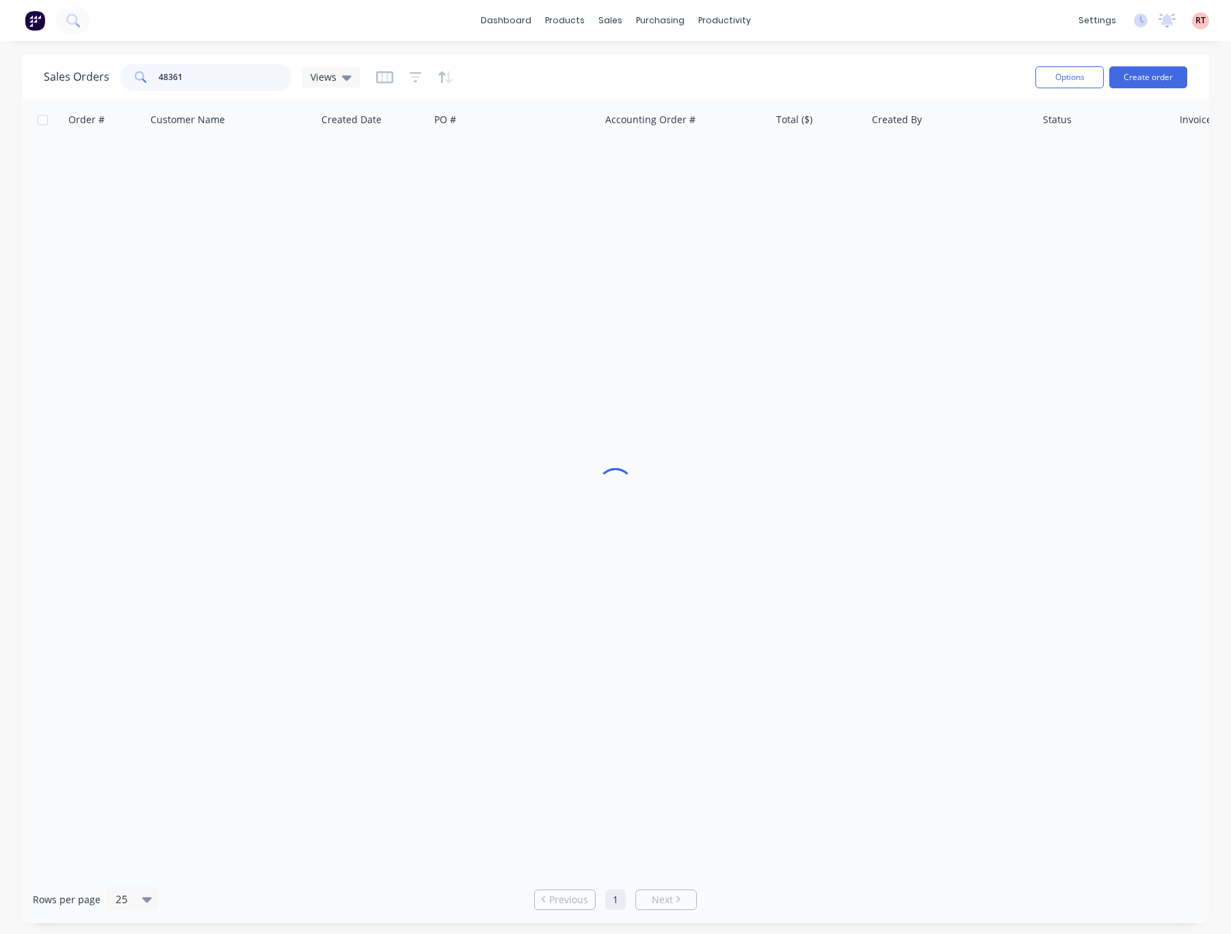
drag, startPoint x: 212, startPoint y: 77, endPoint x: 171, endPoint y: 85, distance: 41.9
click at [171, 85] on input "48361" at bounding box center [225, 77] width 133 height 27
type input "48341"
click at [1, 328] on div "Sales Orders 48341 Views Options Create order Order # Customer Name Created Dat…" at bounding box center [615, 489] width 1231 height 868
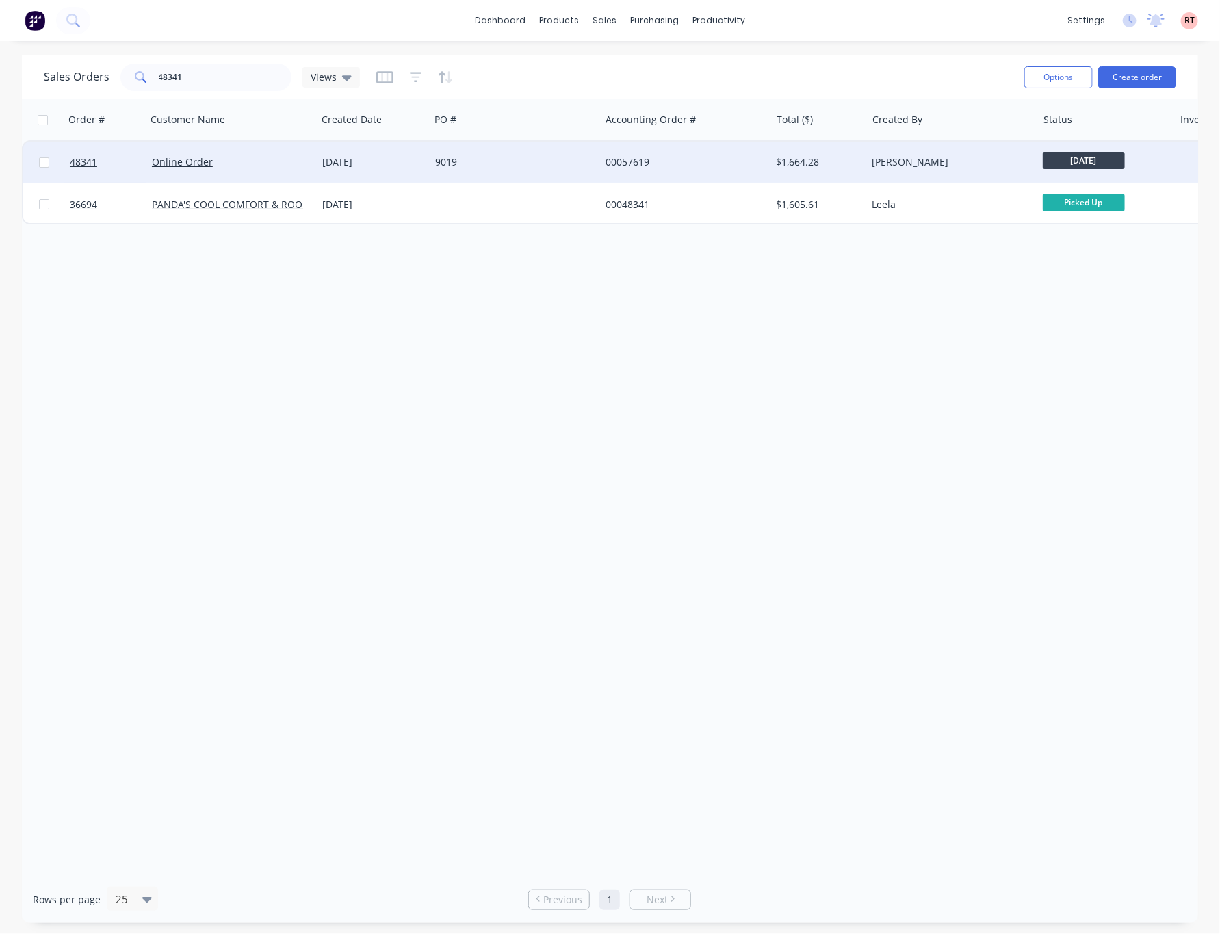
click at [722, 161] on div "00057619" at bounding box center [681, 162] width 152 height 14
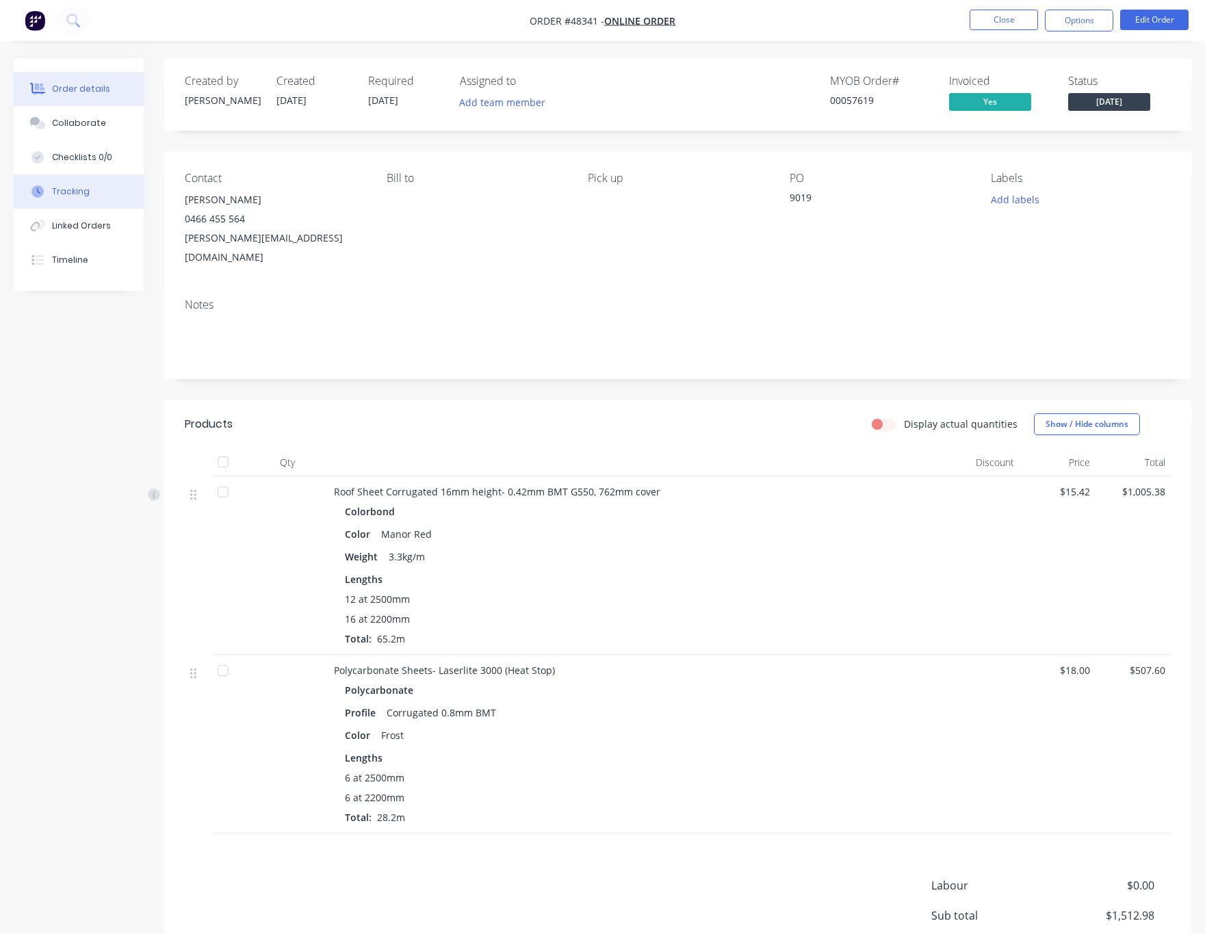
click at [88, 201] on button "Tracking" at bounding box center [79, 191] width 130 height 34
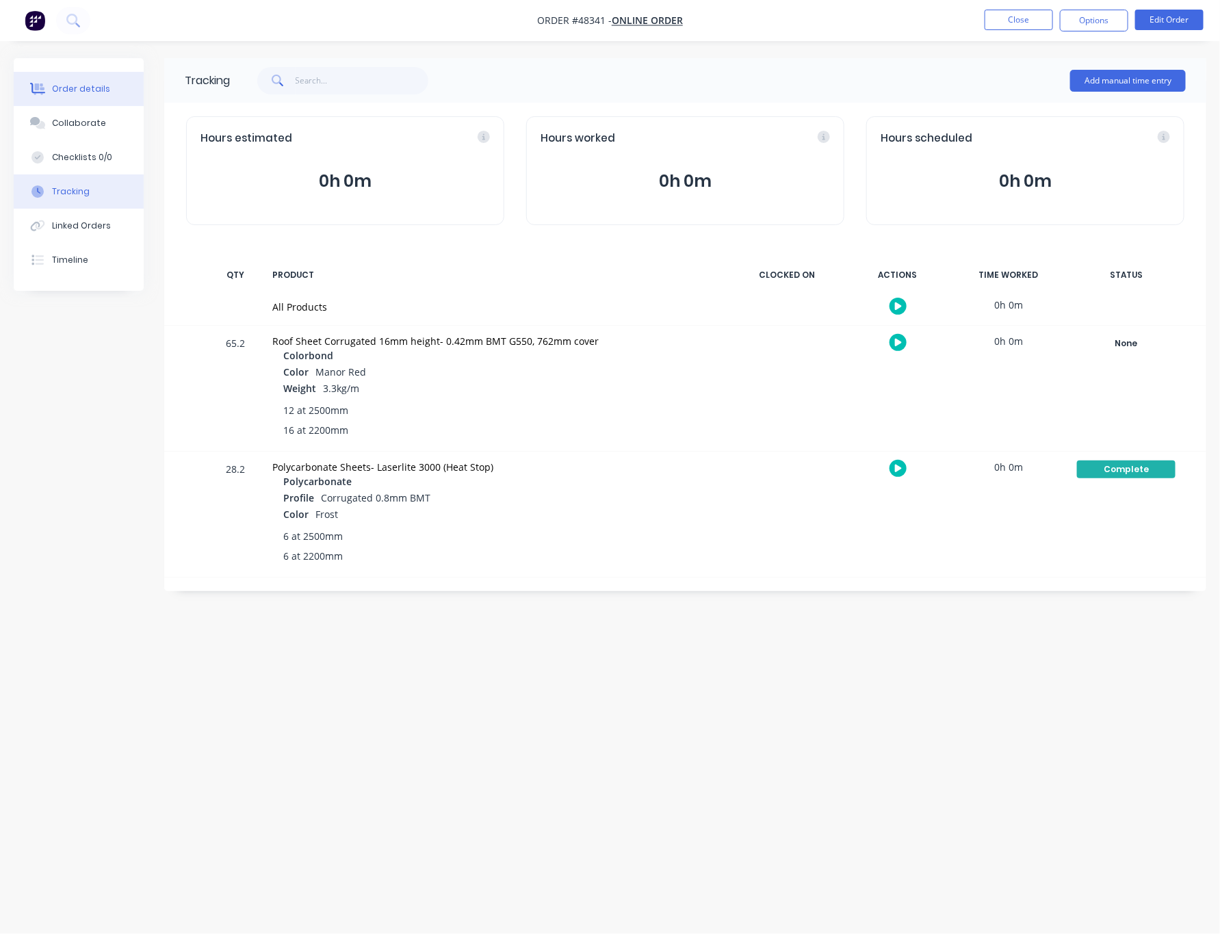
click at [105, 72] on button "Order details" at bounding box center [79, 89] width 130 height 34
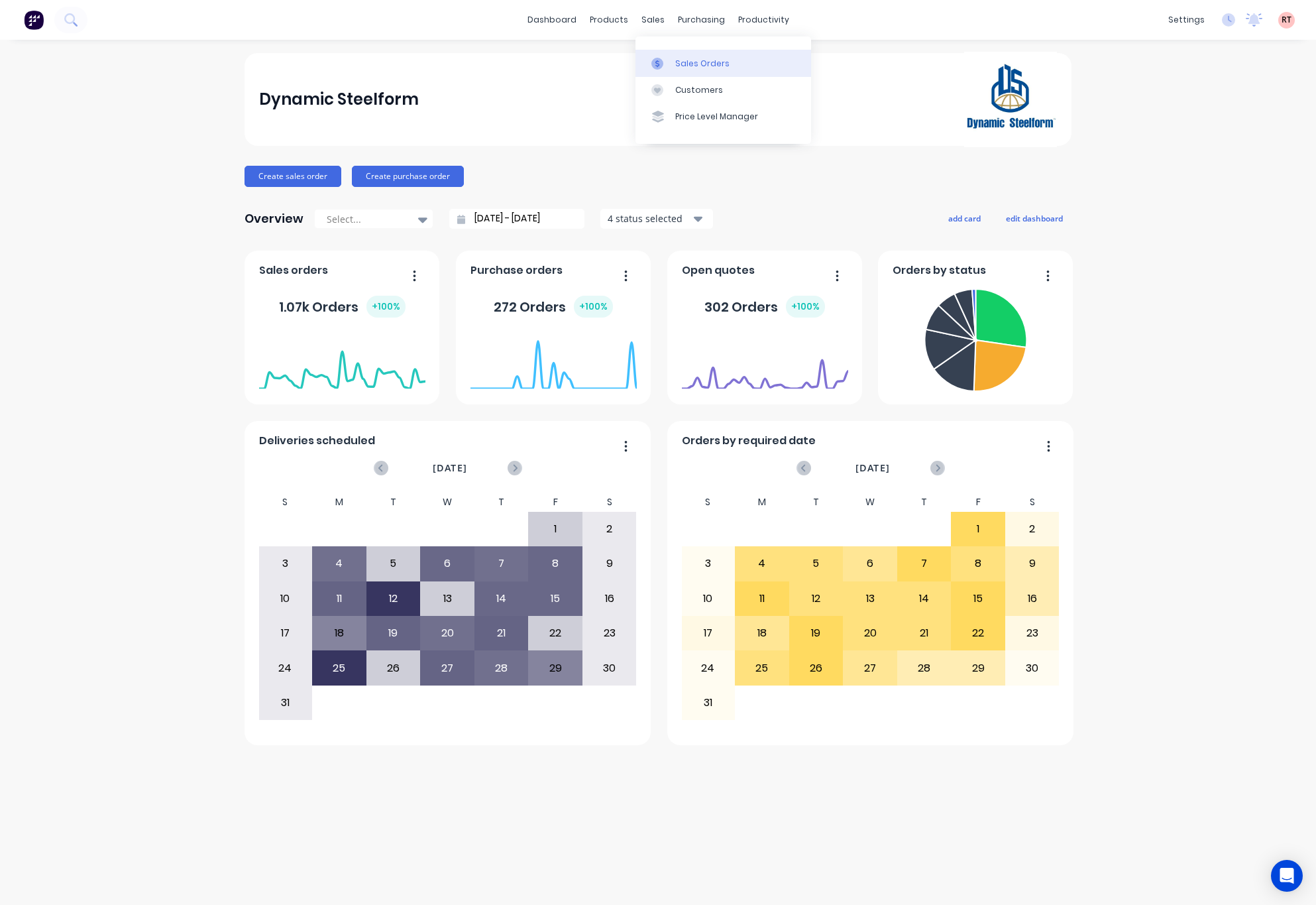
drag, startPoint x: 671, startPoint y: 60, endPoint x: 663, endPoint y: 66, distance: 10.0
click at [671, 60] on div at bounding box center [661, 64] width 20 height 12
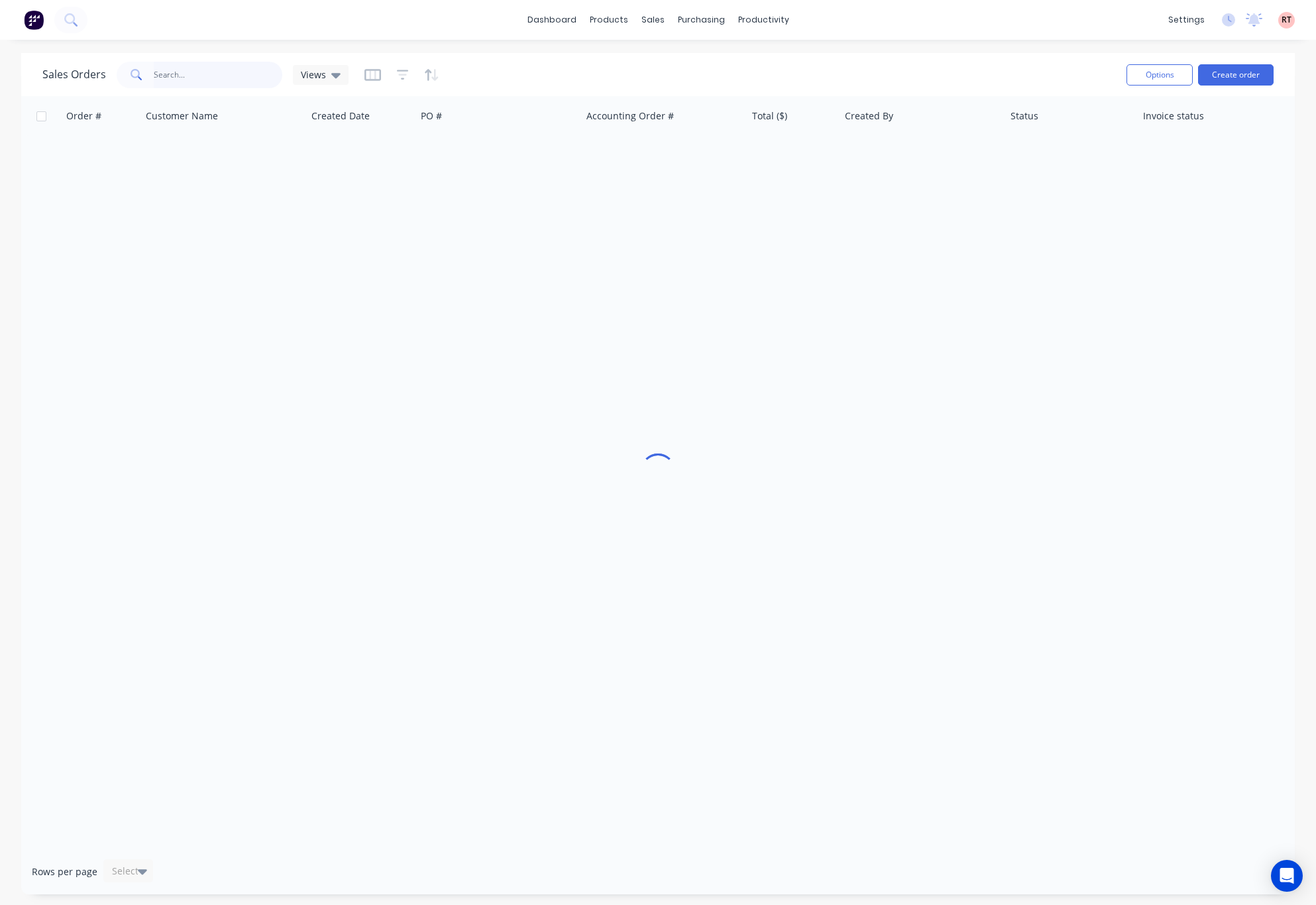
click at [208, 66] on input "text" at bounding box center [218, 75] width 129 height 26
drag, startPoint x: 206, startPoint y: 66, endPoint x: 100, endPoint y: 71, distance: 106.1
click at [100, 71] on div "Sales Orders 48441 Views" at bounding box center [196, 75] width 306 height 26
type input "48341"
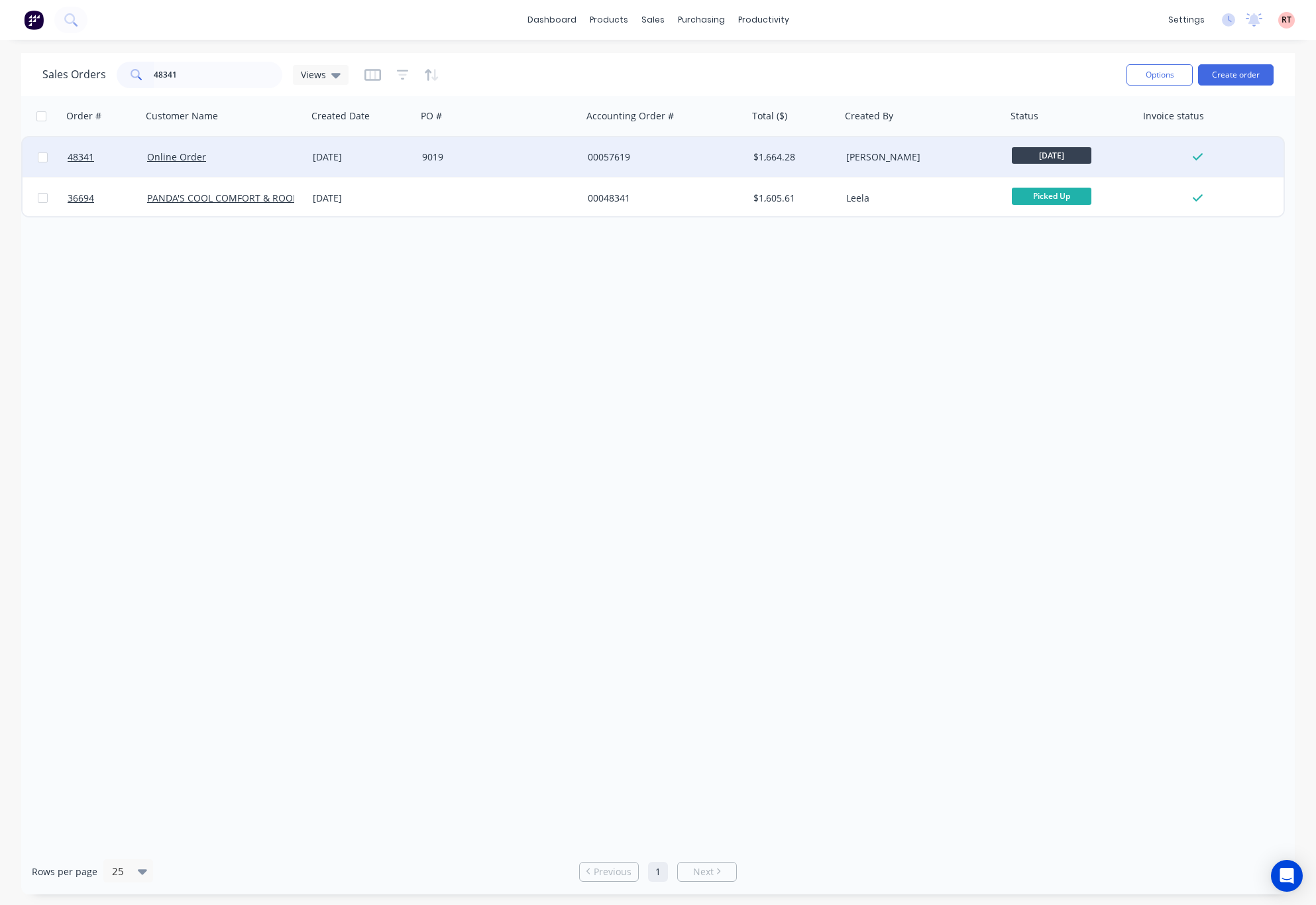
click at [682, 159] on div "00057619" at bounding box center [662, 157] width 147 height 14
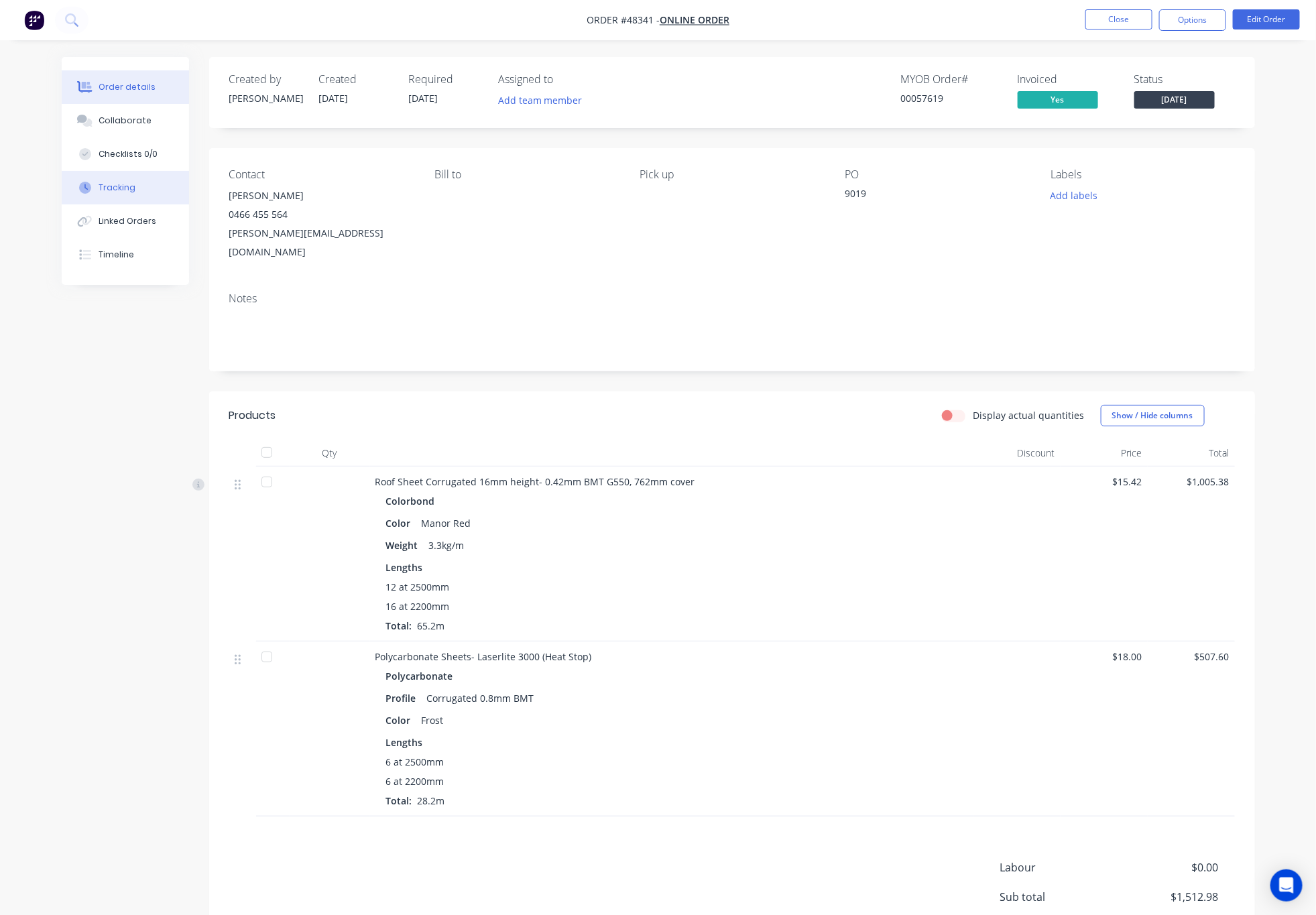
click at [162, 194] on button "Tracking" at bounding box center [125, 187] width 127 height 33
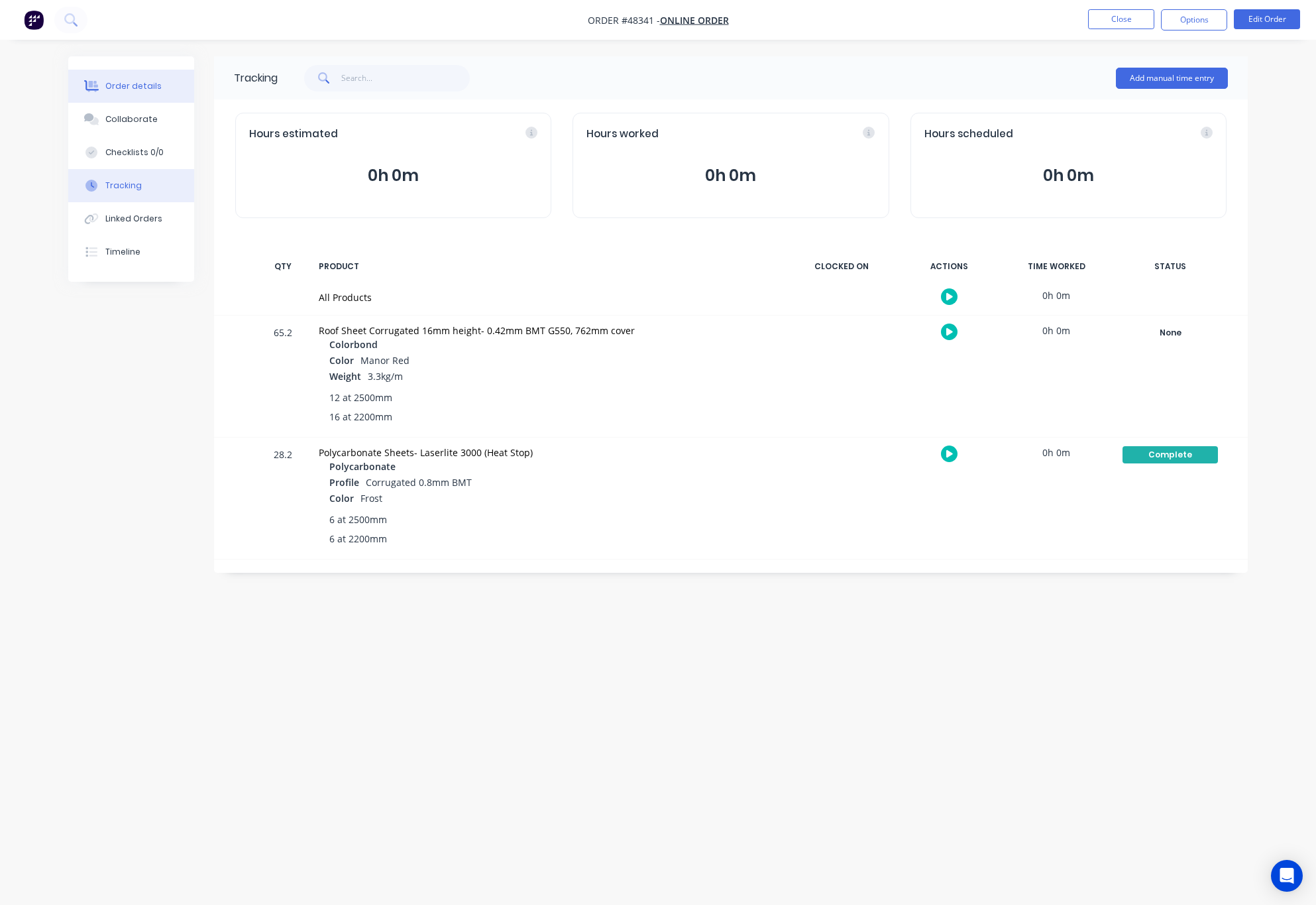
click at [133, 85] on div "Order details" at bounding box center [134, 86] width 56 height 12
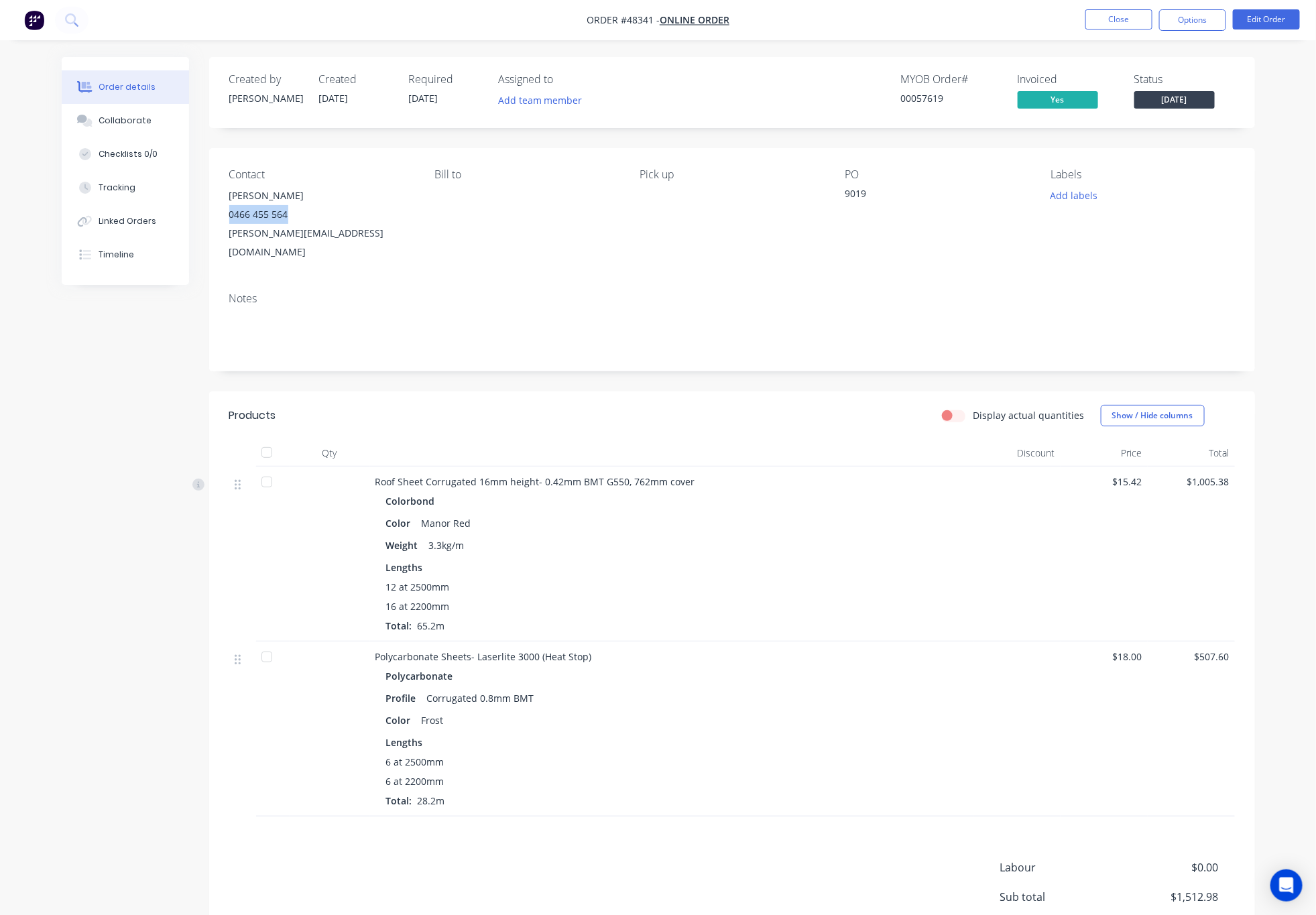
drag, startPoint x: 226, startPoint y: 211, endPoint x: 306, endPoint y: 216, distance: 80.2
click at [306, 216] on div "Contact Ryan Ford 0466 455 564 ryan_fordry@hotmail.com Bill to Pick up PO 9019 …" at bounding box center [731, 215] width 1046 height 133
click at [344, 216] on div "0466 455 564" at bounding box center [320, 214] width 183 height 19
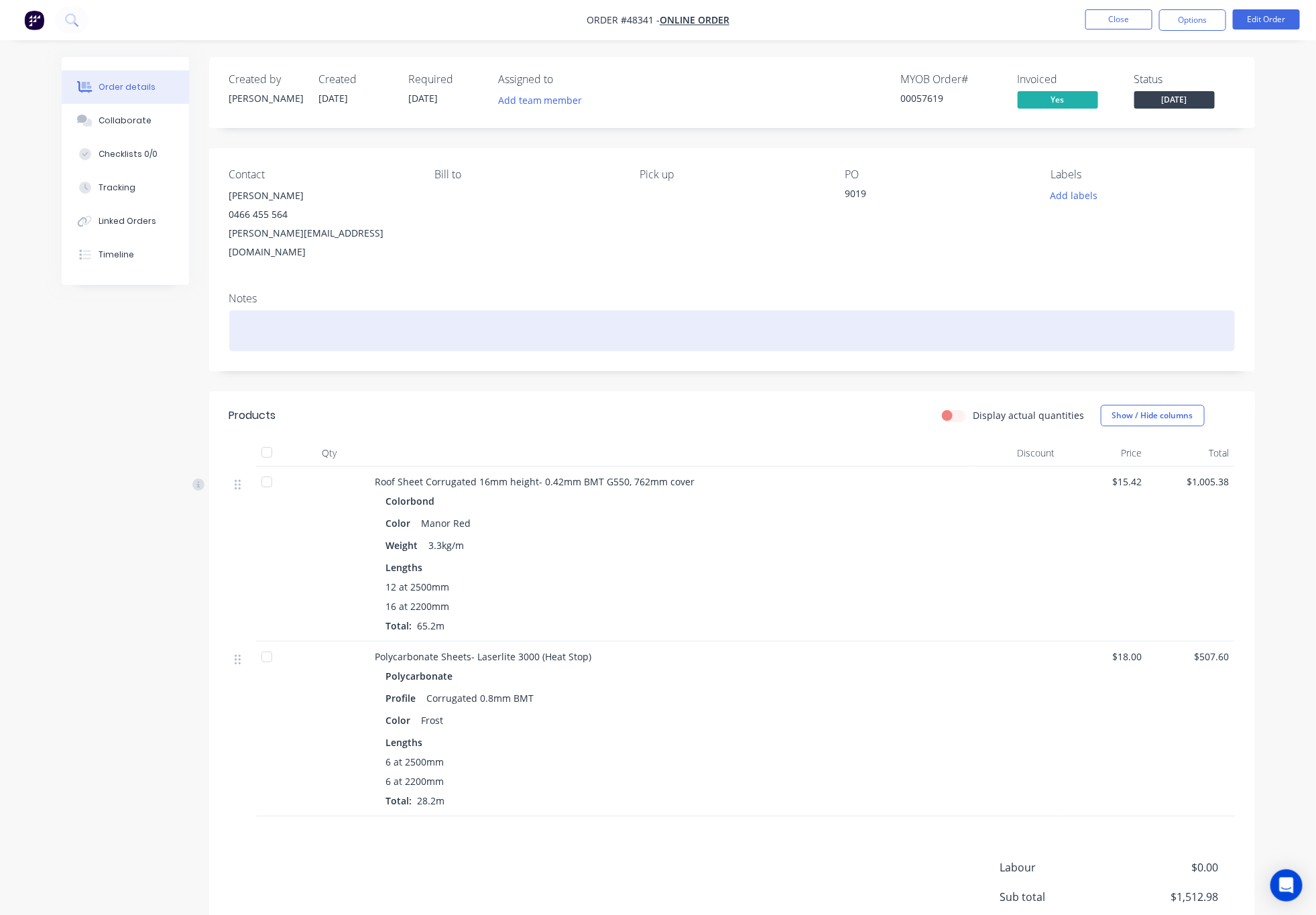
click at [499, 311] on div at bounding box center [732, 331] width 1005 height 41
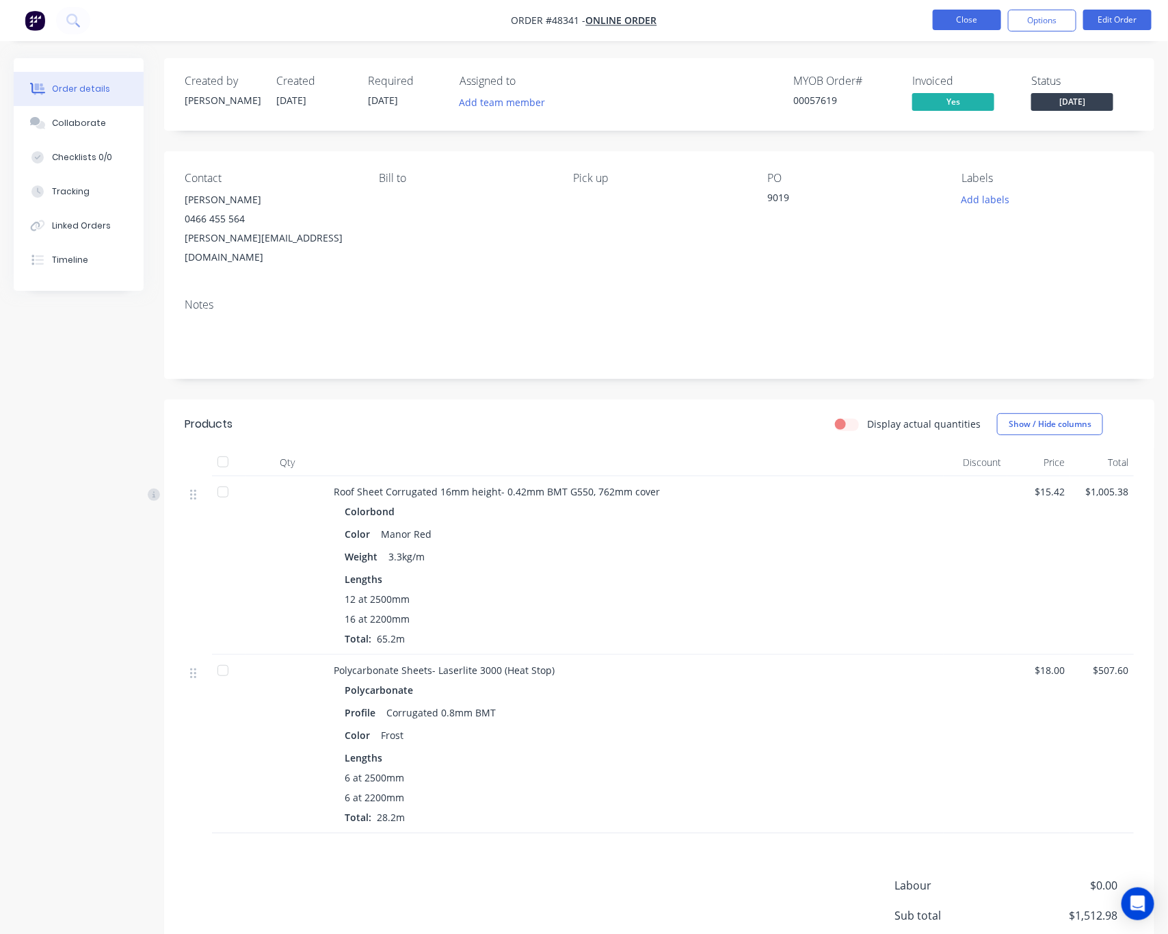
click at [975, 6] on nav "Order #48341 - Online Order Close Options Edit Order" at bounding box center [584, 20] width 1168 height 41
click at [973, 14] on button "Close" at bounding box center [967, 20] width 68 height 21
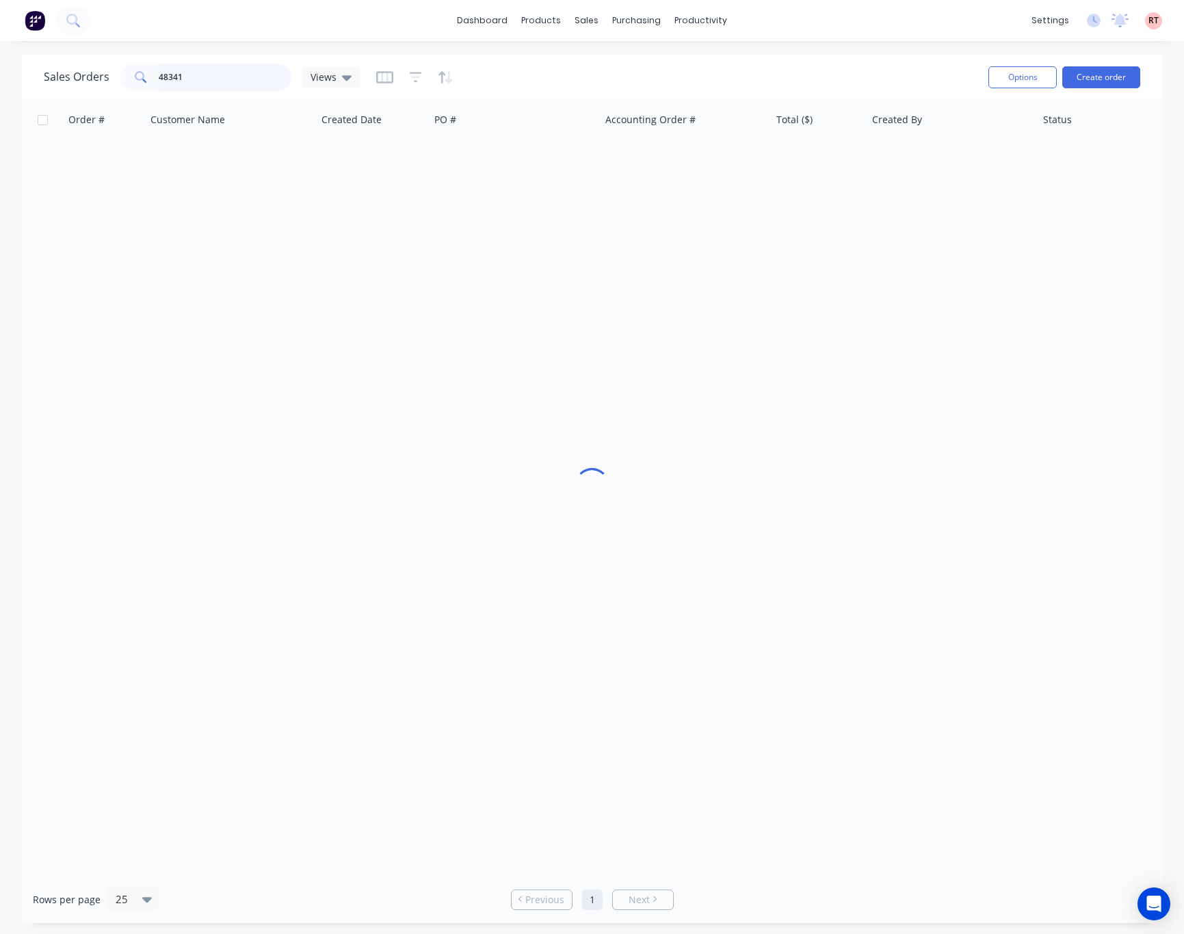
drag, startPoint x: 228, startPoint y: 73, endPoint x: 1, endPoint y: 86, distance: 228.2
click at [42, 91] on div "Sales Orders 48341 Views Options Create order" at bounding box center [592, 77] width 1140 height 44
type input "48526"
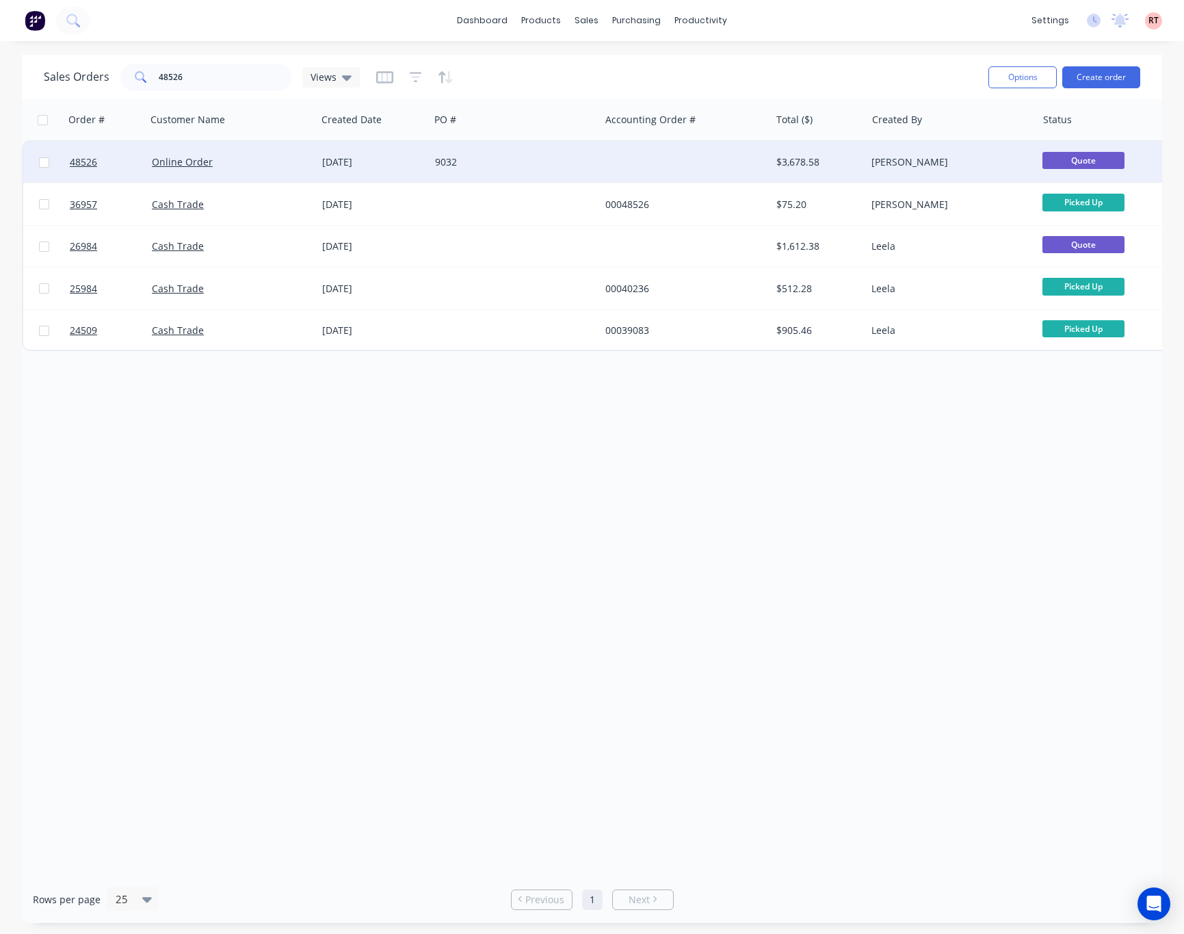
click at [363, 168] on div "[DATE]" at bounding box center [373, 162] width 102 height 14
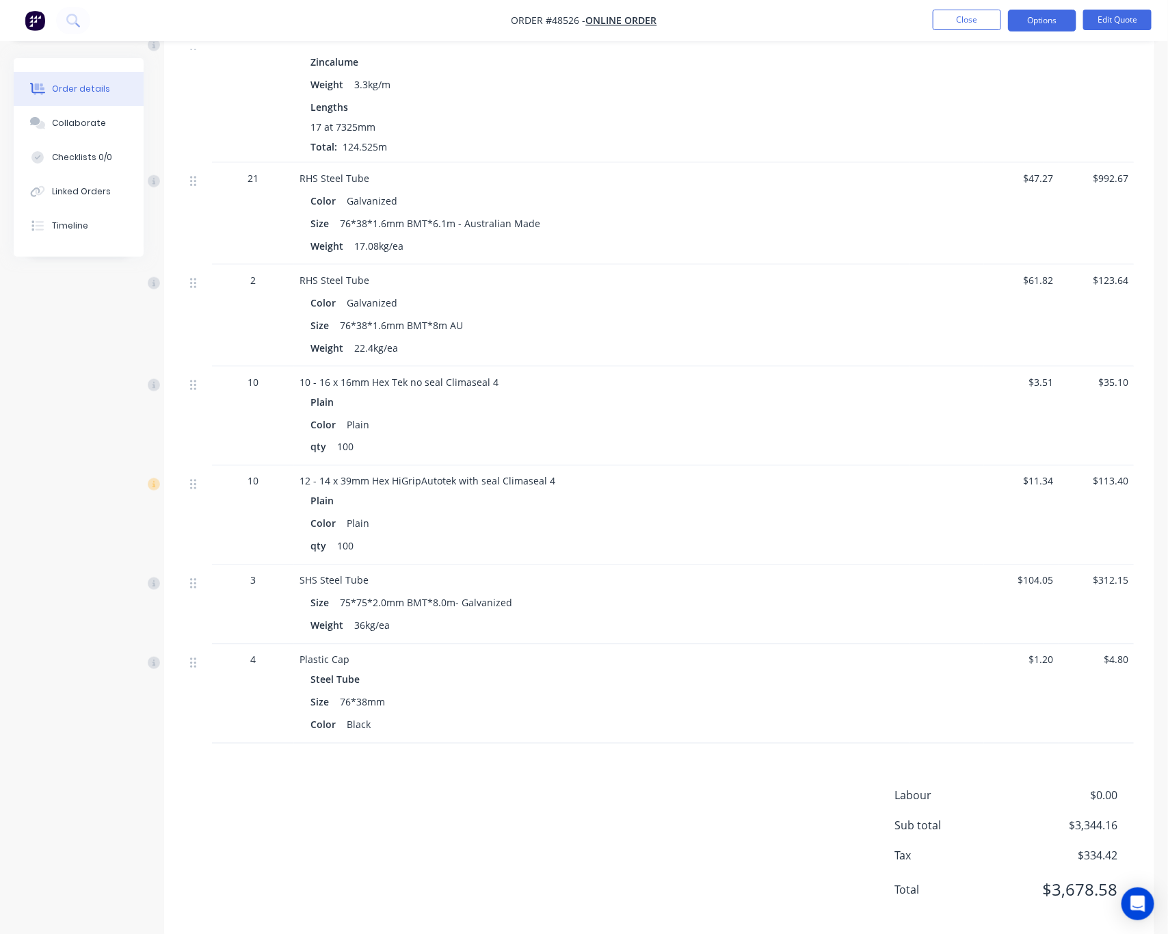
scroll to position [743, 0]
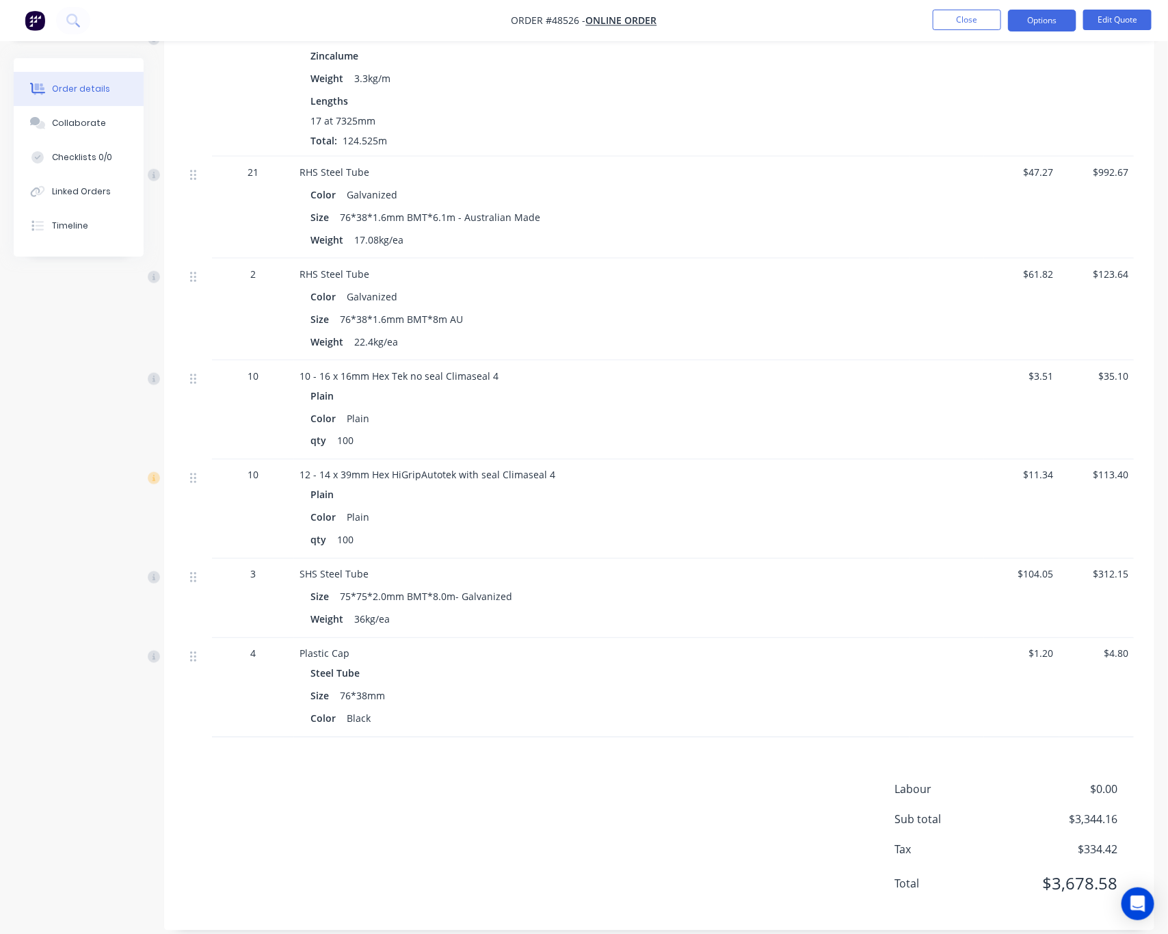
click at [1111, 781] on span "$0.00" at bounding box center [1066, 789] width 101 height 16
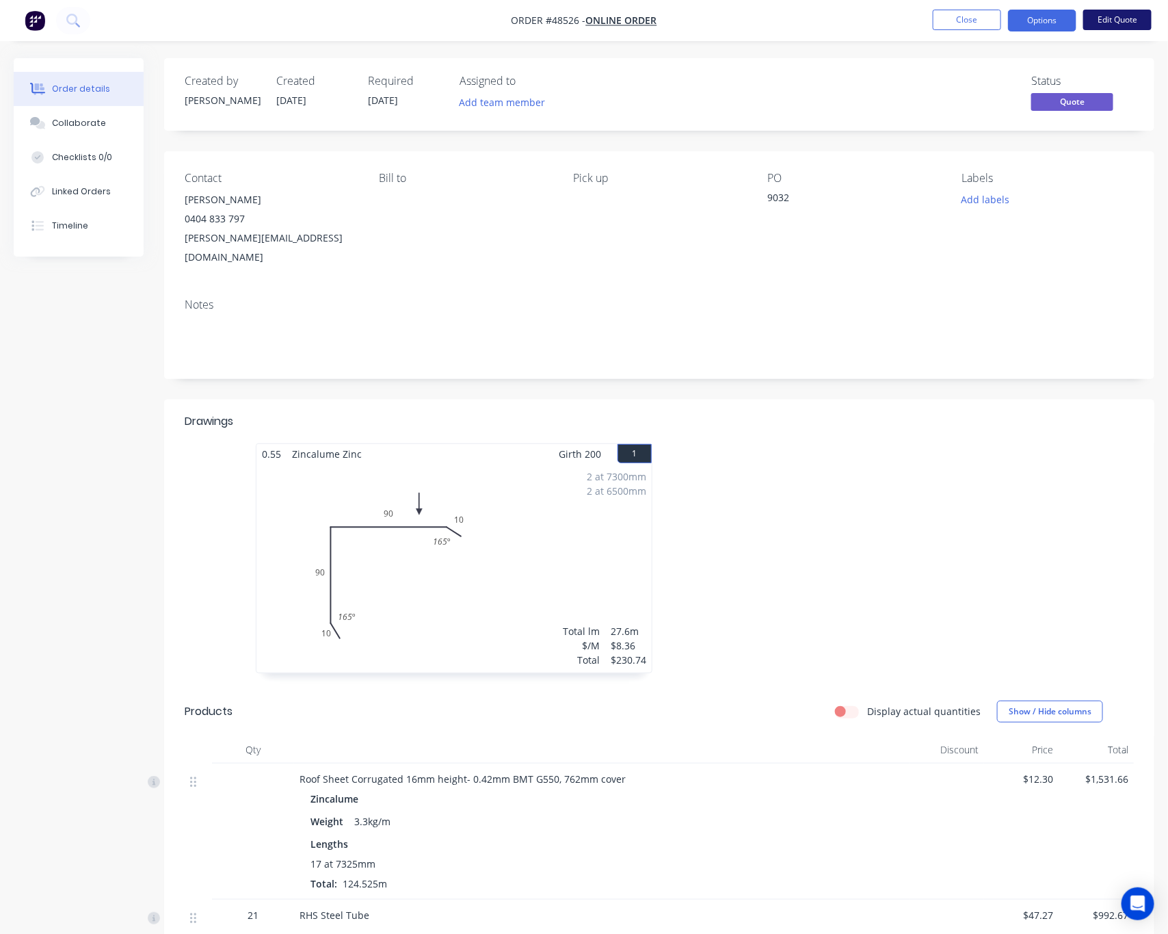
click at [1131, 25] on button "Edit Quote" at bounding box center [1117, 20] width 68 height 21
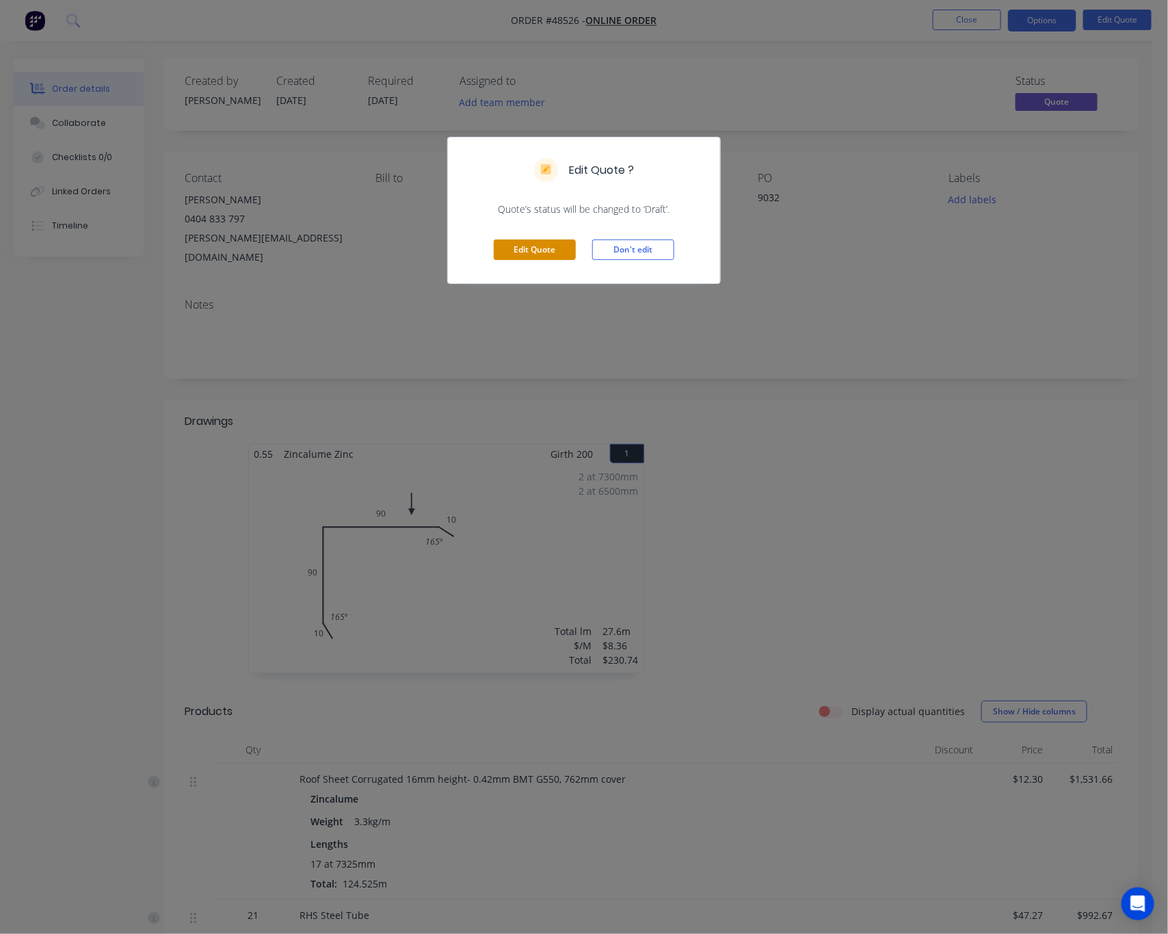
click at [544, 246] on button "Edit Quote" at bounding box center [535, 249] width 82 height 21
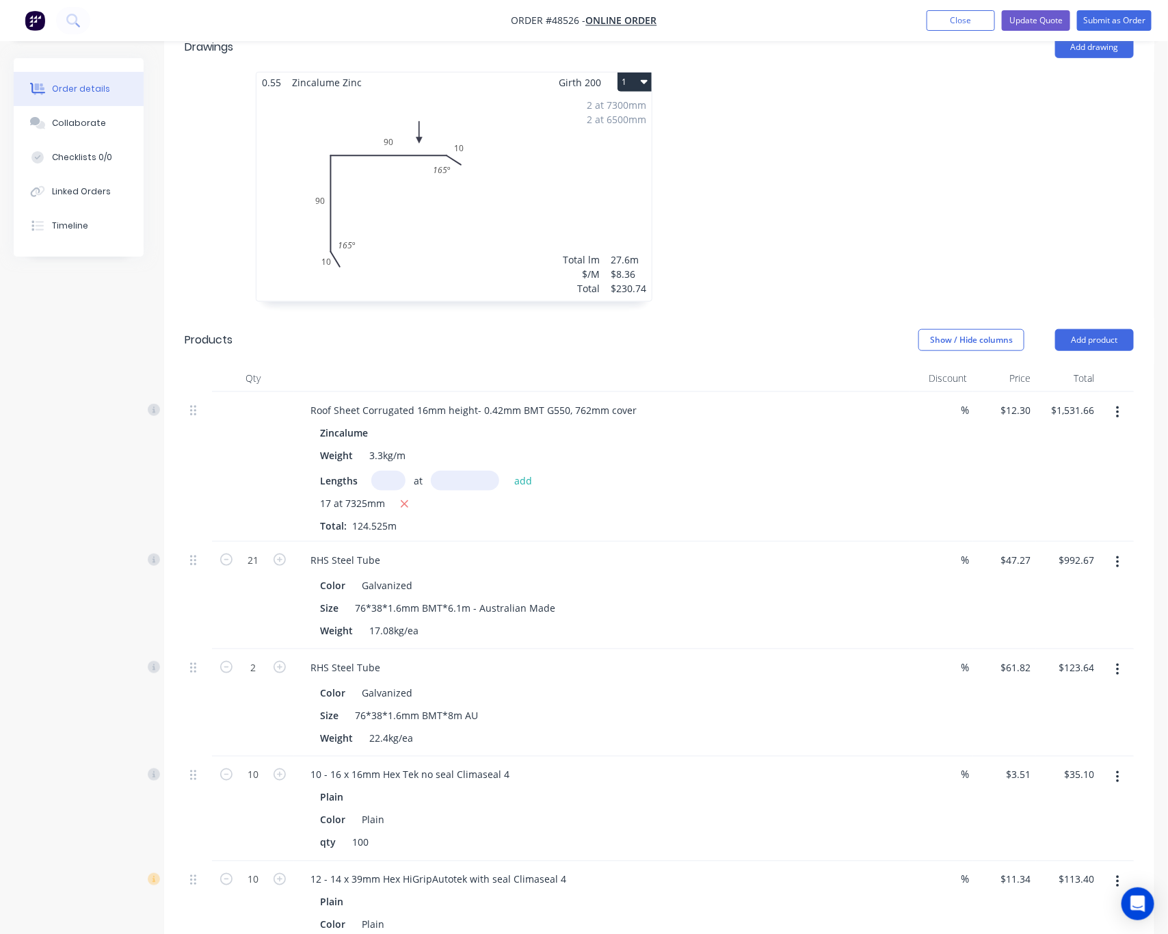
scroll to position [950, 0]
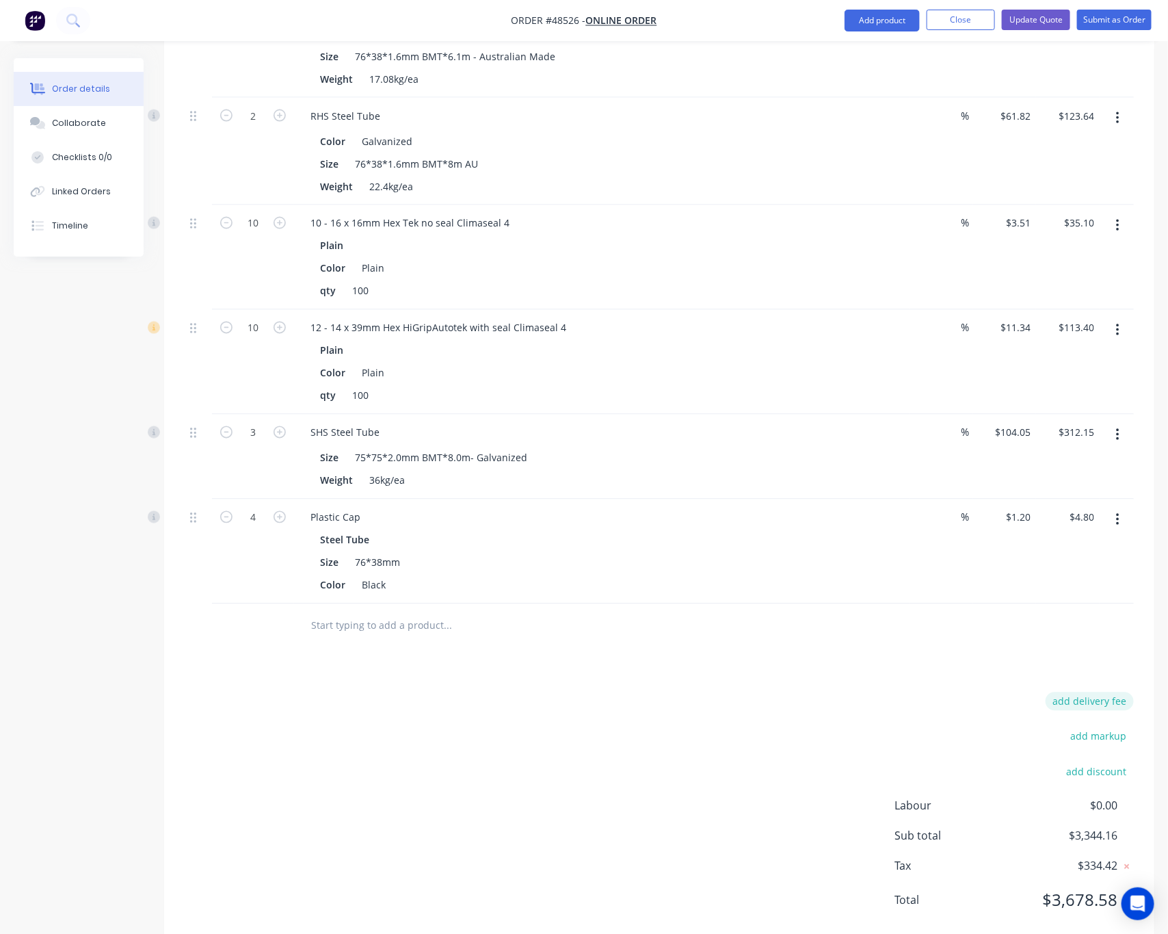
click at [1111, 692] on button "add delivery fee" at bounding box center [1090, 701] width 88 height 18
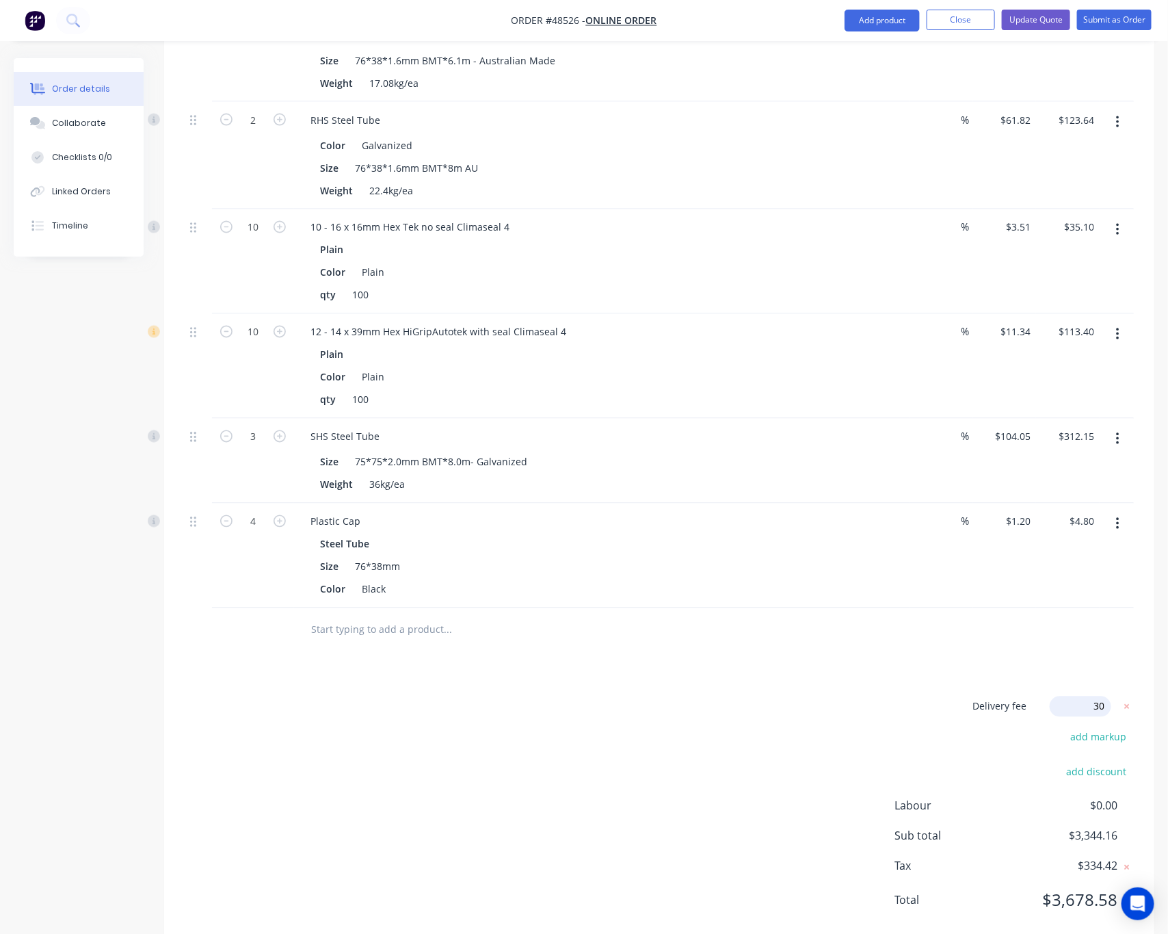
type input "300"
click input "submit" at bounding box center [0, 0] width 0 height 0
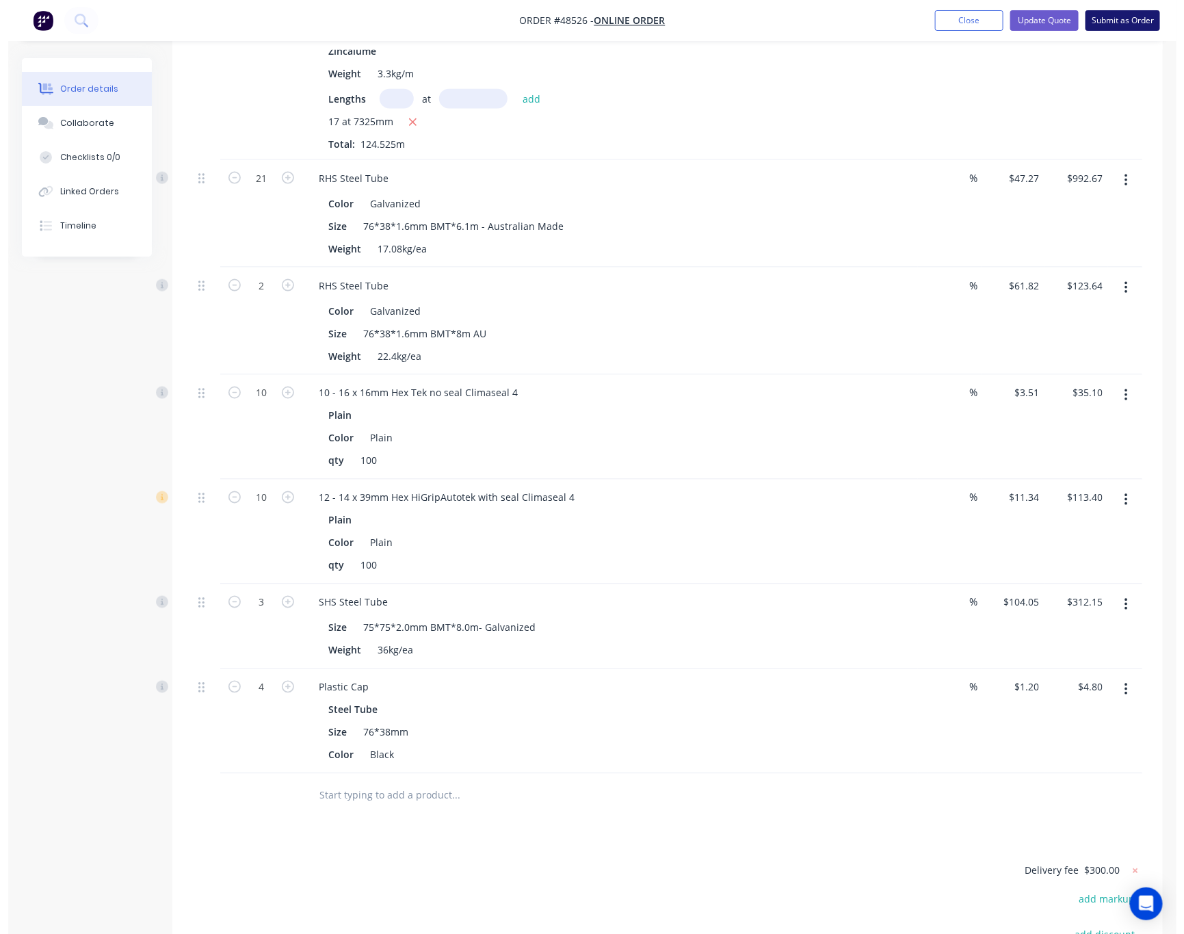
scroll to position [636, 0]
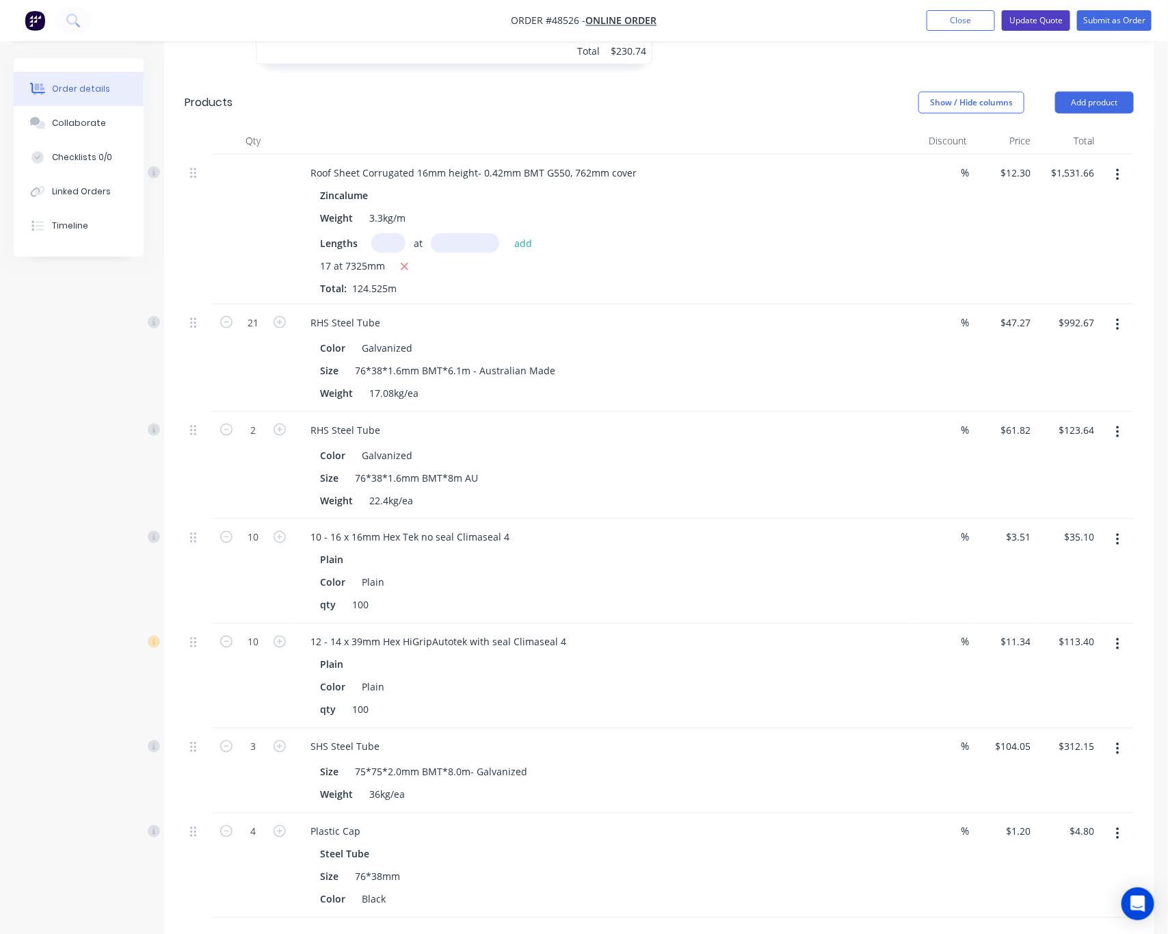
click at [1022, 21] on button "Update Quote" at bounding box center [1036, 20] width 68 height 21
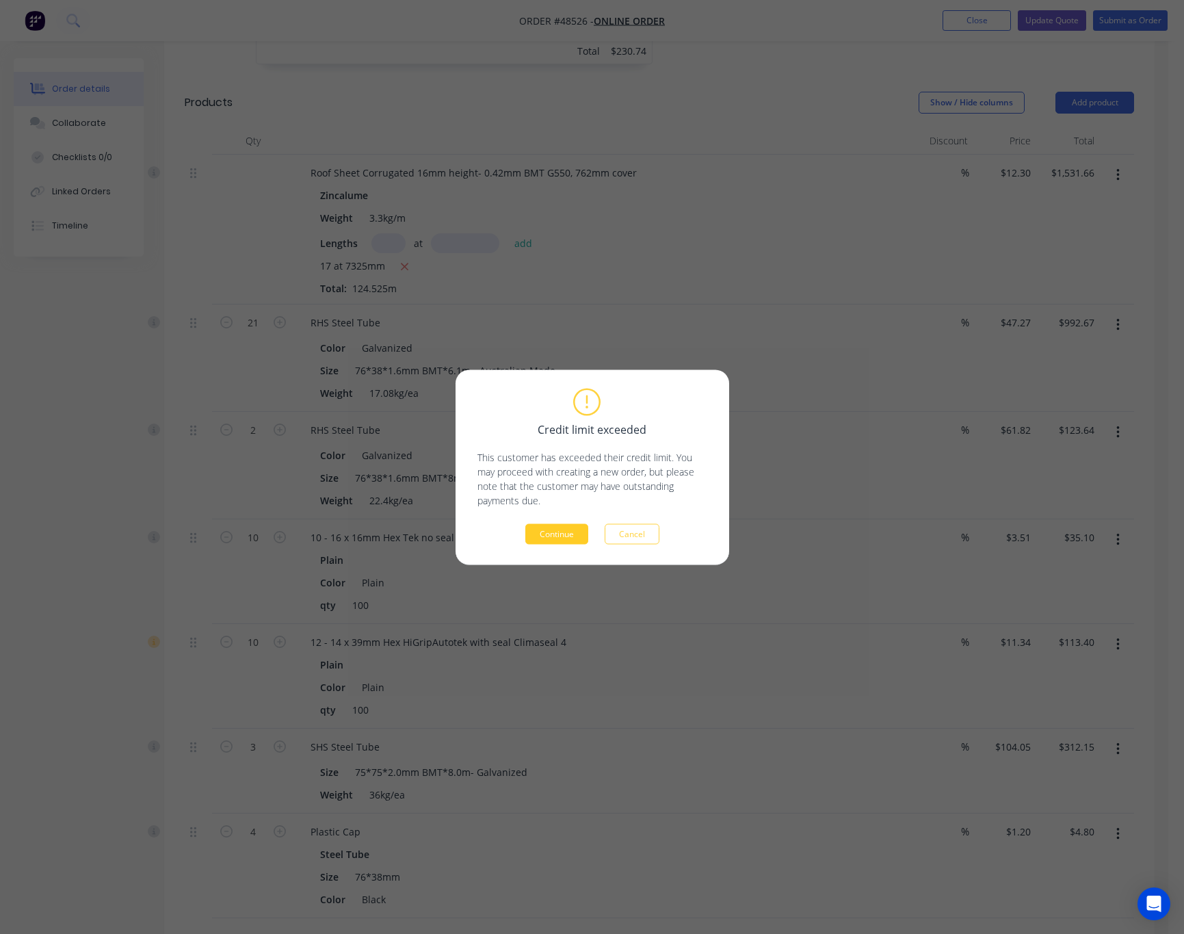
click at [554, 534] on button "Continue" at bounding box center [556, 533] width 63 height 21
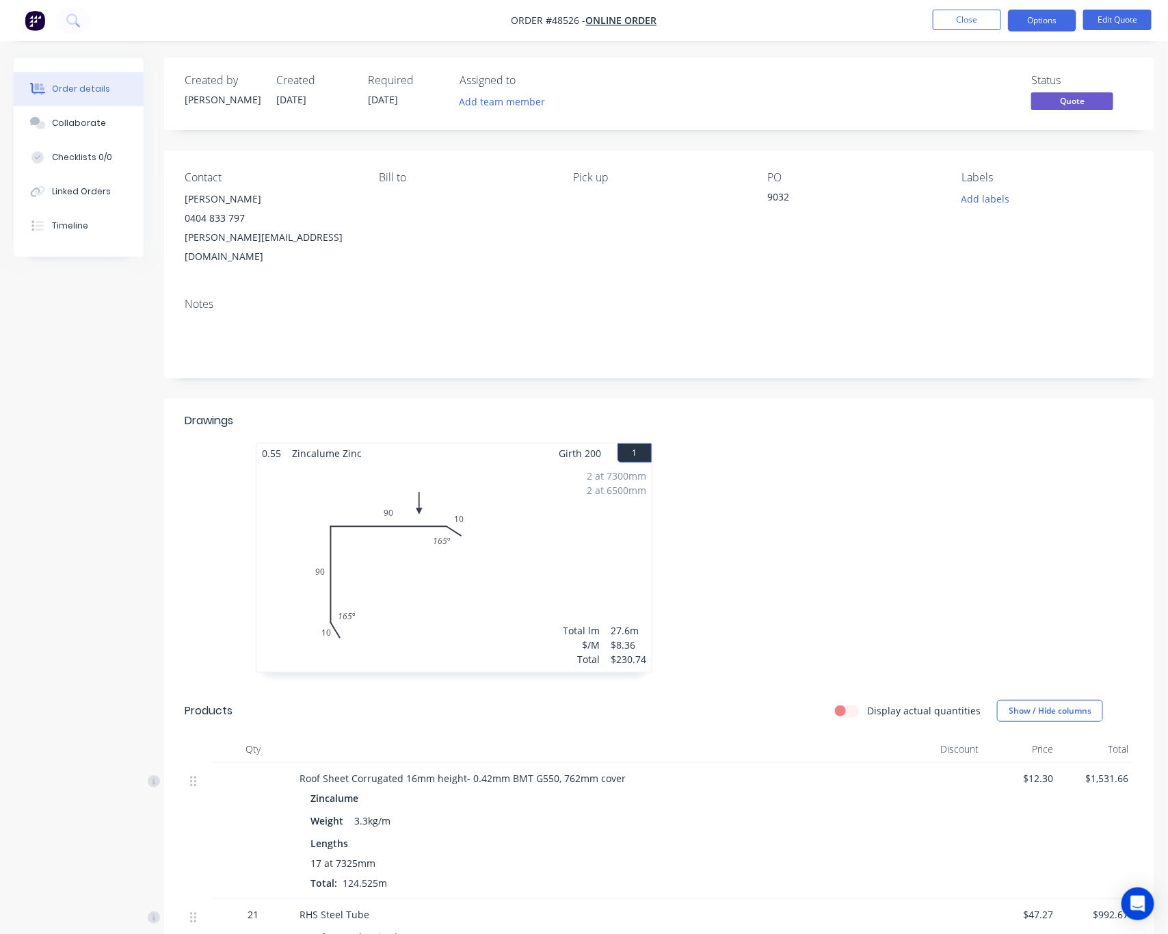
scroll to position [0, 0]
click at [1041, 21] on button "Options" at bounding box center [1042, 21] width 68 height 22
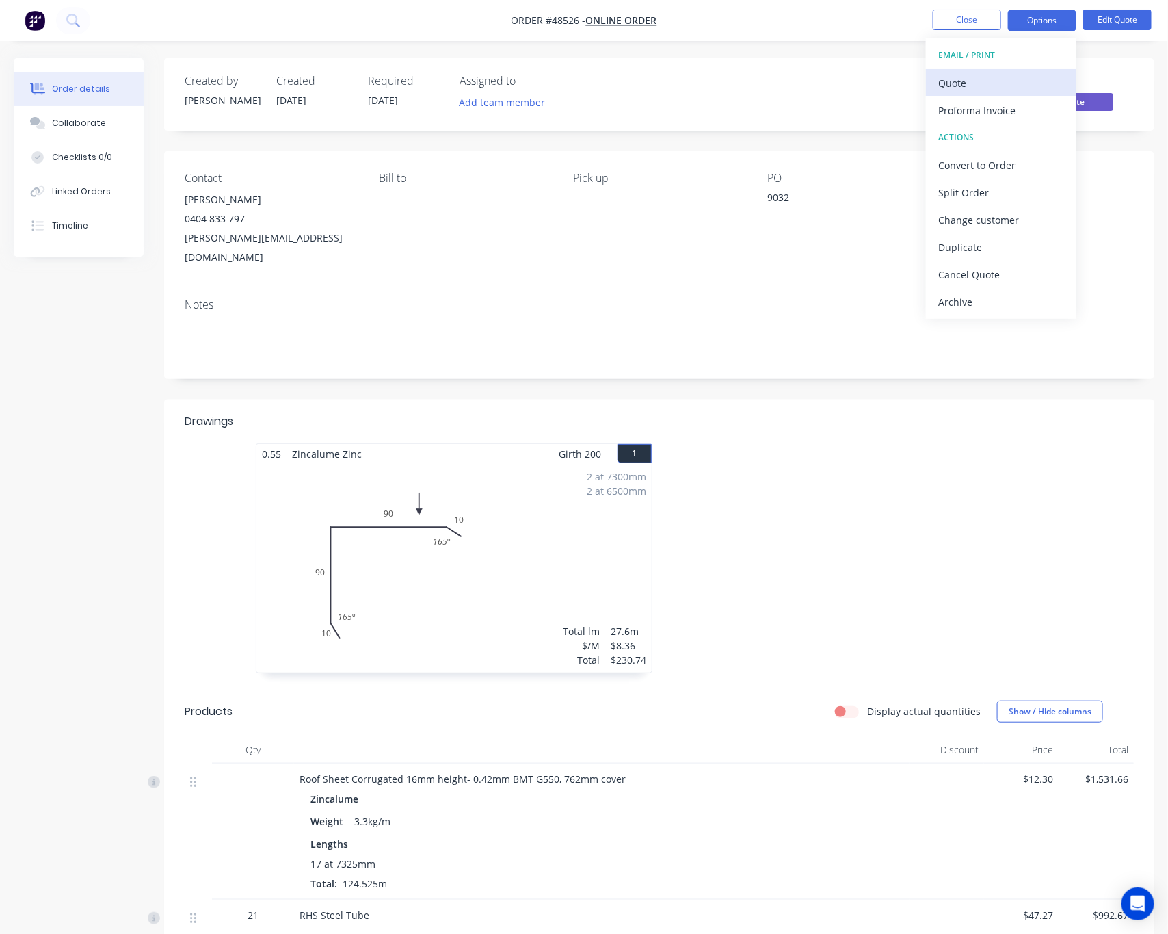
click at [1023, 87] on div "Quote" at bounding box center [1001, 83] width 126 height 20
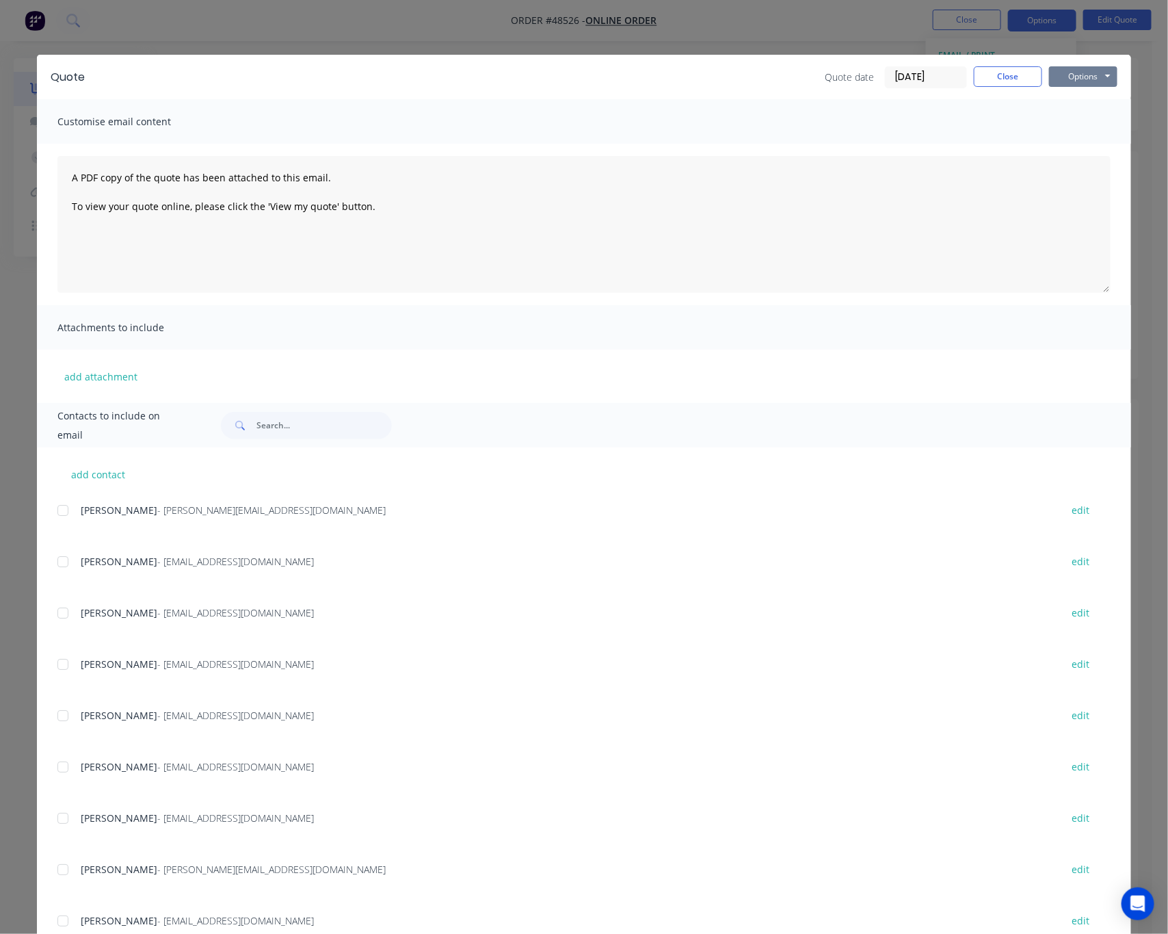
click at [1090, 75] on button "Options" at bounding box center [1083, 76] width 68 height 21
click at [1094, 120] on button "Print" at bounding box center [1093, 123] width 88 height 23
click at [376, 27] on div "Quote Quote date 27/08/25 Close Options Preview Print Email Customise email con…" at bounding box center [584, 467] width 1168 height 934
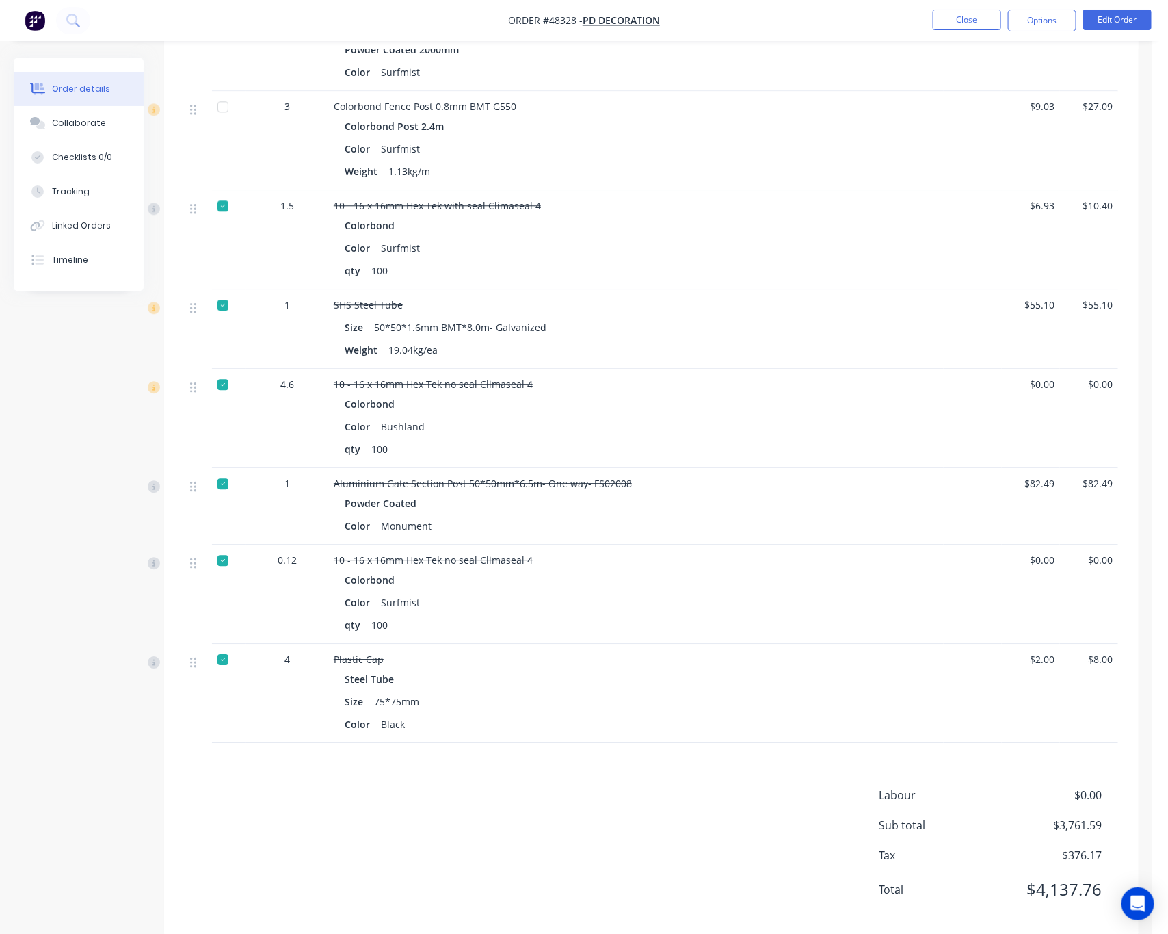
scroll to position [1496, 0]
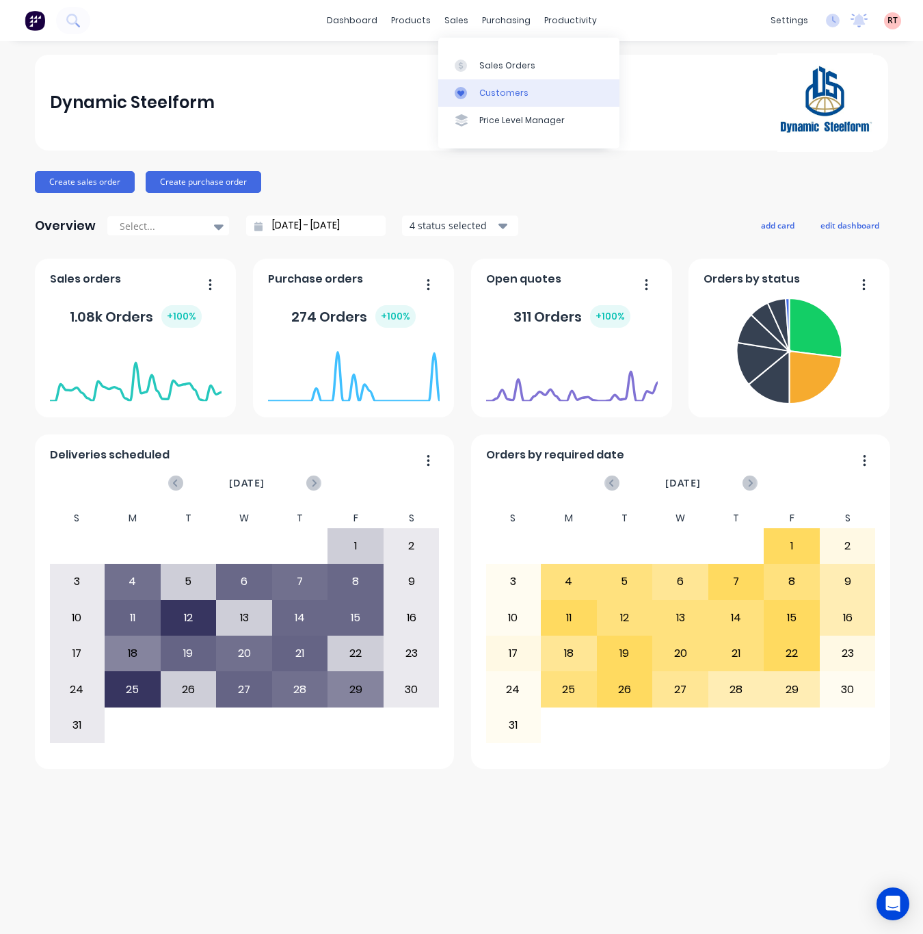
click at [489, 87] on div "Customers" at bounding box center [503, 93] width 49 height 12
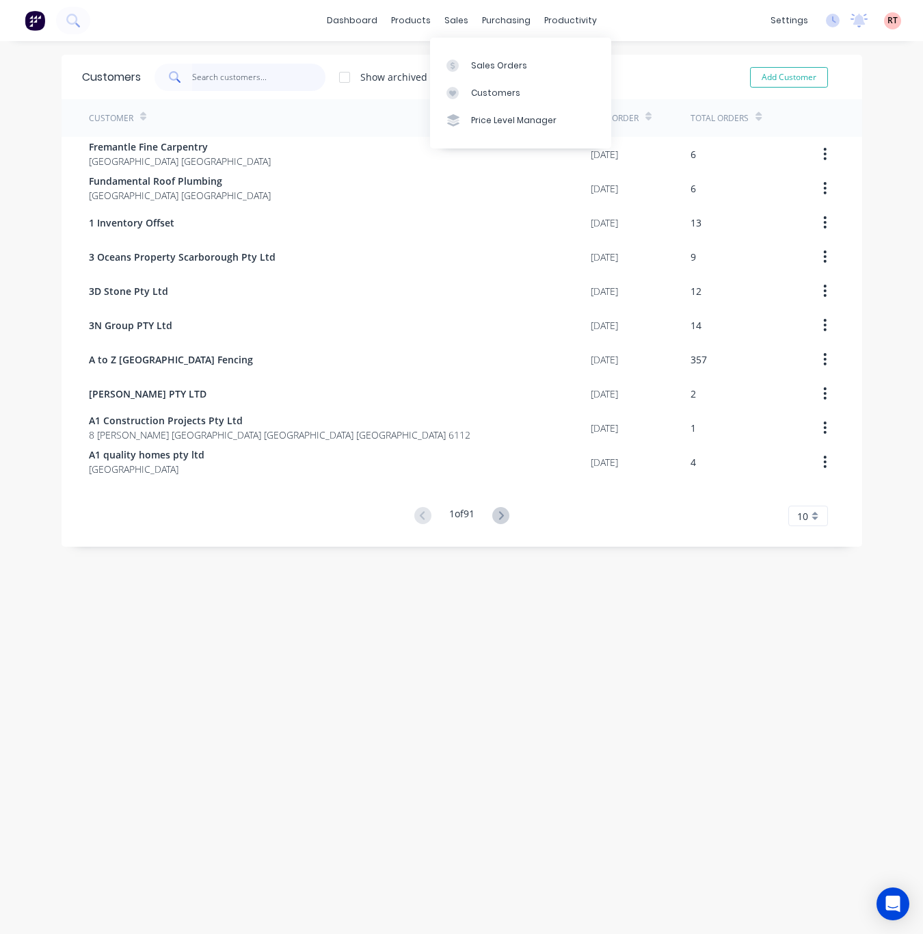
click at [275, 75] on input "text" at bounding box center [258, 77] width 133 height 27
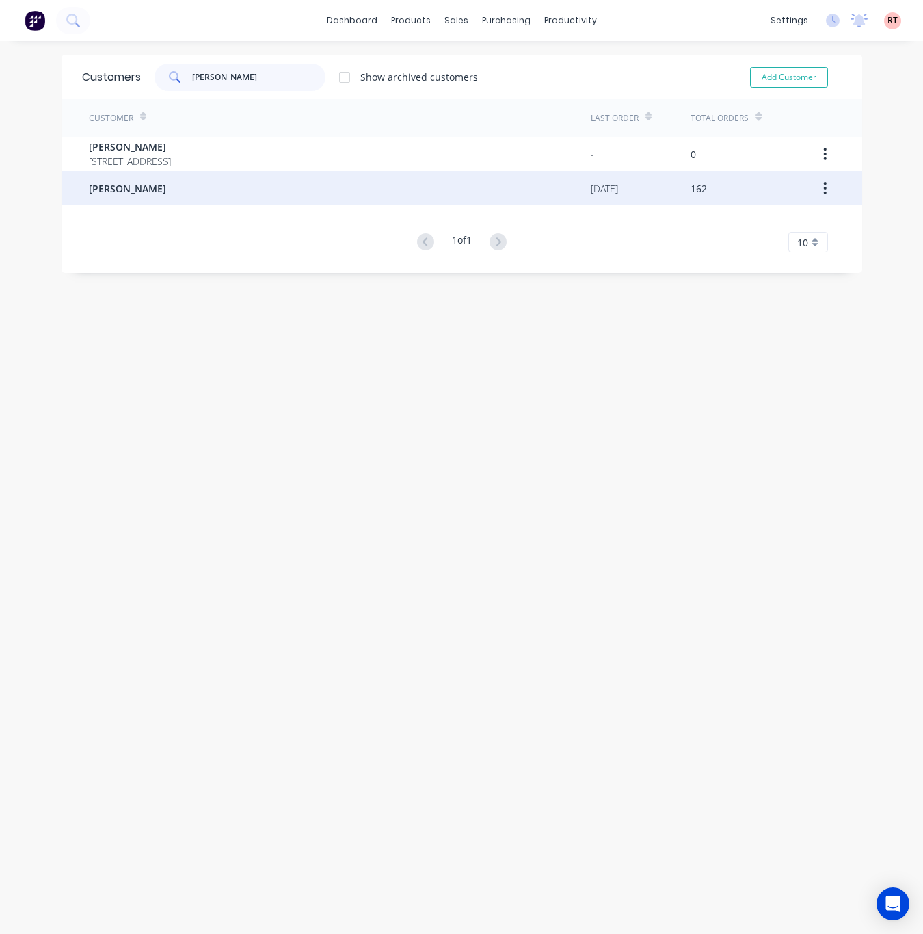
type input "steve"
click at [284, 192] on div "[PERSON_NAME]" at bounding box center [340, 188] width 502 height 34
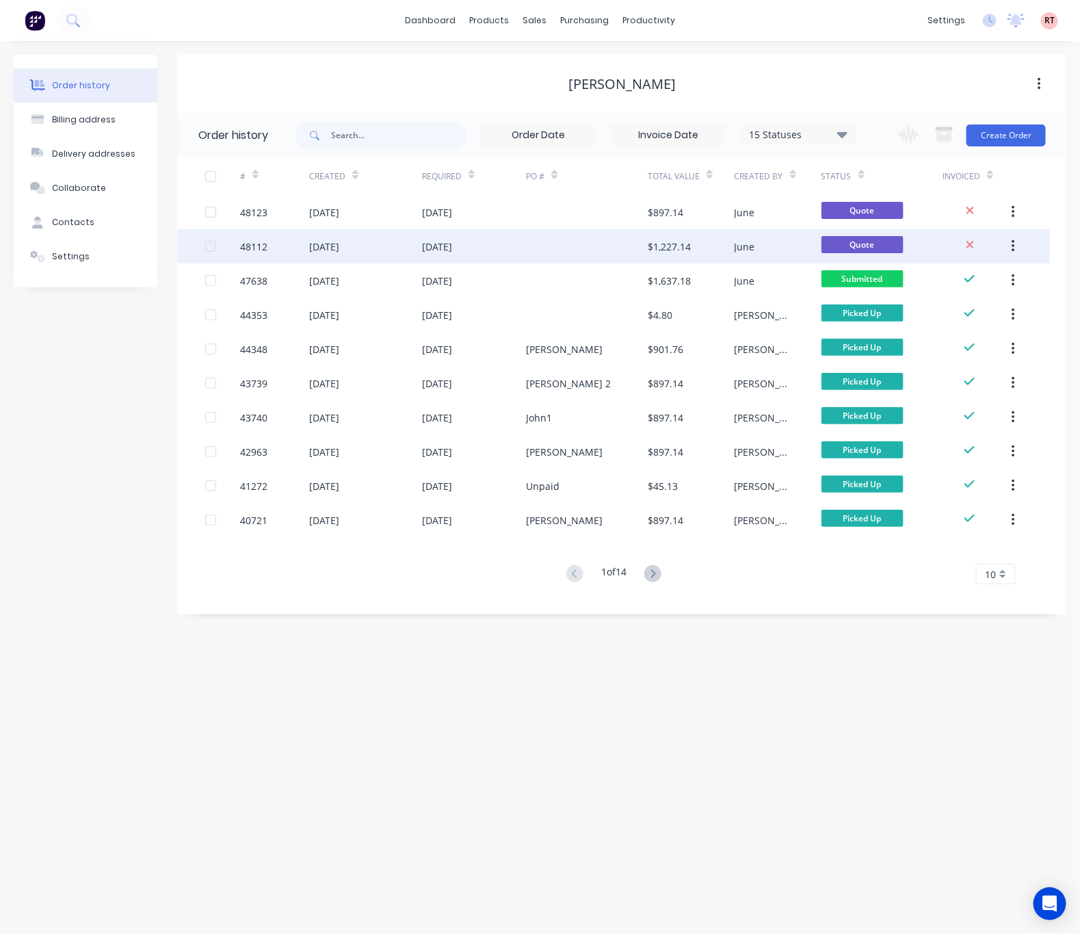
click at [562, 246] on div at bounding box center [587, 246] width 122 height 34
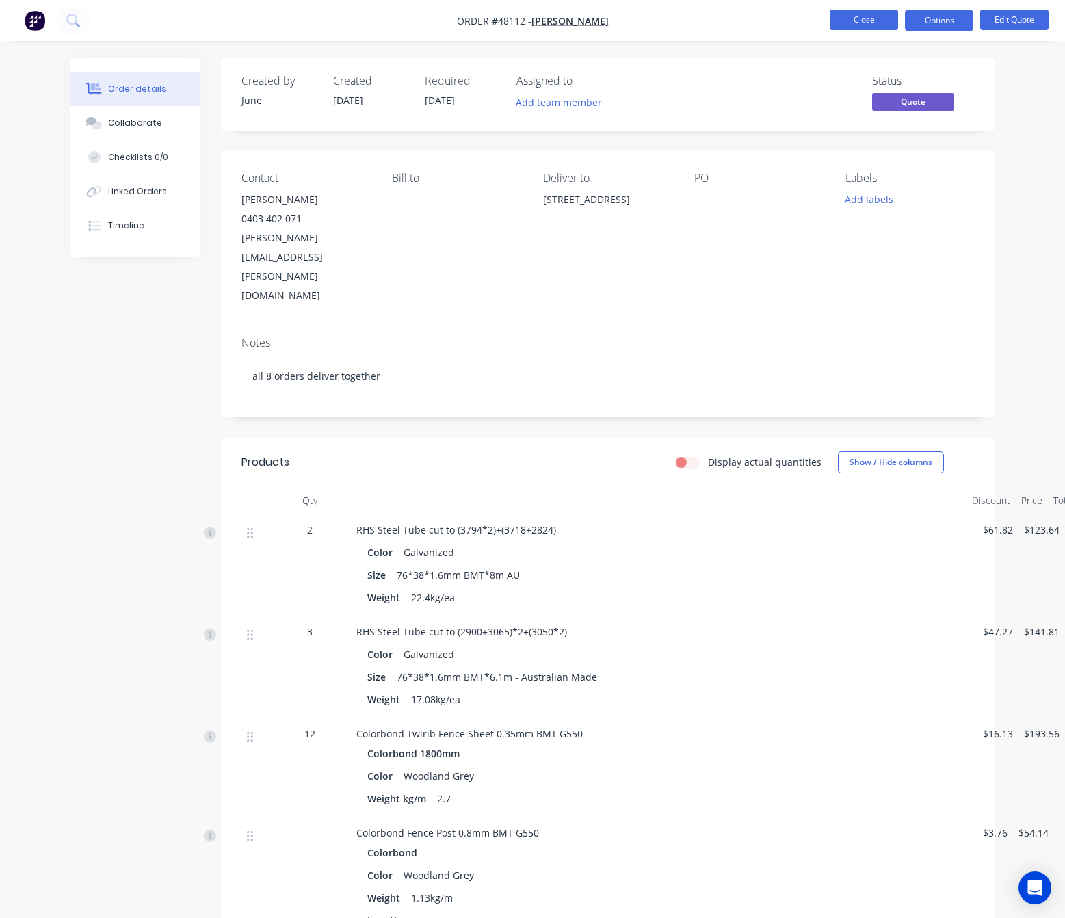
click at [748, 27] on button "Close" at bounding box center [864, 20] width 68 height 21
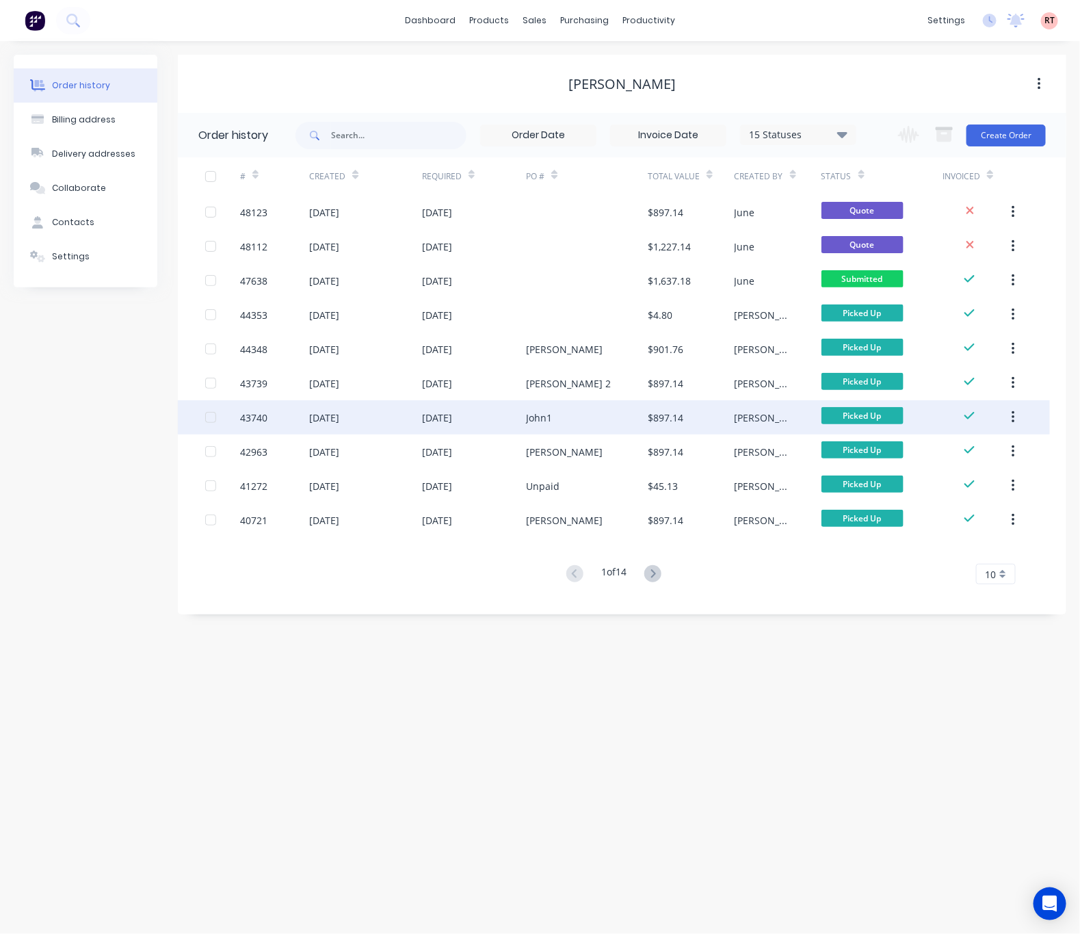
click at [397, 417] on div "[DATE]" at bounding box center [365, 417] width 113 height 34
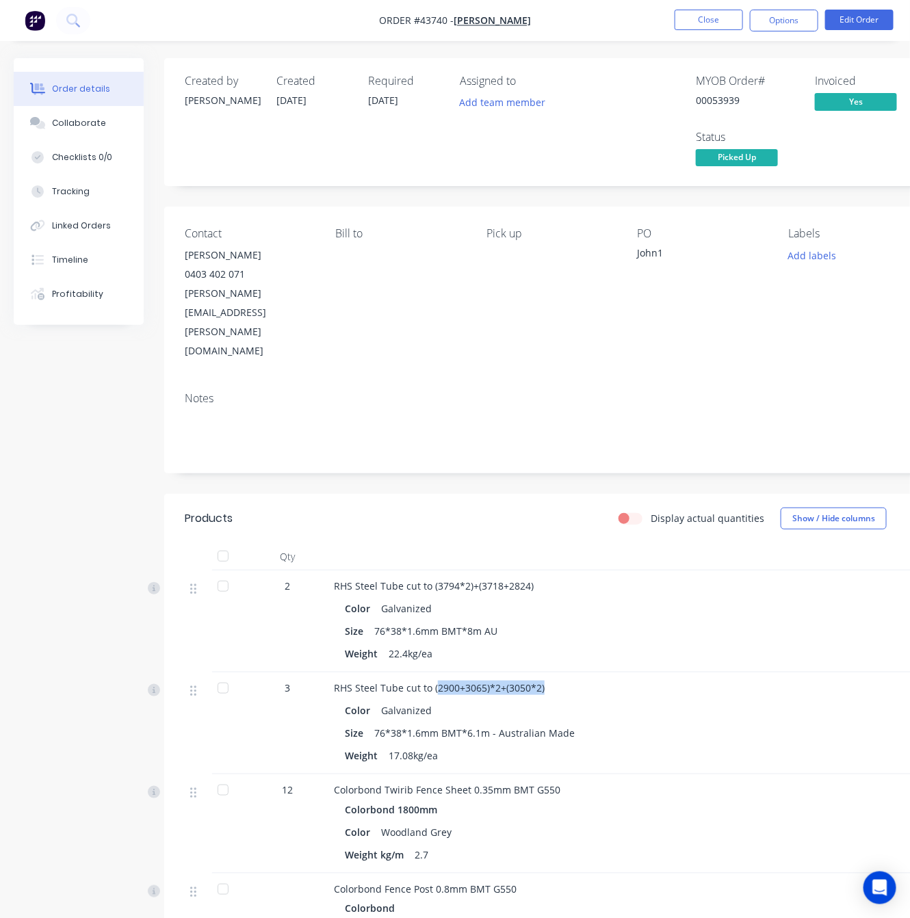
drag, startPoint x: 547, startPoint y: 628, endPoint x: 432, endPoint y: 632, distance: 115.0
click at [433, 681] on div "RHS Steel Tube cut to (2900+3065)*2+(3050*2)" at bounding box center [636, 688] width 605 height 14
click at [431, 681] on span "RHS Steel Tube cut to (2900+3065)*2+(3050*2)" at bounding box center [439, 687] width 211 height 13
drag, startPoint x: 546, startPoint y: 632, endPoint x: 400, endPoint y: 631, distance: 145.7
click at [400, 681] on div "RHS Steel Tube cut to (2900+3065)*2+(3050*2)" at bounding box center [636, 688] width 605 height 14
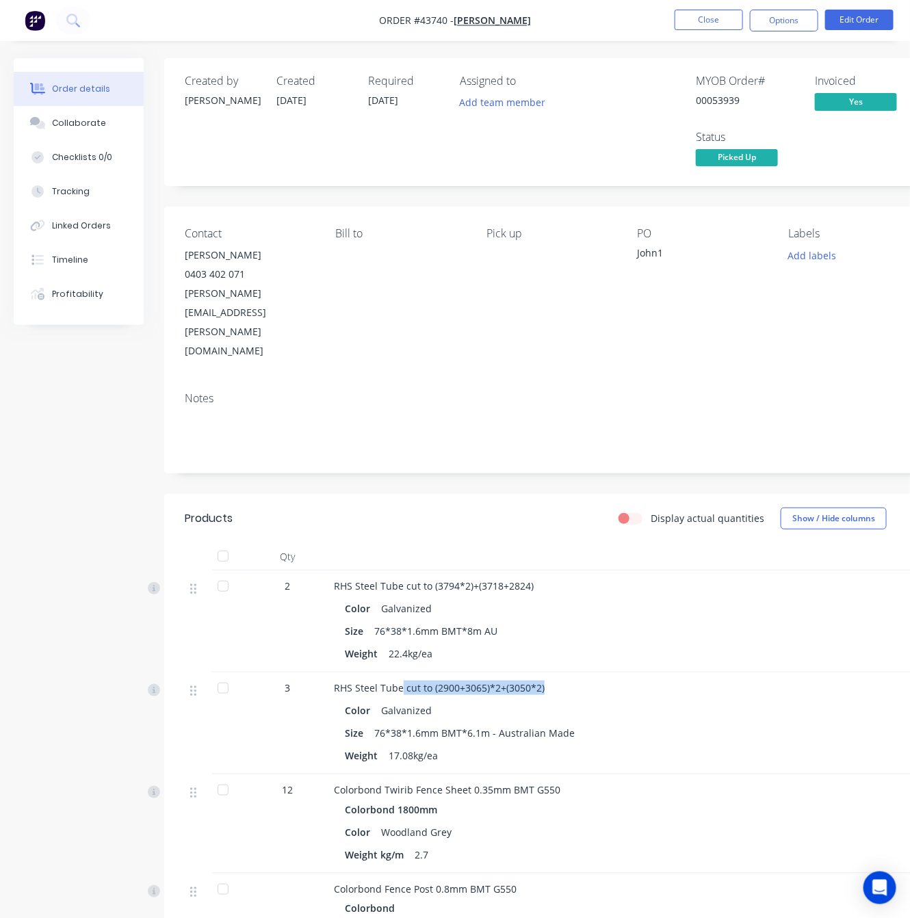
copy span "cut to (2900+3065)*2+(3050*2)"
click at [591, 579] on div "RHS Steel Tube cut to (3794*2)+(3718+2824)" at bounding box center [636, 586] width 605 height 14
drag, startPoint x: 536, startPoint y: 528, endPoint x: 403, endPoint y: 529, distance: 133.4
click at [403, 579] on div "RHS Steel Tube cut to (3794*2)+(3718+2824)" at bounding box center [636, 586] width 605 height 14
copy span "cut to (3794*2)+(3718+2824)"
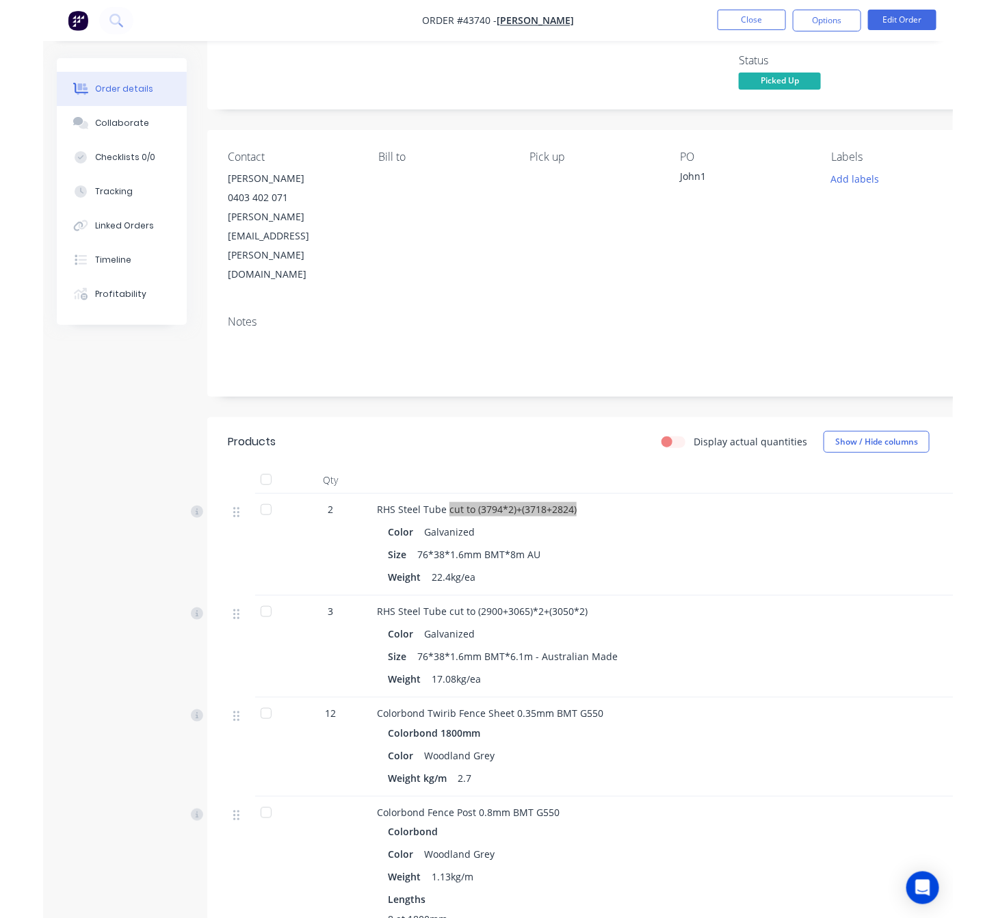
scroll to position [205, 0]
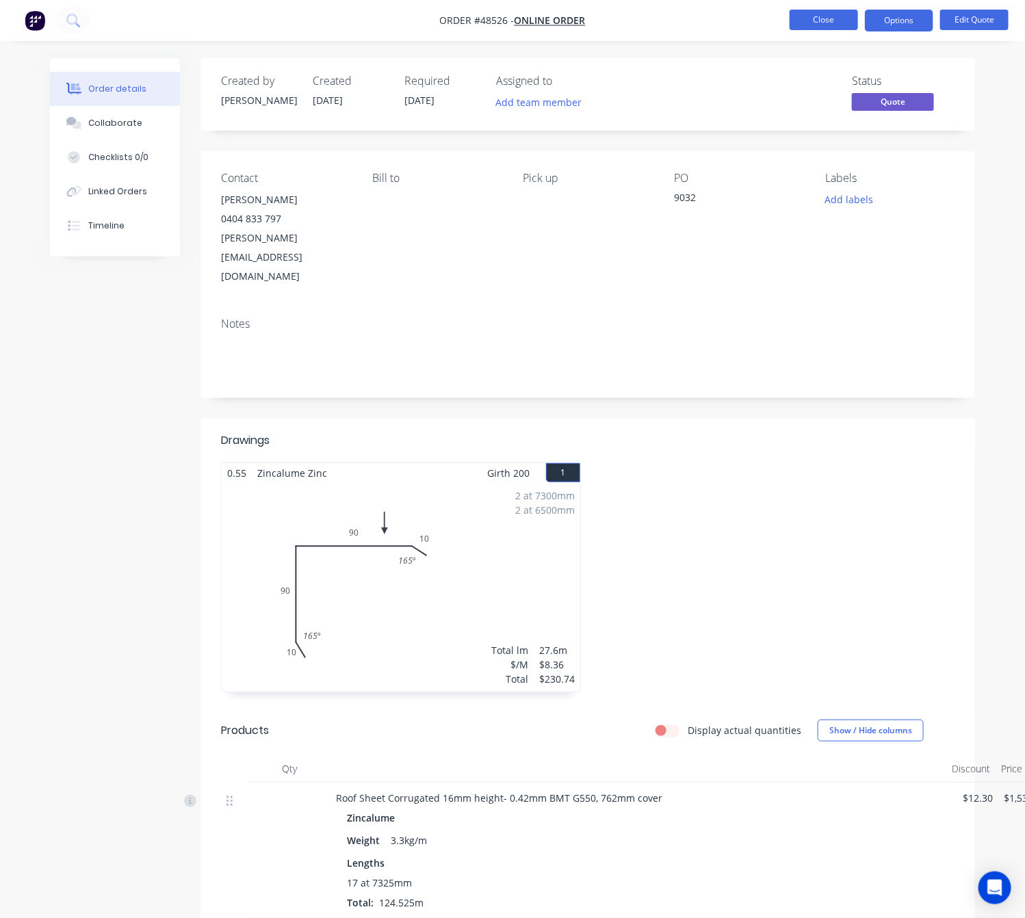
click at [826, 18] on button "Close" at bounding box center [823, 20] width 68 height 21
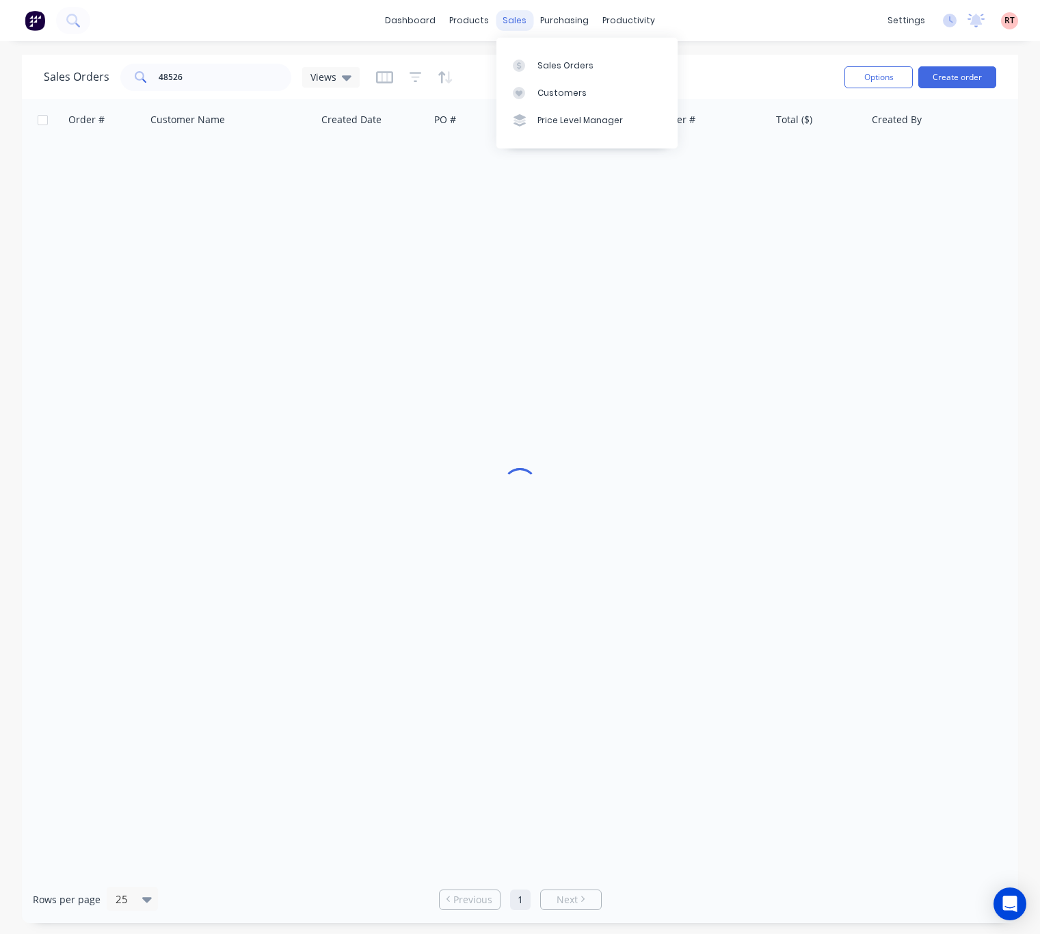
click at [513, 21] on div "sales" at bounding box center [515, 20] width 38 height 21
drag, startPoint x: 222, startPoint y: 84, endPoint x: 31, endPoint y: 83, distance: 190.8
click at [49, 85] on div "Sales Orders 48526 Views" at bounding box center [202, 77] width 316 height 27
type input "438111256"
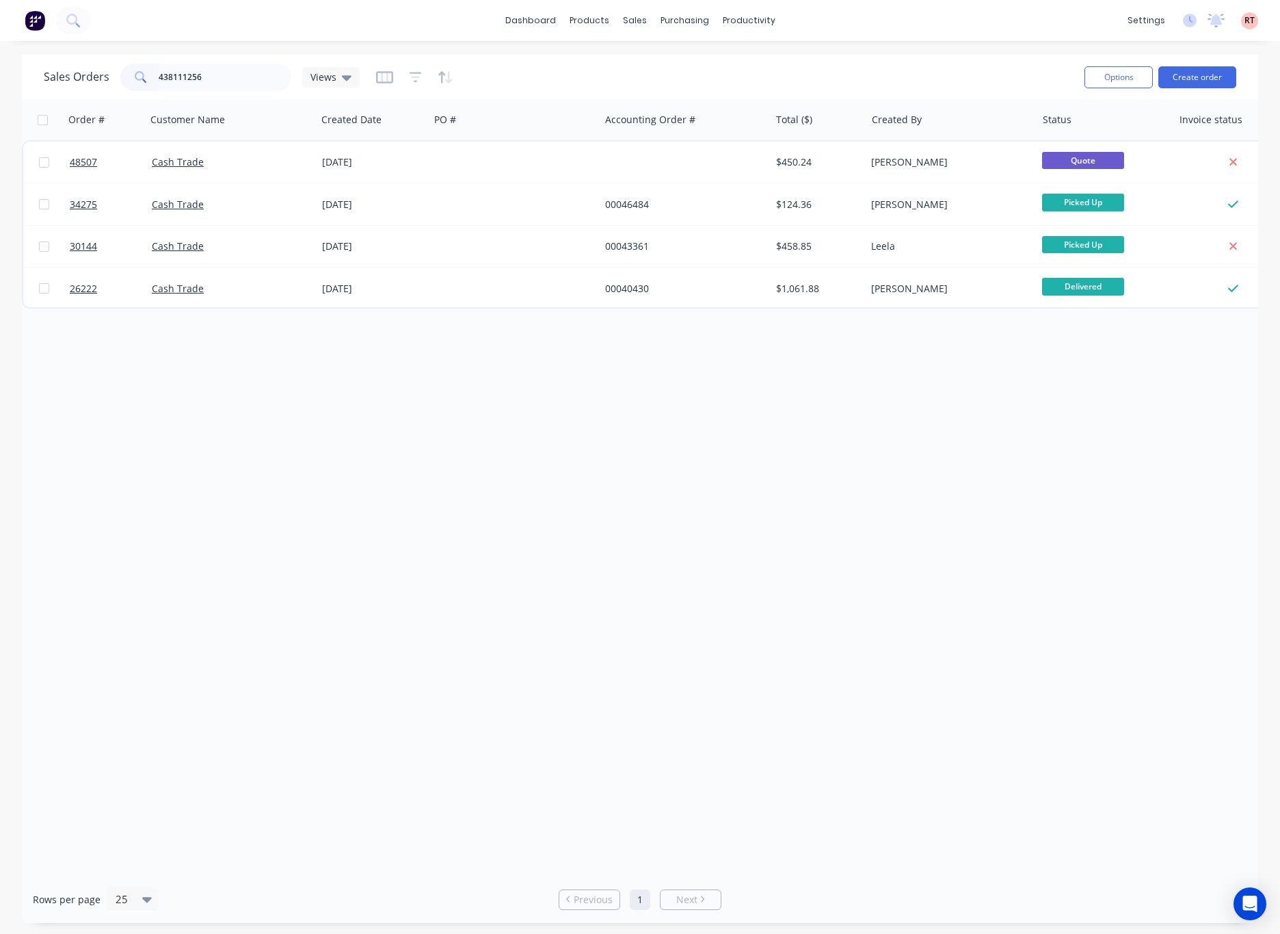
drag, startPoint x: 417, startPoint y: 444, endPoint x: 413, endPoint y: 421, distance: 23.6
click at [417, 444] on div "Order # Customer Name Created Date PO # Accounting Order # Total ($) Created By…" at bounding box center [640, 487] width 1237 height 776
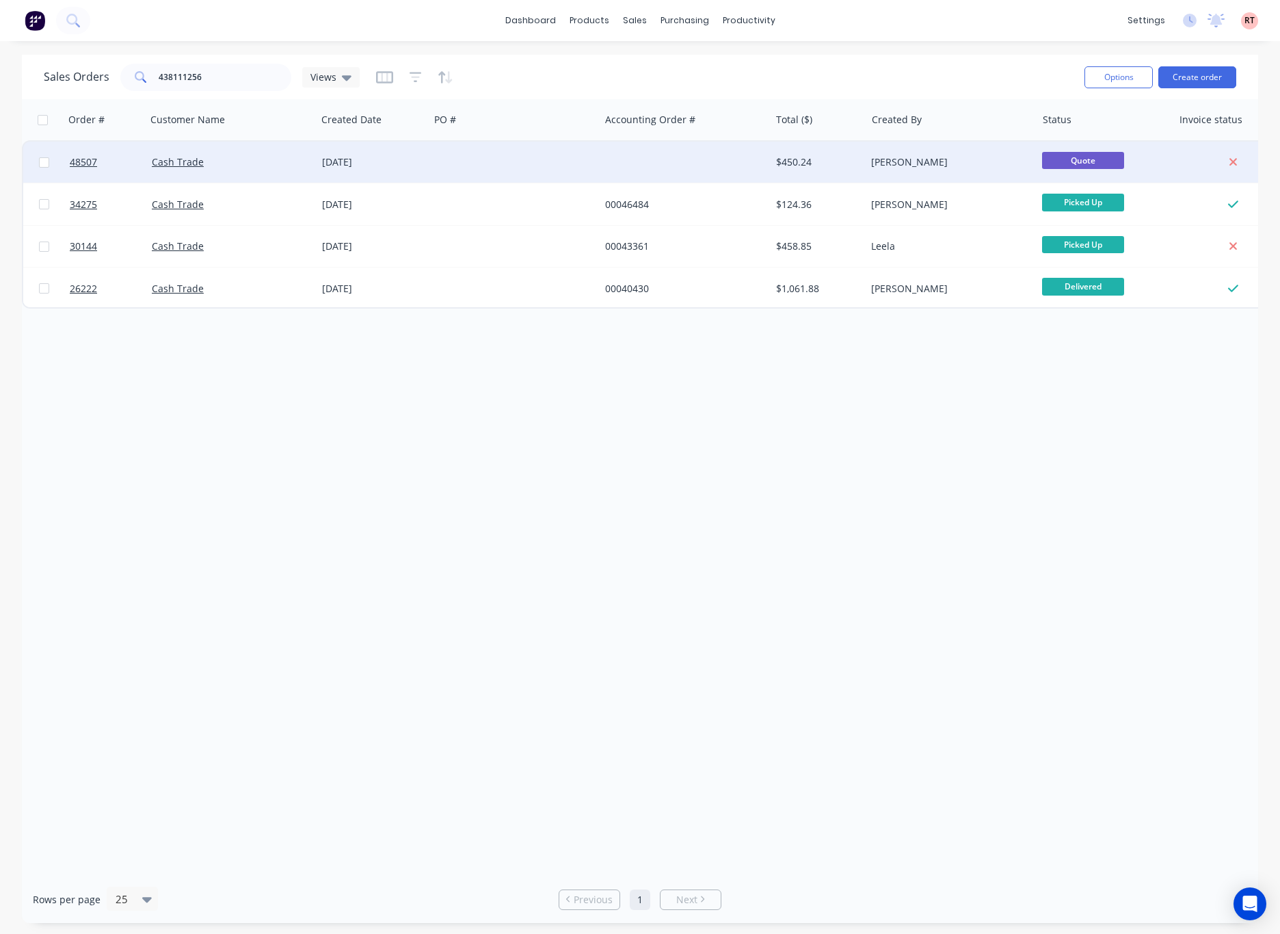
click at [475, 161] on div at bounding box center [515, 162] width 170 height 41
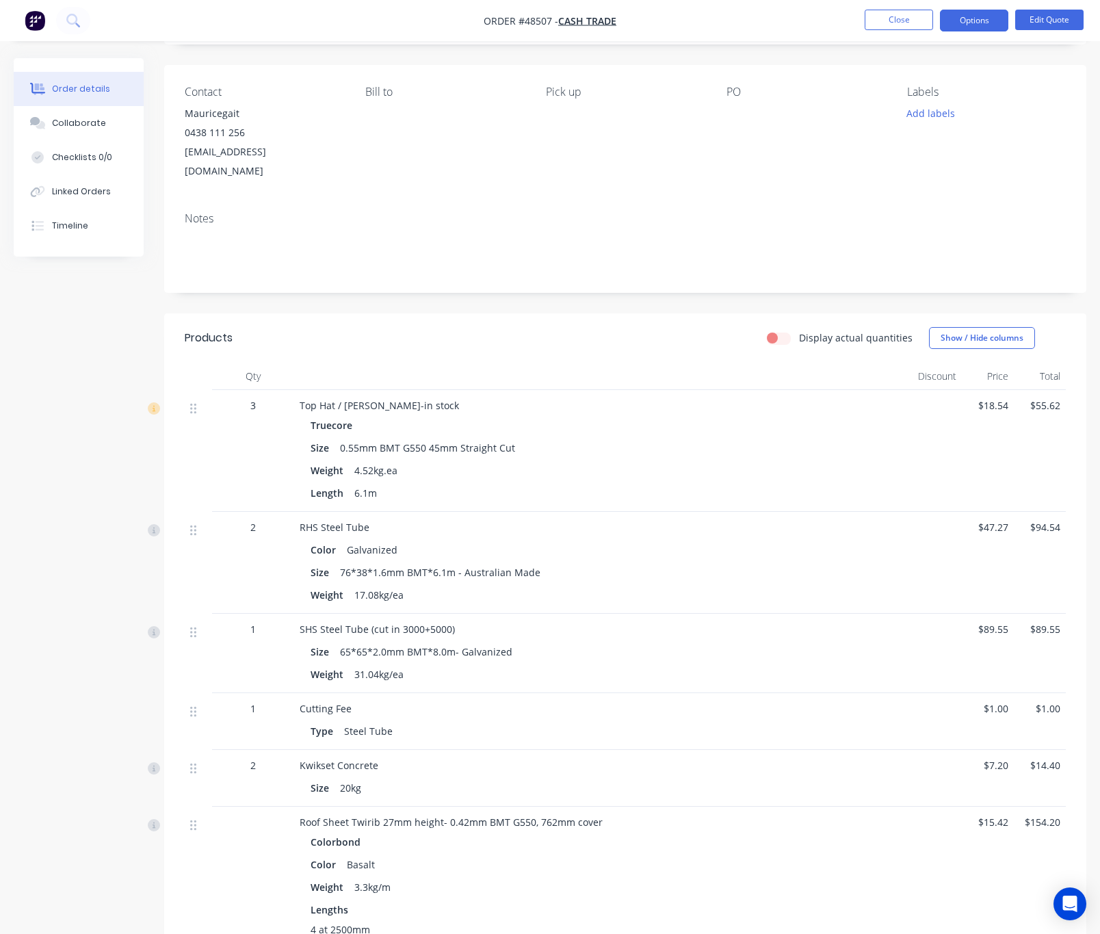
scroll to position [205, 0]
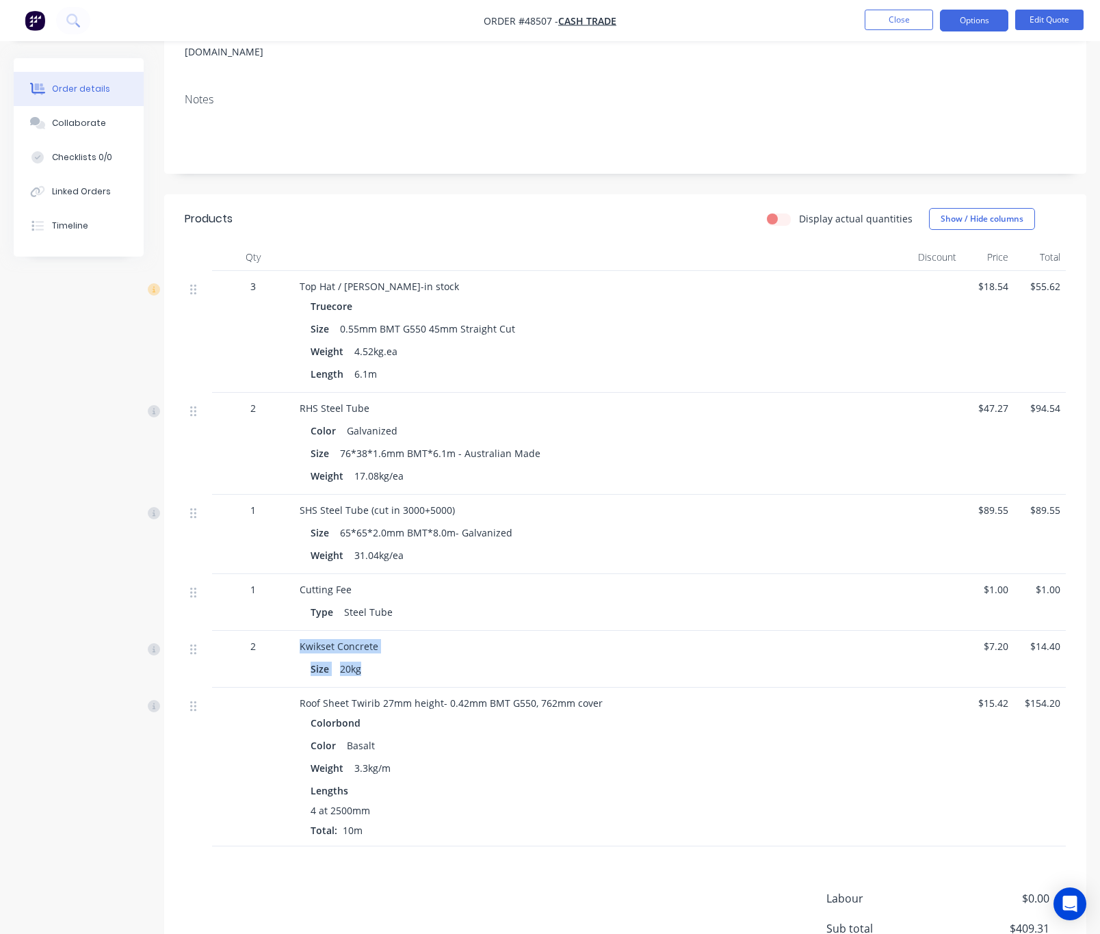
drag, startPoint x: 382, startPoint y: 655, endPoint x: 253, endPoint y: 629, distance: 131.2
click at [253, 631] on div "2 Kwikset Concrete Size 20kg $7.20 $14.40" at bounding box center [625, 659] width 881 height 57
click at [434, 659] on div "Size 20kg" at bounding box center [602, 669] width 583 height 20
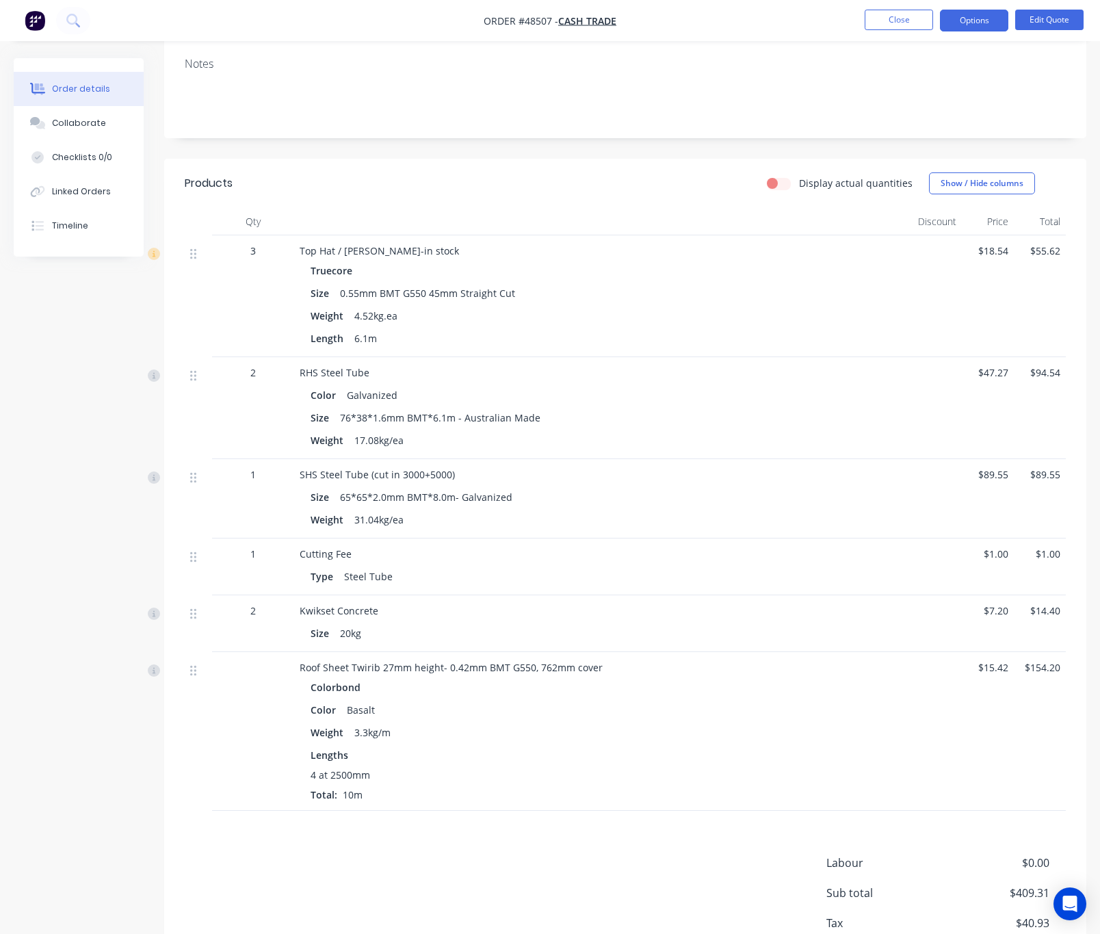
scroll to position [314, 0]
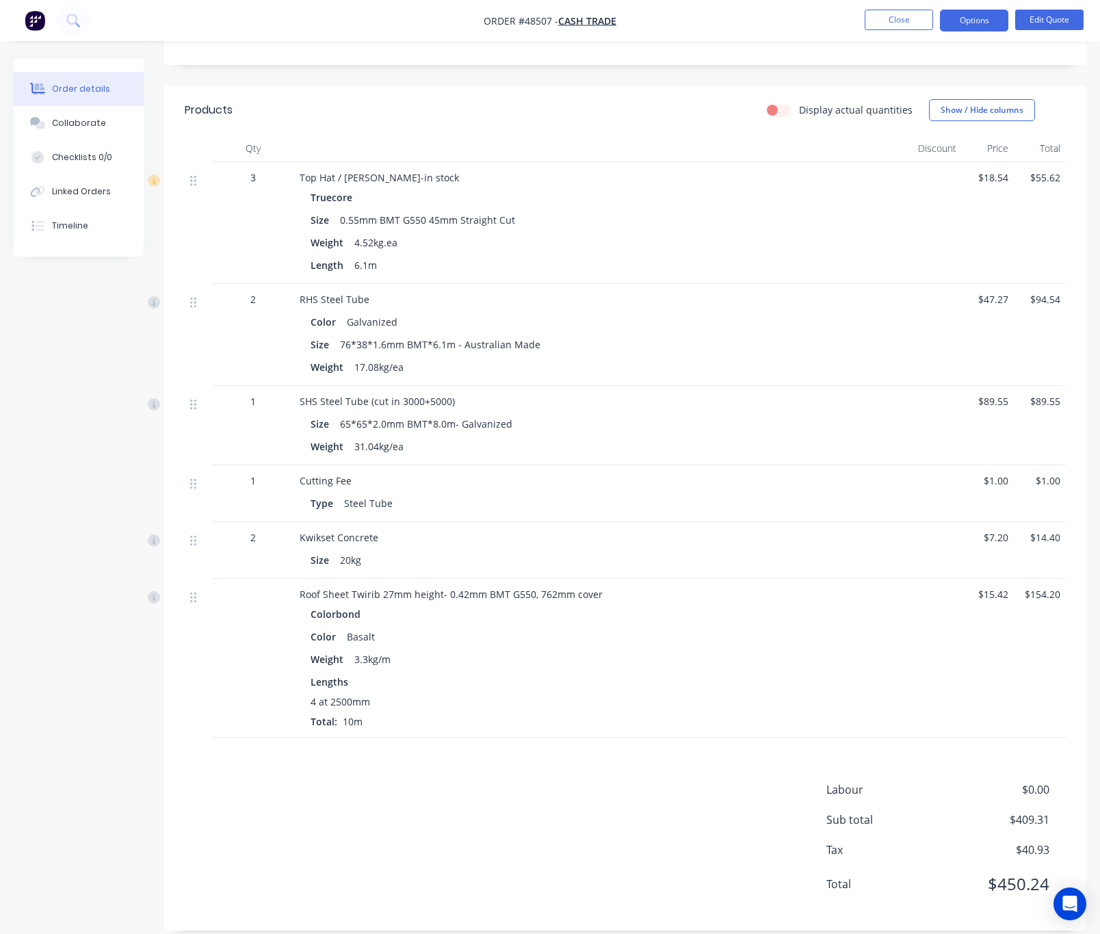
click at [1024, 781] on span "$0.00" at bounding box center [998, 789] width 101 height 16
click at [1024, 18] on button "Edit Quote" at bounding box center [1049, 20] width 68 height 21
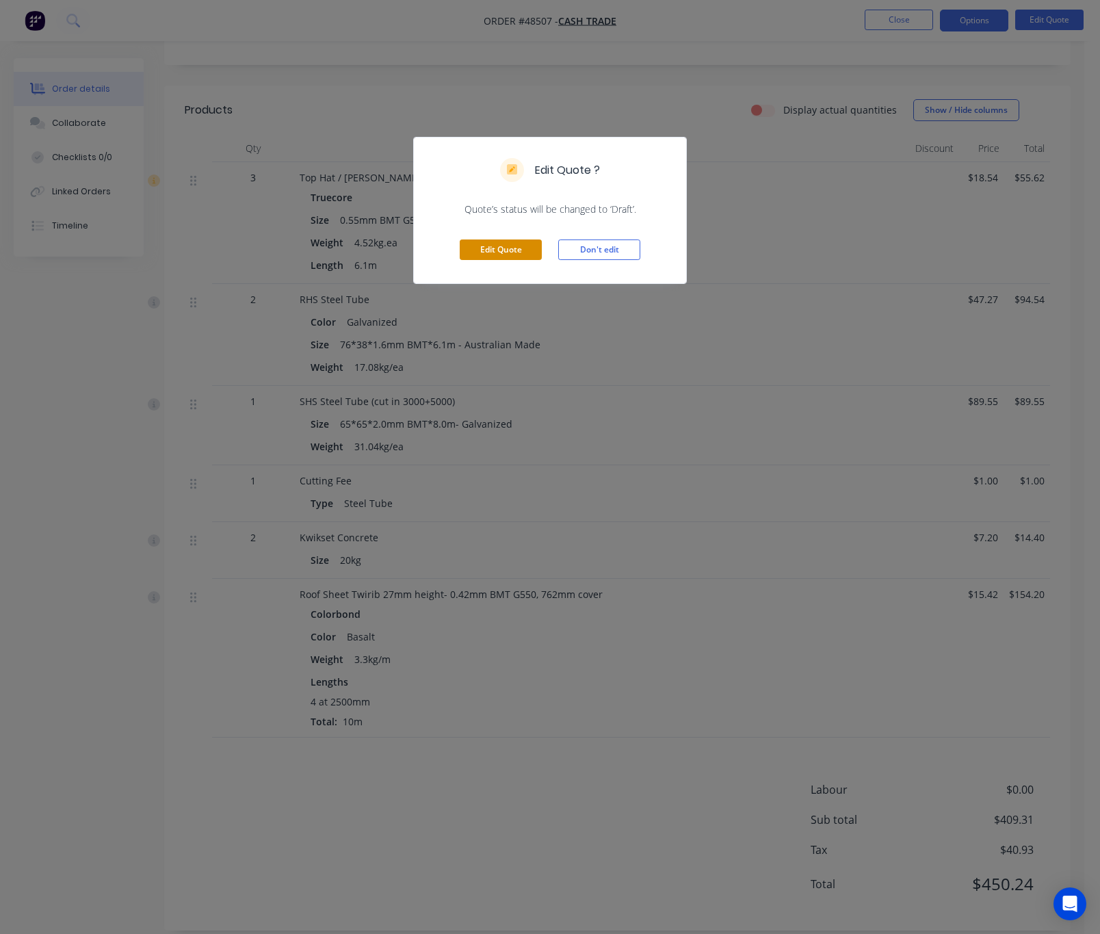
click at [505, 249] on button "Edit Quote" at bounding box center [501, 249] width 82 height 21
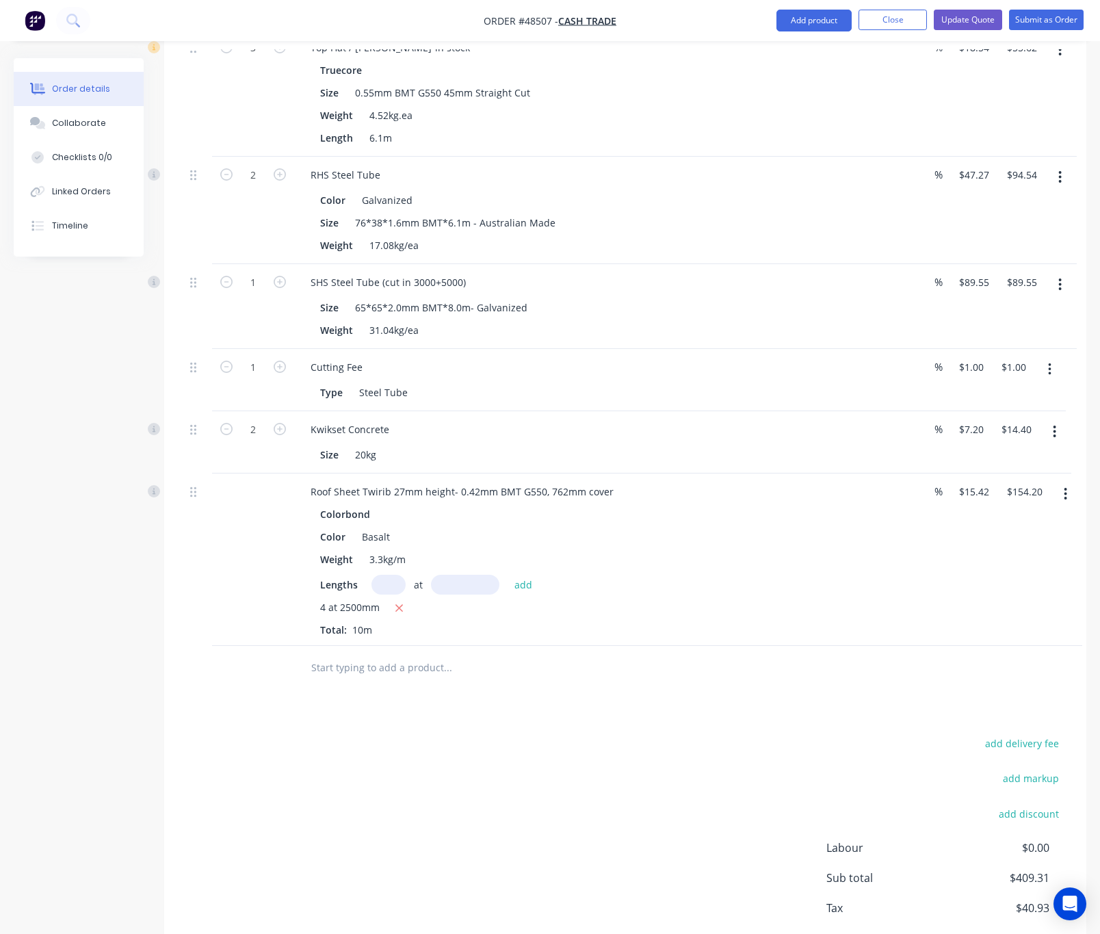
scroll to position [558, 0]
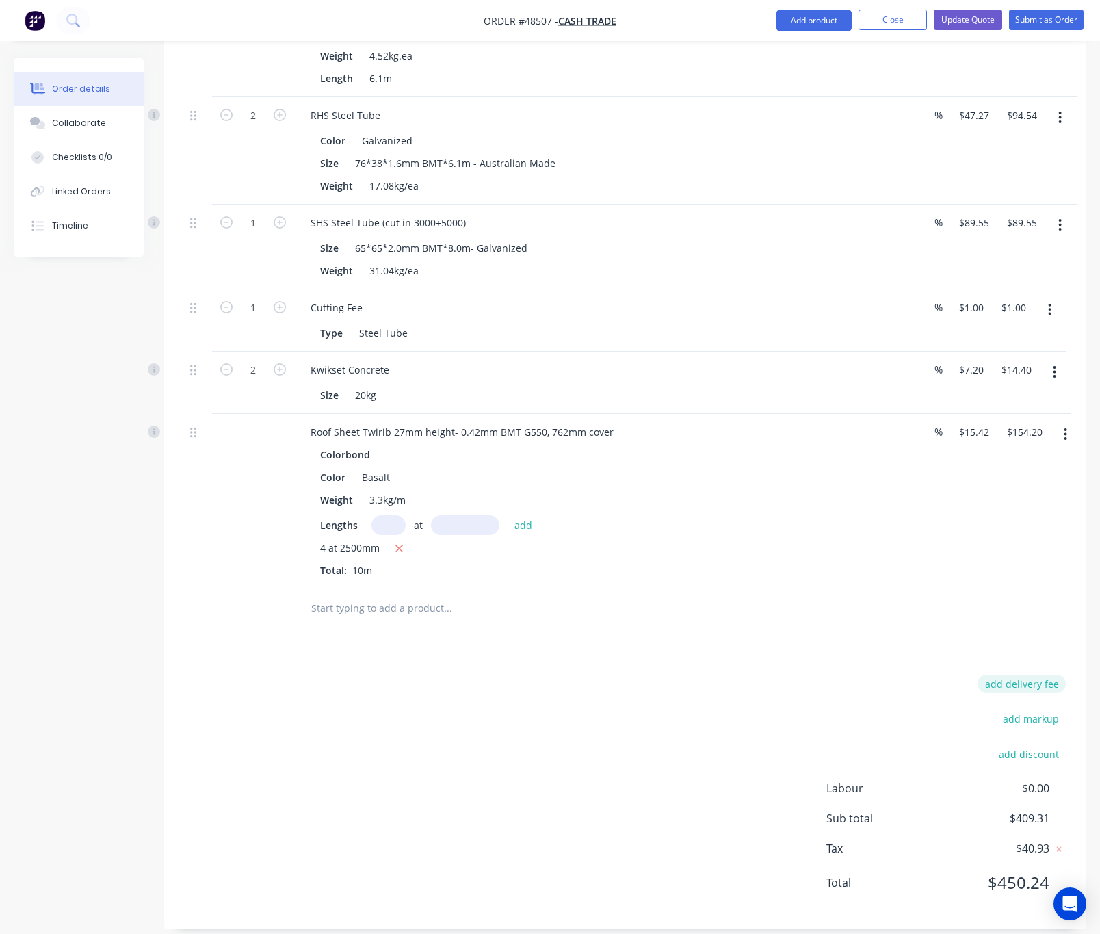
click at [1024, 674] on button "add delivery fee" at bounding box center [1021, 683] width 88 height 18
type input "65"
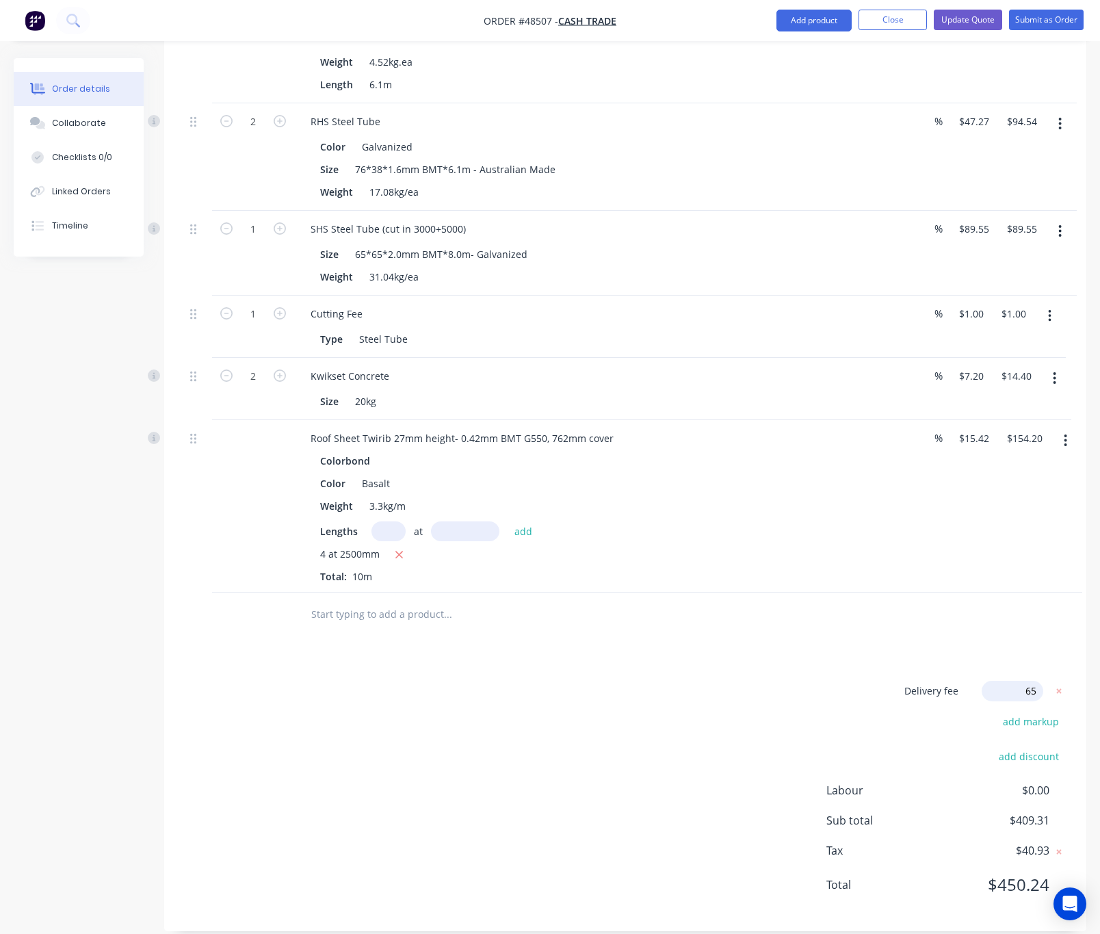
click at [806, 638] on div "Drawings Add drawing Products Show / Hide columns Add product Qty Discount Pric…" at bounding box center [625, 390] width 922 height 1081
click at [655, 763] on div "Delivery fee $65.00 add markup add discount Labour $0.00 Sub total $474.31 Tax …" at bounding box center [625, 794] width 881 height 227
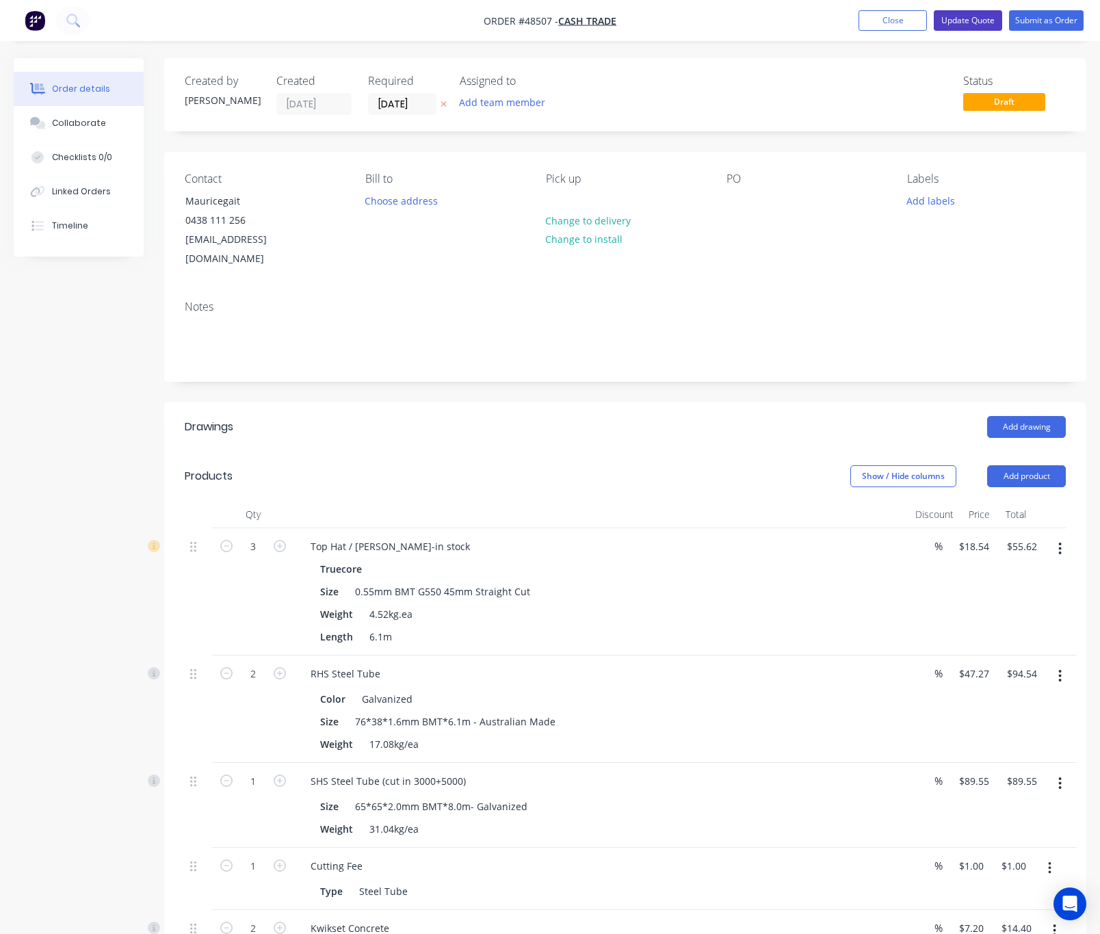
click at [967, 17] on button "Update Quote" at bounding box center [968, 20] width 68 height 21
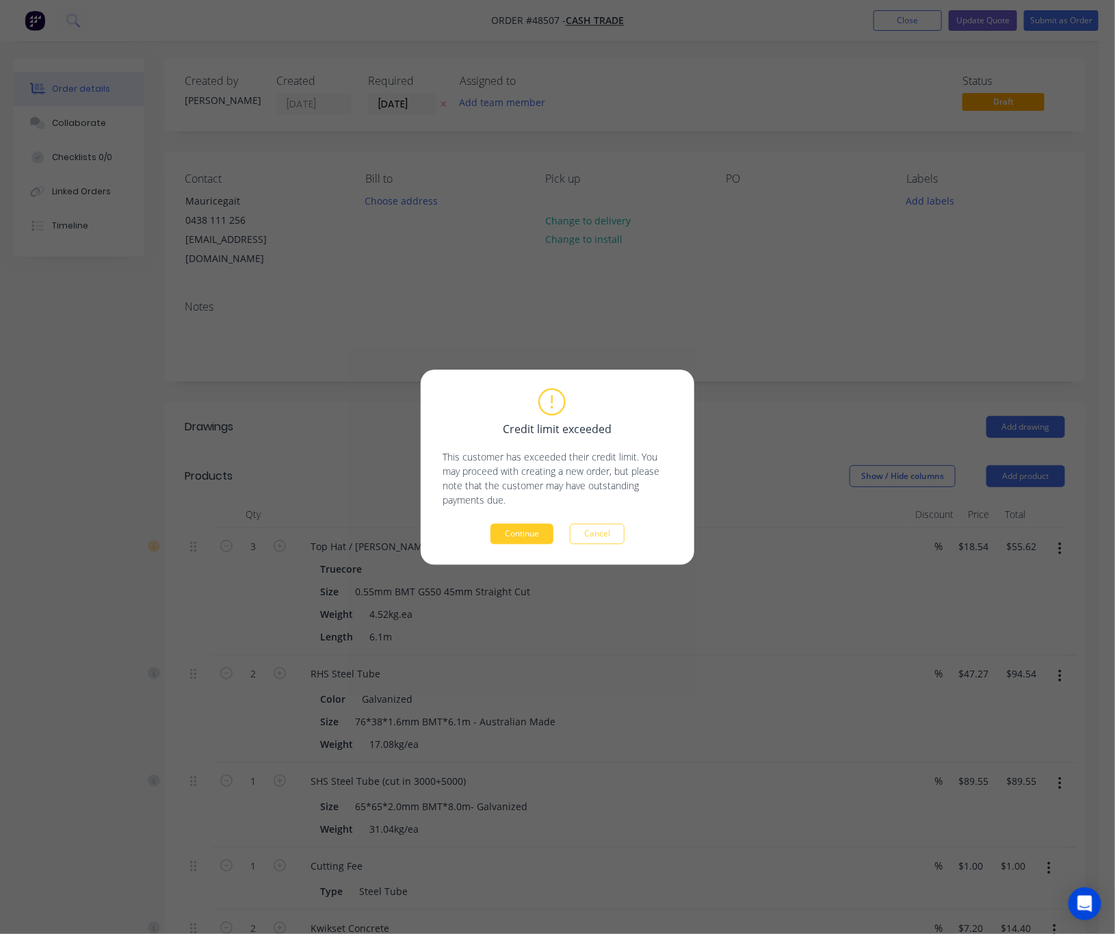
click at [517, 540] on button "Continue" at bounding box center [521, 533] width 63 height 21
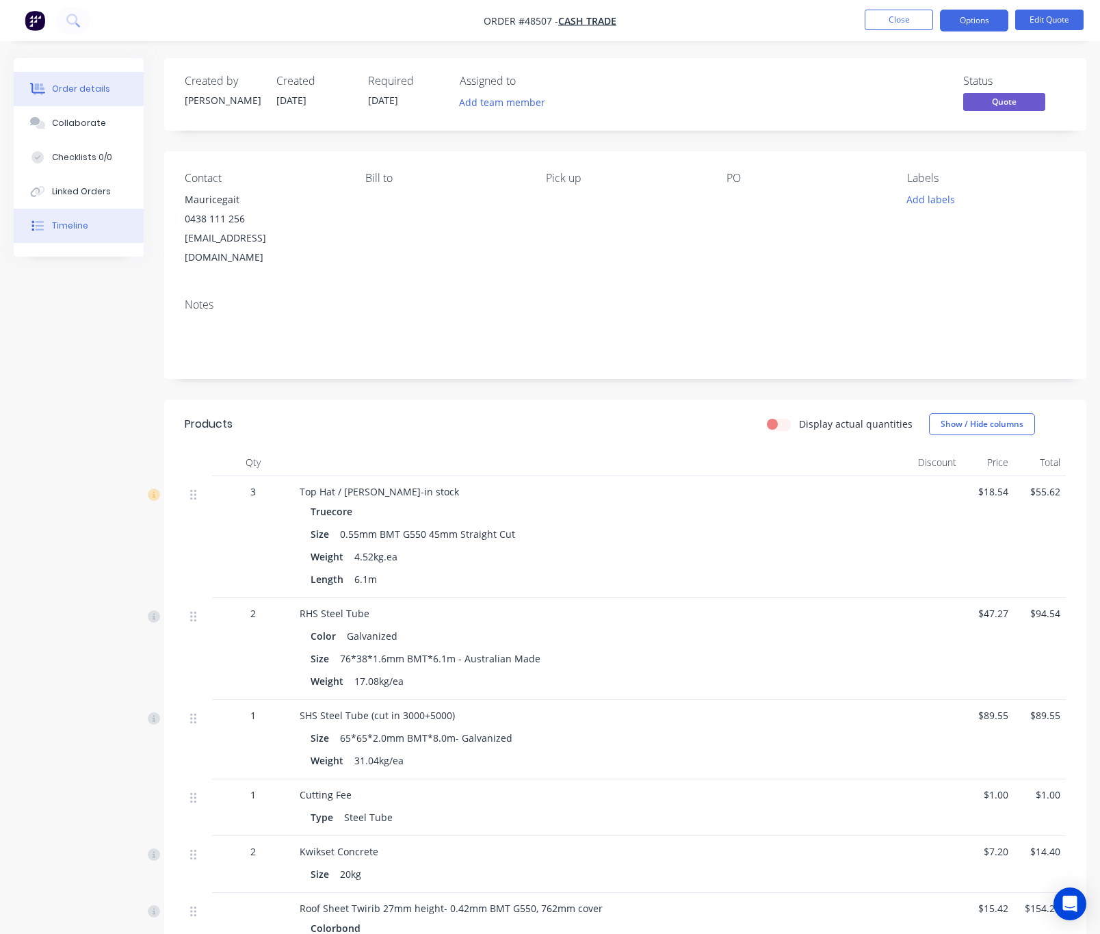
click at [72, 226] on div "Timeline" at bounding box center [70, 226] width 36 height 12
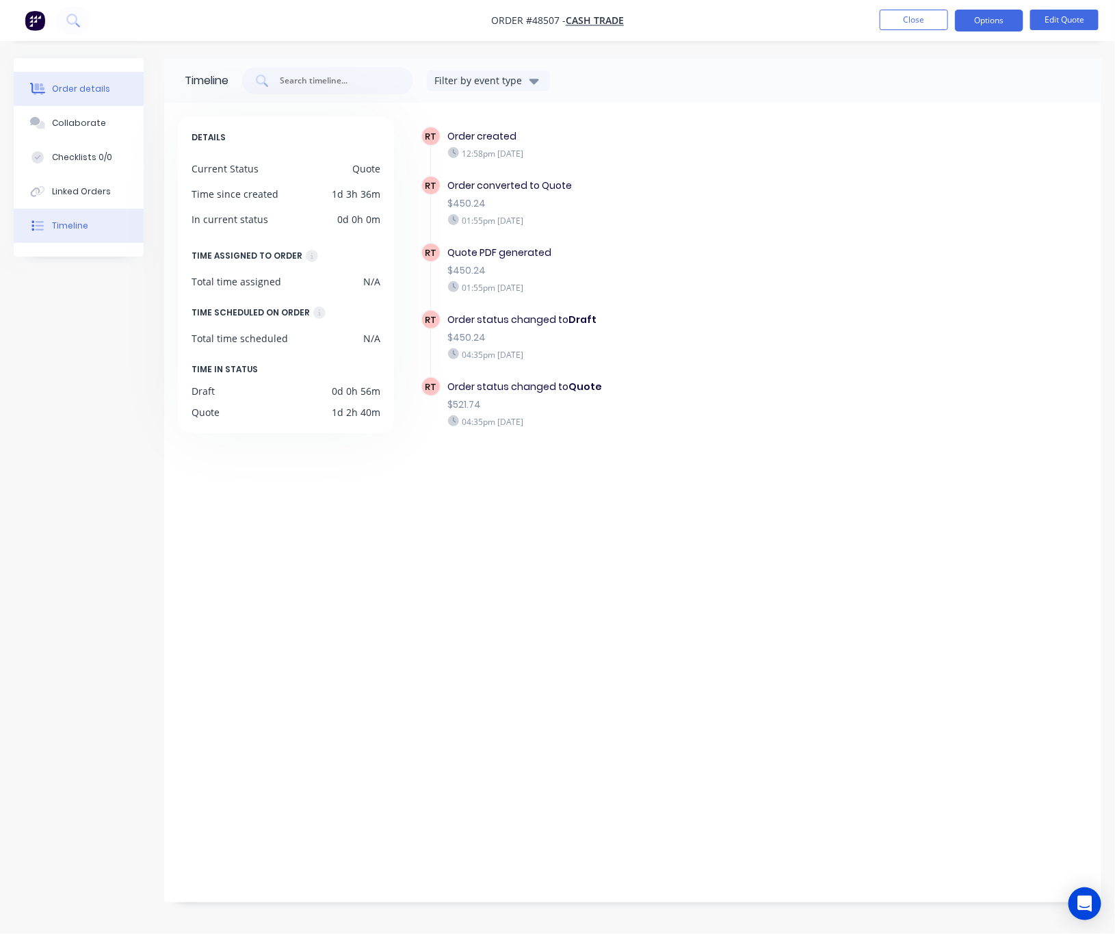
click at [96, 92] on div "Order details" at bounding box center [81, 89] width 58 height 12
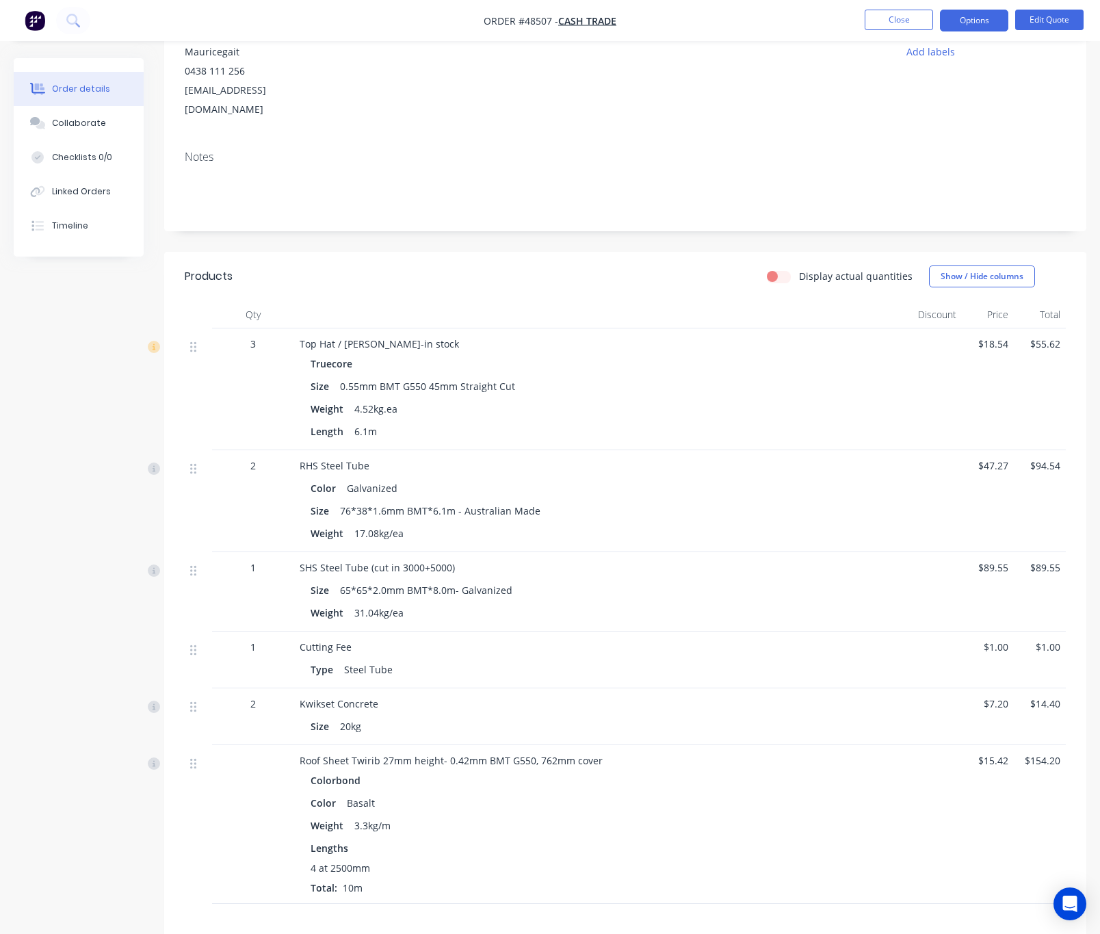
scroll to position [343, 0]
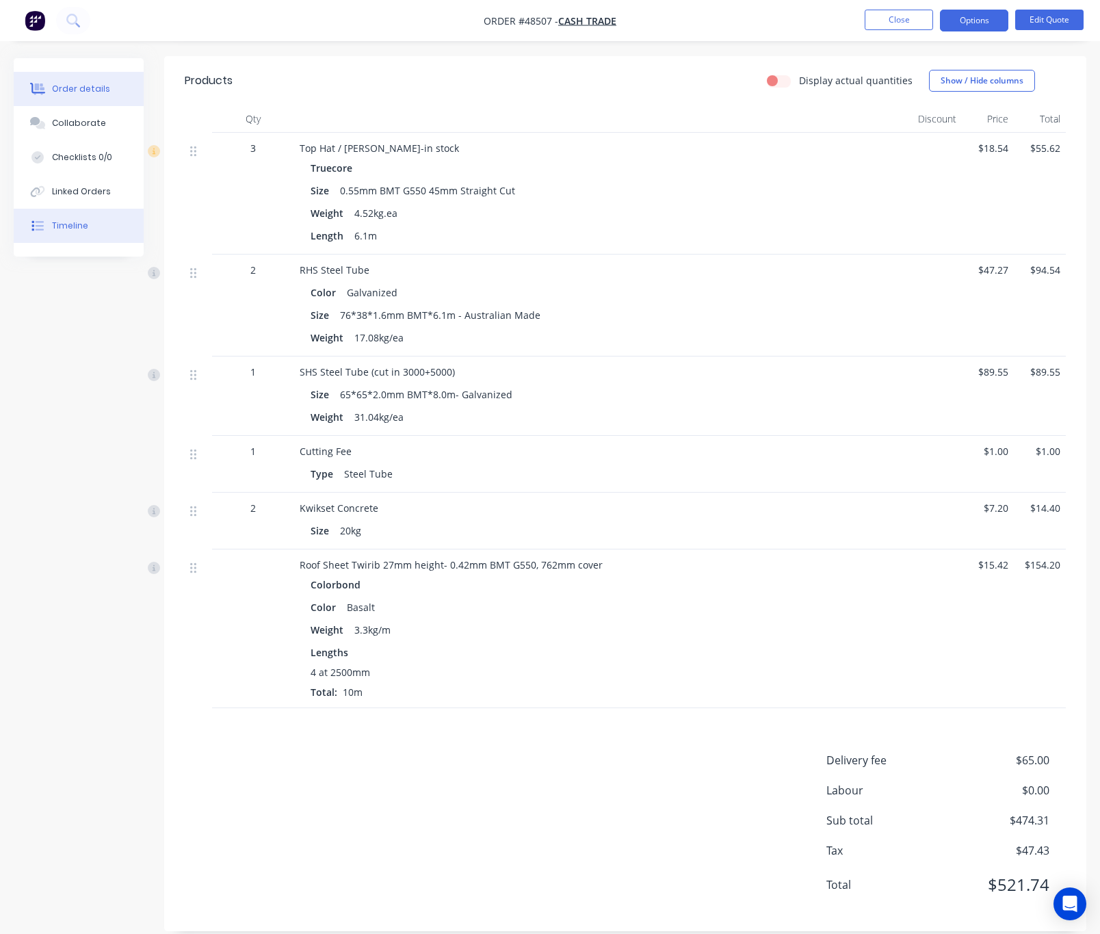
click at [93, 222] on button "Timeline" at bounding box center [79, 226] width 130 height 34
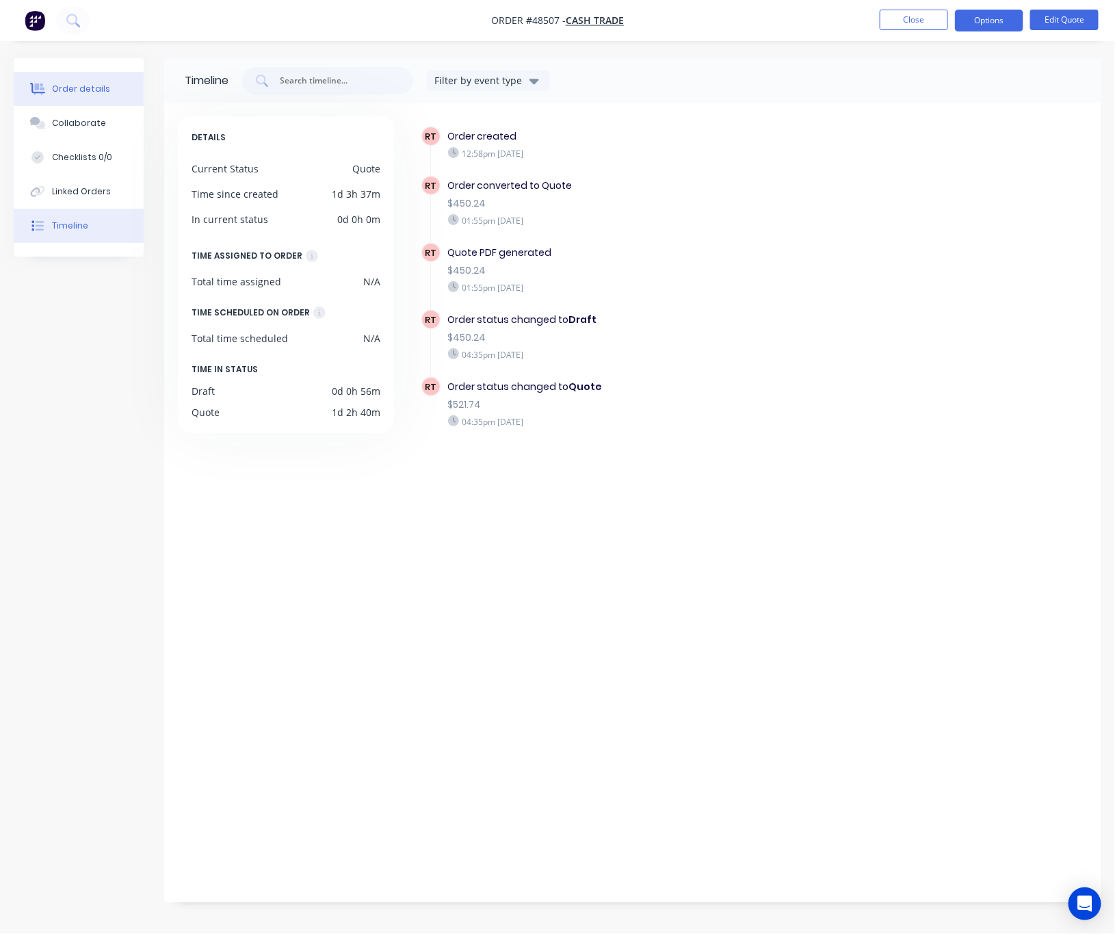
click at [94, 89] on div "Order details" at bounding box center [81, 89] width 58 height 12
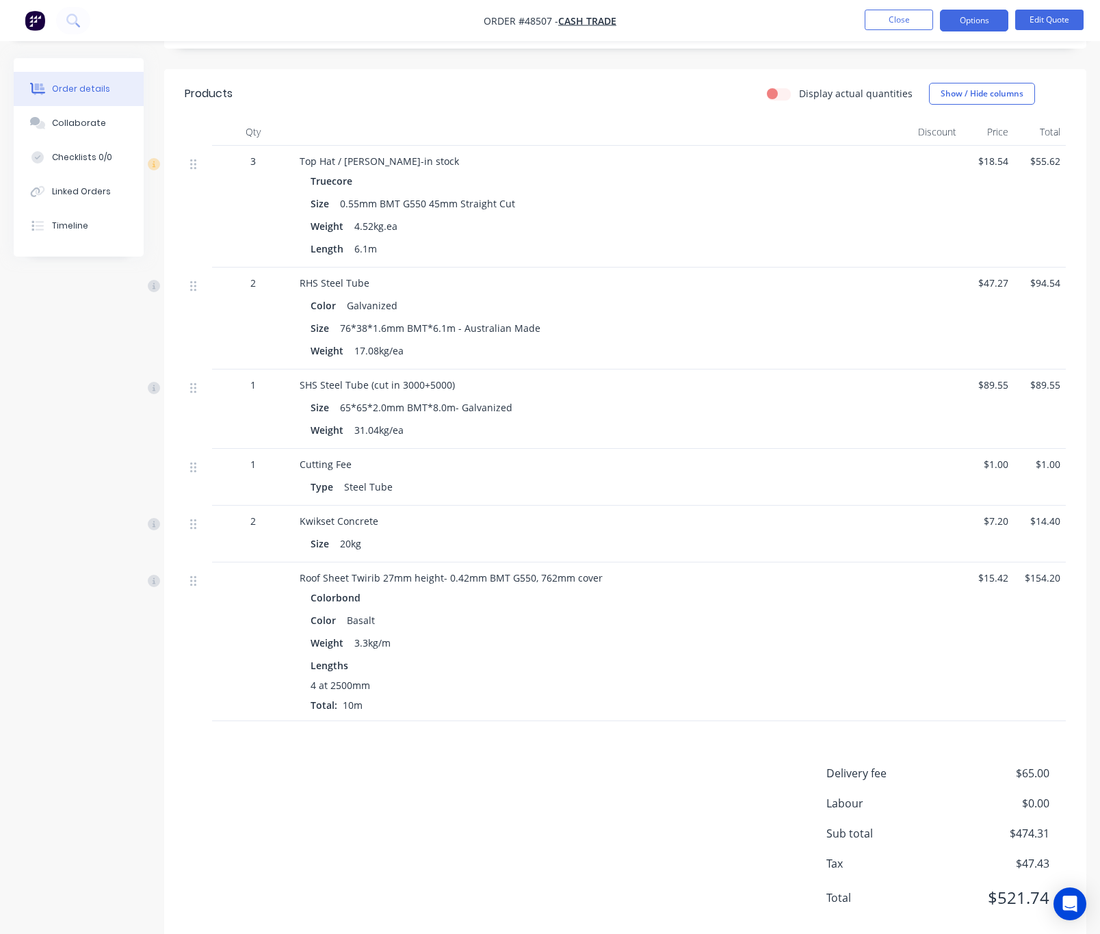
scroll to position [343, 0]
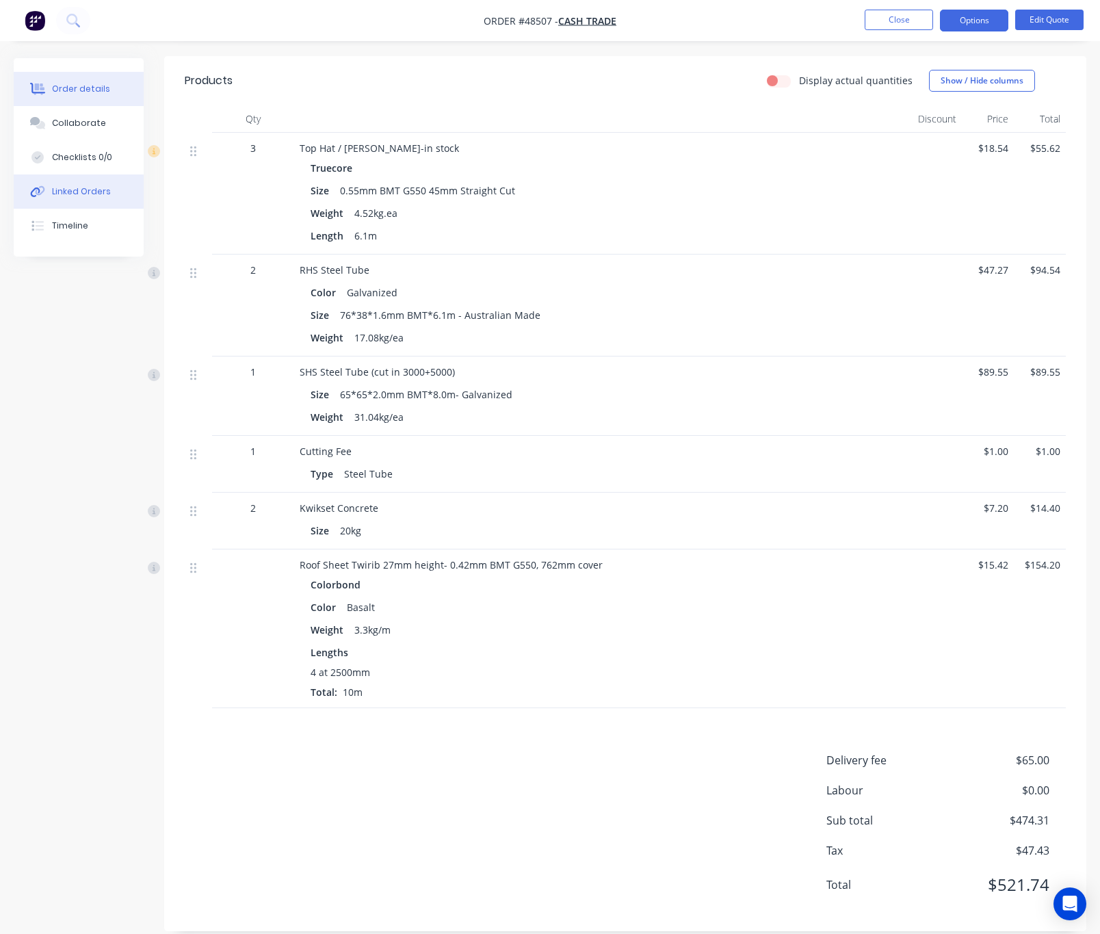
click at [54, 187] on div "Linked Orders" at bounding box center [81, 191] width 59 height 12
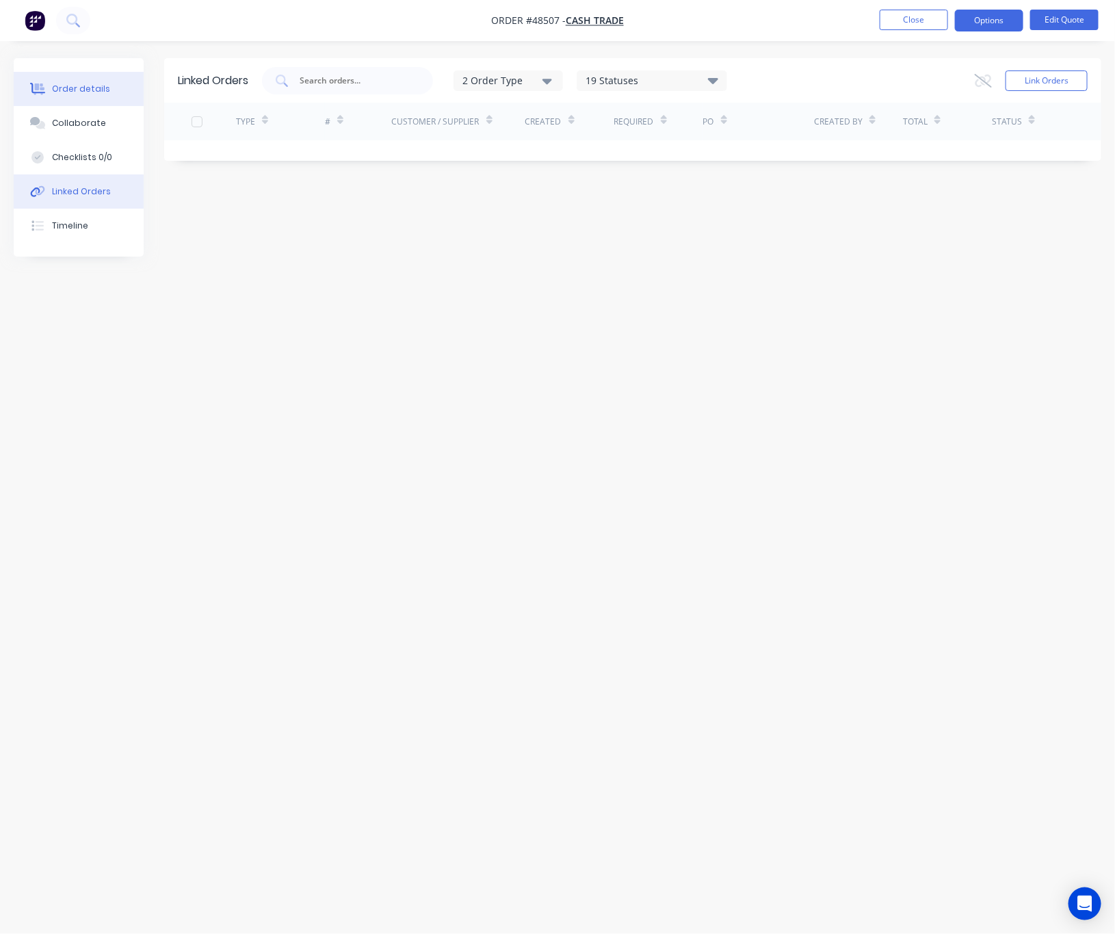
click at [85, 80] on button "Order details" at bounding box center [79, 89] width 130 height 34
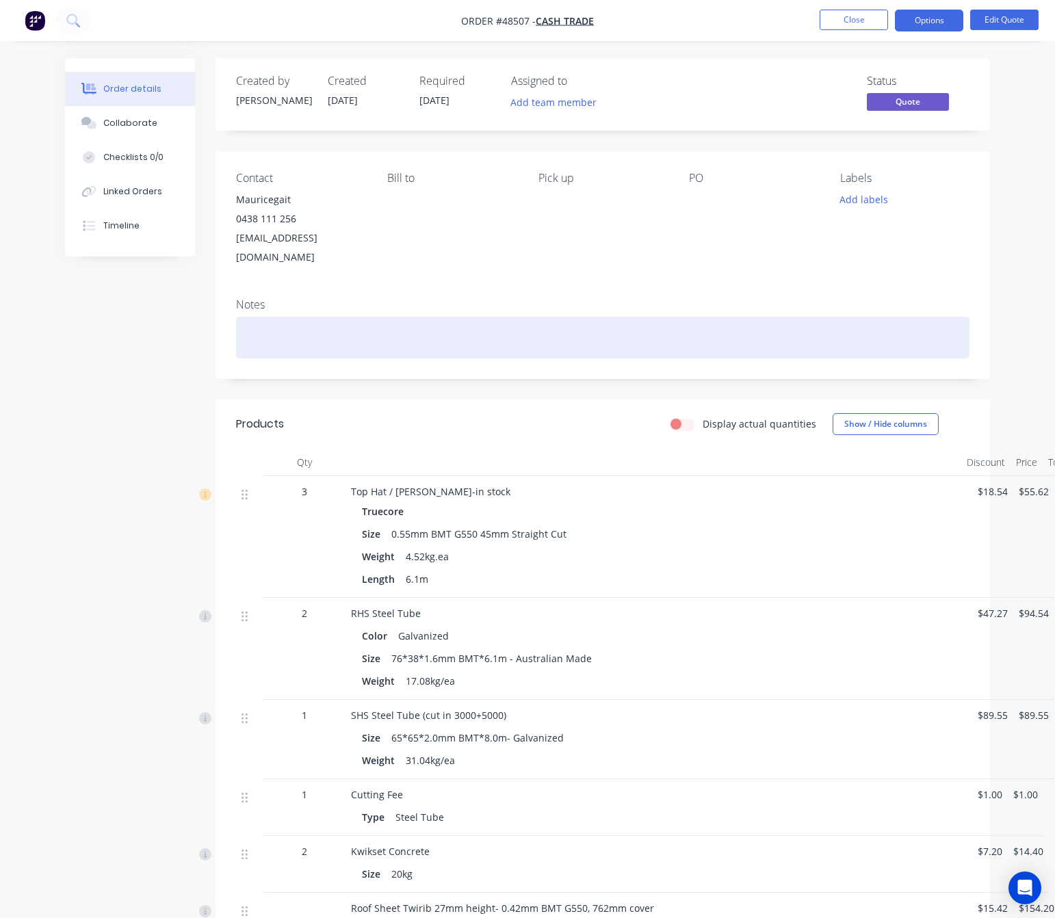
click at [282, 317] on div at bounding box center [602, 338] width 733 height 42
click at [289, 319] on div "Had paid 71.5" at bounding box center [602, 338] width 733 height 42
click at [370, 317] on div "Had paid $71.5" at bounding box center [602, 338] width 733 height 42
click at [499, 317] on div "Had paid $71.5 on pos, other paid by $450.24" at bounding box center [602, 338] width 733 height 42
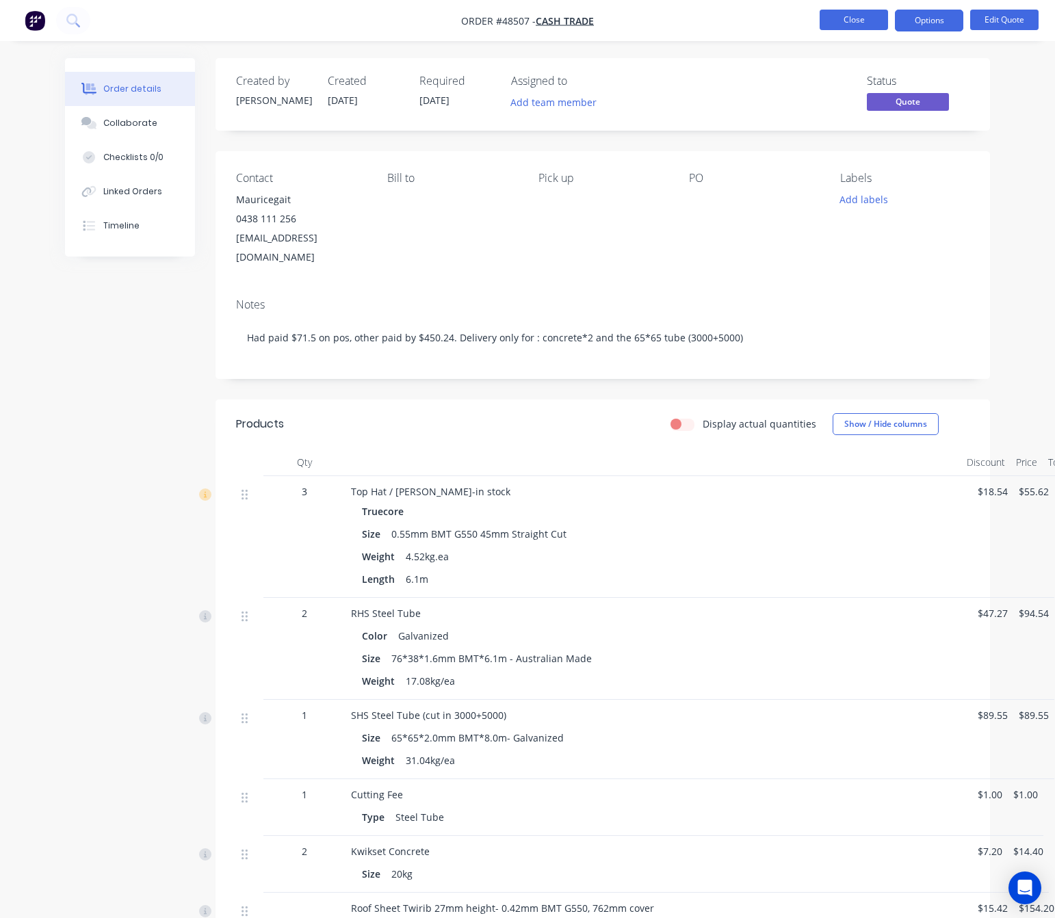
click at [845, 19] on button "Close" at bounding box center [853, 20] width 68 height 21
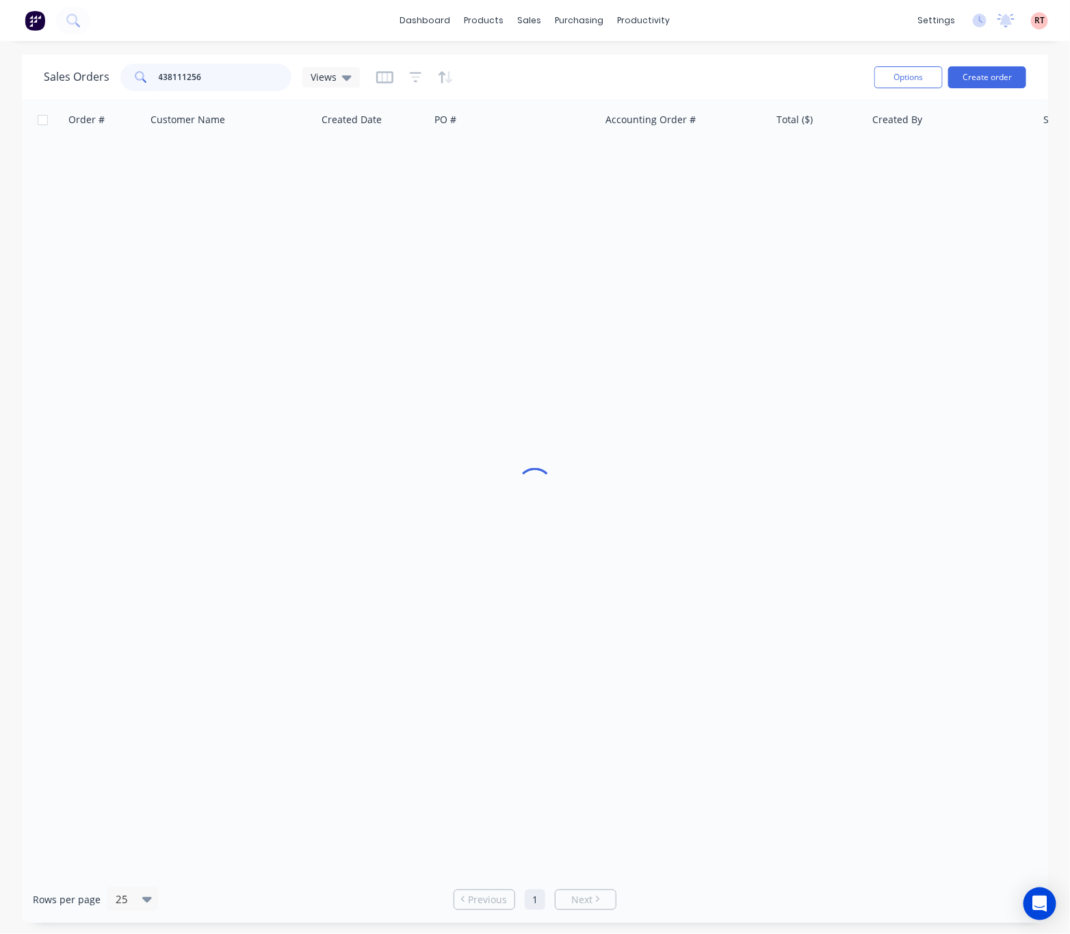
drag, startPoint x: 222, startPoint y: 78, endPoint x: 36, endPoint y: 95, distance: 186.8
click at [36, 96] on div "Sales Orders 438111256 Views Options Create order" at bounding box center [535, 77] width 1026 height 44
click at [473, 12] on div "products" at bounding box center [484, 20] width 53 height 21
click at [507, 64] on div "Product Catalogue" at bounding box center [545, 66] width 85 height 12
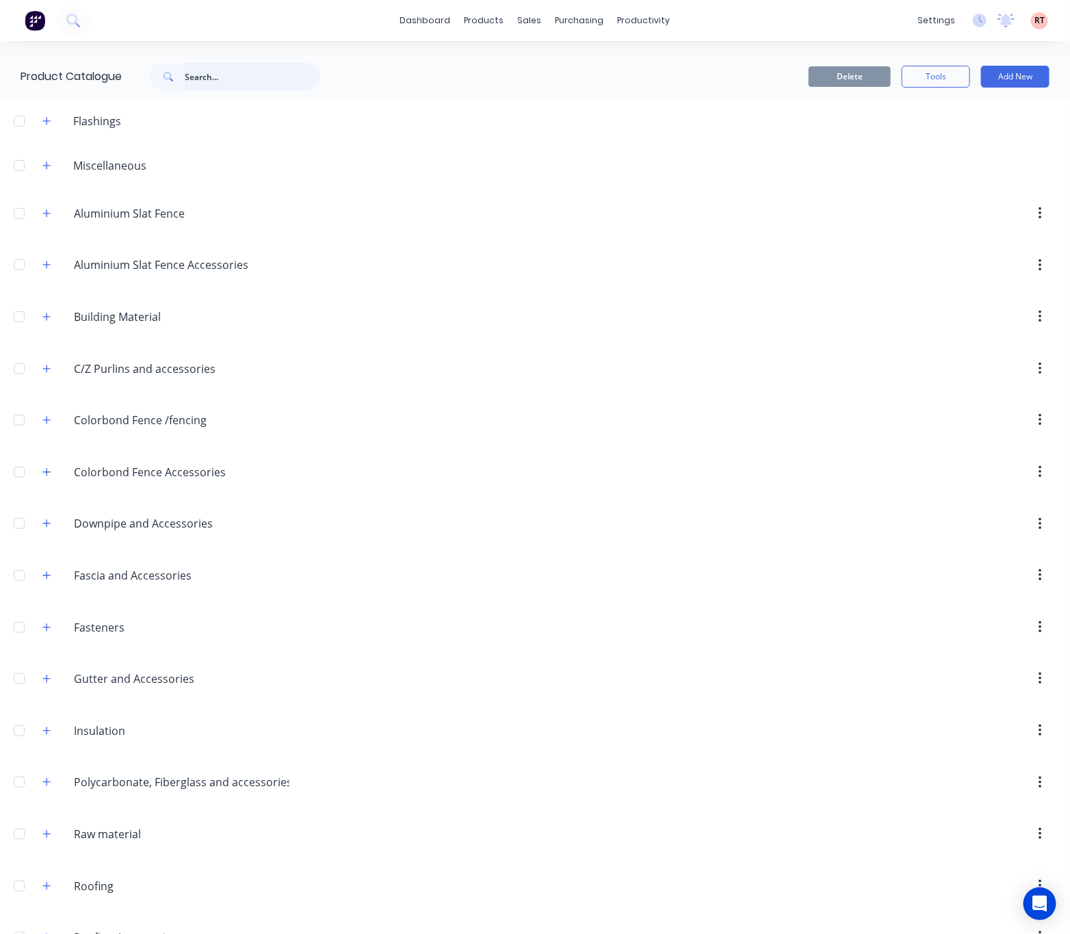
click at [218, 83] on input "text" at bounding box center [252, 76] width 135 height 27
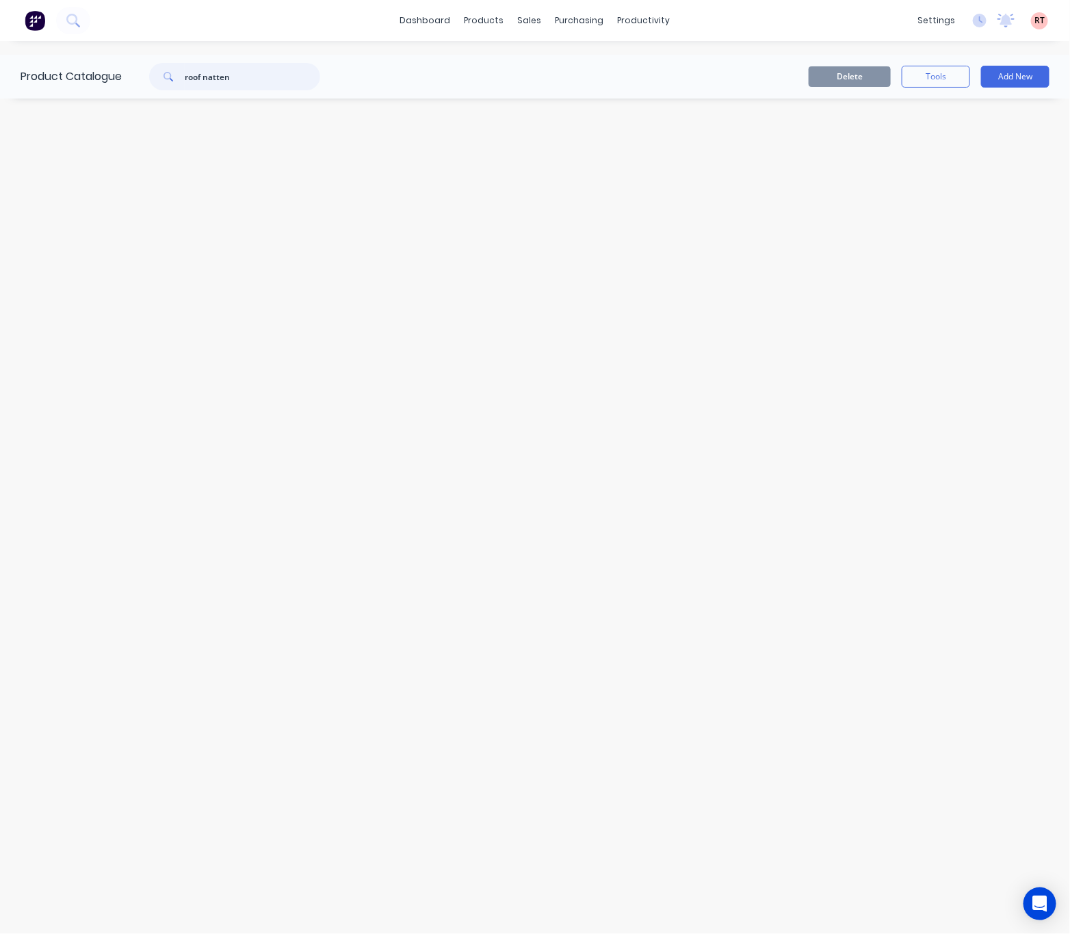
drag, startPoint x: 233, startPoint y: 80, endPoint x: 207, endPoint y: 79, distance: 25.3
click at [207, 79] on input "roof natten" at bounding box center [252, 76] width 135 height 27
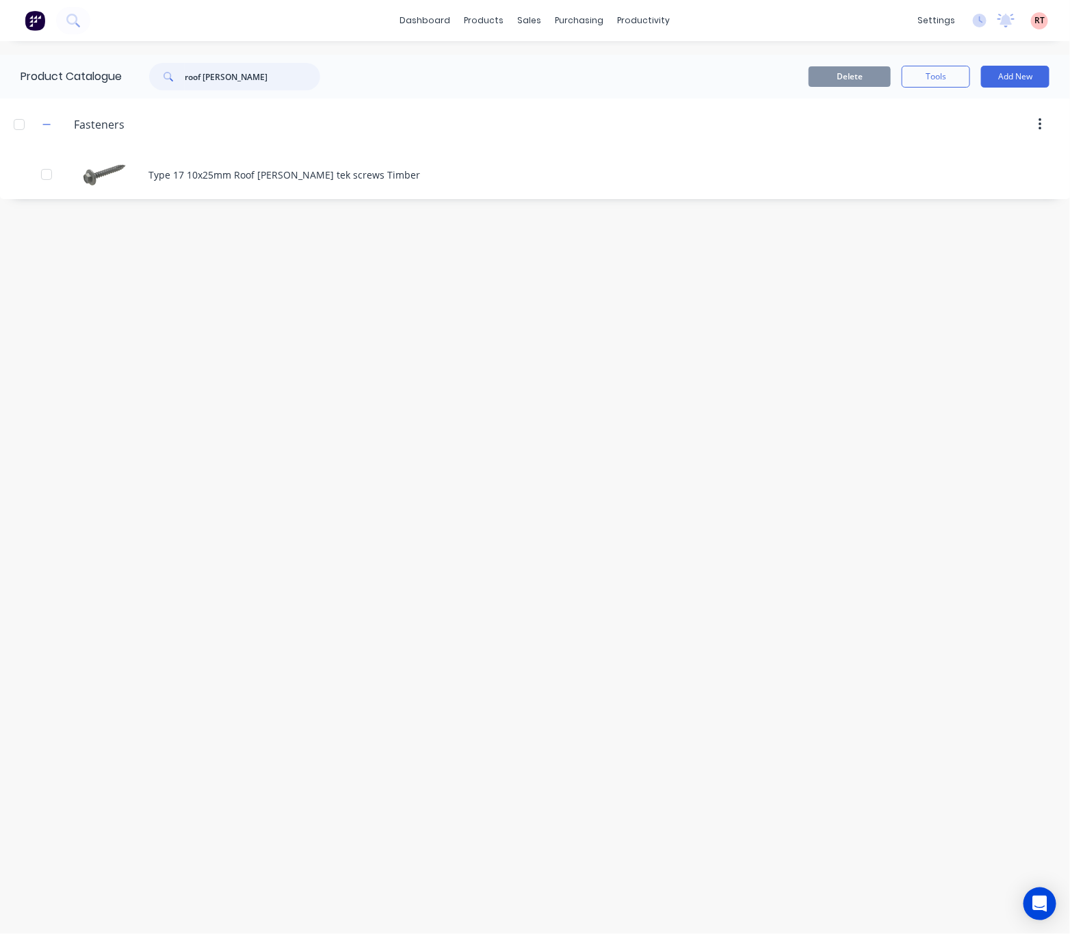
drag, startPoint x: 204, startPoint y: 79, endPoint x: 98, endPoint y: 94, distance: 106.5
click at [98, 93] on div "Product Catalogue roof batten" at bounding box center [177, 77] width 354 height 44
type input "batten"
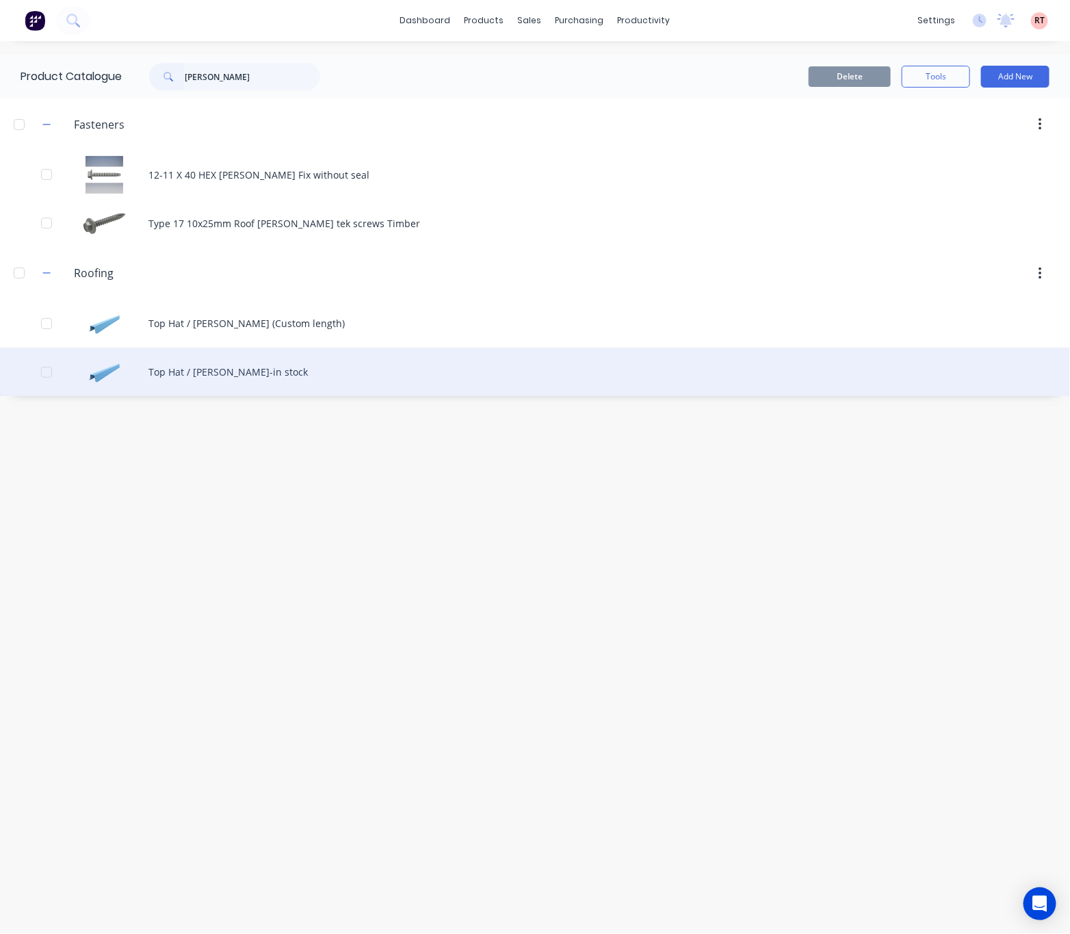
click at [436, 380] on div "Top Hat / Batten-in stock" at bounding box center [535, 371] width 1070 height 49
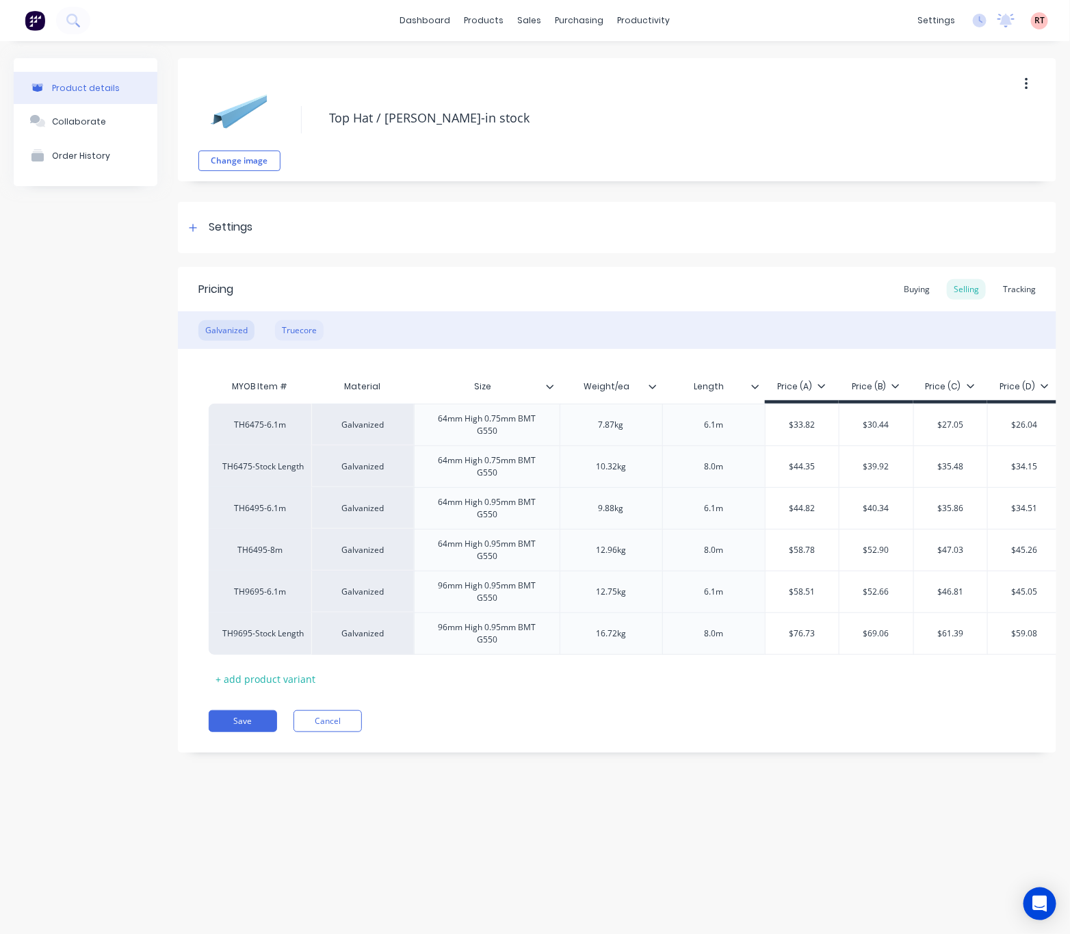
click at [295, 323] on div "Truecore" at bounding box center [299, 330] width 49 height 21
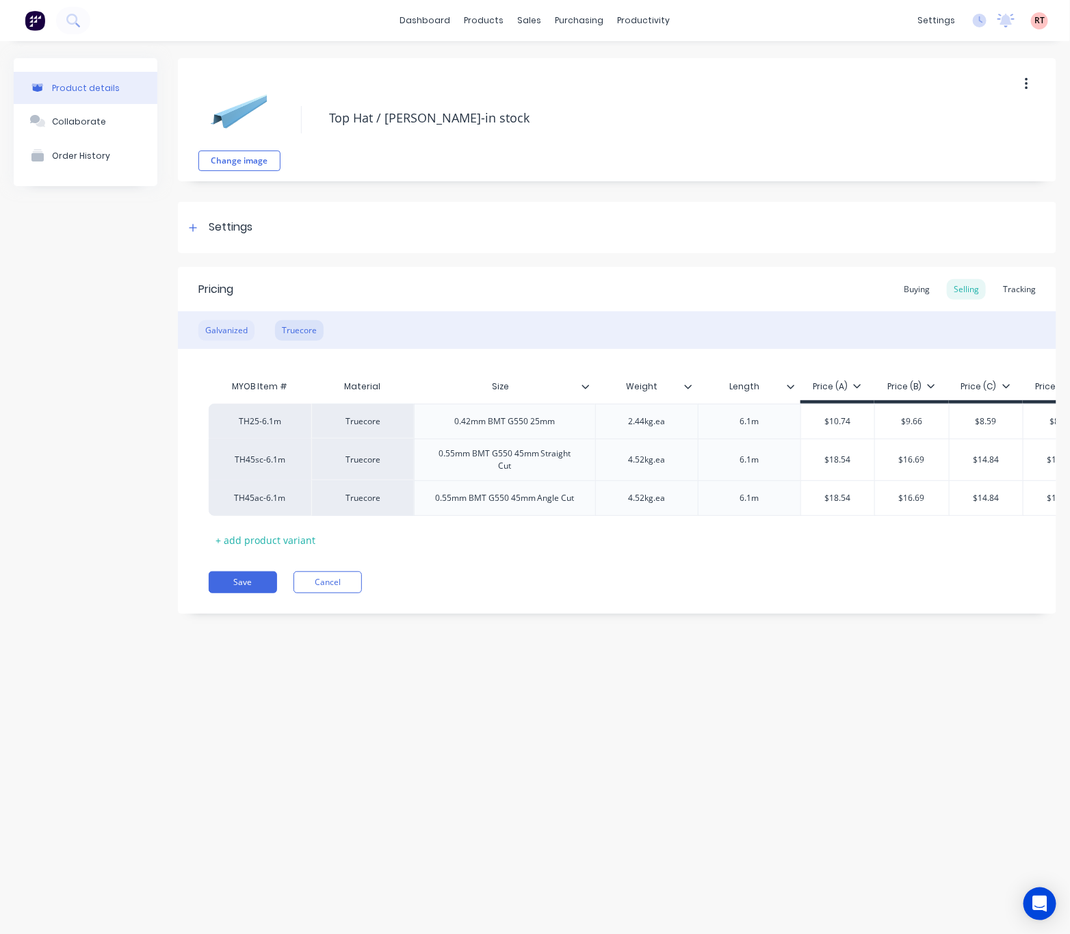
click at [239, 339] on div "Galvanized" at bounding box center [226, 330] width 56 height 21
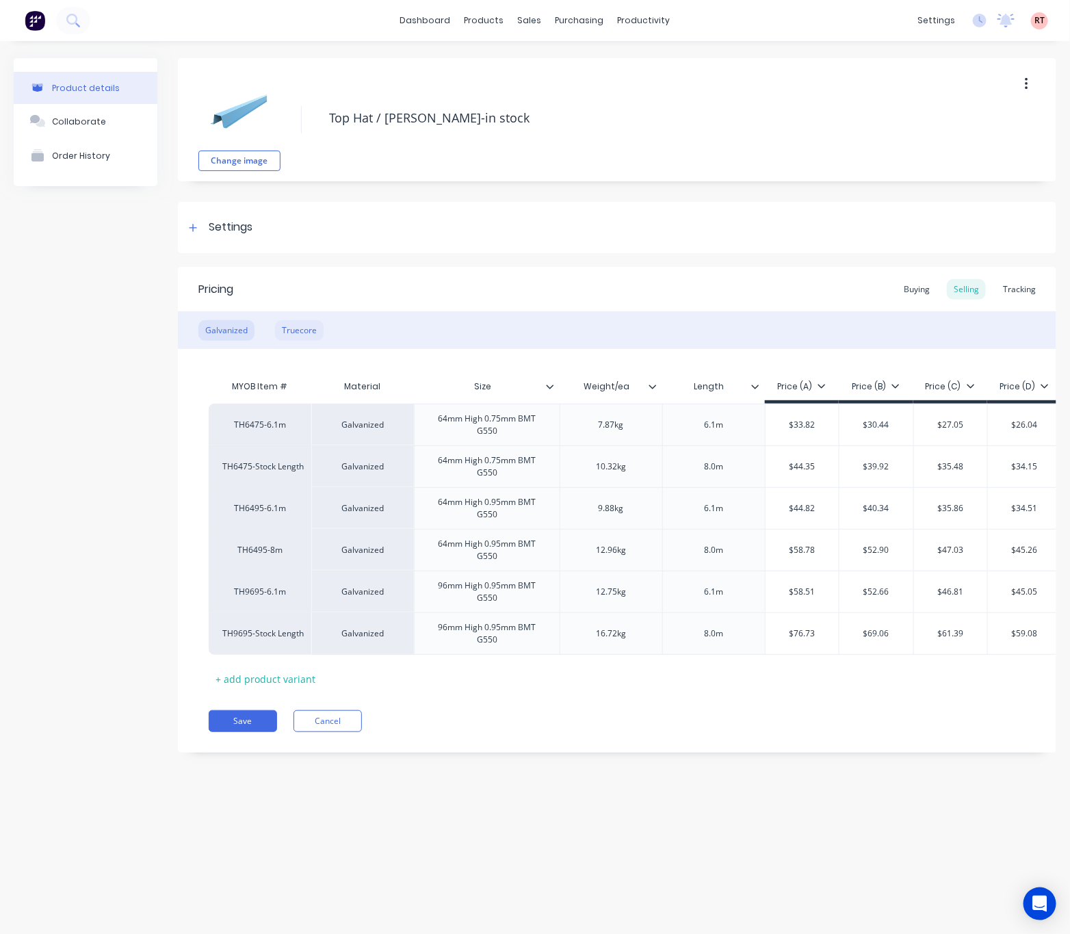
click at [290, 335] on div "Truecore" at bounding box center [299, 330] width 49 height 21
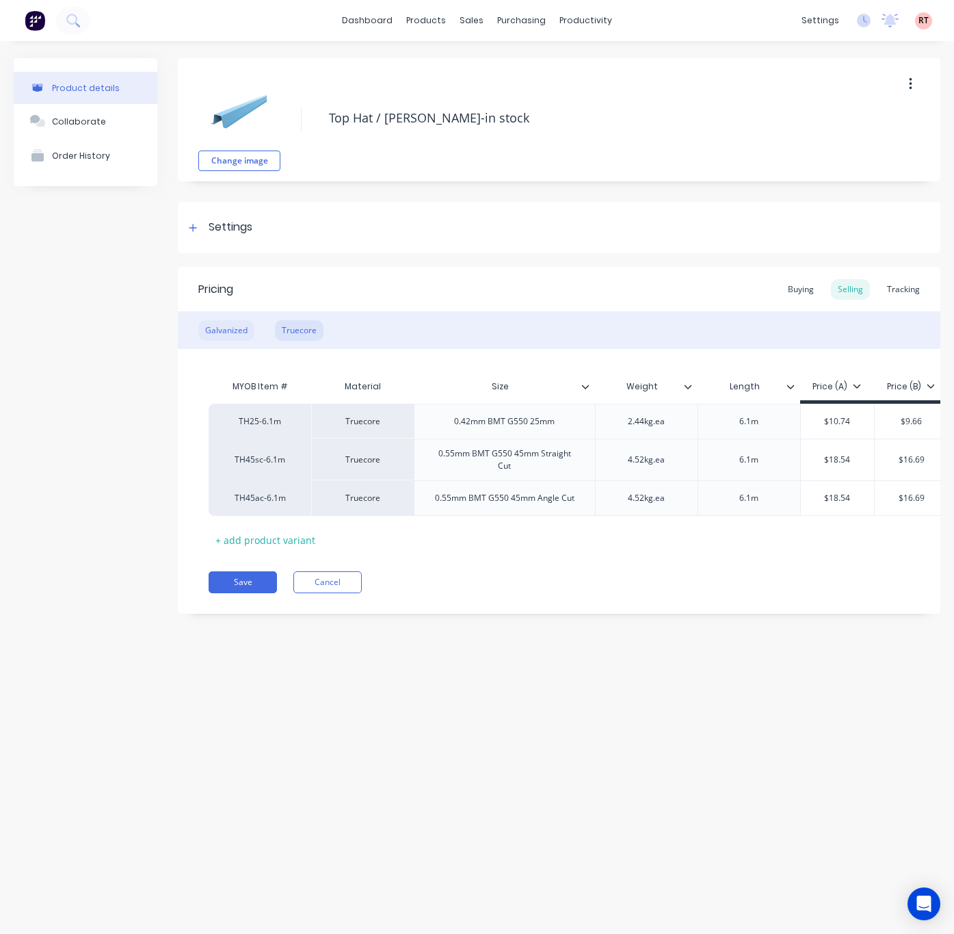
click at [226, 329] on div "Galvanized" at bounding box center [226, 330] width 56 height 21
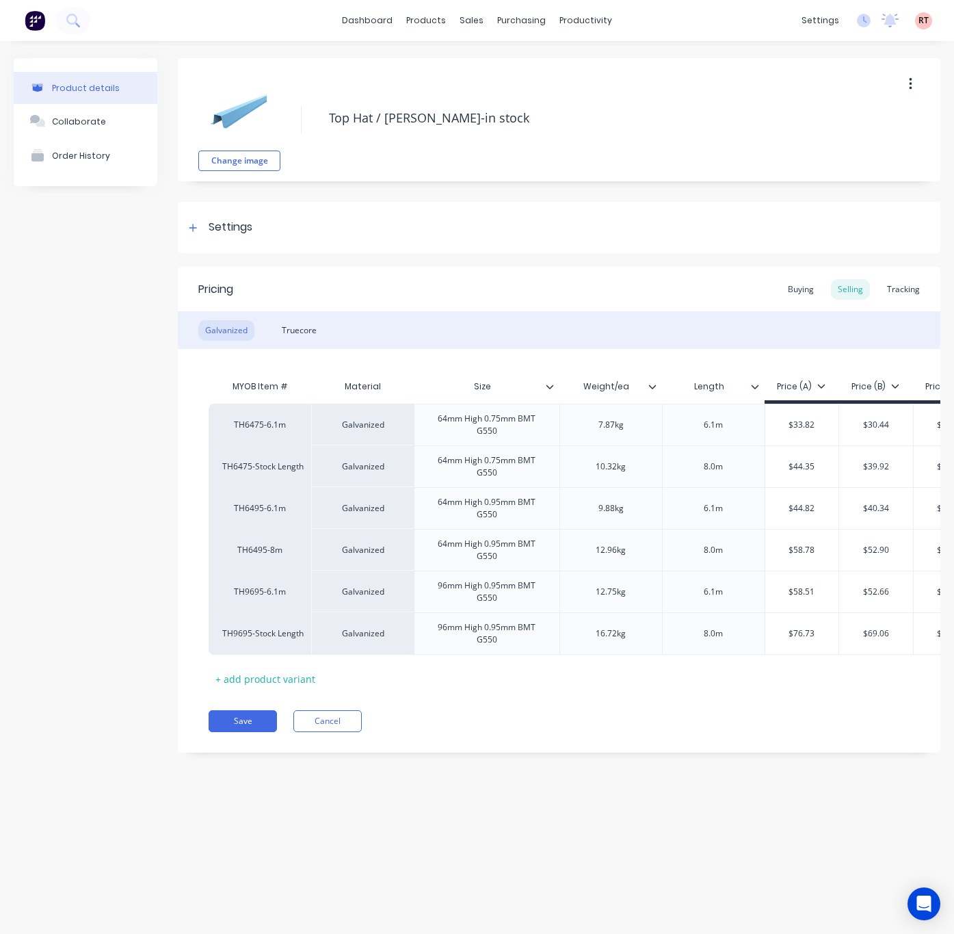
click at [87, 85] on div "Product details" at bounding box center [86, 88] width 68 height 10
click at [109, 119] on button "Collaborate" at bounding box center [86, 121] width 144 height 34
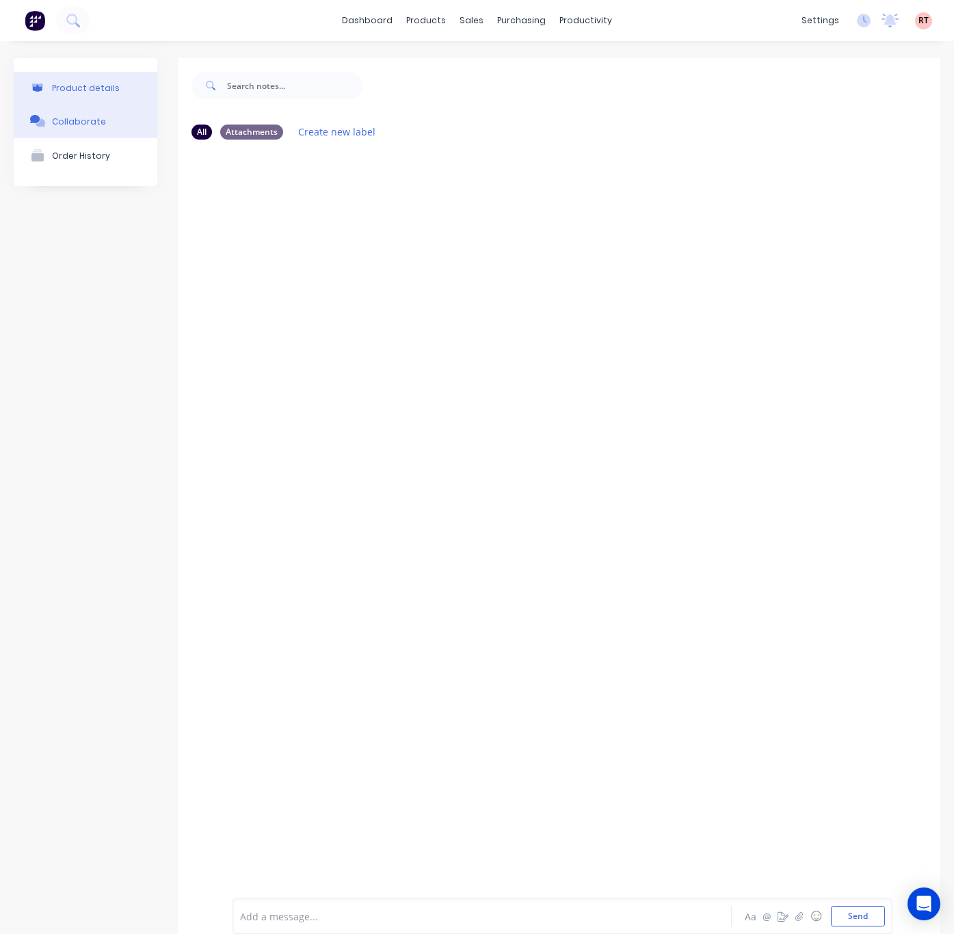
click at [123, 85] on button "Product details" at bounding box center [86, 88] width 144 height 32
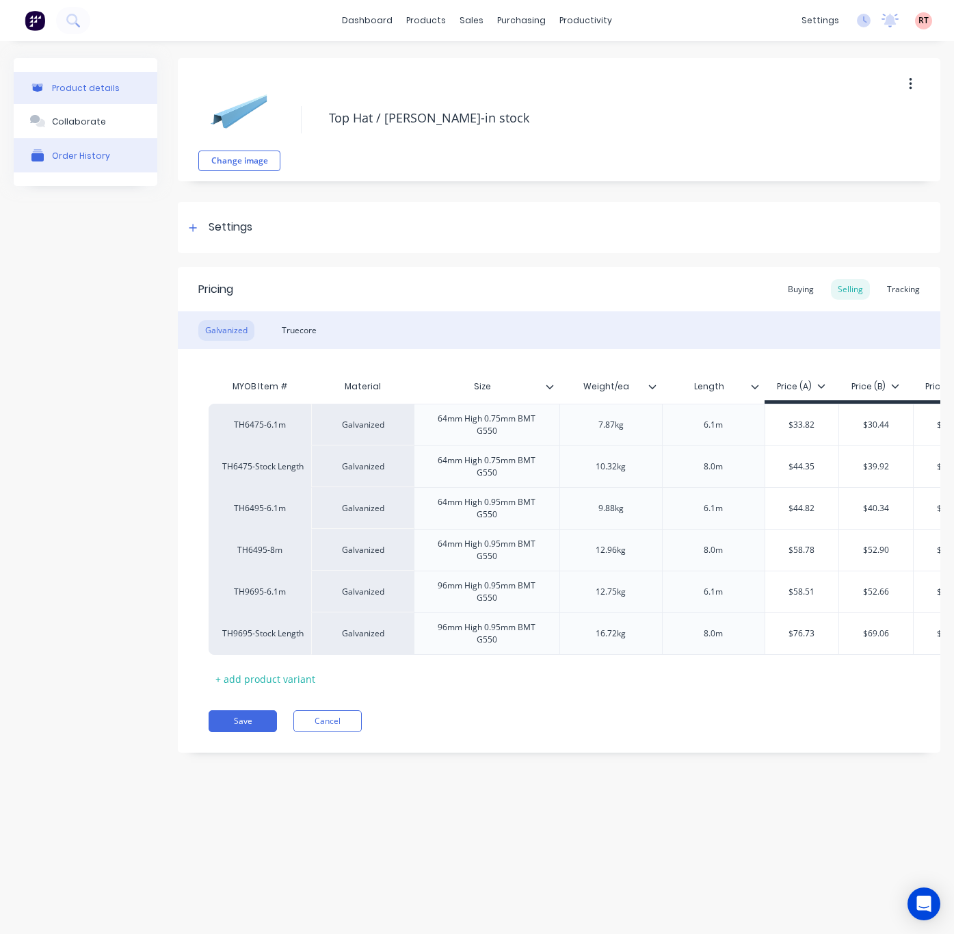
click at [128, 161] on button "Order History" at bounding box center [86, 155] width 144 height 34
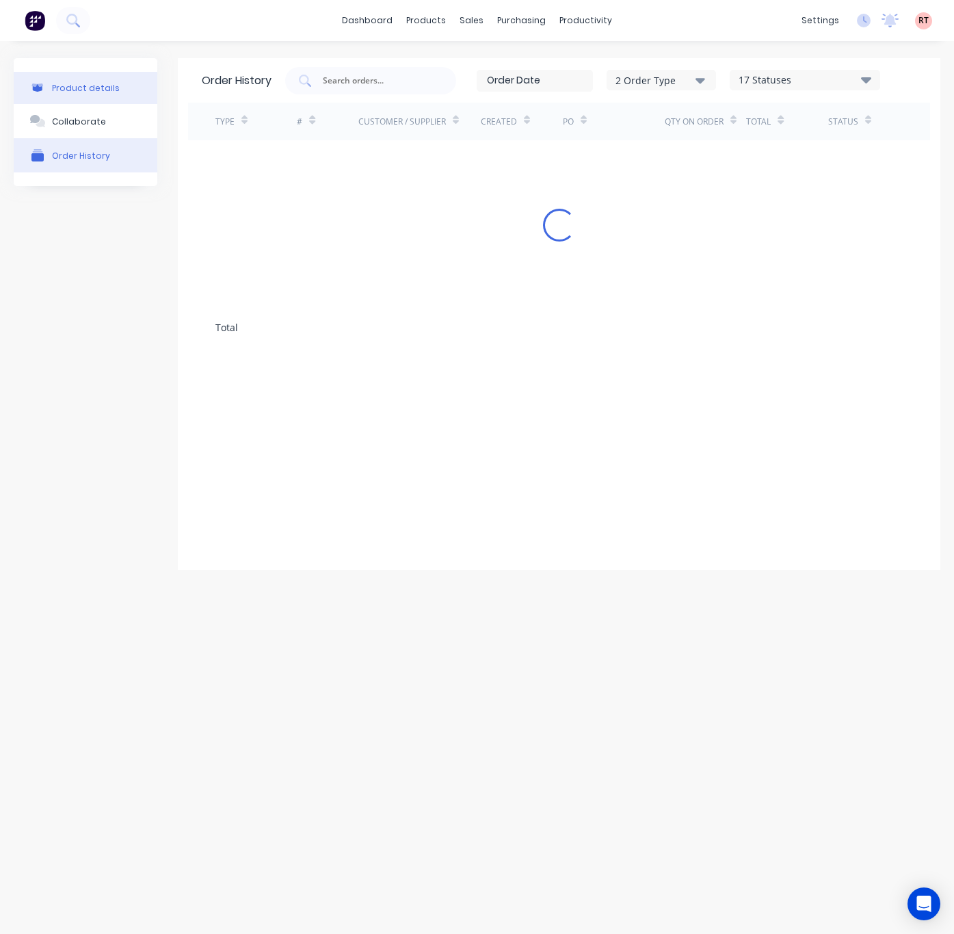
click at [97, 92] on div "Product details" at bounding box center [86, 88] width 68 height 10
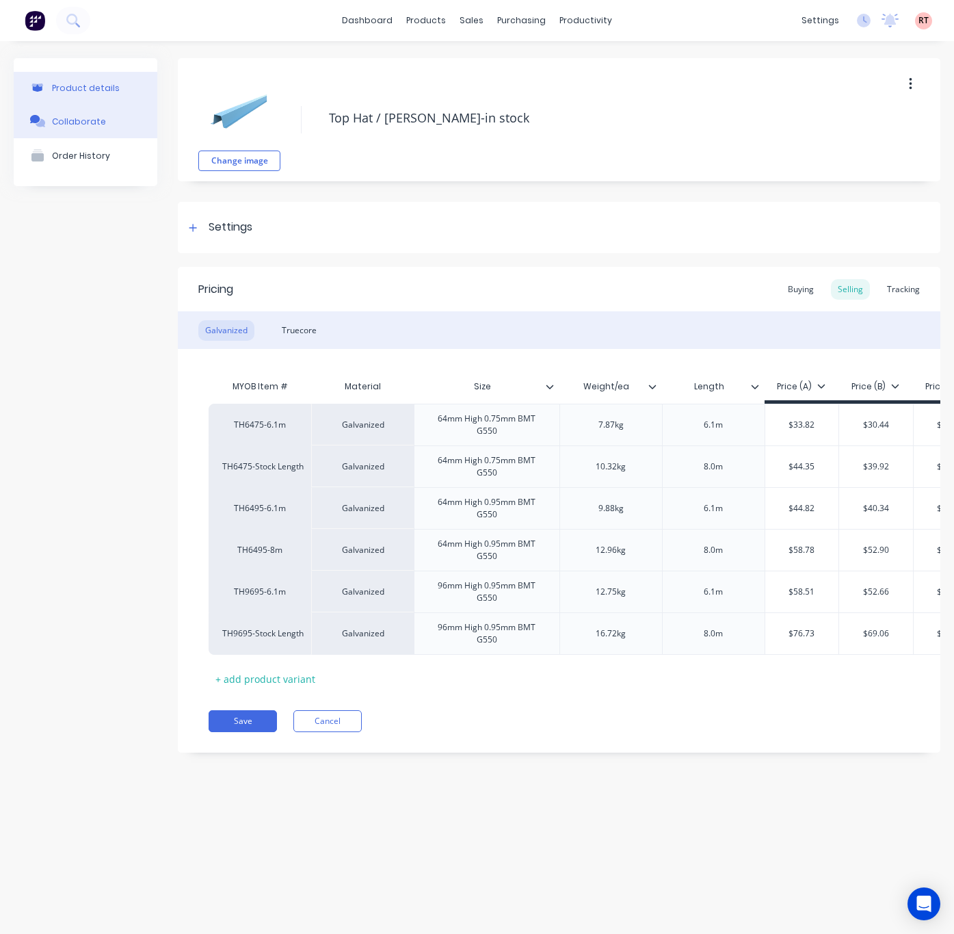
click at [107, 123] on button "Collaborate" at bounding box center [86, 121] width 144 height 34
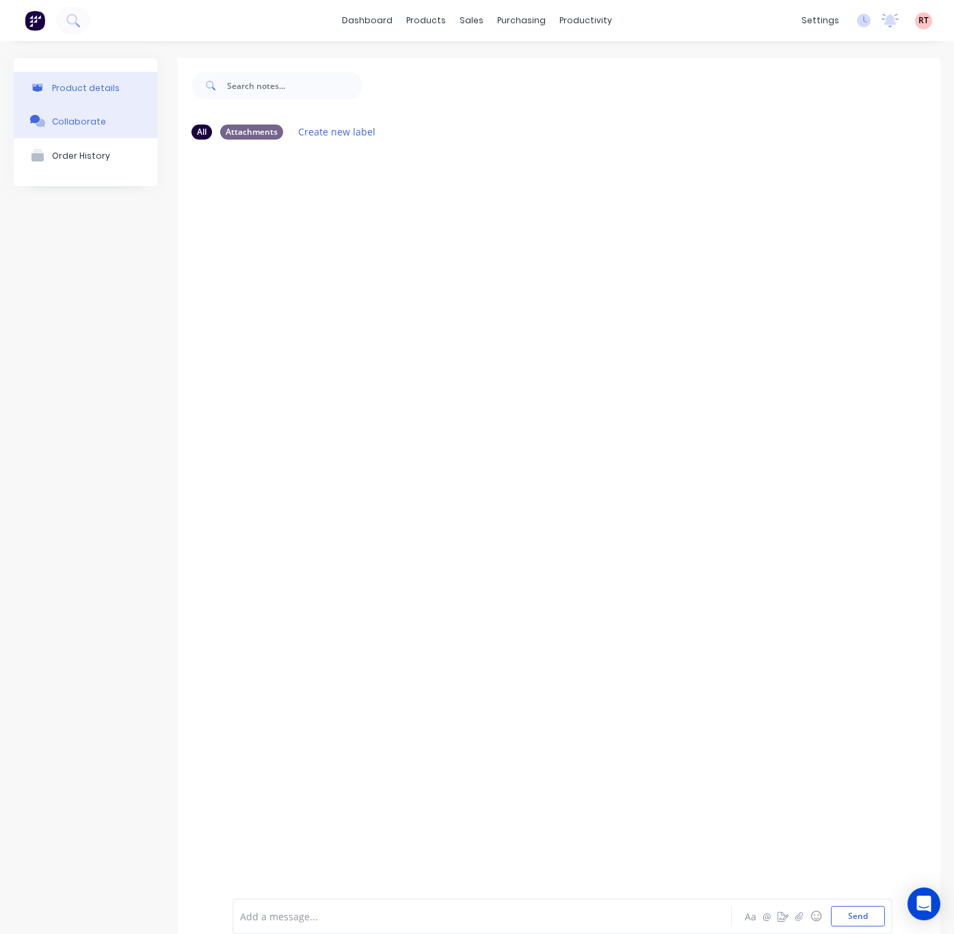
click at [109, 93] on button "Product details" at bounding box center [86, 88] width 144 height 32
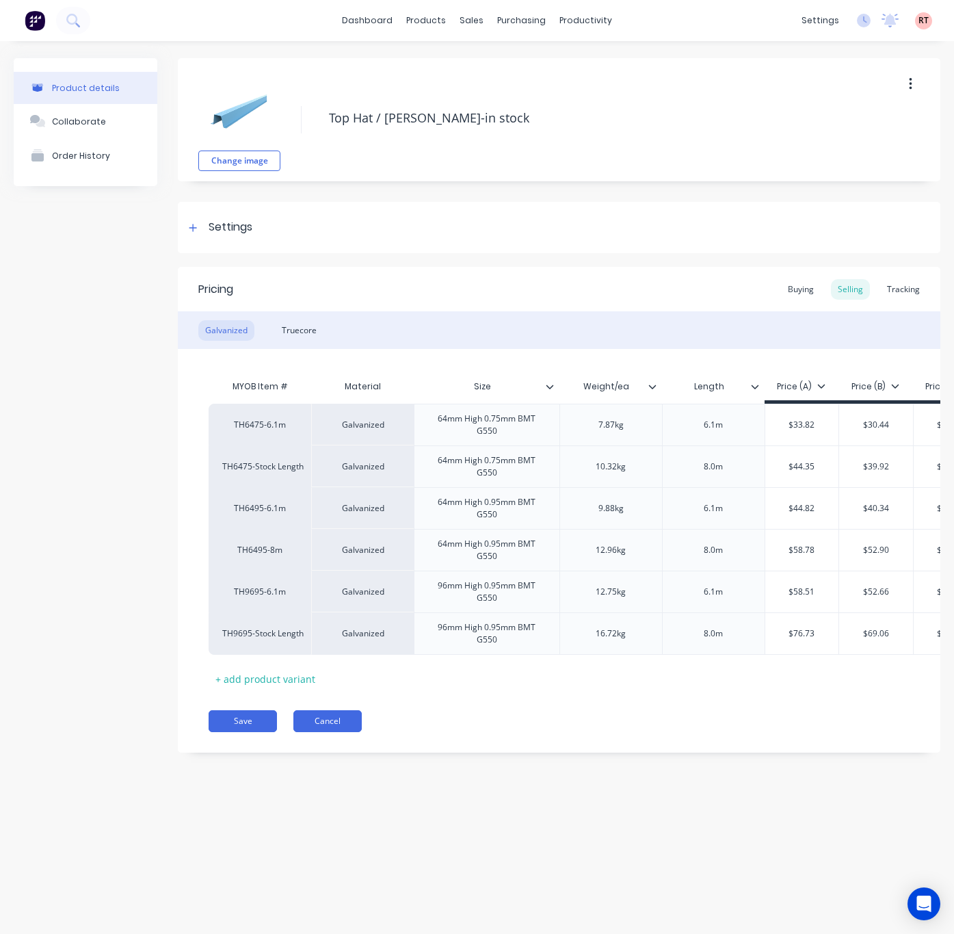
click at [331, 732] on button "Cancel" at bounding box center [327, 721] width 68 height 22
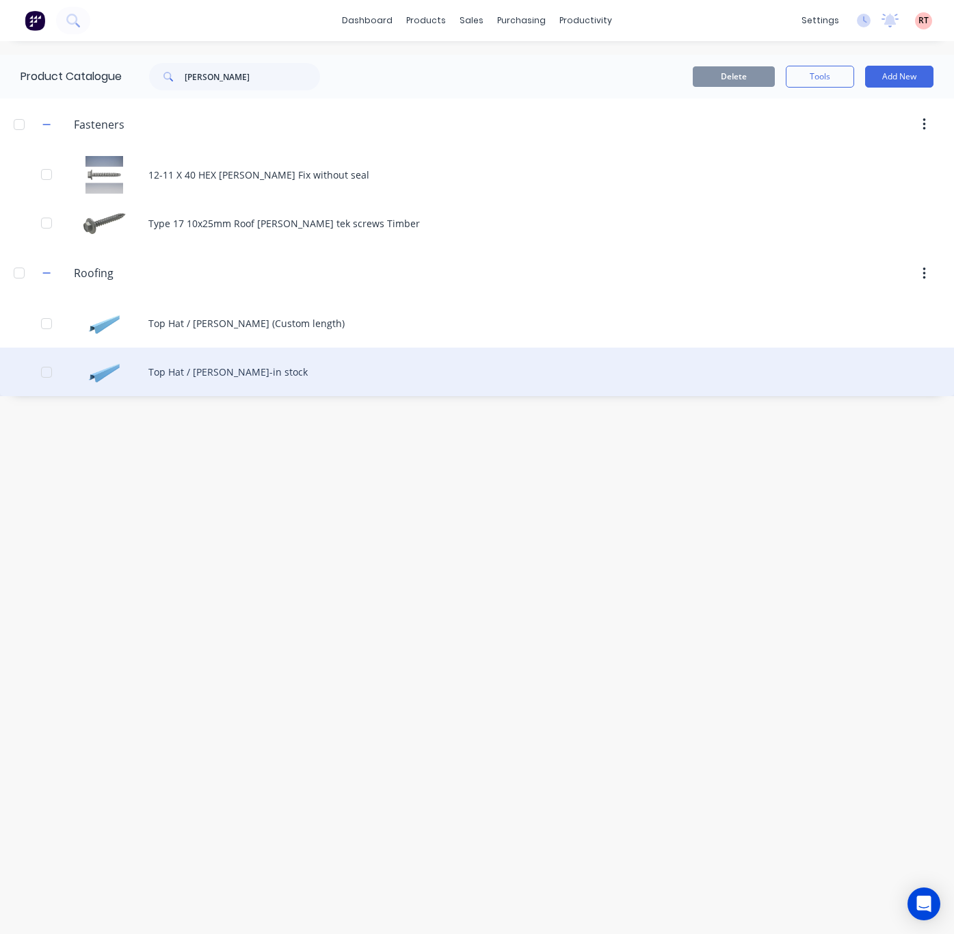
click at [376, 371] on div "Top Hat / Batten-in stock" at bounding box center [477, 371] width 954 height 49
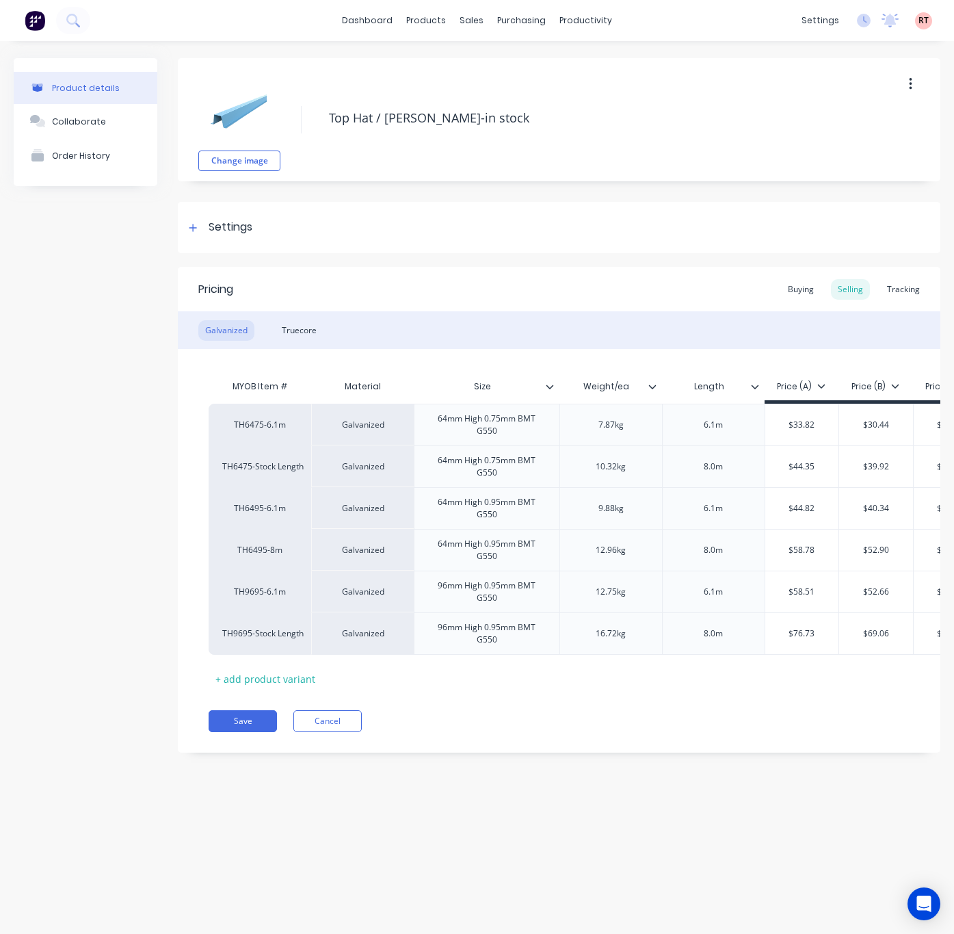
click at [300, 345] on div "Galvanized Truecore" at bounding box center [559, 330] width 763 height 38
click at [298, 327] on div "Truecore" at bounding box center [299, 330] width 49 height 21
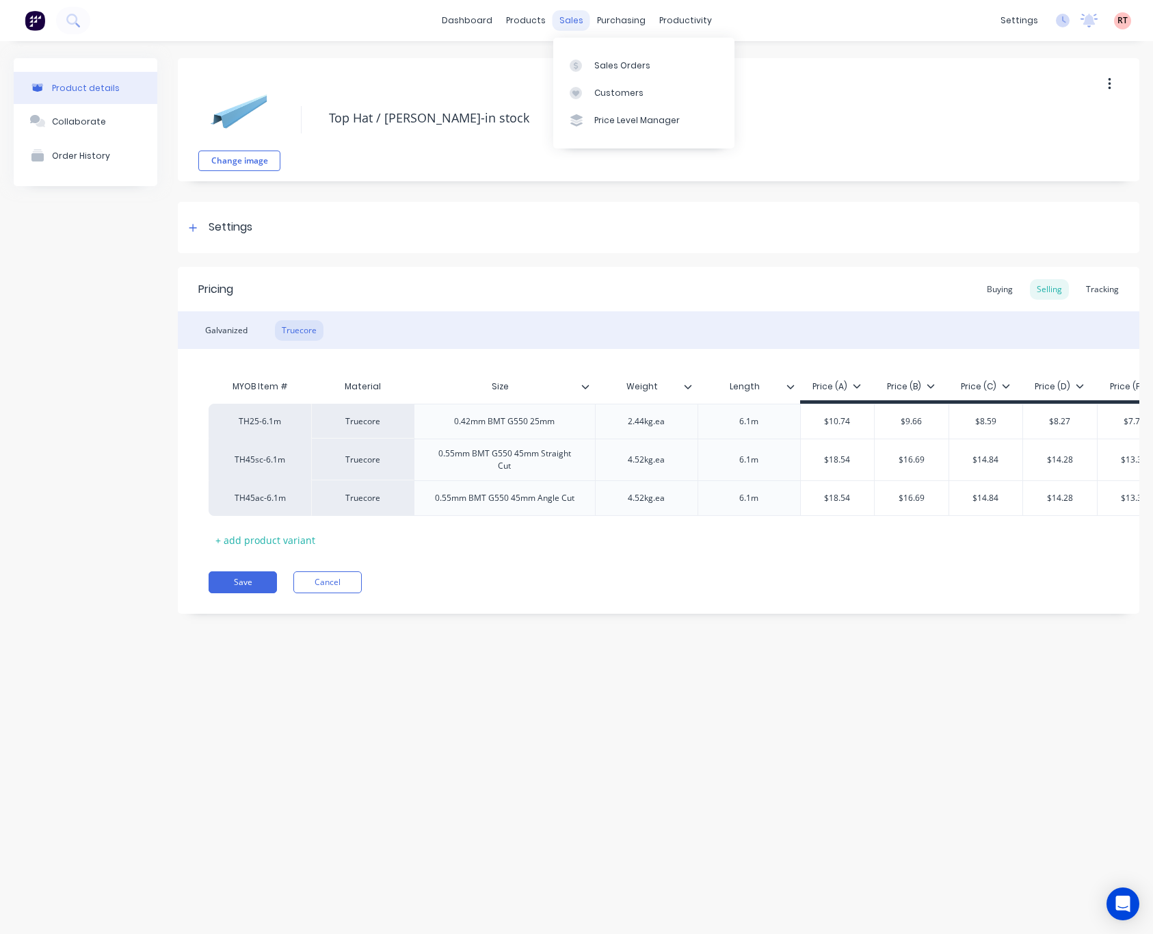
click at [579, 21] on div "sales" at bounding box center [572, 20] width 38 height 21
type textarea "x"
click at [608, 89] on div "Customers" at bounding box center [618, 93] width 49 height 12
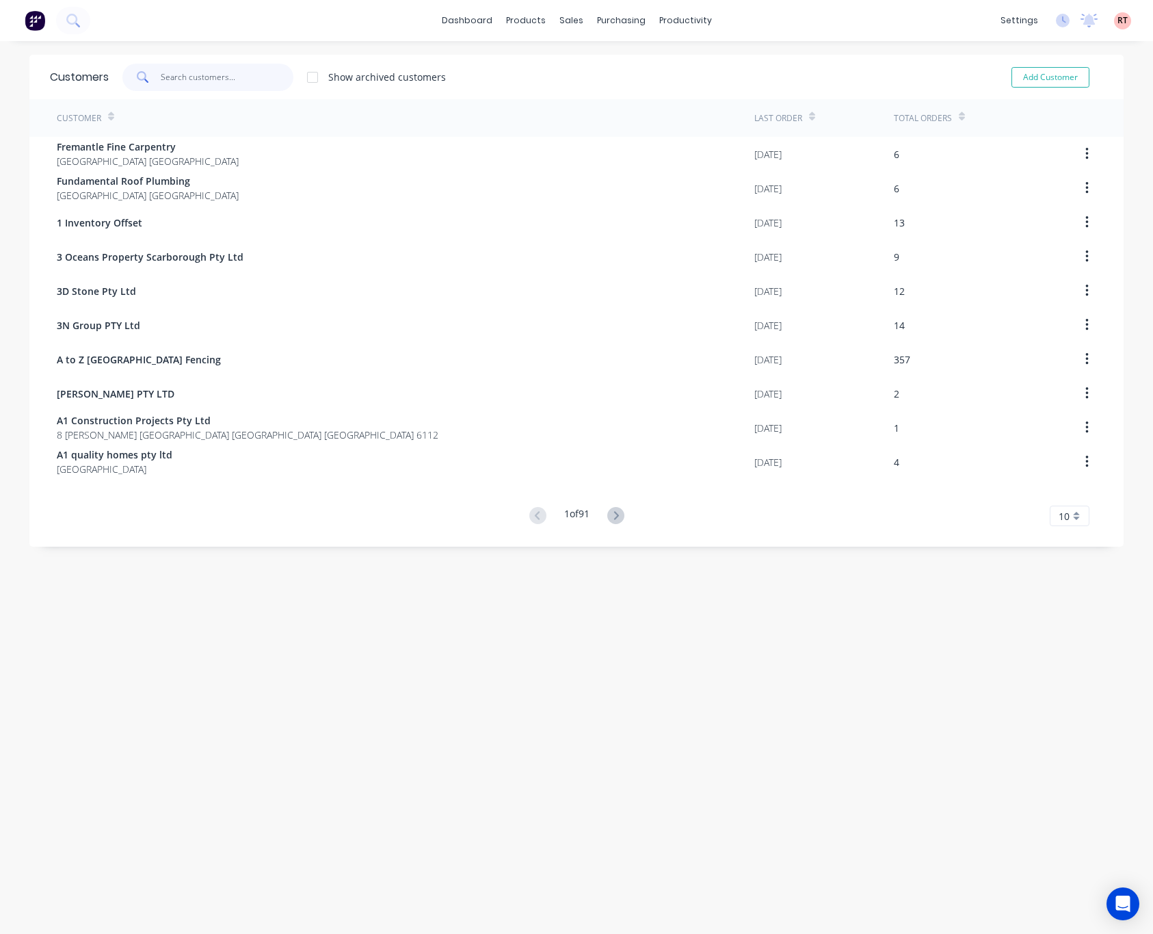
click at [220, 86] on input "text" at bounding box center [227, 77] width 133 height 27
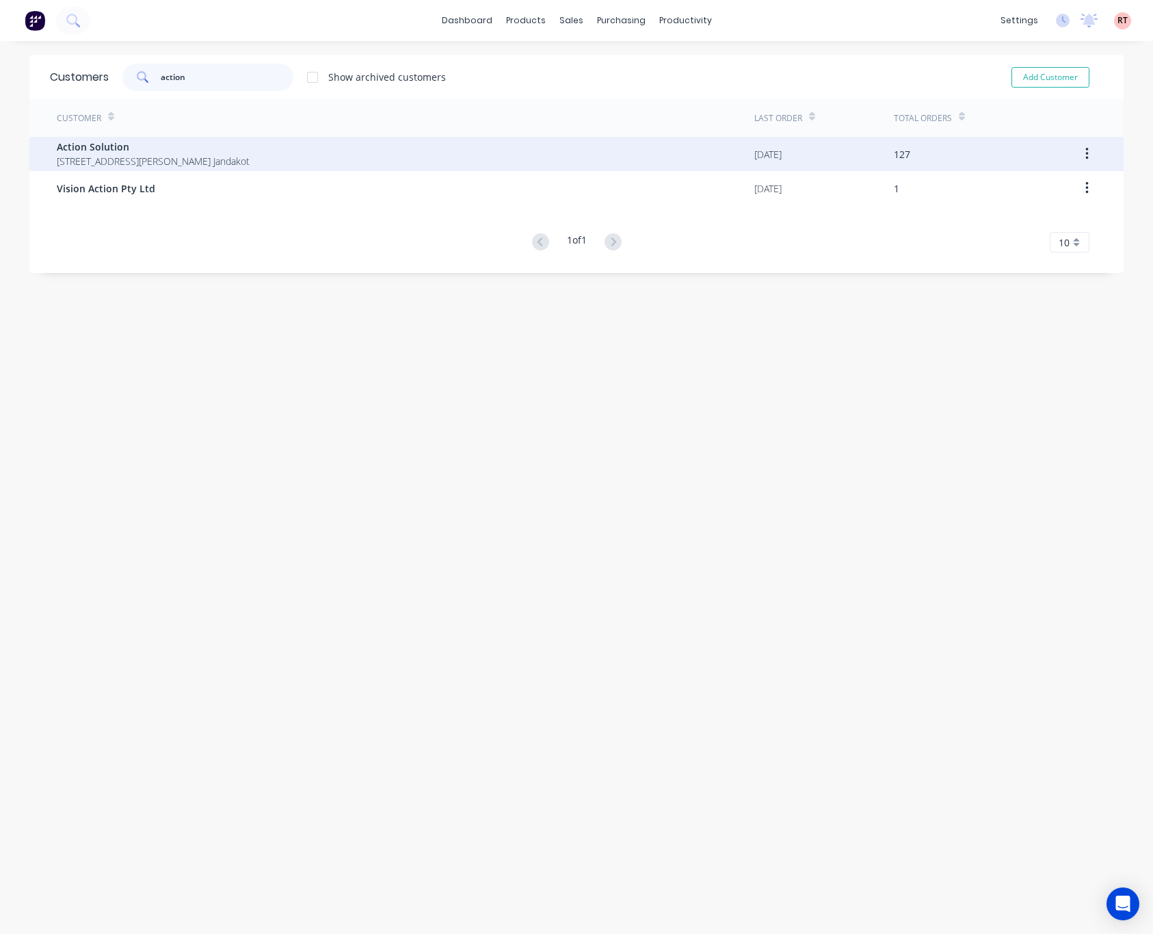
type input "action"
click at [231, 140] on div "Action Solution 63 Cutler Rd, Jandakot WA 6164 Jandakot" at bounding box center [406, 154] width 698 height 34
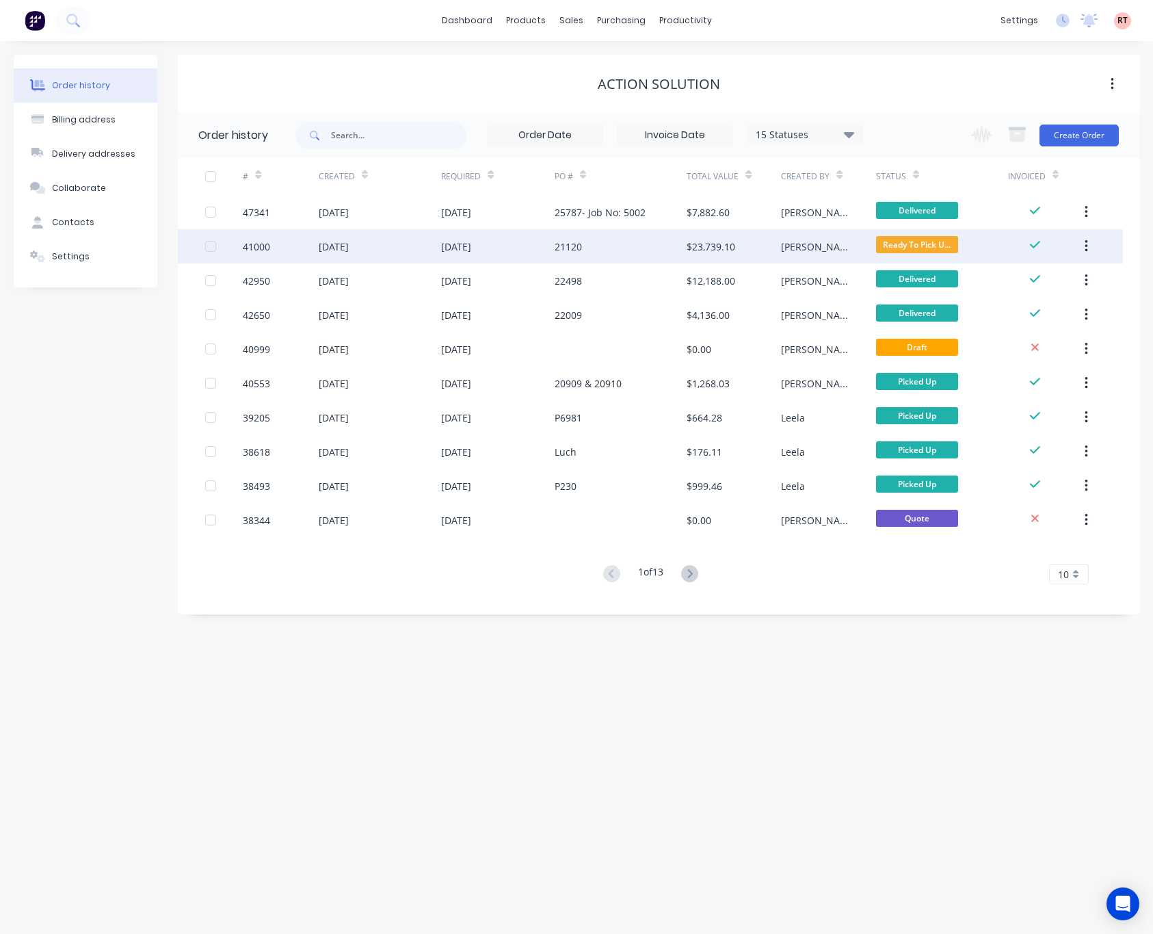
click at [599, 254] on div "21120" at bounding box center [621, 246] width 132 height 34
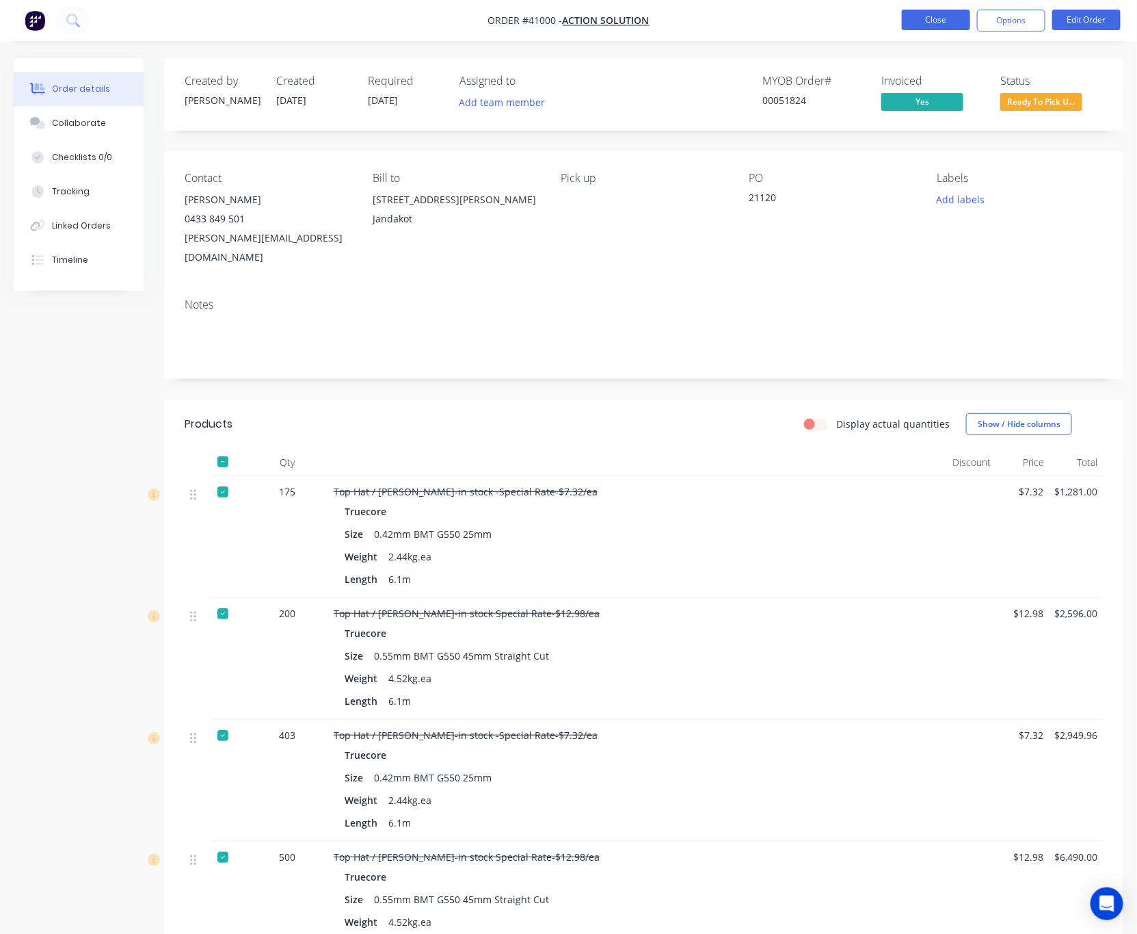
click at [926, 23] on button "Close" at bounding box center [936, 20] width 68 height 21
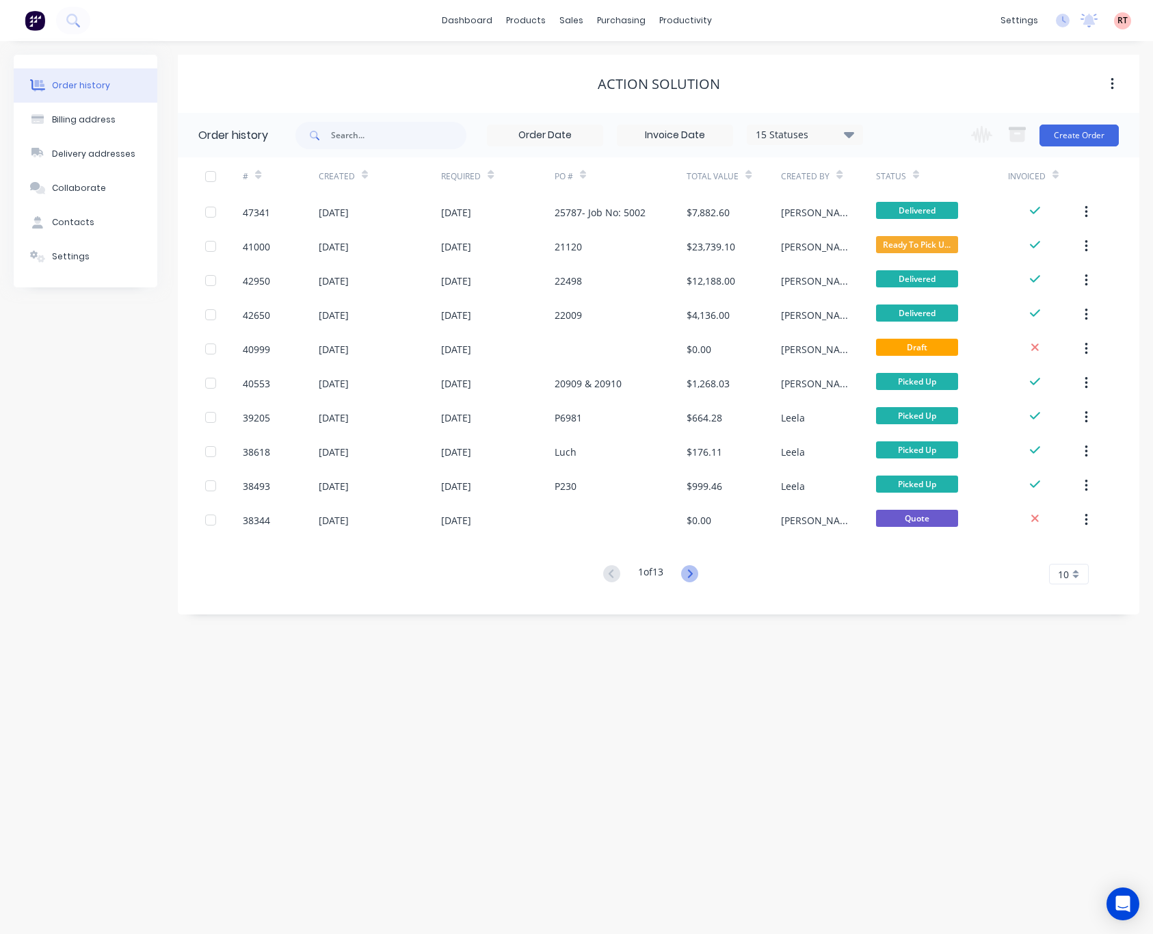
click at [694, 571] on icon at bounding box center [689, 573] width 17 height 17
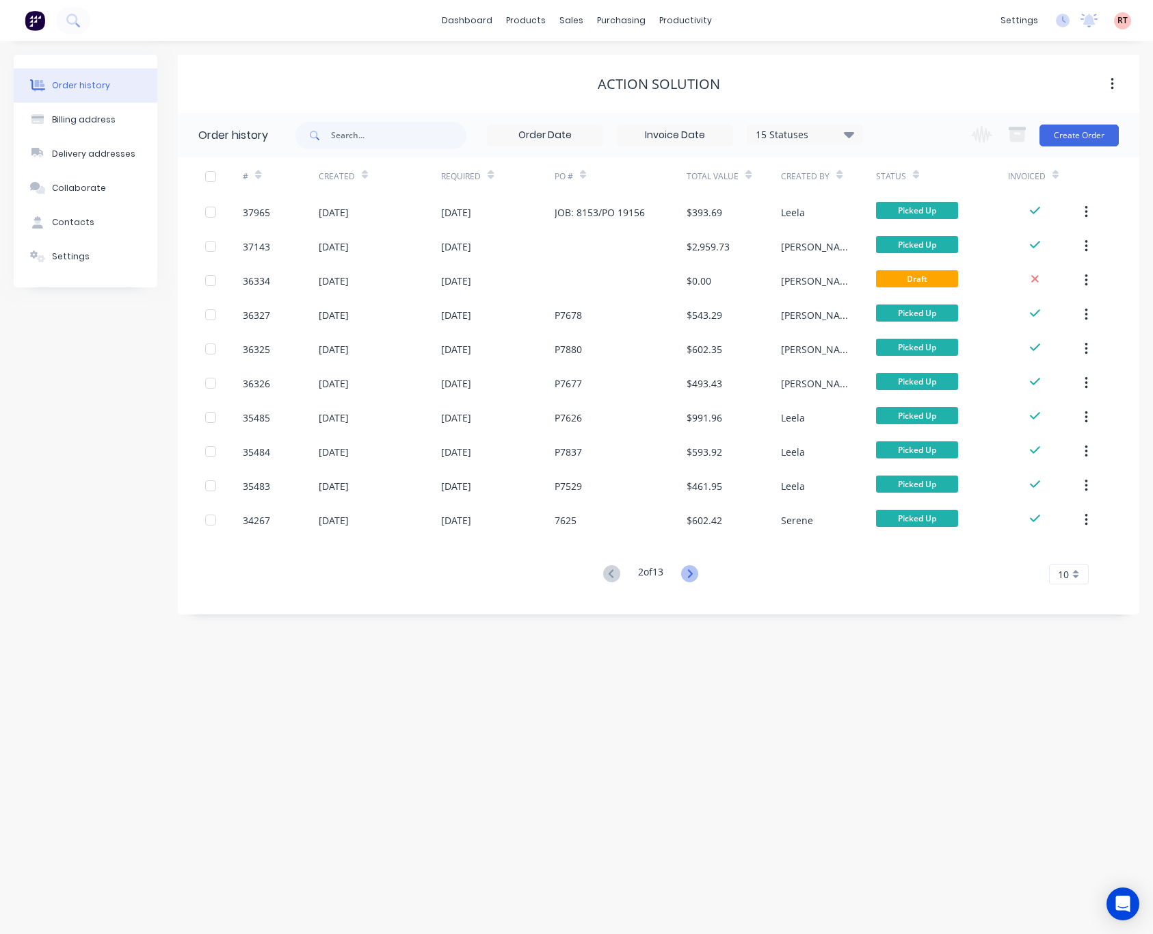
click at [696, 571] on icon at bounding box center [689, 573] width 17 height 17
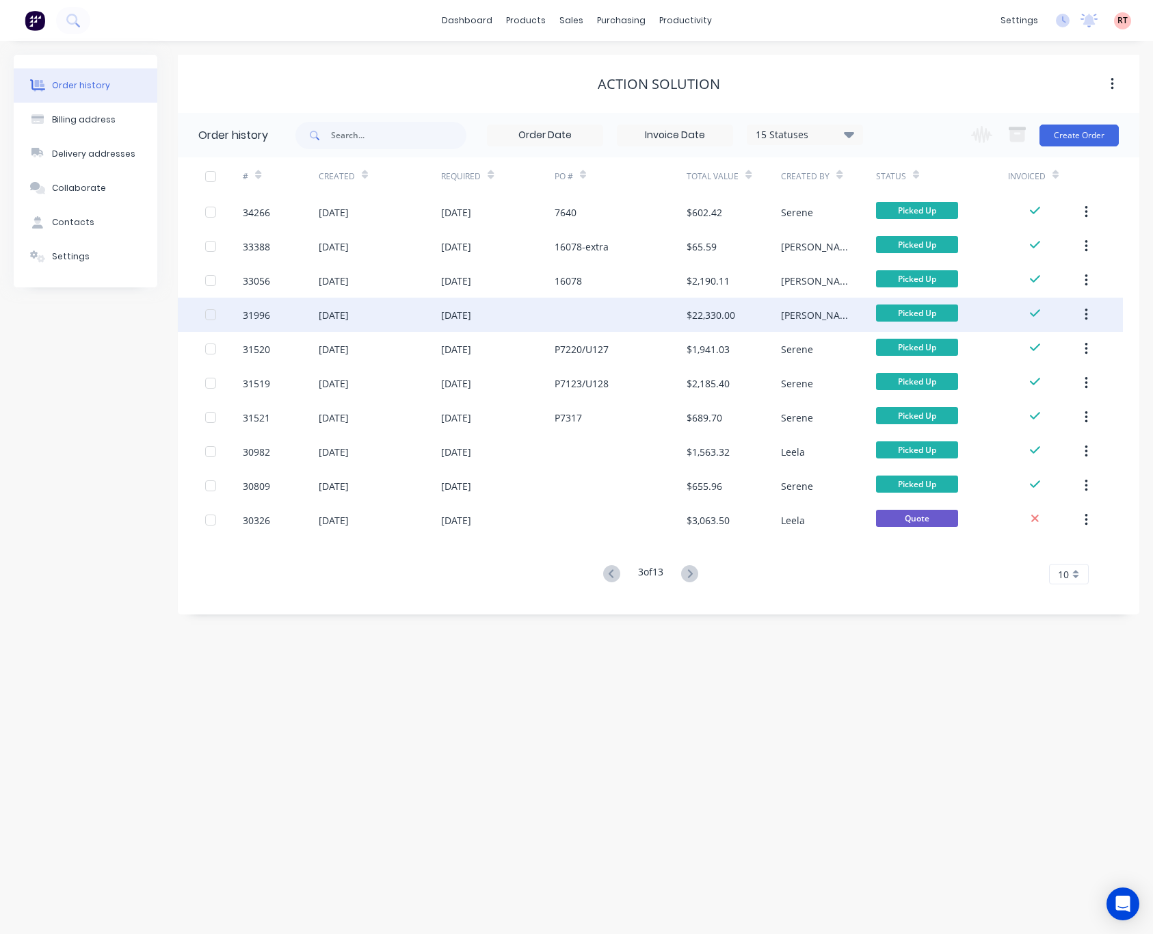
click at [585, 319] on div at bounding box center [621, 315] width 132 height 34
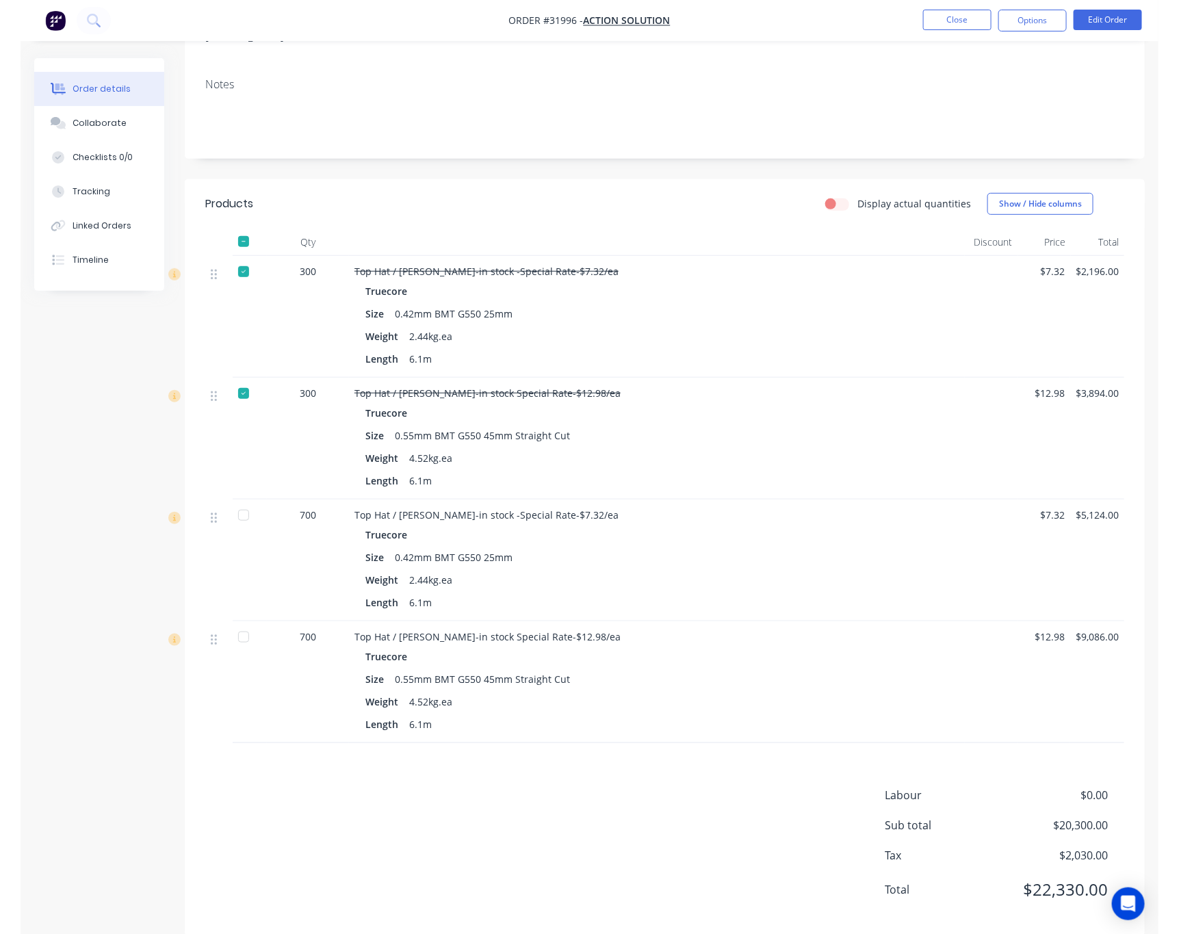
scroll to position [224, 0]
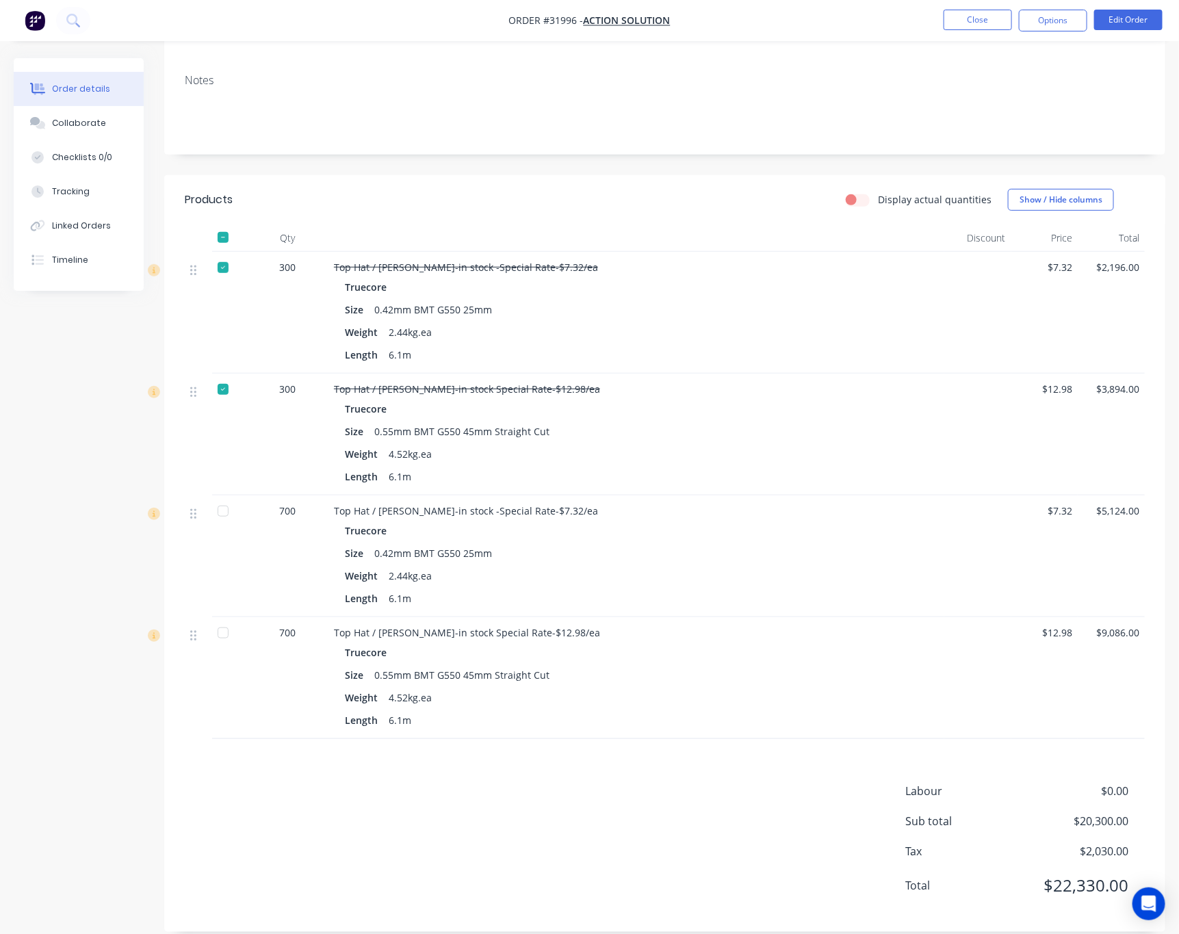
click at [638, 8] on nav "Order #31996 - Action Solution Close Options Edit Order" at bounding box center [589, 20] width 1179 height 41
click at [637, 14] on nav "Order #31996 - Action Solution Close Options Edit Order" at bounding box center [589, 20] width 1179 height 41
click at [630, 21] on span "Action Solution" at bounding box center [626, 20] width 87 height 13
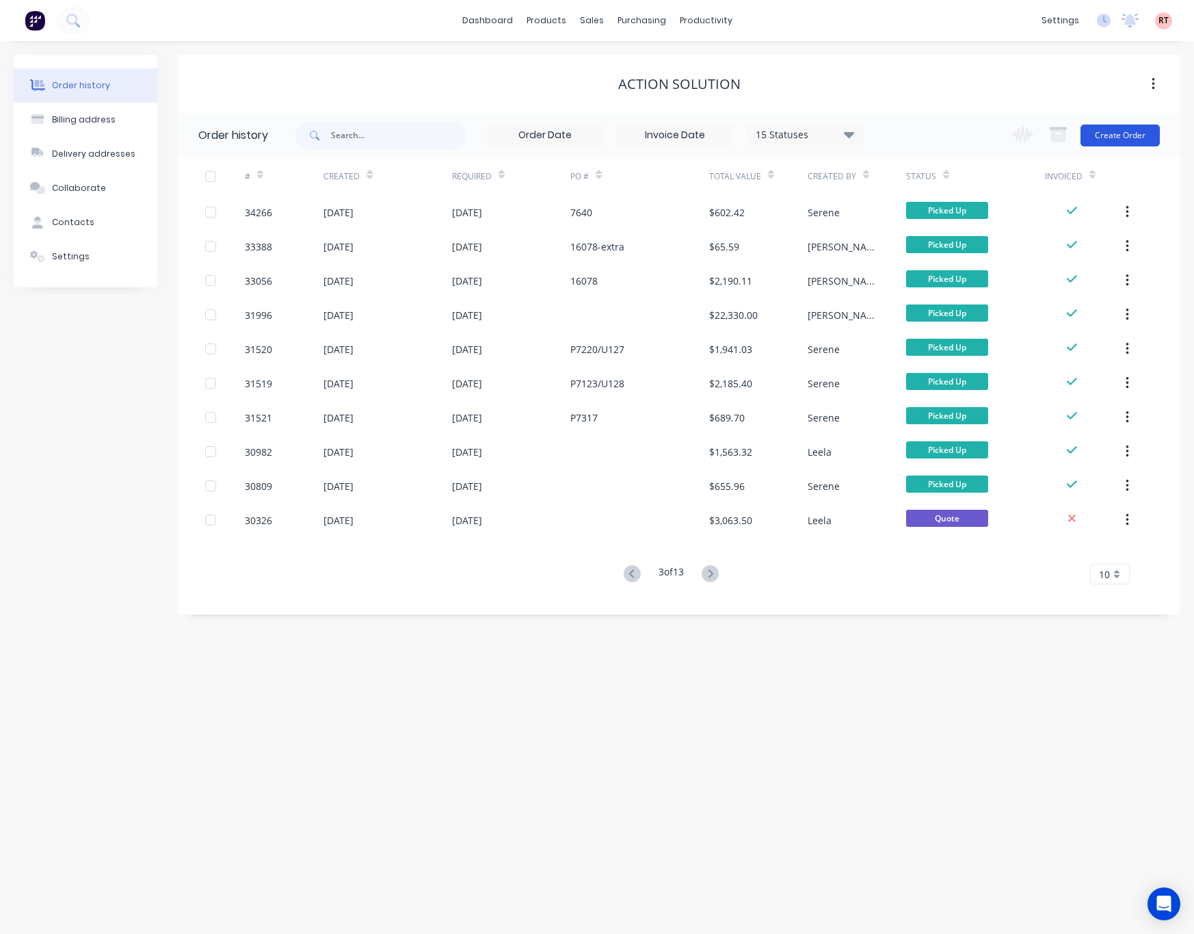
click at [1024, 129] on button "Create Order" at bounding box center [1120, 135] width 79 height 22
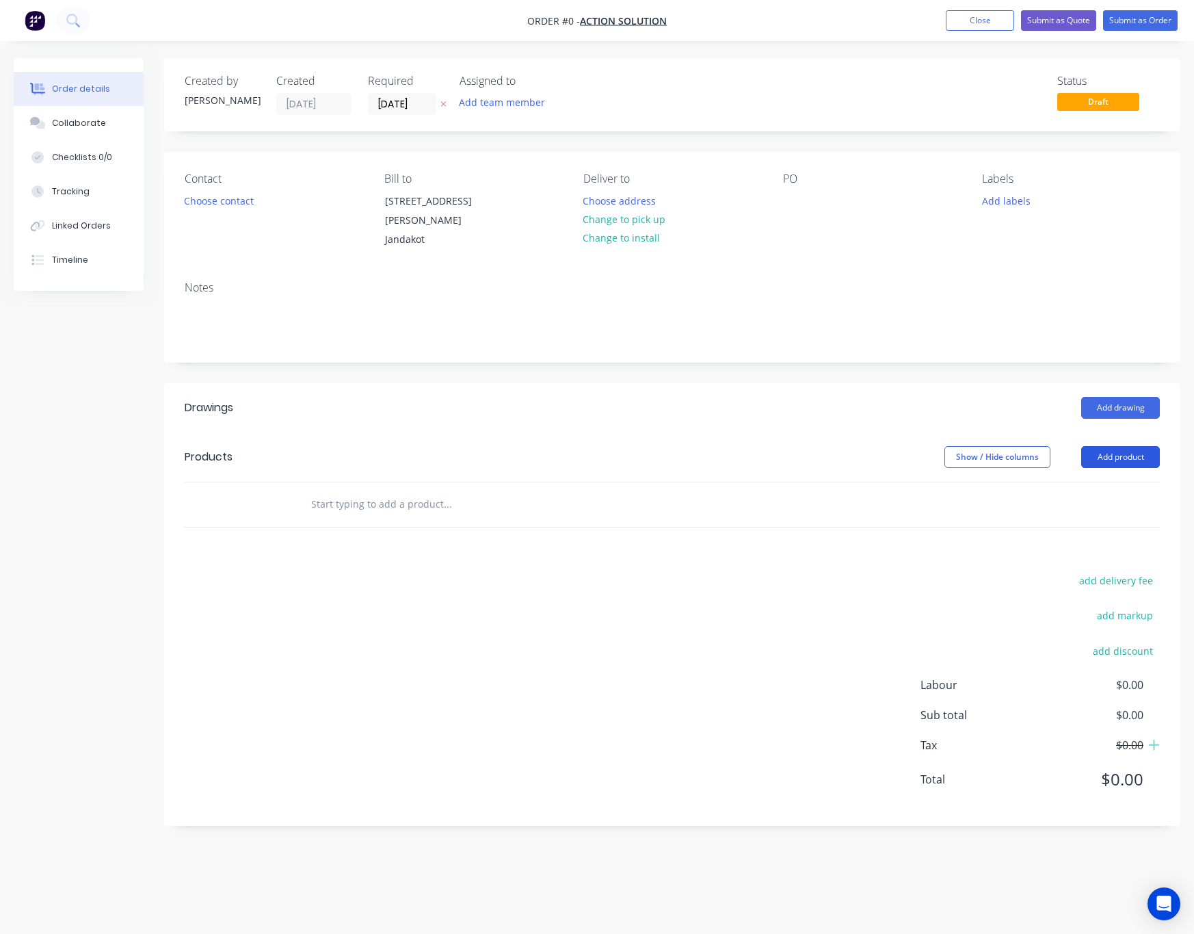
click at [1024, 446] on button "Add product" at bounding box center [1120, 457] width 79 height 22
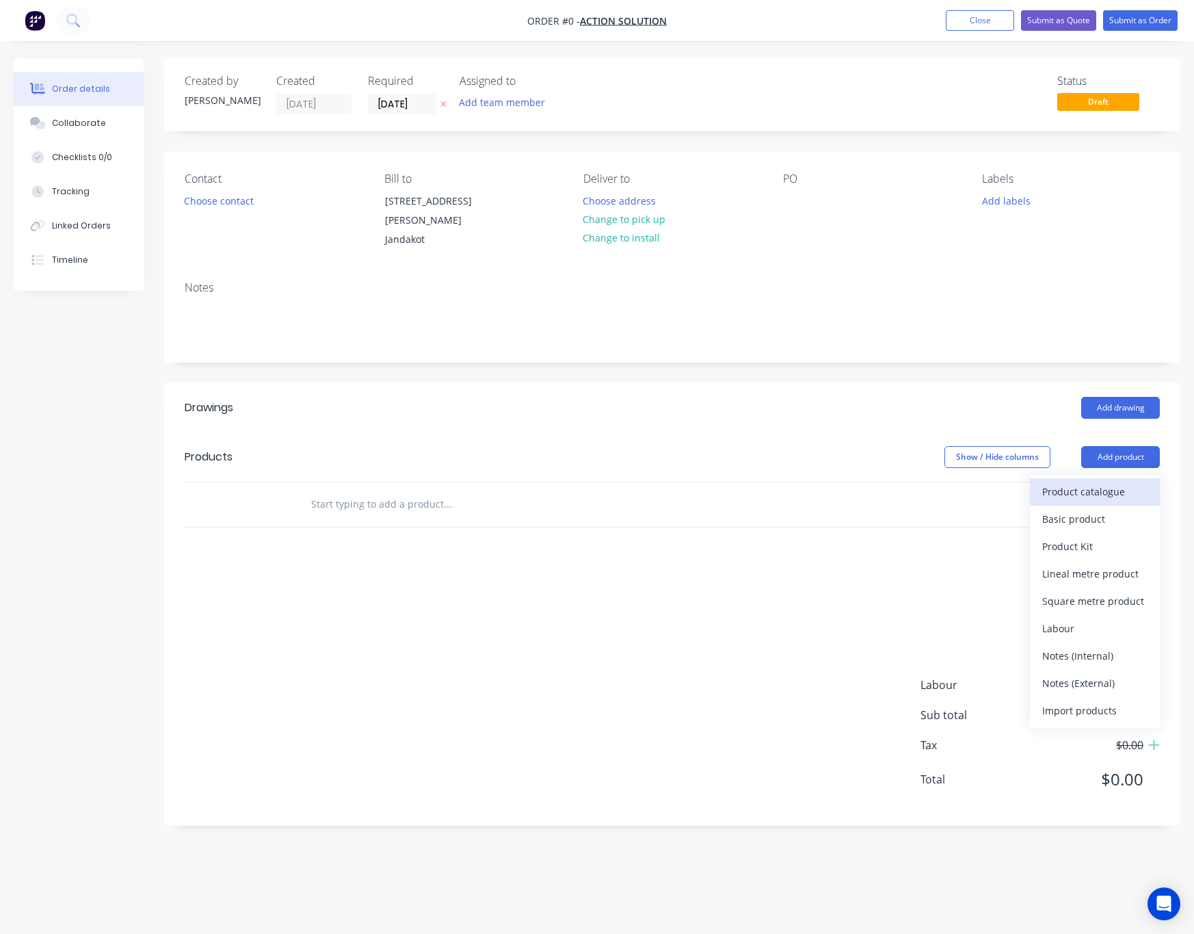
click at [1024, 482] on div "Product catalogue" at bounding box center [1094, 492] width 105 height 20
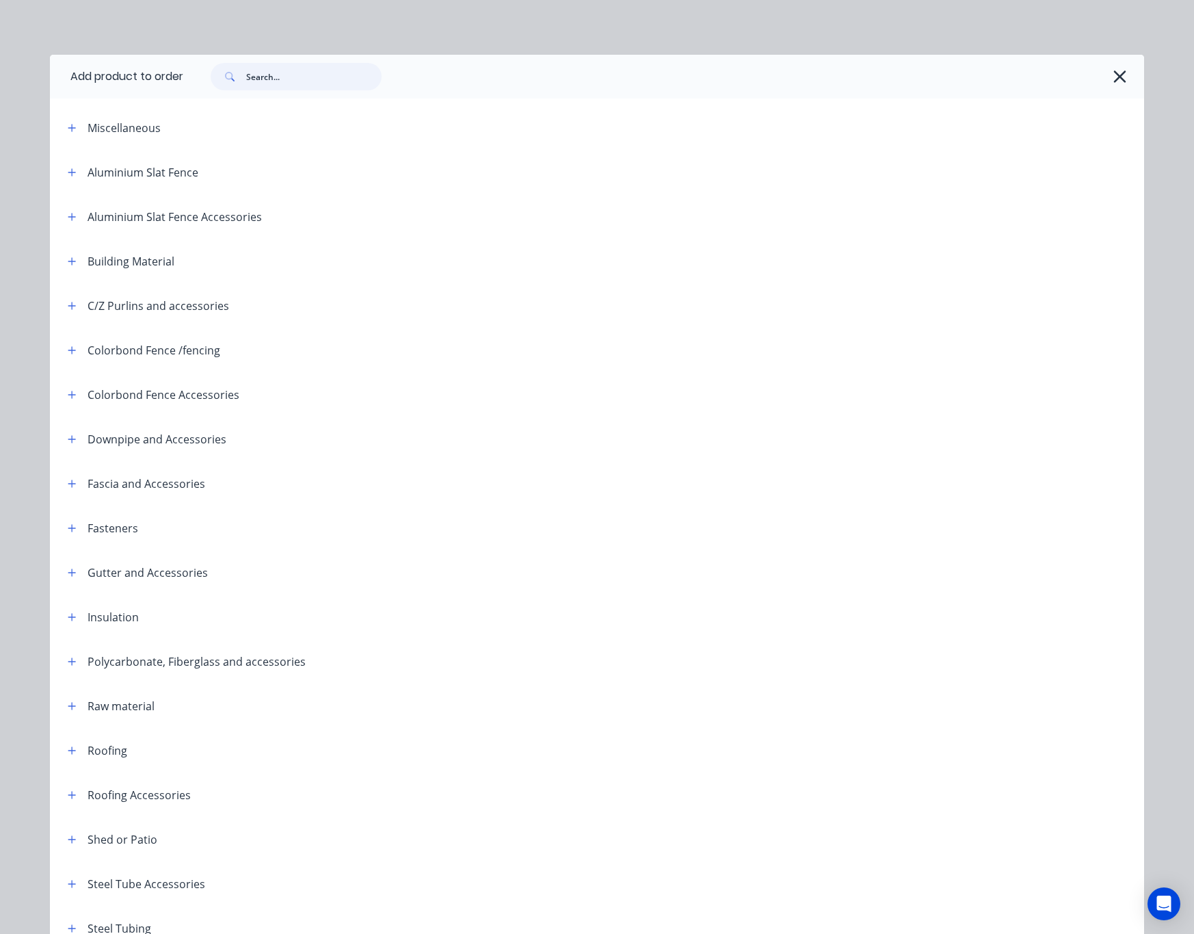
click at [279, 76] on input "text" at bounding box center [313, 76] width 135 height 27
type input "batten"
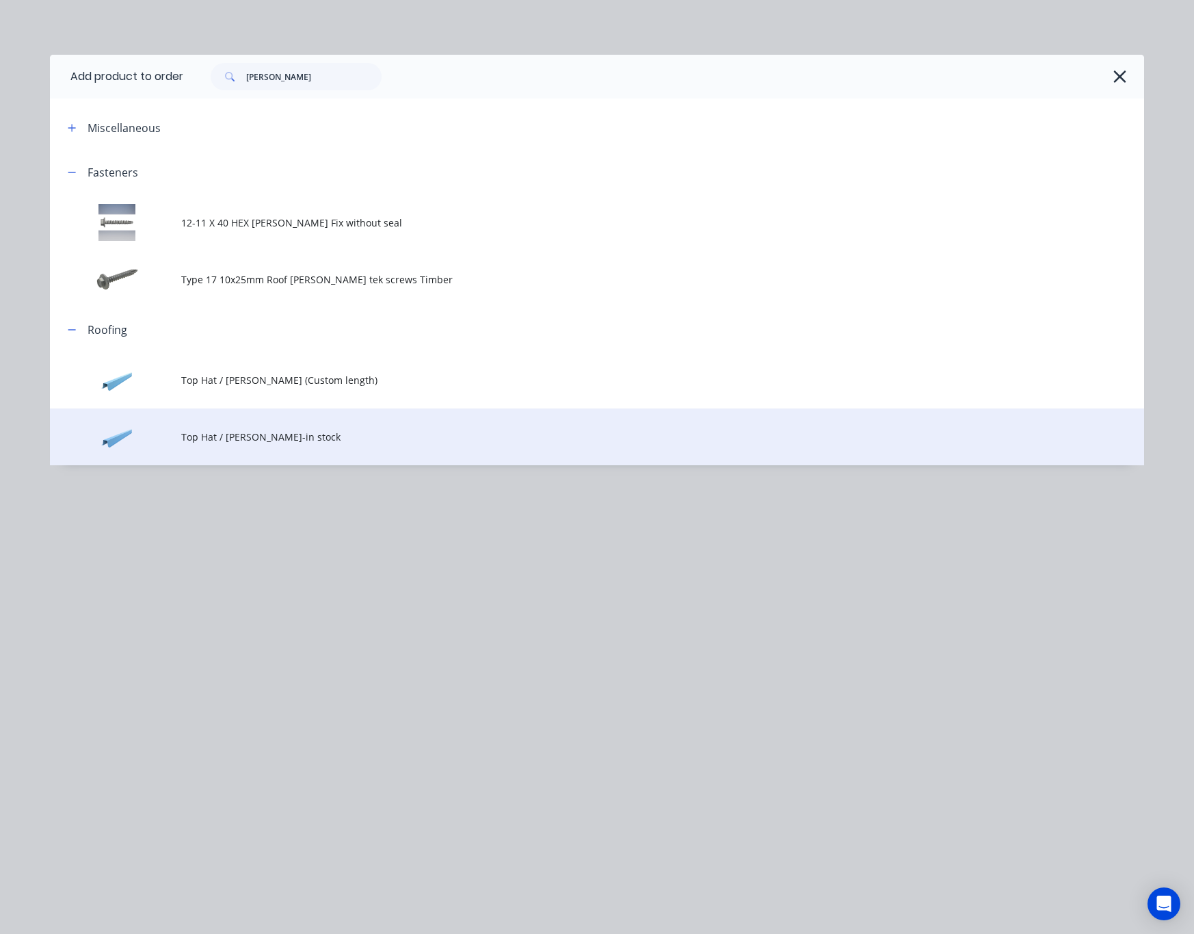
click at [368, 431] on span "Top Hat / Batten-in stock" at bounding box center [566, 437] width 770 height 14
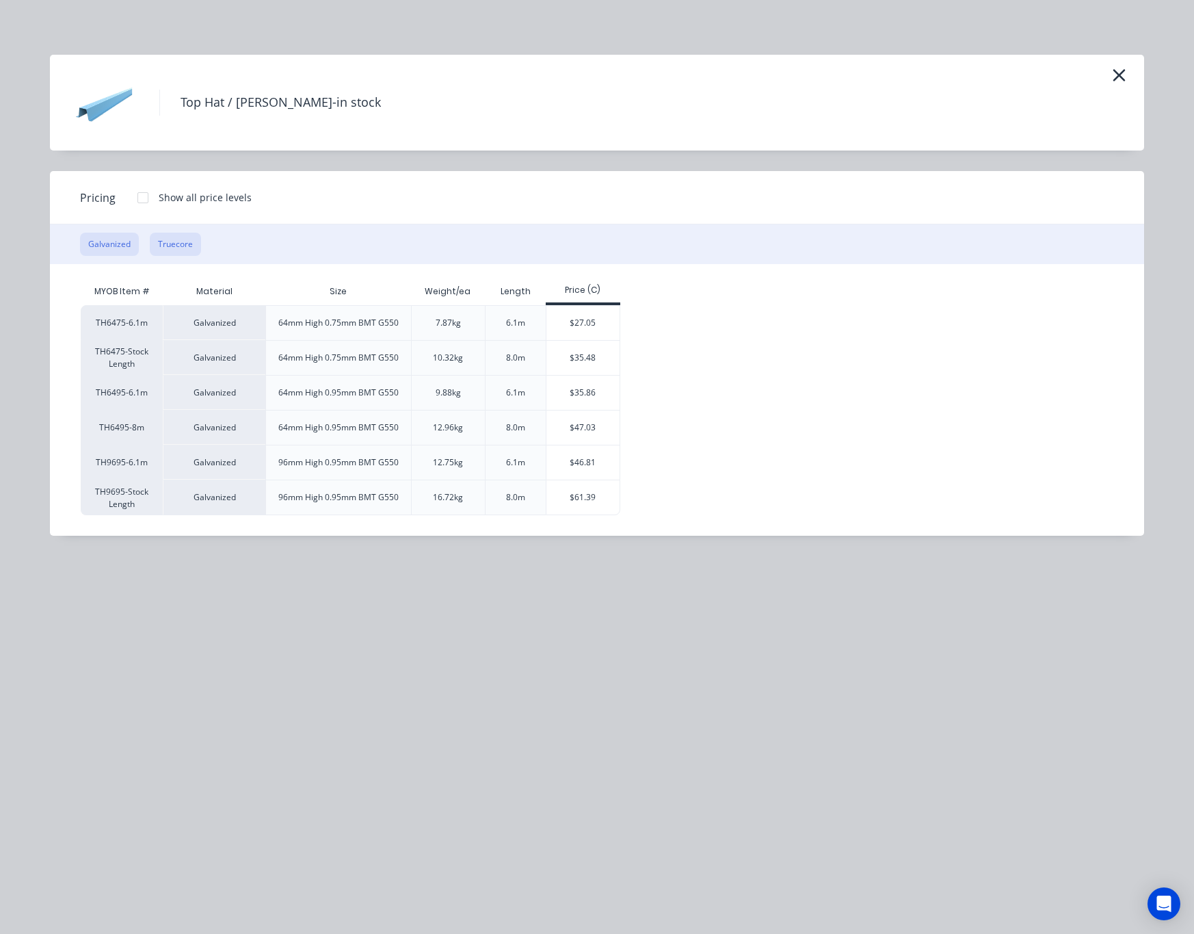
click at [175, 246] on button "Truecore" at bounding box center [175, 244] width 51 height 23
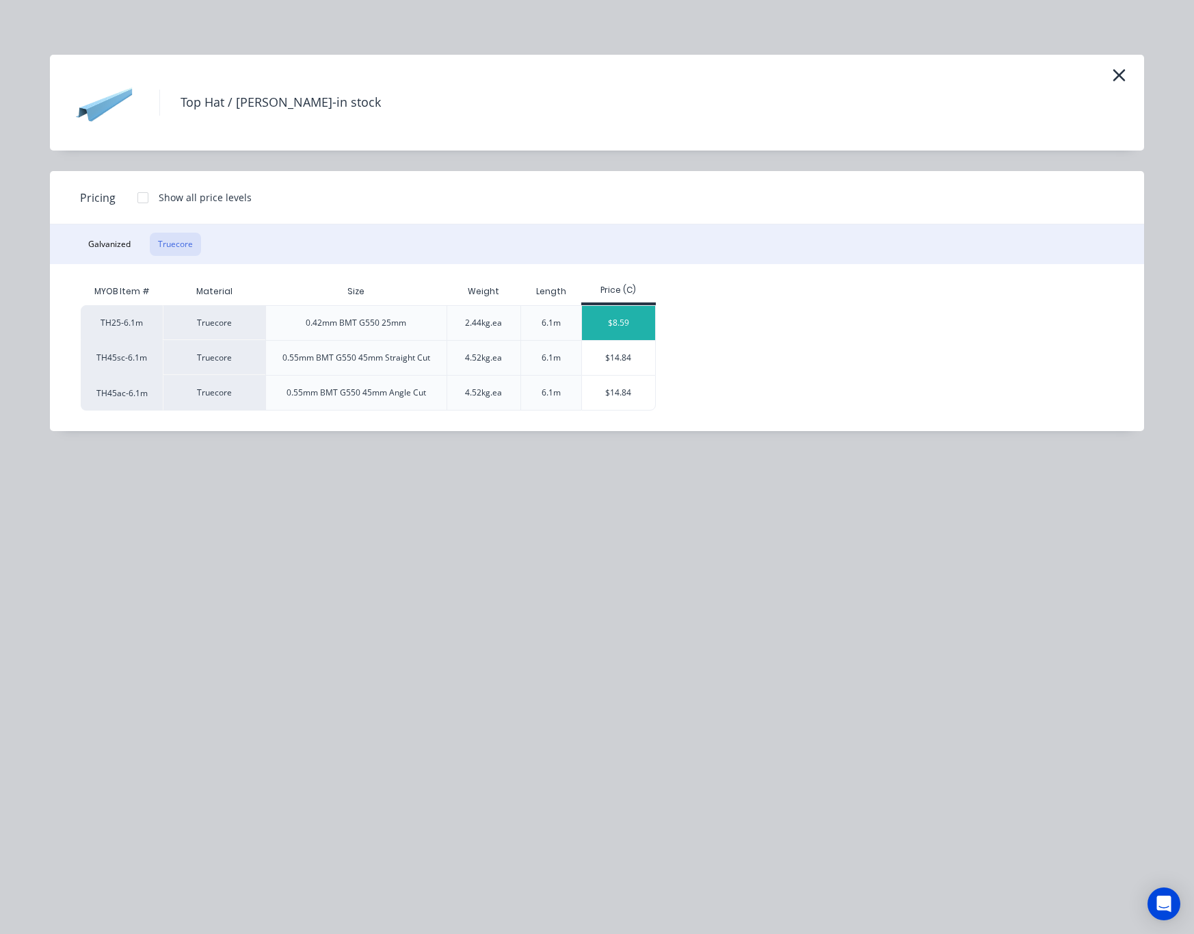
click at [602, 318] on div "$8.59" at bounding box center [618, 323] width 73 height 34
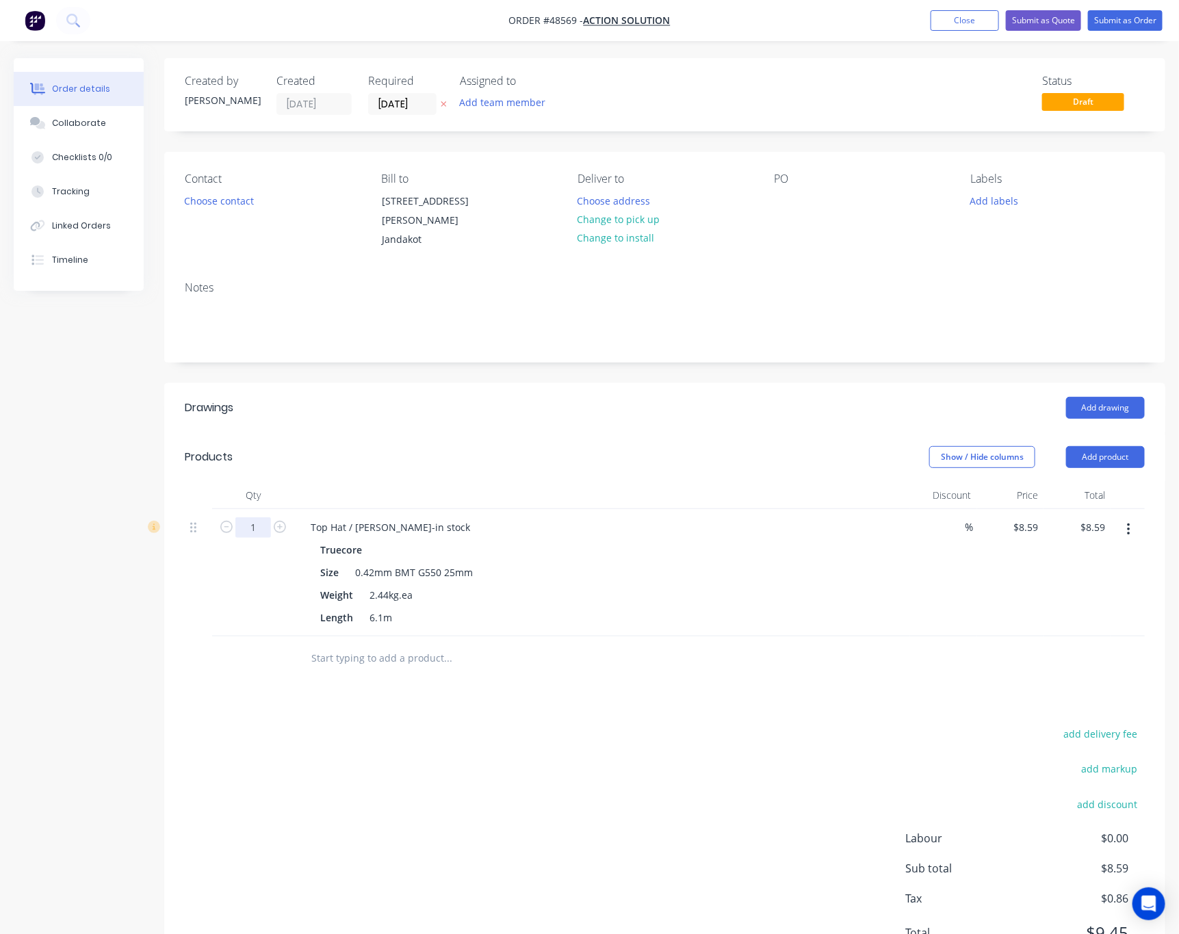
click at [252, 517] on input "1" at bounding box center [253, 527] width 36 height 21
type input "1000"
type input "$8,590.00"
click at [470, 415] on header "Drawings Add drawing" at bounding box center [664, 407] width 1001 height 49
click at [1024, 446] on button "Add product" at bounding box center [1105, 457] width 79 height 22
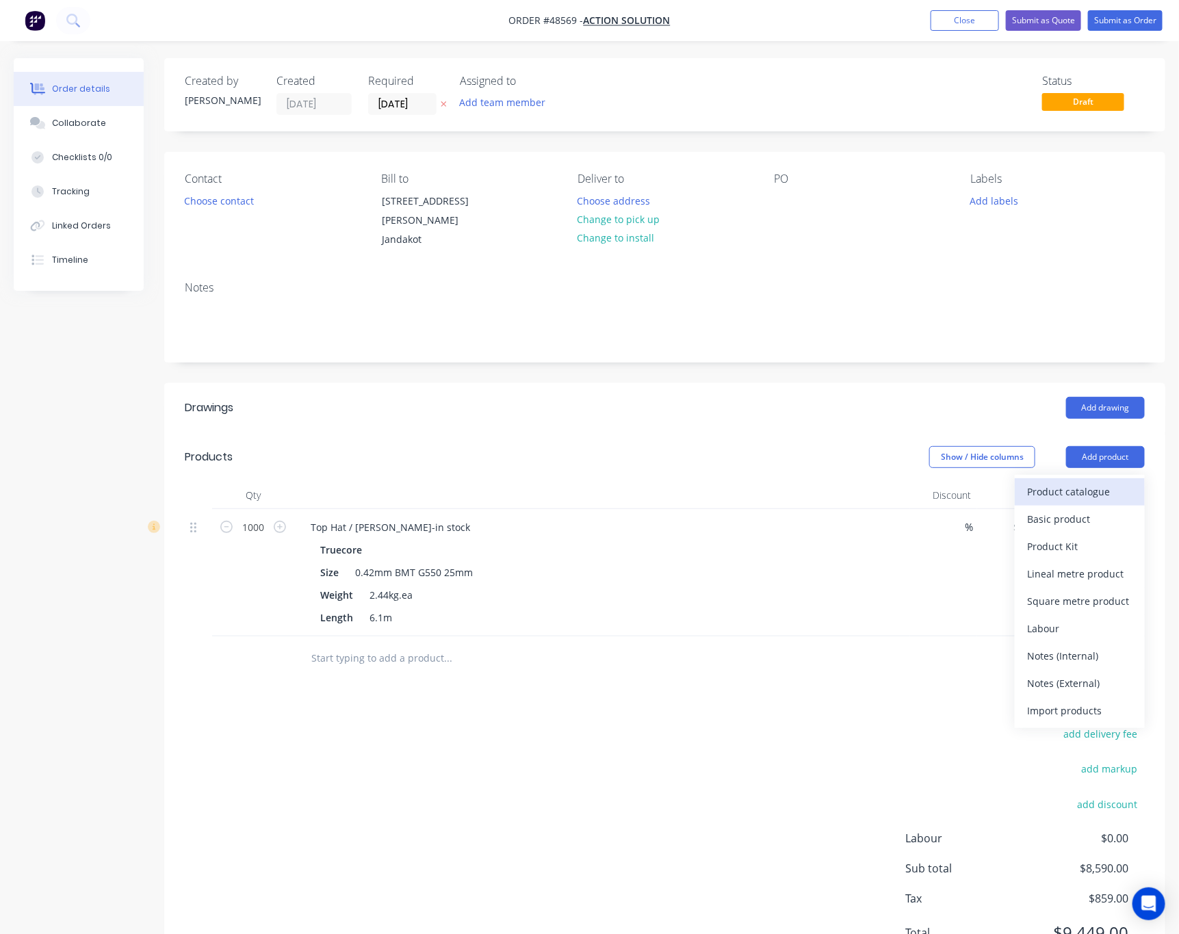
click at [1024, 484] on div "Product catalogue" at bounding box center [1079, 492] width 105 height 20
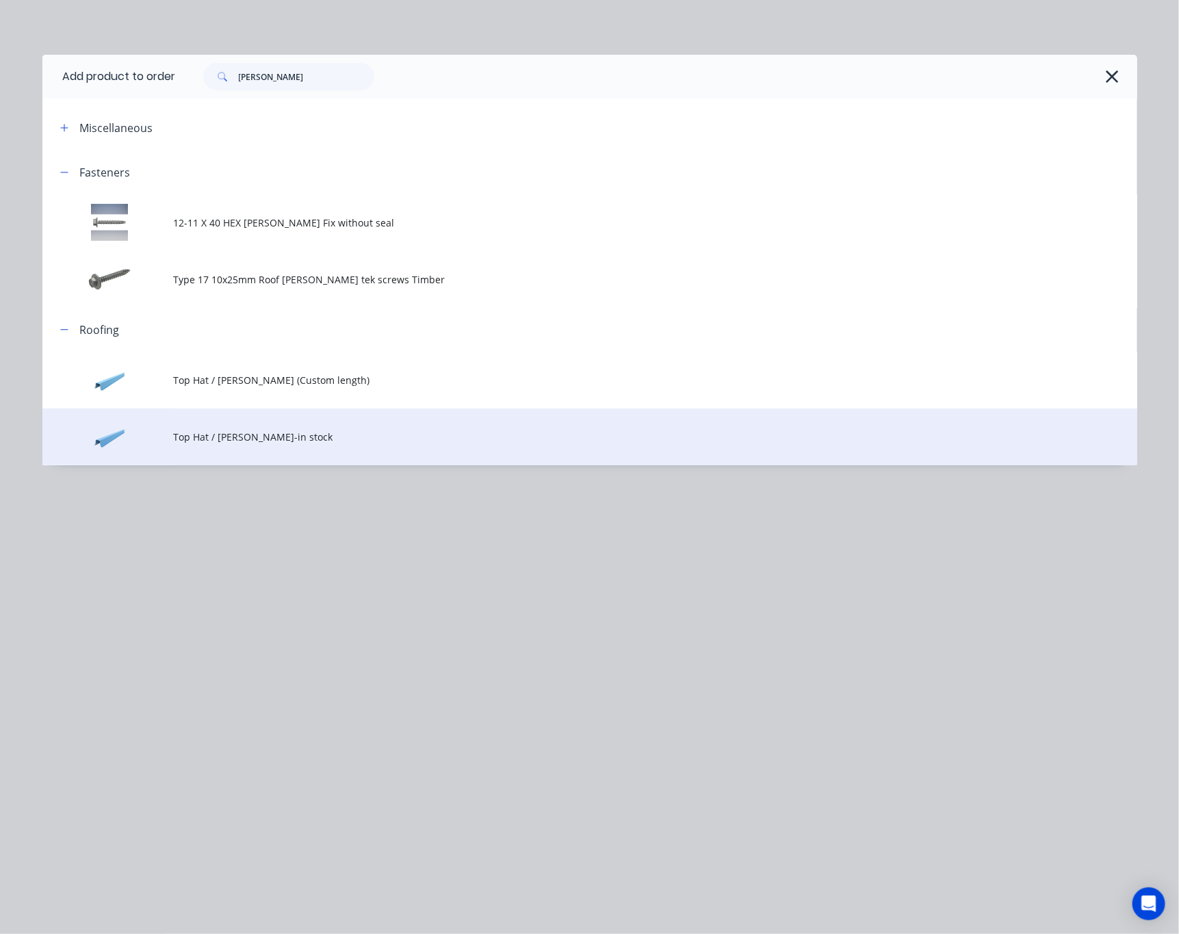
click at [339, 425] on td "Top Hat / Batten-in stock" at bounding box center [655, 436] width 963 height 57
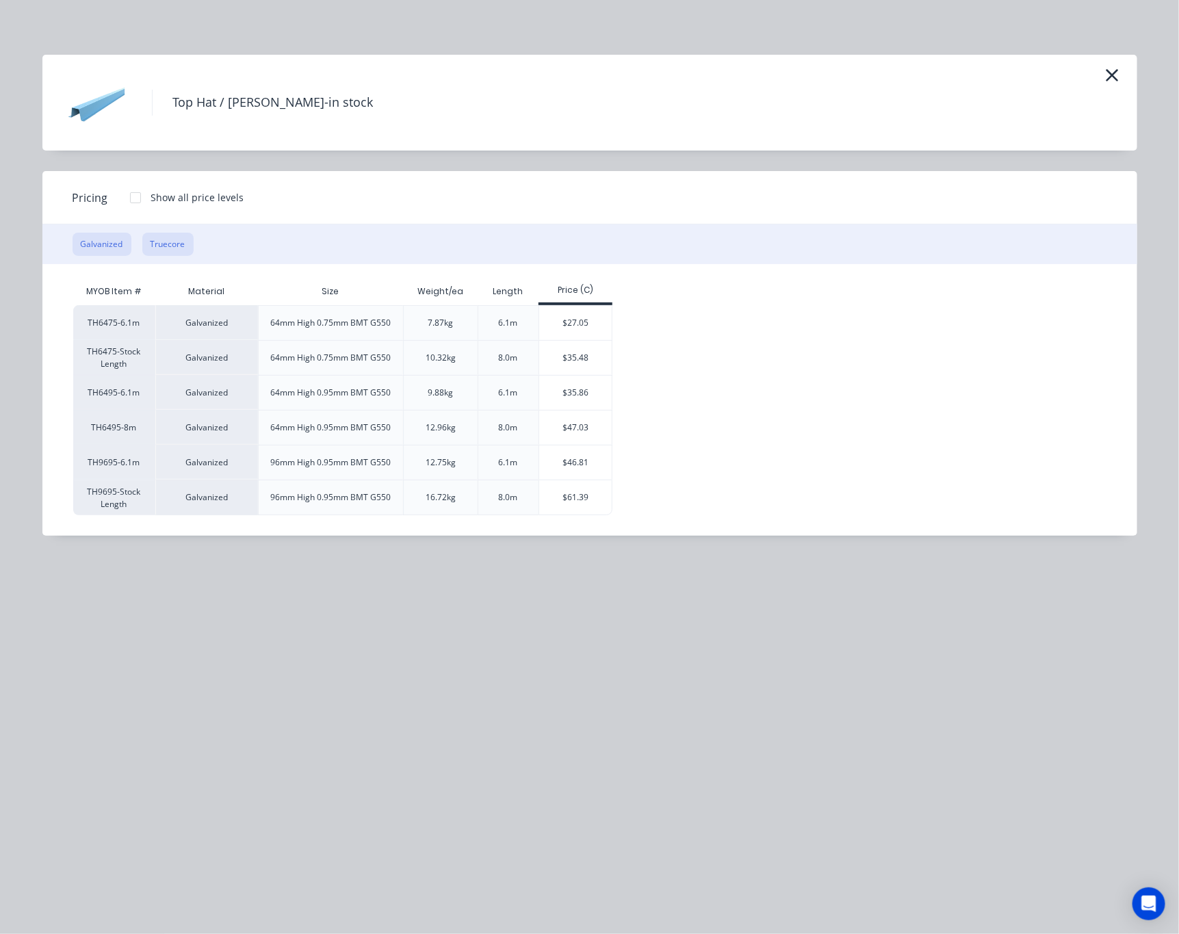
click at [162, 245] on button "Truecore" at bounding box center [167, 244] width 51 height 23
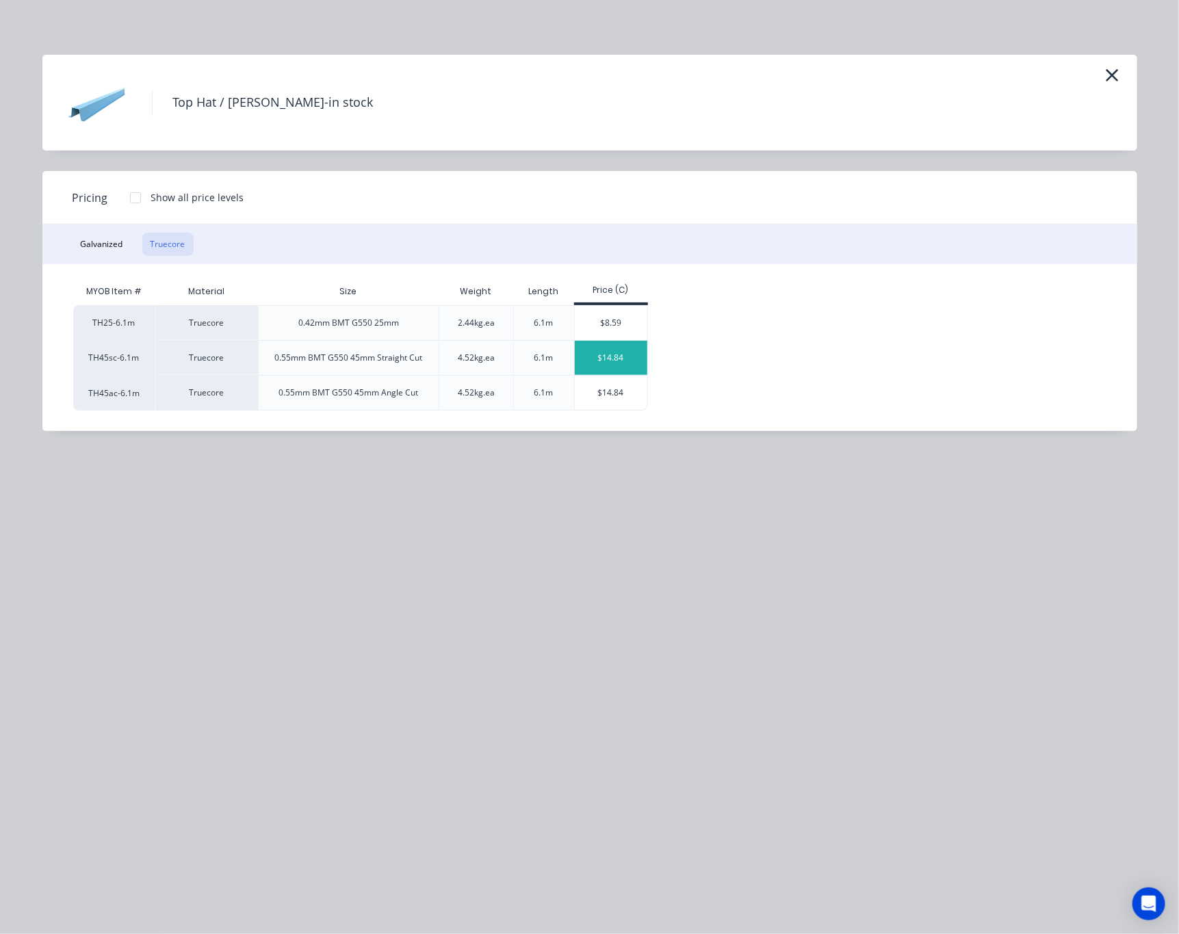
click at [599, 364] on div "$14.84" at bounding box center [611, 358] width 73 height 34
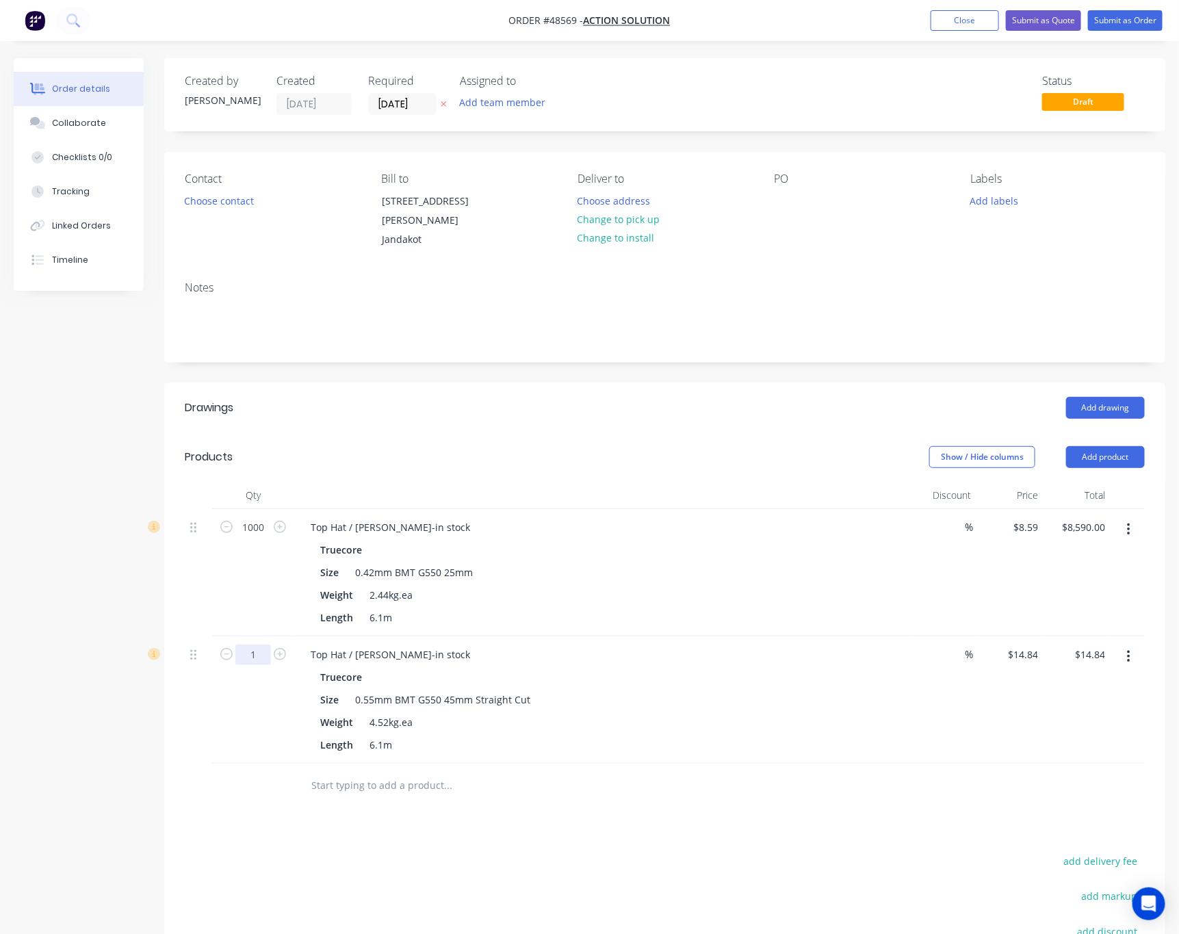
click at [259, 538] on input "1" at bounding box center [253, 527] width 36 height 21
type input "1500"
type input "$22,260.00"
drag, startPoint x: 254, startPoint y: 644, endPoint x: 401, endPoint y: 813, distance: 223.0
click at [401, 813] on div "Drawings Add drawing Products Show / Hide columns Add product Qty Discount Pric…" at bounding box center [664, 744] width 1001 height 723
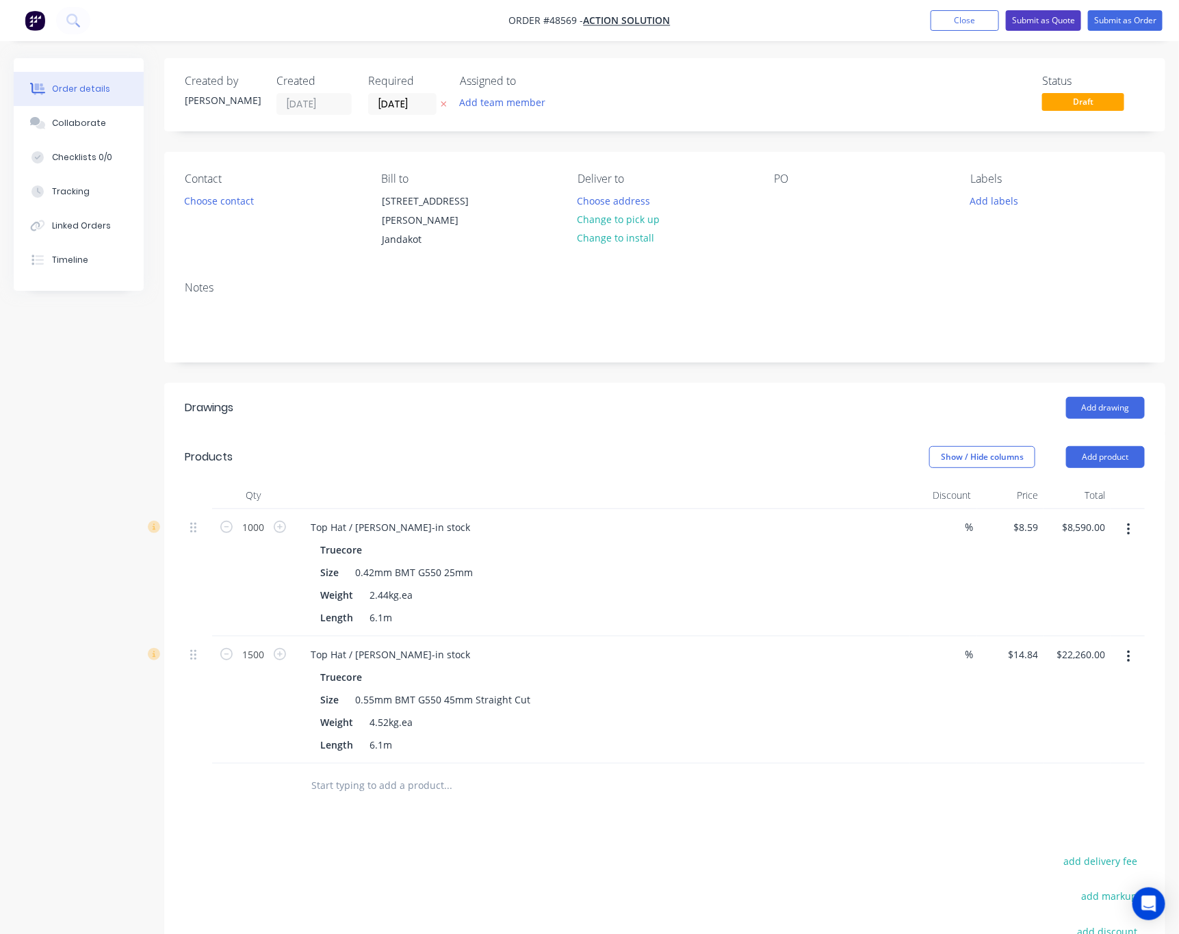
click at [1024, 23] on button "Submit as Quote" at bounding box center [1042, 20] width 75 height 21
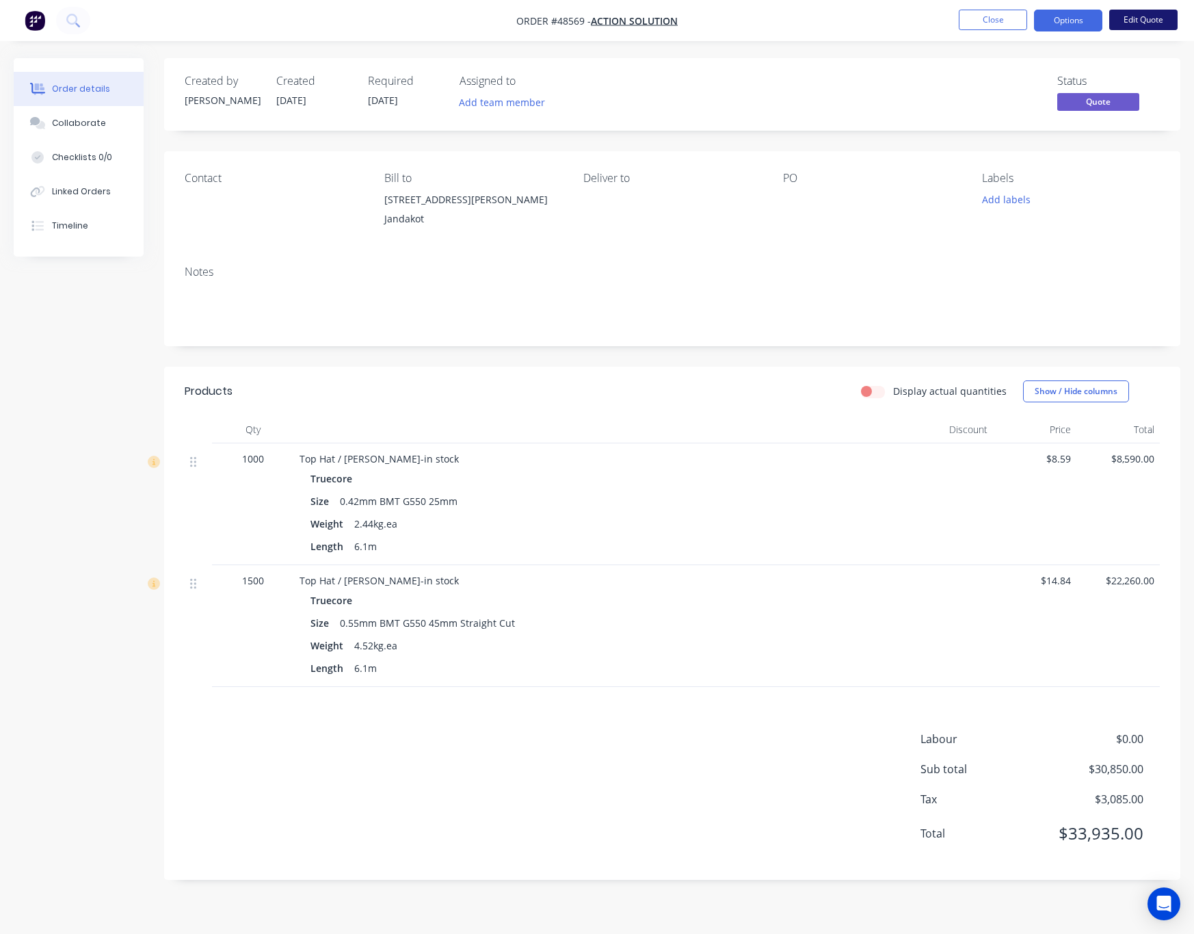
click at [1024, 18] on button "Edit Quote" at bounding box center [1143, 20] width 68 height 21
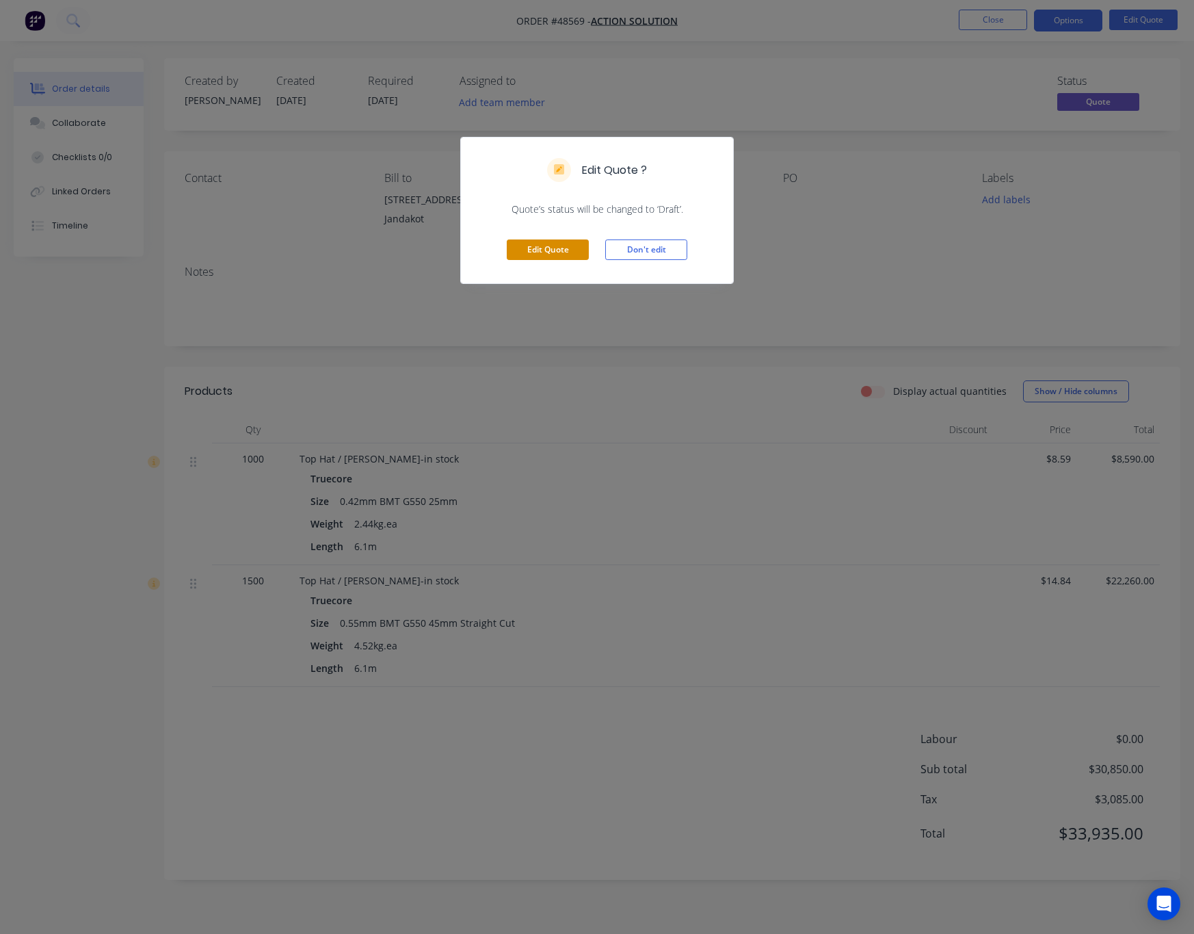
click at [538, 249] on button "Edit Quote" at bounding box center [548, 249] width 82 height 21
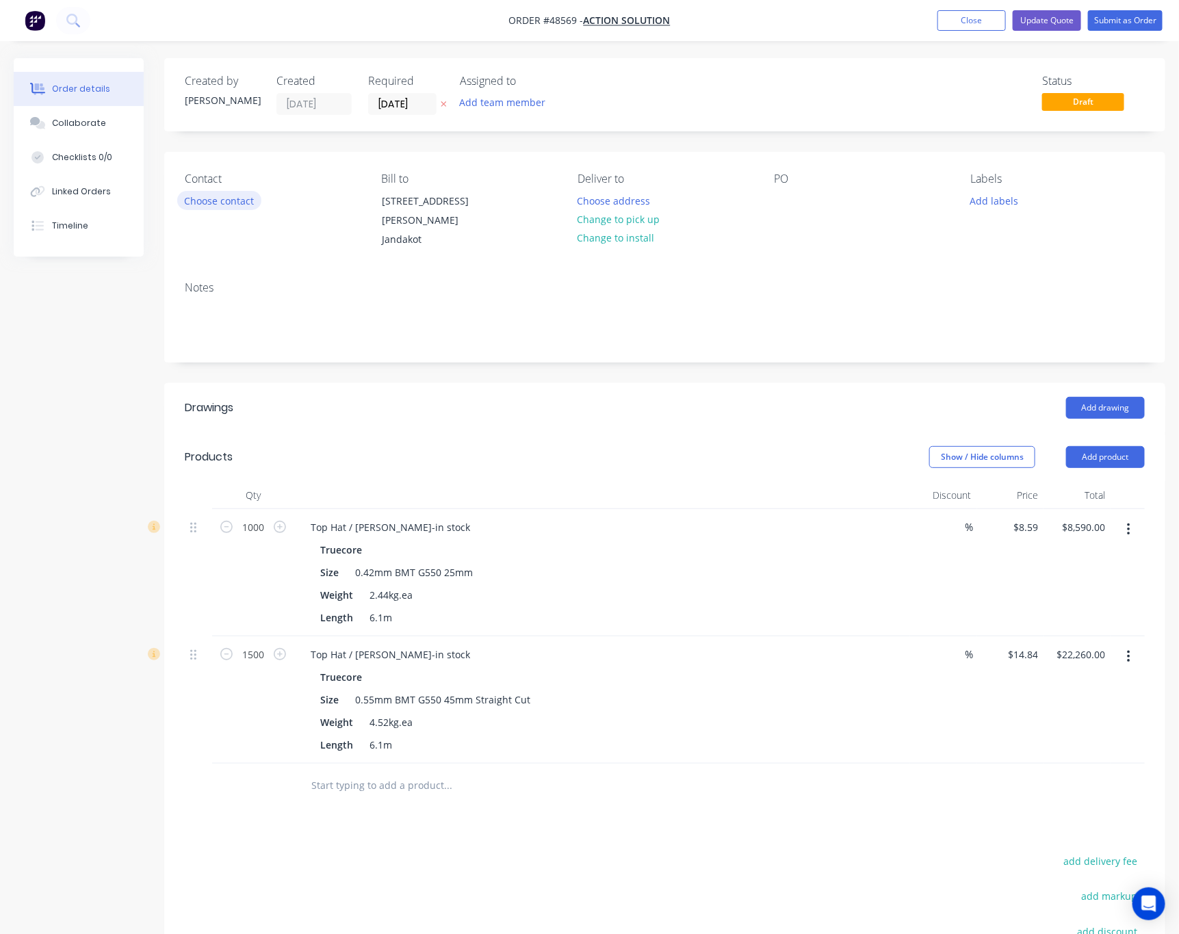
click at [230, 202] on button "Choose contact" at bounding box center [219, 200] width 84 height 18
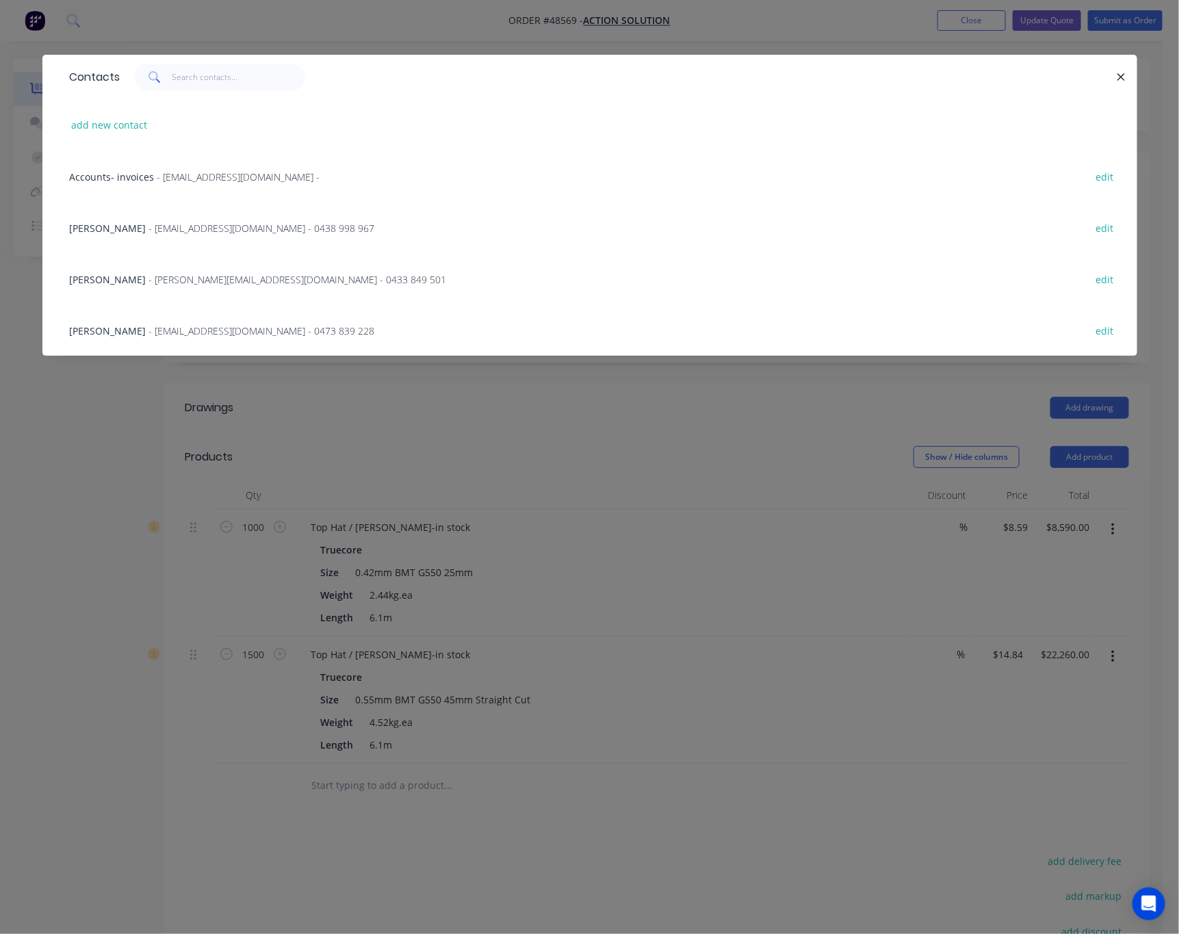
click at [466, 339] on div "Mayank Vaghamshi - purchasing@actionsolution.com.au - 0473 839 228 edit" at bounding box center [589, 329] width 1053 height 51
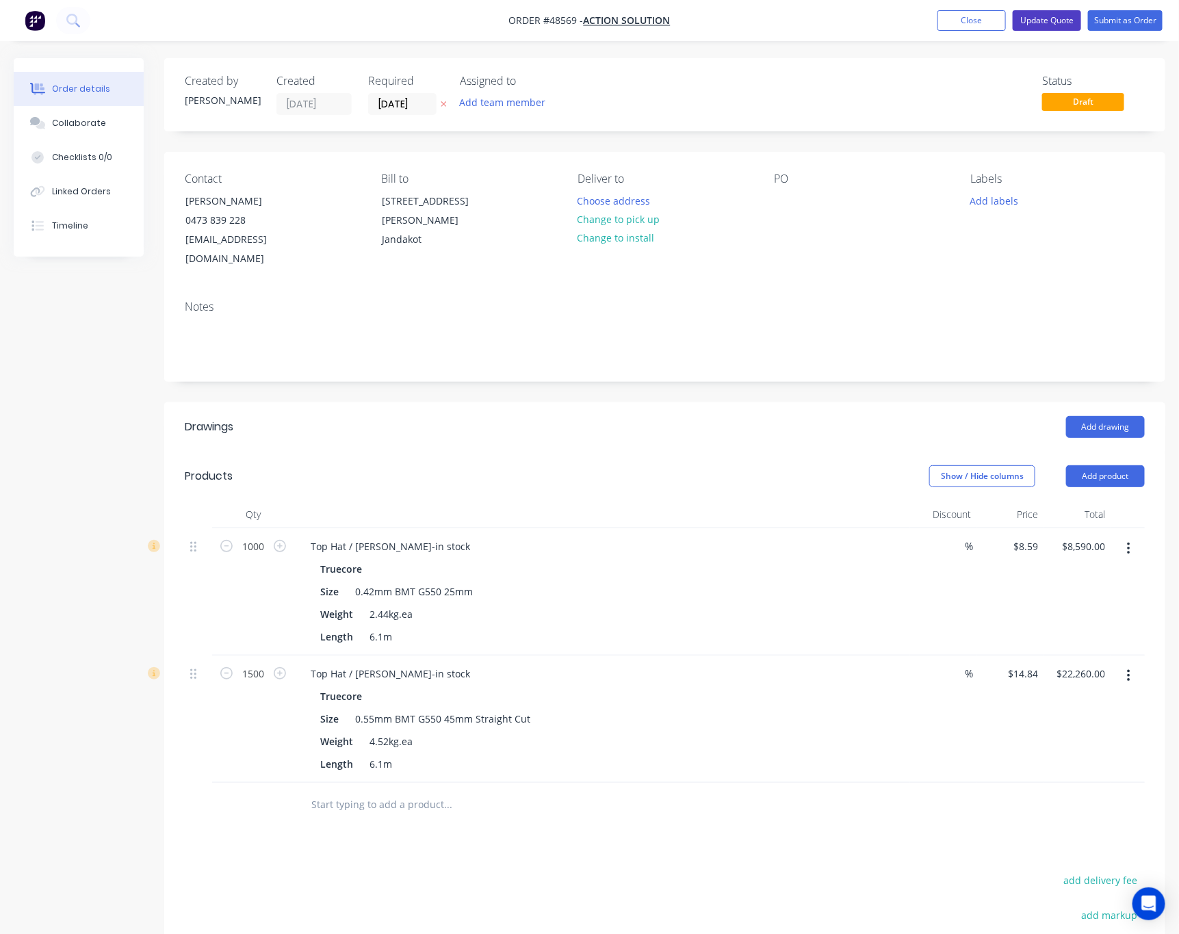
click at [1024, 23] on button "Update Quote" at bounding box center [1046, 20] width 68 height 21
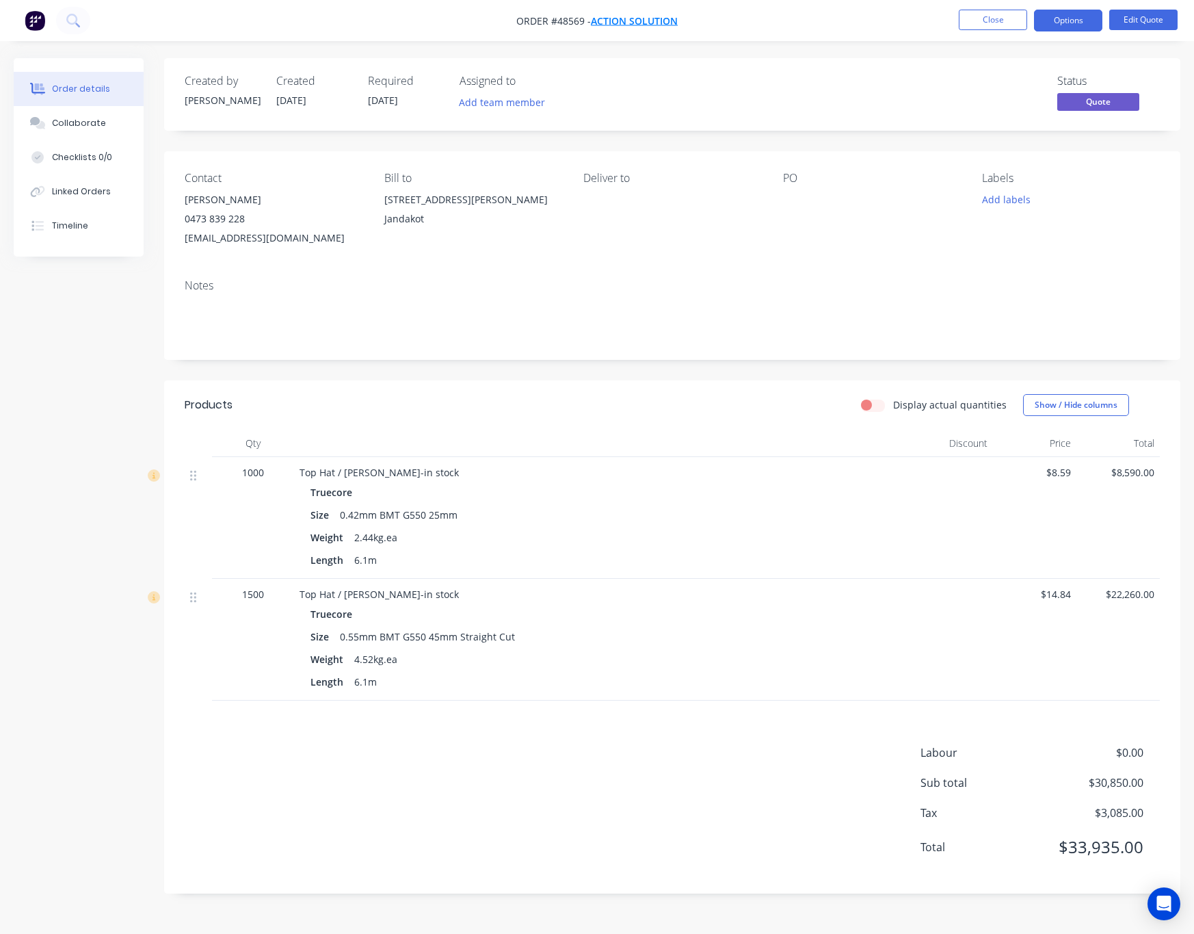
click at [629, 15] on span "Action Solution" at bounding box center [634, 20] width 87 height 13
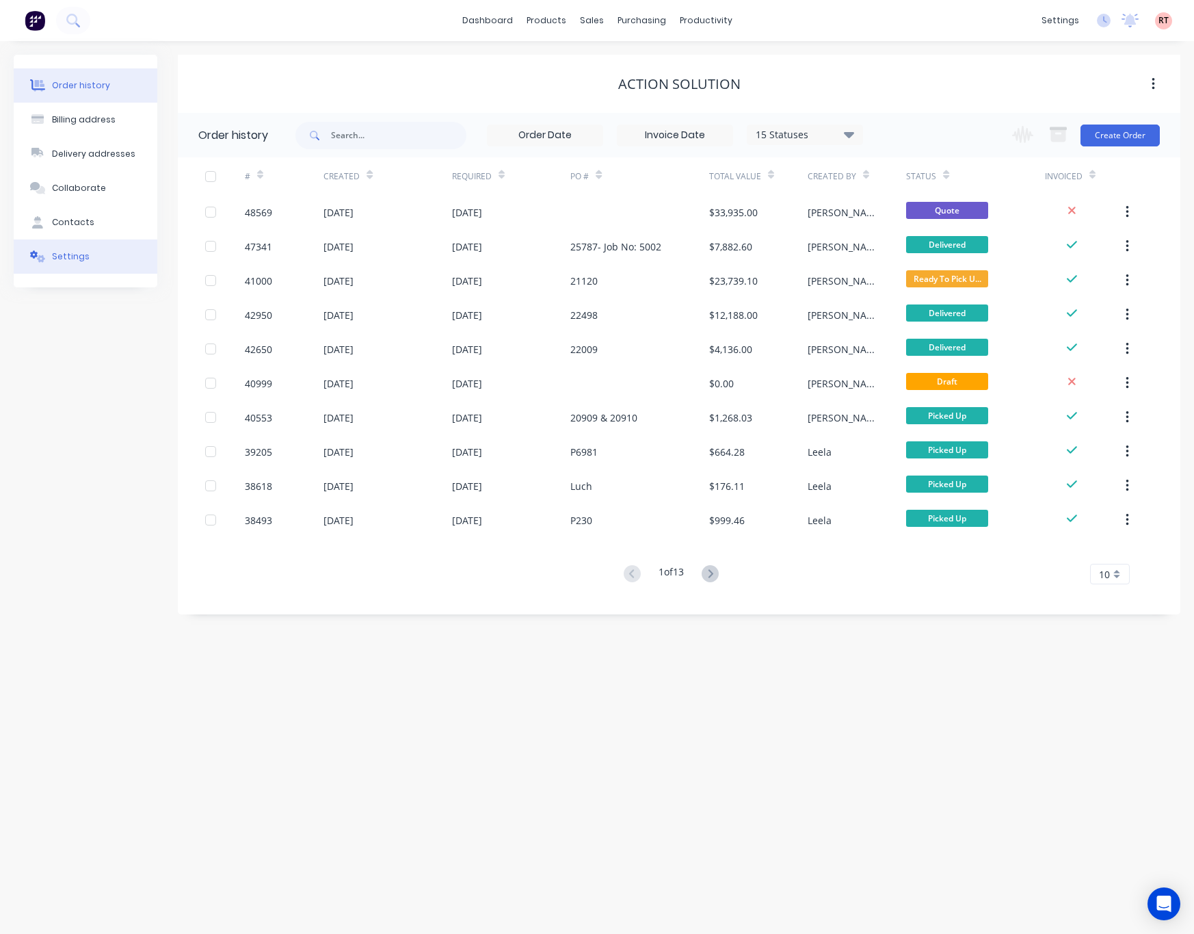
click at [111, 265] on button "Settings" at bounding box center [86, 256] width 144 height 34
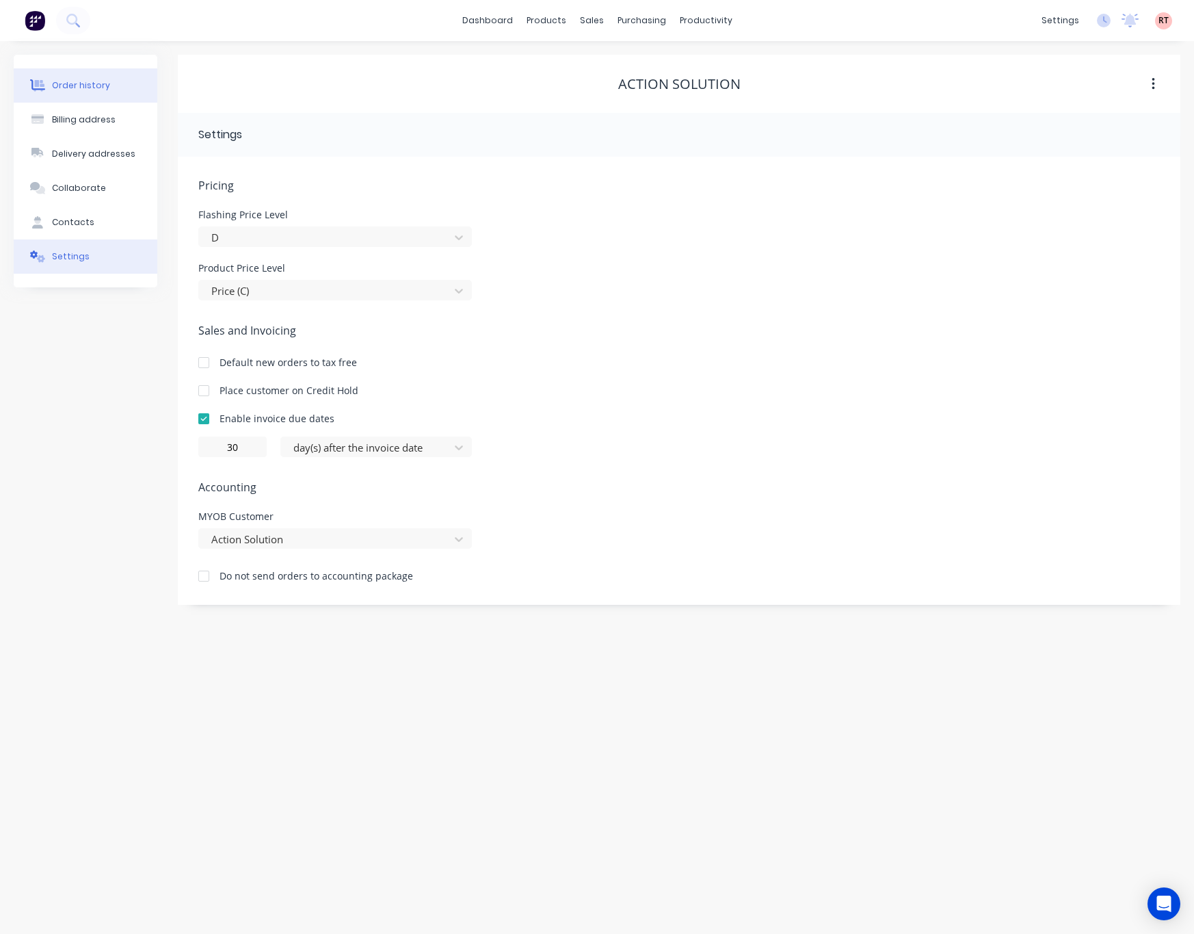
click at [103, 81] on div "Order history" at bounding box center [81, 85] width 58 height 12
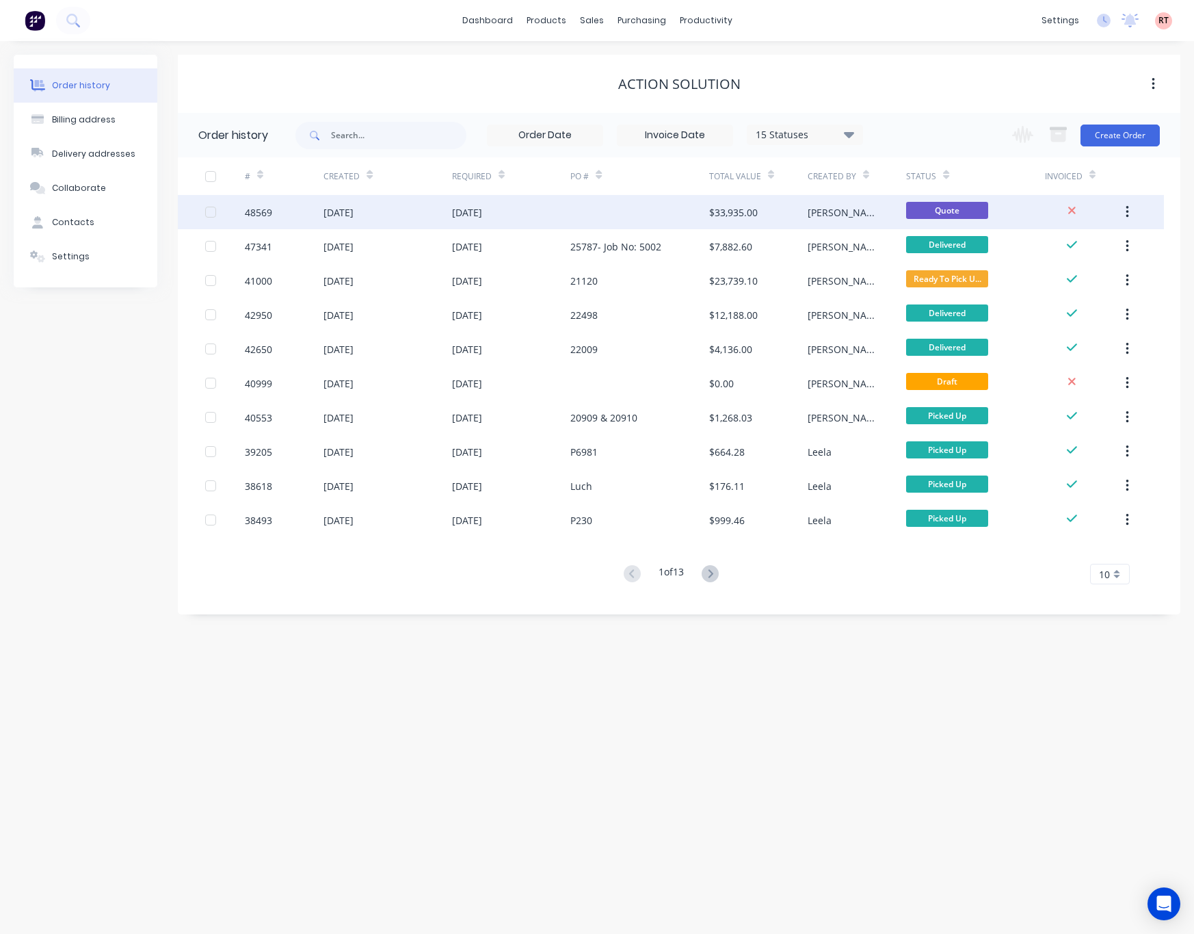
click at [700, 206] on div at bounding box center [639, 212] width 138 height 34
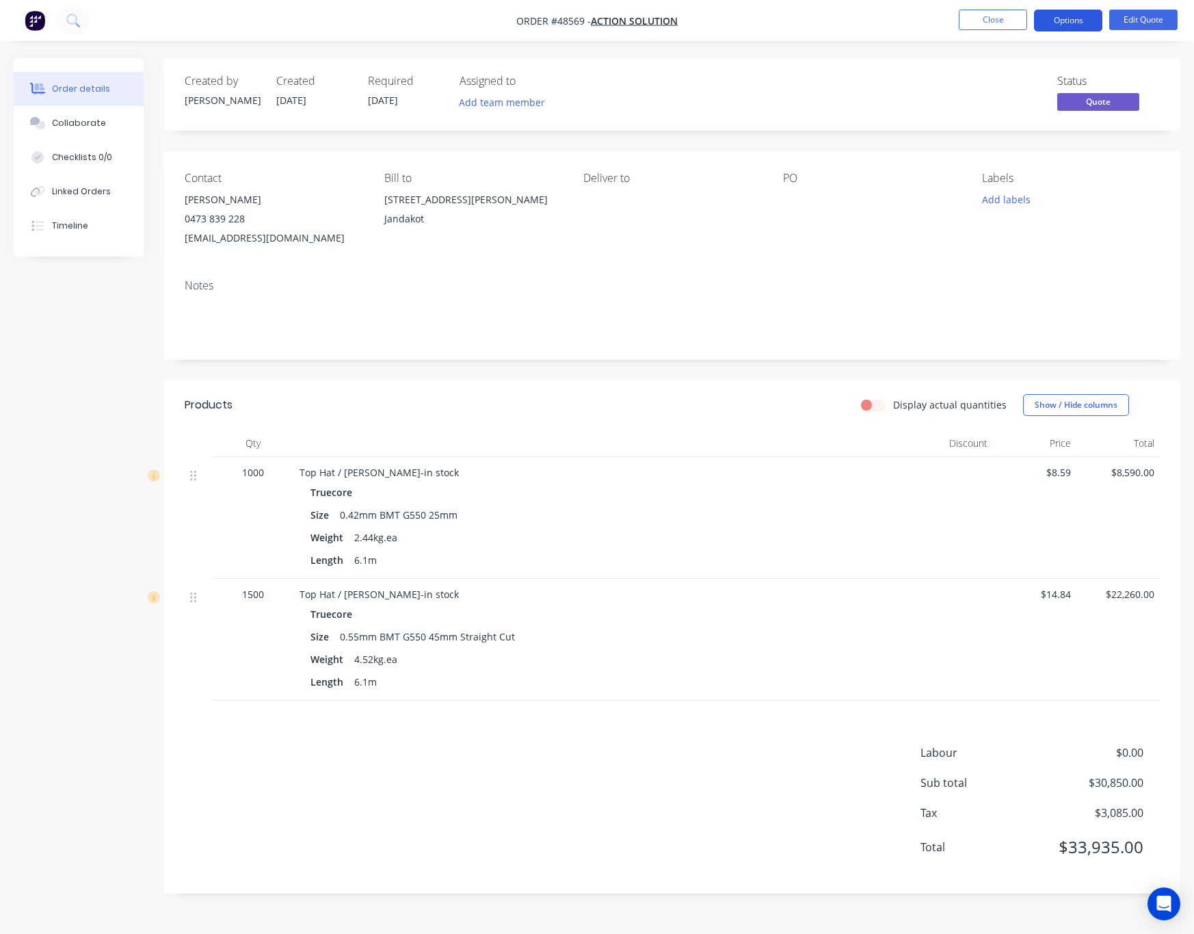
click at [1024, 16] on button "Options" at bounding box center [1068, 21] width 68 height 22
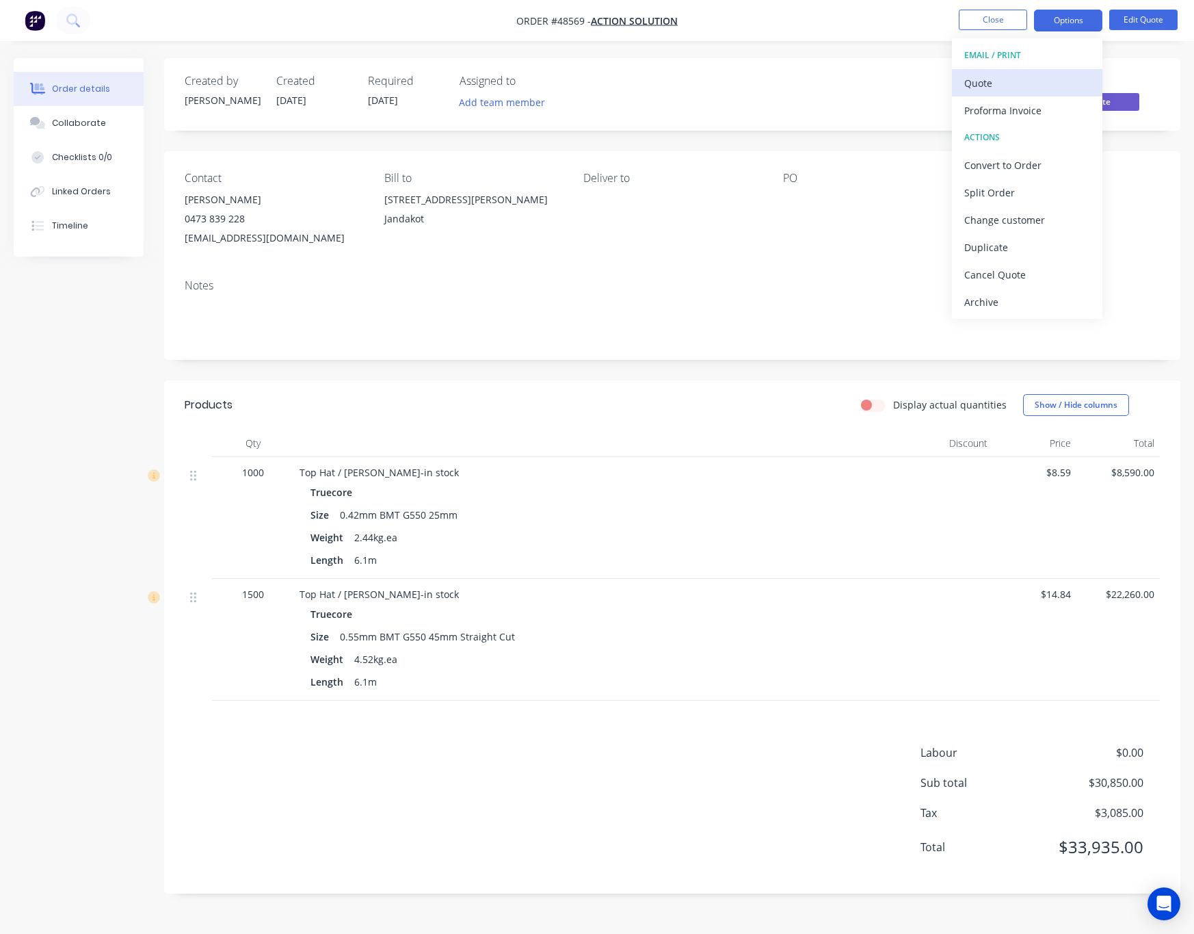
click at [1024, 82] on div "Quote" at bounding box center [1027, 83] width 126 height 20
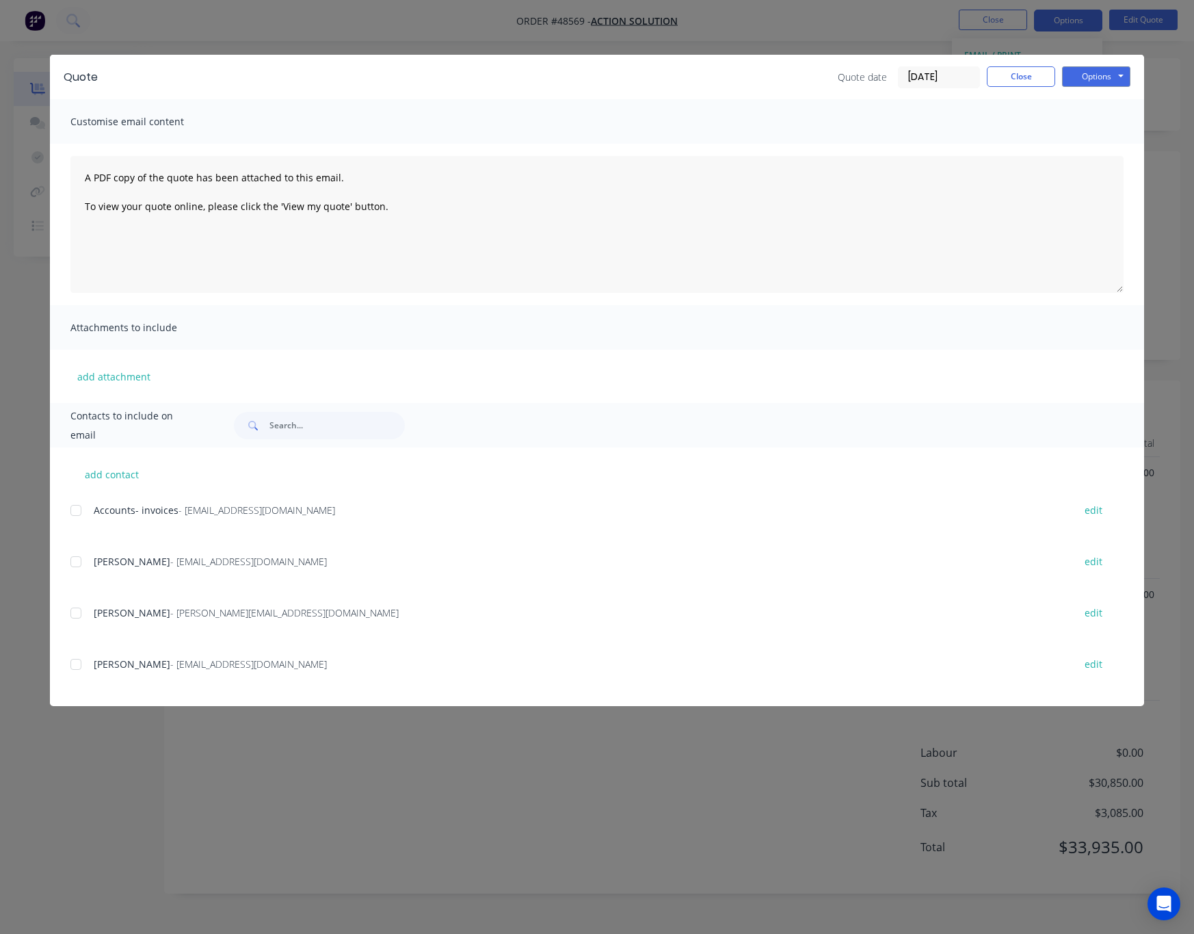
click at [79, 510] on div at bounding box center [75, 510] width 27 height 27
click at [1024, 76] on button "Options" at bounding box center [1096, 76] width 68 height 21
click at [1024, 148] on button "Email" at bounding box center [1106, 146] width 88 height 23
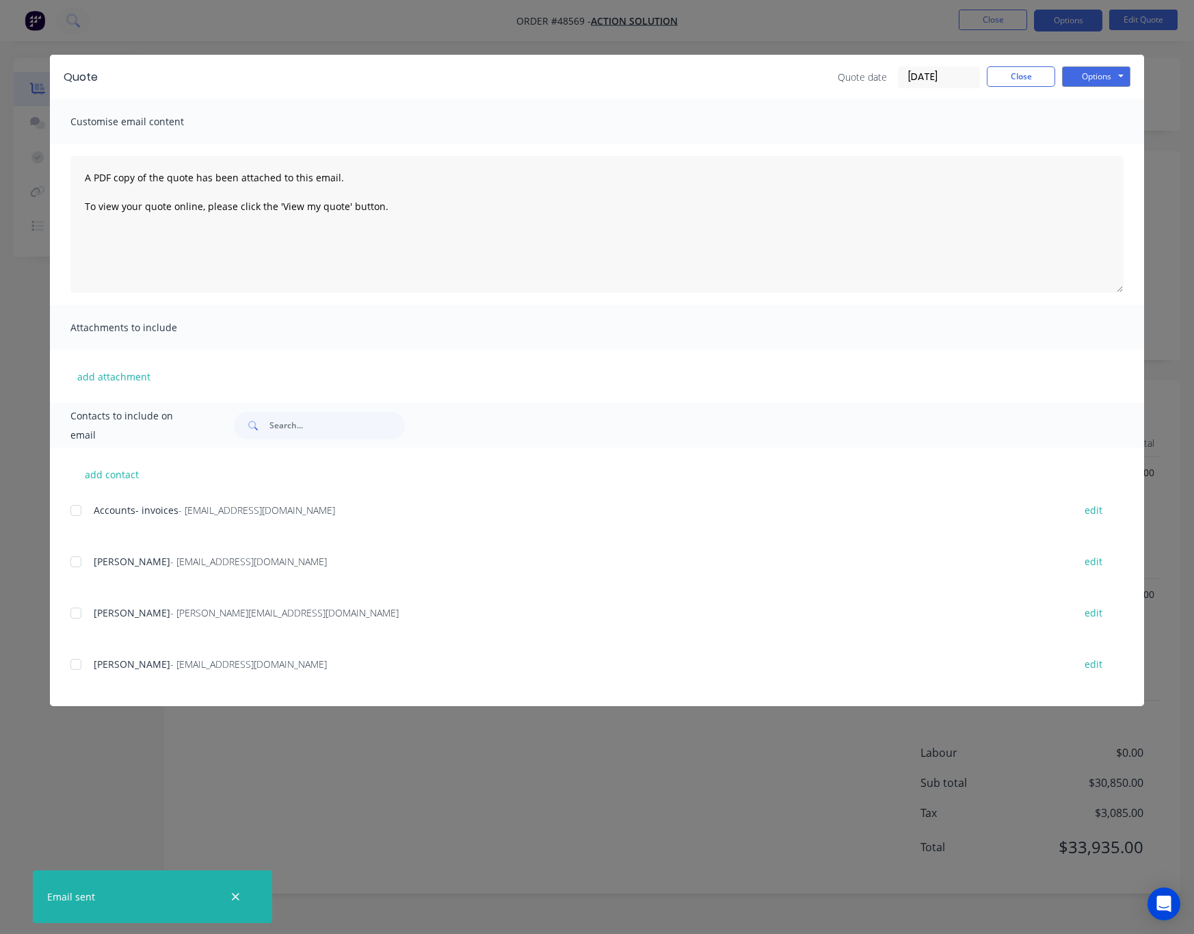
click at [1024, 218] on div "Quote Quote date 27/08/25 Close Options Preview Print Email Customise email con…" at bounding box center [597, 467] width 1194 height 934
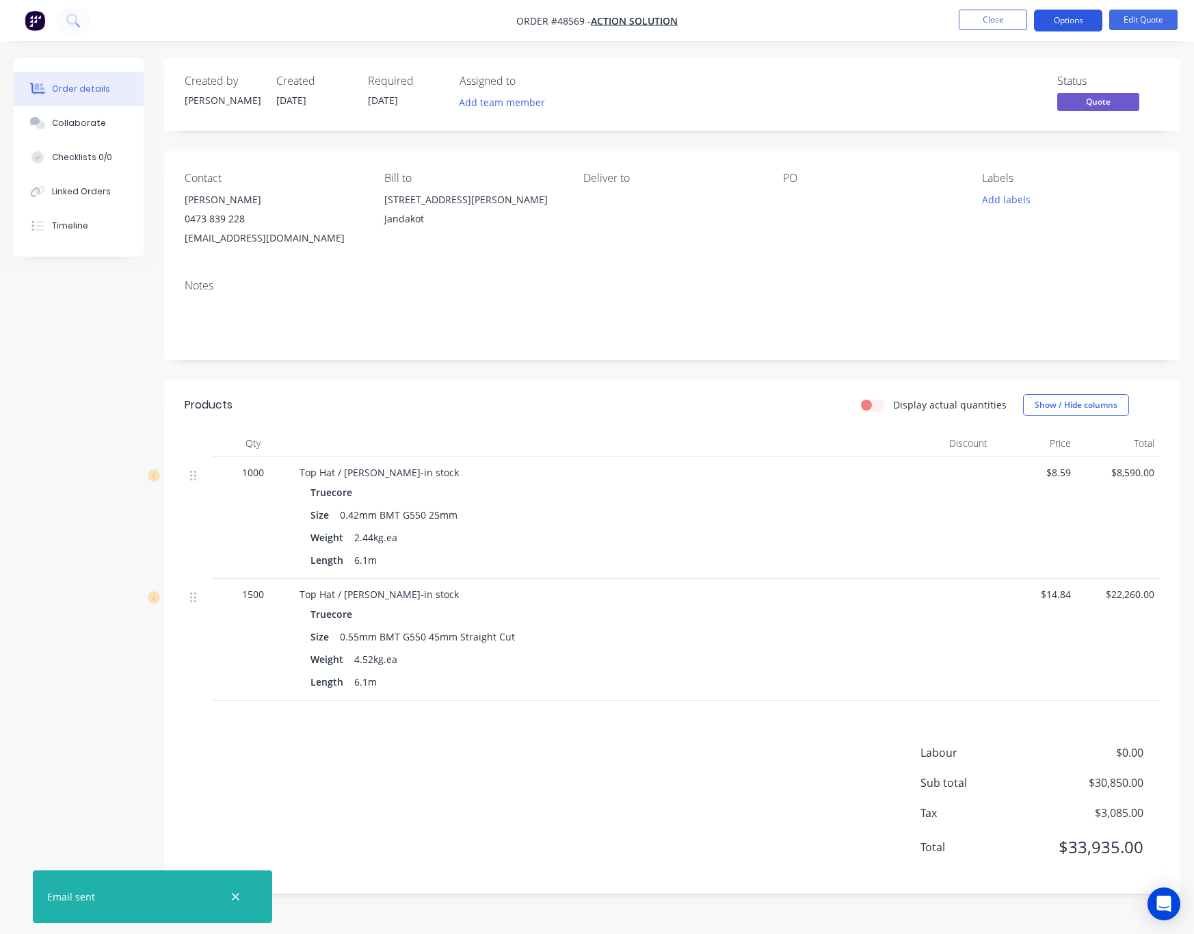
click at [1024, 19] on button "Options" at bounding box center [1068, 21] width 68 height 22
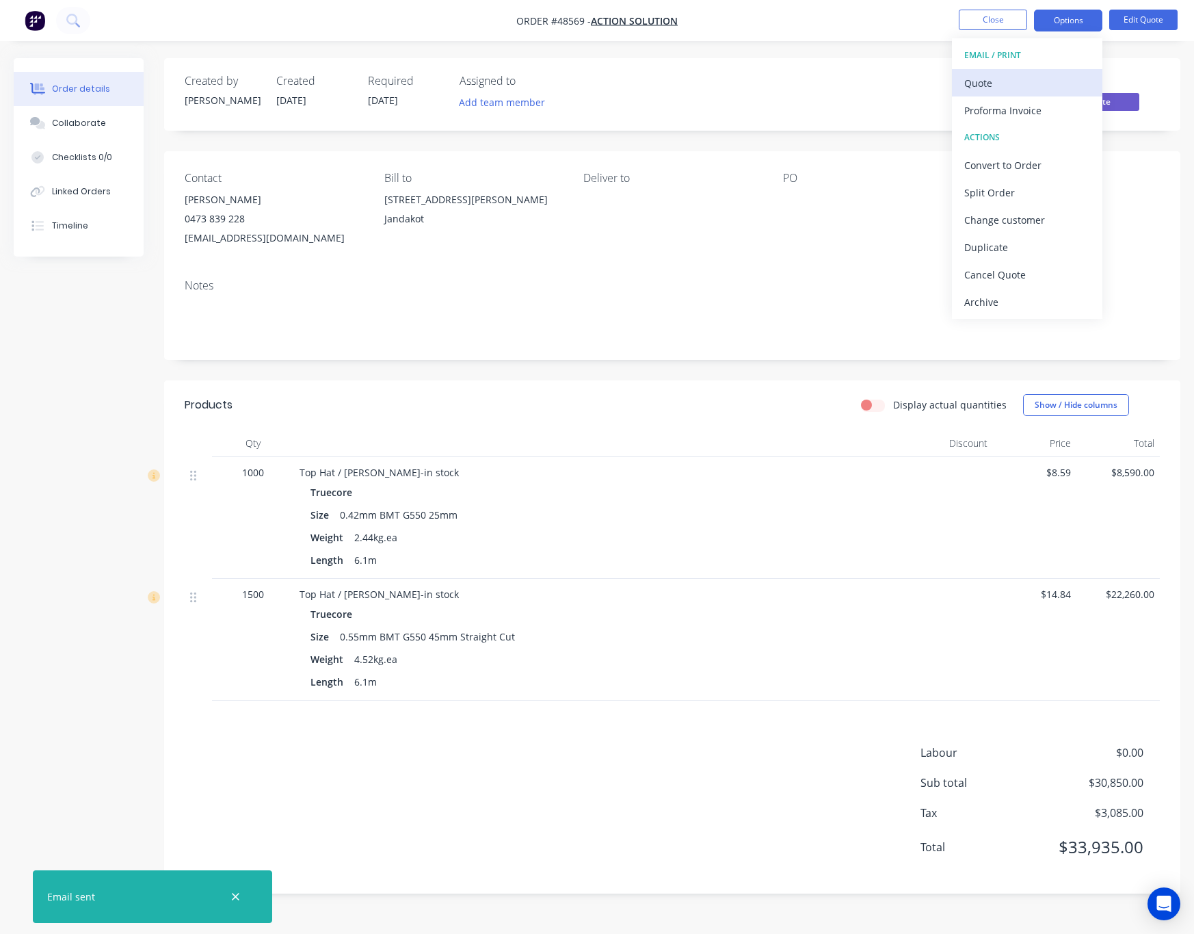
click at [1024, 83] on div "Quote" at bounding box center [1027, 83] width 126 height 20
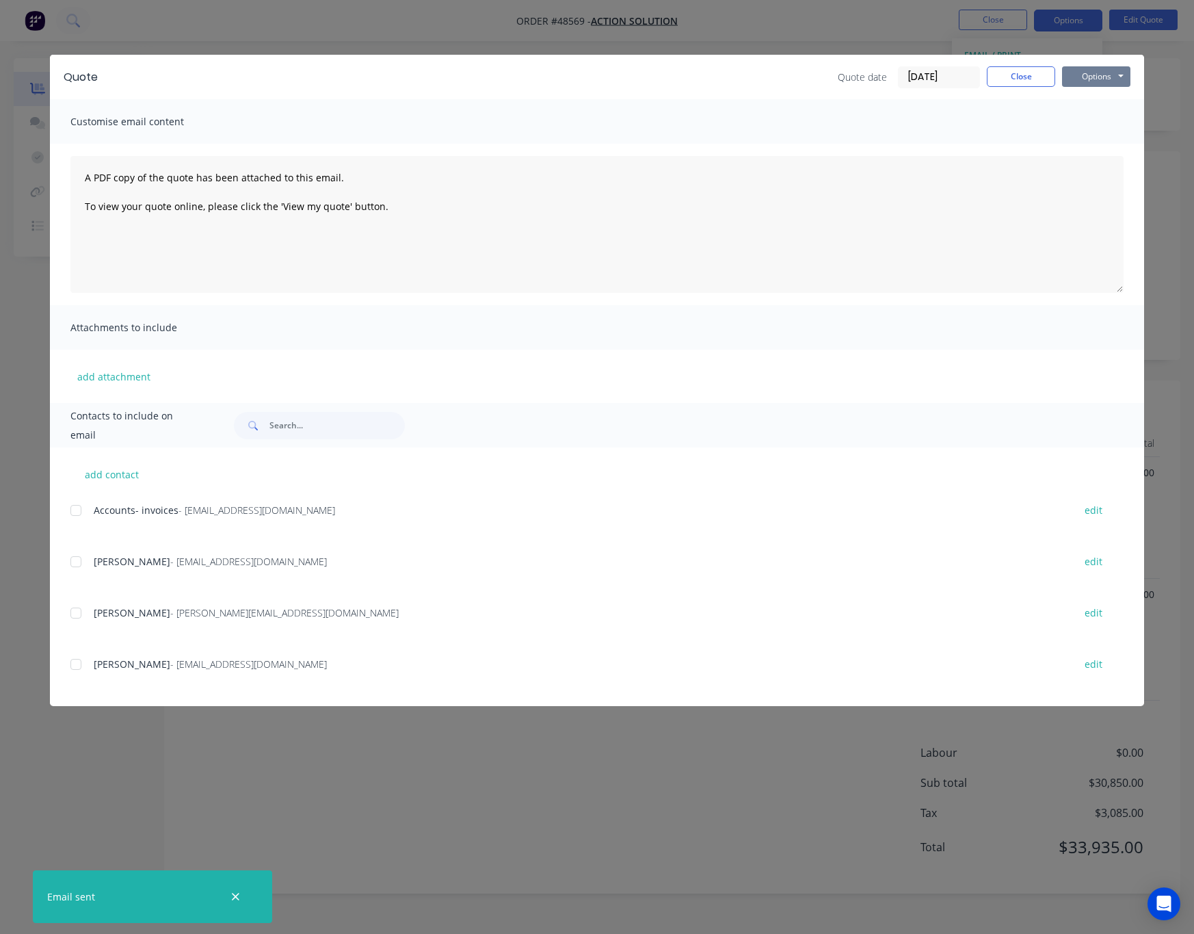
click at [1024, 75] on button "Options" at bounding box center [1096, 76] width 68 height 21
click at [1024, 120] on button "Print" at bounding box center [1106, 123] width 88 height 23
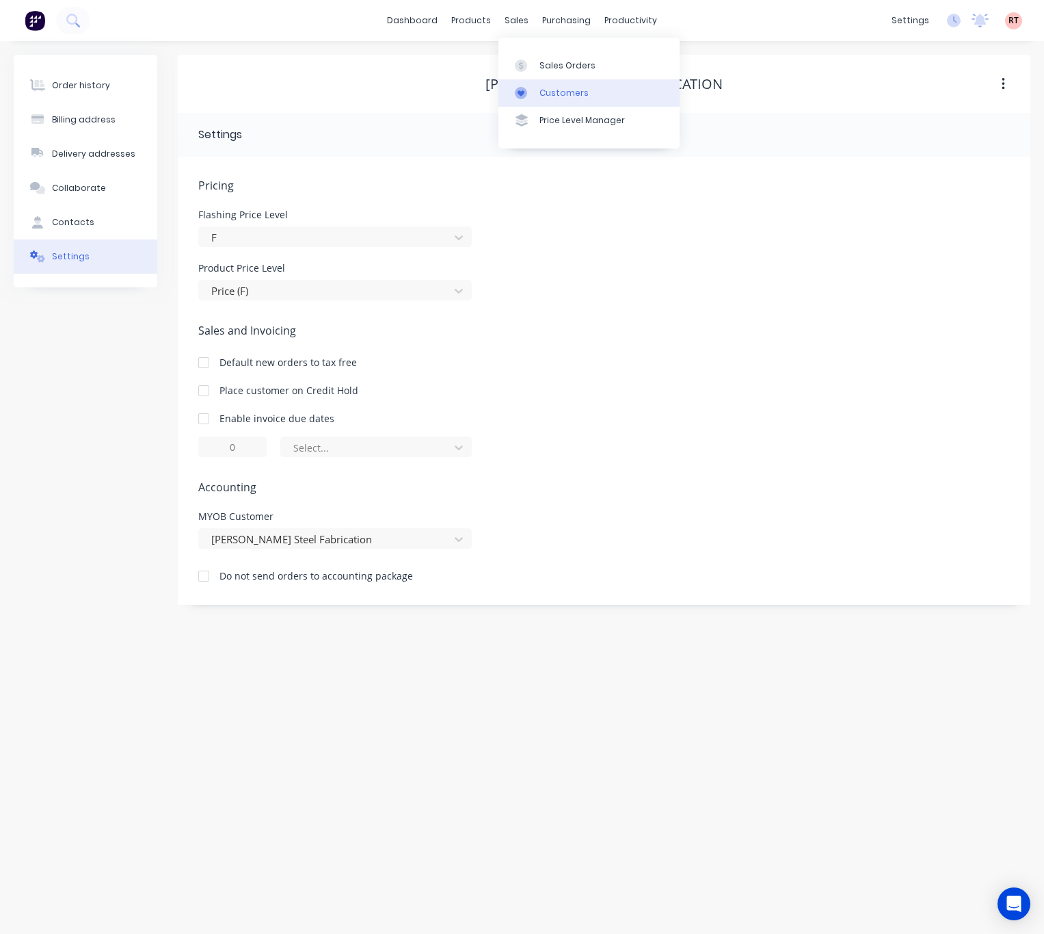
click at [547, 94] on div "Customers" at bounding box center [564, 93] width 49 height 12
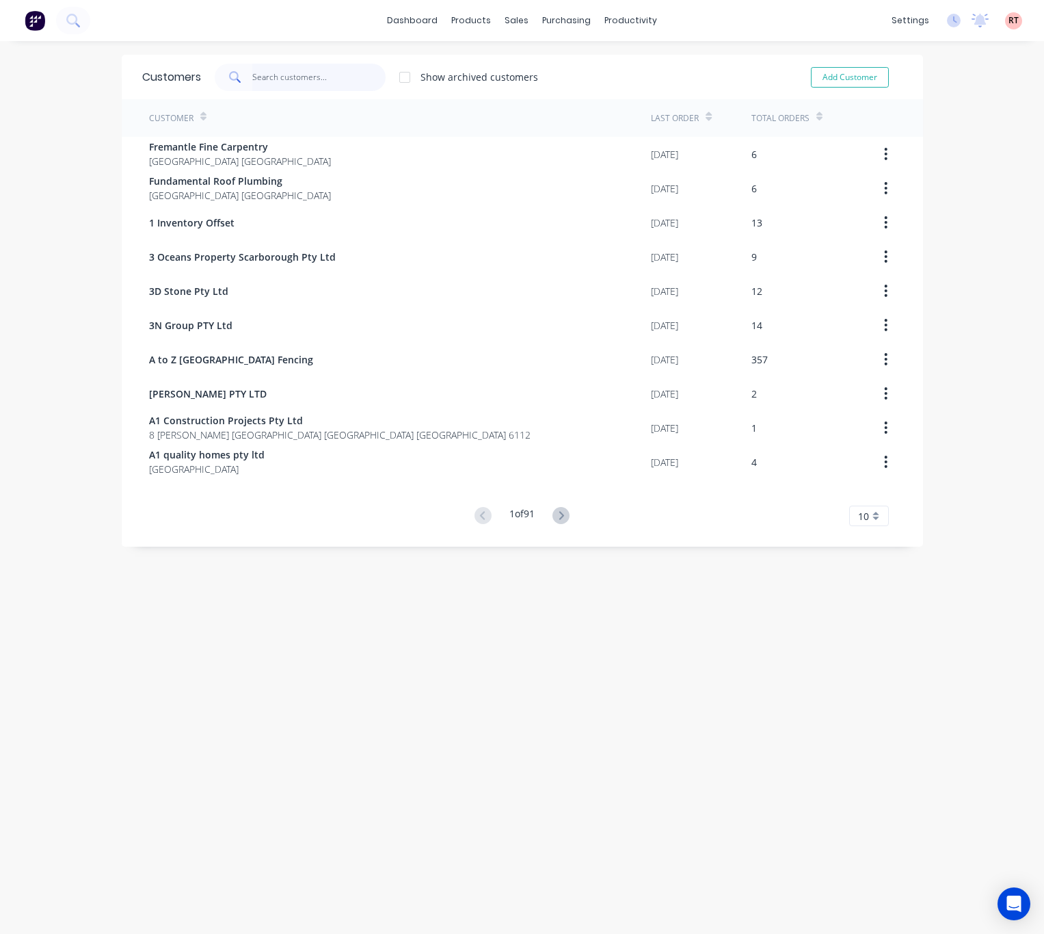
click at [358, 68] on input "text" at bounding box center [318, 77] width 133 height 27
click at [526, 60] on div at bounding box center [518, 66] width 21 height 12
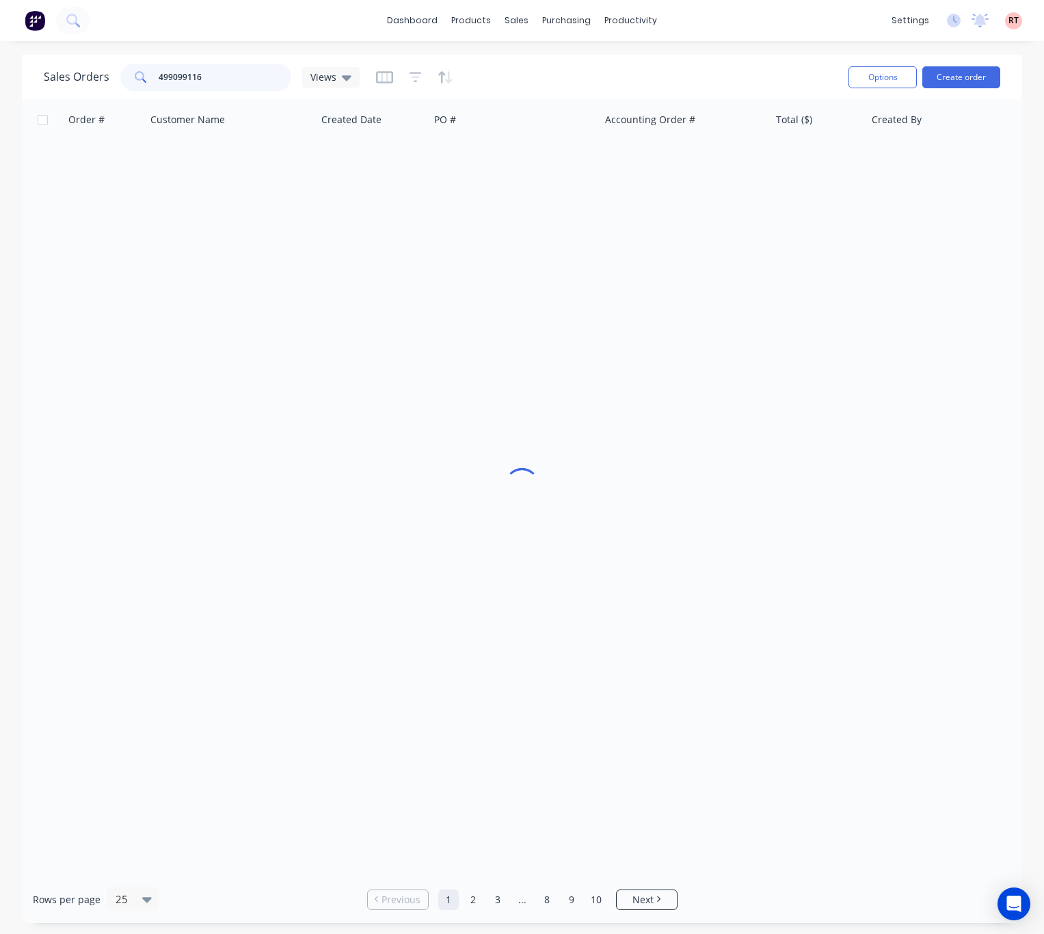
drag, startPoint x: 222, startPoint y: 75, endPoint x: 54, endPoint y: 89, distance: 168.9
click at [54, 89] on div "Sales Orders 499099116 Views" at bounding box center [202, 77] width 316 height 27
type input "48568"
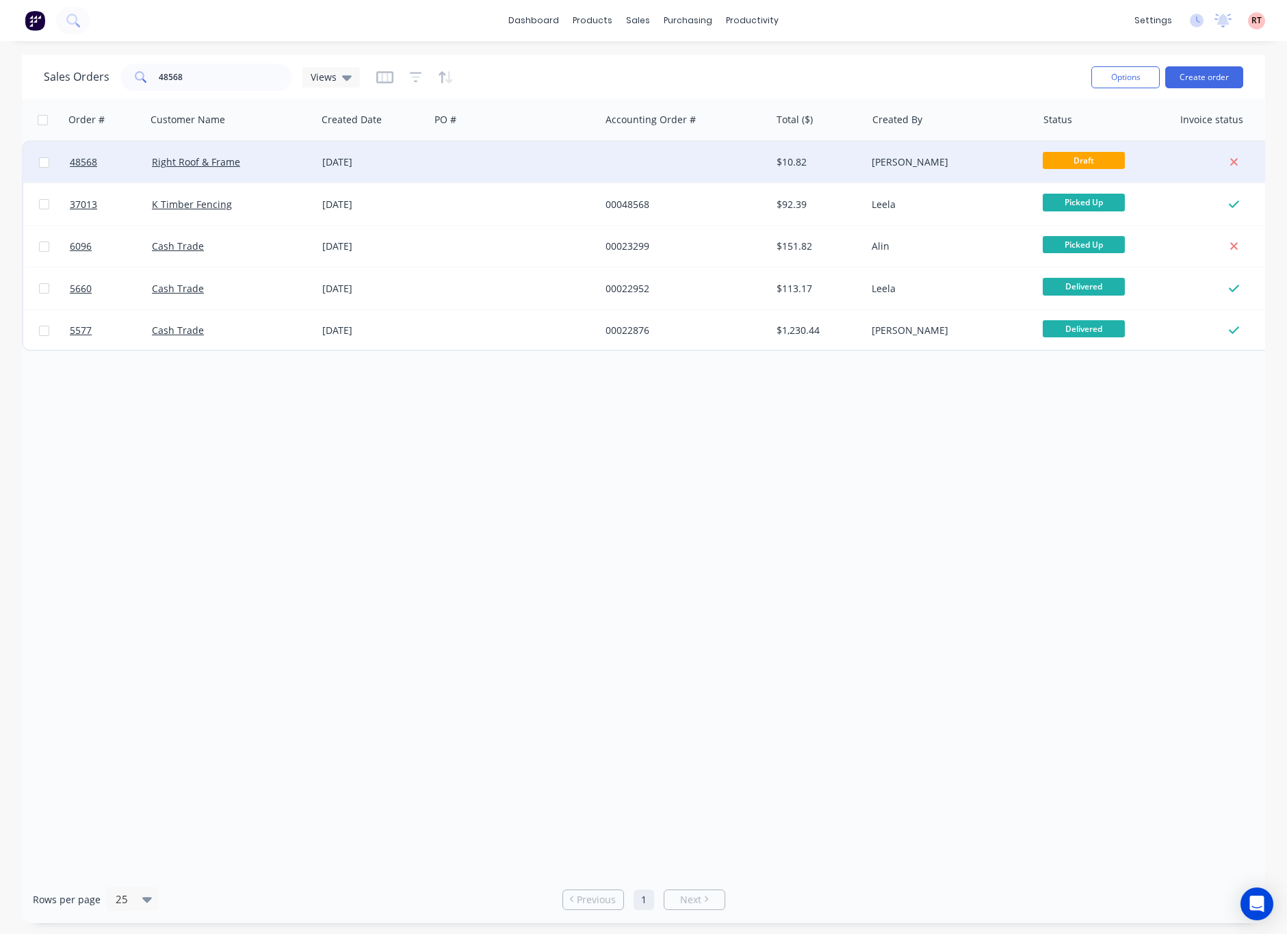
click at [636, 158] on div at bounding box center [685, 162] width 170 height 41
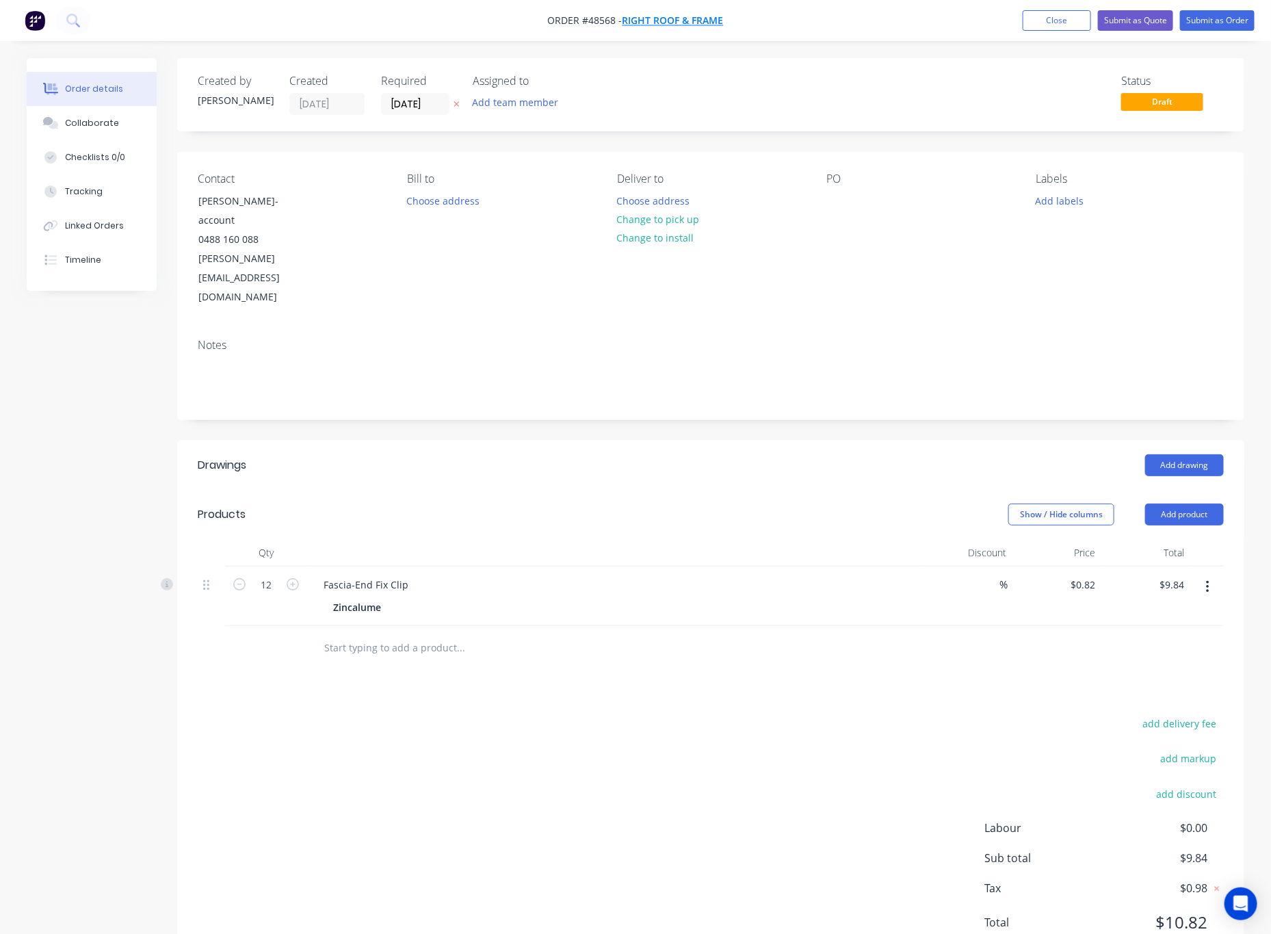
click at [698, 21] on span "Right Roof & Frame" at bounding box center [672, 20] width 101 height 13
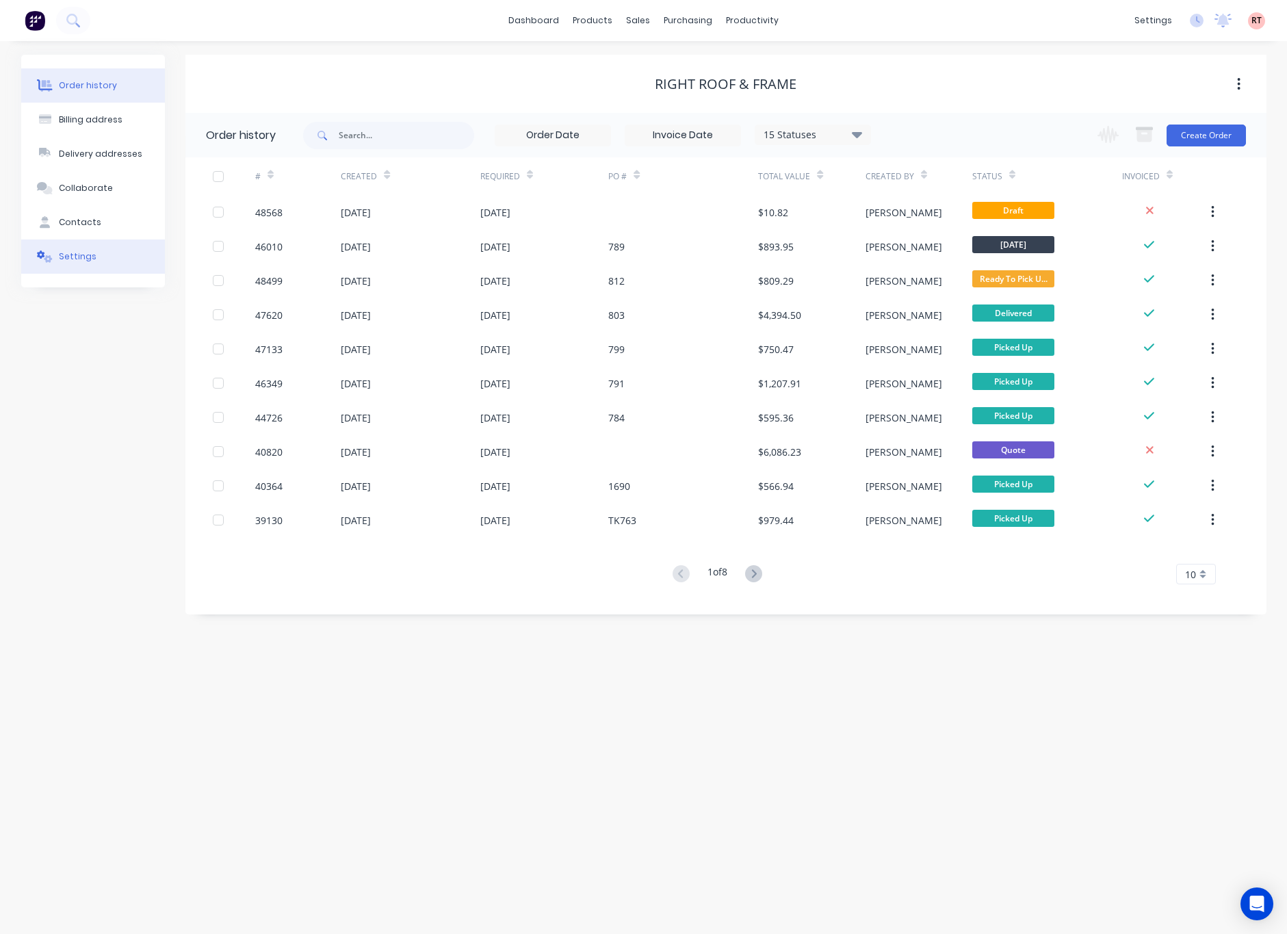
click at [137, 255] on button "Settings" at bounding box center [93, 256] width 144 height 34
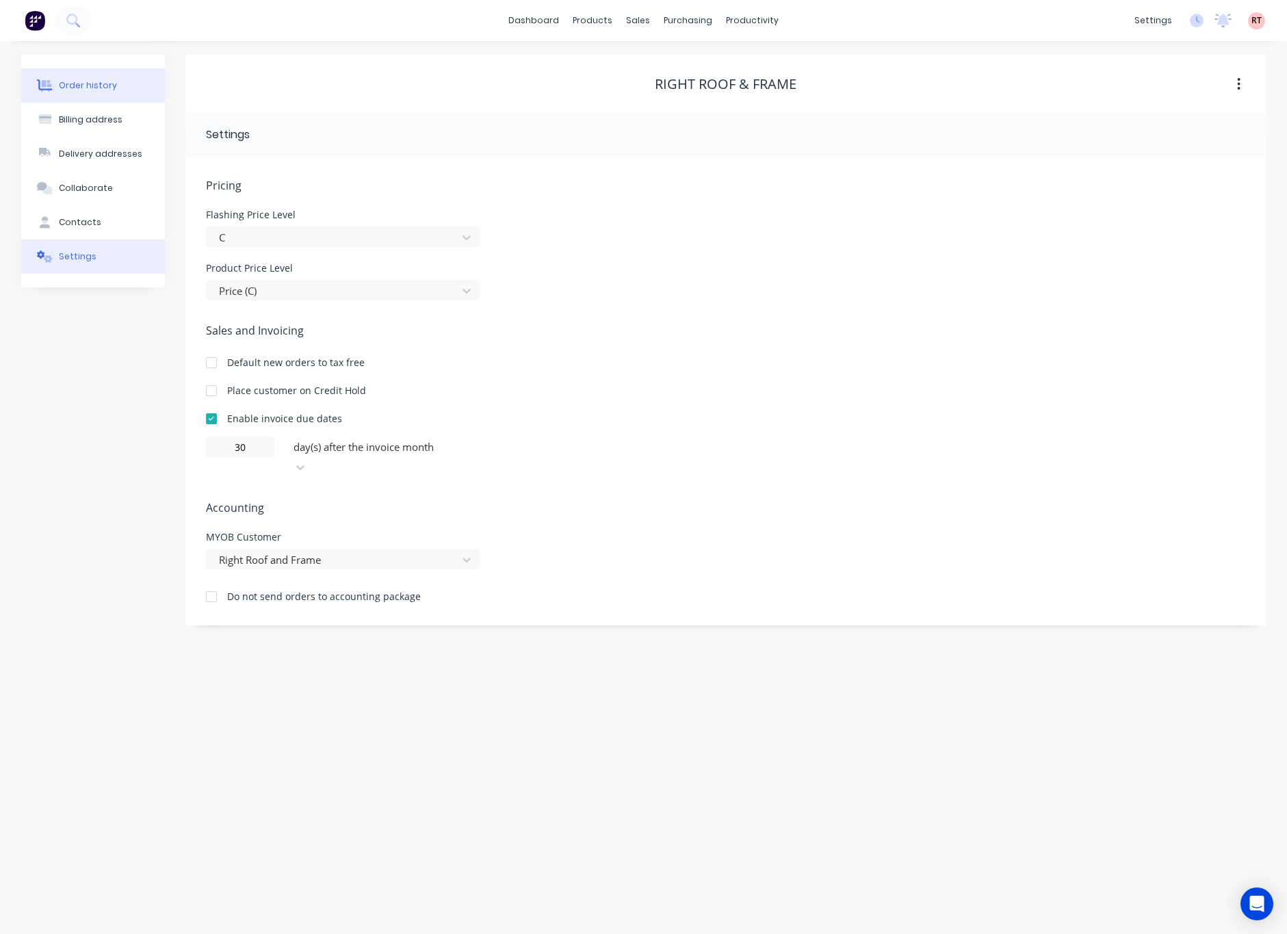
click at [111, 86] on div "Order history" at bounding box center [88, 85] width 58 height 12
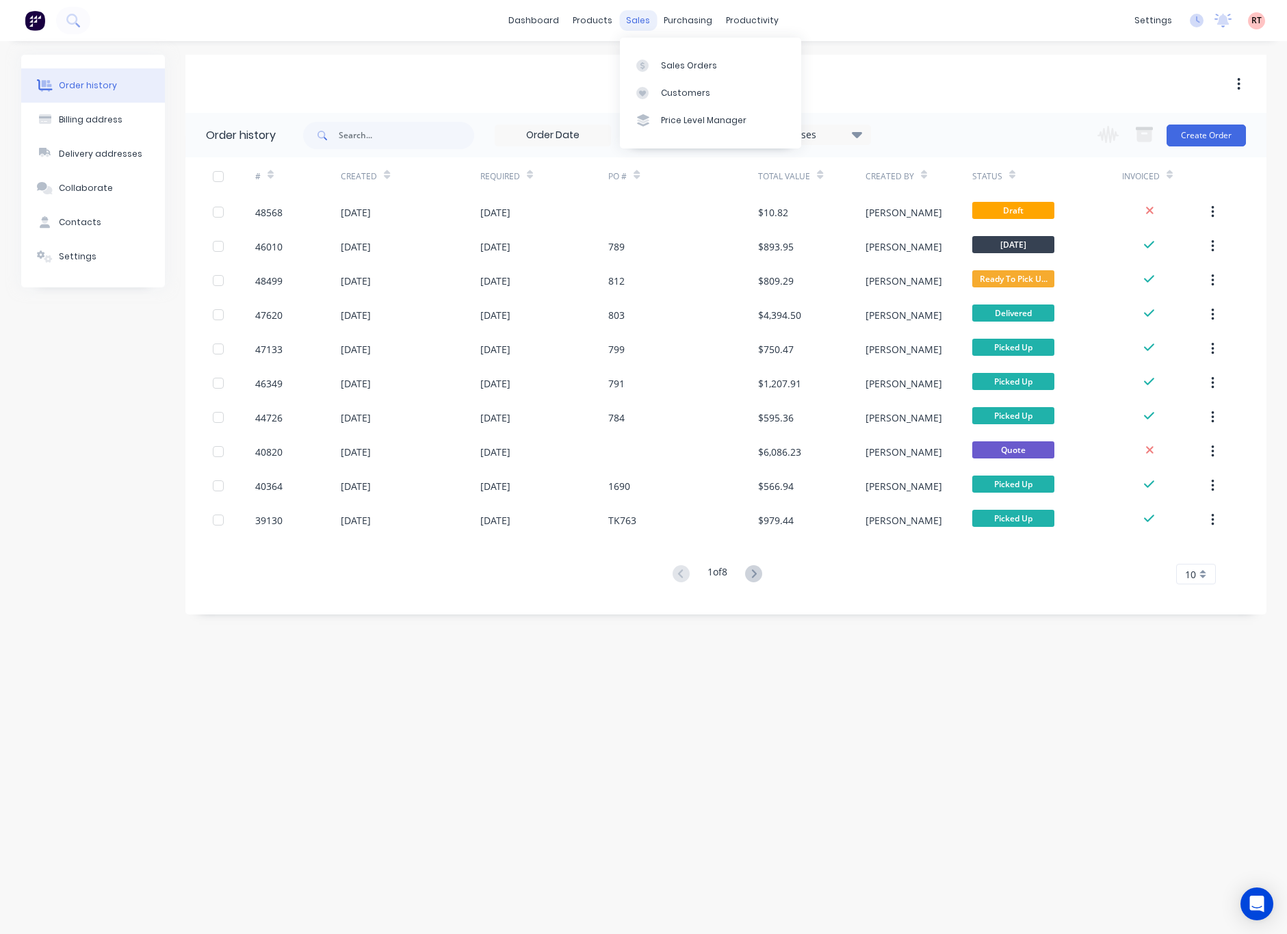
click at [628, 18] on div "sales" at bounding box center [638, 20] width 38 height 21
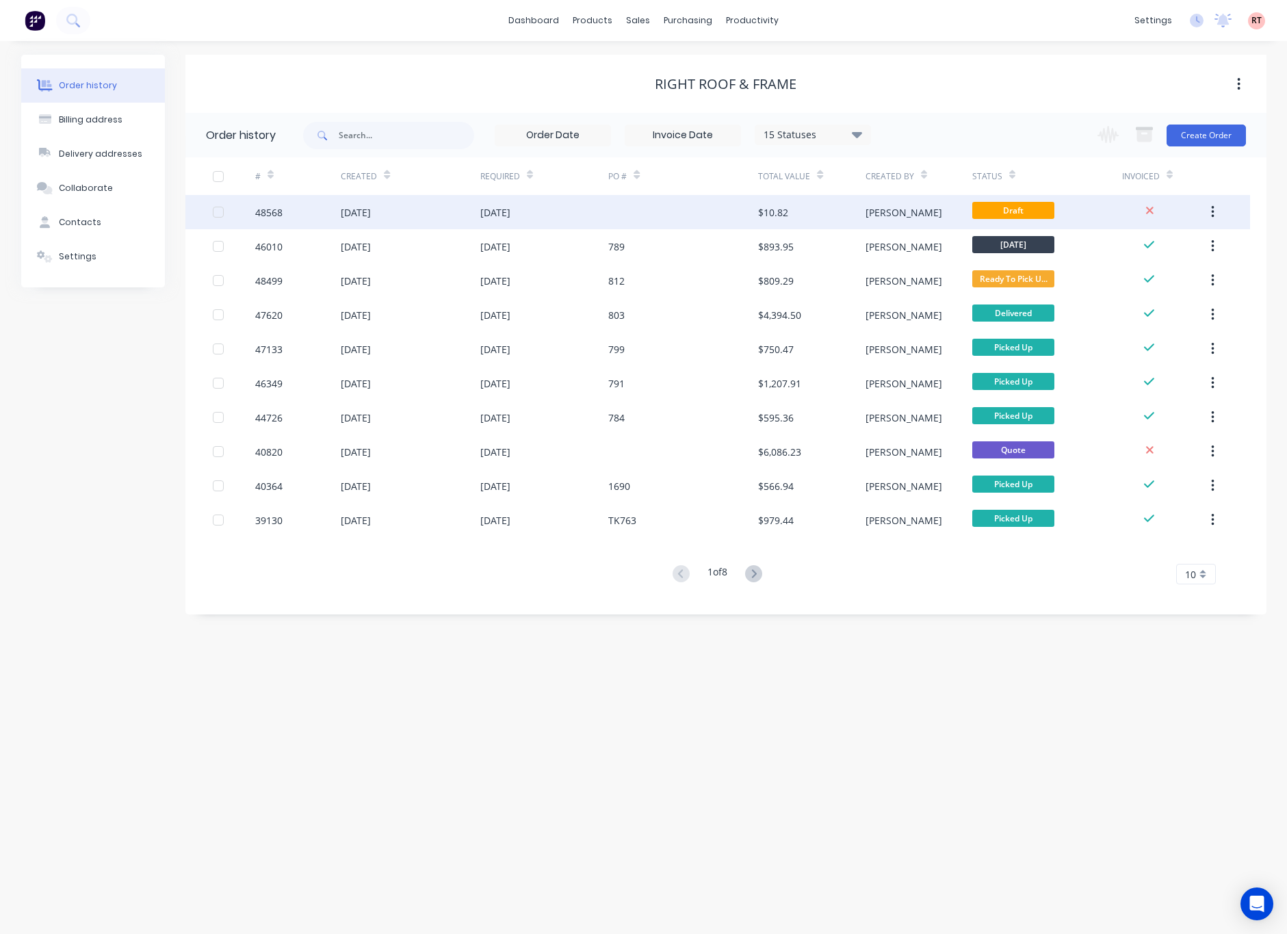
click at [622, 211] on div at bounding box center [683, 212] width 150 height 34
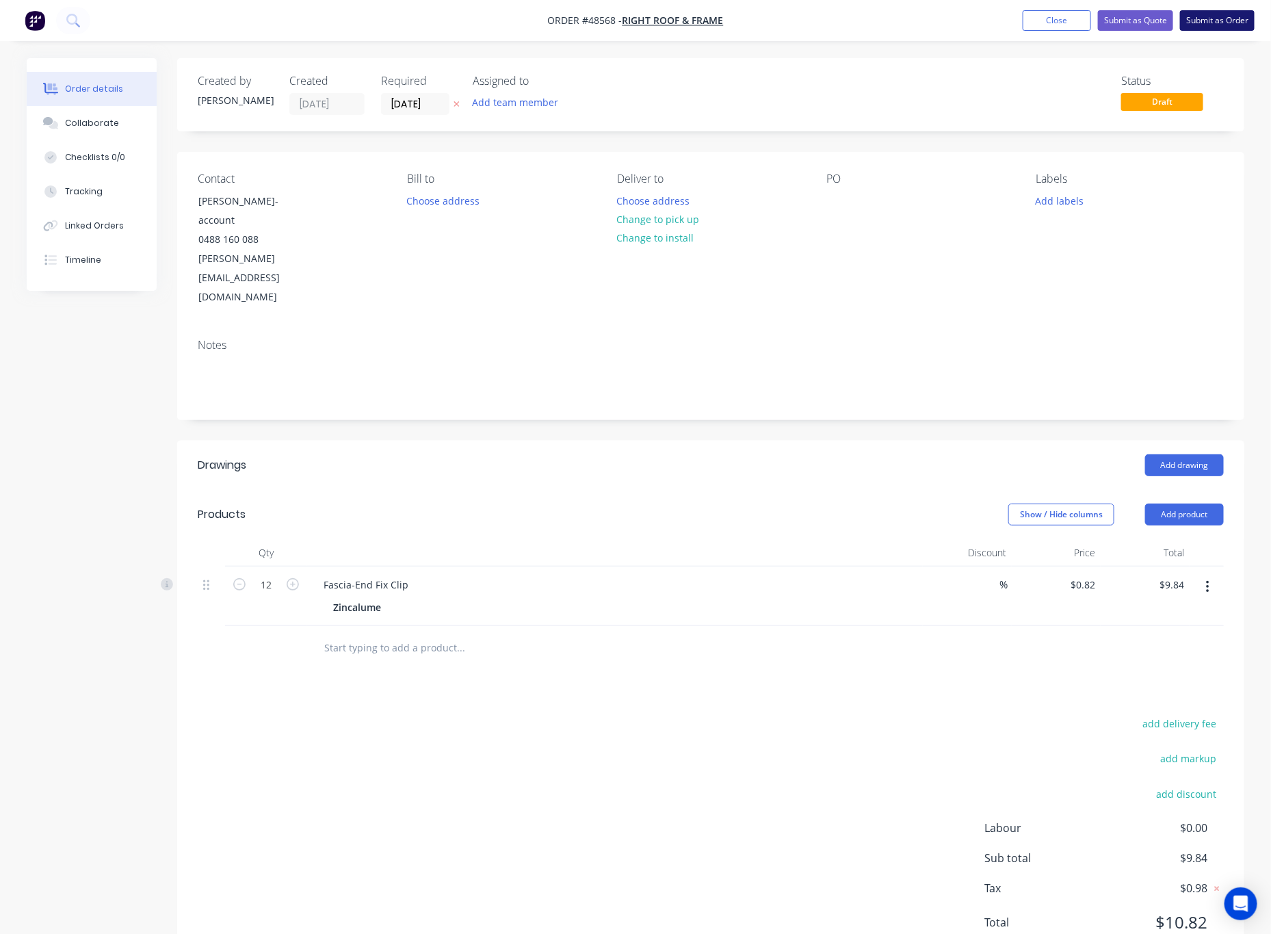
click at [1114, 25] on button "Submit as Order" at bounding box center [1217, 20] width 75 height 21
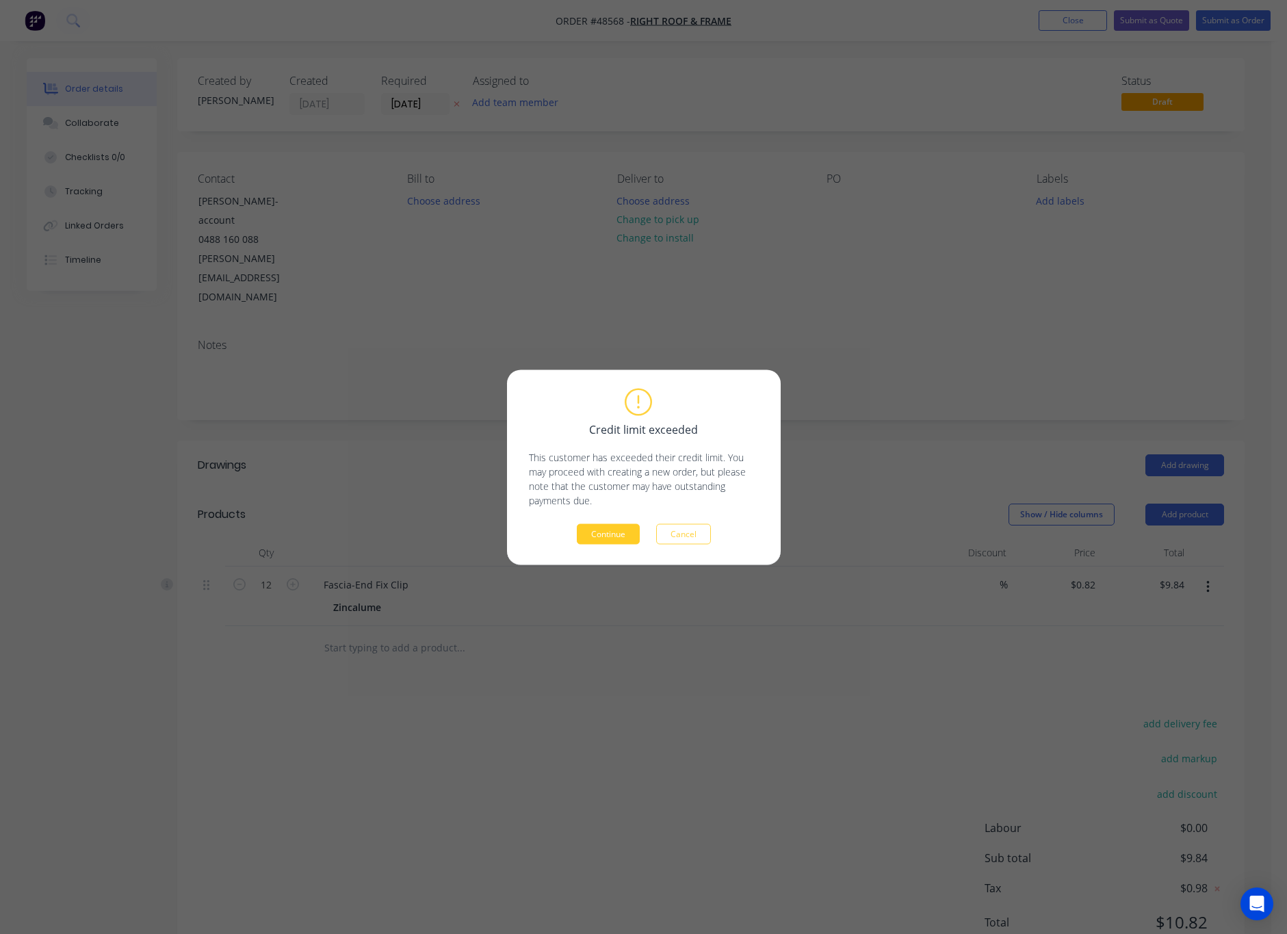
click at [588, 531] on button "Continue" at bounding box center [608, 533] width 63 height 21
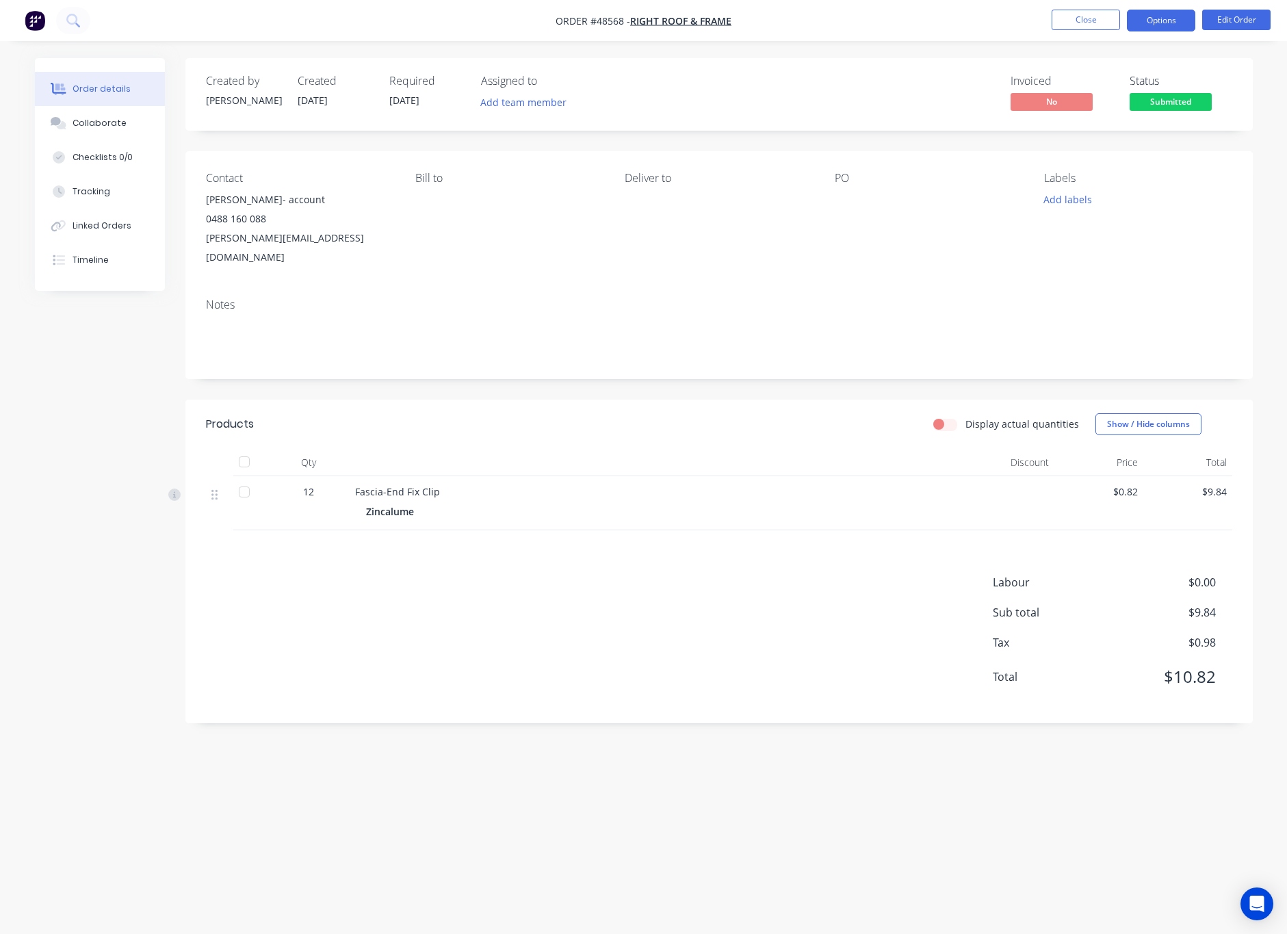
click at [1114, 19] on button "Options" at bounding box center [1161, 21] width 68 height 22
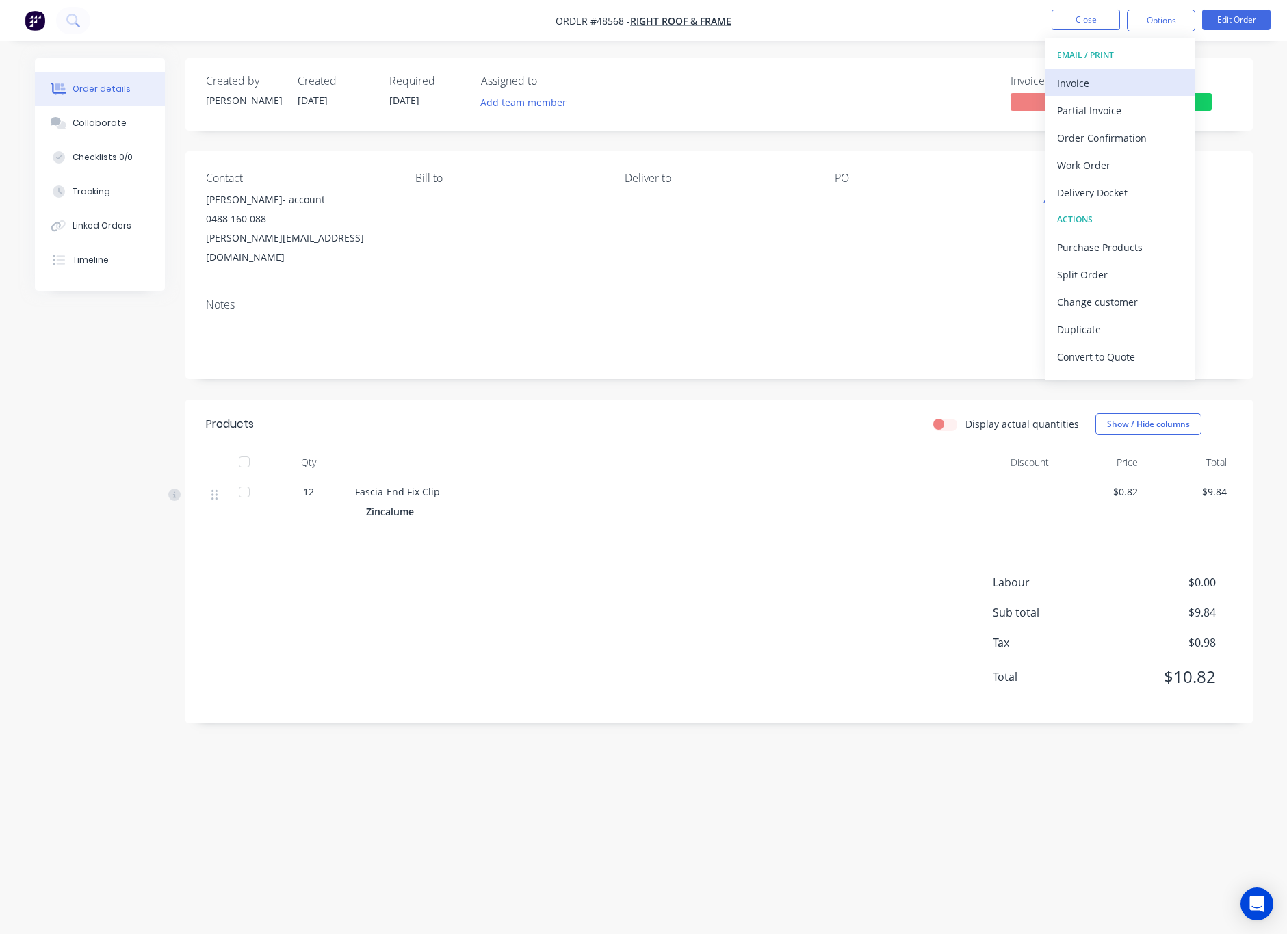
click at [1114, 78] on div "Invoice" at bounding box center [1120, 83] width 126 height 20
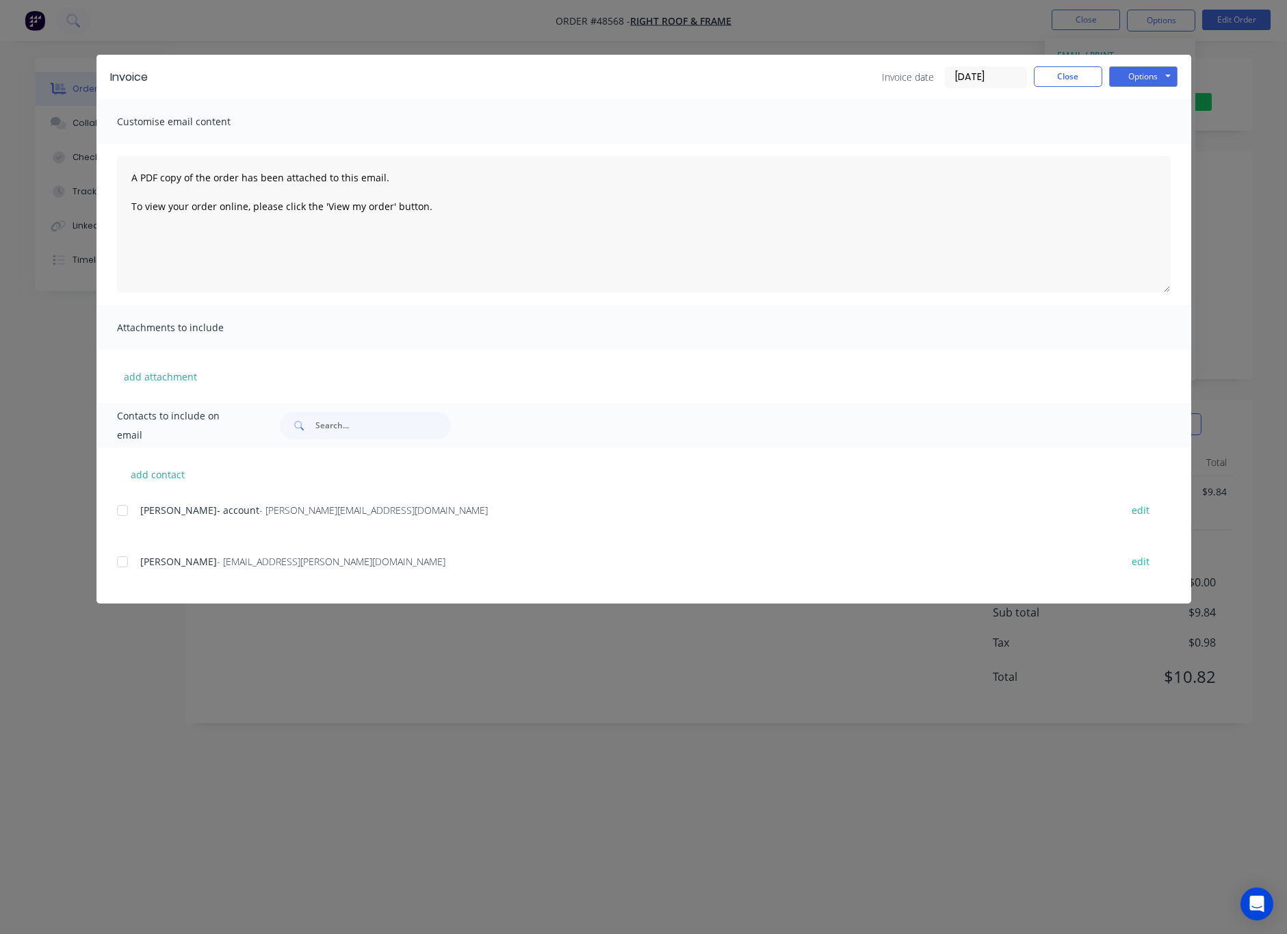
click at [1114, 164] on div "Invoice Invoice date [DATE] Close Options Preview Print Email Customise email c…" at bounding box center [643, 467] width 1287 height 934
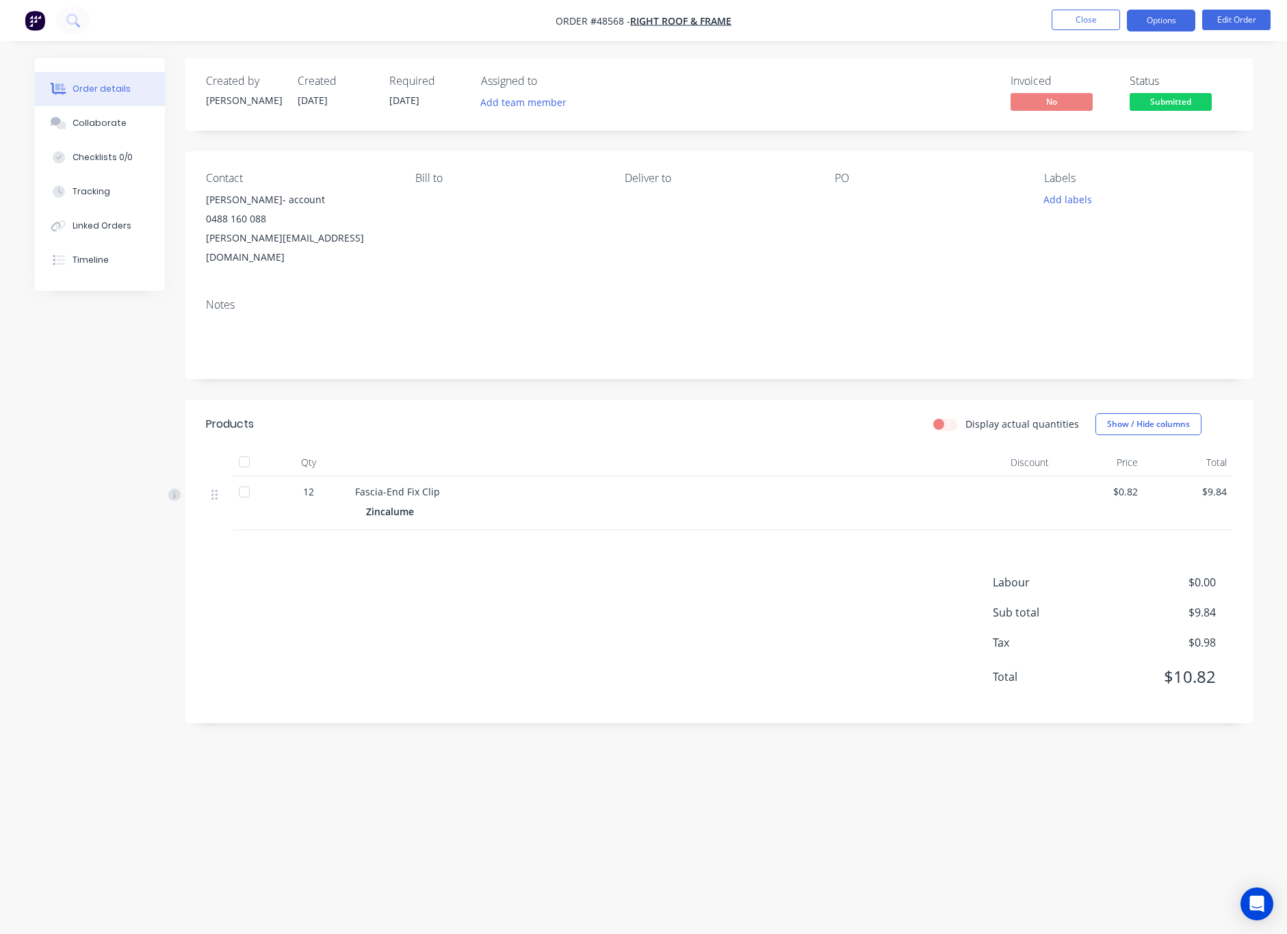
click at [1114, 21] on button "Options" at bounding box center [1161, 21] width 68 height 22
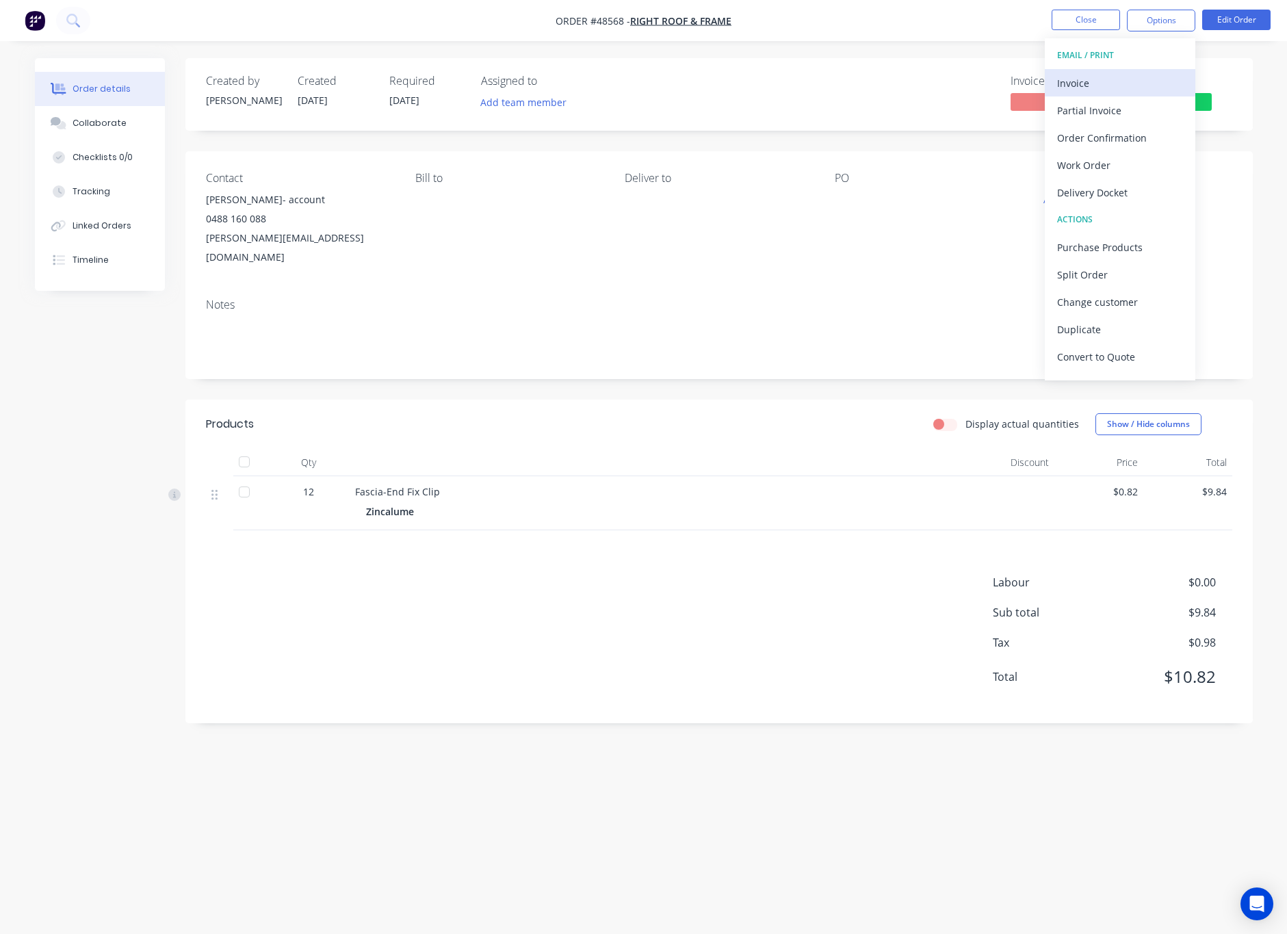
click at [1112, 78] on div "Invoice" at bounding box center [1120, 83] width 126 height 20
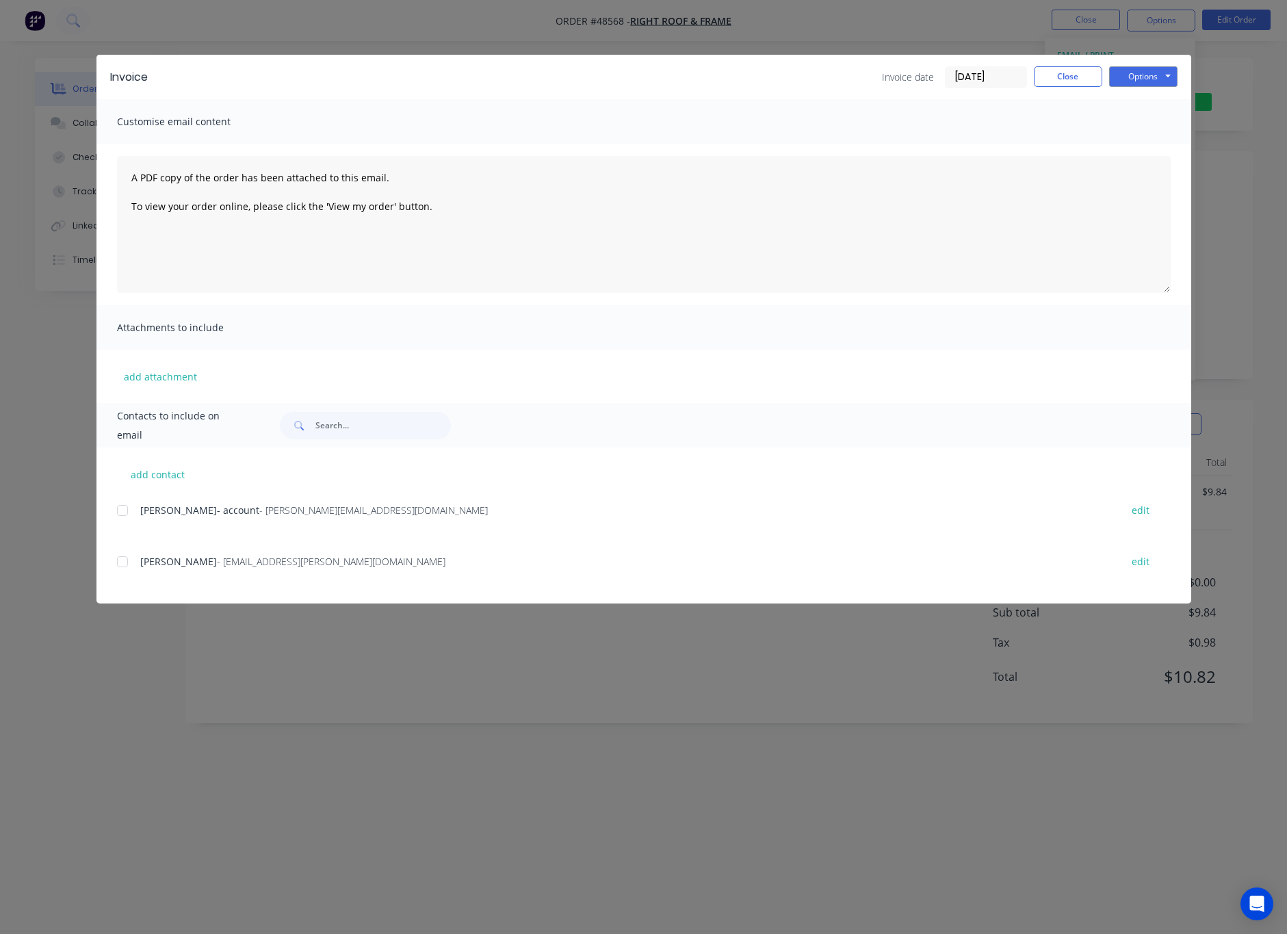
click at [1114, 250] on div "Invoice Invoice date [DATE] Close Options Preview Print Email Customise email c…" at bounding box center [643, 467] width 1287 height 934
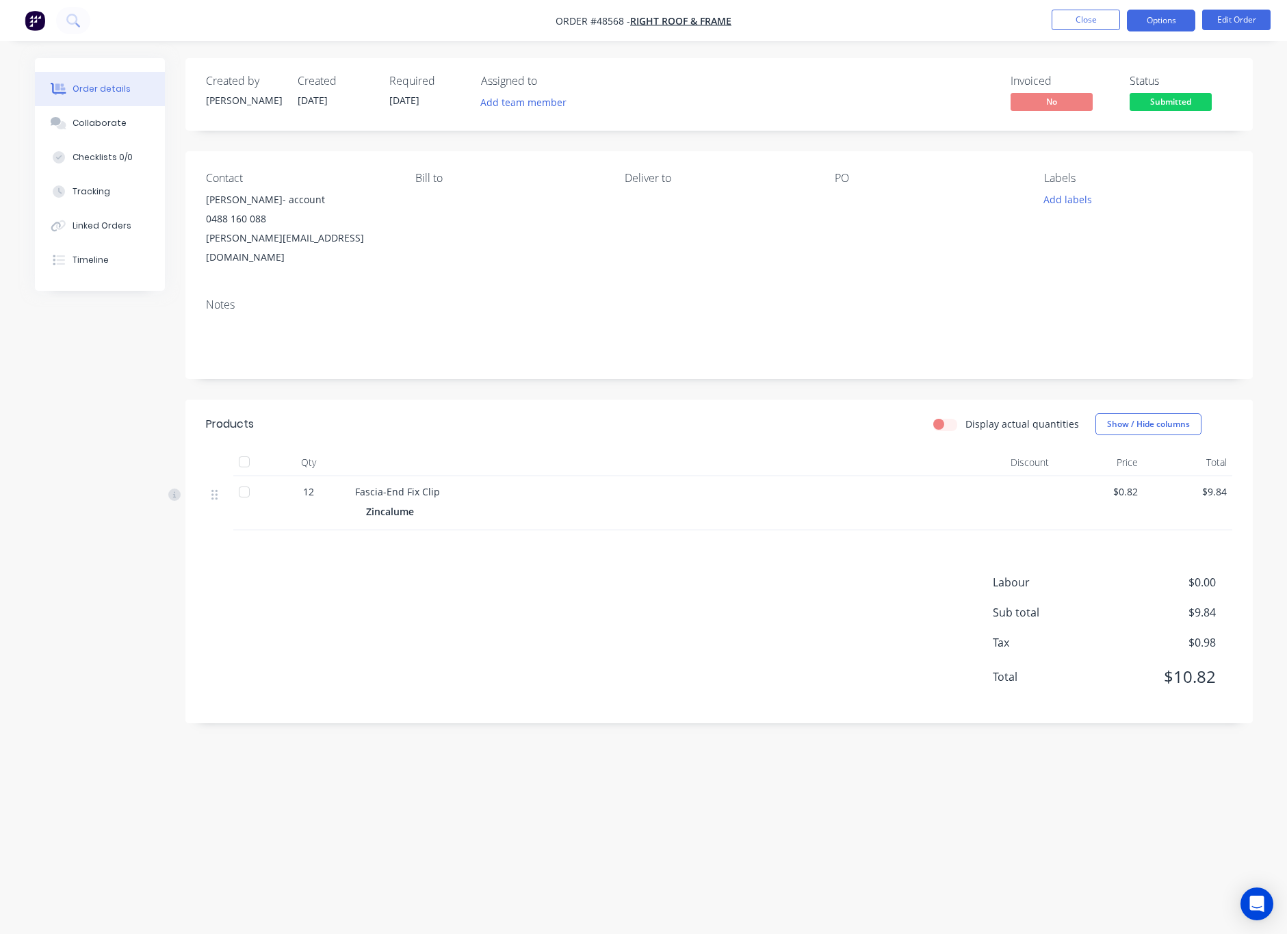
click at [1114, 23] on button "Options" at bounding box center [1161, 21] width 68 height 22
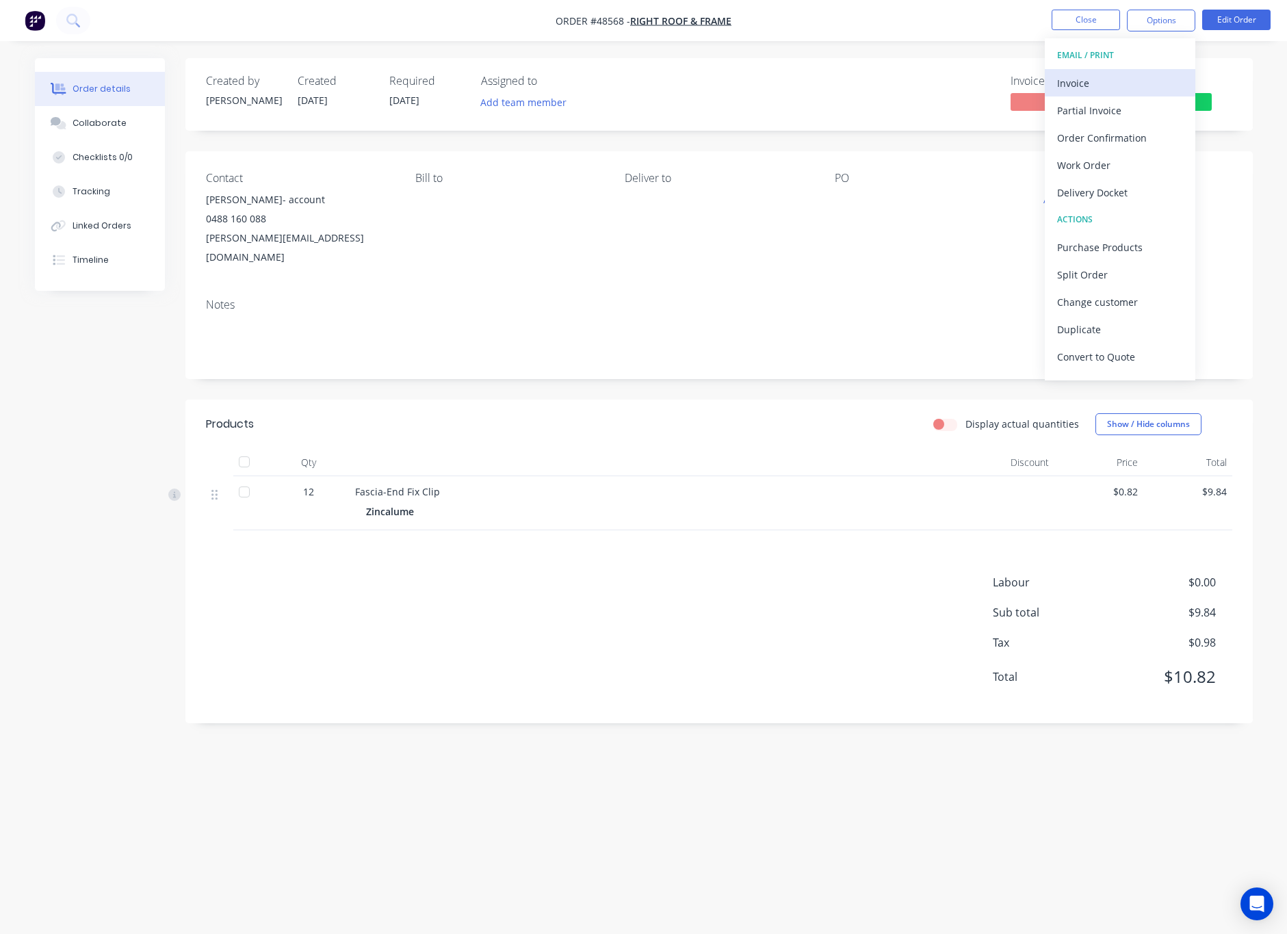
click at [1114, 89] on div "Invoice" at bounding box center [1120, 83] width 126 height 20
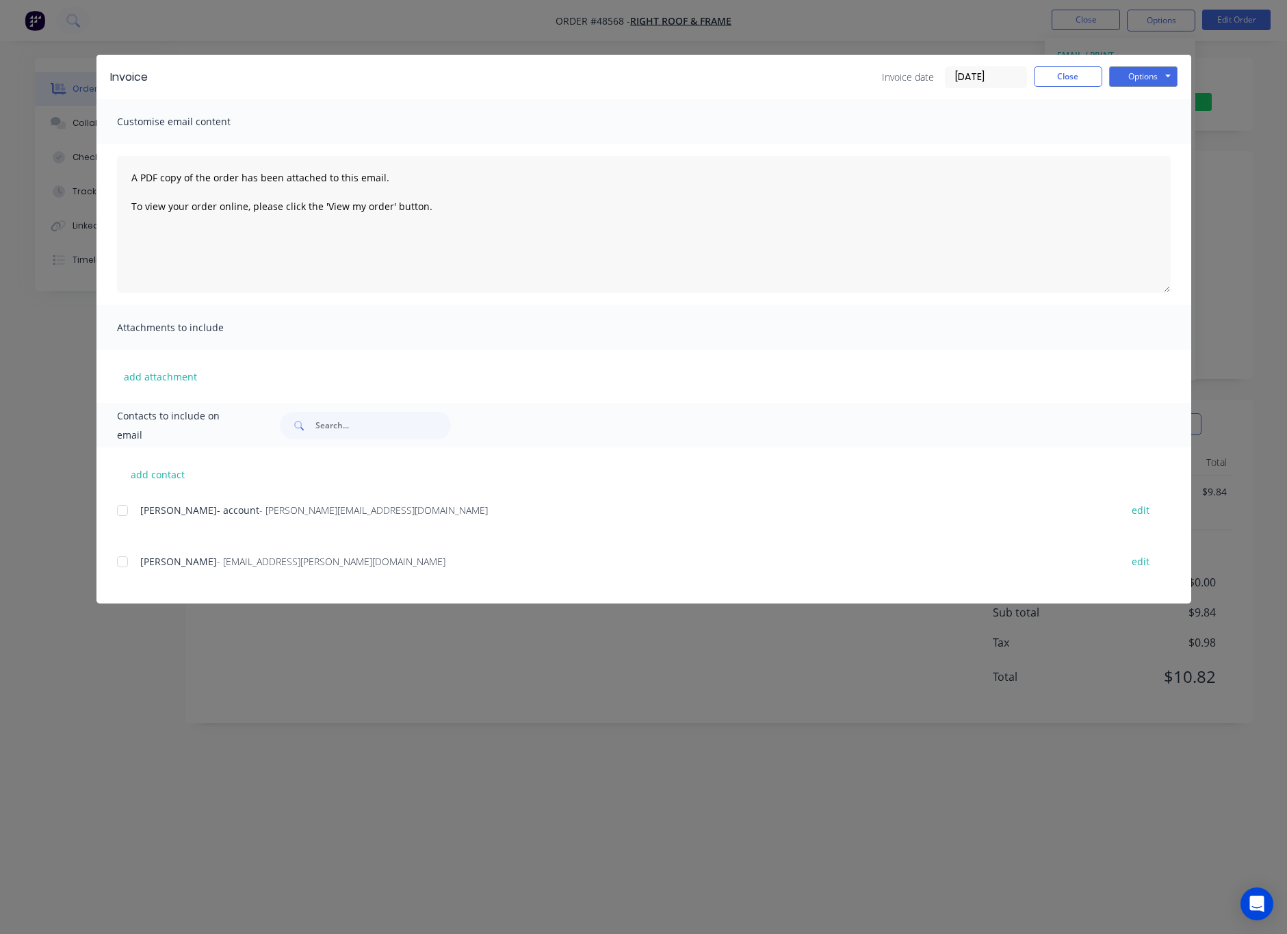
click at [123, 505] on div at bounding box center [122, 510] width 27 height 27
click at [1114, 77] on button "Options" at bounding box center [1143, 76] width 68 height 21
click at [1114, 122] on button "Print" at bounding box center [1153, 123] width 88 height 23
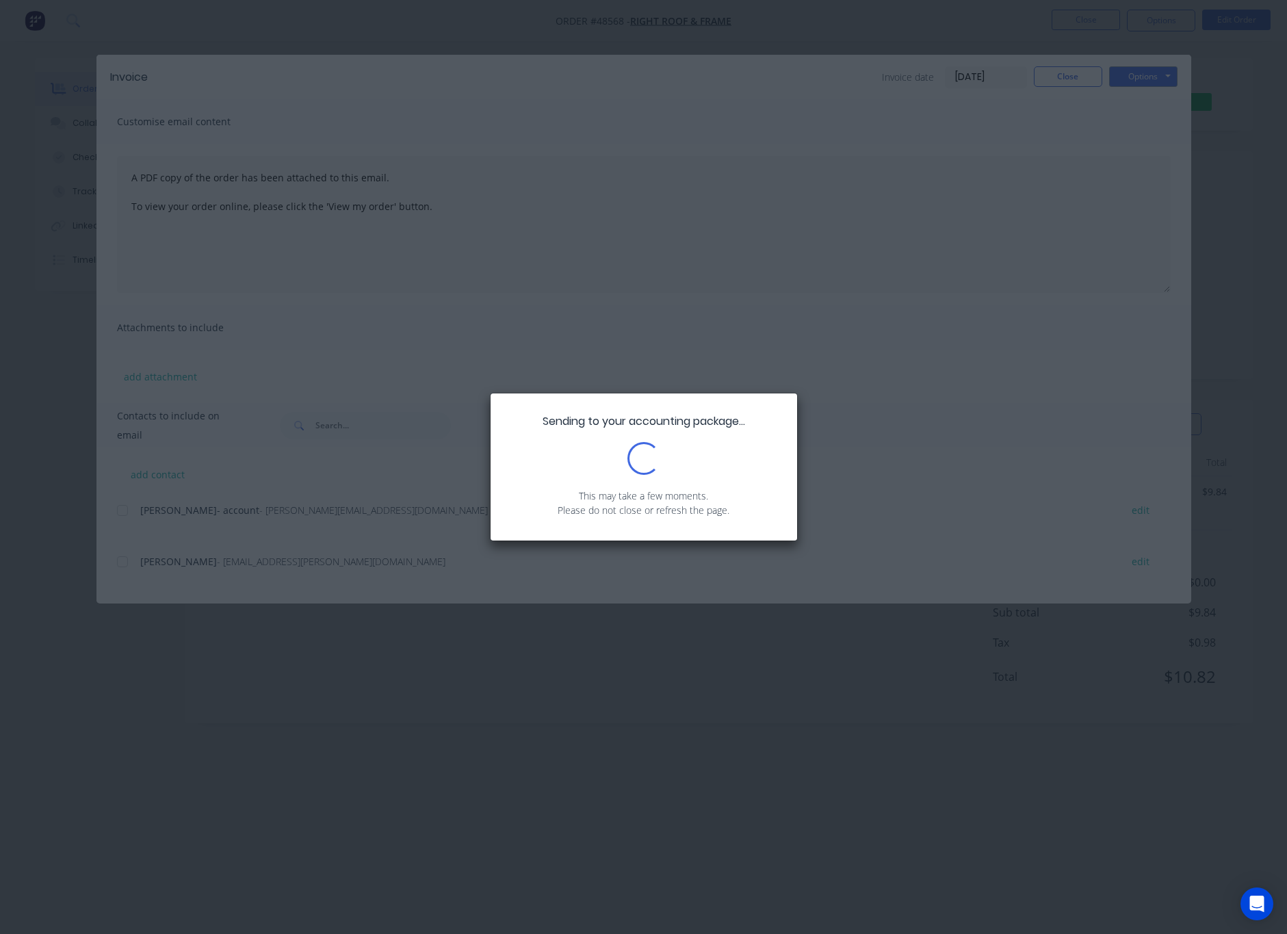
click at [1001, 405] on div "Sending to your accounting package... Loading... This may take a few moments. P…" at bounding box center [643, 467] width 1287 height 934
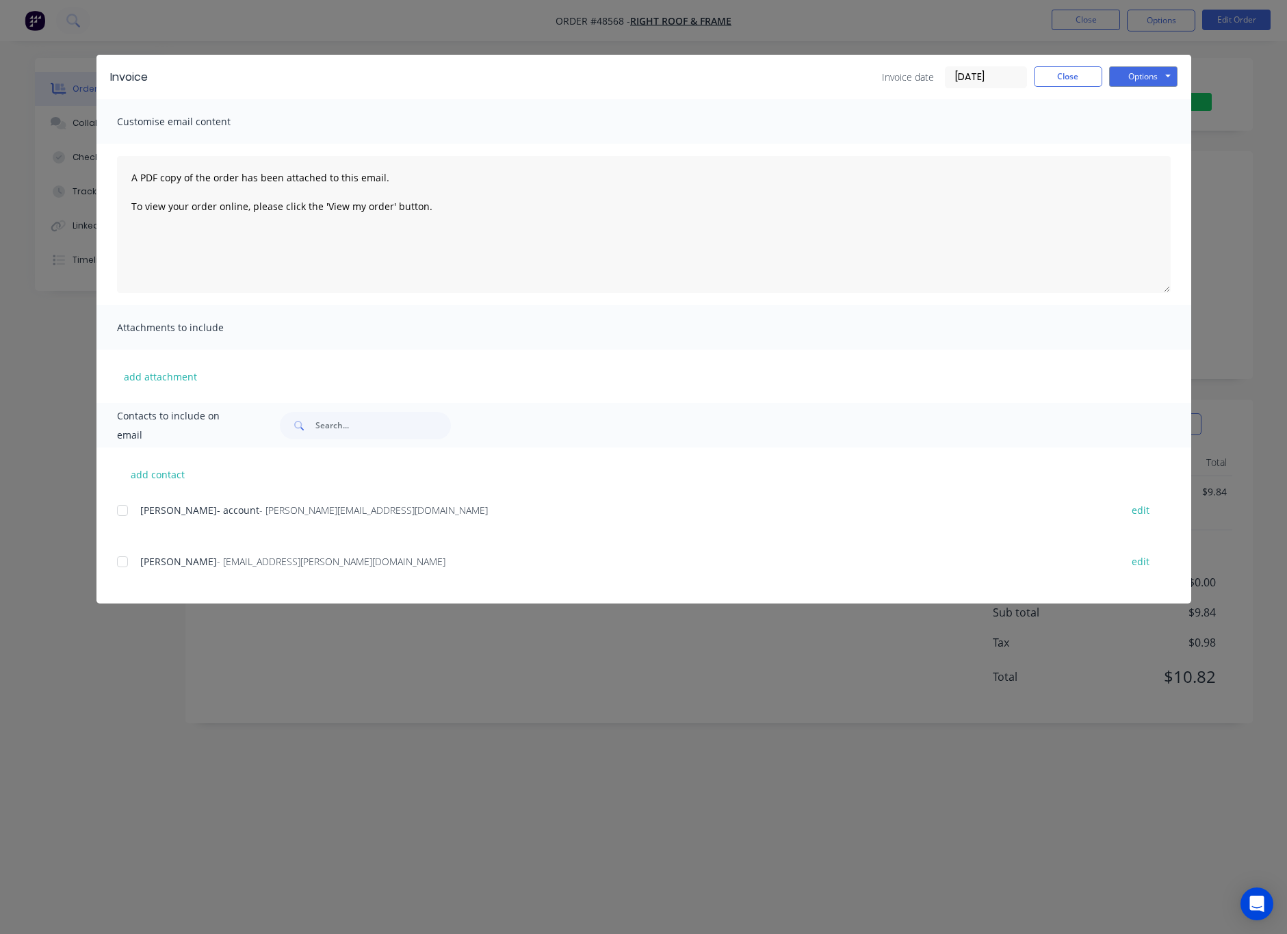
click at [122, 503] on div at bounding box center [122, 510] width 27 height 27
click at [1114, 75] on button "Options" at bounding box center [1143, 76] width 68 height 21
click at [1114, 146] on button "Email" at bounding box center [1153, 146] width 88 height 23
click at [1114, 177] on div "Invoice Invoice date [DATE] Close Options Preview Print Email Customise email c…" at bounding box center [643, 467] width 1287 height 934
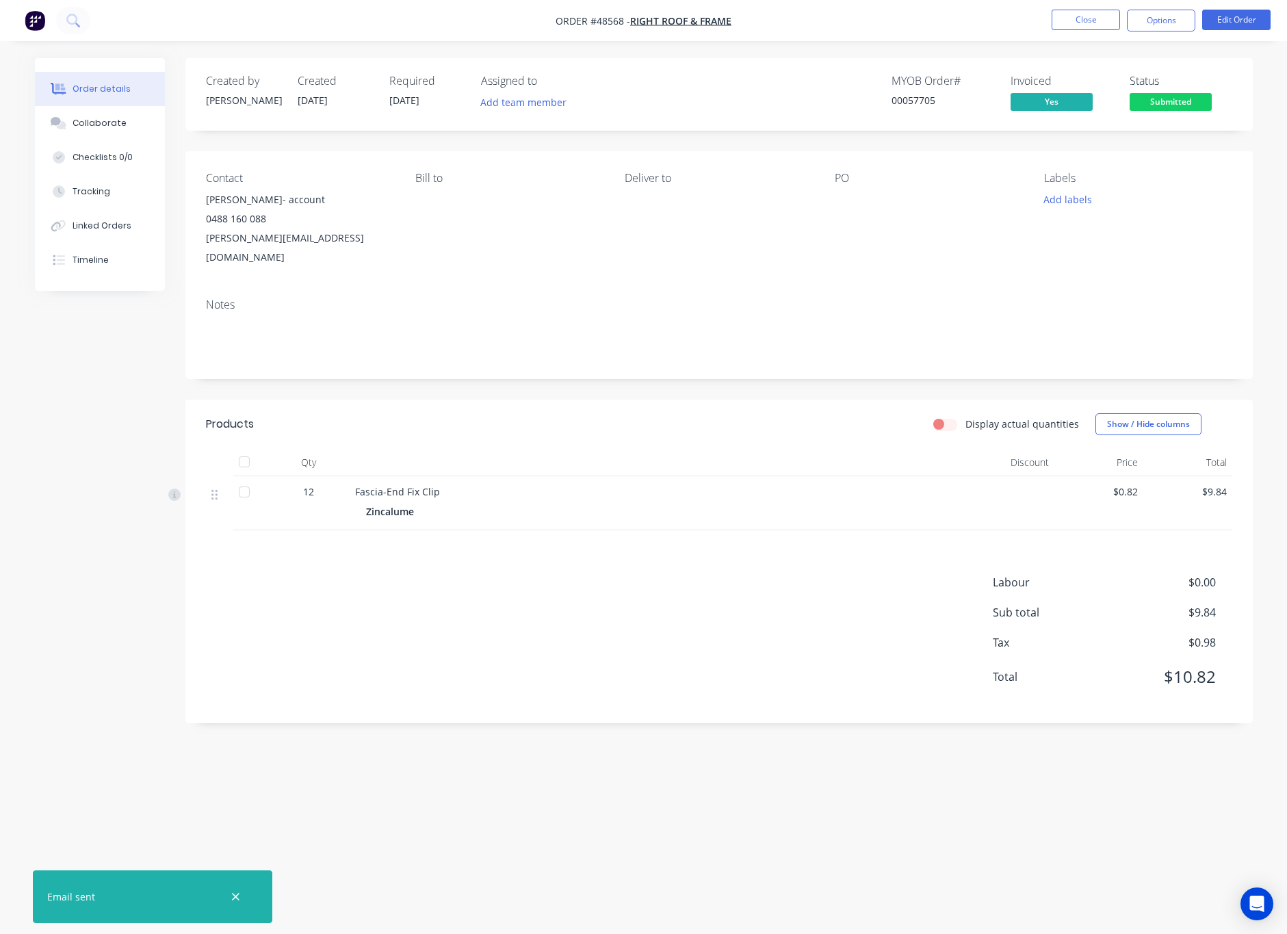
click at [1114, 90] on span at bounding box center [1170, 90] width 9 height 4
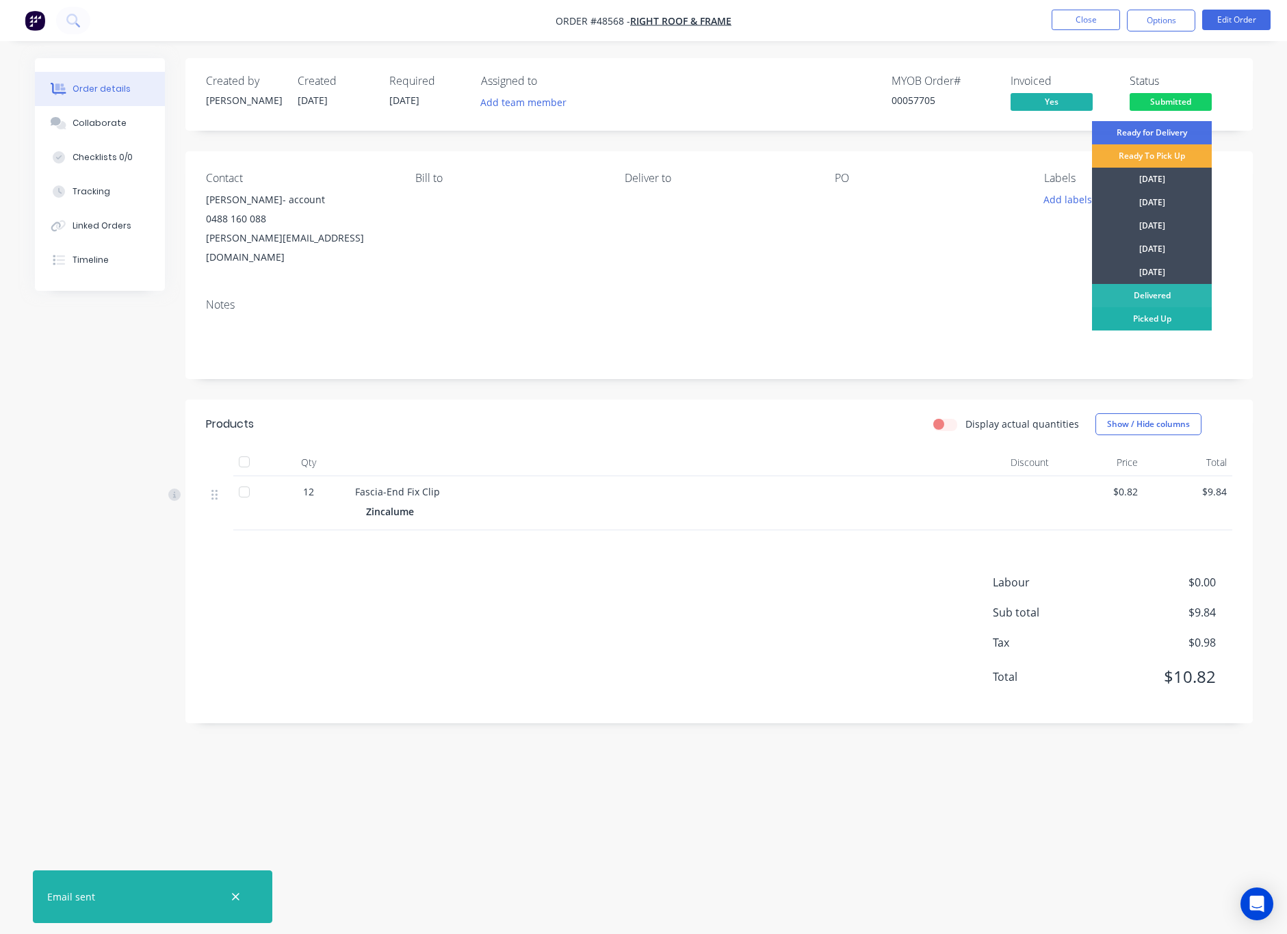
click at [1114, 317] on div "Picked Up" at bounding box center [1152, 318] width 120 height 23
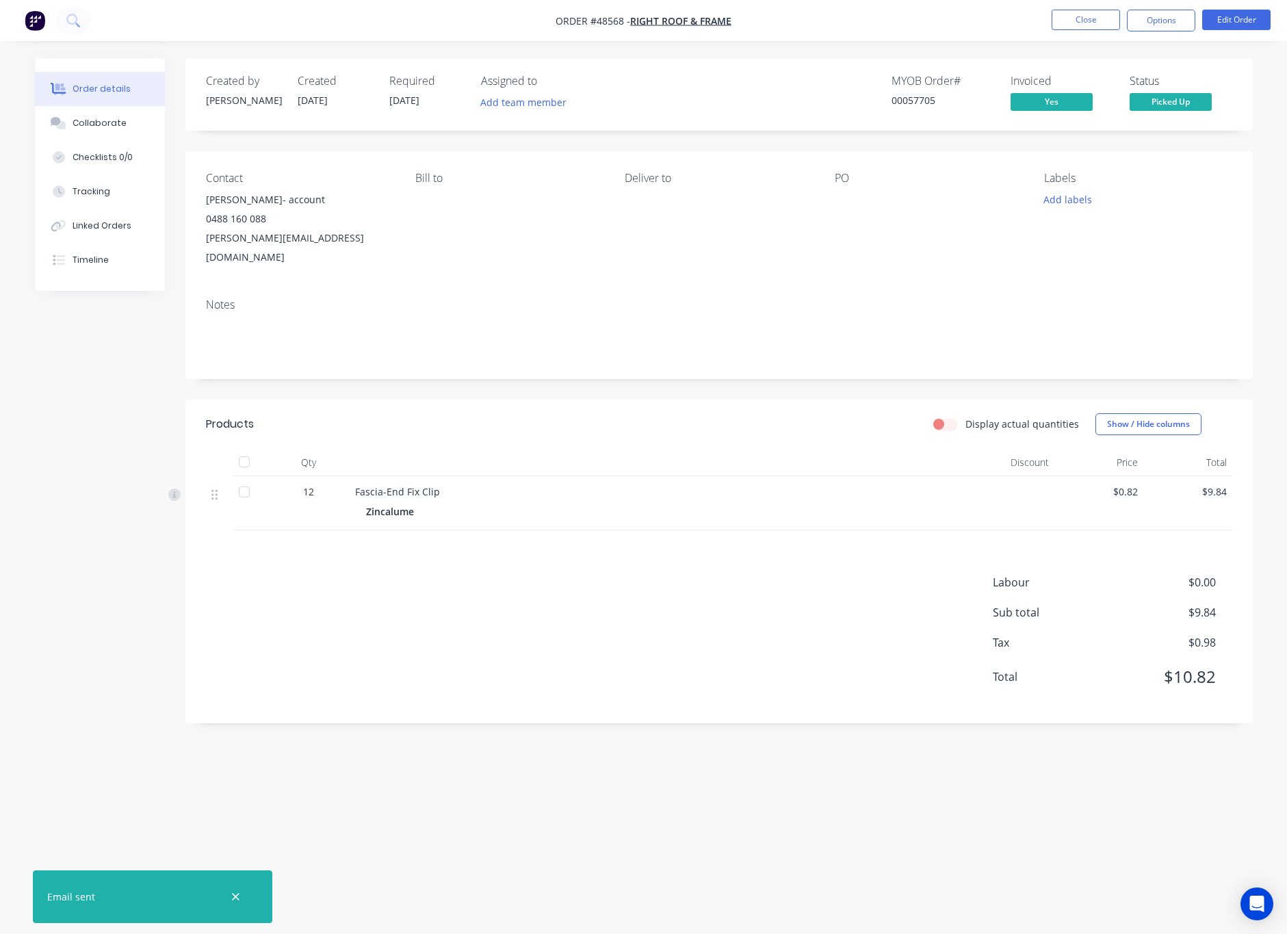
drag, startPoint x: 690, startPoint y: 782, endPoint x: 709, endPoint y: 778, distance: 18.9
click at [690, 782] on div "Created by [PERSON_NAME] Created [DATE] Required [DATE] Assigned to Add team me…" at bounding box center [644, 440] width 1218 height 765
